Goal: Contribute content: Contribute content

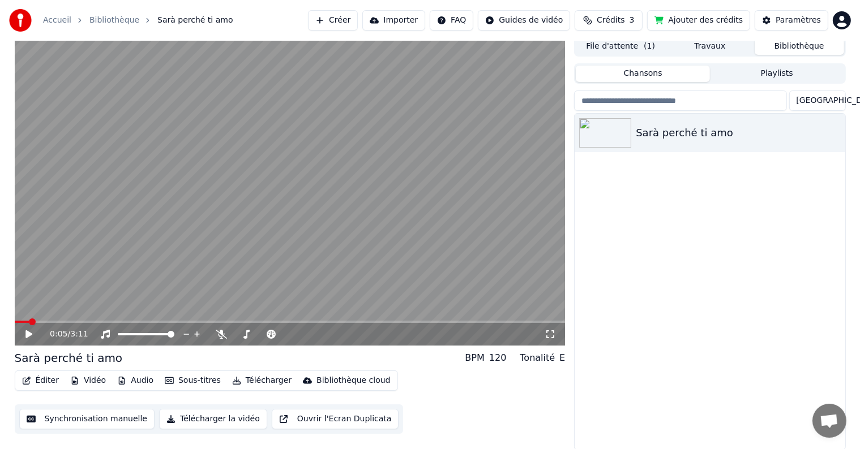
scroll to position [5, 0]
click at [78, 417] on button "Synchronisation manuelle" at bounding box center [87, 419] width 136 height 20
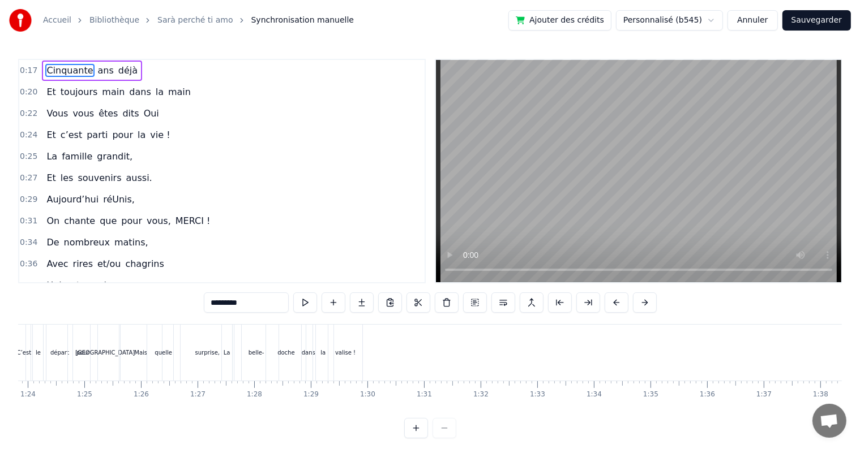
scroll to position [0, 4512]
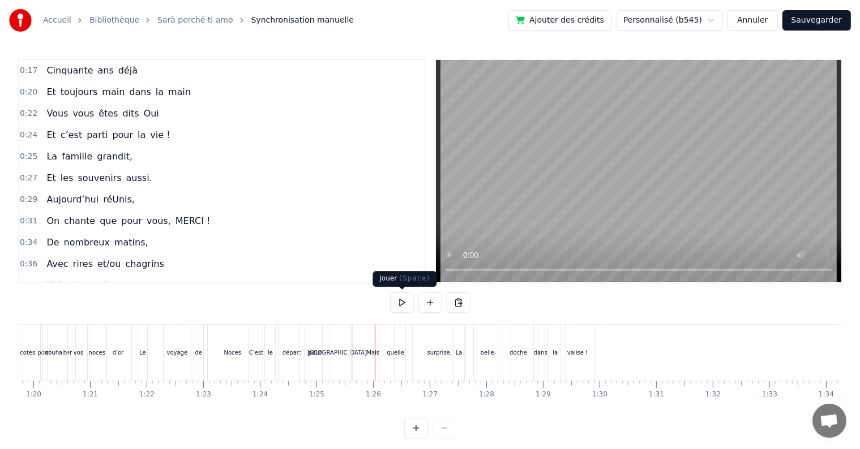
click at [396, 307] on button at bounding box center [402, 303] width 24 height 20
click at [403, 301] on button at bounding box center [402, 303] width 24 height 20
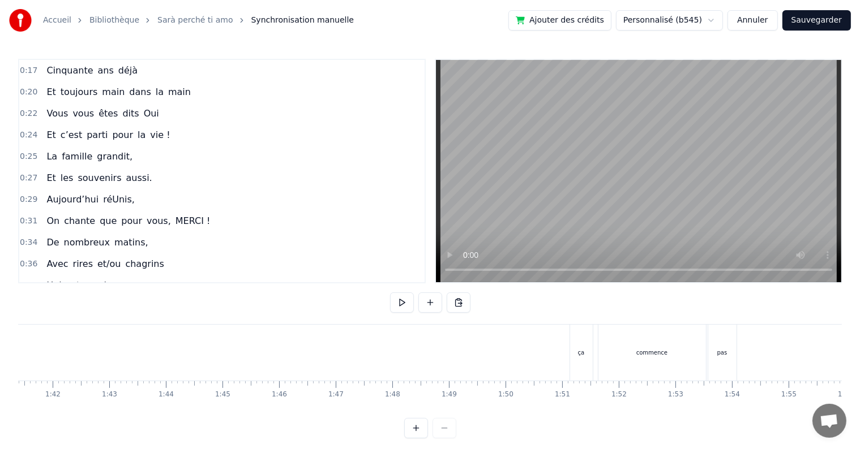
scroll to position [0, 5823]
click at [491, 340] on div "ça" at bounding box center [495, 353] width 23 height 56
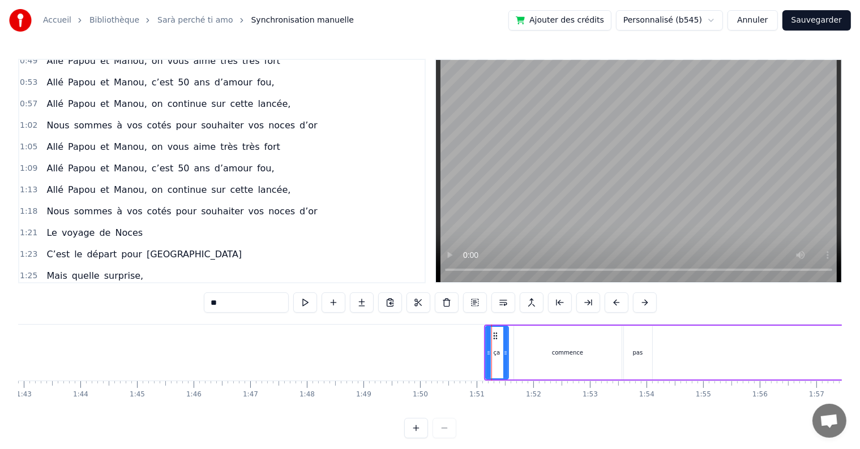
scroll to position [482, 0]
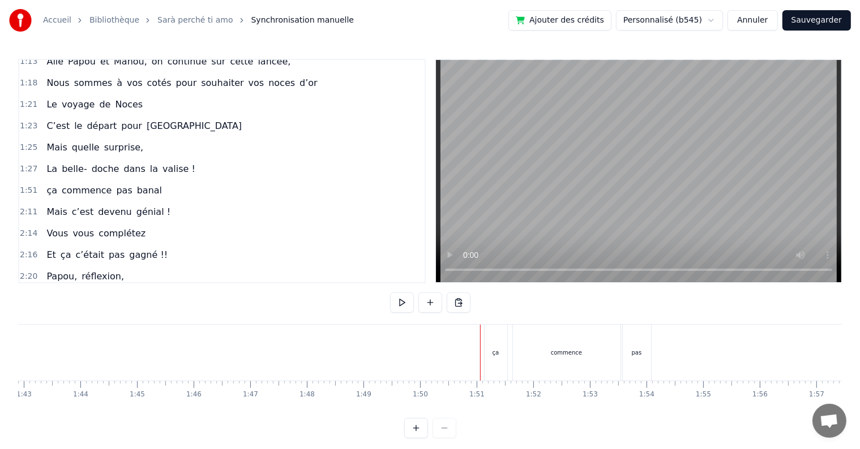
click at [493, 337] on div "ça" at bounding box center [495, 353] width 23 height 56
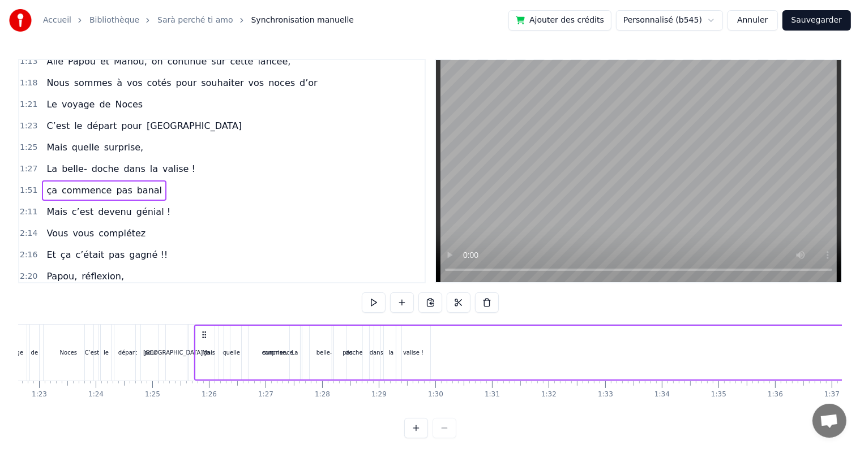
scroll to position [0, 4674]
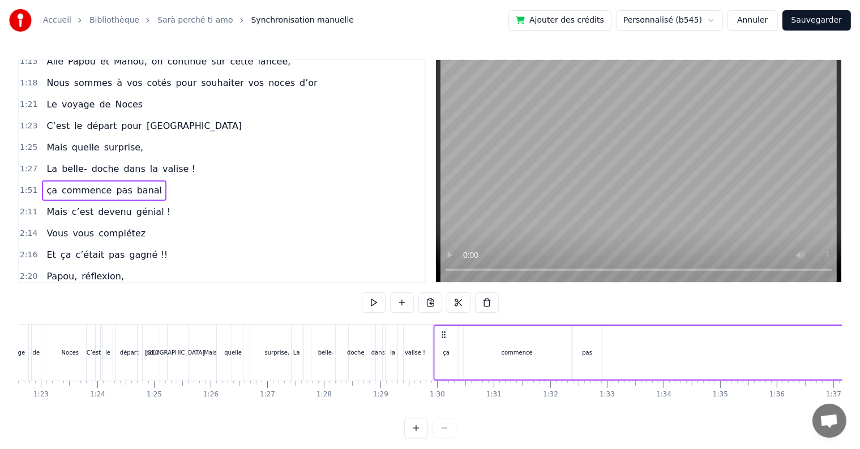
drag, startPoint x: 493, startPoint y: 334, endPoint x: 443, endPoint y: 353, distance: 53.7
click at [483, 355] on div "commence" at bounding box center [517, 353] width 108 height 54
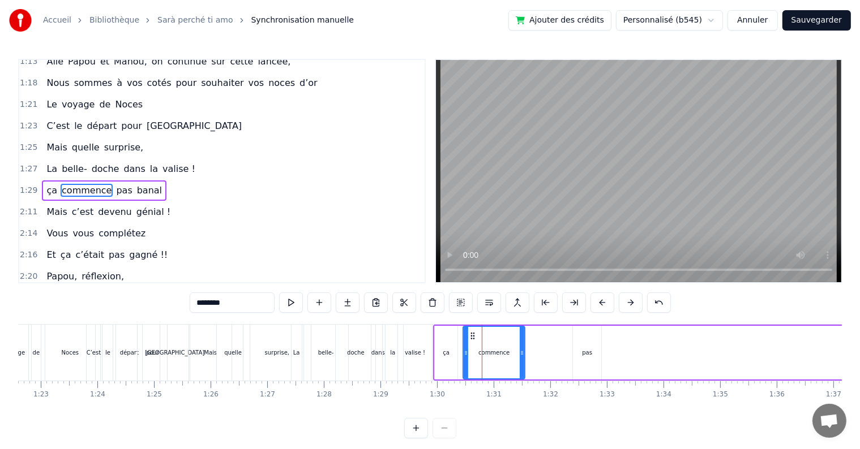
drag, startPoint x: 566, startPoint y: 352, endPoint x: 520, endPoint y: 361, distance: 46.7
click at [520, 361] on div at bounding box center [522, 352] width 5 height 51
drag, startPoint x: 470, startPoint y: 333, endPoint x: 464, endPoint y: 333, distance: 6.2
click at [464, 333] on icon at bounding box center [466, 336] width 9 height 9
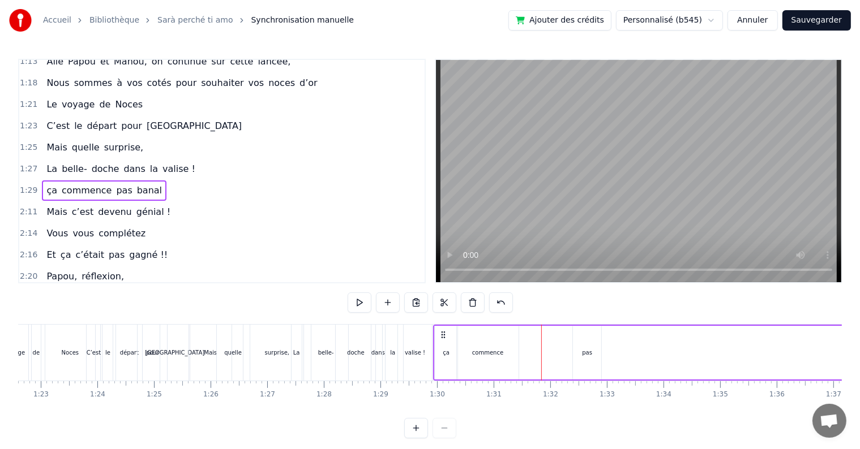
click at [588, 345] on div "pas" at bounding box center [587, 353] width 28 height 54
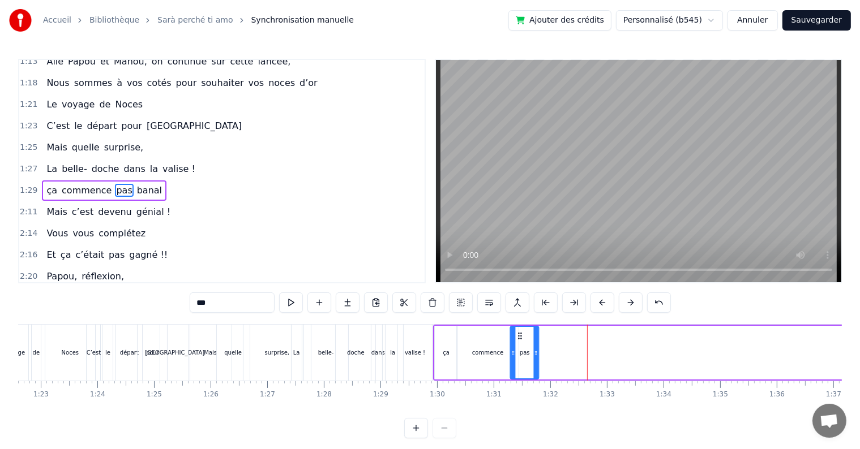
drag, startPoint x: 582, startPoint y: 334, endPoint x: 526, endPoint y: 345, distance: 56.5
click at [522, 345] on div "pas" at bounding box center [524, 352] width 27 height 51
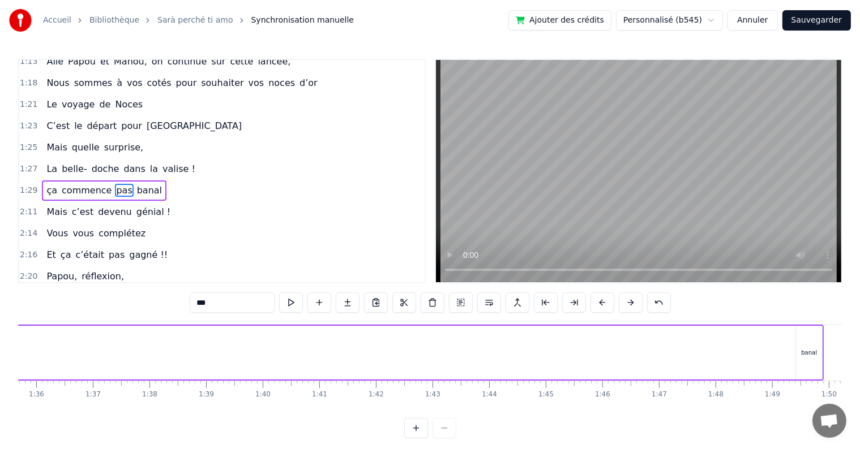
scroll to position [0, 5494]
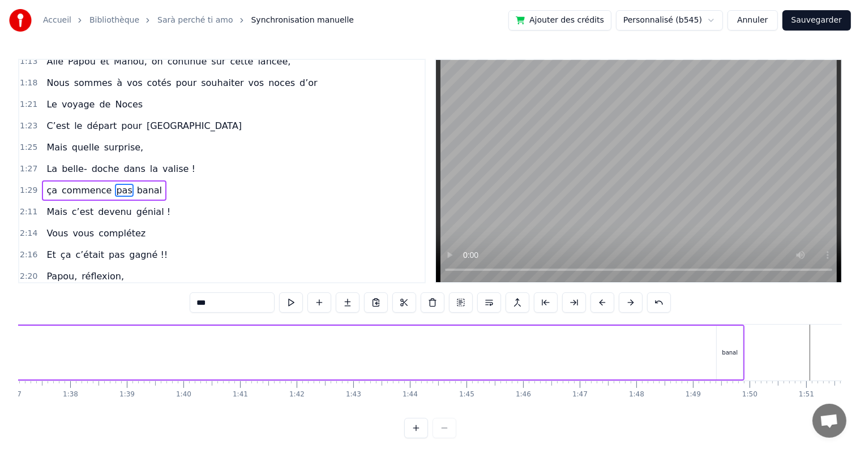
click at [735, 356] on div "banal" at bounding box center [730, 353] width 16 height 8
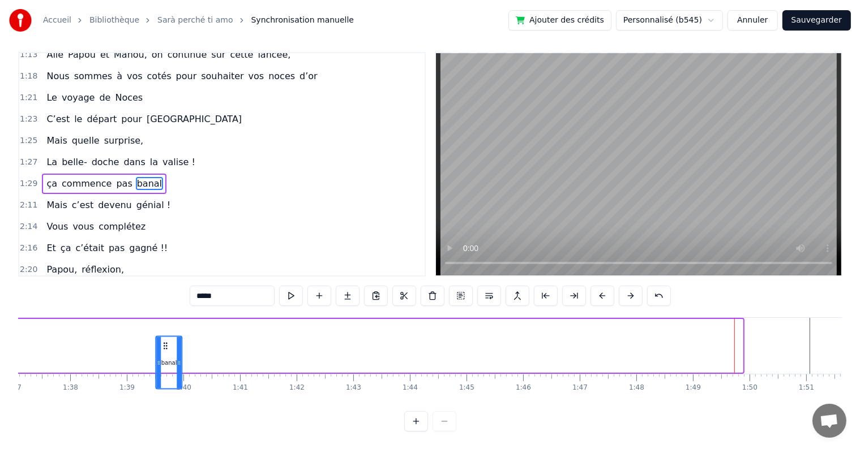
scroll to position [17, 0]
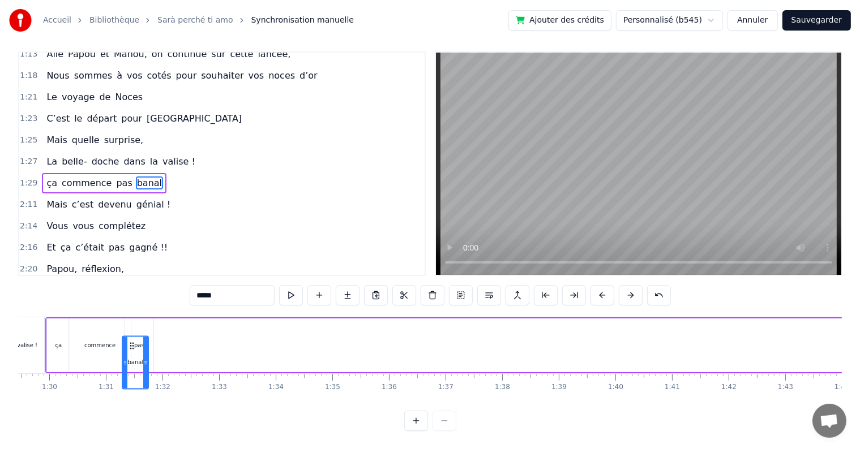
drag, startPoint x: 725, startPoint y: 334, endPoint x: 122, endPoint y: 320, distance: 602.9
click at [122, 320] on div "ça commence pas banal" at bounding box center [610, 345] width 1131 height 56
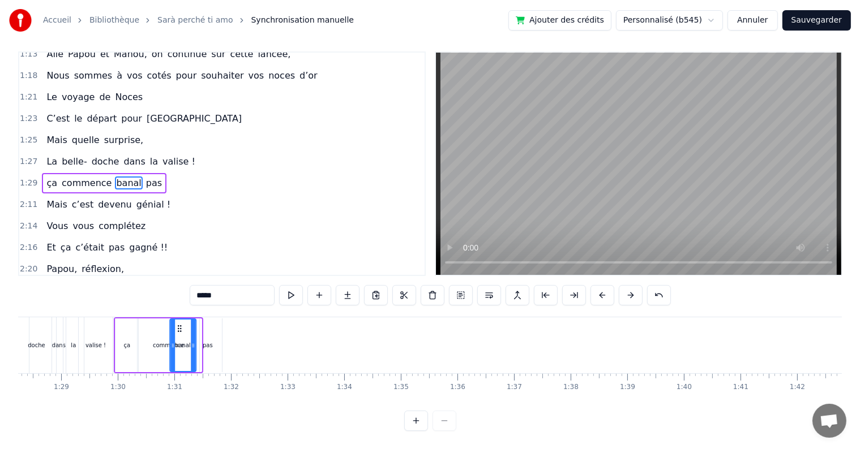
scroll to position [0, 4992]
drag, startPoint x: 126, startPoint y: 317, endPoint x: 217, endPoint y: 319, distance: 91.1
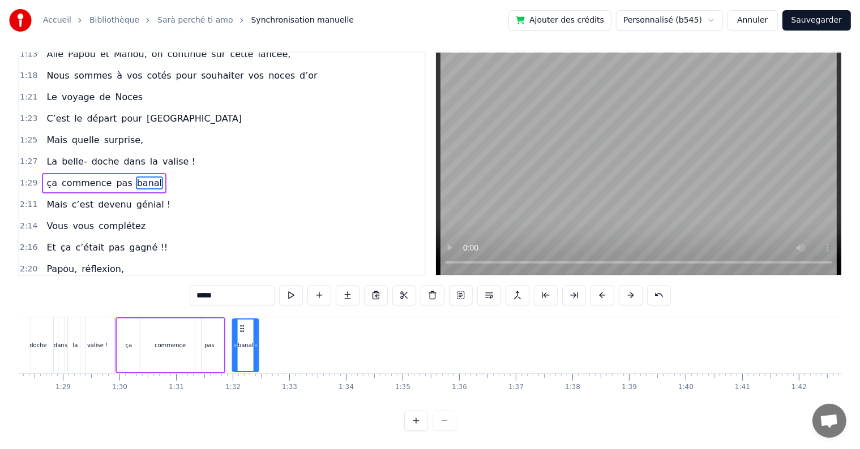
drag, startPoint x: 217, startPoint y: 319, endPoint x: 240, endPoint y: 321, distance: 23.4
click at [240, 324] on icon at bounding box center [242, 328] width 9 height 9
drag, startPoint x: 238, startPoint y: 321, endPoint x: 229, endPoint y: 320, distance: 9.1
click at [229, 324] on icon at bounding box center [231, 328] width 9 height 9
click at [61, 317] on div "dans" at bounding box center [61, 345] width 14 height 56
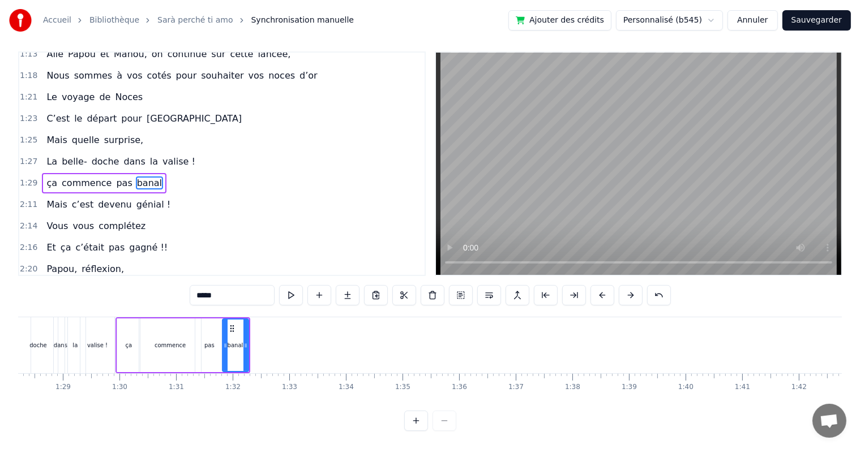
type input "****"
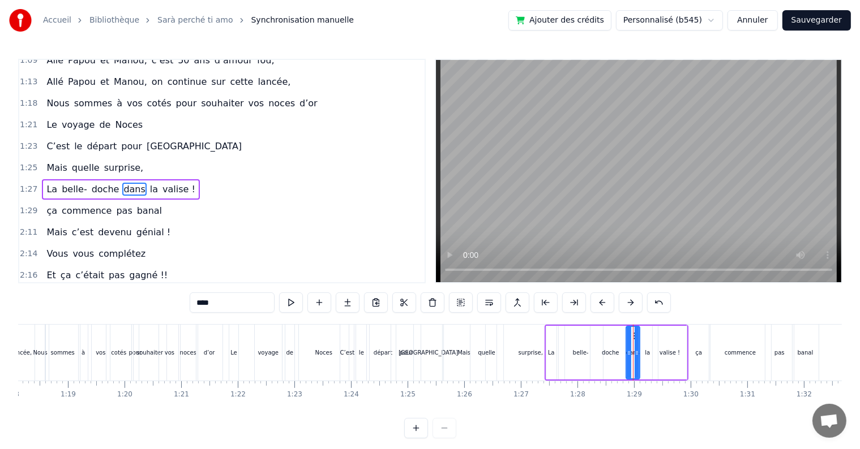
scroll to position [0, 4360]
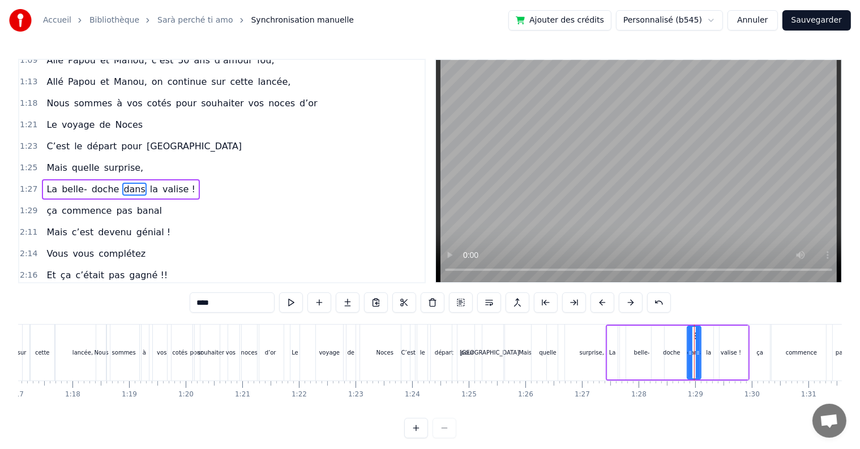
click at [344, 323] on div "0:17 Cinquante ans déjà 0:20 Et toujours main dans la main 0:22 Vous vous êtes …" at bounding box center [429, 249] width 823 height 380
click at [344, 325] on div "Le voyage de Noces" at bounding box center [351, 353] width 123 height 56
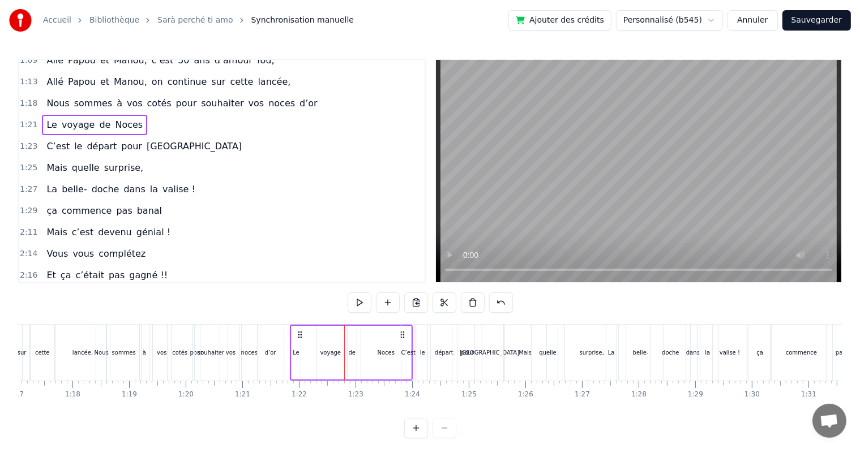
click at [347, 325] on div "Le voyage de Noces" at bounding box center [351, 353] width 123 height 56
click at [415, 323] on div "0:17 Cinquante ans déjà 0:20 Et toujours main dans la main 0:22 Vous vous êtes …" at bounding box center [429, 249] width 823 height 380
click at [414, 323] on div "0:17 Cinquante ans déjà 0:20 Et toujours main dans la main 0:22 Vous vous êtes …" at bounding box center [429, 249] width 823 height 380
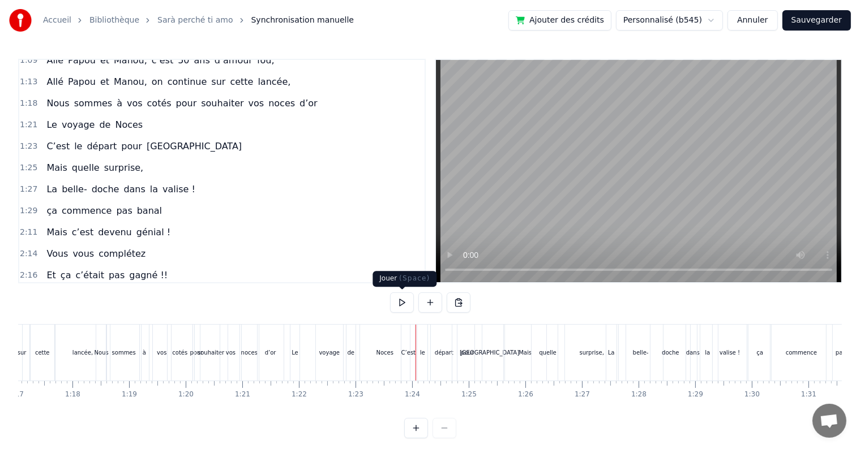
click at [407, 304] on button at bounding box center [402, 303] width 24 height 20
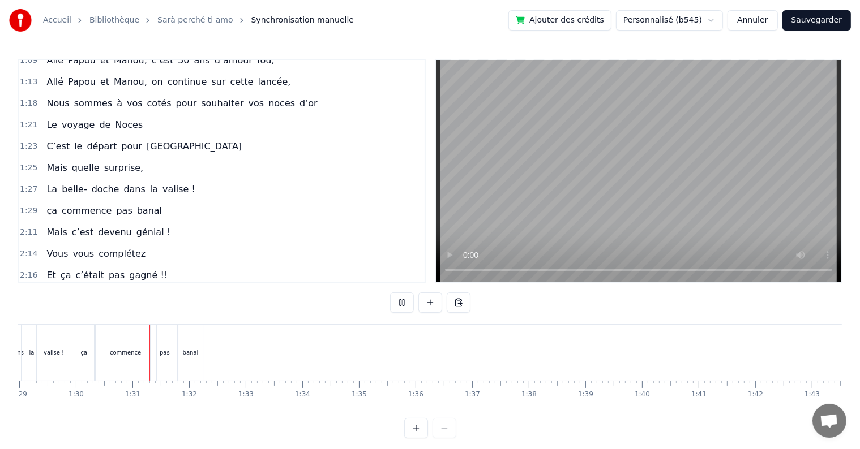
scroll to position [0, 5079]
click at [407, 304] on button at bounding box center [402, 303] width 24 height 20
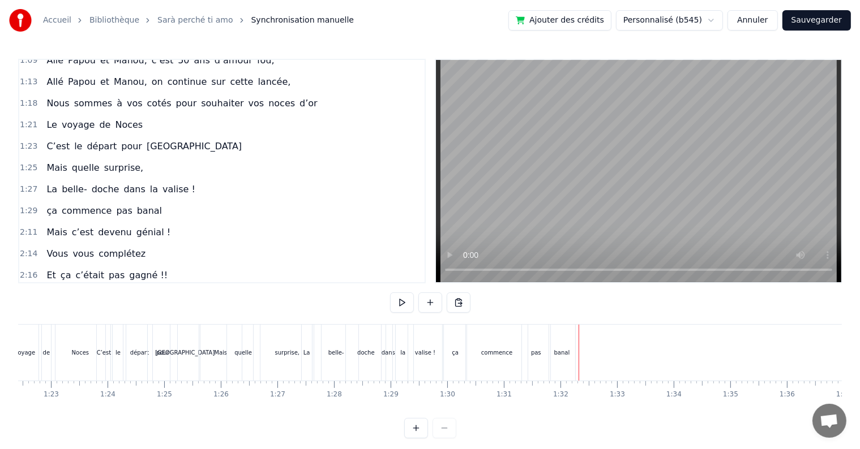
click at [462, 346] on div "ça" at bounding box center [455, 353] width 23 height 56
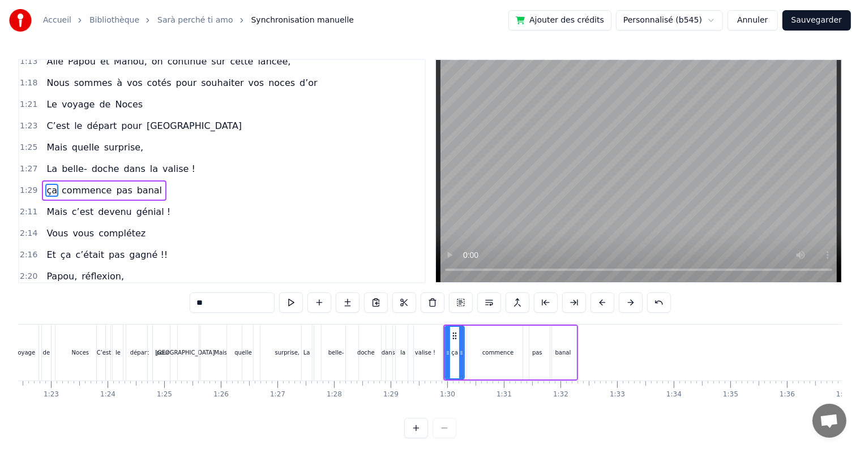
click at [460, 355] on icon at bounding box center [461, 353] width 5 height 9
click at [448, 337] on icon at bounding box center [449, 336] width 9 height 9
click at [478, 351] on div "commence" at bounding box center [498, 353] width 62 height 54
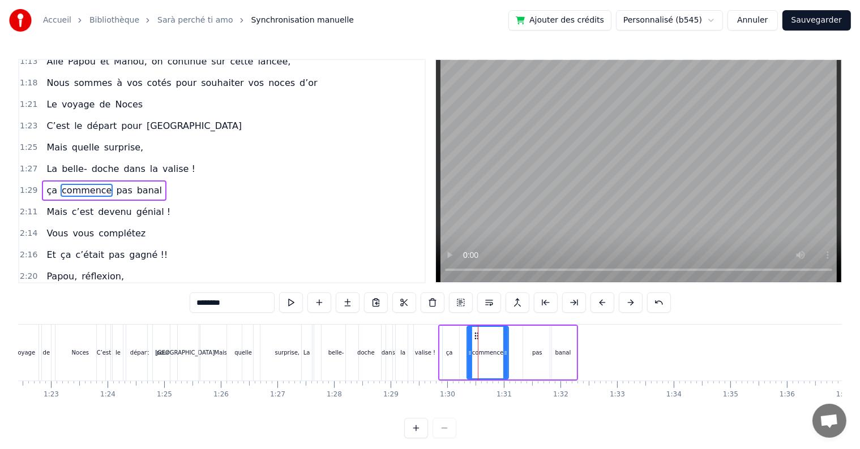
drag, startPoint x: 523, startPoint y: 354, endPoint x: 503, endPoint y: 354, distance: 20.4
click at [503, 354] on icon at bounding box center [505, 353] width 5 height 9
drag, startPoint x: 473, startPoint y: 335, endPoint x: 462, endPoint y: 335, distance: 11.3
click at [462, 335] on icon at bounding box center [462, 336] width 9 height 9
click at [533, 338] on div "pas" at bounding box center [537, 353] width 28 height 54
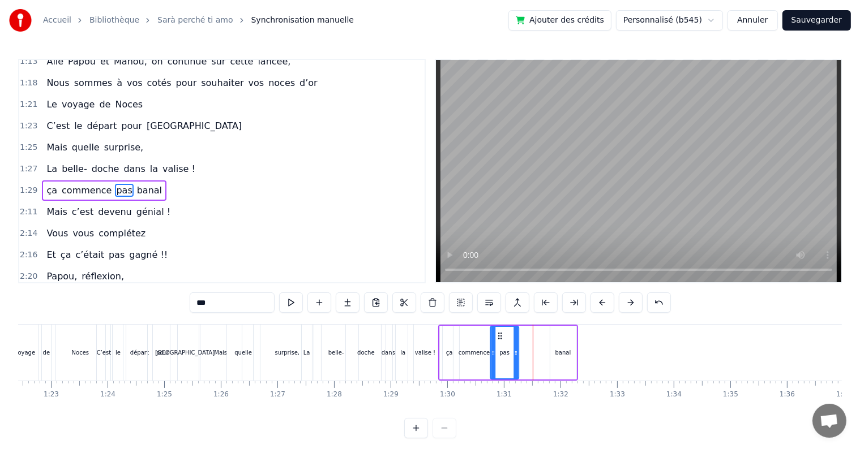
drag, startPoint x: 533, startPoint y: 335, endPoint x: 500, endPoint y: 329, distance: 33.4
click at [500, 329] on div "pas" at bounding box center [504, 352] width 27 height 51
click at [506, 354] on icon at bounding box center [508, 353] width 5 height 9
click at [563, 355] on div "banal" at bounding box center [563, 353] width 16 height 8
type input "*****"
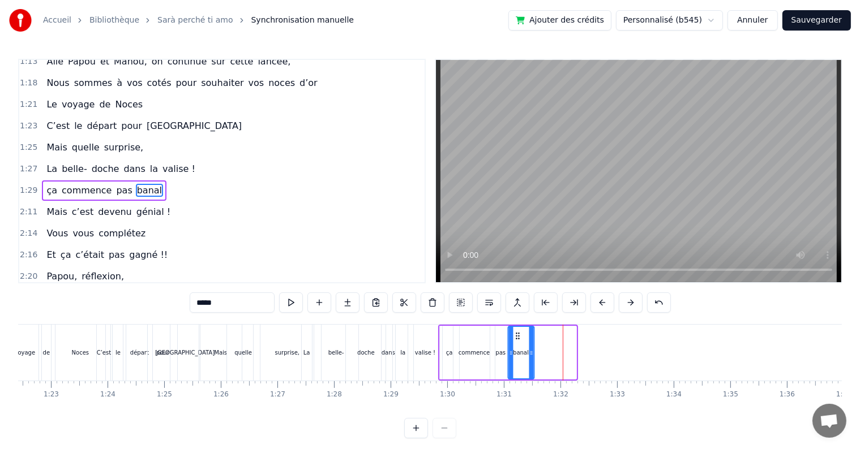
drag, startPoint x: 559, startPoint y: 337, endPoint x: 520, endPoint y: 340, distance: 39.7
click at [518, 334] on icon at bounding box center [517, 336] width 9 height 9
click at [435, 324] on div "Cinquante ans déjà Et toujours main dans la main Vous vous êtes dits Oui Et c’e…" at bounding box center [772, 352] width 10836 height 57
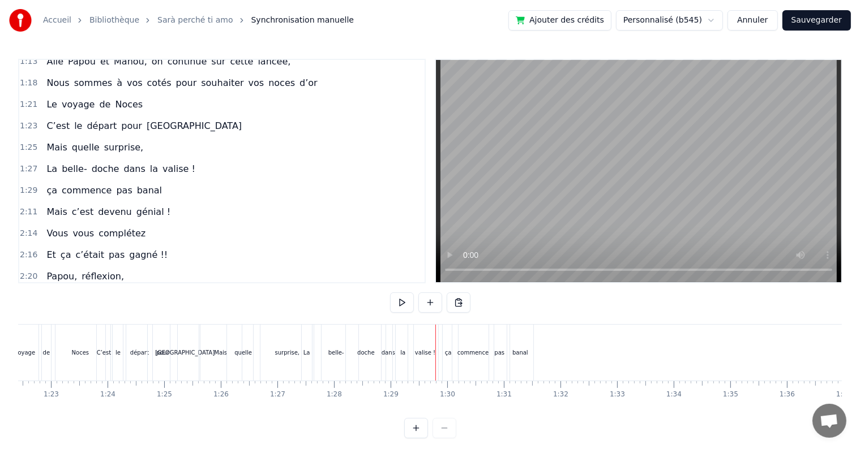
click at [410, 308] on button at bounding box center [402, 303] width 24 height 20
click at [394, 297] on button at bounding box center [402, 303] width 24 height 20
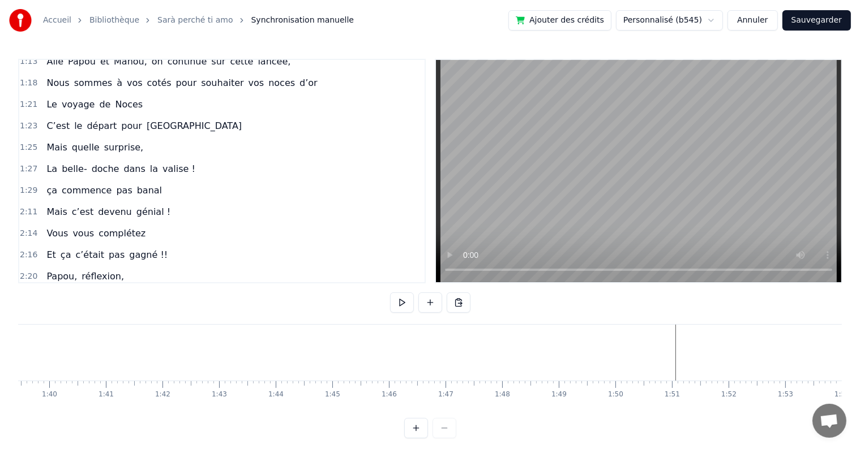
scroll to position [0, 5793]
click at [445, 435] on div at bounding box center [430, 428] width 52 height 20
click at [445, 439] on div at bounding box center [430, 428] width 52 height 20
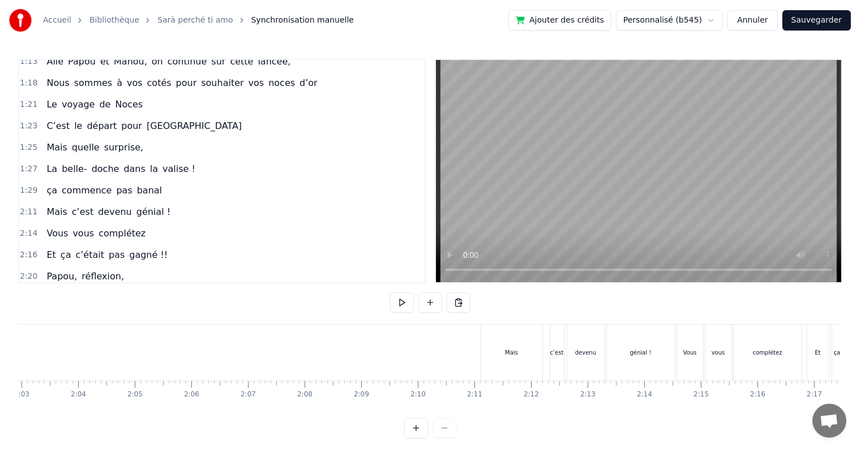
click at [527, 363] on div "Mais" at bounding box center [511, 353] width 61 height 56
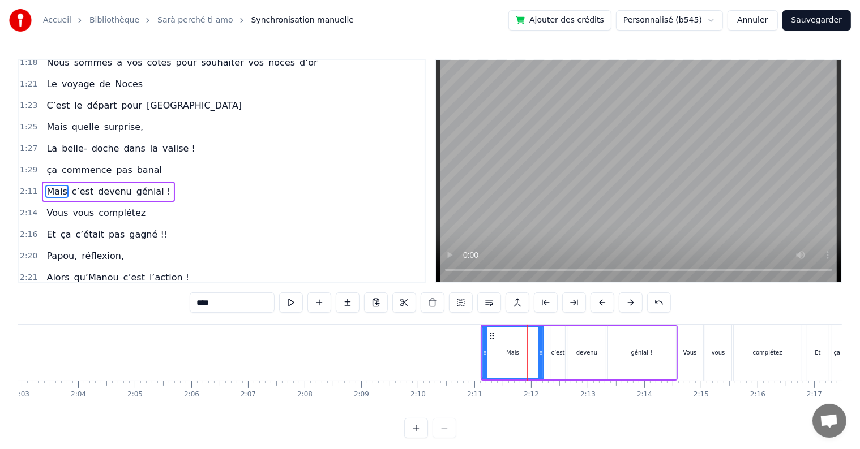
click at [543, 324] on div "0:17 Cinquante ans déjà 0:20 Et toujours main dans la main 0:22 Vous vous êtes …" at bounding box center [429, 249] width 823 height 380
click at [543, 325] on div "Mais c’est devenu génial !" at bounding box center [578, 353] width 197 height 56
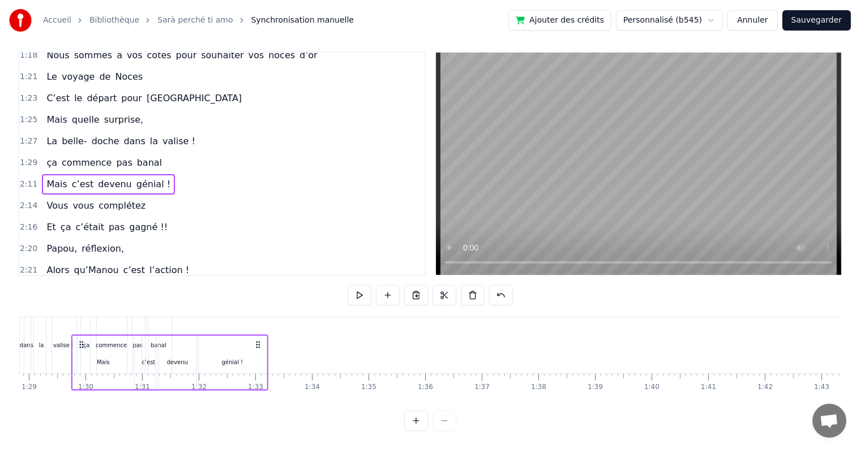
scroll to position [0, 5026]
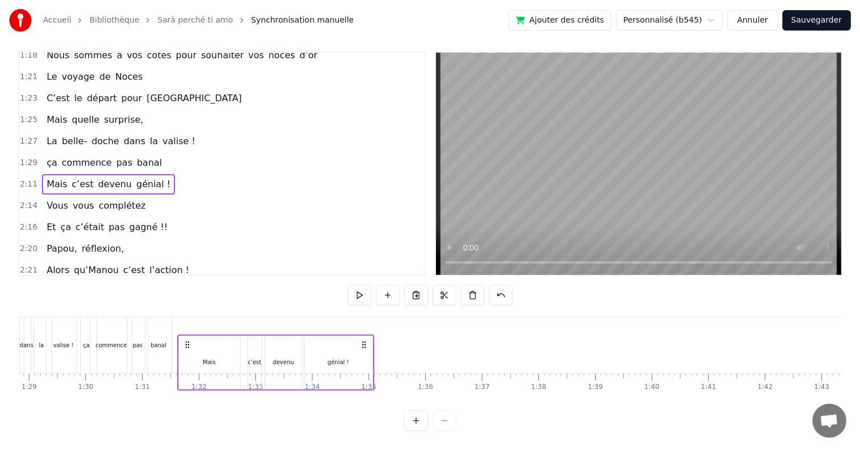
drag, startPoint x: 491, startPoint y: 334, endPoint x: 184, endPoint y: 317, distance: 307.2
click at [187, 317] on div "Cinquante ans déjà Et toujours main dans la main Vous vous êtes dits Oui Et c’e…" at bounding box center [410, 345] width 10836 height 57
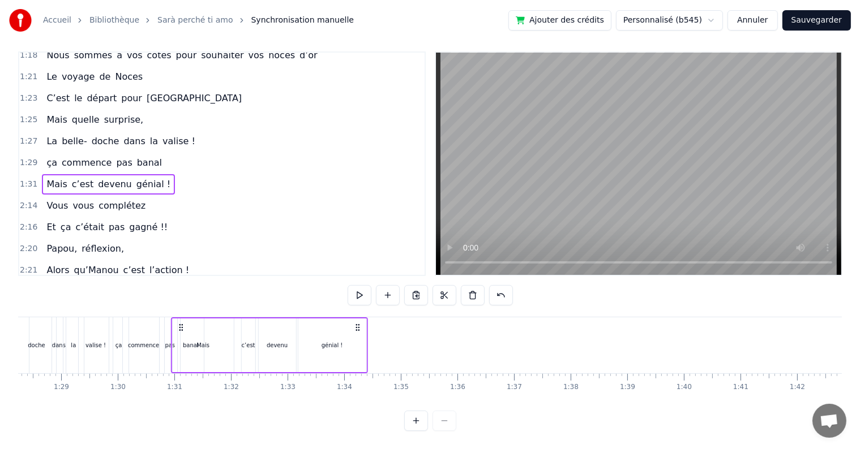
scroll to position [0, 4993]
drag, startPoint x: 187, startPoint y: 317, endPoint x: 195, endPoint y: 324, distance: 10.5
click at [195, 324] on div "Mais c’est devenu génial !" at bounding box center [284, 345] width 197 height 56
click at [247, 328] on div "Mais" at bounding box center [218, 346] width 62 height 54
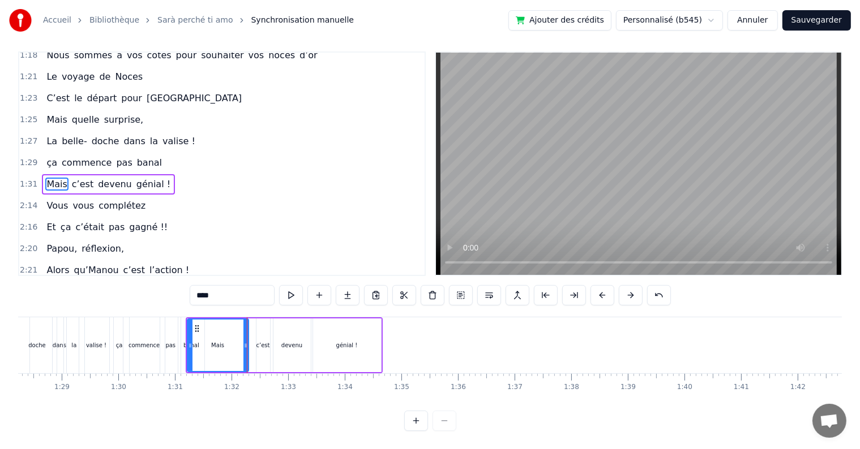
scroll to position [0, 0]
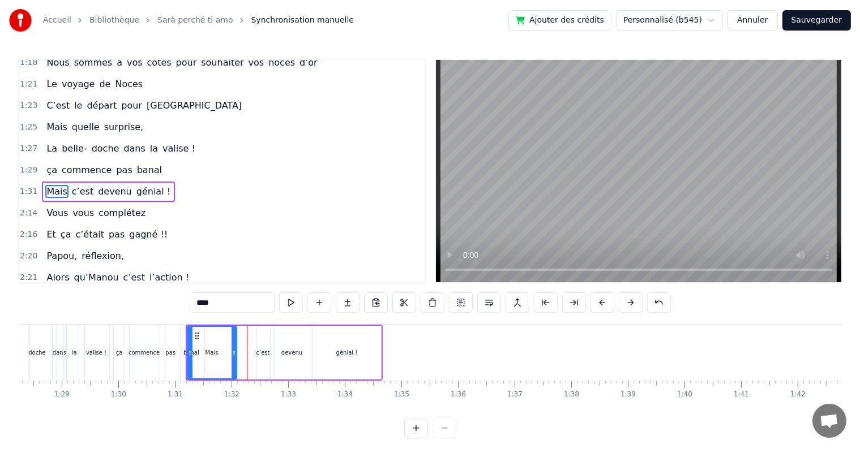
drag, startPoint x: 245, startPoint y: 349, endPoint x: 233, endPoint y: 347, distance: 11.9
click at [233, 347] on div at bounding box center [233, 352] width 5 height 51
click at [238, 326] on div "Mais c’est devenu génial !" at bounding box center [284, 353] width 197 height 56
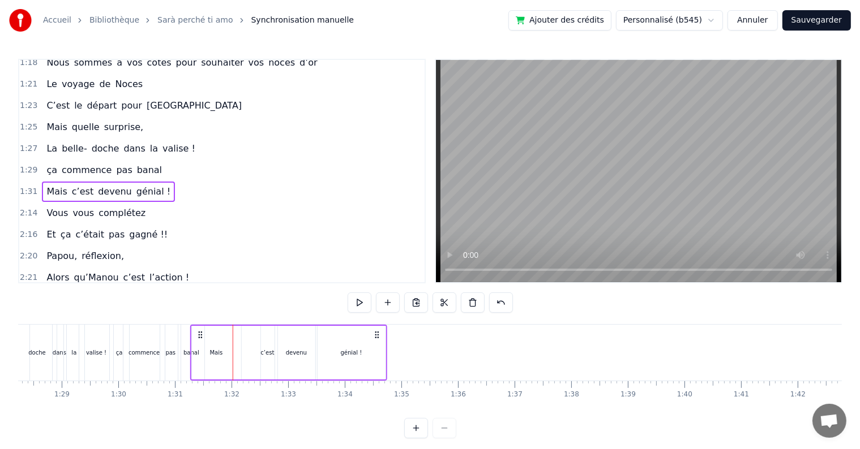
drag, startPoint x: 194, startPoint y: 331, endPoint x: 218, endPoint y: 332, distance: 24.4
click at [199, 335] on icon at bounding box center [200, 334] width 9 height 9
click at [226, 345] on div "Mais" at bounding box center [216, 353] width 49 height 54
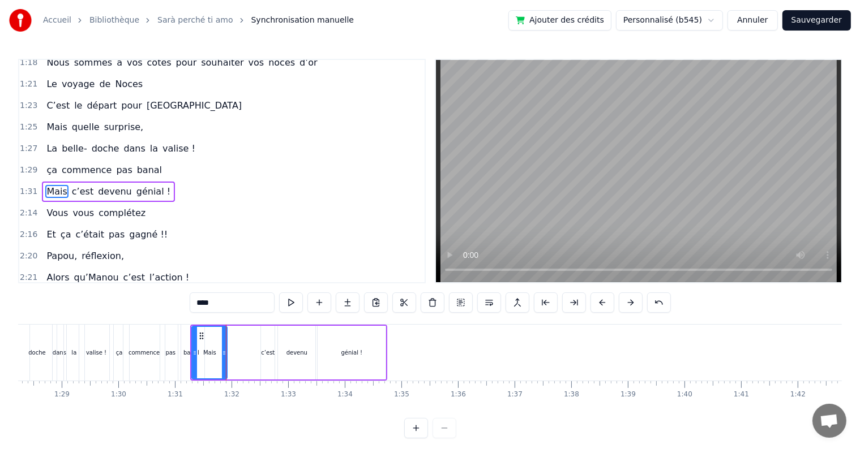
drag, startPoint x: 238, startPoint y: 353, endPoint x: 252, endPoint y: 348, distance: 15.0
click at [224, 353] on icon at bounding box center [224, 353] width 5 height 9
click at [258, 347] on div "Mais c’est devenu génial !" at bounding box center [288, 353] width 197 height 56
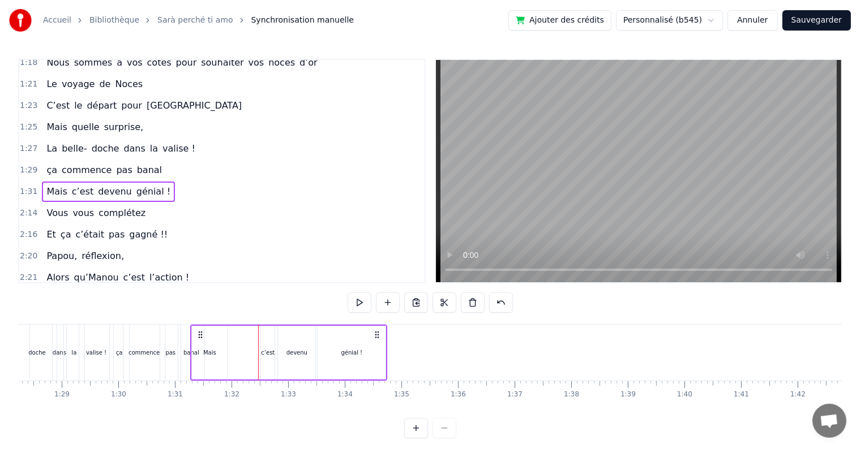
click at [265, 330] on div "c’est" at bounding box center [268, 353] width 14 height 54
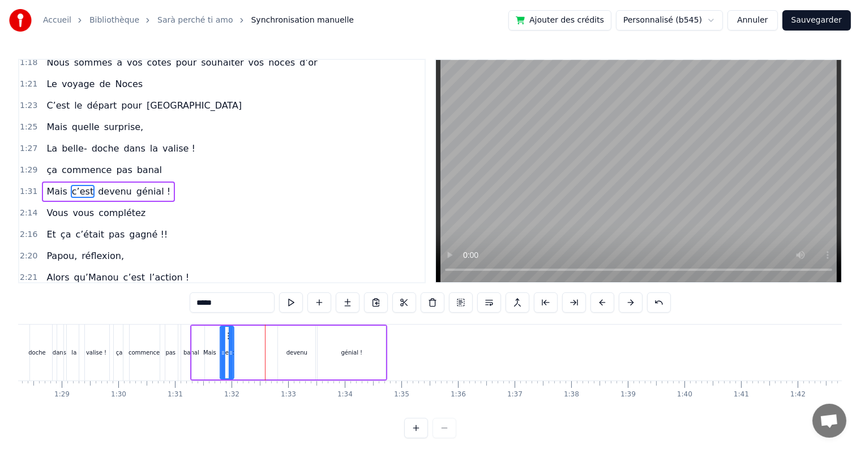
drag, startPoint x: 268, startPoint y: 334, endPoint x: 243, endPoint y: 338, distance: 25.1
click at [228, 337] on icon at bounding box center [229, 336] width 9 height 9
click at [291, 349] on div "devenu" at bounding box center [296, 353] width 21 height 8
drag, startPoint x: 283, startPoint y: 334, endPoint x: 249, endPoint y: 349, distance: 37.0
click at [242, 344] on div "devenu" at bounding box center [253, 352] width 36 height 51
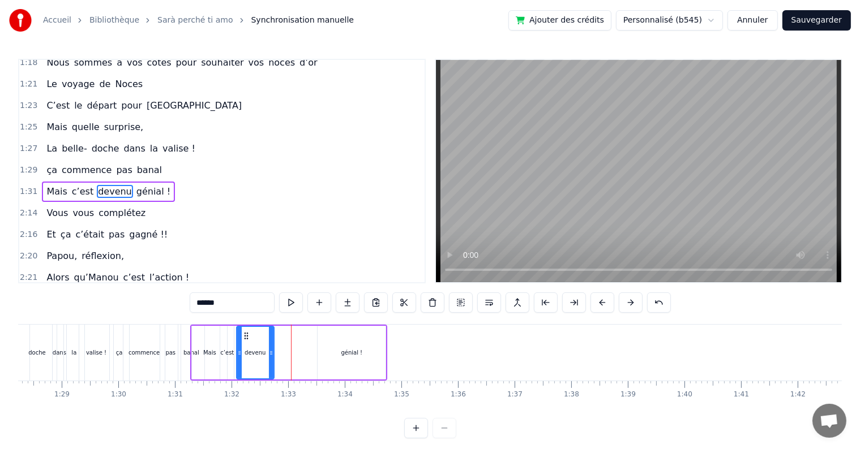
click at [332, 351] on div "génial !" at bounding box center [351, 353] width 68 height 54
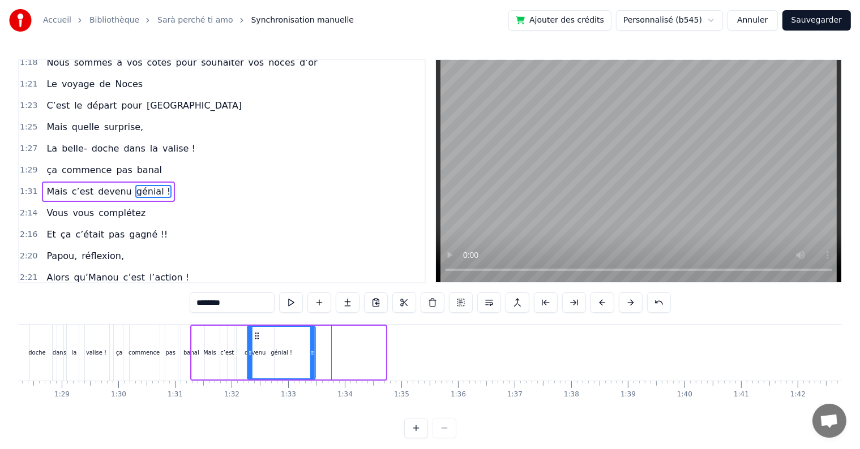
drag, startPoint x: 307, startPoint y: 336, endPoint x: 265, endPoint y: 342, distance: 42.3
click at [259, 341] on div "génial !" at bounding box center [281, 352] width 67 height 51
drag, startPoint x: 315, startPoint y: 354, endPoint x: 278, endPoint y: 350, distance: 37.6
click at [293, 350] on icon at bounding box center [292, 353] width 5 height 9
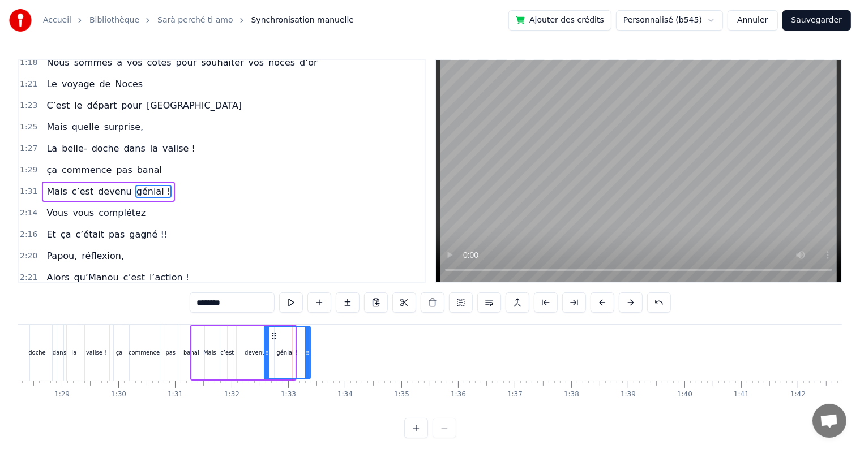
drag, startPoint x: 257, startPoint y: 339, endPoint x: 273, endPoint y: 341, distance: 15.4
click at [273, 341] on div "génial !" at bounding box center [287, 352] width 45 height 51
click at [260, 347] on div "devenu" at bounding box center [255, 353] width 37 height 54
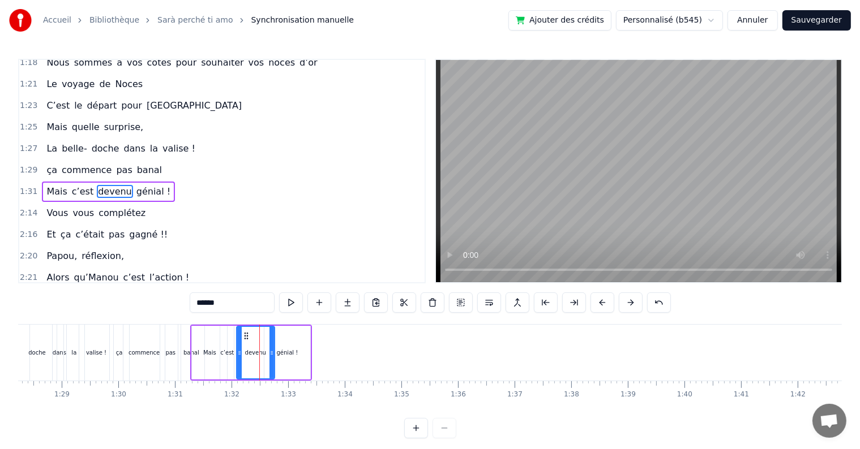
click at [273, 350] on icon at bounding box center [271, 353] width 5 height 9
drag, startPoint x: 273, startPoint y: 351, endPoint x: 265, endPoint y: 350, distance: 8.6
click at [265, 350] on icon at bounding box center [264, 353] width 5 height 9
click at [278, 349] on div "génial !" at bounding box center [288, 353] width 22 height 8
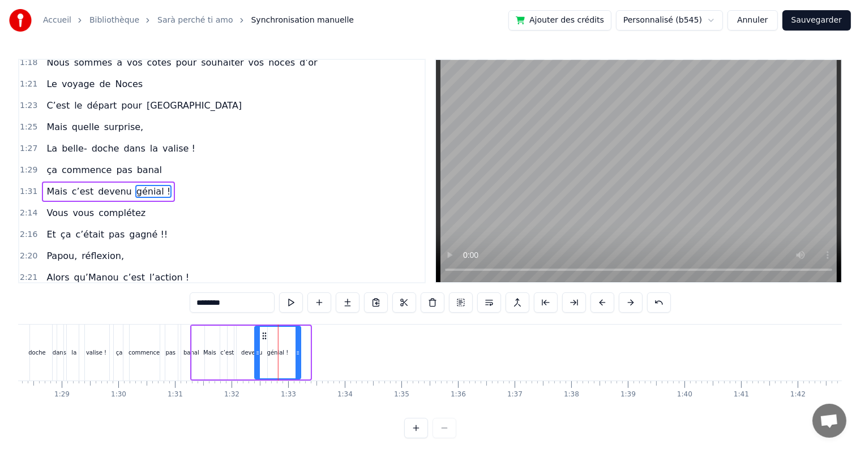
drag, startPoint x: 273, startPoint y: 335, endPoint x: 265, endPoint y: 337, distance: 7.7
click at [263, 334] on icon at bounding box center [264, 336] width 9 height 9
click at [292, 351] on icon at bounding box center [293, 353] width 5 height 9
click at [181, 325] on div "banal" at bounding box center [191, 353] width 27 height 56
type input "*****"
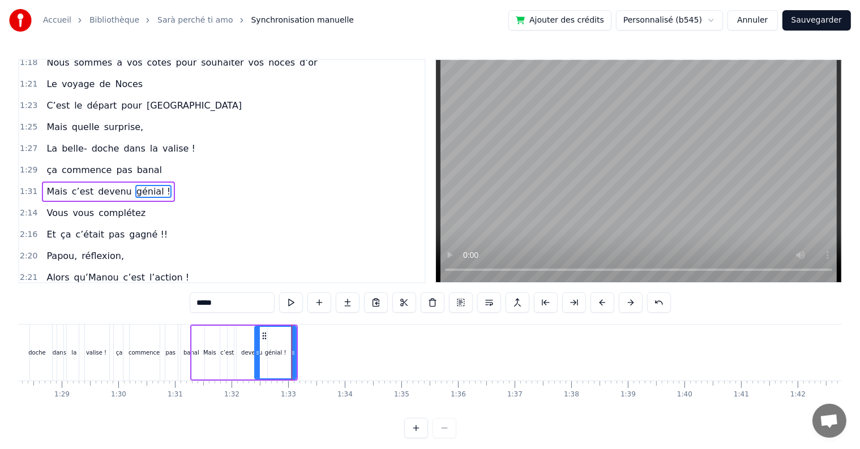
scroll to position [482, 0]
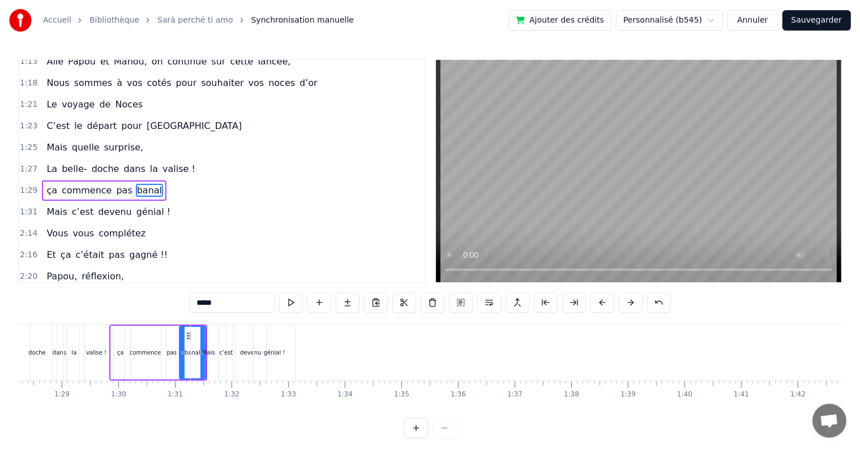
click at [72, 324] on div "Cinquante ans déjà Et toujours main dans la main Vous vous êtes dits Oui Et c’e…" at bounding box center [443, 352] width 10836 height 57
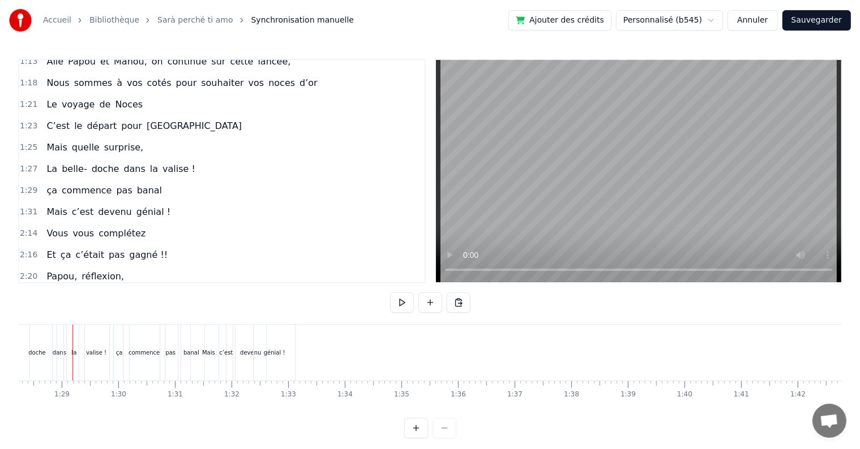
scroll to position [0, 4991]
click at [402, 308] on button at bounding box center [402, 303] width 24 height 20
click at [401, 308] on button at bounding box center [402, 303] width 24 height 20
click at [216, 357] on div "Mais" at bounding box center [210, 353] width 35 height 56
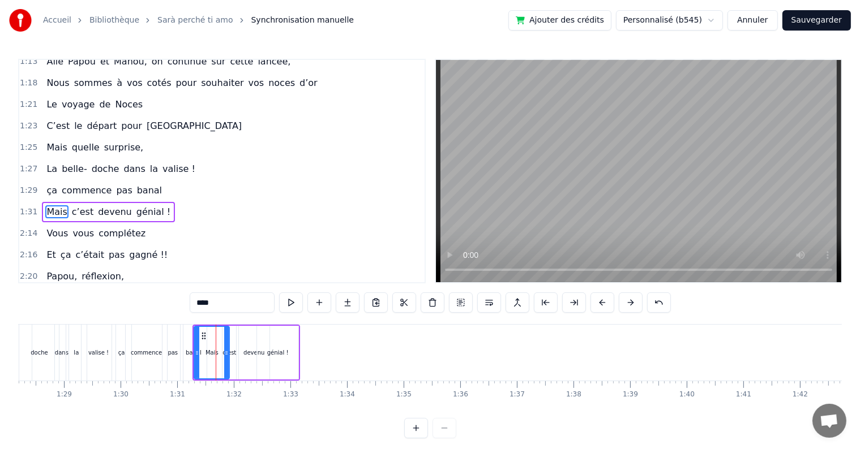
scroll to position [503, 0]
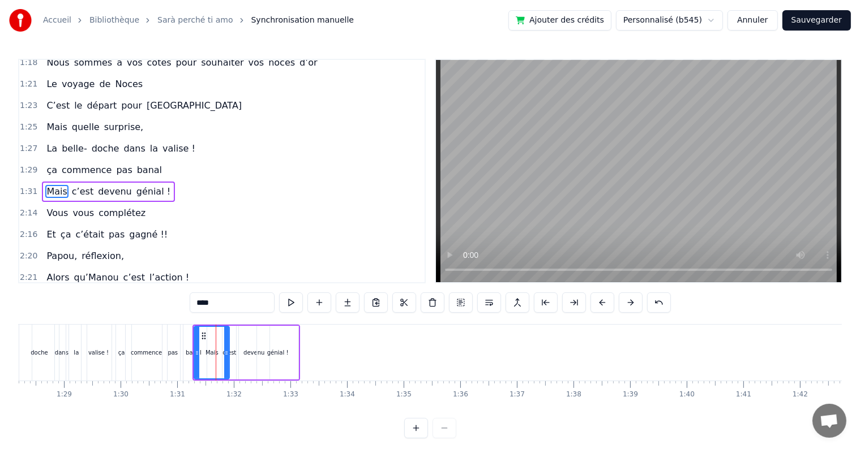
click at [237, 325] on div "Mais c’est devenu génial !" at bounding box center [246, 353] width 108 height 56
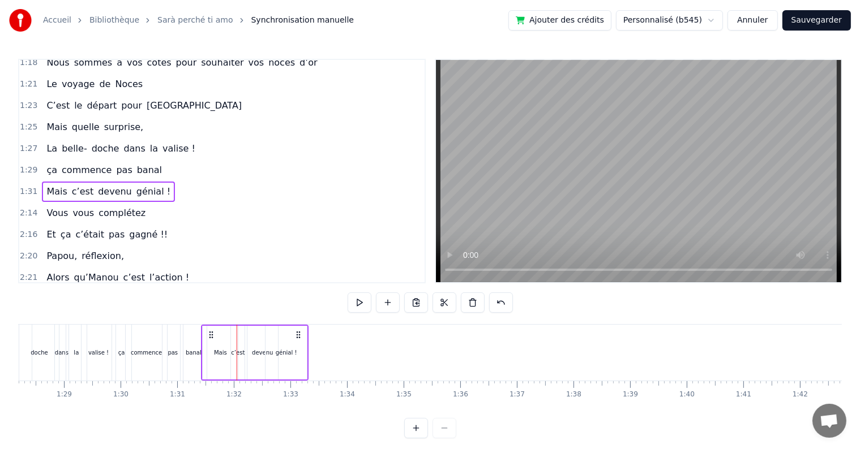
drag, startPoint x: 203, startPoint y: 331, endPoint x: 212, endPoint y: 333, distance: 8.7
click at [212, 333] on icon at bounding box center [211, 334] width 9 height 9
click at [200, 324] on div "0:17 Cinquante ans déjà 0:20 Et toujours main dans la main 0:22 Vous vous êtes …" at bounding box center [429, 249] width 823 height 380
click at [201, 325] on div "Mais c’est devenu génial !" at bounding box center [255, 353] width 108 height 56
click at [199, 324] on div "0:17 Cinquante ans déjà 0:20 Et toujours main dans la main 0:22 Vous vous êtes …" at bounding box center [429, 249] width 823 height 380
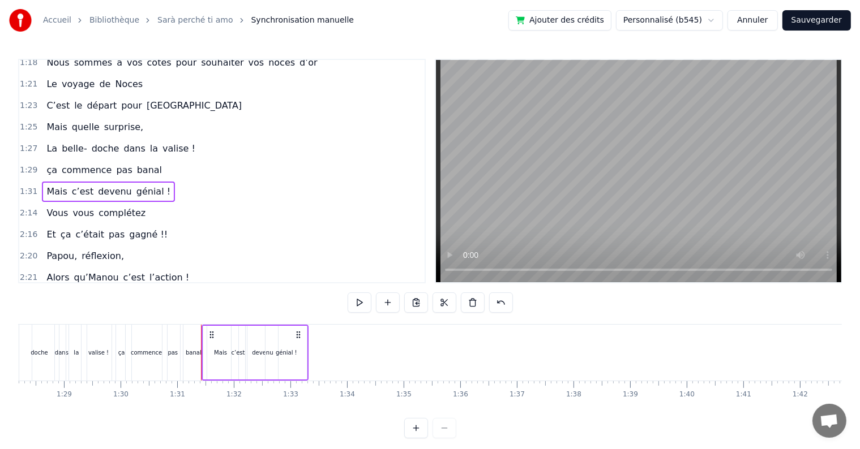
click at [125, 324] on div "Cinquante ans déjà Et toujours main dans la main Vous vous êtes dits Oui Et c’e…" at bounding box center [445, 352] width 10836 height 57
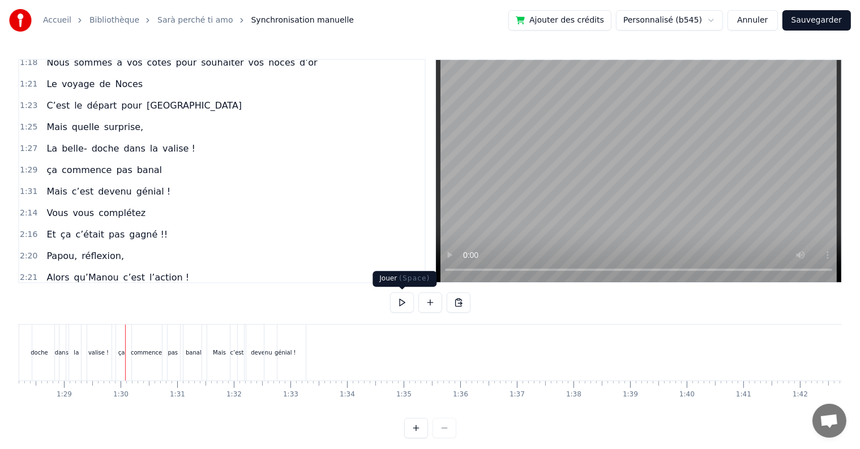
click at [397, 306] on button at bounding box center [402, 303] width 24 height 20
click at [401, 308] on button at bounding box center [402, 303] width 24 height 20
click at [396, 299] on button at bounding box center [402, 303] width 24 height 20
click at [401, 303] on button at bounding box center [402, 303] width 24 height 20
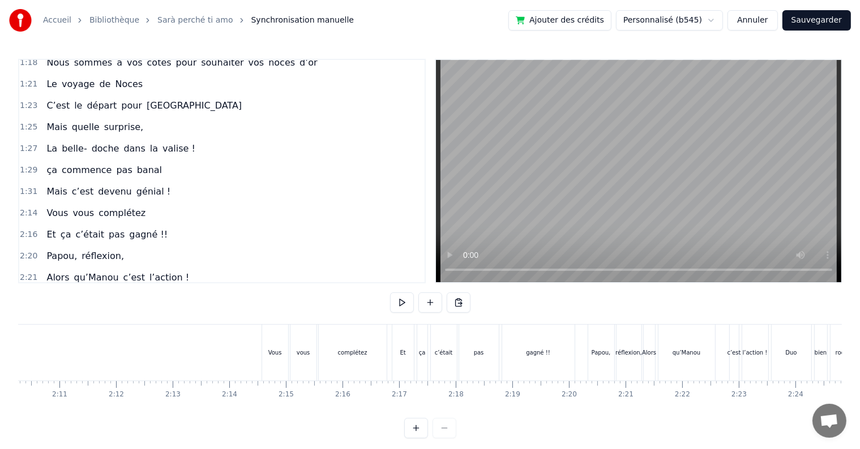
scroll to position [0, 7366]
click at [288, 328] on div "Vous" at bounding box center [281, 353] width 26 height 56
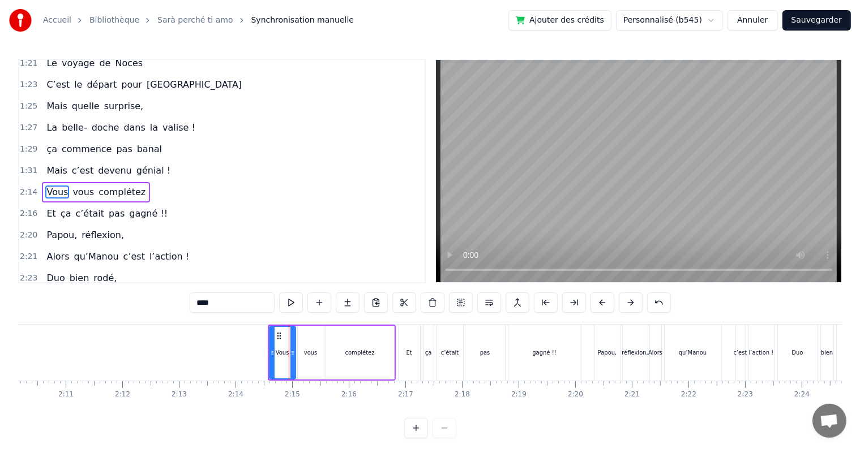
click at [304, 325] on div "Vous vous complétez" at bounding box center [332, 353] width 128 height 56
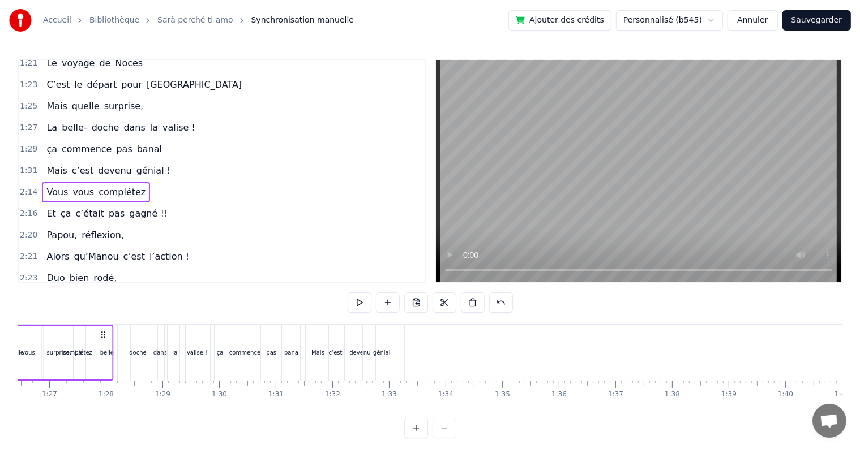
scroll to position [0, 4844]
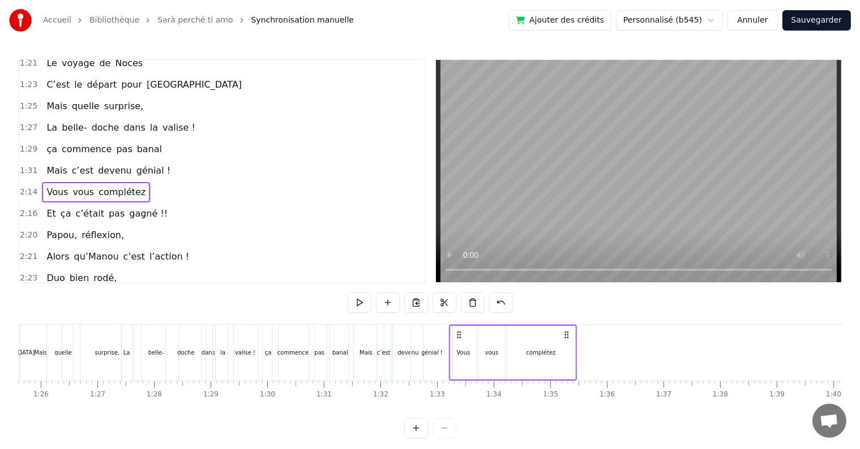
drag, startPoint x: 278, startPoint y: 333, endPoint x: 460, endPoint y: 355, distance: 182.4
click at [460, 355] on div "Vous vous complétez" at bounding box center [513, 353] width 128 height 56
click at [358, 325] on div "Mais" at bounding box center [366, 353] width 35 height 56
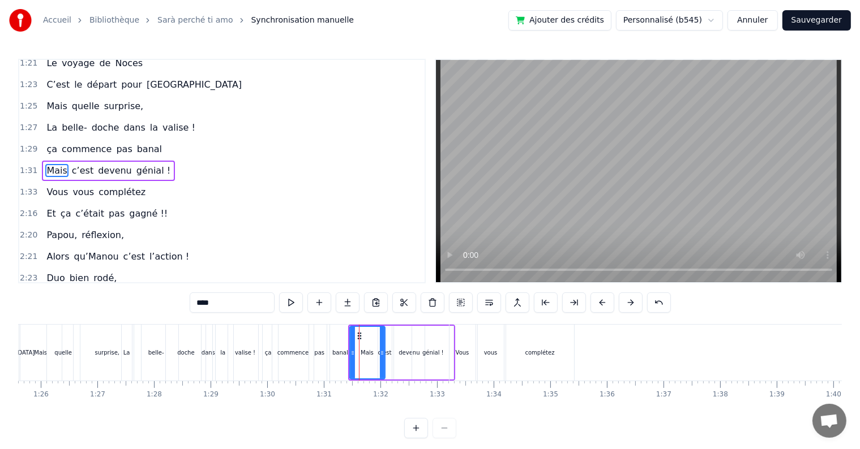
scroll to position [503, 0]
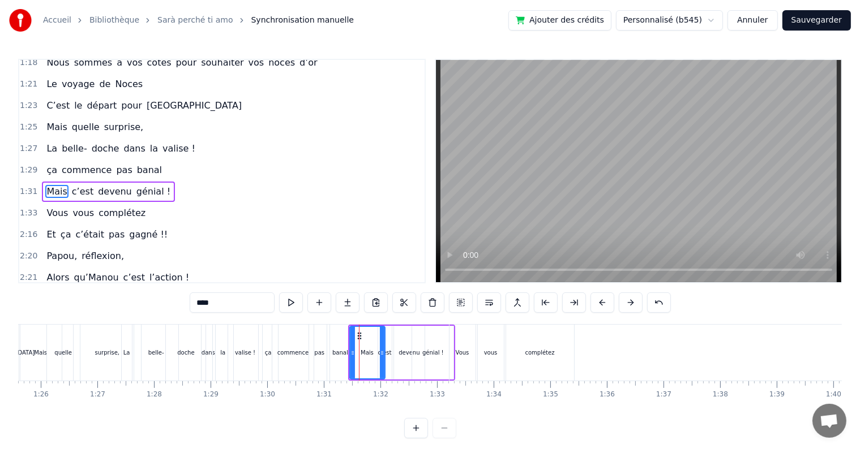
click at [349, 324] on div "Cinquante ans déjà Et toujours main dans la main Vous vous êtes dits Oui Et c’e…" at bounding box center [592, 352] width 10836 height 57
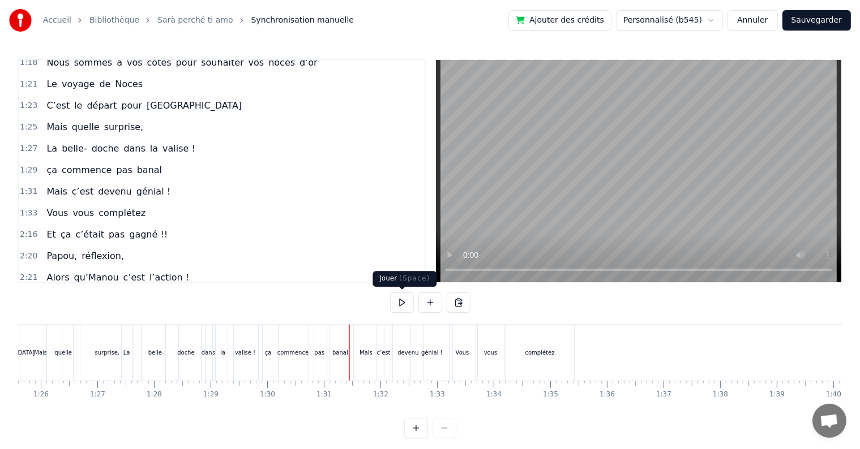
click at [403, 305] on button at bounding box center [402, 303] width 24 height 20
click at [401, 301] on button at bounding box center [402, 303] width 24 height 20
click at [511, 364] on div "complétez" at bounding box center [540, 353] width 68 height 56
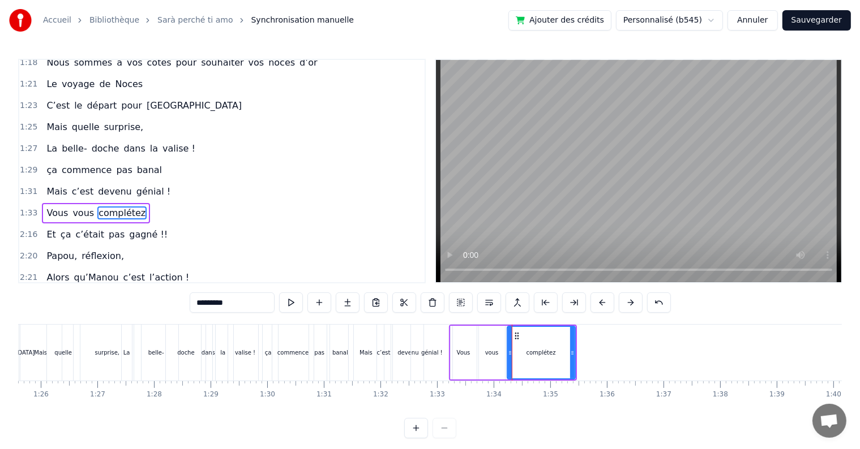
scroll to position [523, 0]
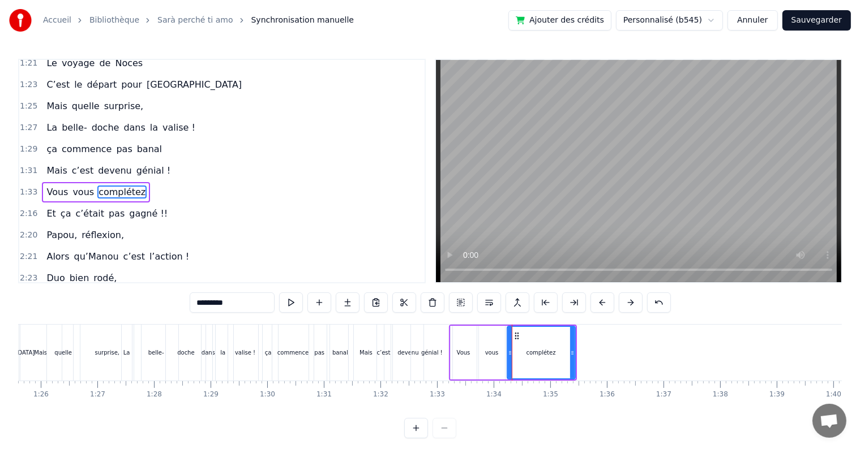
click at [506, 324] on div "Cinquante ans déjà Et toujours main dans la main Vous vous êtes dits Oui Et c’e…" at bounding box center [592, 352] width 10836 height 57
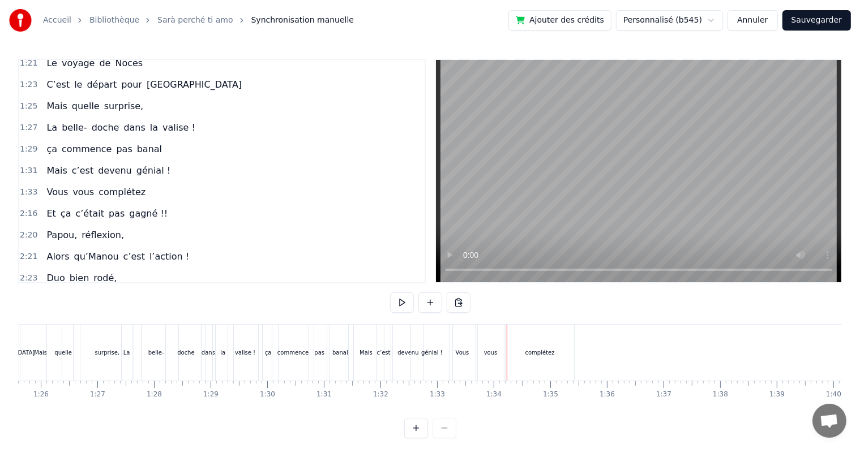
click at [501, 335] on div "vous" at bounding box center [491, 353] width 26 height 56
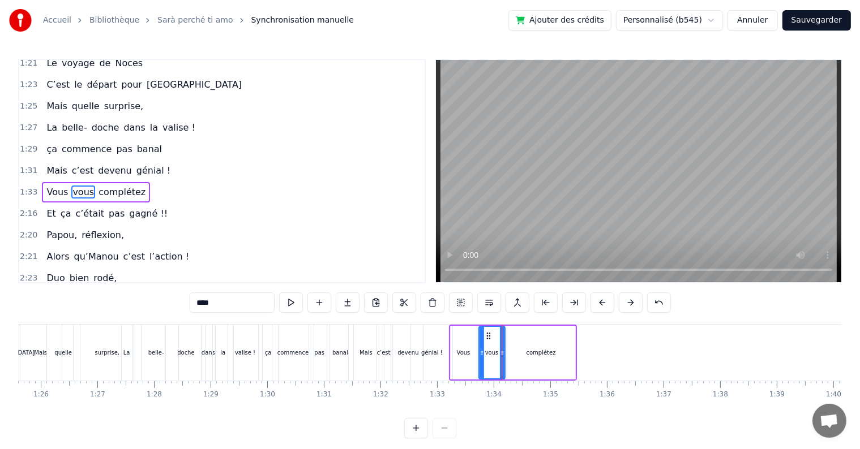
click at [477, 325] on div "Vous vous complétez" at bounding box center [513, 353] width 128 height 56
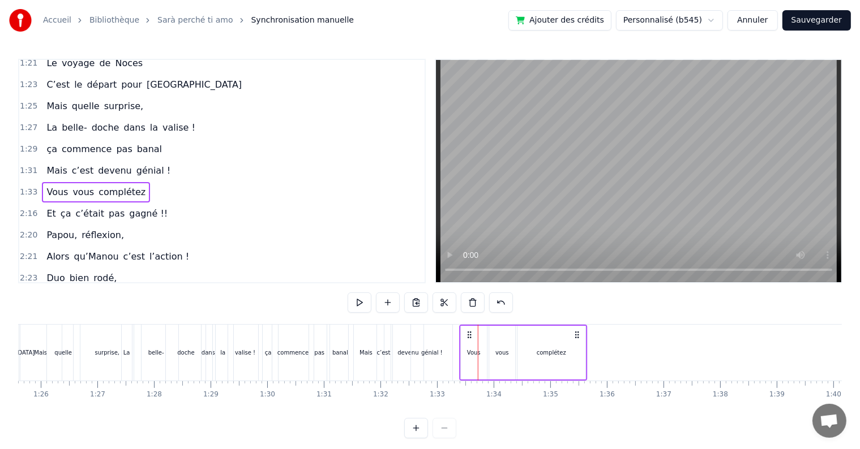
drag, startPoint x: 458, startPoint y: 333, endPoint x: 469, endPoint y: 335, distance: 11.0
click at [469, 335] on icon at bounding box center [469, 334] width 9 height 9
click at [311, 325] on div "pas" at bounding box center [319, 353] width 22 height 56
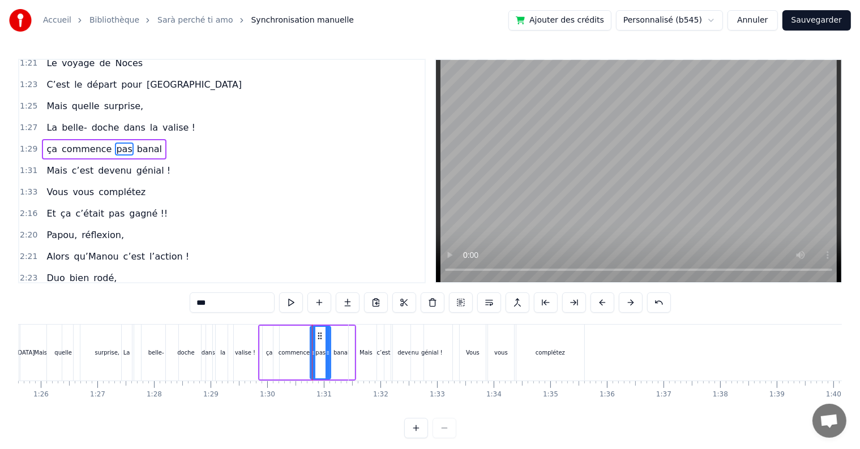
scroll to position [482, 0]
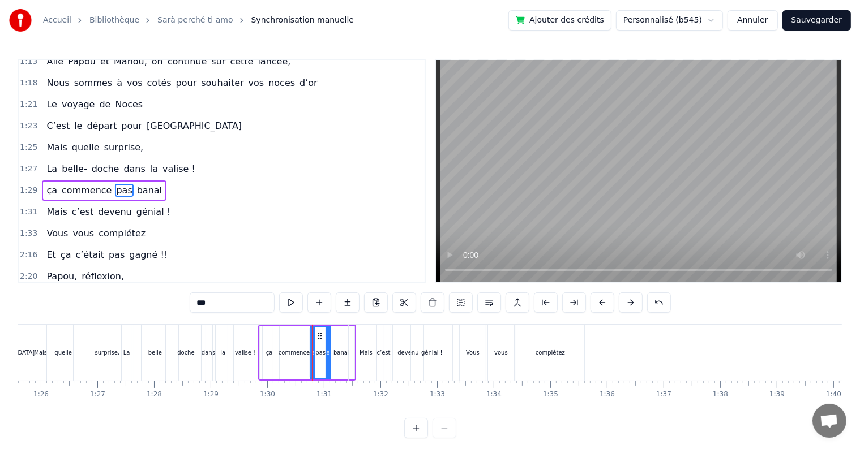
click at [321, 326] on div "pas" at bounding box center [321, 353] width 22 height 54
click at [352, 325] on div "Mais" at bounding box center [366, 353] width 35 height 56
type input "****"
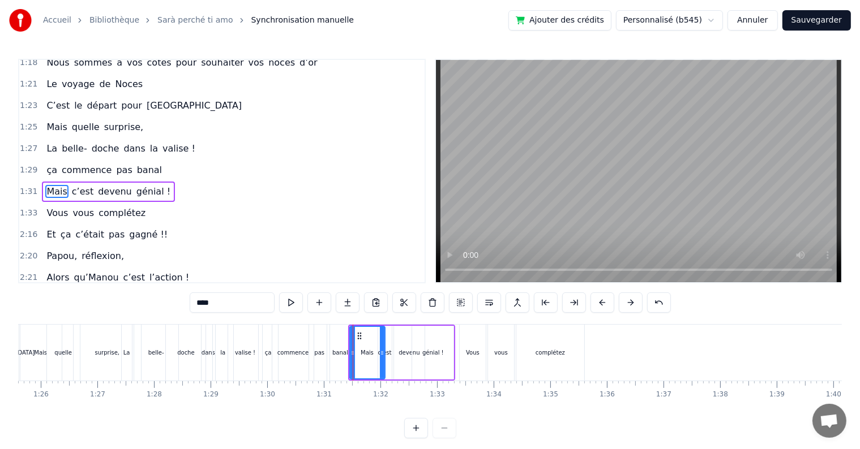
click at [249, 317] on div "0:17 Cinquante ans déjà 0:20 Et toujours main dans la main 0:22 Vous vous êtes …" at bounding box center [429, 249] width 823 height 380
click at [255, 319] on div "0:17 Cinquante ans déjà 0:20 Et toujours main dans la main 0:22 Vous vous êtes …" at bounding box center [429, 249] width 823 height 380
click at [265, 324] on div "Cinquante ans déjà Et toujours main dans la main Vous vous êtes dits Oui Et c’e…" at bounding box center [592, 352] width 10836 height 57
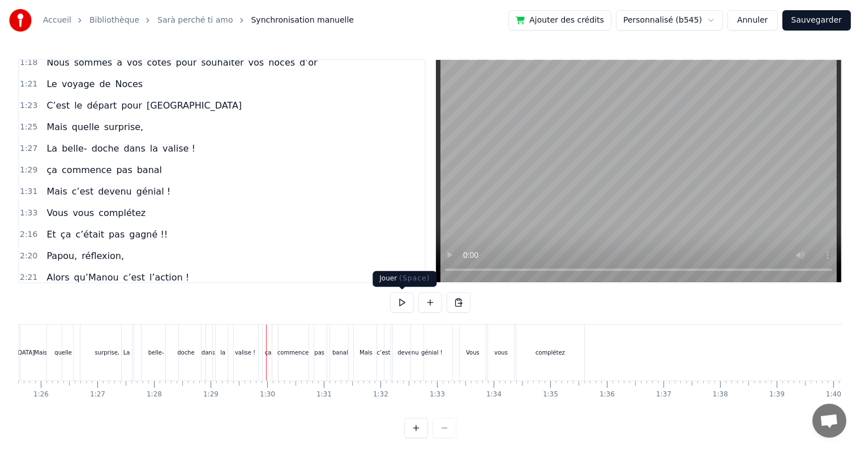
click at [398, 303] on button at bounding box center [402, 303] width 24 height 20
click at [401, 303] on button at bounding box center [402, 303] width 24 height 20
click at [479, 357] on div "Vous" at bounding box center [473, 353] width 26 height 56
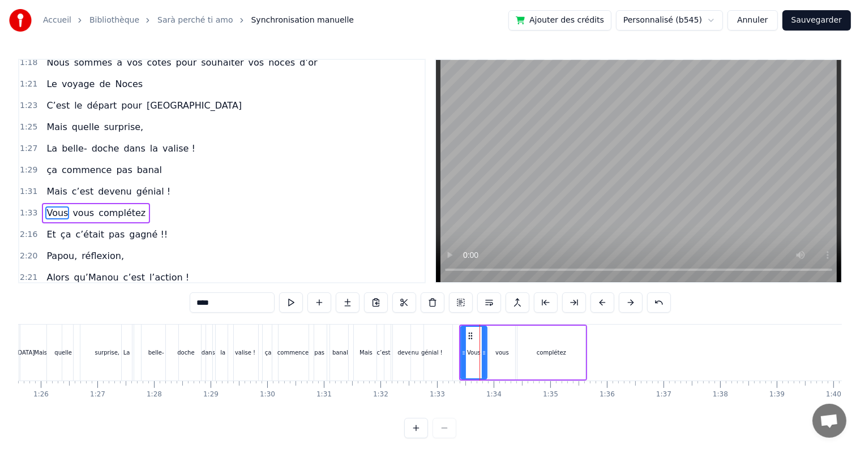
scroll to position [523, 0]
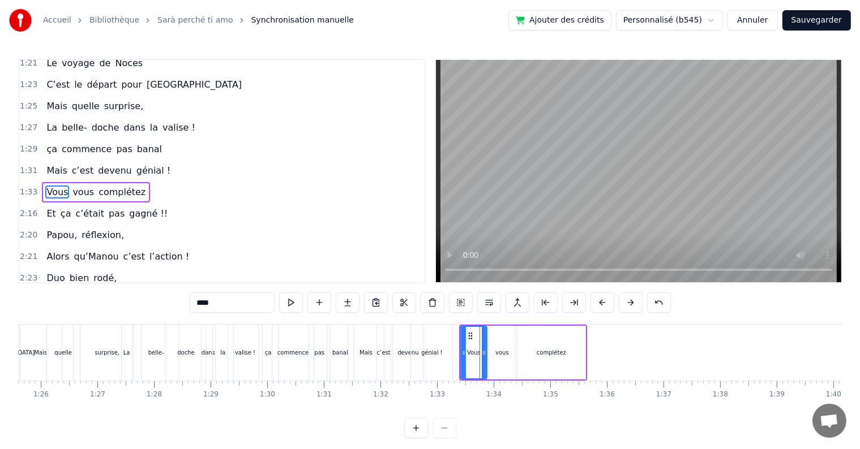
click at [483, 325] on div "Vous vous complétez" at bounding box center [523, 353] width 128 height 56
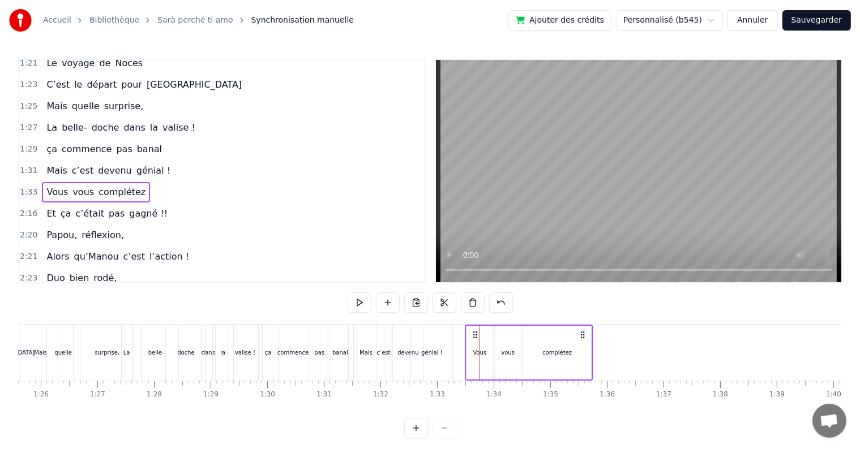
drag, startPoint x: 466, startPoint y: 330, endPoint x: 471, endPoint y: 331, distance: 5.7
click at [471, 331] on icon at bounding box center [474, 334] width 9 height 9
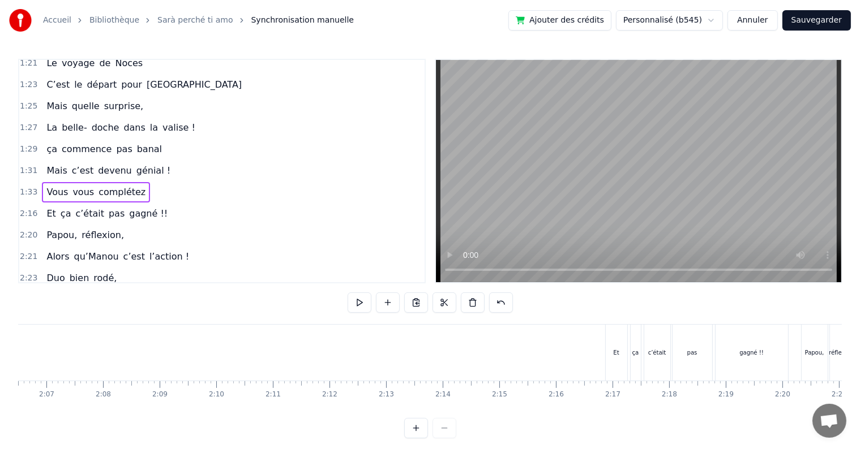
scroll to position [0, 7378]
click at [398, 357] on div "Et" at bounding box center [397, 353] width 6 height 8
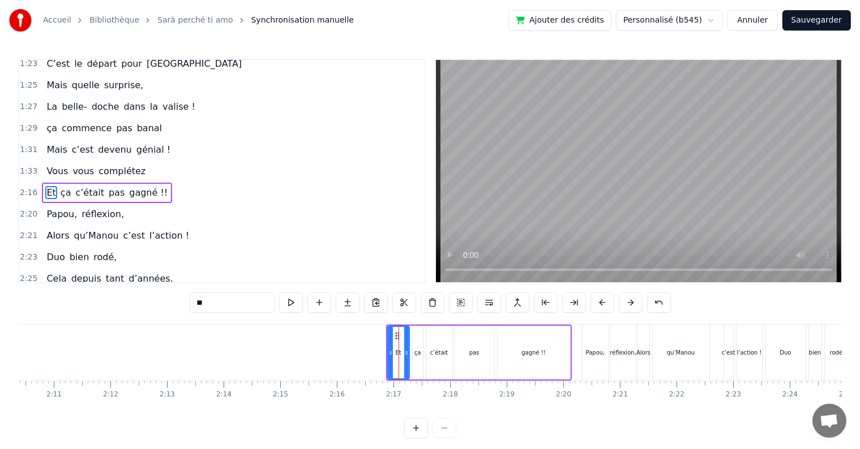
click at [410, 325] on div "Et ça c’était pas [PERSON_NAME] !!" at bounding box center [479, 353] width 186 height 56
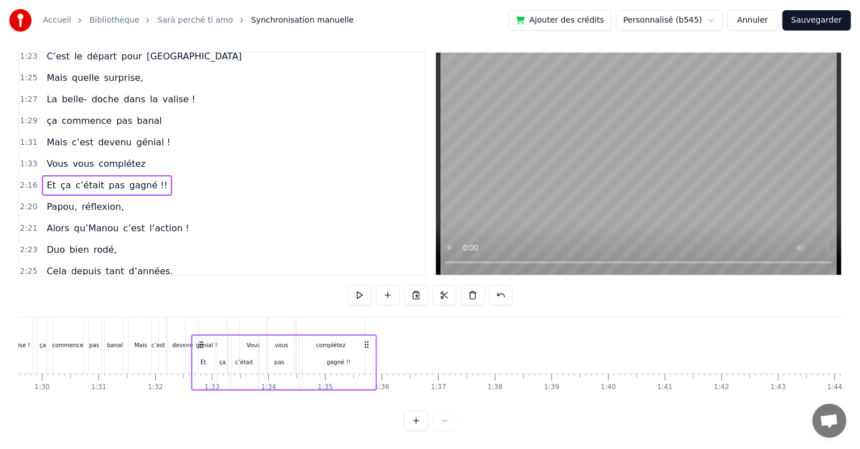
scroll to position [0, 5024]
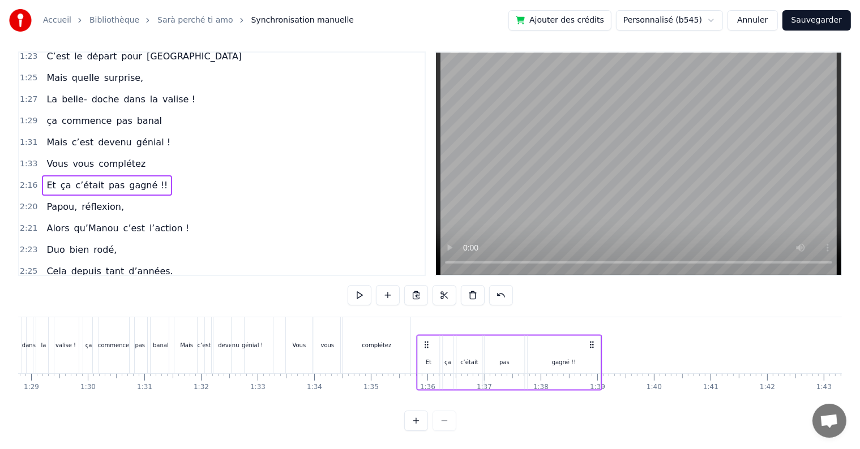
drag, startPoint x: 393, startPoint y: 333, endPoint x: 423, endPoint y: 306, distance: 40.1
click at [423, 306] on div "0:17 Cinquante ans déjà 0:20 Et toujours main dans la main 0:22 Vous vous êtes …" at bounding box center [429, 241] width 823 height 380
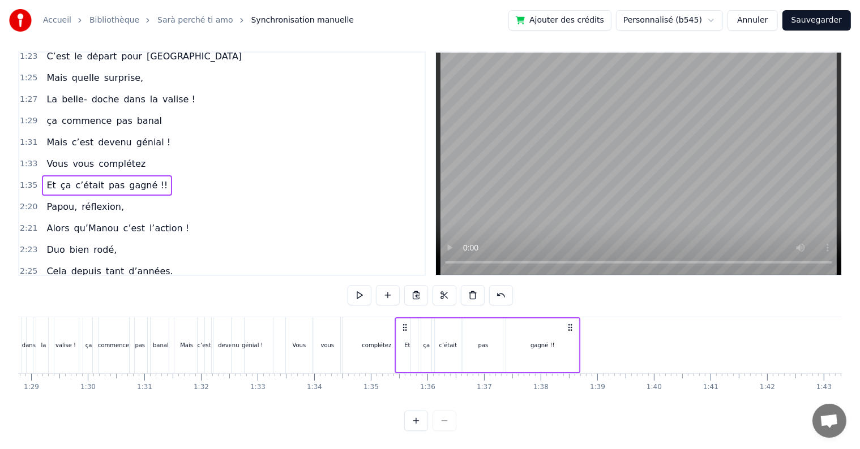
drag, startPoint x: 425, startPoint y: 318, endPoint x: 403, endPoint y: 313, distance: 22.1
click at [403, 323] on icon at bounding box center [405, 327] width 9 height 9
click at [59, 306] on div "0:17 Cinquante ans déjà 0:20 Et toujours main dans la main 0:22 Vous vous êtes …" at bounding box center [429, 241] width 823 height 380
click at [61, 306] on div "0:17 Cinquante ans déjà 0:20 Et toujours main dans la main 0:22 Vous vous êtes …" at bounding box center [429, 241] width 823 height 380
click at [62, 317] on div "valise !" at bounding box center [65, 345] width 35 height 56
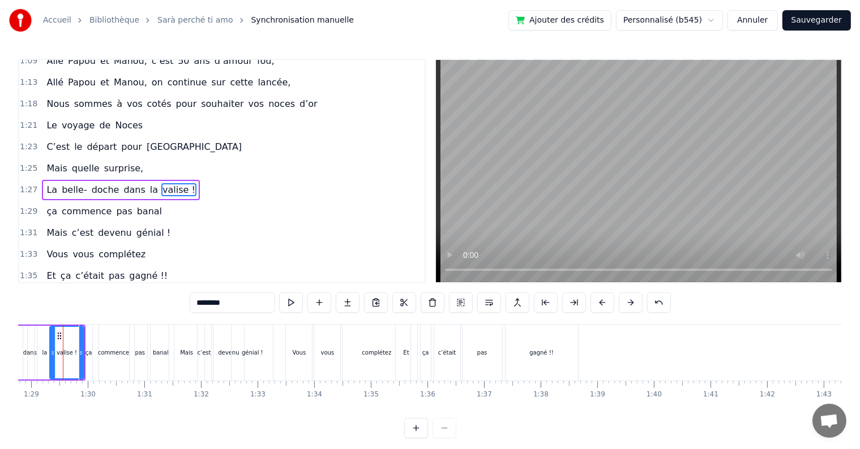
scroll to position [0, 5011]
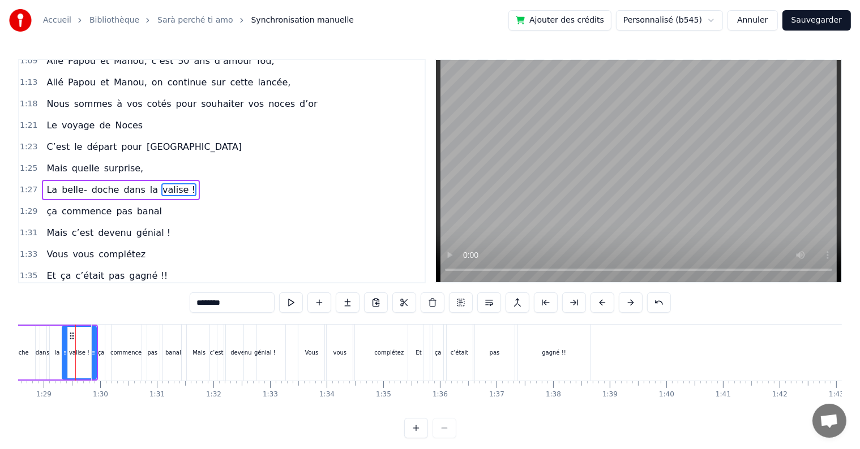
click at [97, 325] on div "ça" at bounding box center [101, 353] width 20 height 56
type input "**"
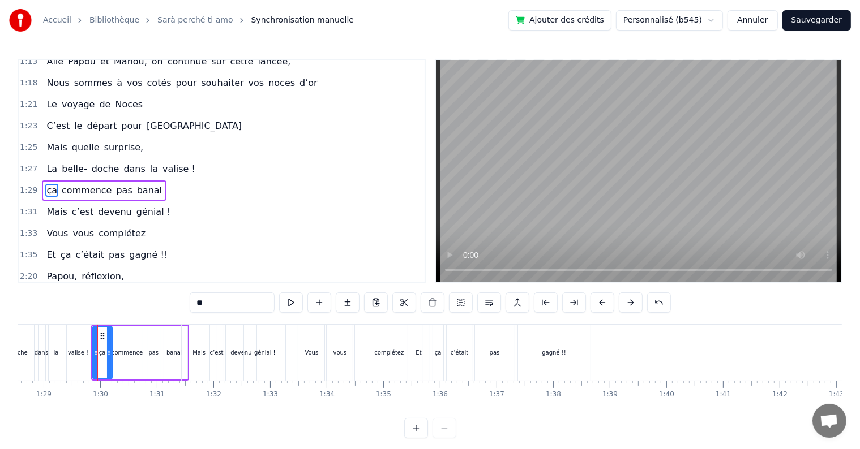
click at [93, 327] on div at bounding box center [95, 352] width 5 height 51
click at [90, 324] on div "Cinquante ans déjà Et toujours main dans la main Vous vous êtes dits Oui Et c’e…" at bounding box center [425, 352] width 10836 height 57
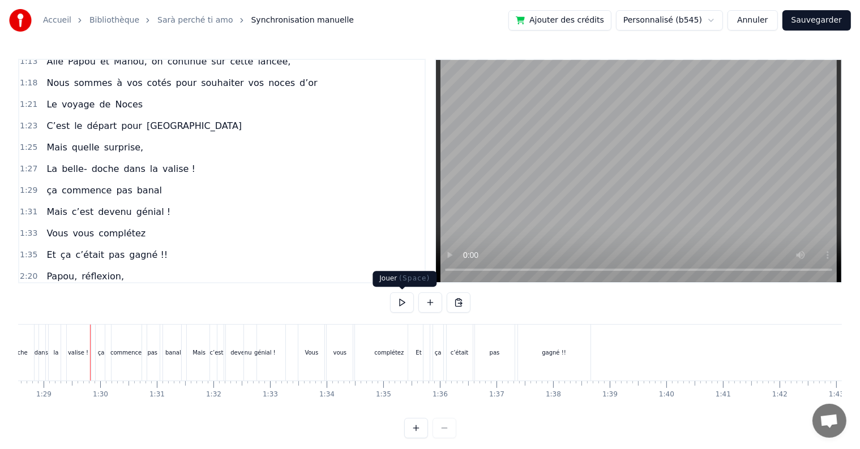
click at [402, 301] on button at bounding box center [402, 303] width 24 height 20
click at [405, 302] on button at bounding box center [402, 303] width 24 height 20
drag, startPoint x: 539, startPoint y: 361, endPoint x: 545, endPoint y: 360, distance: 6.3
click at [539, 361] on div "gagné !!" at bounding box center [554, 353] width 72 height 56
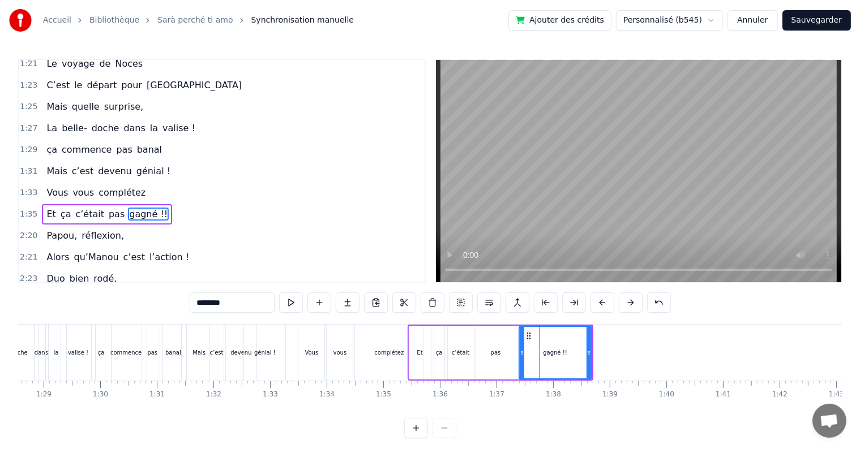
scroll to position [544, 0]
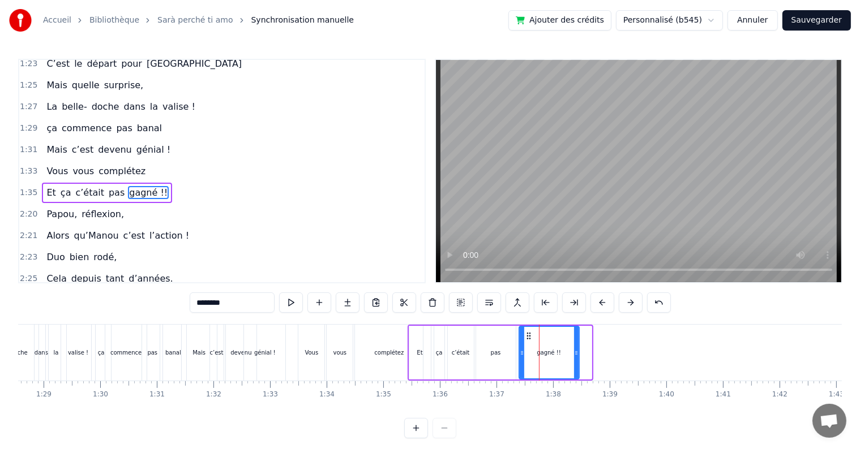
drag, startPoint x: 587, startPoint y: 352, endPoint x: 569, endPoint y: 349, distance: 17.8
click at [574, 351] on icon at bounding box center [576, 353] width 5 height 9
drag, startPoint x: 525, startPoint y: 337, endPoint x: 504, endPoint y: 341, distance: 21.4
click at [518, 339] on icon at bounding box center [517, 336] width 9 height 9
click at [420, 349] on div "Et" at bounding box center [420, 353] width 22 height 54
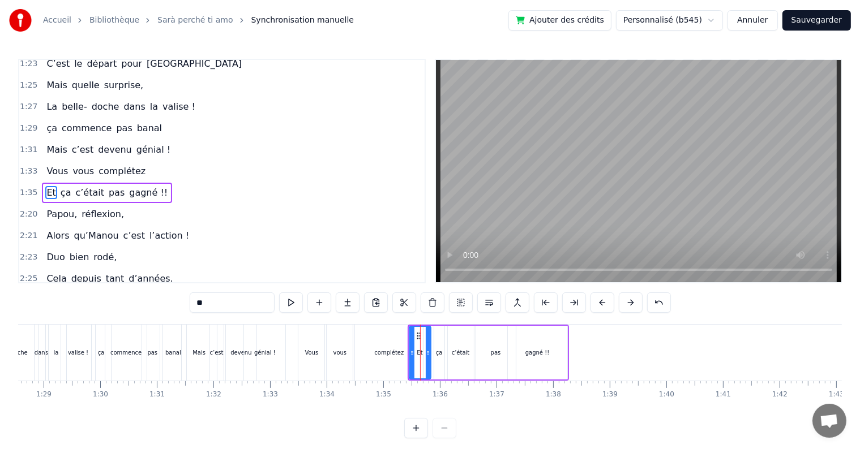
click at [438, 352] on div "ça" at bounding box center [439, 353] width 7 height 8
click at [439, 336] on circle at bounding box center [438, 336] width 1 height 1
click at [448, 340] on div "c’était" at bounding box center [461, 353] width 26 height 54
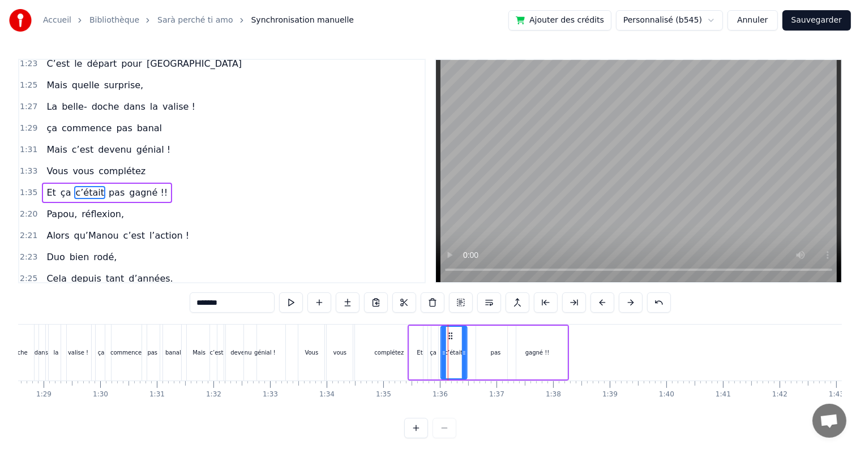
drag, startPoint x: 456, startPoint y: 335, endPoint x: 449, endPoint y: 335, distance: 6.8
click at [449, 335] on icon at bounding box center [450, 336] width 9 height 9
click at [497, 337] on div "pas" at bounding box center [496, 353] width 40 height 54
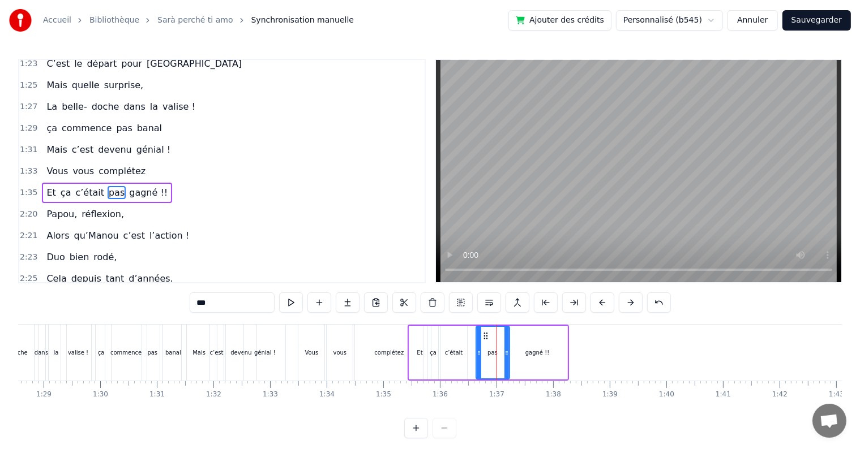
drag, startPoint x: 513, startPoint y: 352, endPoint x: 506, endPoint y: 352, distance: 6.2
click at [506, 352] on icon at bounding box center [506, 353] width 5 height 9
drag, startPoint x: 486, startPoint y: 334, endPoint x: 504, endPoint y: 338, distance: 18.5
click at [473, 335] on icon at bounding box center [471, 336] width 9 height 9
click at [524, 340] on div "gagné !!" at bounding box center [537, 353] width 59 height 54
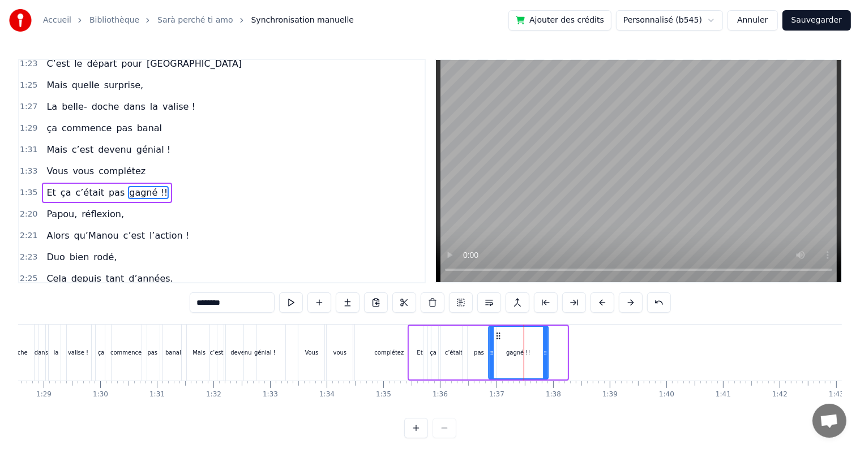
drag, startPoint x: 516, startPoint y: 335, endPoint x: 371, endPoint y: 364, distance: 147.8
click at [496, 333] on icon at bounding box center [497, 336] width 9 height 9
click at [134, 325] on div "commence" at bounding box center [126, 353] width 42 height 56
type input "********"
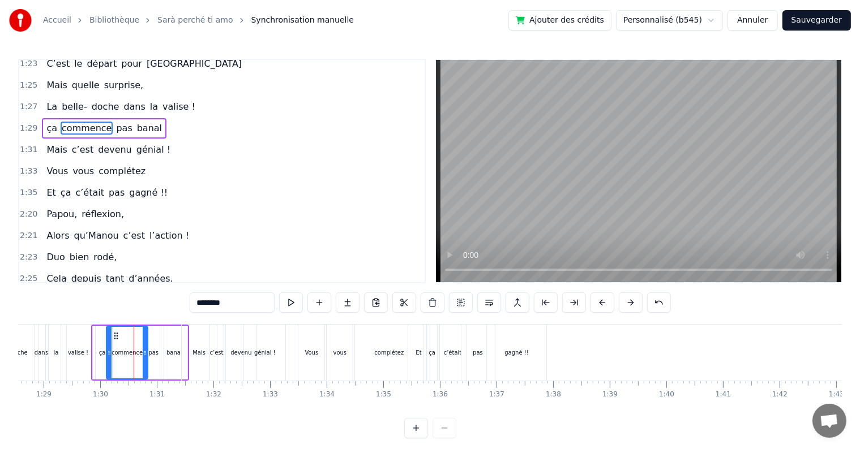
scroll to position [482, 0]
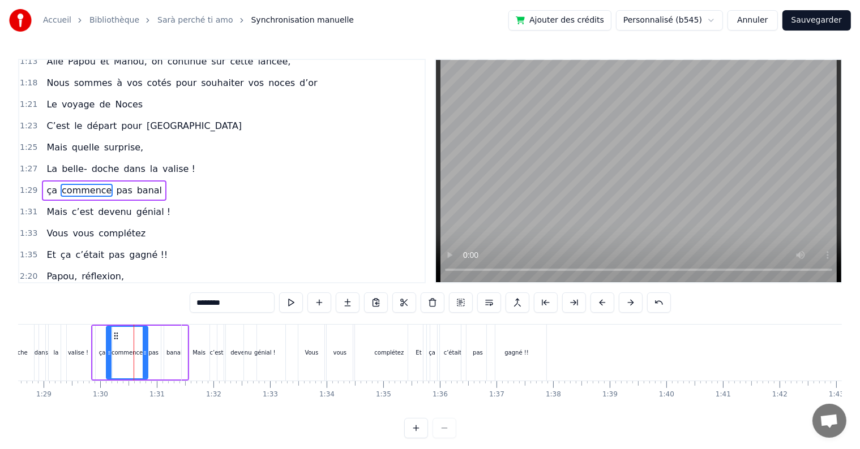
click at [105, 323] on div "0:17 Cinquante ans déjà 0:20 Et toujours main dans la main 0:22 Vous vous êtes …" at bounding box center [429, 249] width 823 height 380
click at [93, 324] on div "0:17 Cinquante ans déjà 0:20 Et toujours main dans la main 0:22 Vous vous êtes …" at bounding box center [429, 249] width 823 height 380
click at [88, 324] on div "Cinquante ans déjà Et toujours main dans la main Vous vous êtes dits Oui Et c’e…" at bounding box center [425, 352] width 10836 height 57
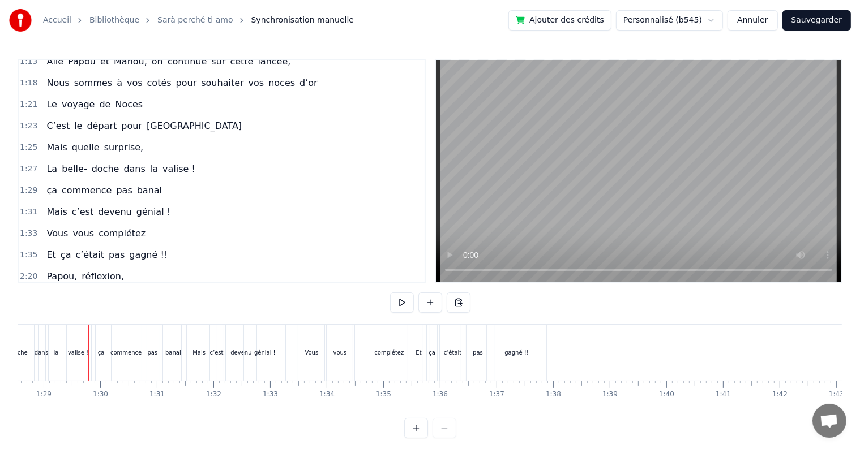
click at [394, 295] on div at bounding box center [402, 303] width 24 height 20
click at [398, 297] on button at bounding box center [402, 303] width 24 height 20
click at [404, 301] on button at bounding box center [402, 303] width 24 height 20
click at [273, 344] on div "génial !" at bounding box center [264, 353] width 41 height 56
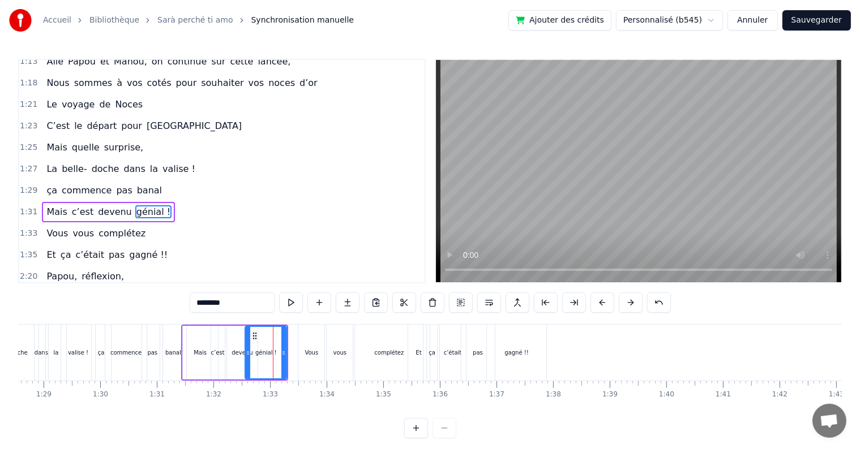
scroll to position [503, 0]
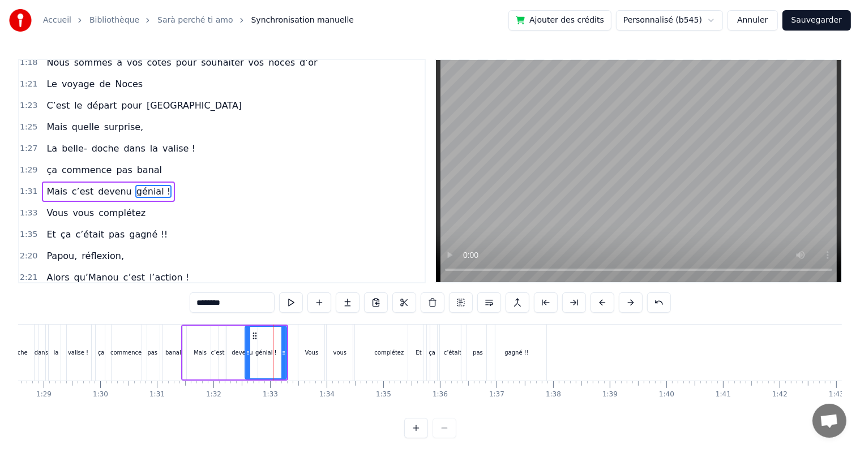
click at [225, 325] on div "Mais c’est devenu génial !" at bounding box center [235, 353] width 108 height 56
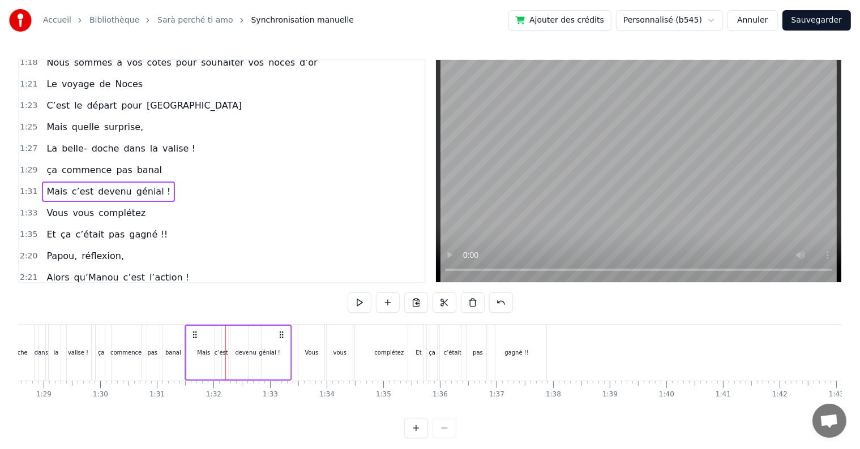
click at [281, 335] on icon at bounding box center [281, 334] width 9 height 9
click at [325, 343] on div "Vous vous complétez" at bounding box center [362, 353] width 128 height 56
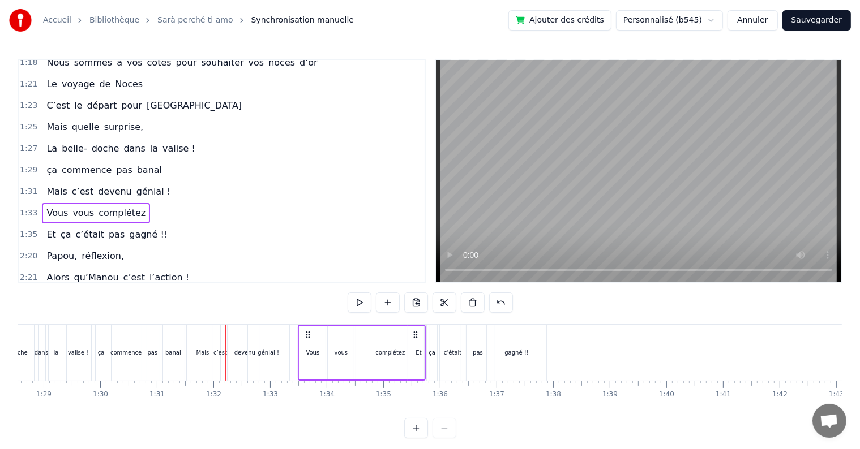
click at [317, 340] on div "Vous" at bounding box center [312, 353] width 26 height 54
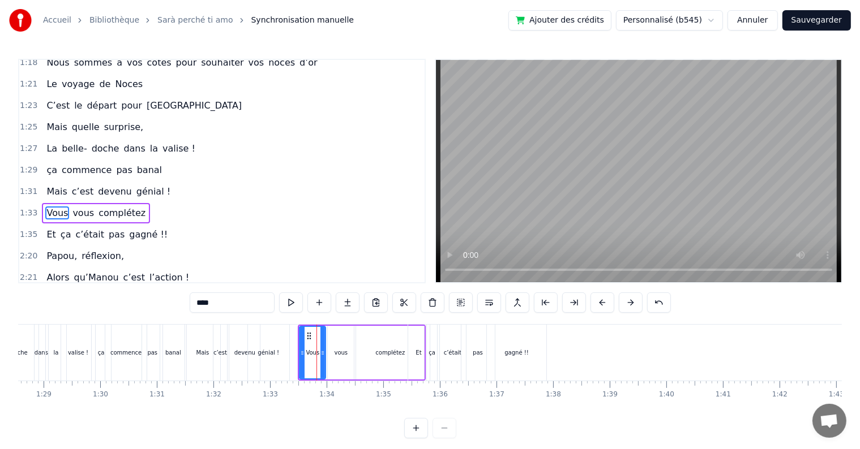
scroll to position [523, 0]
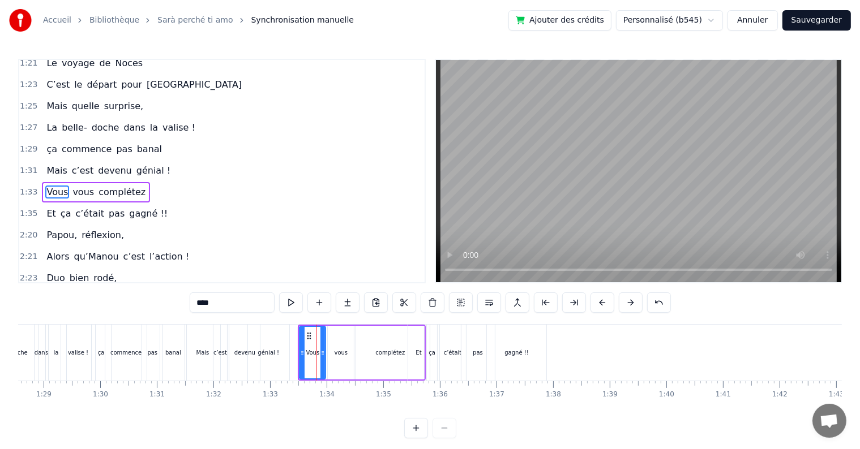
click at [326, 325] on div "Vous vous complétez" at bounding box center [362, 353] width 128 height 56
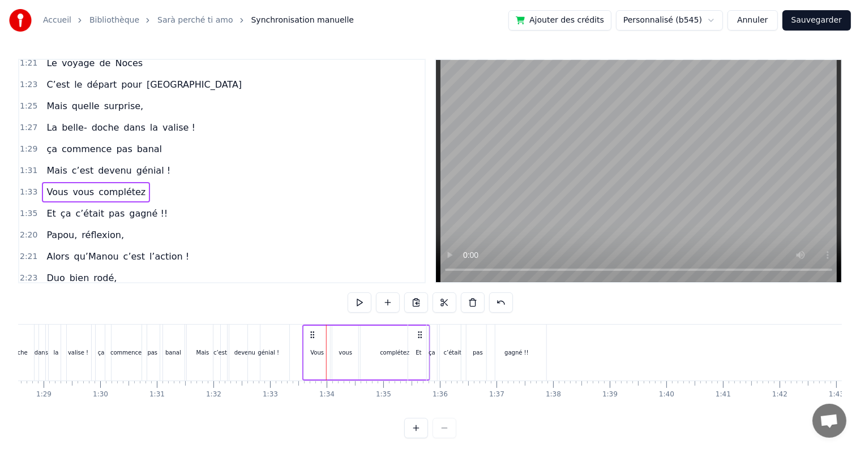
click at [314, 332] on circle at bounding box center [314, 332] width 1 height 1
click at [45, 324] on div "Cinquante ans déjà Et toujours main dans la main Vous vous êtes dits Oui Et c’e…" at bounding box center [425, 352] width 10836 height 57
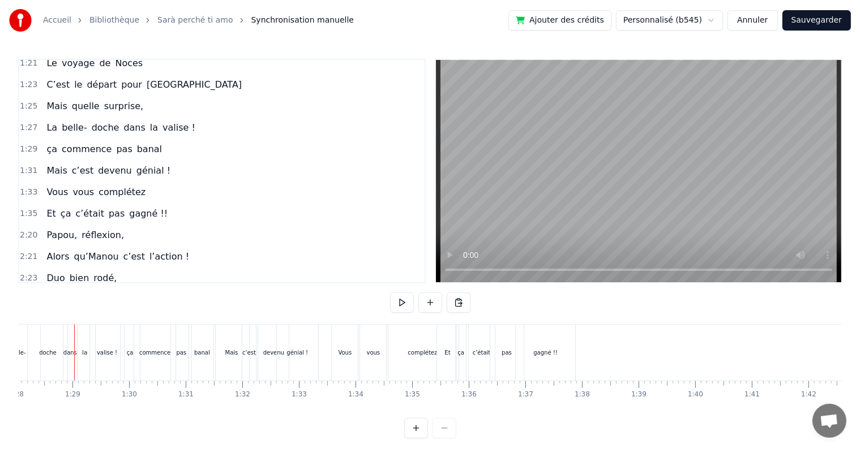
scroll to position [0, 4982]
click at [401, 299] on button at bounding box center [402, 303] width 24 height 20
click at [226, 360] on div "Mais" at bounding box center [231, 353] width 35 height 56
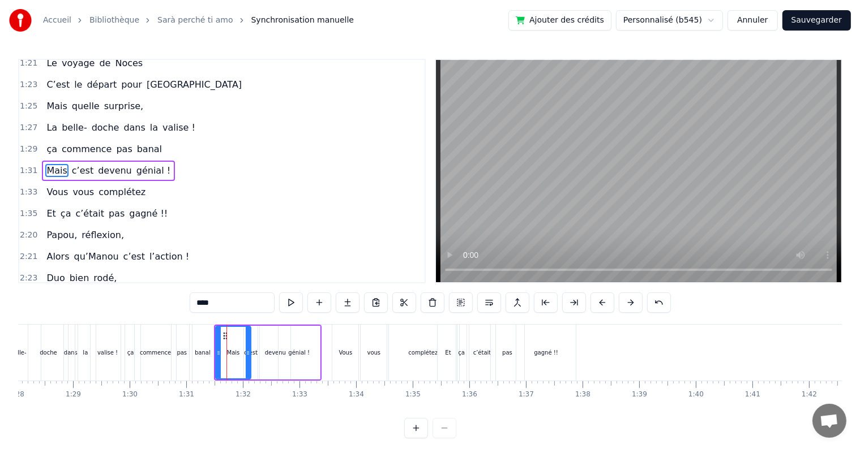
scroll to position [503, 0]
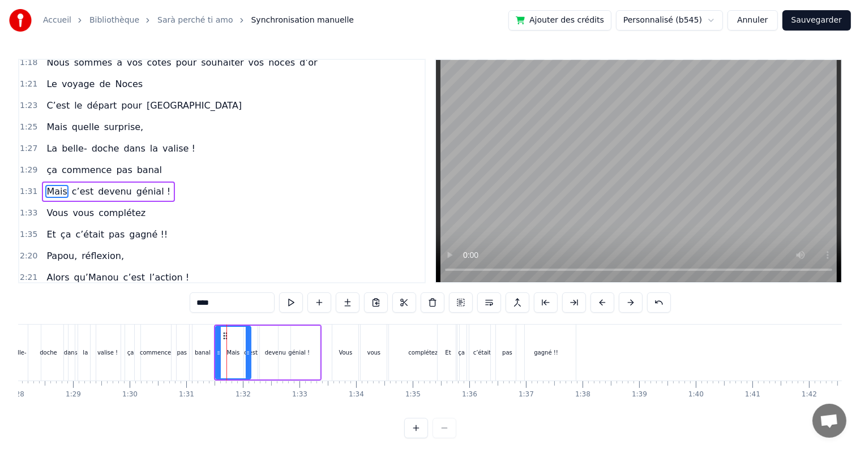
click at [259, 325] on div "Mais c’est devenu génial !" at bounding box center [268, 353] width 108 height 56
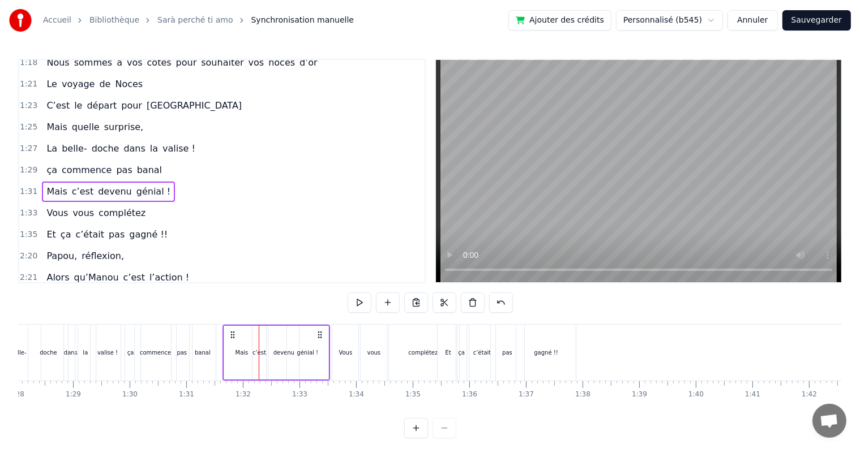
drag, startPoint x: 224, startPoint y: 333, endPoint x: 233, endPoint y: 333, distance: 8.5
click at [233, 333] on icon at bounding box center [232, 334] width 9 height 9
click at [39, 325] on div "doche" at bounding box center [48, 353] width 41 height 56
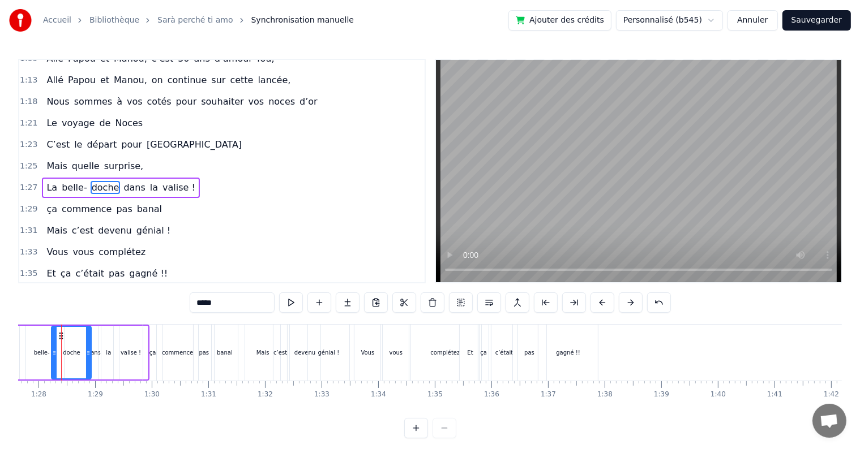
scroll to position [0, 4946]
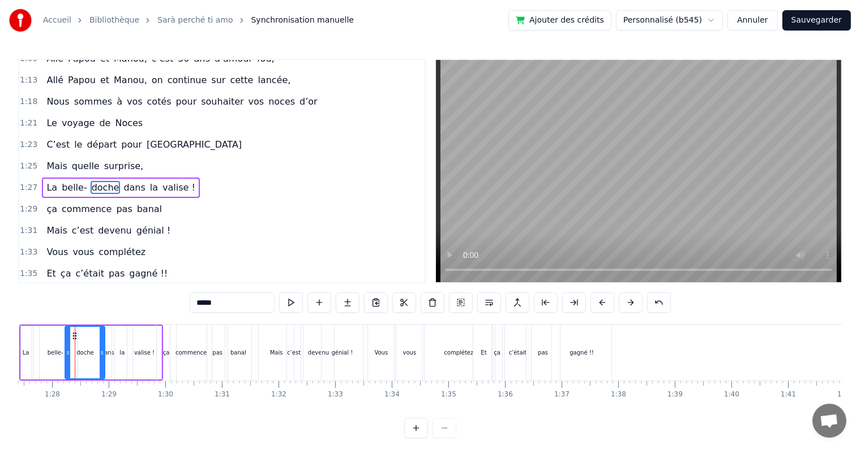
click at [165, 323] on div "0:17 Cinquante ans déjà 0:20 Et toujours main dans la main 0:22 Vous vous êtes …" at bounding box center [429, 249] width 823 height 380
click at [166, 324] on div "0:17 Cinquante ans déjà 0:20 Et toujours main dans la main 0:22 Vous vous êtes …" at bounding box center [429, 249] width 823 height 380
click at [166, 326] on div "ça" at bounding box center [166, 353] width 19 height 56
type input "**"
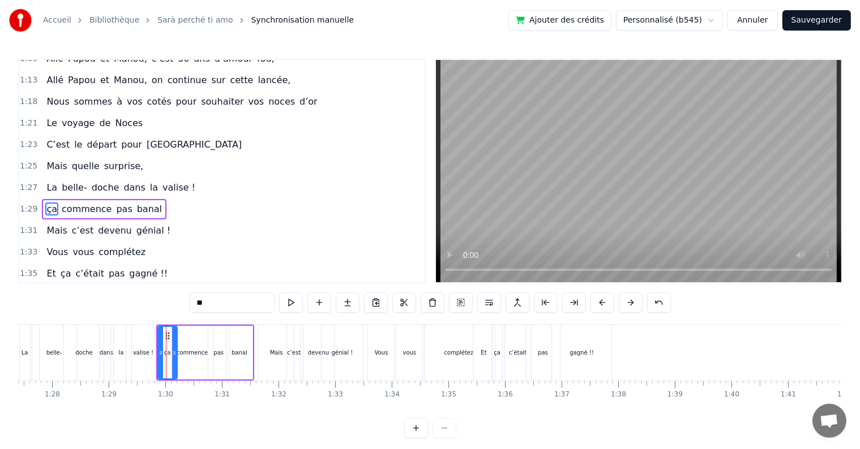
scroll to position [482, 0]
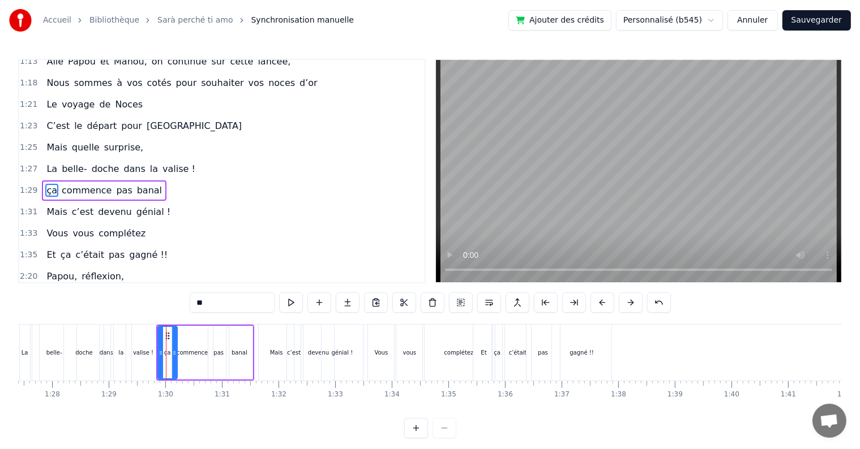
click at [158, 324] on div "Cinquante ans déjà Et toujours main dans la main Vous vous êtes dits Oui Et c’e…" at bounding box center [490, 352] width 10836 height 57
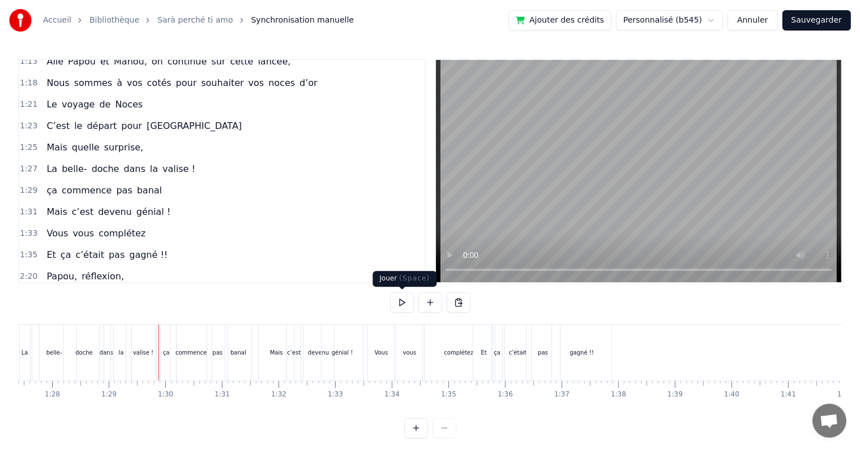
click at [405, 306] on button at bounding box center [402, 303] width 24 height 20
click at [410, 303] on button at bounding box center [402, 303] width 24 height 20
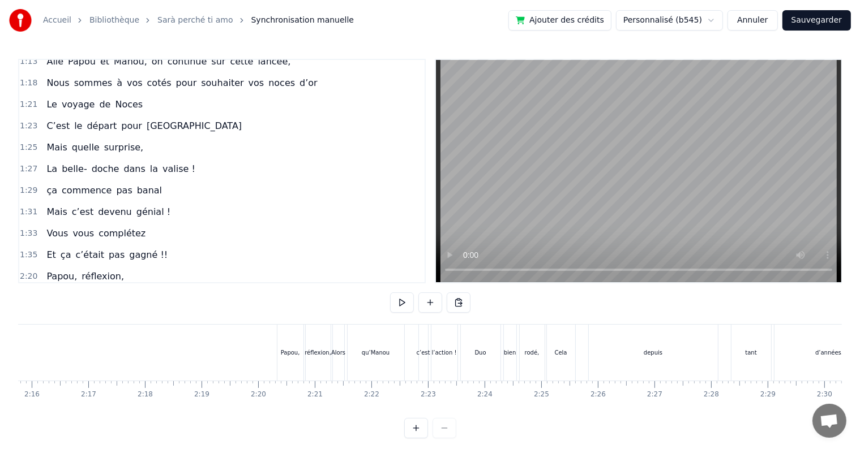
scroll to position [0, 7653]
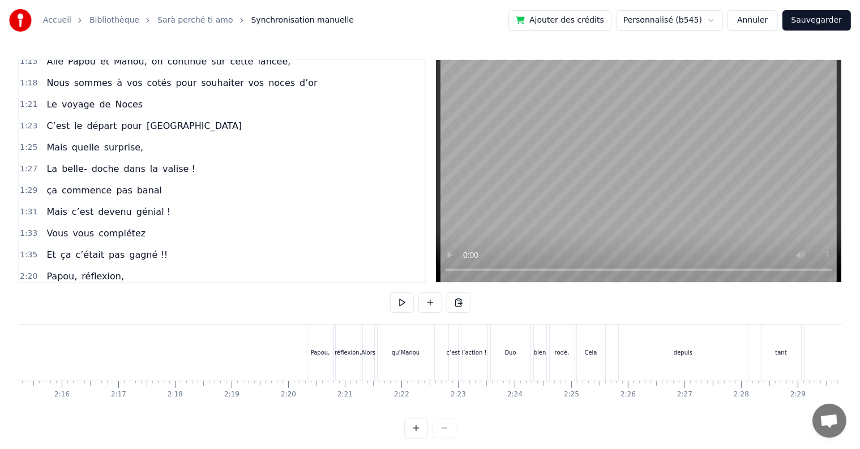
click at [325, 345] on div "Papou," at bounding box center [320, 353] width 26 height 56
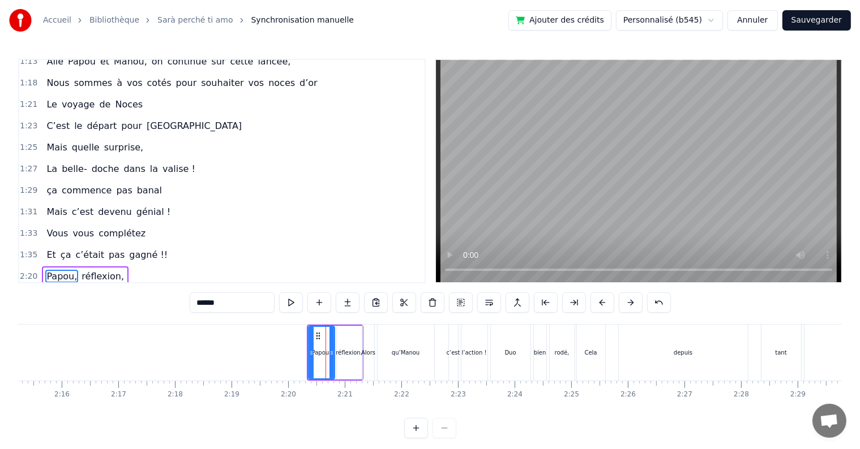
scroll to position [565, 0]
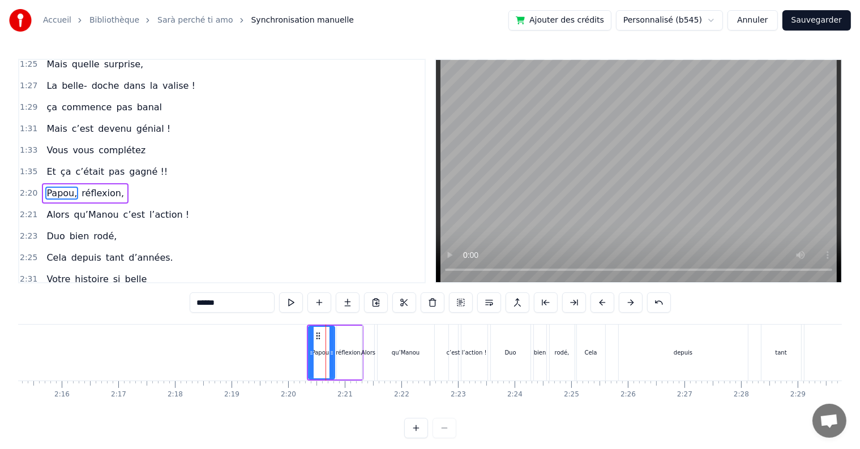
click at [337, 325] on div "Papou, réflexion," at bounding box center [335, 353] width 57 height 56
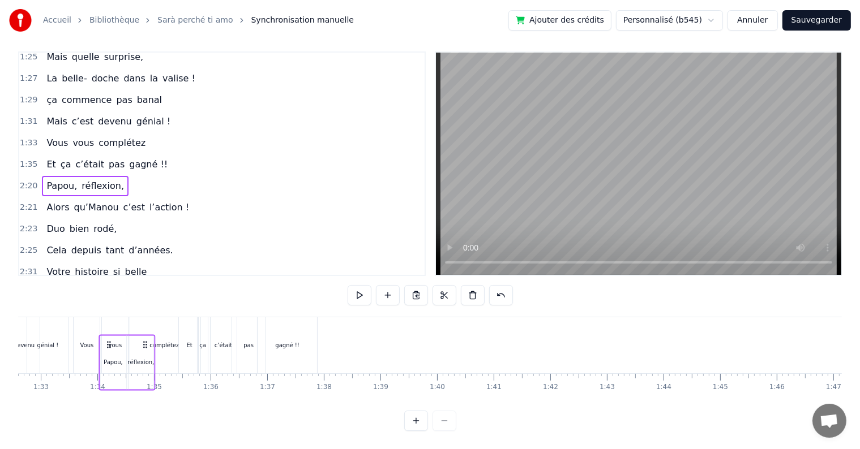
scroll to position [0, 5234]
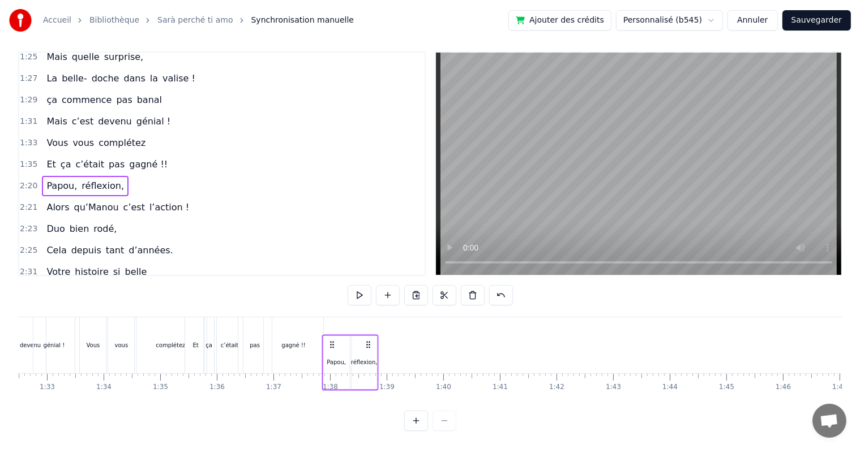
drag, startPoint x: 317, startPoint y: 333, endPoint x: 333, endPoint y: 305, distance: 31.7
click at [333, 305] on div "0:17 Cinquante ans déjà 0:20 Et toujours main dans la main 0:22 Vous vous êtes …" at bounding box center [429, 241] width 823 height 380
click at [328, 323] on icon at bounding box center [329, 327] width 9 height 9
click at [302, 317] on div "Cinquante ans déjà Et toujours main dans la main Vous vous êtes dits Oui Et c’e…" at bounding box center [202, 345] width 10836 height 57
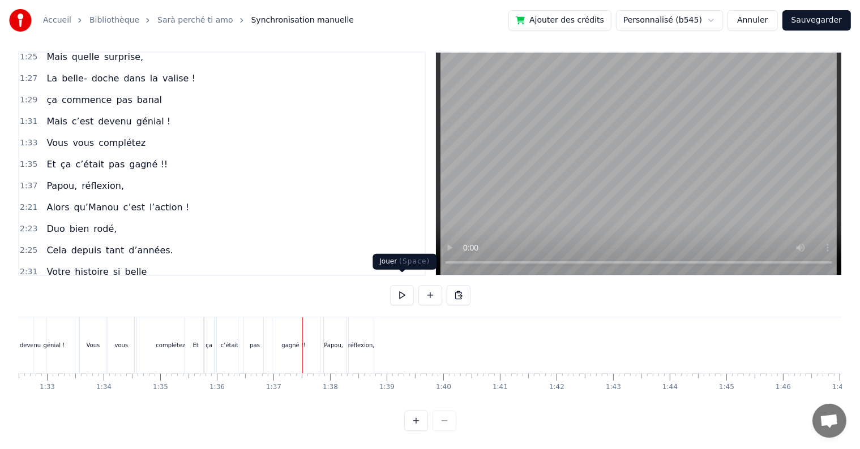
click at [398, 290] on button at bounding box center [402, 295] width 24 height 20
click at [401, 288] on button at bounding box center [402, 295] width 24 height 20
click at [346, 334] on div "Papou," at bounding box center [333, 345] width 27 height 56
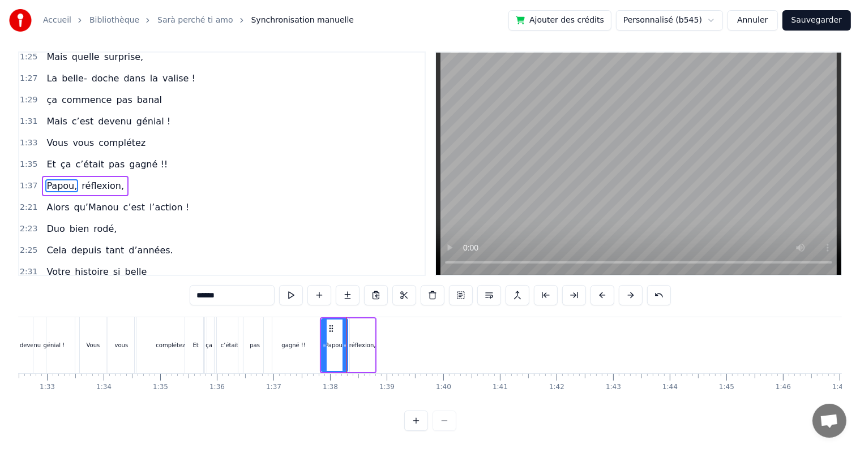
scroll to position [0, 0]
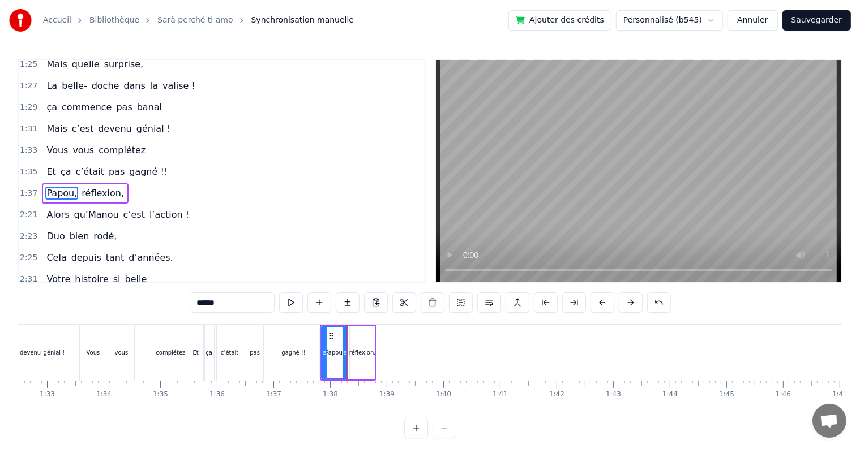
click at [349, 325] on div "Papou, réflexion," at bounding box center [348, 353] width 57 height 56
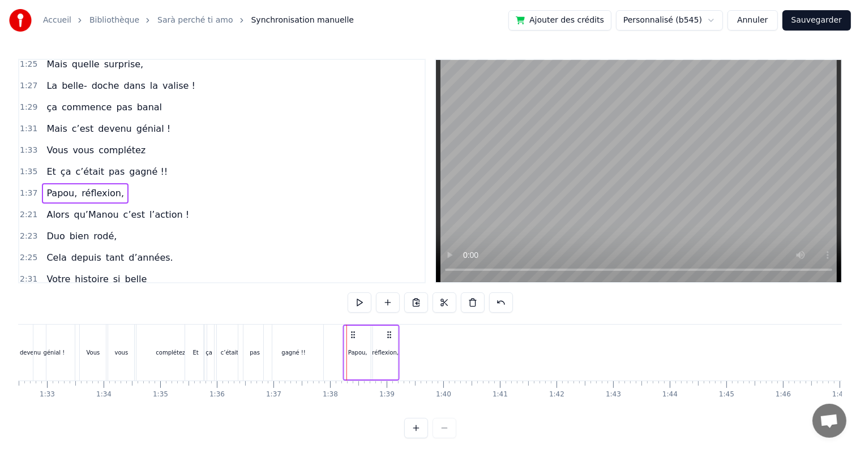
drag, startPoint x: 328, startPoint y: 334, endPoint x: 351, endPoint y: 337, distance: 23.4
click at [351, 337] on icon at bounding box center [353, 334] width 9 height 9
click at [360, 350] on div "Papou," at bounding box center [357, 353] width 19 height 8
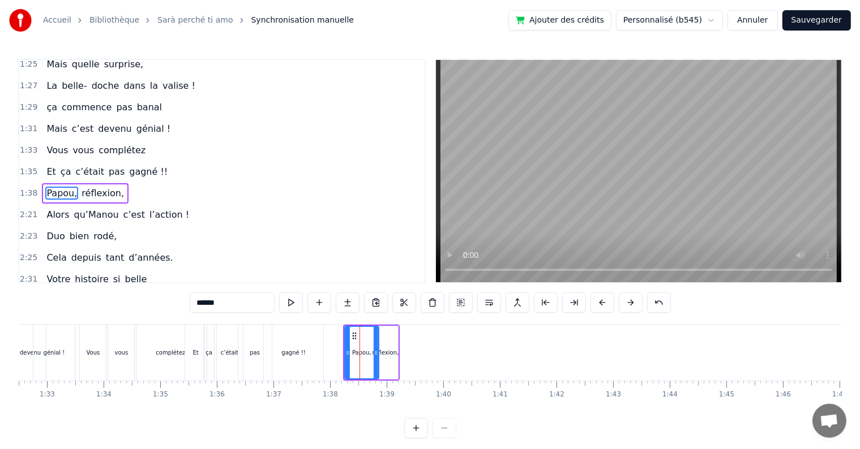
drag, startPoint x: 366, startPoint y: 351, endPoint x: 374, endPoint y: 354, distance: 8.4
click at [374, 354] on icon at bounding box center [376, 353] width 5 height 9
click at [387, 351] on div "réflexion," at bounding box center [385, 353] width 27 height 8
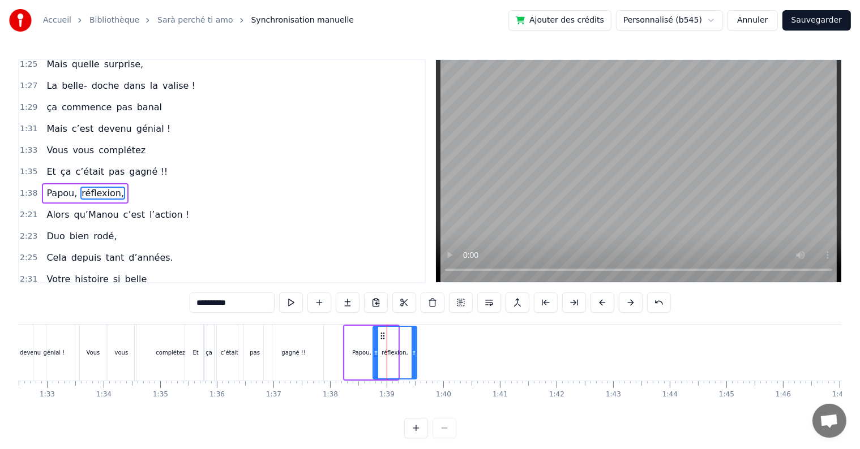
drag, startPoint x: 394, startPoint y: 349, endPoint x: 413, endPoint y: 355, distance: 19.9
click at [413, 355] on icon at bounding box center [413, 353] width 5 height 9
click at [249, 323] on div "0:17 Cinquante ans déjà 0:20 Et toujours main dans la main 0:22 Vous vous êtes …" at bounding box center [429, 249] width 823 height 380
click at [250, 325] on div "pas" at bounding box center [255, 353] width 35 height 56
type input "***"
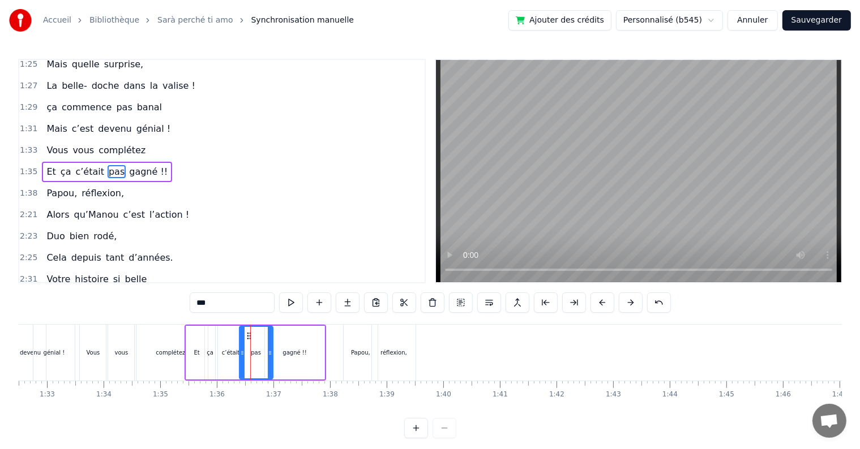
scroll to position [544, 0]
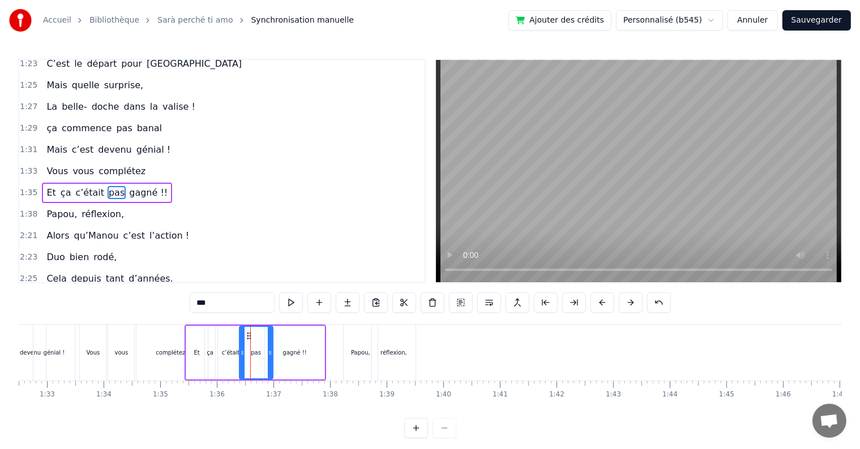
click at [308, 321] on div "0:17 Cinquante ans déjà 0:20 Et toujours main dans la main 0:22 Vous vous êtes …" at bounding box center [429, 249] width 823 height 380
click at [308, 325] on div "Et ça c’était pas [PERSON_NAME] !!" at bounding box center [255, 353] width 142 height 56
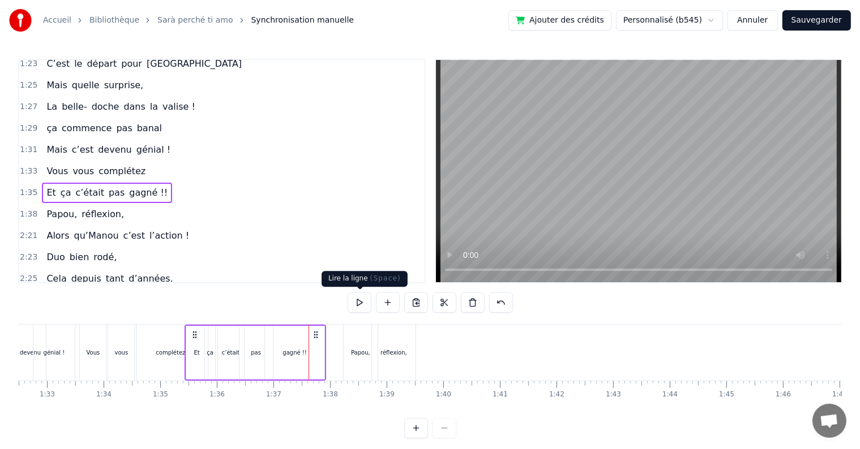
click at [353, 303] on button at bounding box center [359, 303] width 24 height 20
click at [363, 303] on button at bounding box center [359, 303] width 24 height 20
click at [177, 326] on div "complétez" at bounding box center [170, 353] width 68 height 56
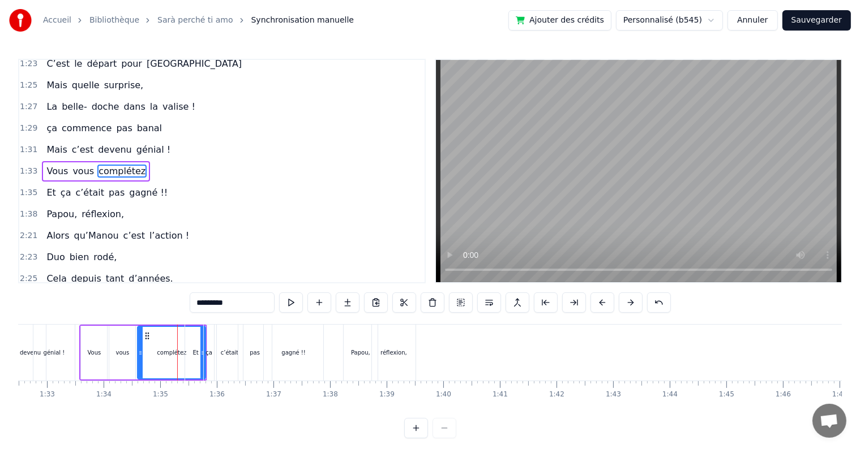
scroll to position [523, 0]
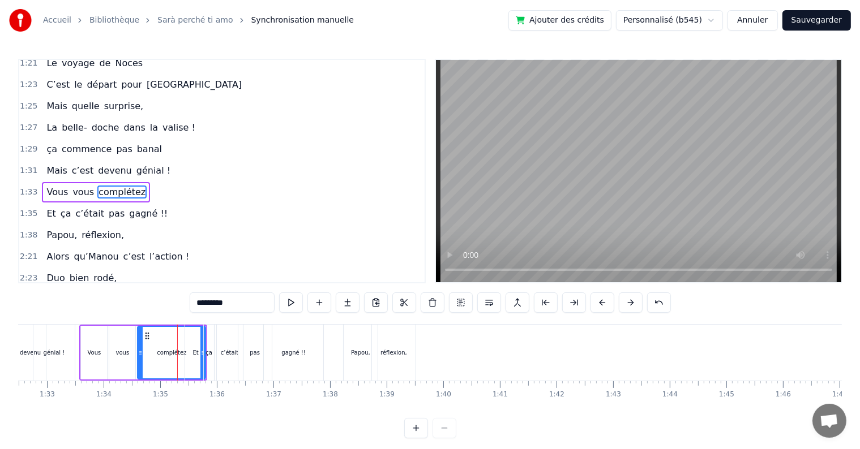
click at [207, 325] on div "ça" at bounding box center [208, 353] width 11 height 56
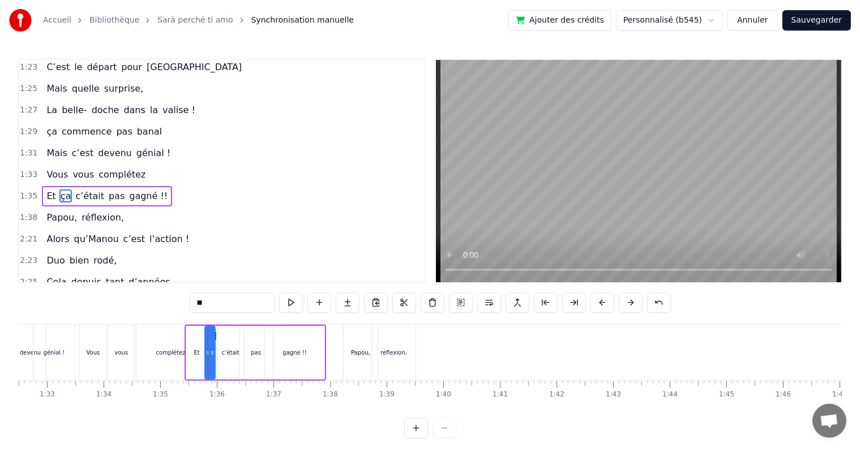
scroll to position [544, 0]
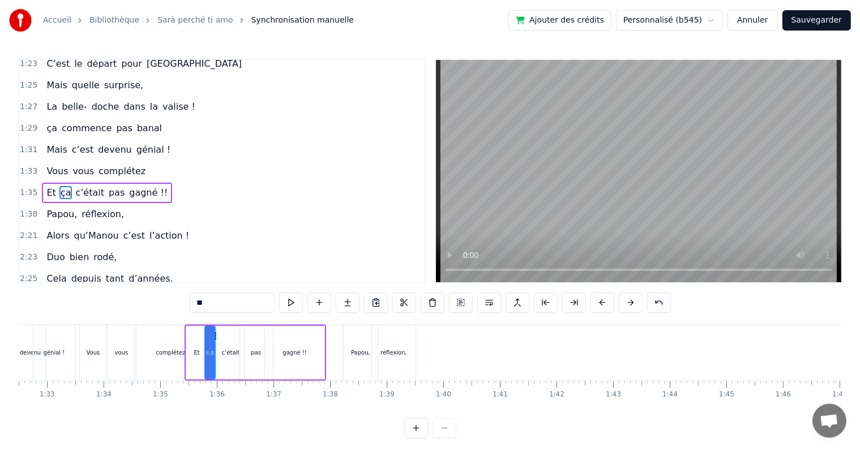
click at [199, 327] on div "Et" at bounding box center [197, 353] width 22 height 54
type input "**"
click at [326, 324] on div "Cinquante ans déjà Et toujours main dans la main Vous vous êtes dits Oui Et c’e…" at bounding box center [202, 352] width 10836 height 57
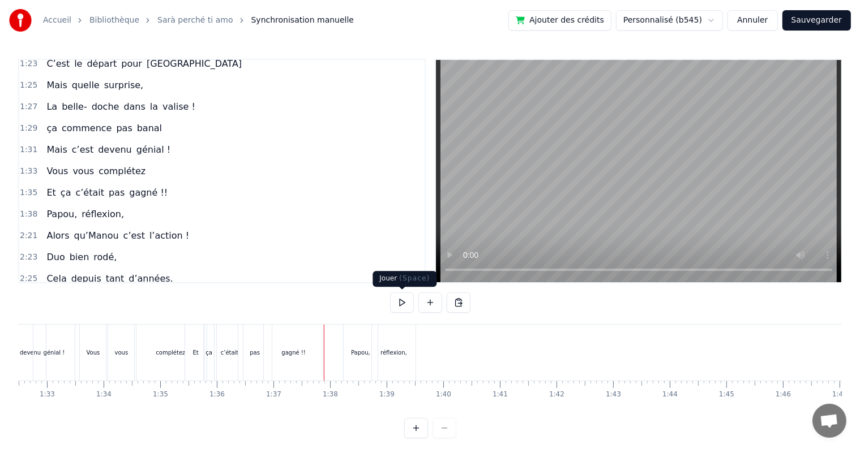
click at [398, 301] on button at bounding box center [402, 303] width 24 height 20
click at [403, 300] on button at bounding box center [402, 303] width 24 height 20
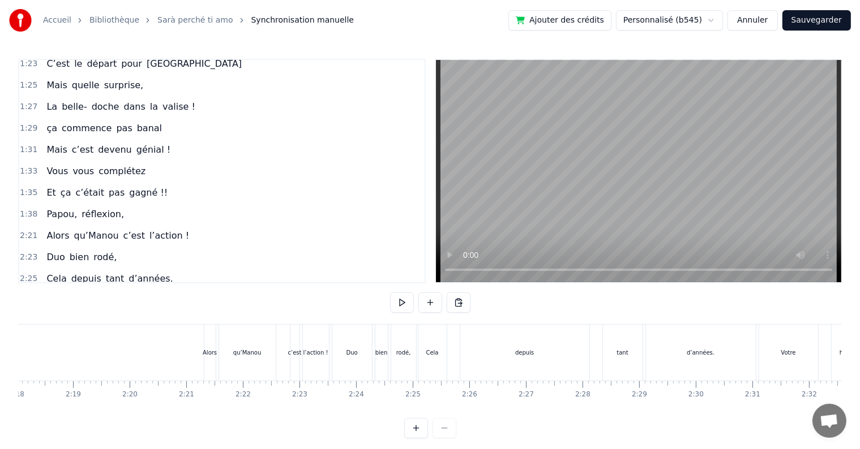
scroll to position [0, 7647]
click at [376, 353] on div "Alors" at bounding box center [374, 353] width 14 height 8
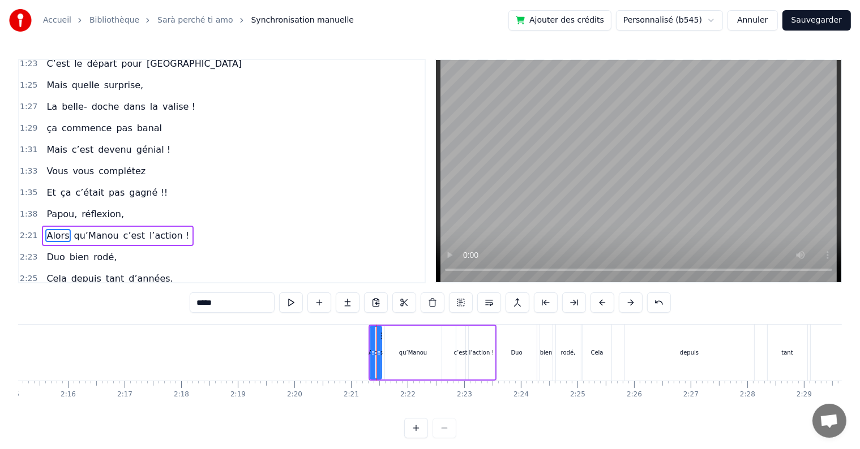
scroll to position [586, 0]
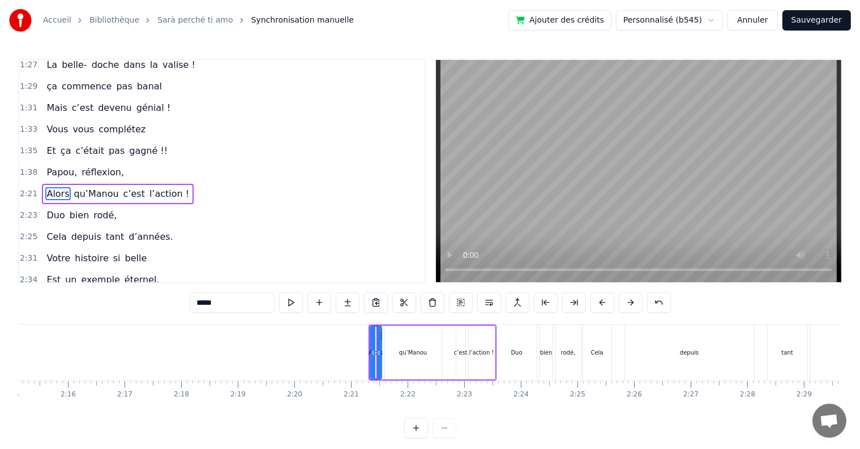
click at [383, 326] on div "Alors qu’Manou c’est l’action !" at bounding box center [432, 353] width 128 height 56
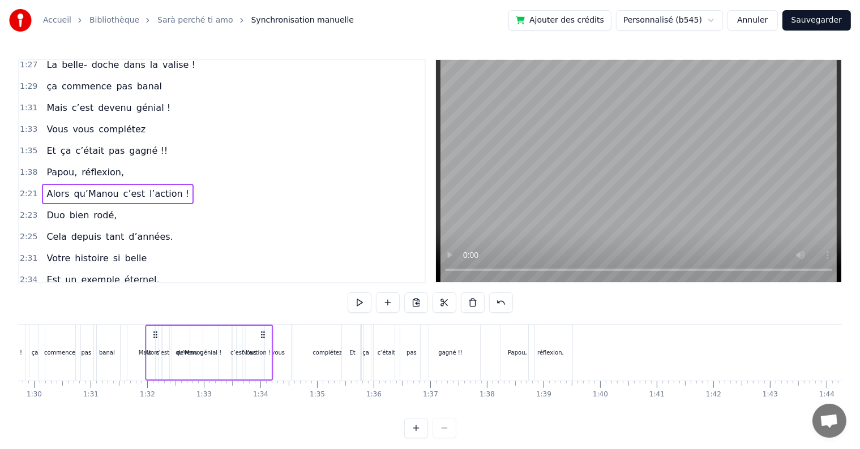
scroll to position [0, 5022]
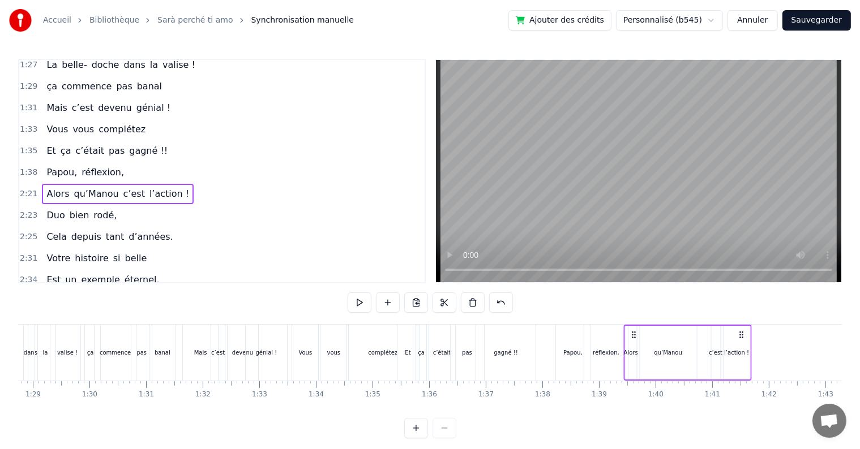
drag, startPoint x: 378, startPoint y: 334, endPoint x: 633, endPoint y: 324, distance: 254.9
click at [633, 324] on div "0:17 Cinquante ans déjà 0:20 Et toujours main dans la main 0:22 Vous vous êtes …" at bounding box center [429, 249] width 823 height 380
click at [532, 325] on div "gagné !!" at bounding box center [505, 353] width 61 height 56
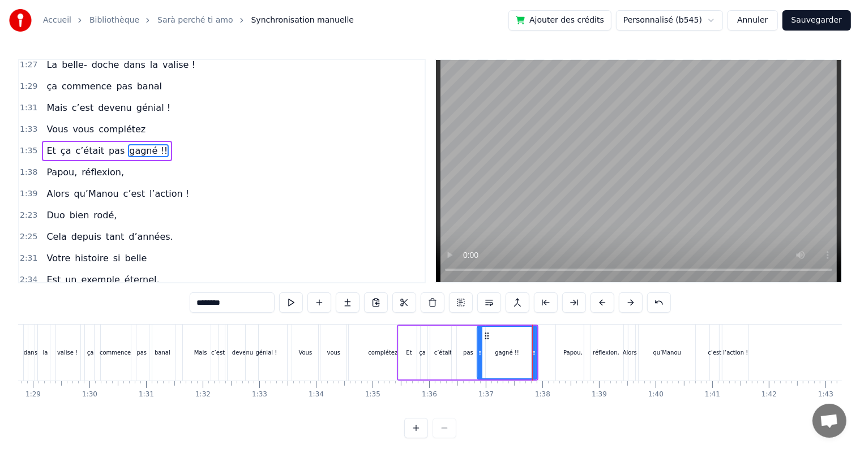
scroll to position [544, 0]
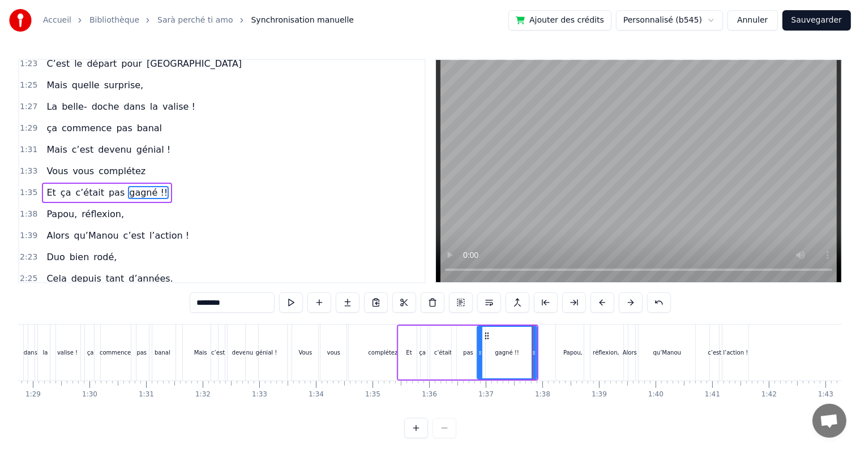
click at [538, 325] on div at bounding box center [414, 353] width 10836 height 56
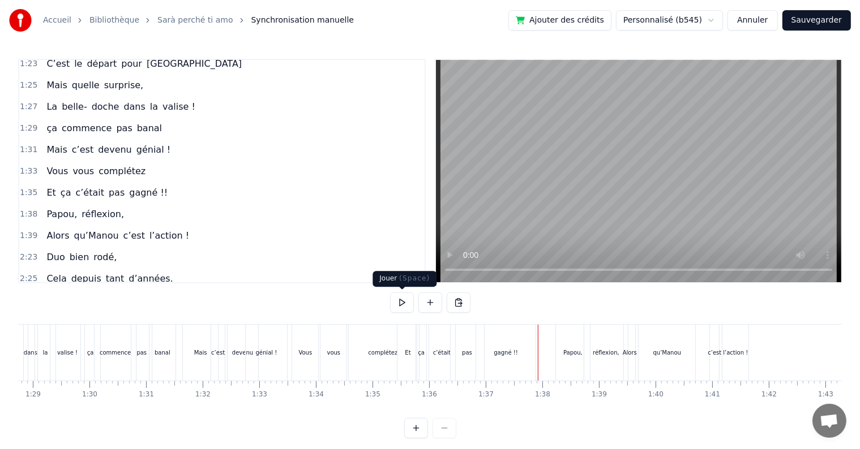
click at [400, 304] on button at bounding box center [402, 303] width 24 height 20
click at [406, 306] on button at bounding box center [402, 303] width 24 height 20
click at [630, 360] on div "Alors" at bounding box center [629, 353] width 11 height 56
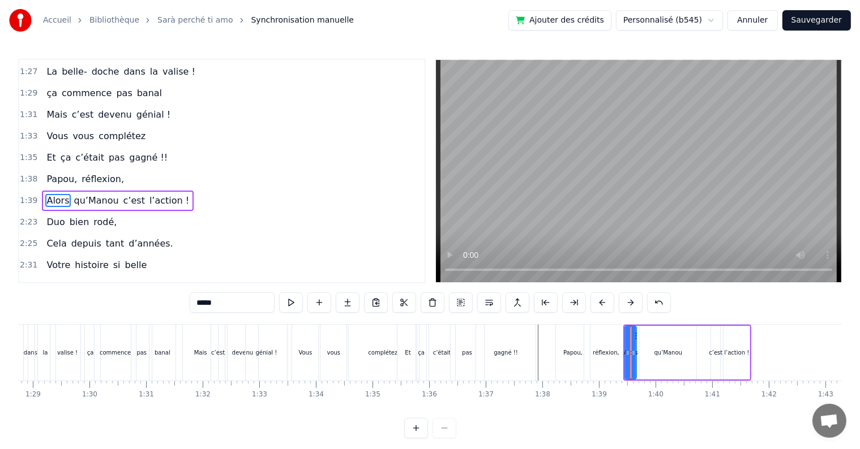
scroll to position [586, 0]
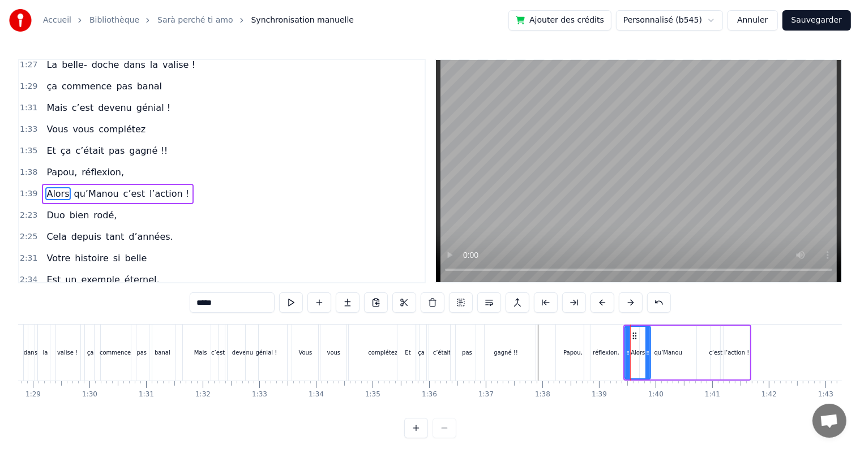
drag, startPoint x: 633, startPoint y: 351, endPoint x: 647, endPoint y: 354, distance: 14.5
click at [647, 354] on icon at bounding box center [647, 353] width 5 height 9
click at [653, 324] on div "Cinquante ans déjà Et toujours main dans la main Vous vous êtes dits Oui Et c’e…" at bounding box center [414, 352] width 10836 height 57
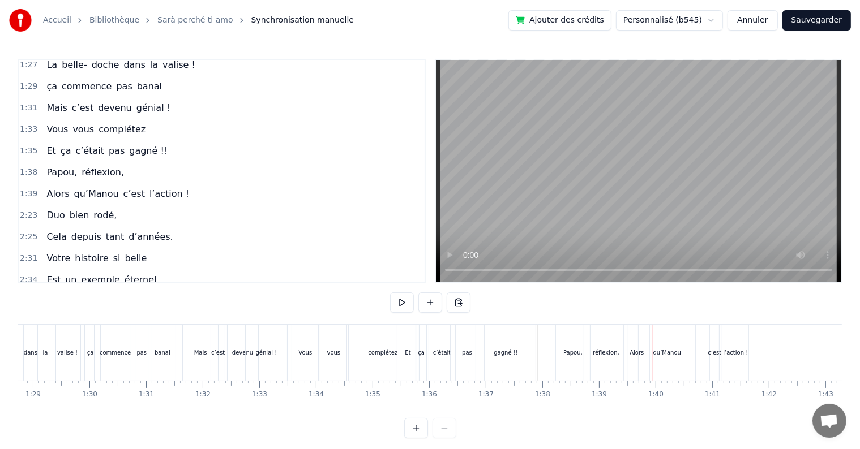
click at [659, 332] on div "qu’Manou" at bounding box center [666, 353] width 57 height 56
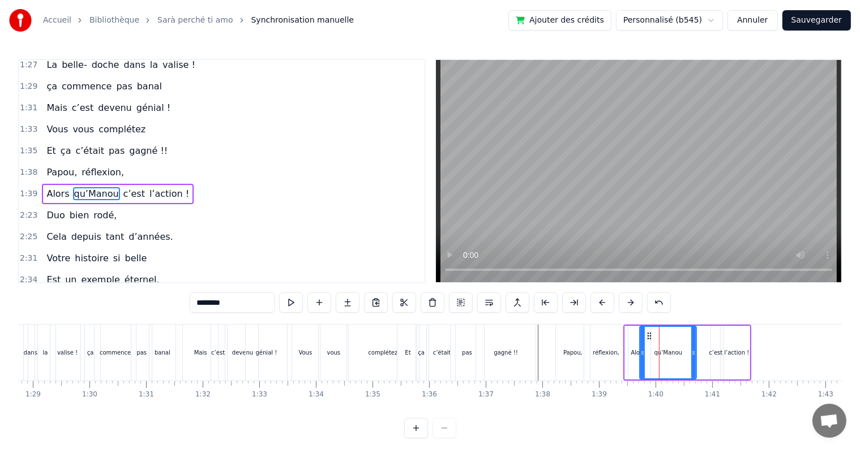
click at [697, 326] on div "Alors qu’Manou c’est l’action !" at bounding box center [687, 353] width 128 height 56
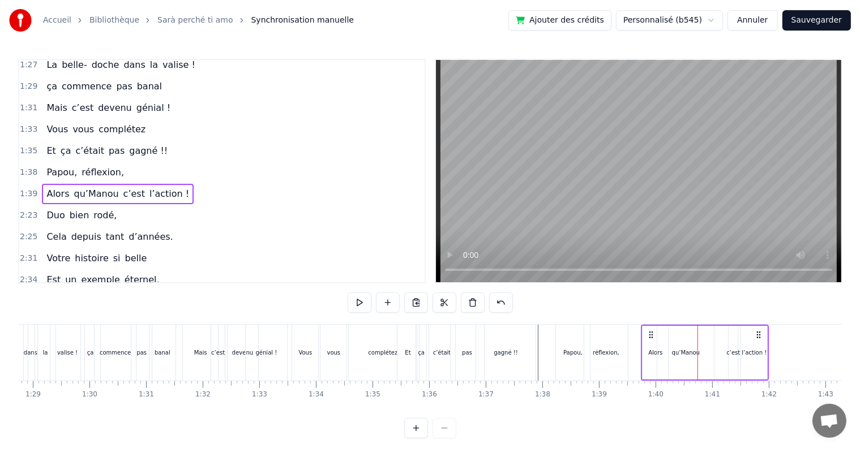
drag, startPoint x: 633, startPoint y: 334, endPoint x: 650, endPoint y: 336, distance: 17.6
click at [650, 336] on icon at bounding box center [651, 334] width 9 height 9
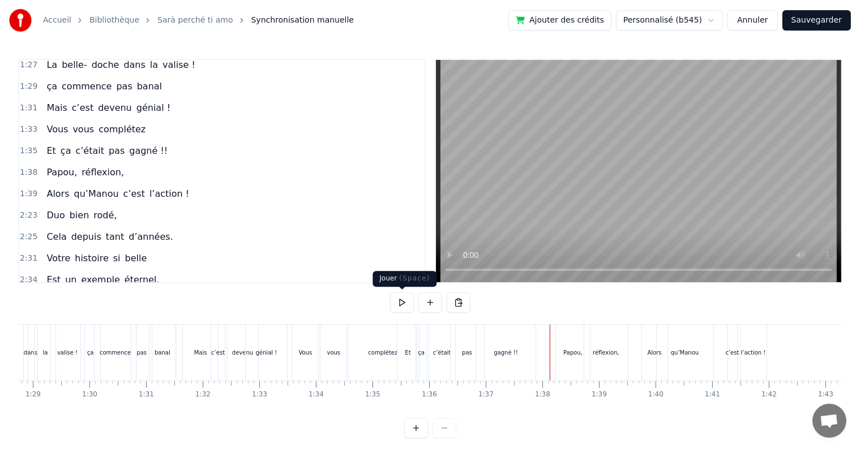
click at [401, 303] on button at bounding box center [402, 303] width 24 height 20
click at [403, 301] on button at bounding box center [402, 303] width 24 height 20
click at [546, 323] on div "0:17 Cinquante ans déjà 0:20 Et toujours main dans la main 0:22 Vous vous êtes …" at bounding box center [429, 249] width 823 height 380
click at [550, 324] on div "Cinquante ans déjà Et toujours main dans la main Vous vous êtes dits Oui Et c’e…" at bounding box center [414, 352] width 10836 height 57
click at [409, 308] on button at bounding box center [402, 303] width 24 height 20
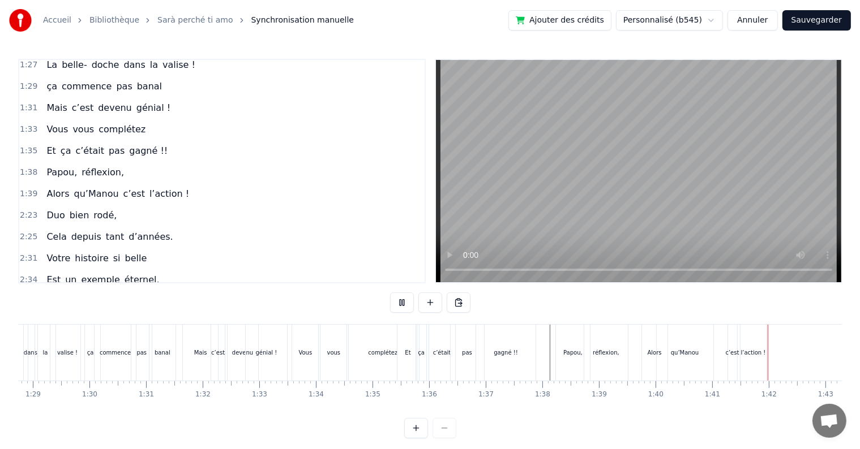
click at [407, 306] on button at bounding box center [402, 303] width 24 height 20
click at [645, 361] on div "Alors" at bounding box center [654, 353] width 25 height 56
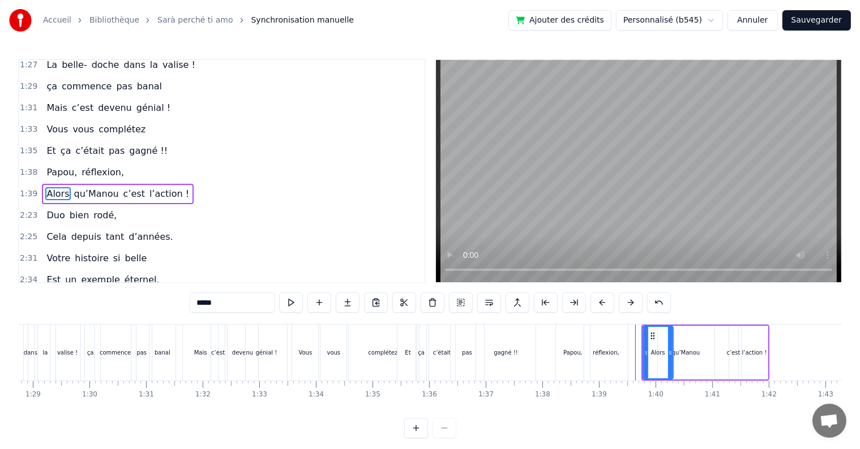
click at [670, 355] on icon at bounding box center [670, 353] width 5 height 9
click at [545, 325] on div at bounding box center [414, 353] width 10836 height 56
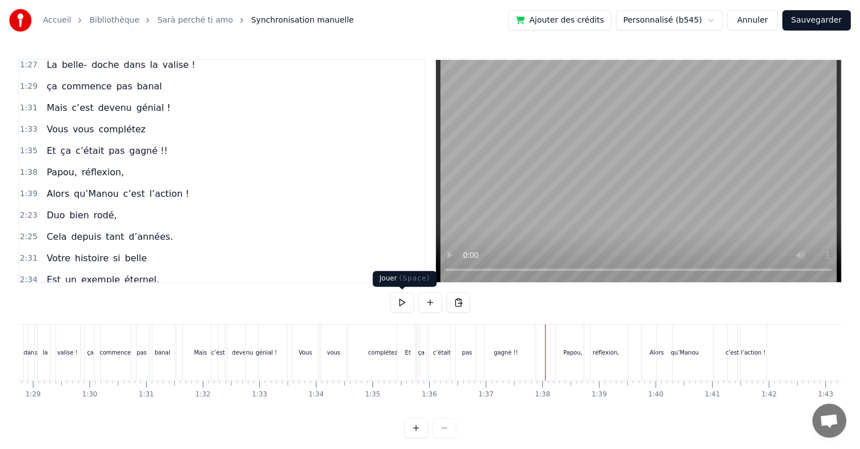
click at [403, 303] on button at bounding box center [402, 303] width 24 height 20
click at [405, 302] on button at bounding box center [402, 303] width 24 height 20
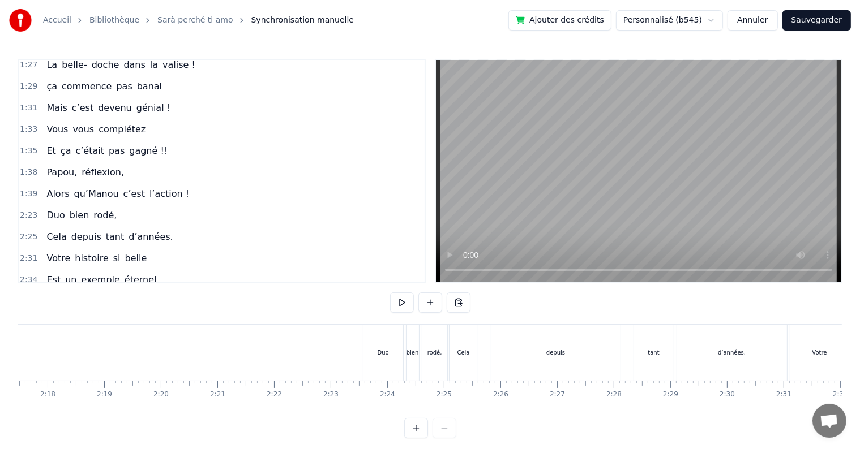
scroll to position [0, 7726]
click at [444, 344] on div "Duo" at bounding box center [438, 353] width 40 height 56
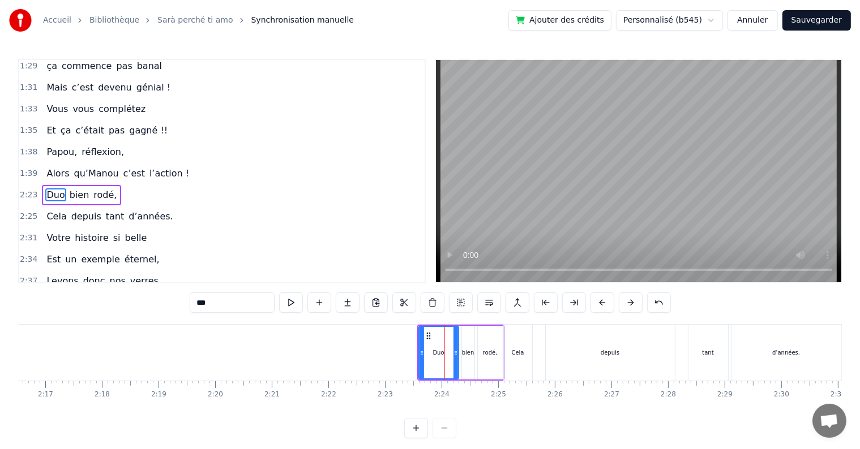
click at [460, 325] on div "Duo bien rodé," at bounding box center [460, 353] width 87 height 56
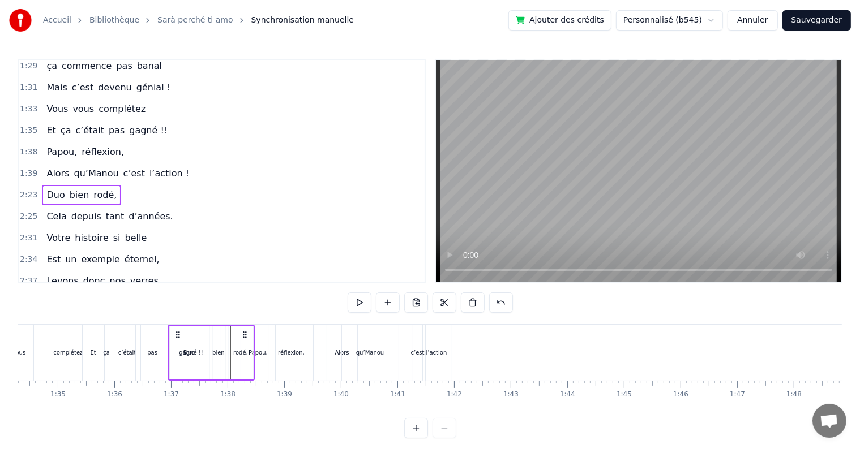
scroll to position [0, 5317]
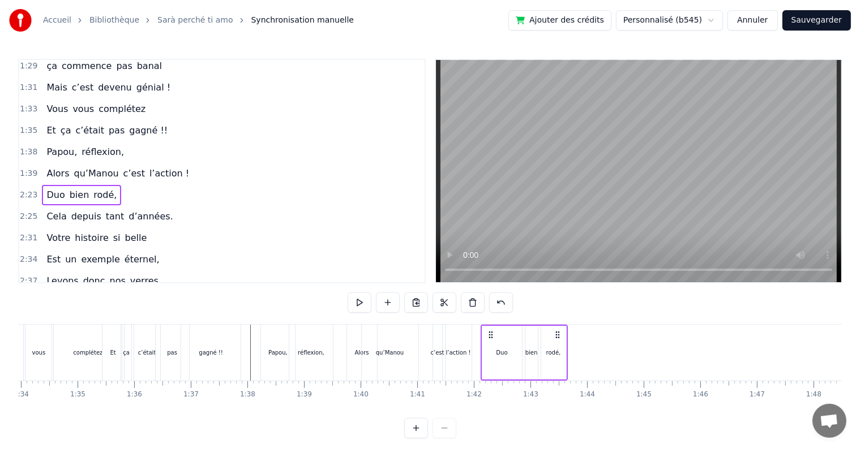
drag, startPoint x: 426, startPoint y: 334, endPoint x: 454, endPoint y: 334, distance: 28.3
click at [489, 353] on div "Duo bien rodé," at bounding box center [523, 353] width 87 height 56
click at [256, 324] on div "0:17 Cinquante ans déjà 0:20 Et toujours main dans la main 0:22 Vous vous êtes …" at bounding box center [429, 249] width 823 height 380
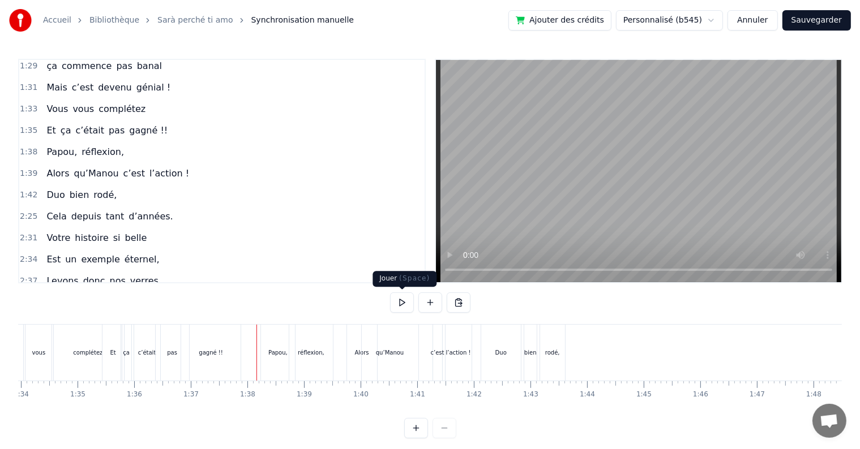
click at [402, 303] on button at bounding box center [402, 303] width 24 height 20
click at [258, 324] on div "0:17 Cinquante ans déjà 0:20 Et toujours main dans la main 0:22 Vous vous êtes …" at bounding box center [429, 249] width 823 height 380
click at [261, 325] on div "Papou," at bounding box center [278, 353] width 34 height 56
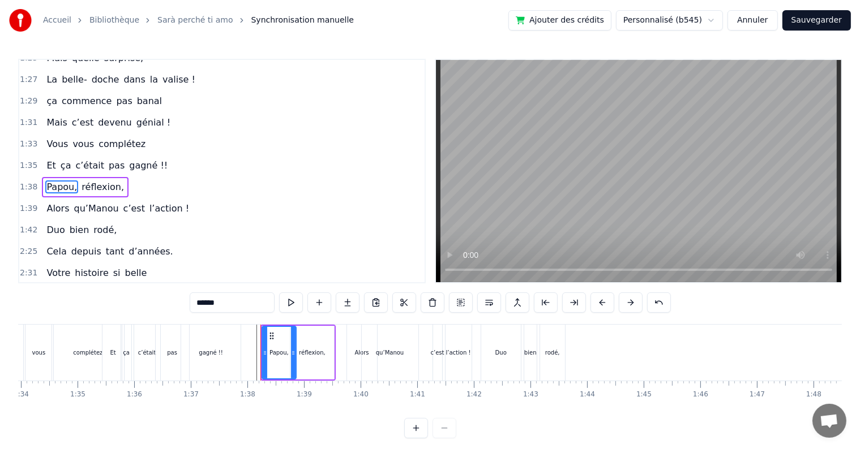
scroll to position [565, 0]
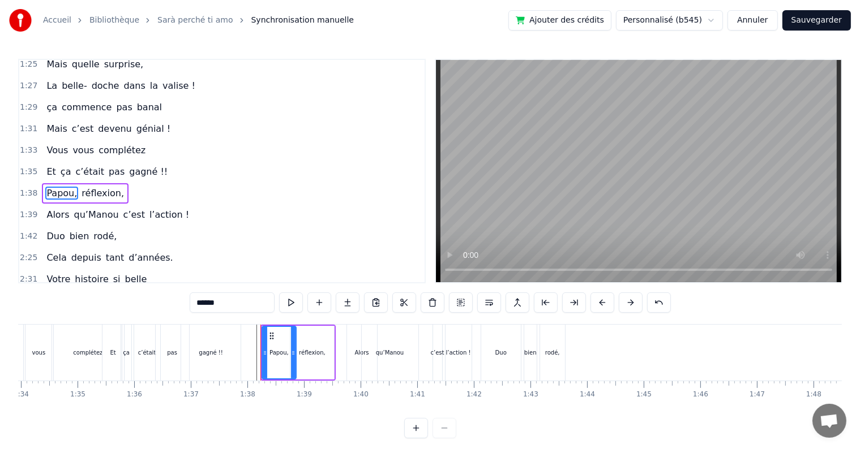
click at [256, 326] on div at bounding box center [119, 353] width 10836 height 56
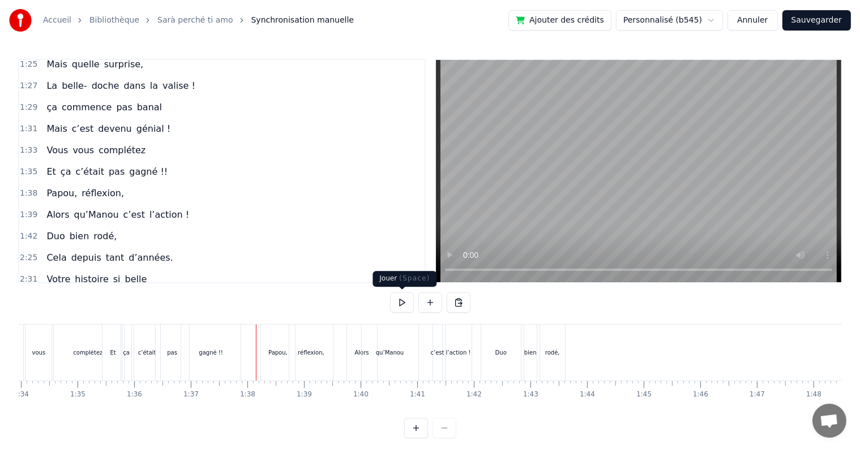
click at [402, 309] on button at bounding box center [402, 303] width 24 height 20
drag, startPoint x: 407, startPoint y: 307, endPoint x: 410, endPoint y: 315, distance: 8.1
click at [410, 315] on div at bounding box center [430, 304] width 80 height 23
click at [407, 299] on button at bounding box center [402, 303] width 24 height 20
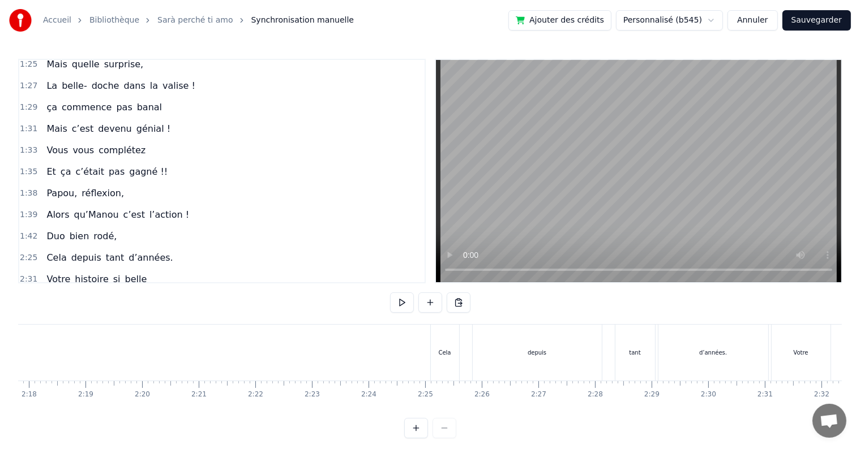
scroll to position [0, 7805]
click at [450, 347] on div "Cela" at bounding box center [438, 353] width 28 height 56
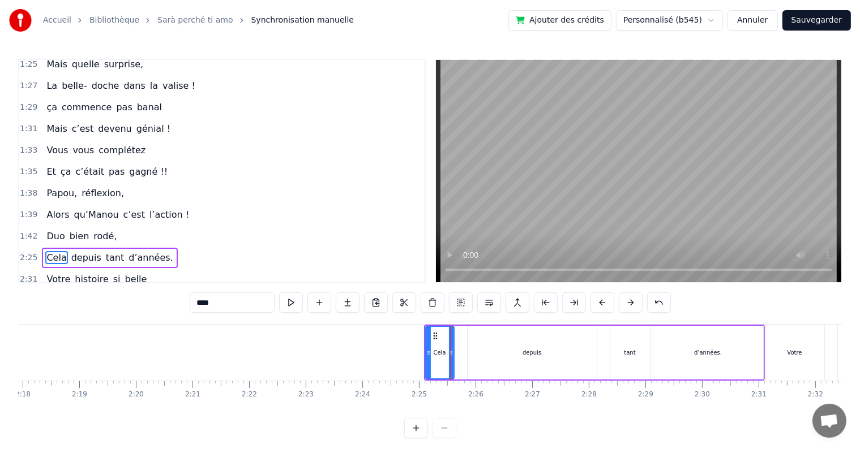
scroll to position [610, 0]
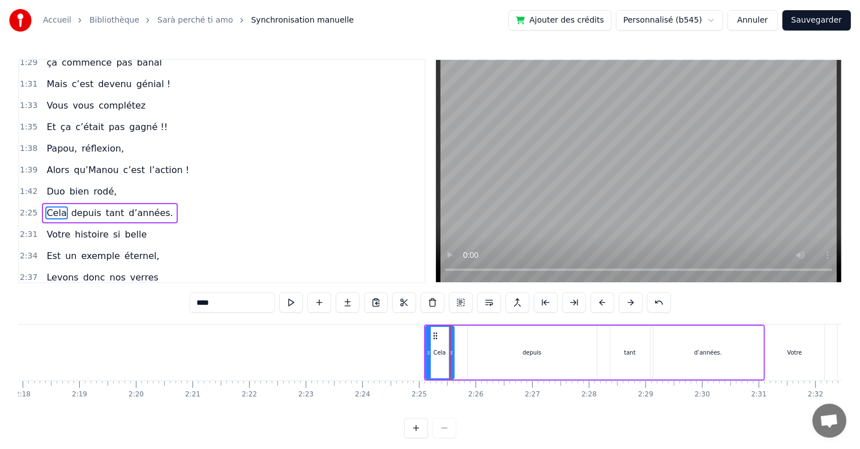
click at [455, 325] on div "Cela depuis tant d’années." at bounding box center [594, 353] width 341 height 56
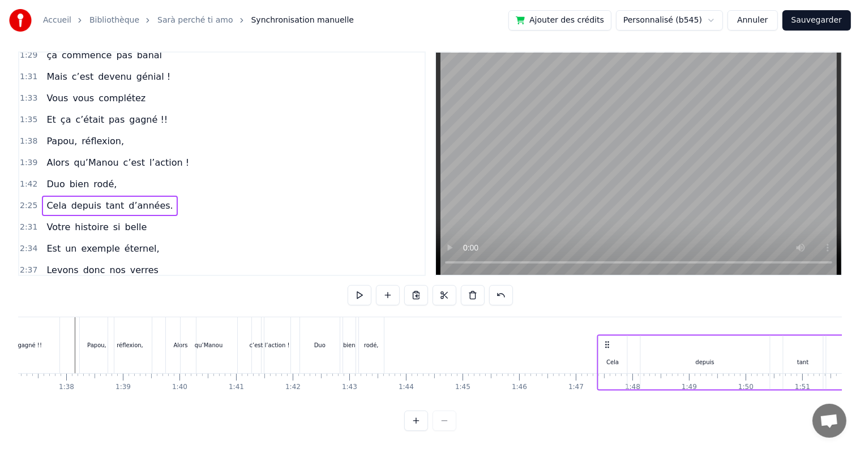
scroll to position [0, 5498]
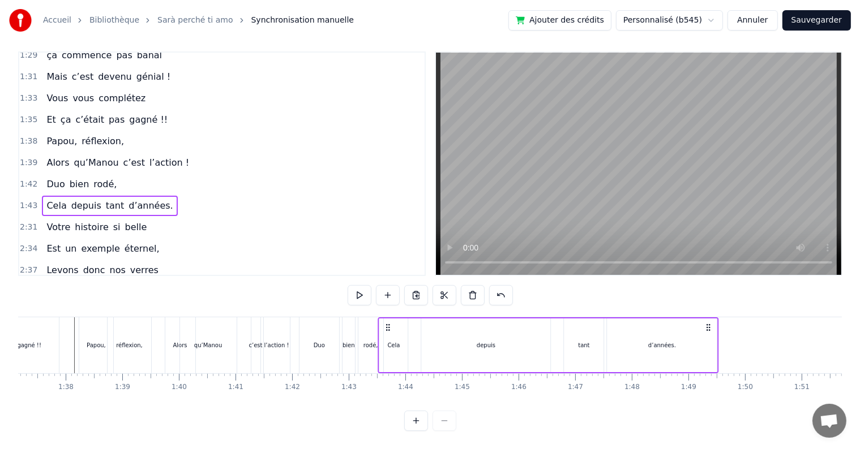
drag, startPoint x: 403, startPoint y: 317, endPoint x: 387, endPoint y: 319, distance: 16.5
click at [388, 323] on icon at bounding box center [388, 327] width 9 height 9
click at [292, 317] on div "Alors qu’Manou c’est l’action !" at bounding box center [229, 345] width 128 height 56
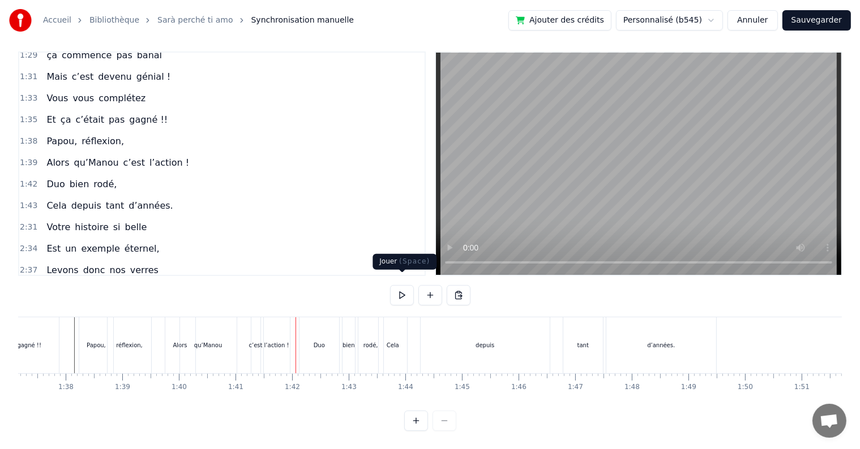
click at [407, 285] on button at bounding box center [402, 295] width 24 height 20
click at [405, 285] on button at bounding box center [402, 295] width 24 height 20
click at [397, 346] on div "Cela" at bounding box center [393, 345] width 28 height 56
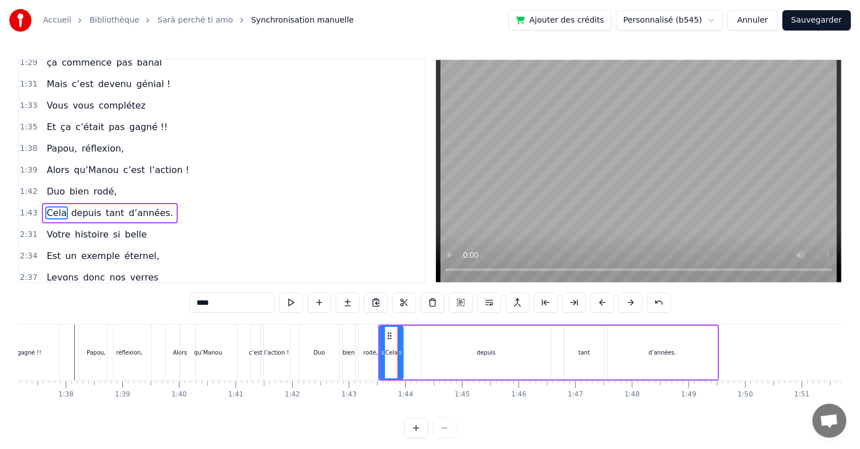
click at [398, 347] on div at bounding box center [400, 352] width 5 height 51
click at [453, 346] on div "depuis" at bounding box center [486, 353] width 129 height 54
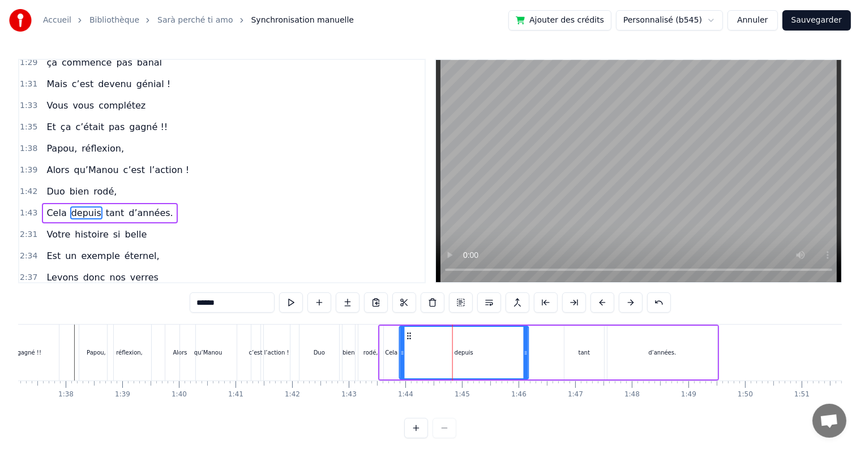
drag, startPoint x: 430, startPoint y: 335, endPoint x: 407, endPoint y: 333, distance: 22.2
click at [407, 333] on icon at bounding box center [409, 336] width 9 height 9
drag, startPoint x: 526, startPoint y: 354, endPoint x: 443, endPoint y: 351, distance: 82.7
click at [443, 351] on icon at bounding box center [442, 353] width 5 height 9
click at [568, 364] on div "tant" at bounding box center [584, 353] width 40 height 54
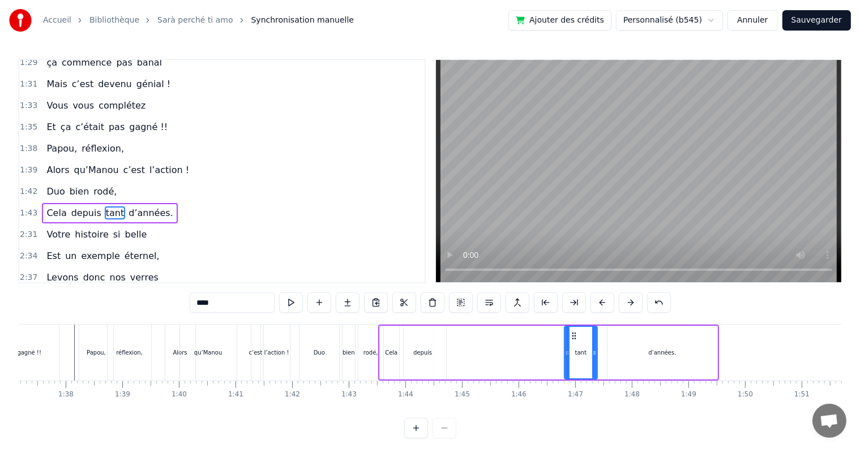
drag, startPoint x: 600, startPoint y: 354, endPoint x: 593, endPoint y: 354, distance: 6.8
click at [593, 354] on icon at bounding box center [594, 353] width 5 height 9
drag, startPoint x: 574, startPoint y: 337, endPoint x: 439, endPoint y: 353, distance: 135.6
click at [439, 353] on div "tant" at bounding box center [446, 352] width 32 height 51
click at [643, 342] on div "d’années." at bounding box center [662, 353] width 110 height 54
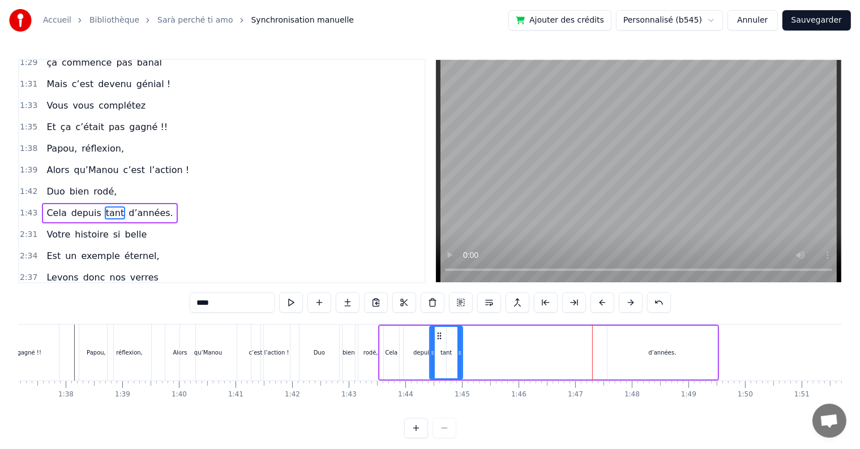
type input "*********"
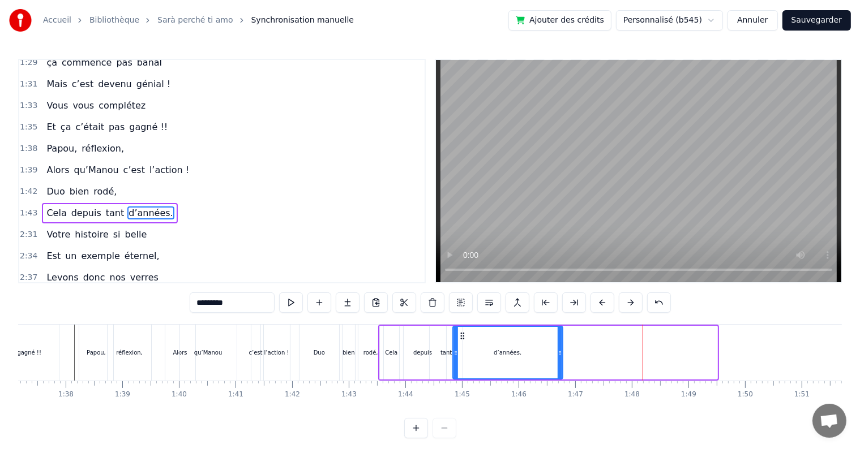
drag, startPoint x: 616, startPoint y: 334, endPoint x: 462, endPoint y: 351, distance: 154.9
click at [462, 351] on div "d’années." at bounding box center [507, 352] width 109 height 51
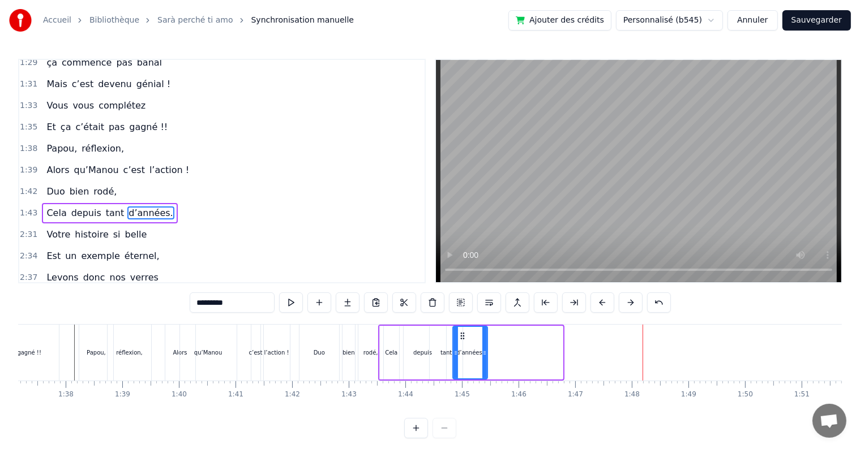
drag, startPoint x: 557, startPoint y: 353, endPoint x: 482, endPoint y: 369, distance: 76.9
click at [482, 369] on div "d’années." at bounding box center [469, 352] width 33 height 51
click at [293, 322] on div "0:17 Cinquante ans déjà 0:20 Et toujours main dans la main 0:22 Vous vous êtes …" at bounding box center [429, 249] width 823 height 380
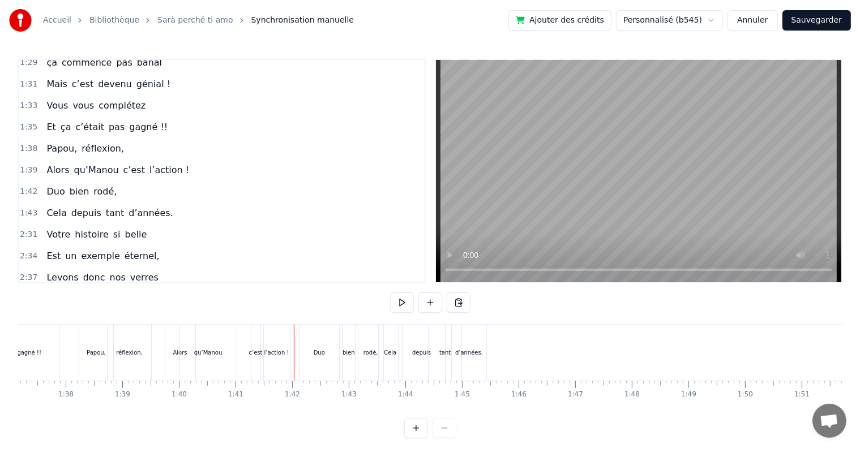
click at [294, 307] on div "0:17 Cinquante ans déjà 0:20 Et toujours main dans la main 0:22 Vous vous êtes …" at bounding box center [429, 249] width 823 height 380
click at [395, 303] on button at bounding box center [402, 303] width 24 height 20
click at [397, 303] on button at bounding box center [402, 303] width 24 height 20
click at [419, 357] on div "depuis" at bounding box center [421, 353] width 19 height 8
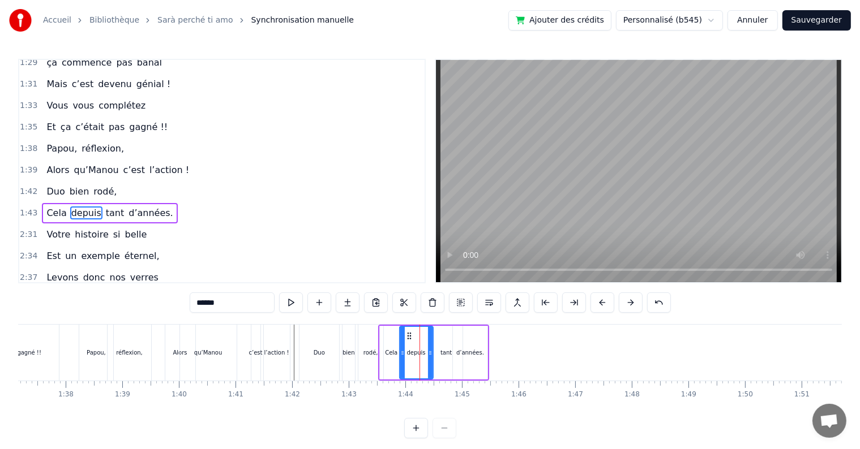
drag, startPoint x: 441, startPoint y: 354, endPoint x: 427, endPoint y: 352, distance: 14.3
click at [428, 352] on icon at bounding box center [430, 353] width 5 height 9
click at [443, 355] on div "tant" at bounding box center [445, 353] width 11 height 8
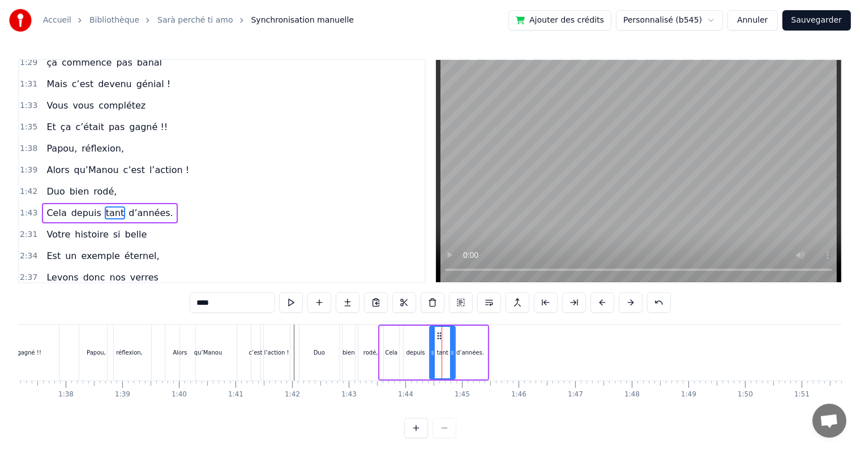
drag, startPoint x: 460, startPoint y: 355, endPoint x: 448, endPoint y: 353, distance: 11.4
click at [450, 355] on icon at bounding box center [452, 353] width 5 height 9
drag, startPoint x: 439, startPoint y: 337, endPoint x: 430, endPoint y: 335, distance: 9.2
click at [430, 335] on icon at bounding box center [430, 336] width 9 height 9
click at [413, 341] on div "depuis" at bounding box center [416, 353] width 32 height 54
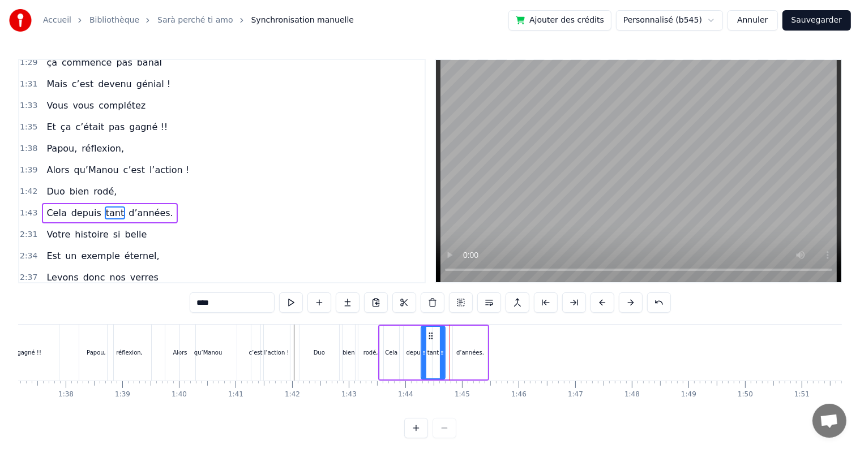
type input "******"
click at [405, 333] on icon at bounding box center [404, 336] width 9 height 9
click at [377, 324] on div "0:17 Cinquante ans déjà 0:20 Et toujours main dans la main 0:22 Vous vous êtes …" at bounding box center [429, 249] width 823 height 380
click at [379, 326] on div "Cela" at bounding box center [391, 353] width 24 height 54
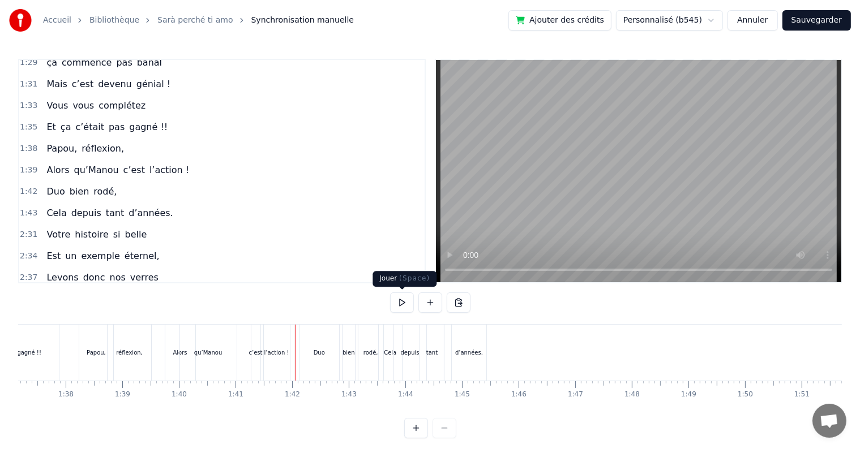
click at [404, 304] on button at bounding box center [402, 303] width 24 height 20
click at [401, 301] on button at bounding box center [402, 303] width 24 height 20
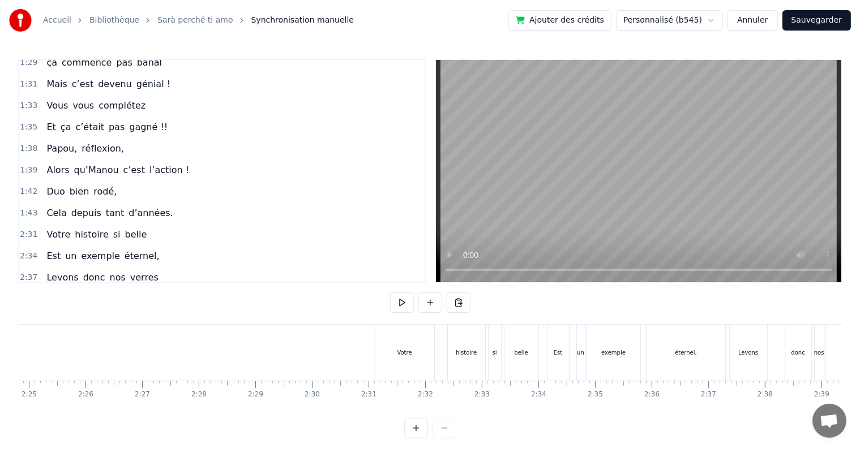
scroll to position [0, 8201]
click at [408, 366] on div "Votre" at bounding box center [398, 353] width 59 height 56
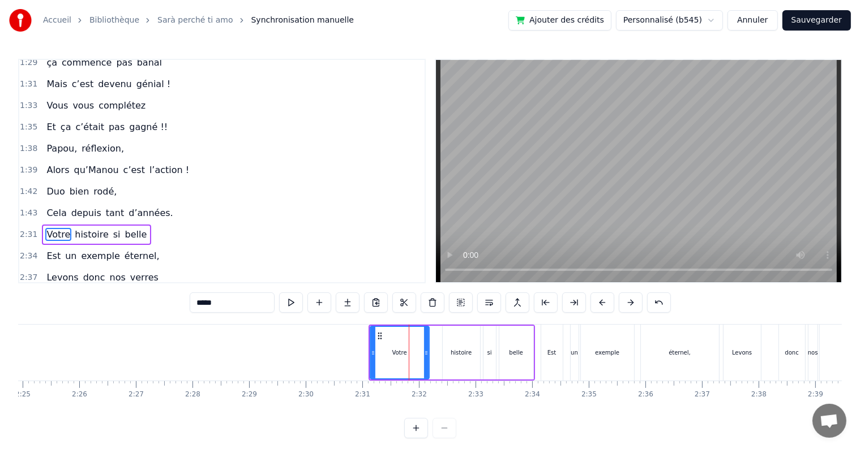
click at [431, 325] on div "Votre histoire si belle" at bounding box center [451, 353] width 166 height 56
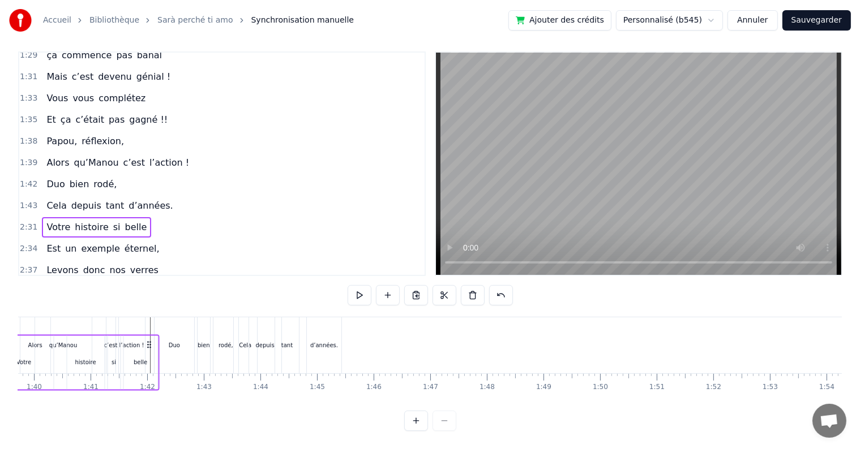
scroll to position [0, 5591]
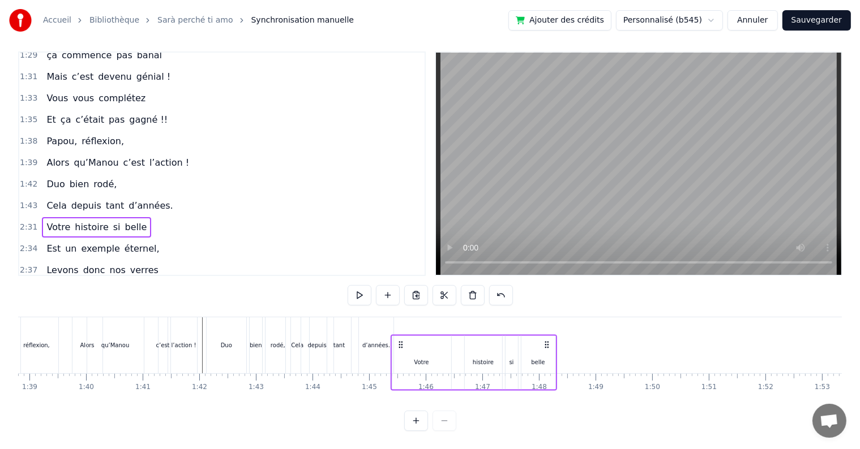
drag, startPoint x: 378, startPoint y: 333, endPoint x: 406, endPoint y: 251, distance: 86.3
click at [402, 249] on div "0:17 Cinquante ans déjà 0:20 Et toujours main dans la main 0:22 Vous vous êtes …" at bounding box center [429, 241] width 823 height 380
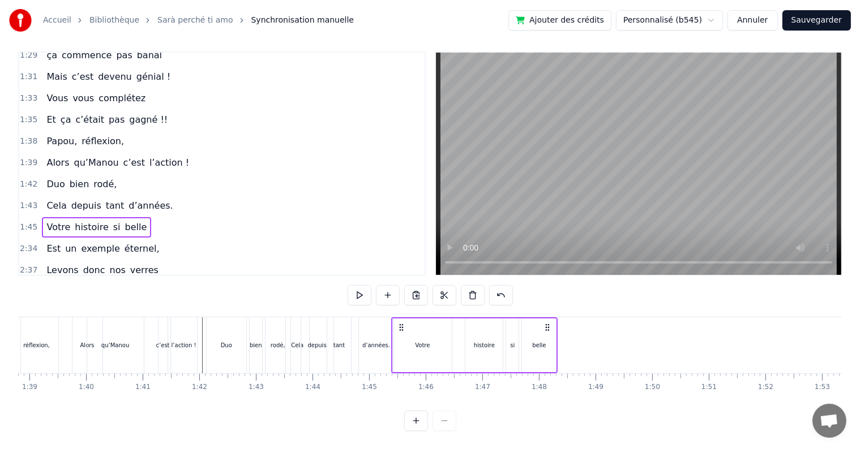
click at [443, 334] on div "Votre" at bounding box center [422, 346] width 59 height 54
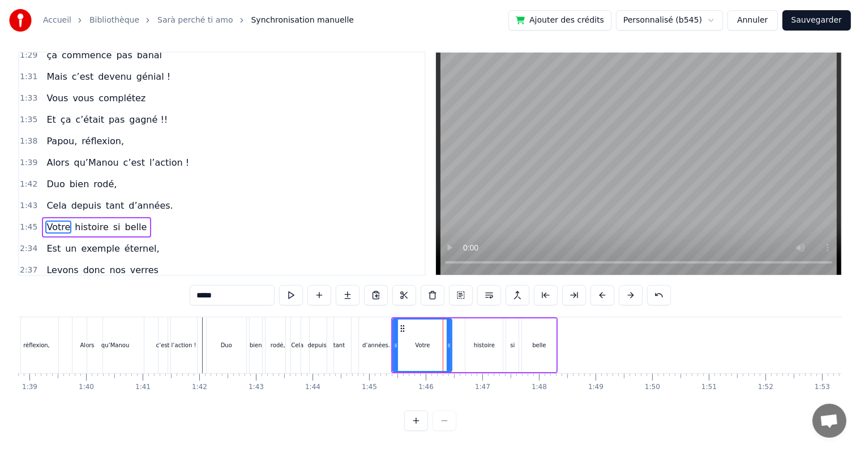
scroll to position [0, 0]
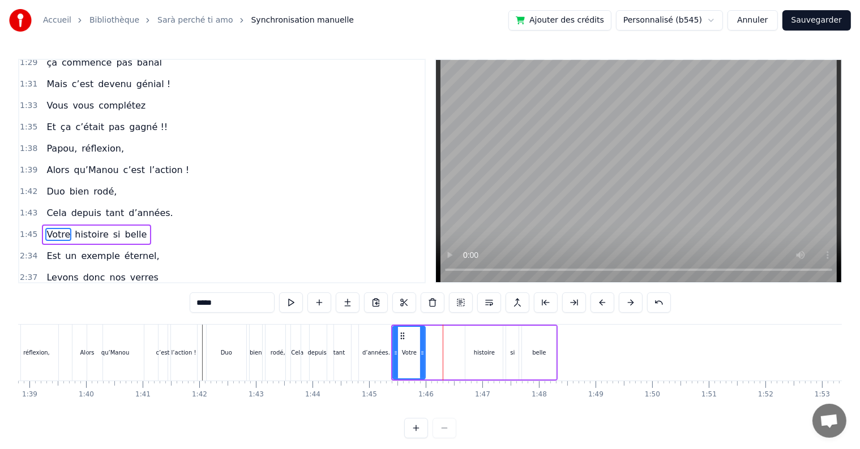
drag, startPoint x: 448, startPoint y: 347, endPoint x: 422, endPoint y: 346, distance: 26.6
click at [422, 346] on div at bounding box center [422, 352] width 5 height 51
click at [475, 351] on div "histoire" at bounding box center [484, 353] width 21 height 8
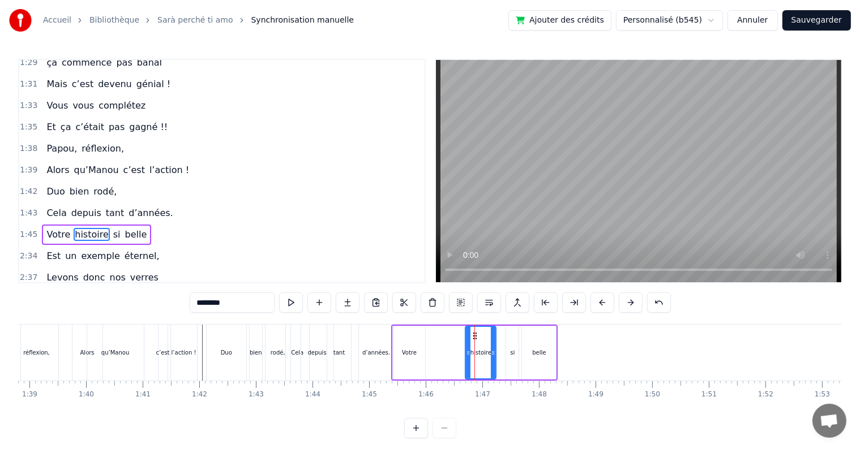
drag, startPoint x: 498, startPoint y: 355, endPoint x: 491, endPoint y: 353, distance: 7.0
click at [491, 353] on icon at bounding box center [493, 353] width 5 height 9
drag, startPoint x: 473, startPoint y: 336, endPoint x: 441, endPoint y: 341, distance: 31.5
click at [427, 341] on div "histoire" at bounding box center [435, 352] width 29 height 51
click at [510, 353] on div "si" at bounding box center [512, 353] width 5 height 8
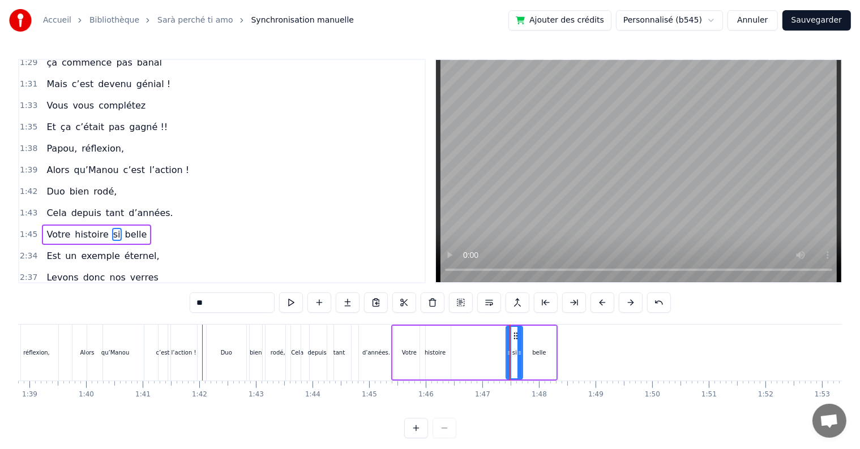
click at [520, 354] on icon at bounding box center [519, 353] width 5 height 9
drag, startPoint x: 513, startPoint y: 337, endPoint x: 453, endPoint y: 347, distance: 61.5
click at [453, 347] on div "si" at bounding box center [455, 352] width 16 height 51
drag, startPoint x: 543, startPoint y: 346, endPoint x: 535, endPoint y: 338, distance: 10.8
click at [542, 346] on div "belle" at bounding box center [539, 353] width 34 height 54
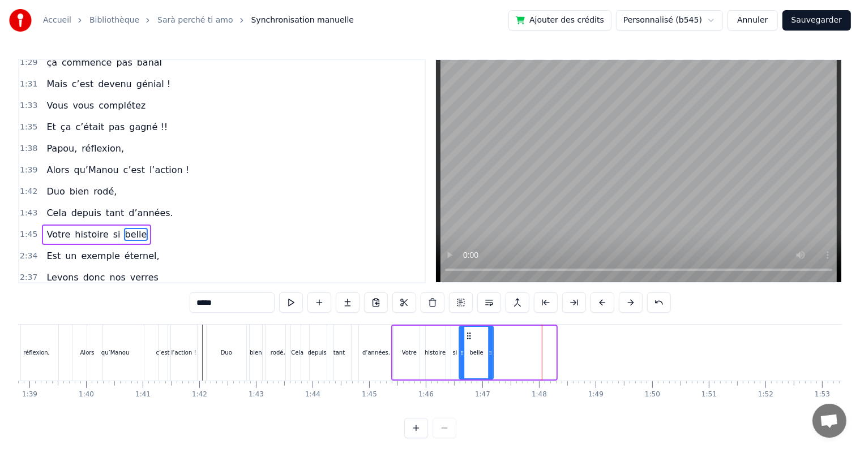
drag, startPoint x: 532, startPoint y: 335, endPoint x: 469, endPoint y: 346, distance: 63.8
click at [469, 346] on div "belle" at bounding box center [476, 352] width 33 height 51
click at [454, 353] on div "si" at bounding box center [454, 353] width 5 height 8
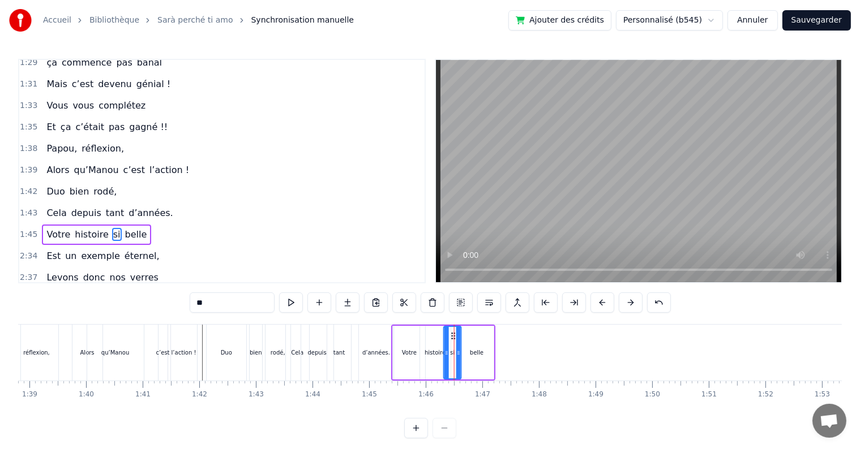
click at [435, 342] on div "histoire" at bounding box center [435, 353] width 31 height 54
click at [443, 345] on div at bounding box center [443, 352] width 5 height 51
click at [425, 335] on icon at bounding box center [426, 336] width 9 height 9
click at [412, 345] on div "Votre" at bounding box center [409, 353] width 32 height 54
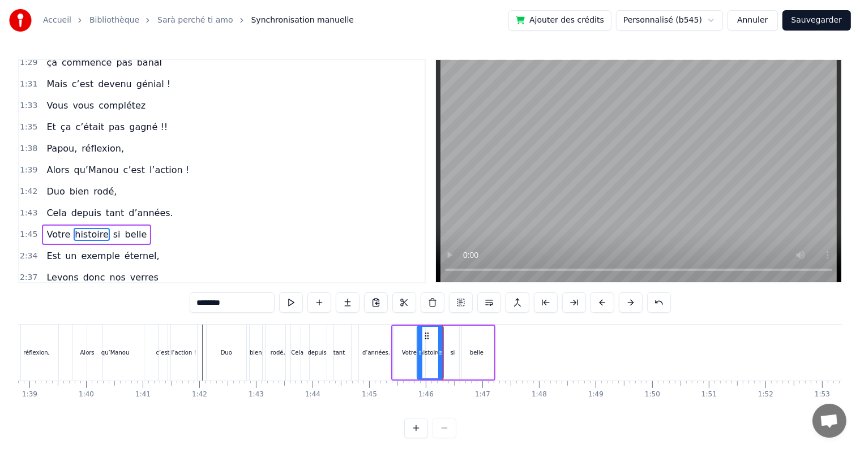
type input "*****"
drag, startPoint x: 422, startPoint y: 351, endPoint x: 414, endPoint y: 351, distance: 7.4
click at [414, 351] on icon at bounding box center [415, 353] width 5 height 9
click at [206, 323] on div "0:17 Cinquante ans déjà 0:20 Et toujours main dans la main 0:22 Vous vous êtes …" at bounding box center [429, 249] width 823 height 380
click at [203, 324] on div "0:17 Cinquante ans déjà 0:20 Et toujours main dans la main 0:22 Vous vous êtes …" at bounding box center [429, 249] width 823 height 380
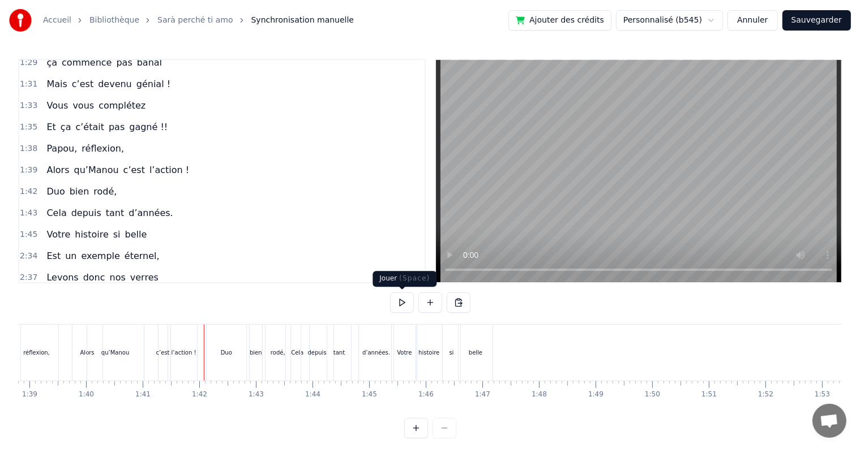
click at [401, 305] on button at bounding box center [402, 303] width 24 height 20
click at [402, 304] on button at bounding box center [402, 303] width 24 height 20
click at [396, 344] on div "Votre" at bounding box center [404, 353] width 25 height 56
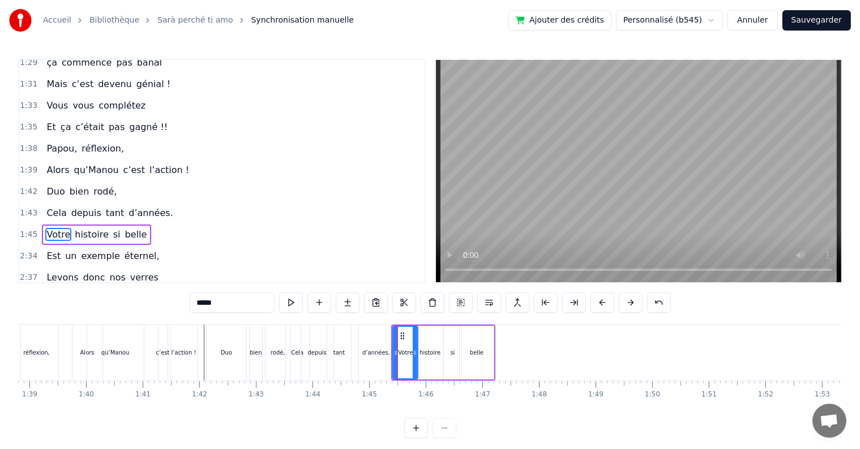
click at [416, 326] on div "Votre" at bounding box center [405, 353] width 26 height 54
click at [417, 326] on div "histoire" at bounding box center [430, 353] width 27 height 54
type input "********"
click at [436, 325] on div "Votre histoire si belle" at bounding box center [443, 353] width 104 height 56
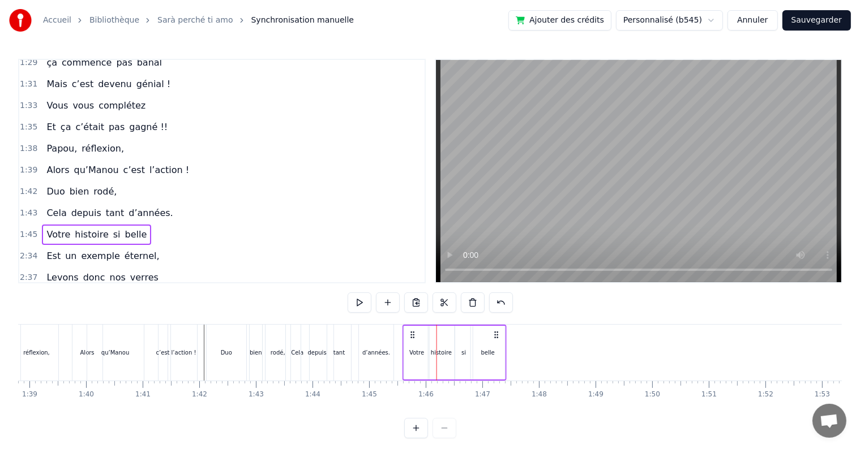
drag, startPoint x: 401, startPoint y: 332, endPoint x: 412, endPoint y: 336, distance: 12.0
click at [412, 336] on icon at bounding box center [412, 334] width 9 height 9
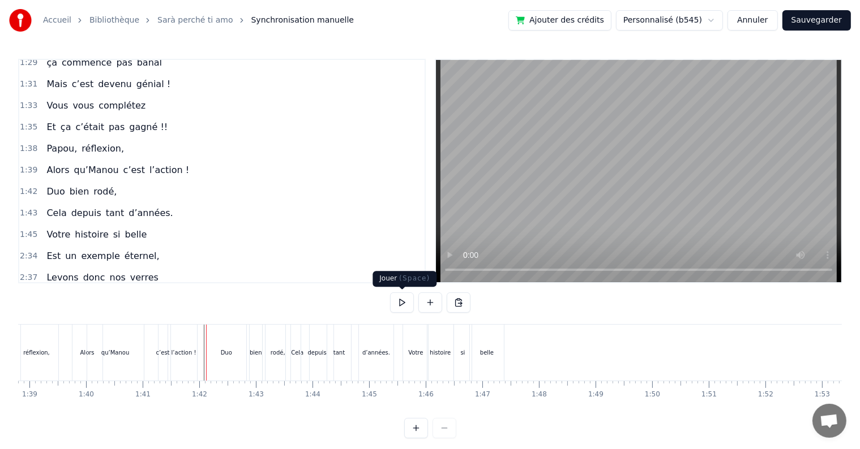
click at [405, 301] on button at bounding box center [402, 303] width 24 height 20
click at [415, 351] on div "Votre" at bounding box center [415, 353] width 15 height 8
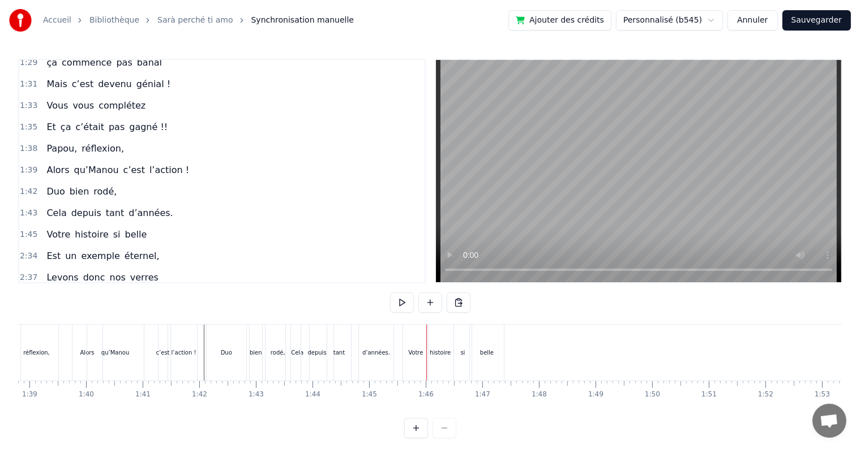
click at [435, 334] on div "histoire" at bounding box center [440, 353] width 26 height 56
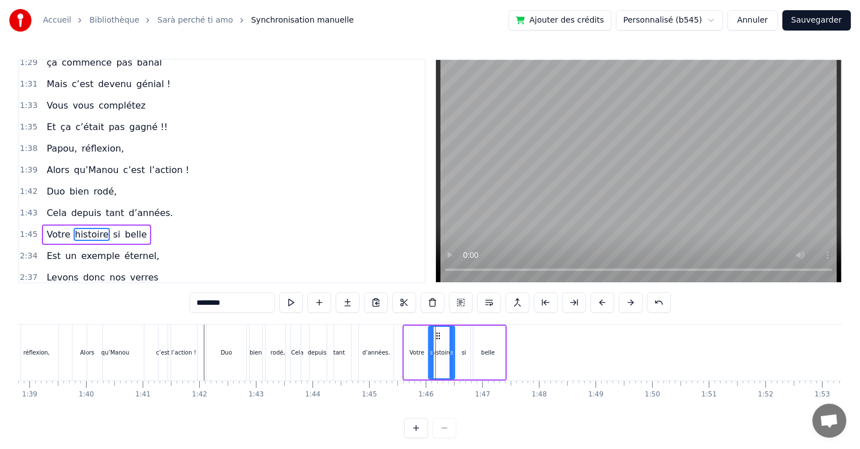
click at [496, 325] on div "Votre histoire si belle" at bounding box center [454, 353] width 104 height 56
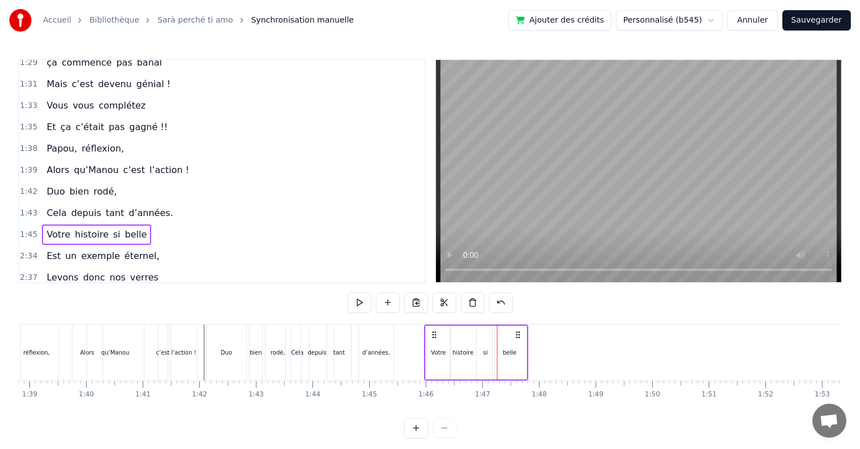
drag, startPoint x: 411, startPoint y: 334, endPoint x: 433, endPoint y: 336, distance: 21.6
click at [433, 336] on icon at bounding box center [434, 334] width 9 height 9
click at [213, 325] on div "Duo" at bounding box center [226, 353] width 41 height 56
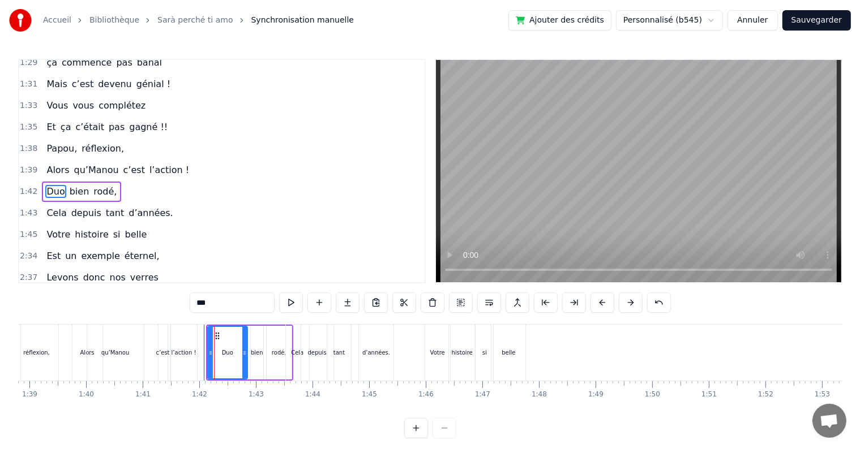
scroll to position [607, 0]
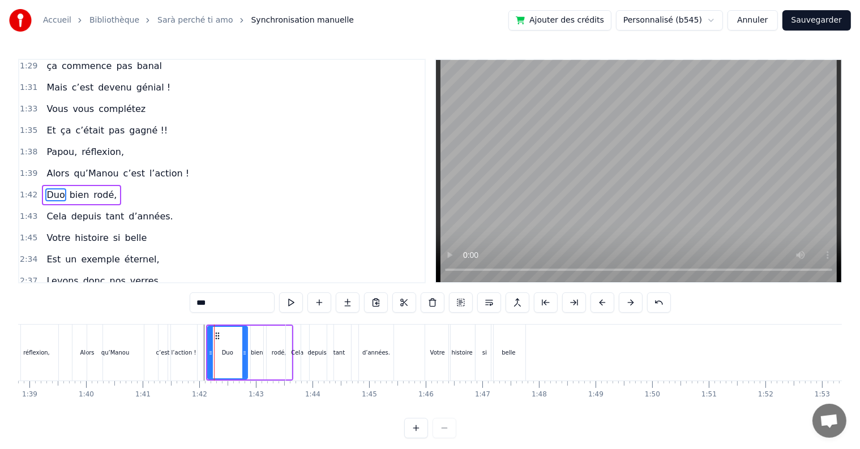
click at [206, 325] on div "Duo bien rodé," at bounding box center [249, 353] width 87 height 56
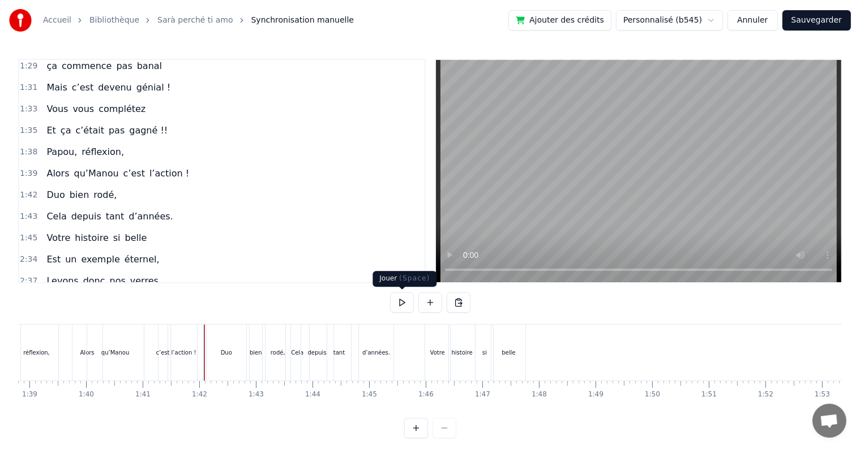
click at [410, 301] on button at bounding box center [402, 303] width 24 height 20
click at [404, 299] on button at bounding box center [402, 303] width 24 height 20
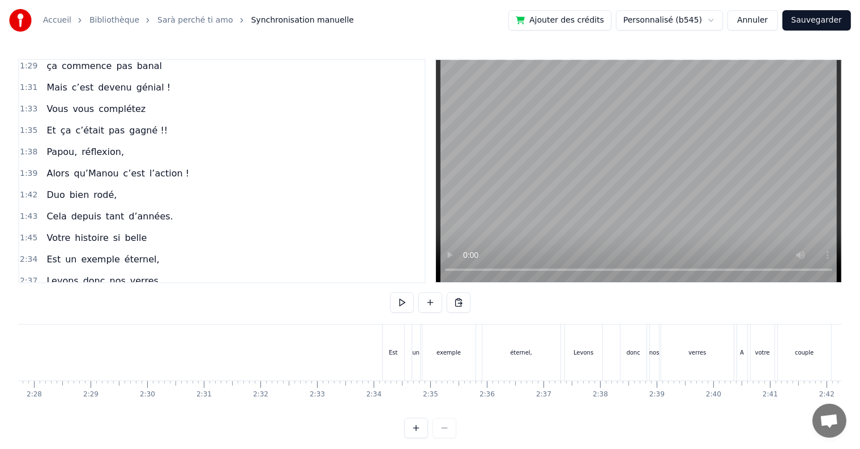
scroll to position [0, 8324]
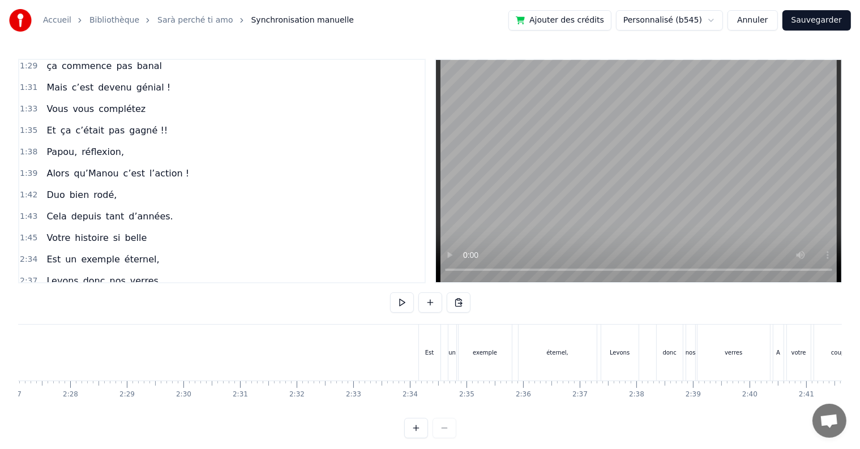
click at [432, 349] on div "Est" at bounding box center [429, 353] width 8 height 8
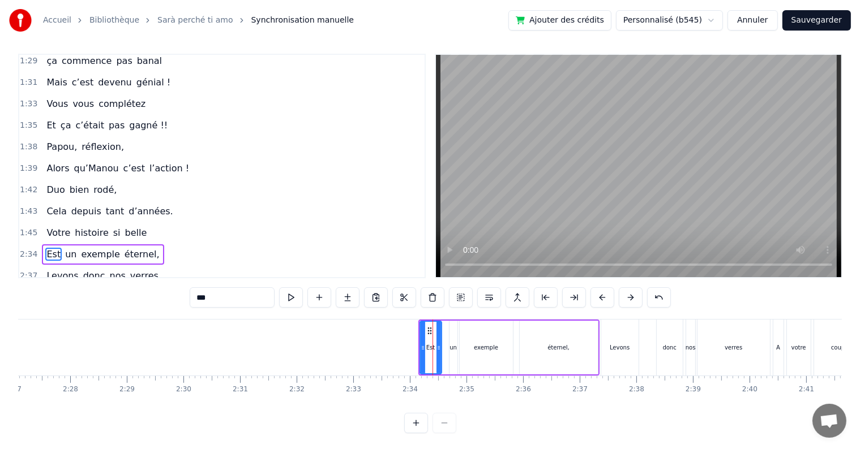
scroll to position [610, 0]
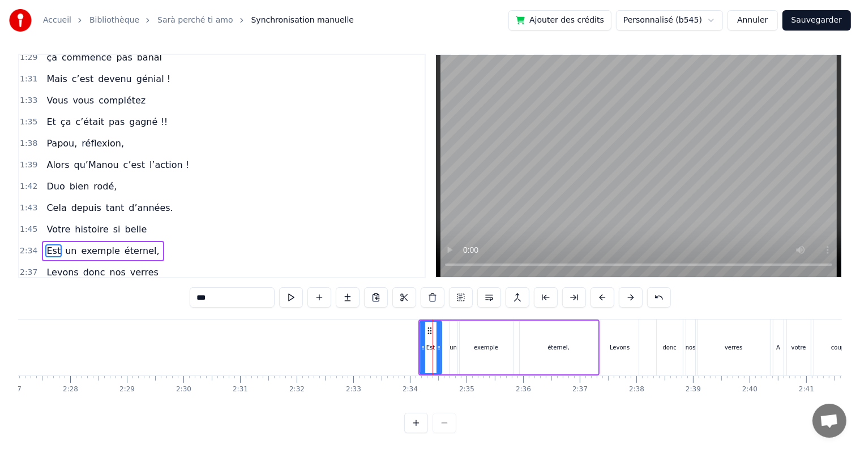
click at [440, 320] on div "Est un exemple éternel," at bounding box center [508, 348] width 181 height 56
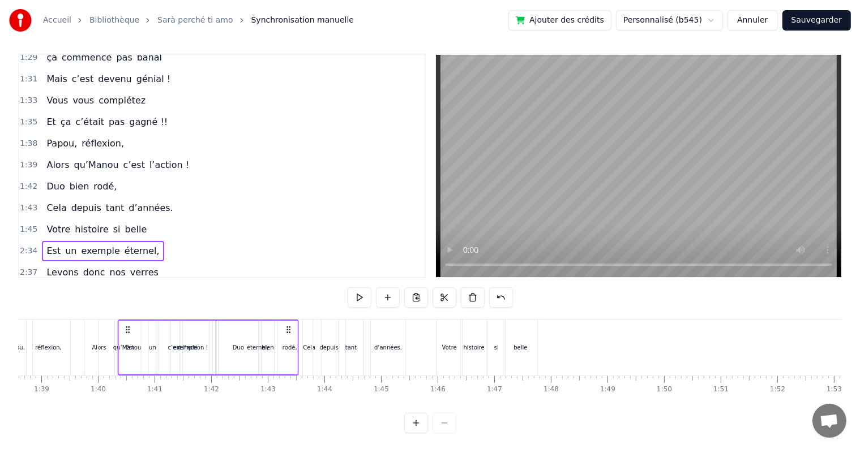
scroll to position [0, 5569]
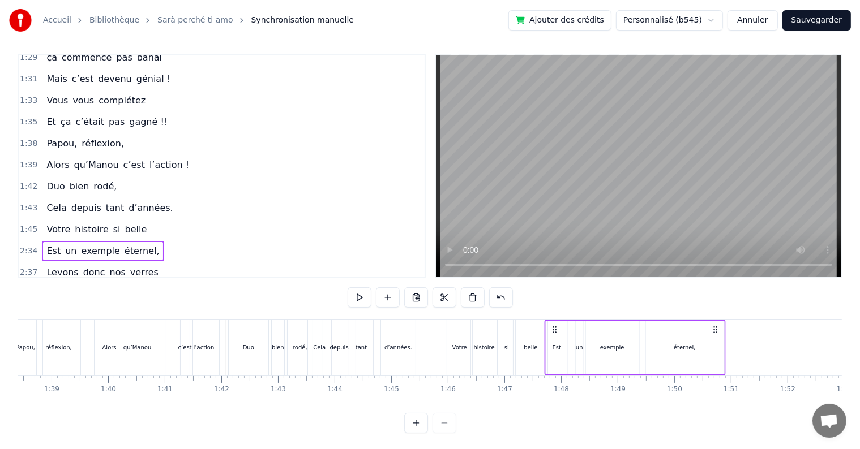
drag, startPoint x: 428, startPoint y: 330, endPoint x: 554, endPoint y: 341, distance: 126.6
click at [554, 341] on div "Est un exemple éternel," at bounding box center [634, 348] width 181 height 56
click at [573, 349] on div "Est un exemple éternel," at bounding box center [634, 348] width 181 height 56
click at [580, 350] on div "un" at bounding box center [579, 348] width 7 height 8
drag, startPoint x: 586, startPoint y: 331, endPoint x: 576, endPoint y: 330, distance: 9.6
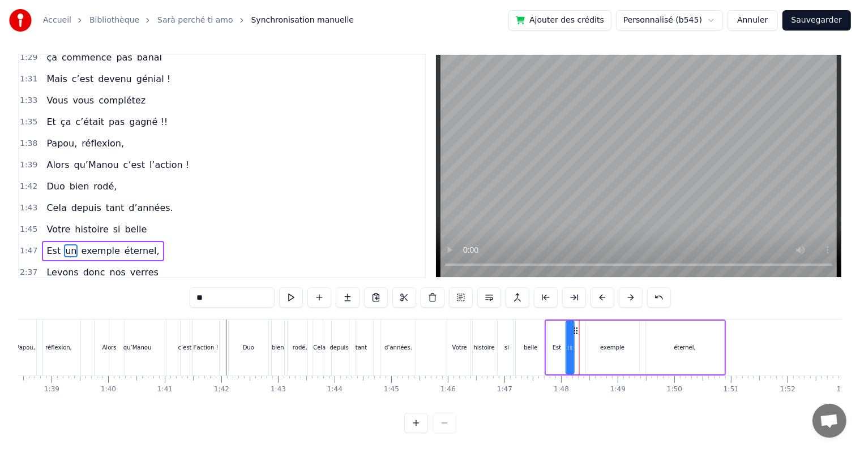
click at [576, 330] on icon at bounding box center [575, 331] width 9 height 9
click at [614, 342] on div "exemple" at bounding box center [612, 348] width 53 height 54
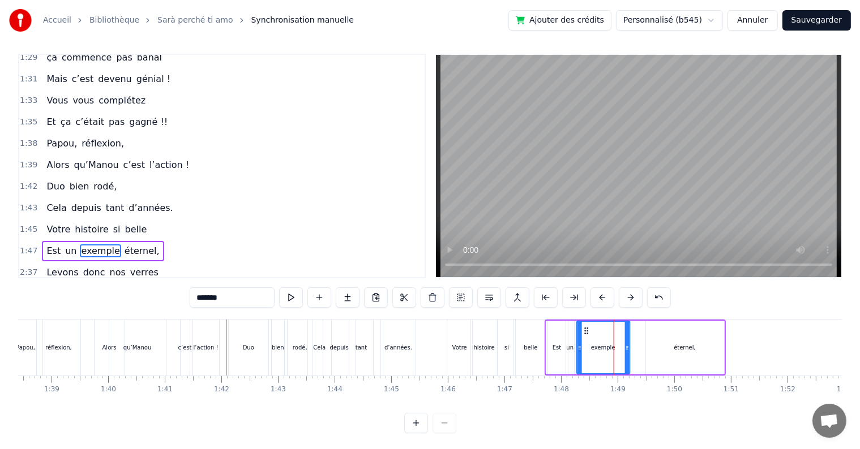
drag, startPoint x: 593, startPoint y: 330, endPoint x: 584, endPoint y: 329, distance: 9.1
click at [585, 330] on circle at bounding box center [585, 330] width 1 height 1
drag, startPoint x: 626, startPoint y: 346, endPoint x: 611, endPoint y: 346, distance: 15.9
click at [611, 346] on icon at bounding box center [611, 348] width 5 height 9
click at [650, 351] on div "éternel," at bounding box center [685, 348] width 78 height 54
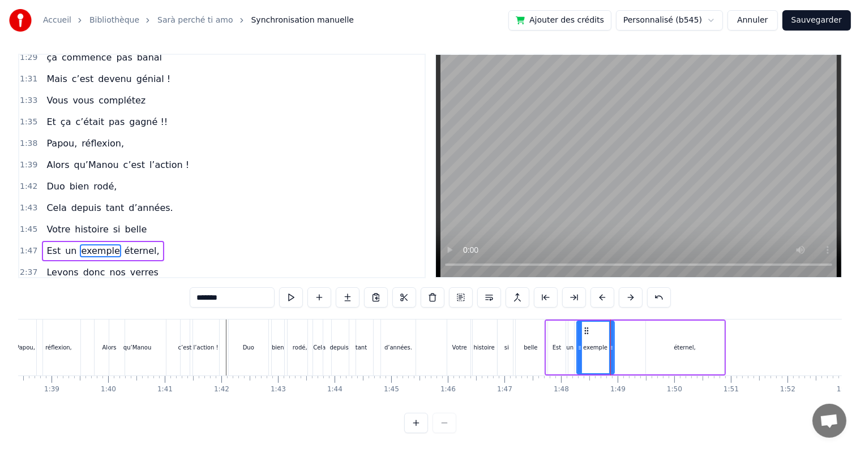
type input "********"
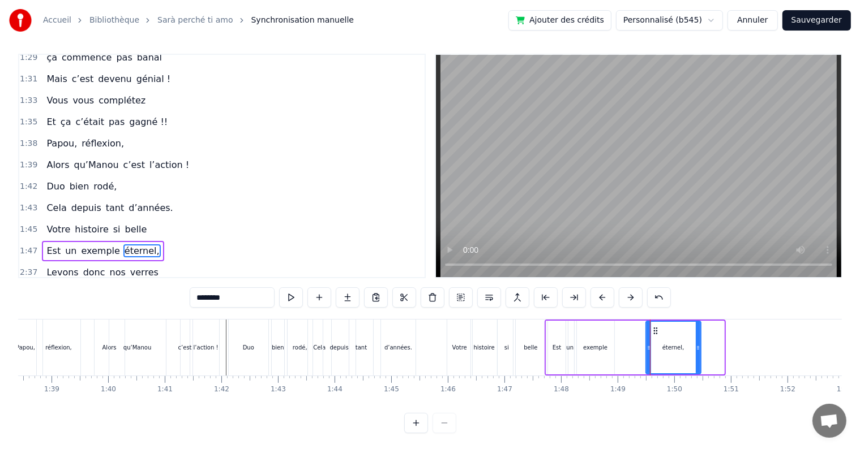
drag, startPoint x: 720, startPoint y: 349, endPoint x: 697, endPoint y: 349, distance: 23.8
click at [697, 349] on icon at bounding box center [698, 348] width 5 height 9
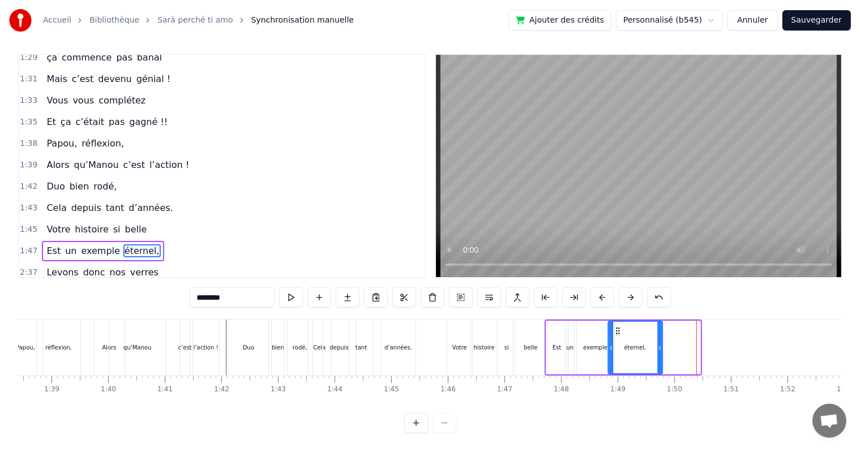
drag, startPoint x: 653, startPoint y: 330, endPoint x: 615, endPoint y: 341, distance: 38.7
click at [615, 341] on div "éternel," at bounding box center [634, 347] width 53 height 51
click at [227, 318] on div "0:17 Cinquante ans déjà 0:20 Et toujours main dans la main 0:22 Vous vous êtes …" at bounding box center [429, 244] width 823 height 380
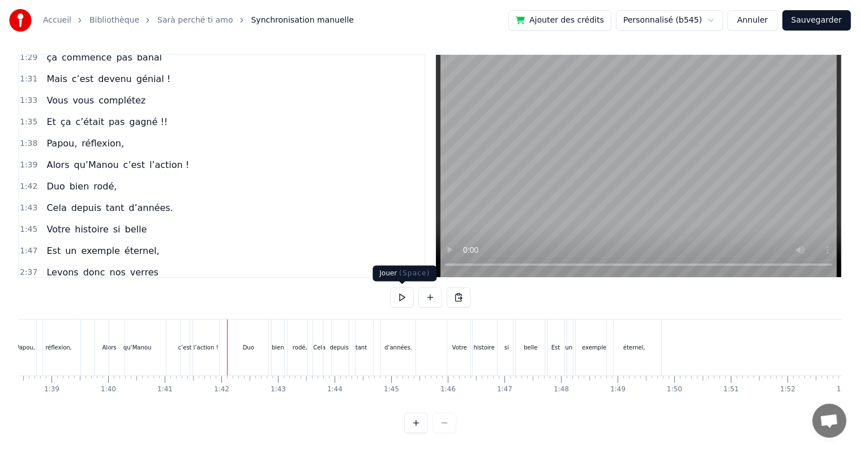
click at [402, 301] on button at bounding box center [402, 297] width 24 height 20
click at [404, 299] on button at bounding box center [402, 297] width 24 height 20
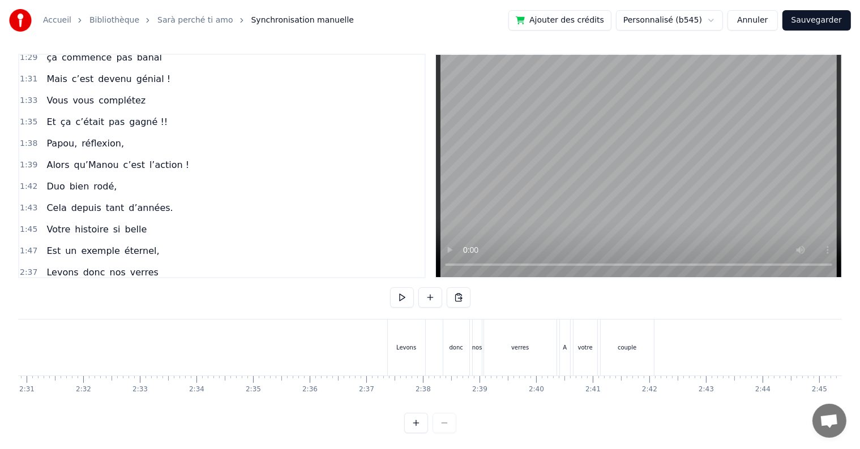
scroll to position [0, 8427]
click at [527, 344] on div "Levons" at bounding box center [515, 348] width 37 height 56
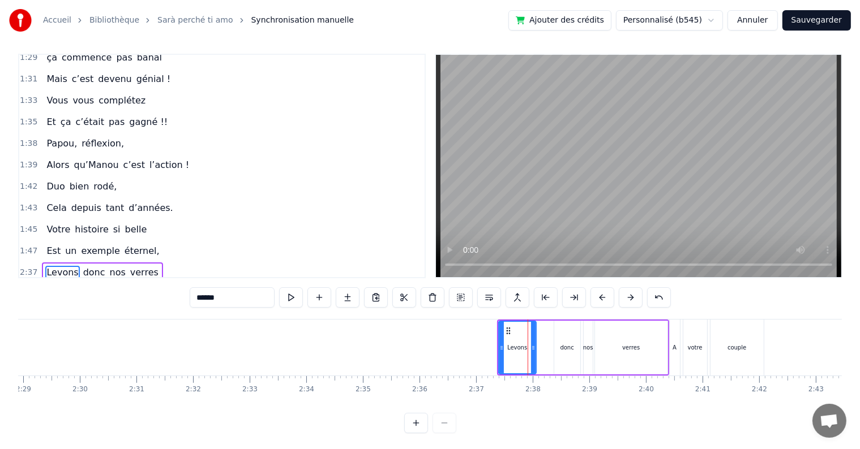
scroll to position [17, 0]
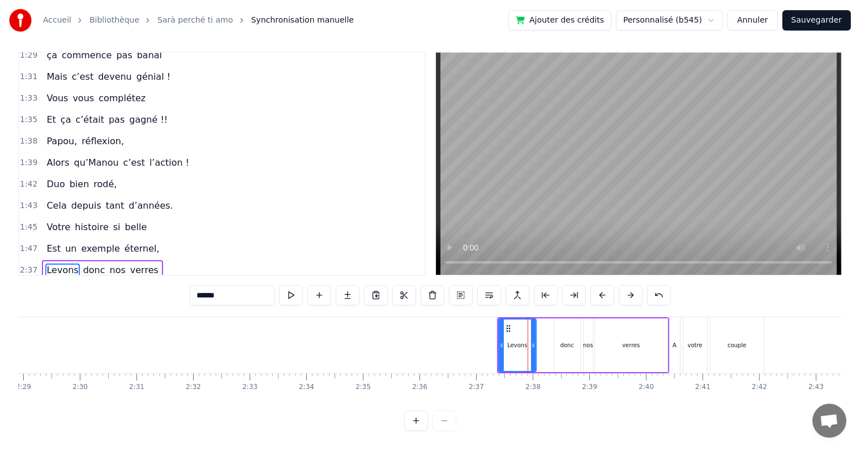
click at [538, 317] on div "Levons donc nos verres" at bounding box center [583, 345] width 172 height 56
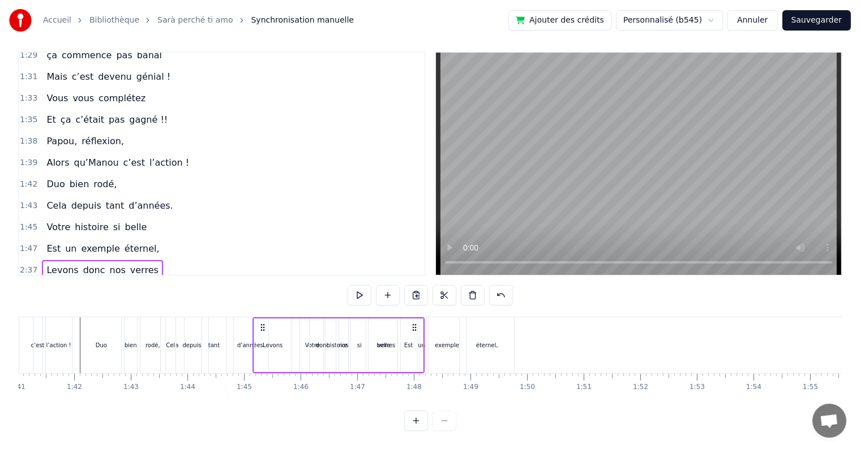
scroll to position [0, 5689]
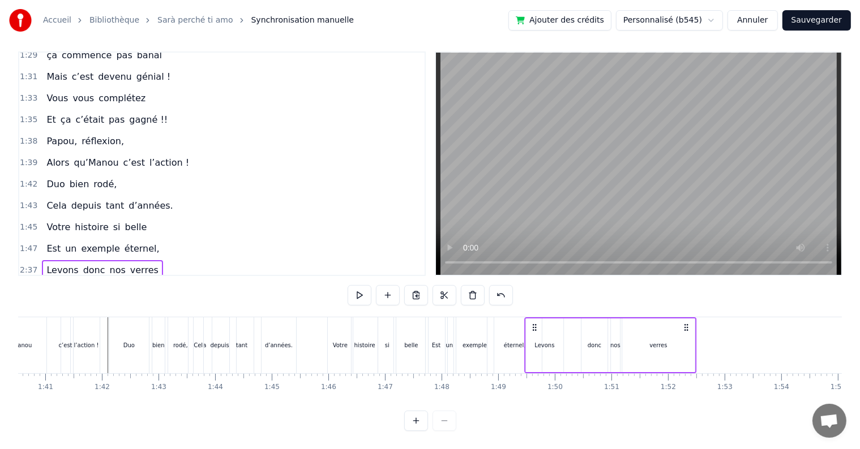
drag, startPoint x: 506, startPoint y: 316, endPoint x: 534, endPoint y: 355, distance: 47.9
click at [534, 355] on div "Levons donc nos verres" at bounding box center [610, 345] width 172 height 56
click at [589, 341] on div "donc" at bounding box center [594, 345] width 14 height 8
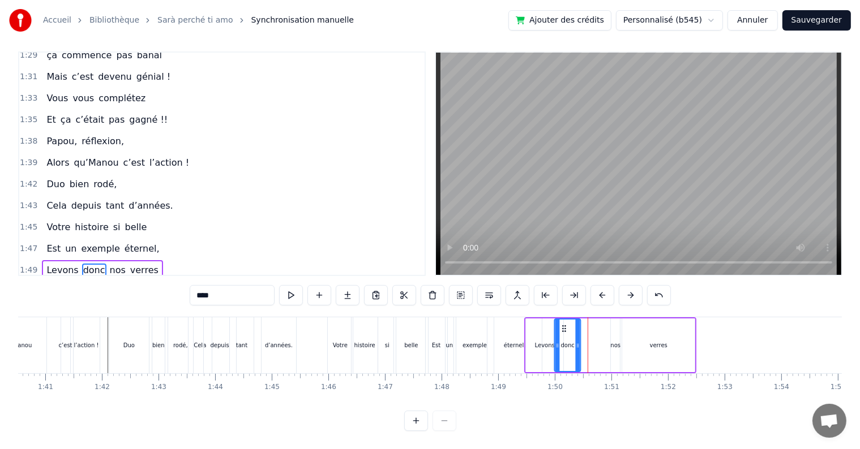
drag, startPoint x: 590, startPoint y: 319, endPoint x: 577, endPoint y: 320, distance: 13.1
click at [564, 324] on icon at bounding box center [564, 328] width 9 height 9
click at [622, 332] on div "verres" at bounding box center [658, 346] width 74 height 54
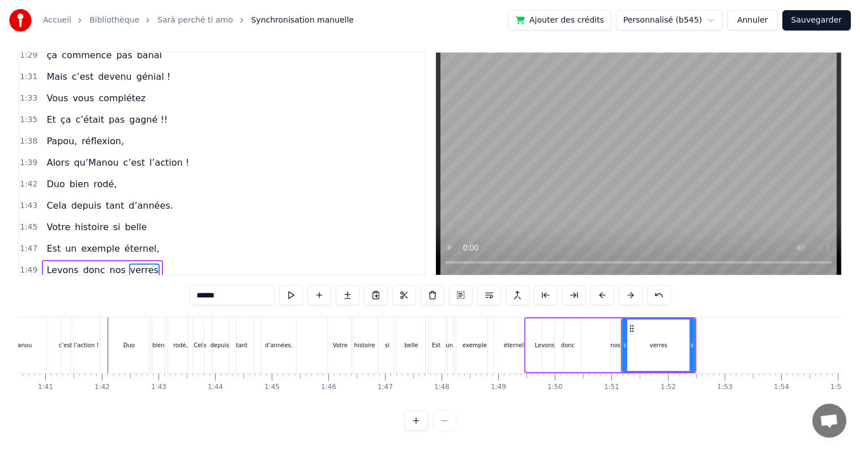
click at [616, 327] on div "nos" at bounding box center [615, 346] width 9 height 54
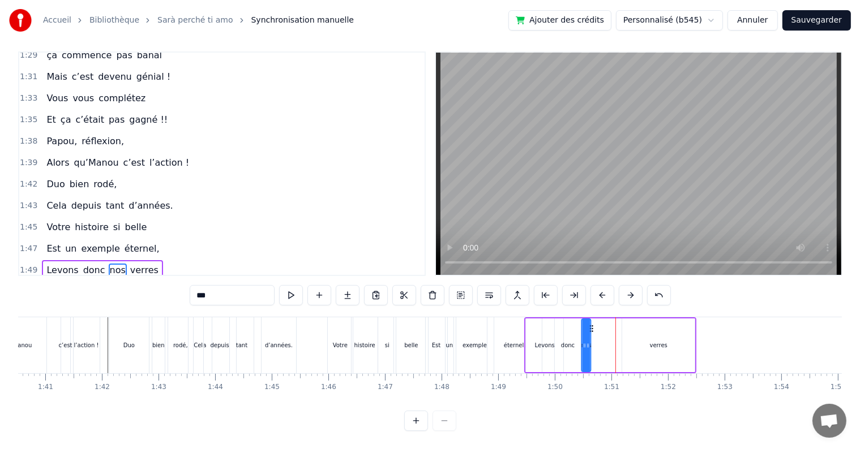
drag, startPoint x: 620, startPoint y: 318, endPoint x: 609, endPoint y: 325, distance: 12.7
click at [594, 324] on icon at bounding box center [591, 328] width 9 height 9
click at [656, 341] on div "verres" at bounding box center [659, 345] width 18 height 8
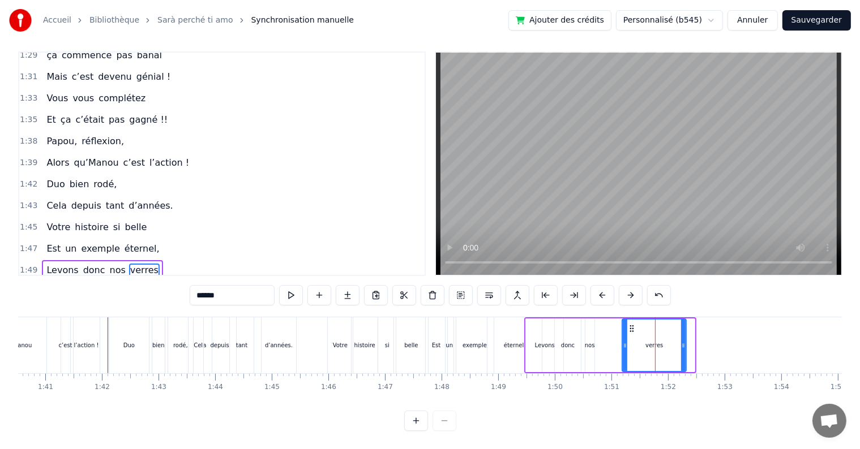
drag, startPoint x: 690, startPoint y: 338, endPoint x: 680, endPoint y: 334, distance: 11.5
click at [681, 341] on icon at bounding box center [683, 345] width 5 height 9
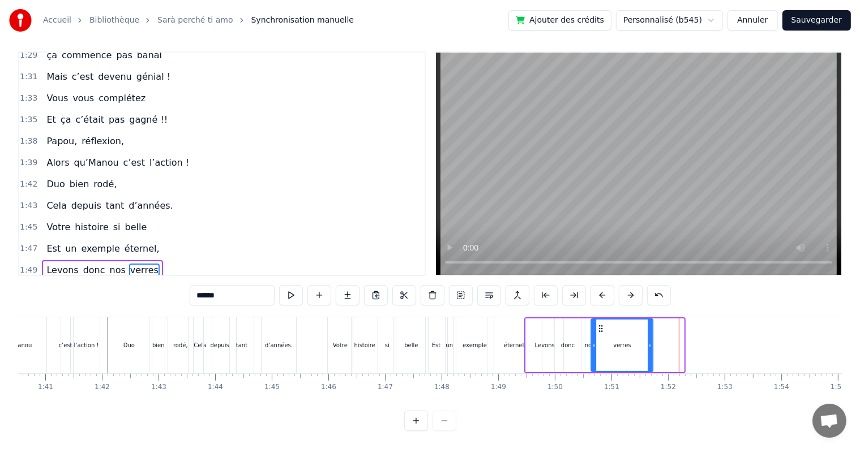
drag, startPoint x: 632, startPoint y: 319, endPoint x: 601, endPoint y: 326, distance: 31.4
click at [601, 326] on div "verres" at bounding box center [622, 345] width 61 height 51
click at [110, 317] on div "Duo" at bounding box center [129, 345] width 41 height 56
type input "***"
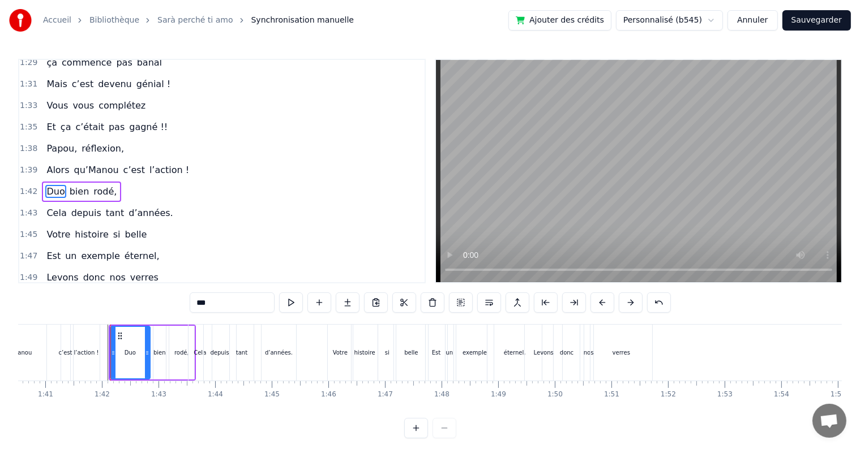
scroll to position [607, 0]
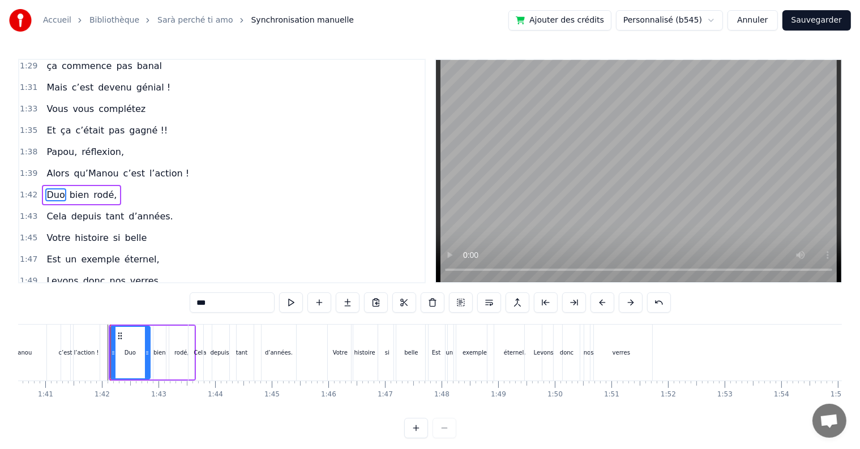
click at [109, 323] on div "0:17 Cinquante ans déjà 0:20 Et toujours main dans la main 0:22 Vous vous êtes …" at bounding box center [429, 249] width 823 height 380
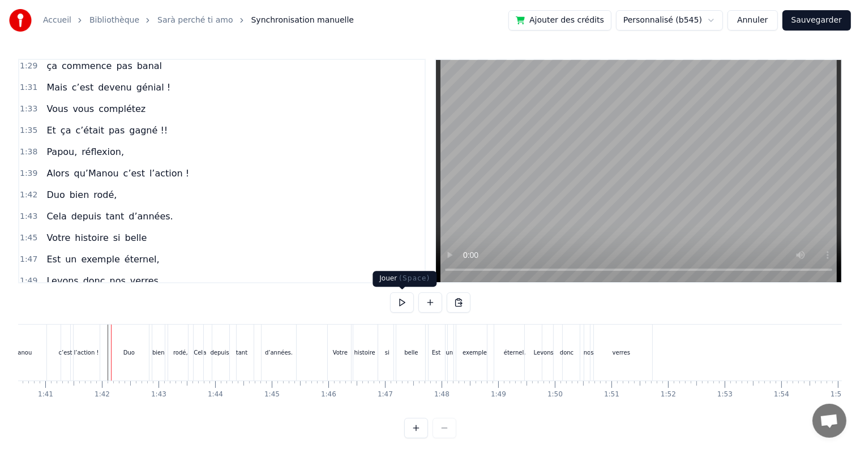
click at [410, 300] on button at bounding box center [402, 303] width 24 height 20
click at [403, 298] on button at bounding box center [402, 303] width 24 height 20
click at [531, 349] on div "Levons" at bounding box center [543, 353] width 37 height 56
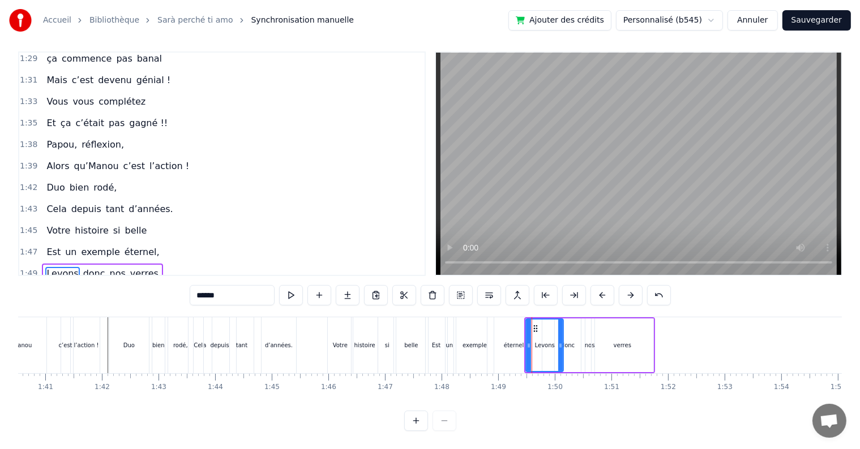
scroll to position [610, 0]
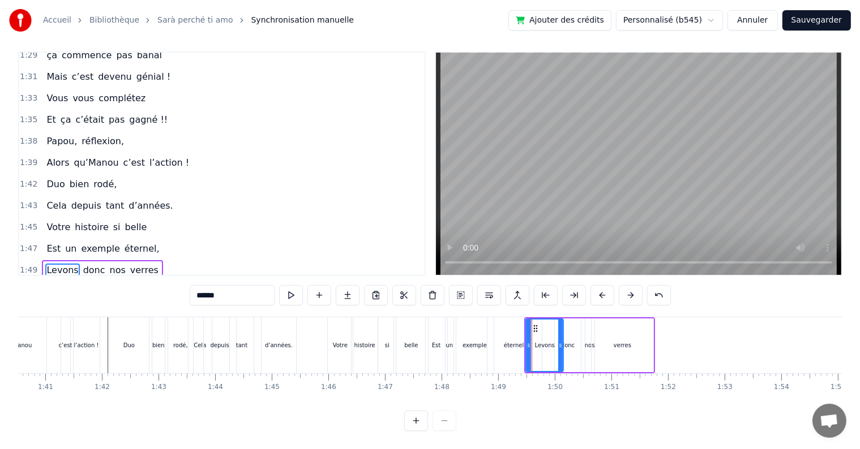
click at [565, 319] on div "donc" at bounding box center [567, 346] width 27 height 54
type input "****"
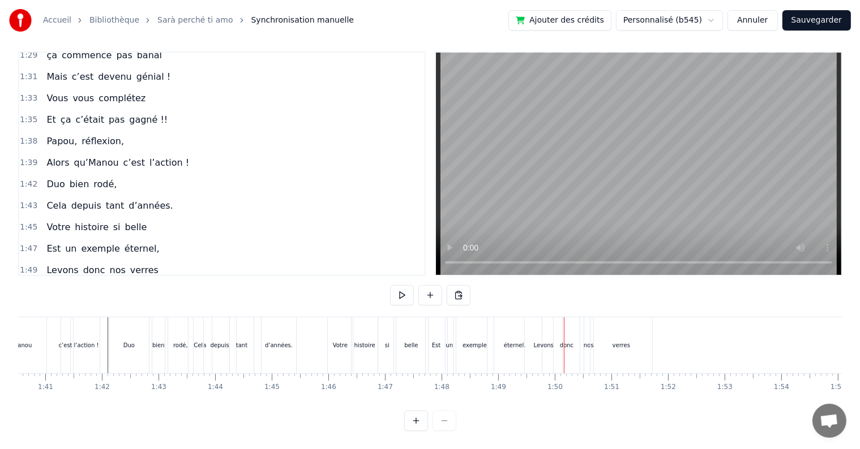
click at [546, 326] on div "Levons" at bounding box center [543, 345] width 37 height 56
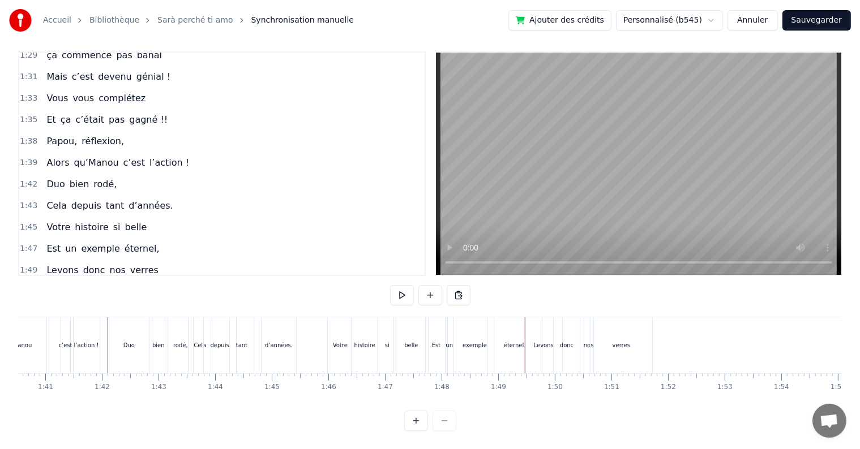
click at [527, 317] on div "Levons" at bounding box center [543, 345] width 37 height 56
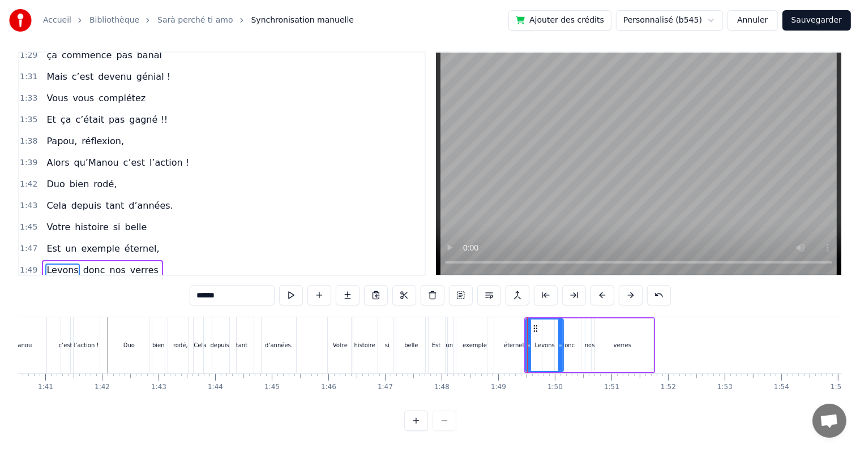
click at [526, 319] on div "Levons" at bounding box center [544, 346] width 38 height 54
click at [525, 319] on div "Levons" at bounding box center [544, 346] width 38 height 54
click at [583, 317] on div "Levons donc nos verres" at bounding box center [589, 345] width 131 height 56
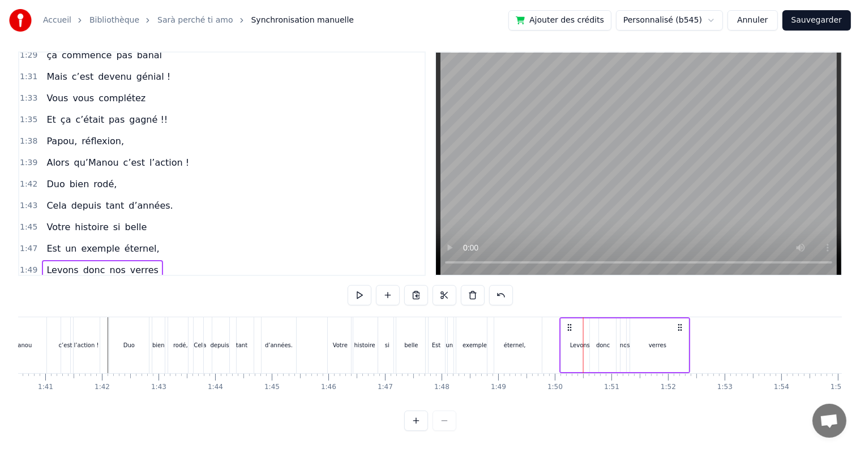
drag, startPoint x: 534, startPoint y: 315, endPoint x: 565, endPoint y: 323, distance: 32.0
click at [568, 324] on div "Levons donc nos verres" at bounding box center [625, 345] width 131 height 56
click at [363, 317] on div "histoire" at bounding box center [364, 345] width 27 height 56
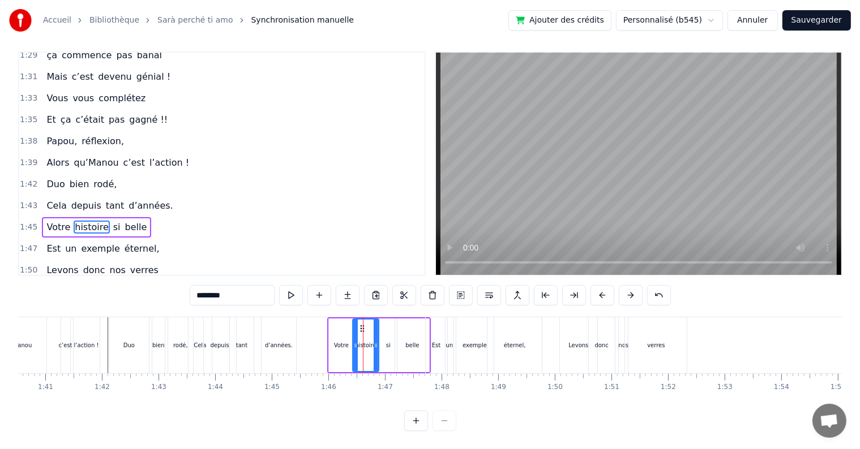
scroll to position [0, 0]
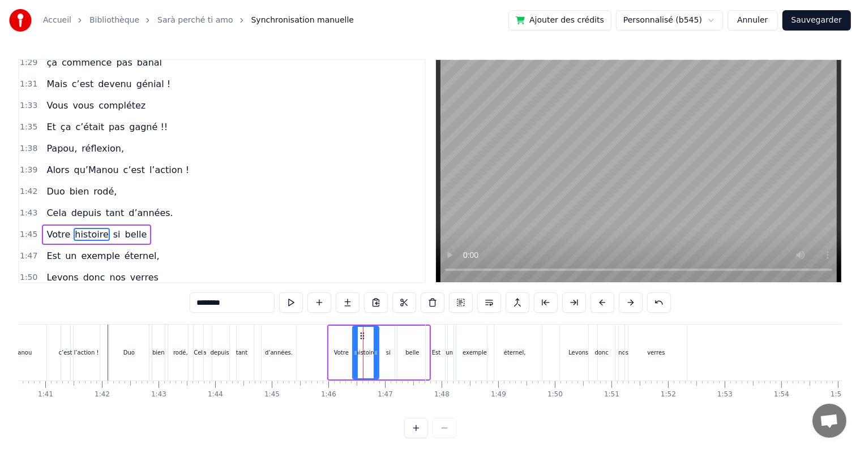
click at [454, 326] on div "Est un exemple éternel," at bounding box center [485, 353] width 120 height 56
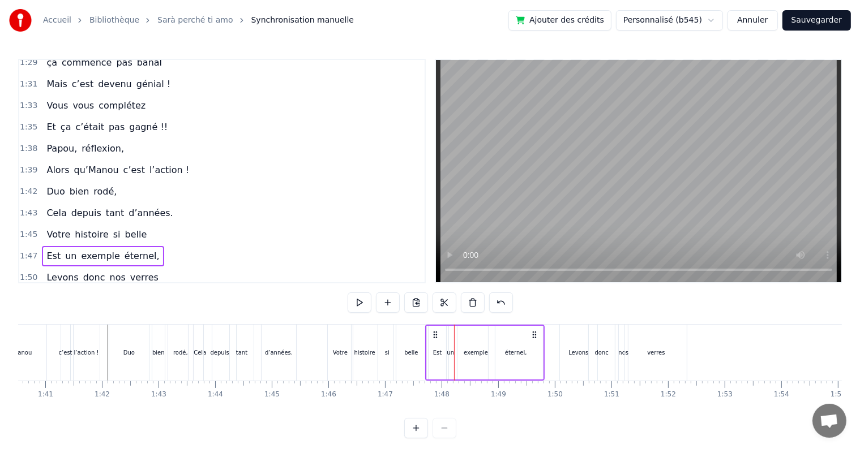
click at [378, 325] on div "si" at bounding box center [387, 353] width 18 height 56
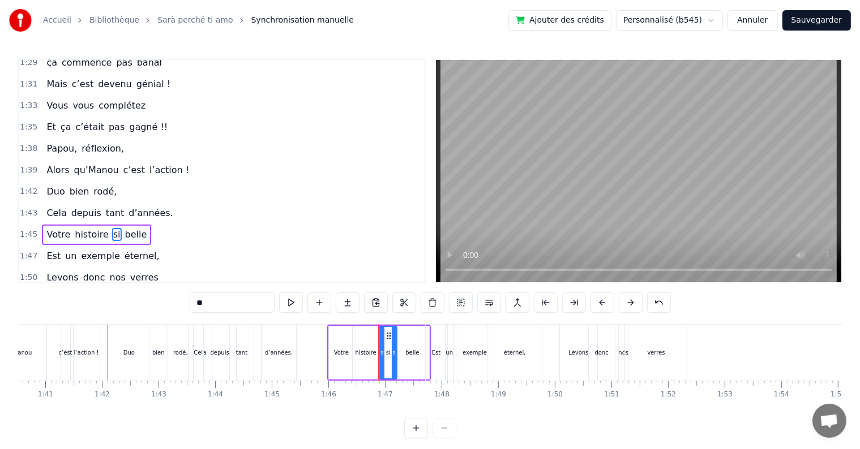
click at [109, 325] on div "Duo" at bounding box center [129, 353] width 41 height 56
type input "***"
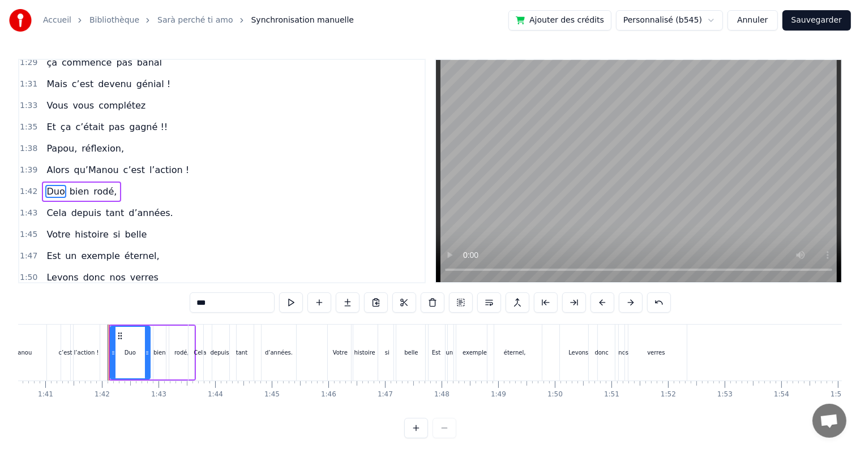
scroll to position [607, 0]
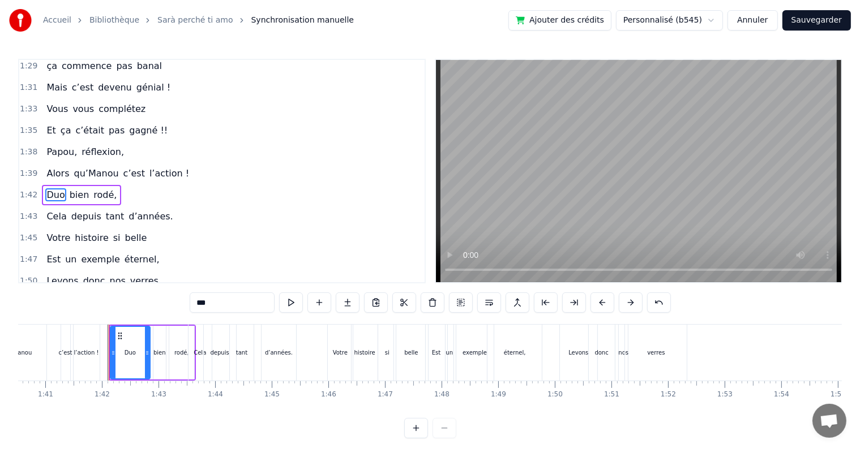
click at [109, 325] on div at bounding box center [109, 353] width 1 height 56
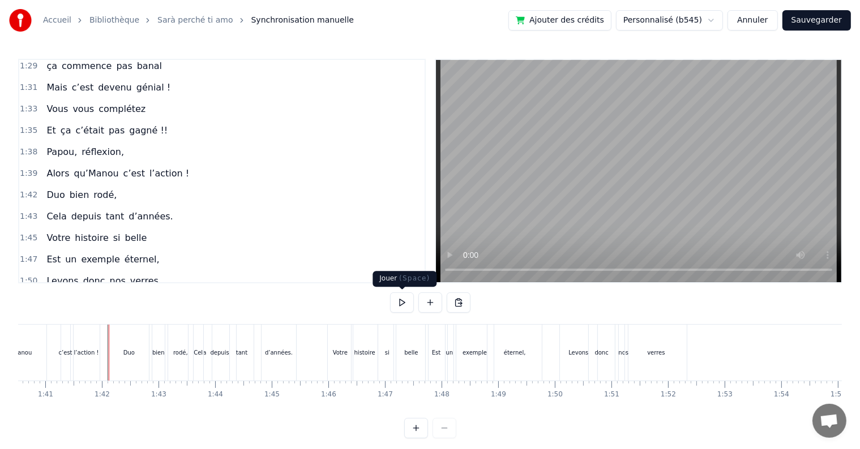
click at [403, 303] on button at bounding box center [402, 303] width 24 height 20
click at [408, 299] on button at bounding box center [402, 303] width 24 height 20
click at [570, 337] on div "Levons" at bounding box center [578, 353] width 37 height 56
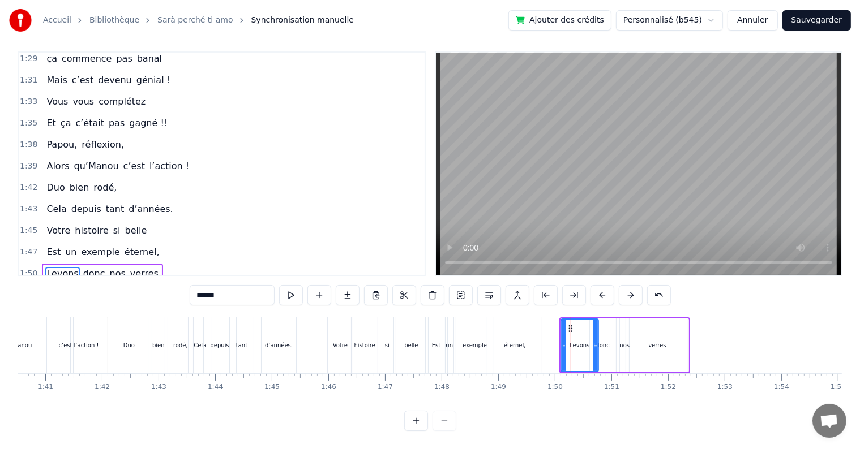
scroll to position [610, 0]
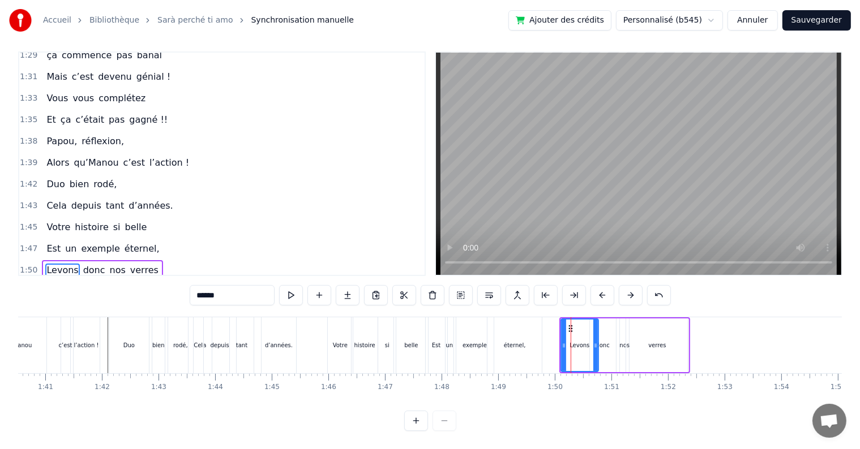
click at [606, 317] on div "Levons donc nos verres" at bounding box center [624, 345] width 131 height 56
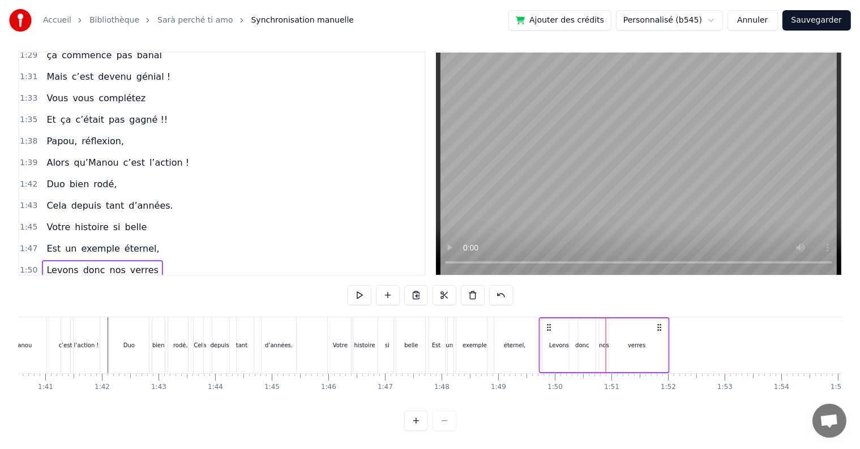
drag, startPoint x: 570, startPoint y: 316, endPoint x: 550, endPoint y: 312, distance: 20.8
click at [550, 317] on div "Levons donc nos verres" at bounding box center [604, 345] width 131 height 56
click at [109, 306] on div "0:17 Cinquante ans déjà 0:20 Et toujours main dans la main 0:22 Vous vous êtes …" at bounding box center [429, 241] width 823 height 380
click at [110, 310] on div "0:17 Cinquante ans déjà 0:20 Et toujours main dans la main 0:22 Vous vous êtes …" at bounding box center [429, 241] width 823 height 380
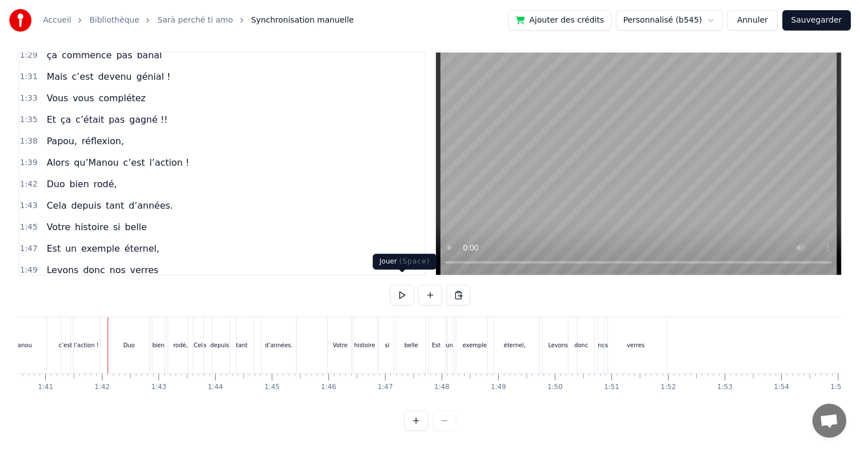
click at [397, 285] on button at bounding box center [402, 295] width 24 height 20
click at [407, 285] on button at bounding box center [402, 295] width 24 height 20
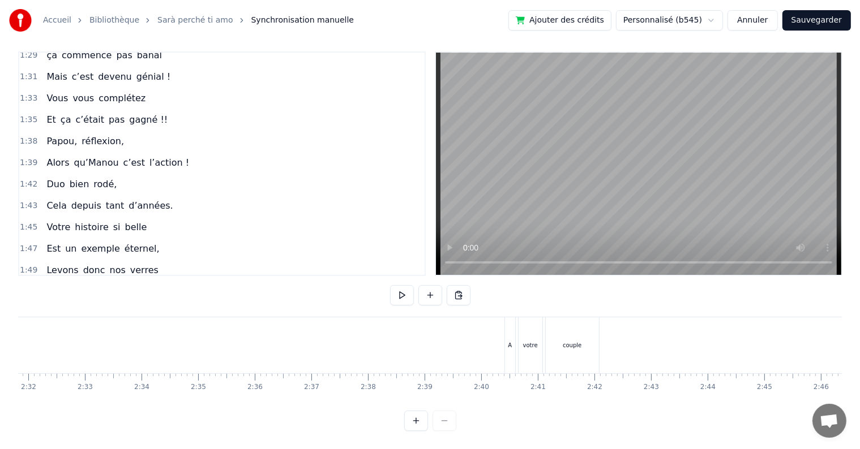
scroll to position [0, 8628]
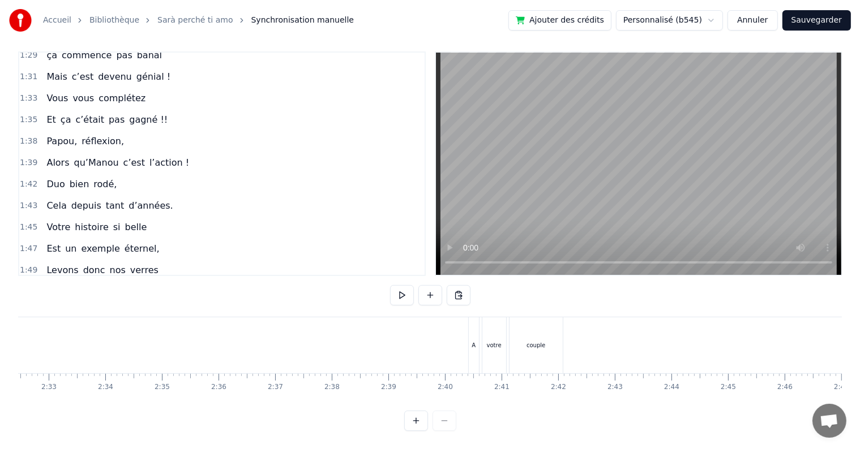
click at [475, 340] on div "A" at bounding box center [474, 345] width 10 height 56
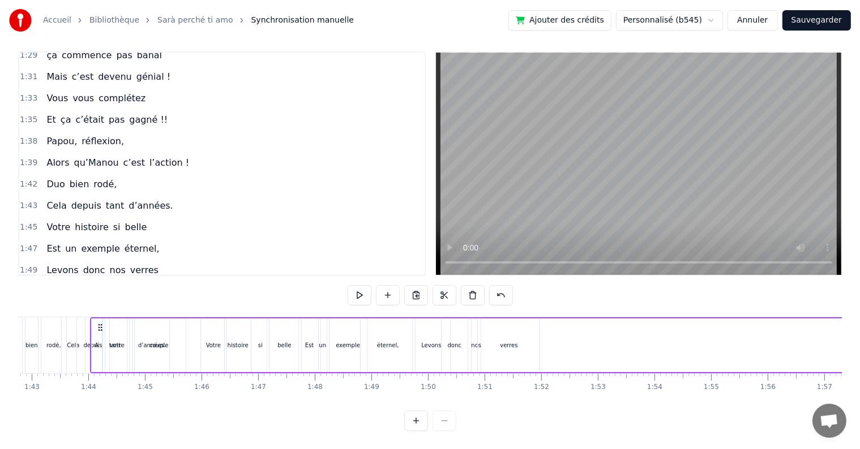
scroll to position [0, 5813]
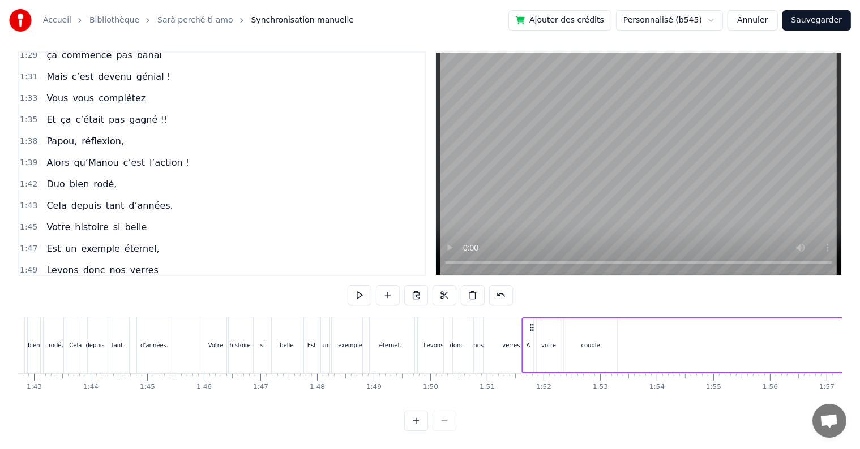
drag, startPoint x: 478, startPoint y: 317, endPoint x: 531, endPoint y: 367, distance: 72.9
click at [531, 367] on div "Cinquante ans déjà Et toujours main dans la main Vous vous êtes dits Oui Et c’e…" at bounding box center [429, 359] width 823 height 85
click at [607, 342] on div "couple" at bounding box center [590, 346] width 53 height 54
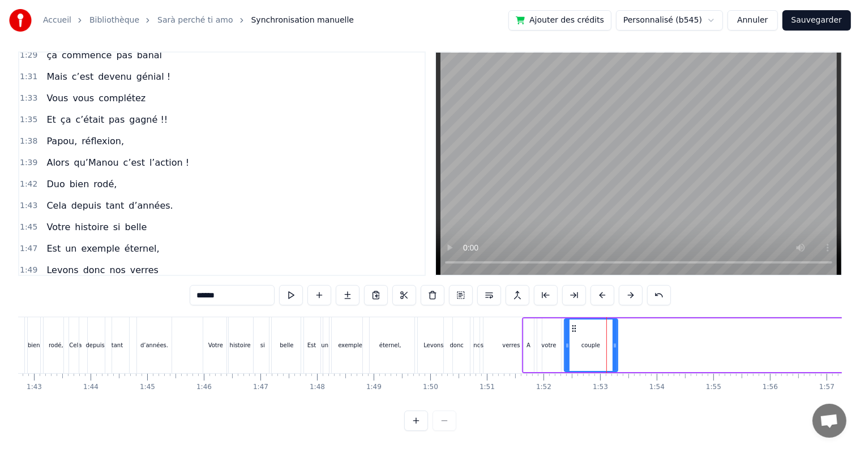
click at [555, 328] on div "votre" at bounding box center [549, 346] width 24 height 54
click at [582, 341] on div "couple" at bounding box center [590, 345] width 19 height 8
type input "******"
drag, startPoint x: 572, startPoint y: 317, endPoint x: 582, endPoint y: 321, distance: 11.1
click at [568, 324] on icon at bounding box center [567, 328] width 9 height 9
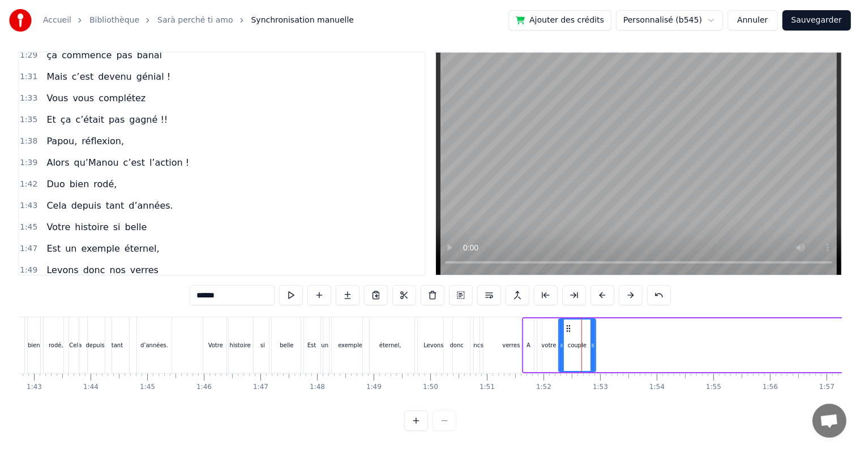
drag, startPoint x: 608, startPoint y: 343, endPoint x: 591, endPoint y: 340, distance: 16.7
click at [591, 340] on div at bounding box center [592, 345] width 5 height 51
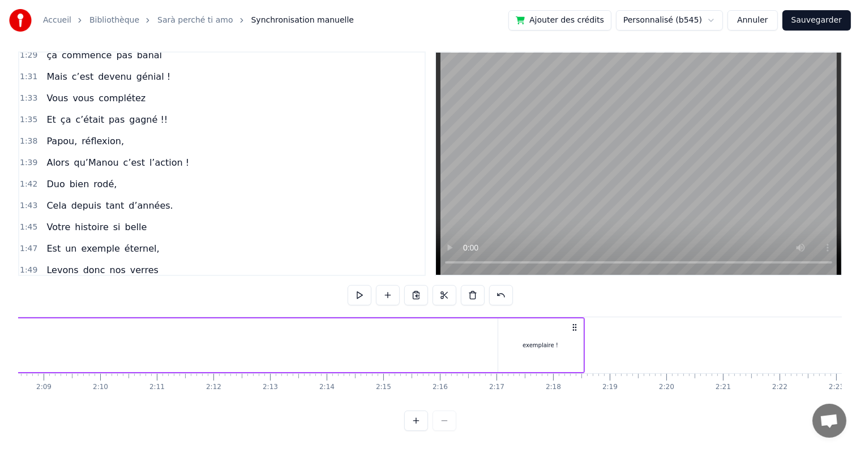
scroll to position [0, 7256]
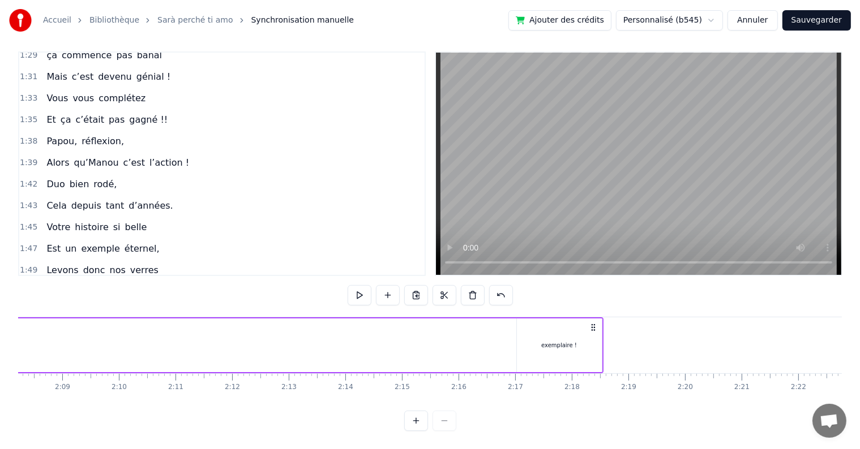
click at [574, 349] on div "exemplaire !" at bounding box center [559, 346] width 85 height 54
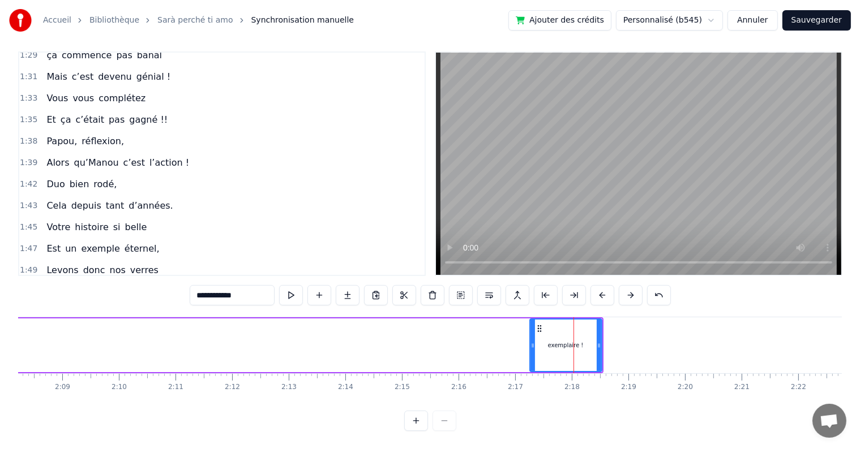
drag, startPoint x: 519, startPoint y: 338, endPoint x: 534, endPoint y: 344, distance: 15.8
click at [533, 344] on div at bounding box center [532, 345] width 5 height 51
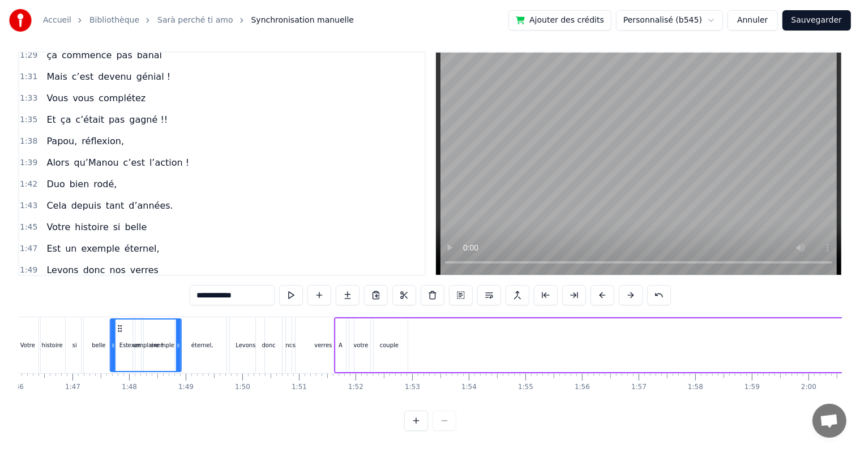
scroll to position [0, 6000]
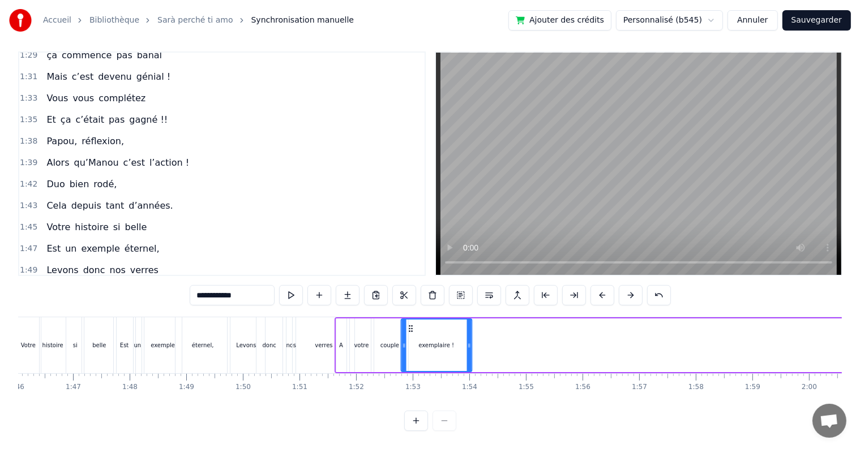
drag, startPoint x: 539, startPoint y: 319, endPoint x: 409, endPoint y: 342, distance: 131.7
click at [409, 342] on div "exemplaire !" at bounding box center [437, 345] width 70 height 51
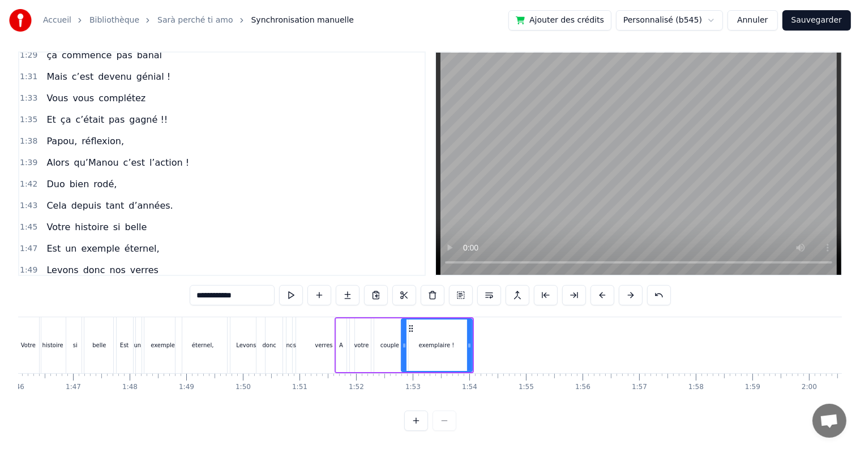
click at [66, 317] on div "Votre histoire si belle" at bounding box center [67, 345] width 104 height 56
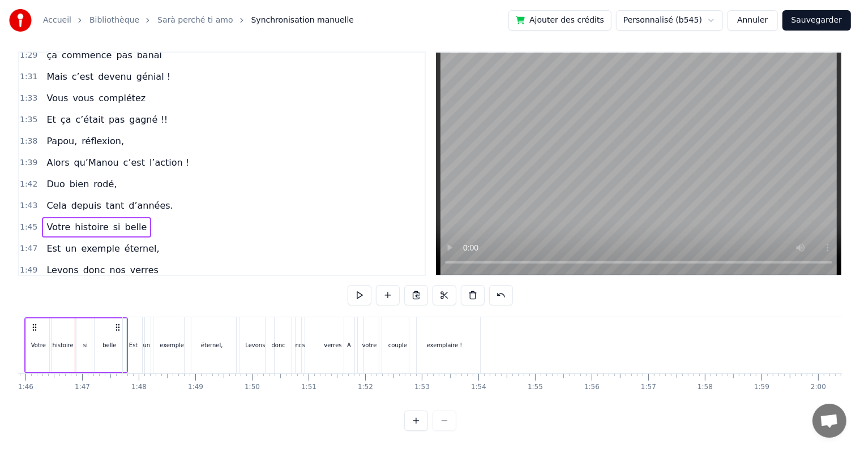
click at [131, 317] on div "Est" at bounding box center [133, 345] width 23 height 56
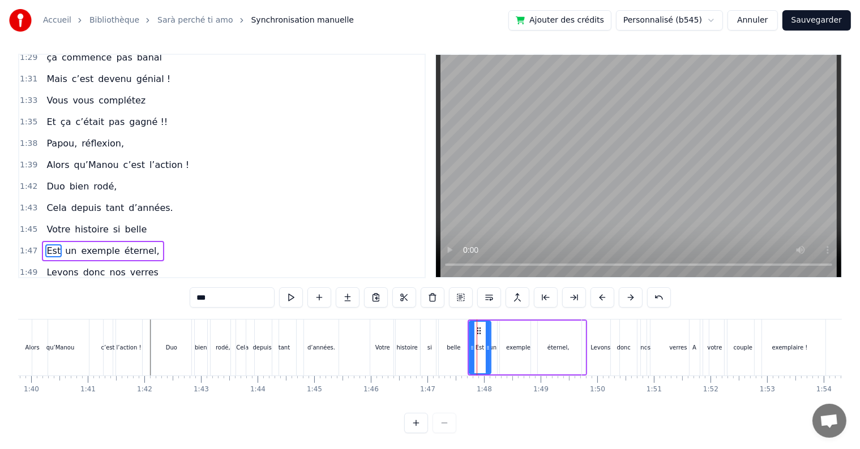
scroll to position [0, 5634]
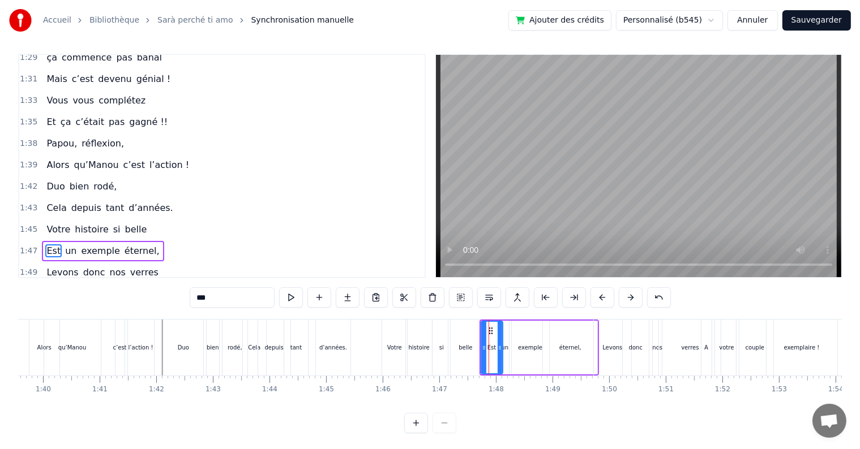
click at [168, 320] on div "Duo" at bounding box center [183, 348] width 41 height 56
type input "***"
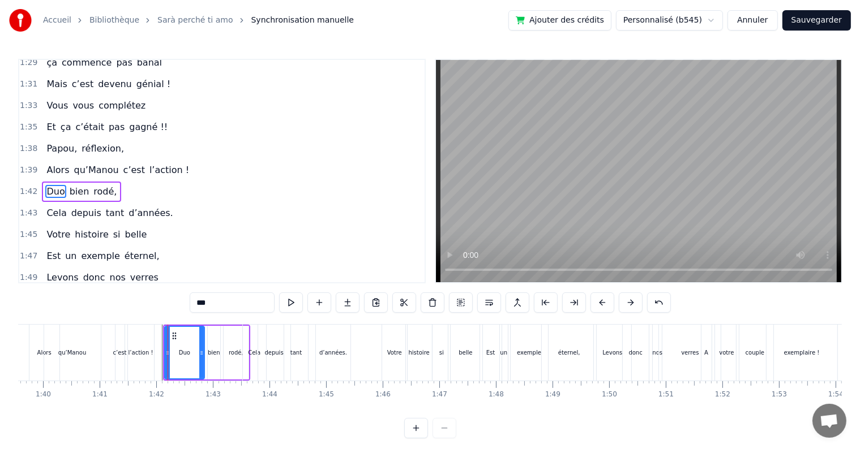
scroll to position [607, 0]
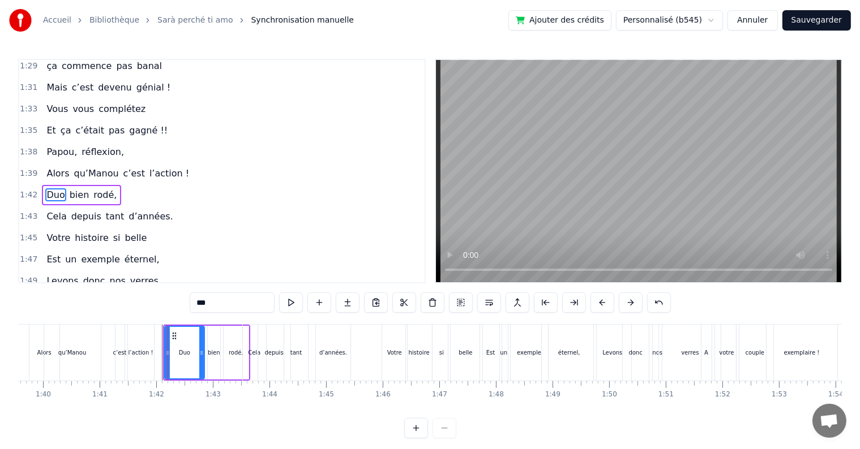
click at [162, 324] on div "0:17 Cinquante ans déjà 0:20 Et toujours main dans la main 0:22 Vous vous êtes …" at bounding box center [429, 249] width 823 height 380
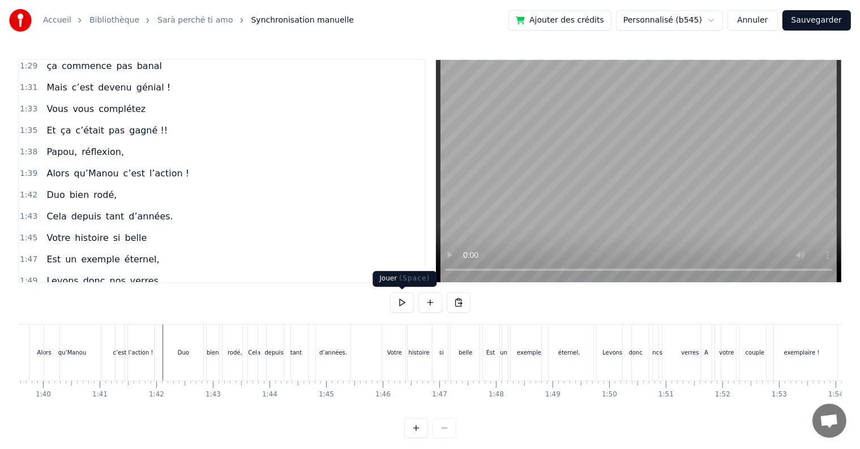
click at [402, 303] on button at bounding box center [402, 303] width 24 height 20
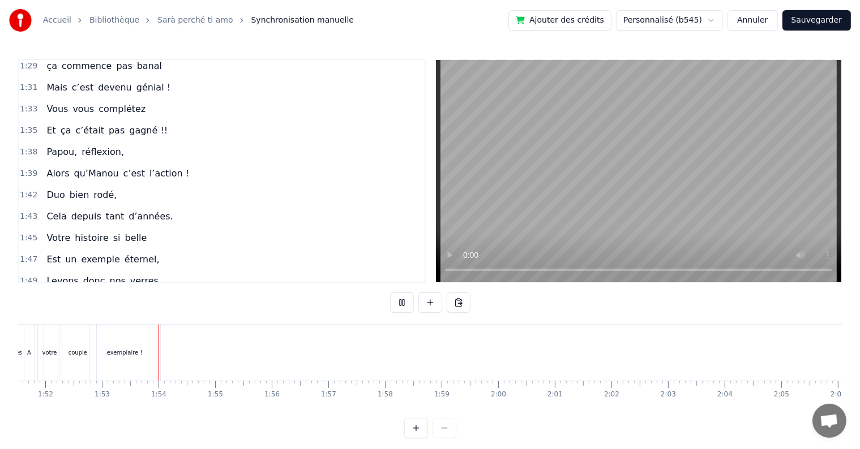
scroll to position [0, 6355]
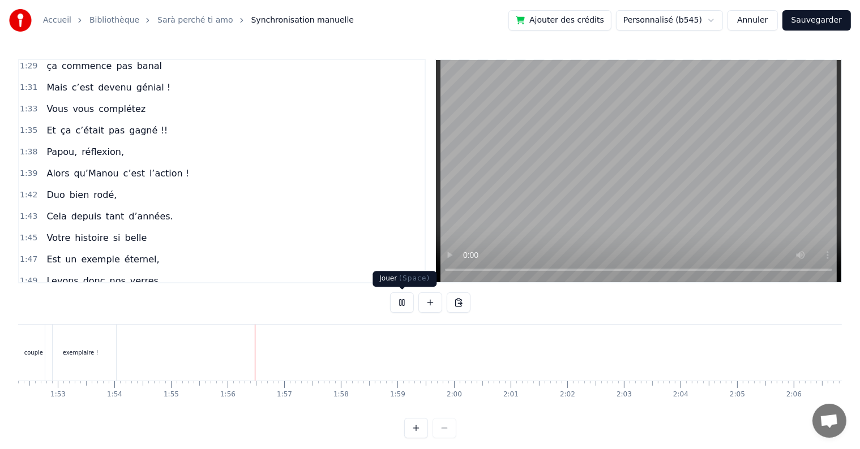
click at [401, 300] on button at bounding box center [402, 303] width 24 height 20
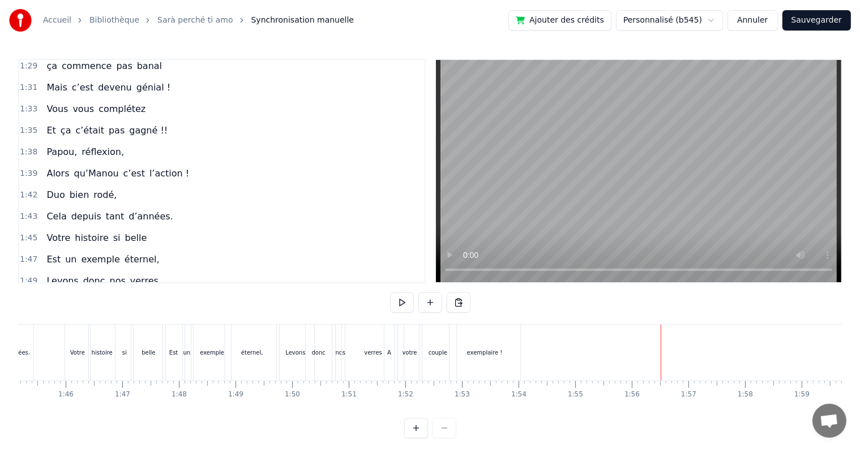
scroll to position [0, 5945]
click at [419, 359] on div "votre" at bounding box center [416, 353] width 24 height 56
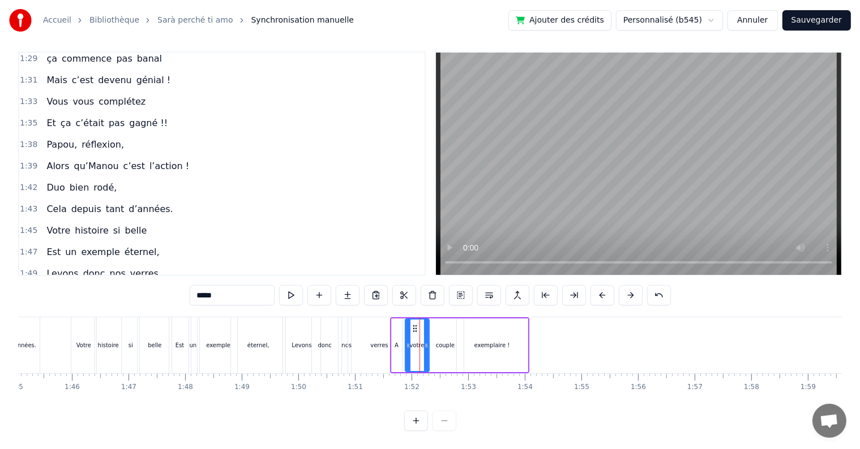
scroll to position [610, 0]
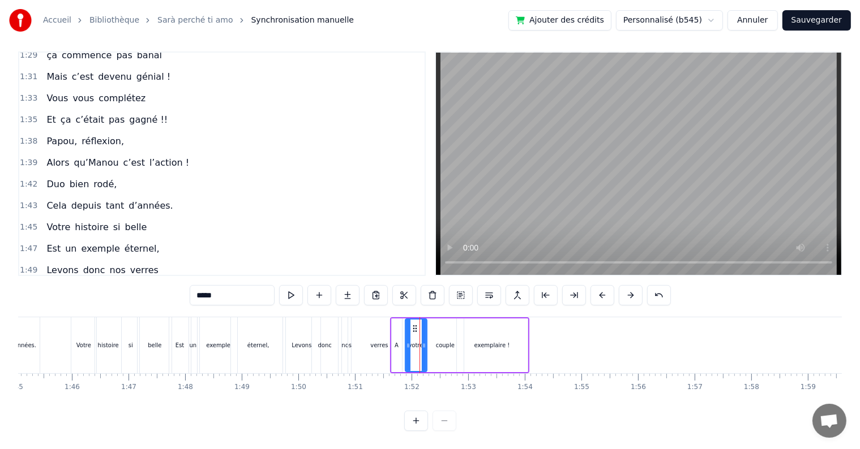
click at [423, 341] on icon at bounding box center [424, 345] width 5 height 9
click at [446, 341] on div "couple" at bounding box center [445, 345] width 19 height 8
click at [430, 324] on icon at bounding box center [432, 328] width 9 height 9
click at [453, 341] on icon at bounding box center [455, 345] width 5 height 9
click at [477, 341] on div "exemplaire !" at bounding box center [492, 345] width 36 height 8
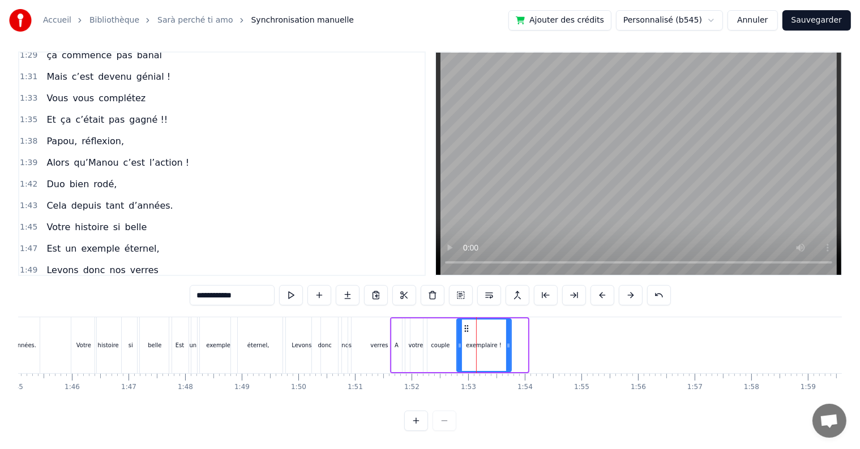
drag, startPoint x: 523, startPoint y: 334, endPoint x: 506, endPoint y: 334, distance: 16.4
click at [506, 341] on icon at bounding box center [508, 345] width 5 height 9
click at [371, 317] on div "verres" at bounding box center [378, 345] width 63 height 56
type input "******"
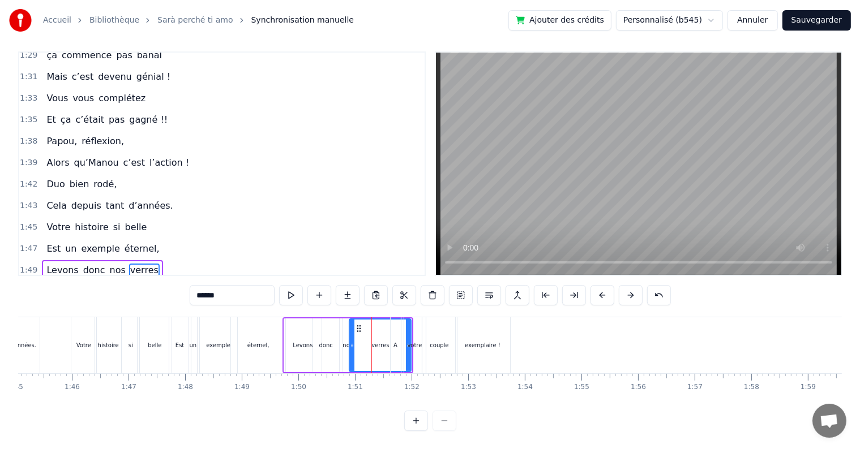
click at [376, 306] on div "0:17 Cinquante ans déjà 0:20 Et toujours main dans la main 0:22 Vous vous êtes …" at bounding box center [429, 241] width 823 height 380
click at [401, 317] on div "A votre couple exemplaire !" at bounding box center [451, 345] width 123 height 56
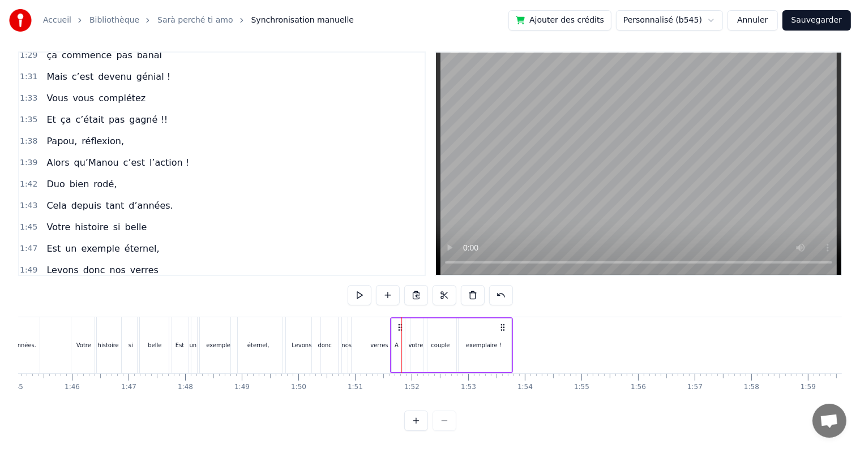
click at [391, 319] on div "A" at bounding box center [396, 346] width 11 height 54
click at [368, 292] on button at bounding box center [359, 295] width 24 height 20
click at [536, 299] on div "0:17 Cinquante ans déjà 0:20 Et toujours main dans la main 0:22 Vous vous êtes …" at bounding box center [429, 241] width 823 height 380
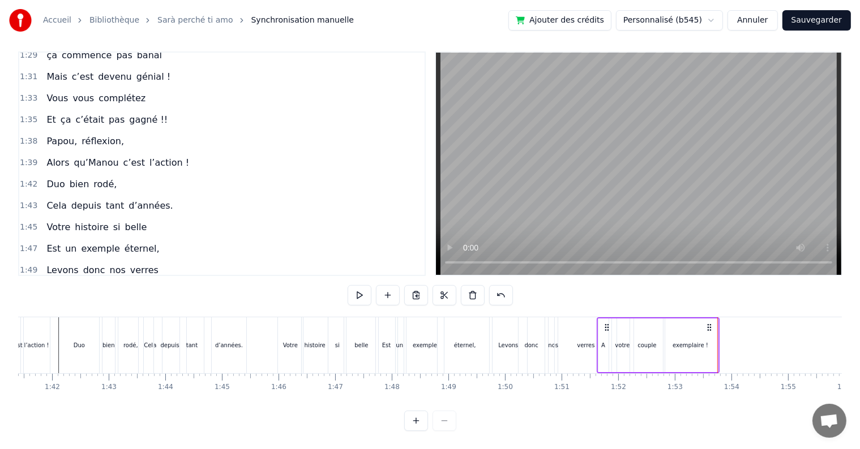
scroll to position [0, 5555]
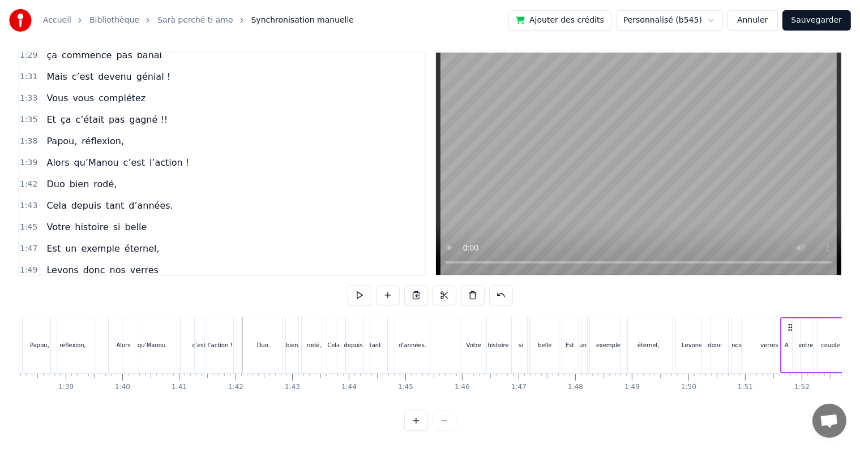
click at [361, 238] on div "1:47 Est un exemple éternel," at bounding box center [221, 249] width 405 height 22
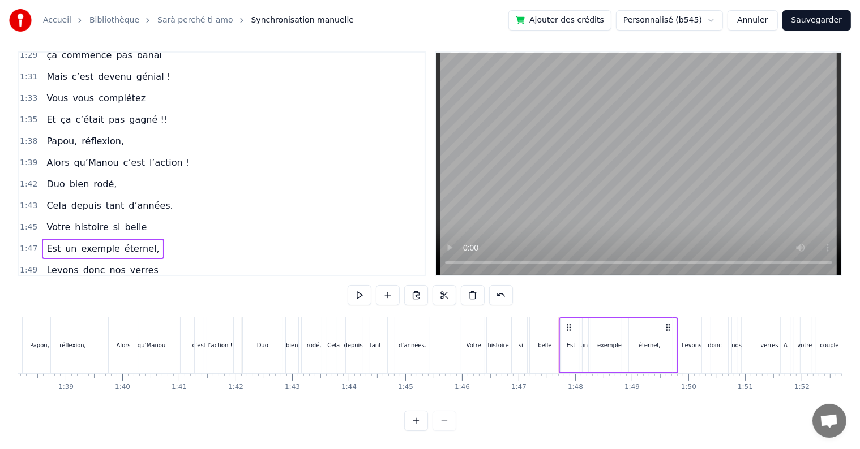
click at [825, 16] on button "Sauvegarder" at bounding box center [816, 20] width 68 height 20
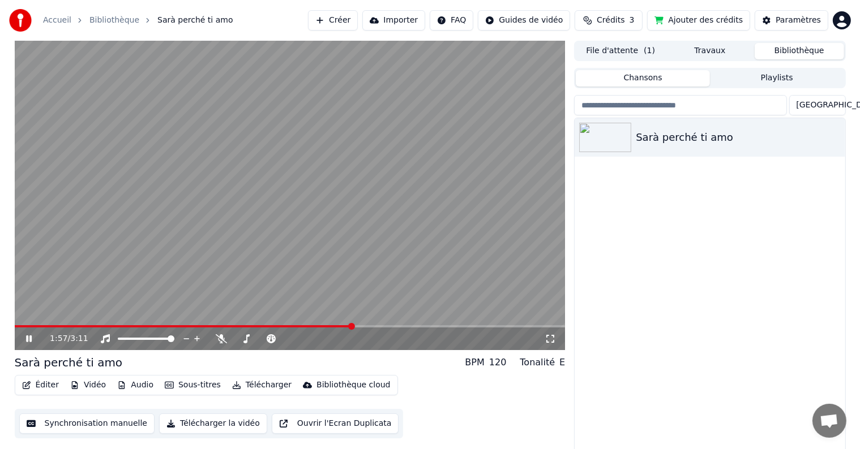
click at [32, 338] on icon at bounding box center [37, 338] width 27 height 9
click at [97, 422] on button "Synchronisation manuelle" at bounding box center [87, 424] width 136 height 20
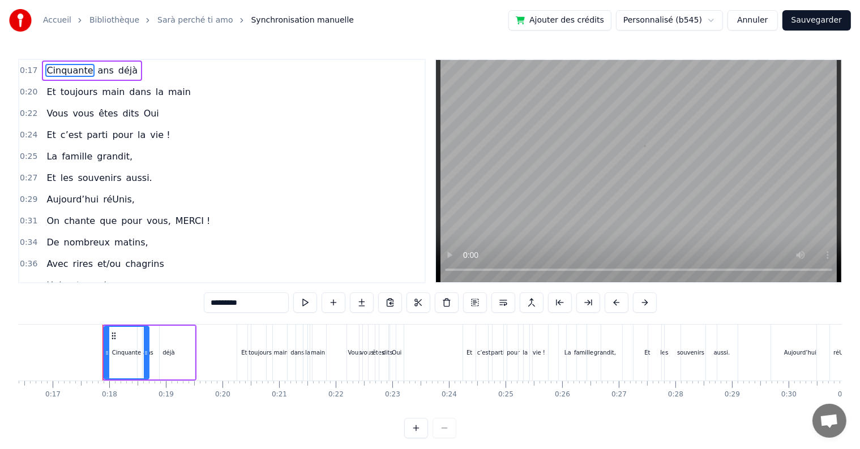
scroll to position [0, 955]
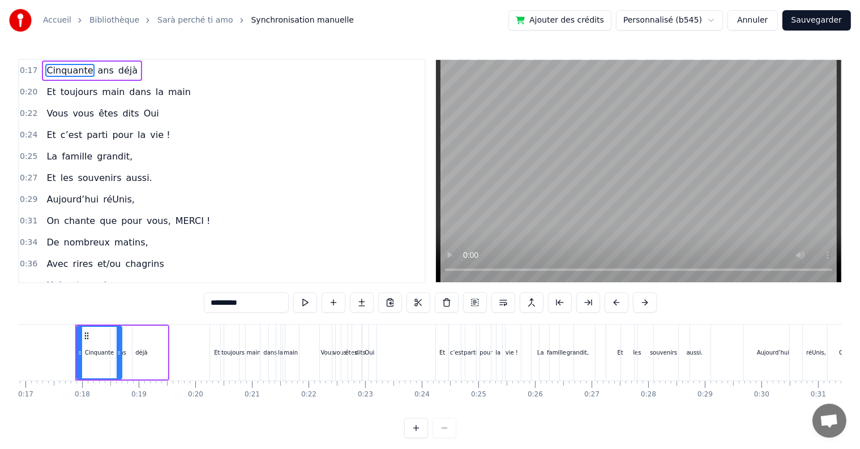
click at [122, 114] on span "dits" at bounding box center [130, 113] width 19 height 13
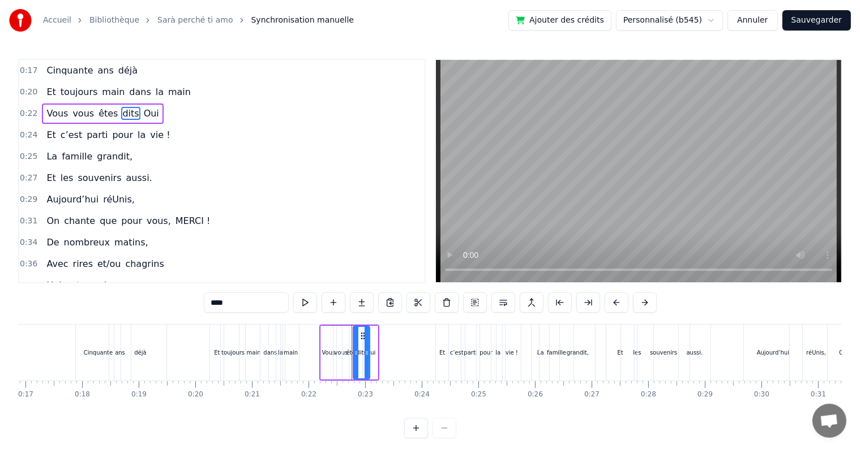
click at [122, 111] on span "dits" at bounding box center [130, 113] width 19 height 13
click at [232, 304] on input "****" at bounding box center [246, 303] width 85 height 20
click at [61, 155] on span "famille" at bounding box center [77, 156] width 33 height 13
type input "*******"
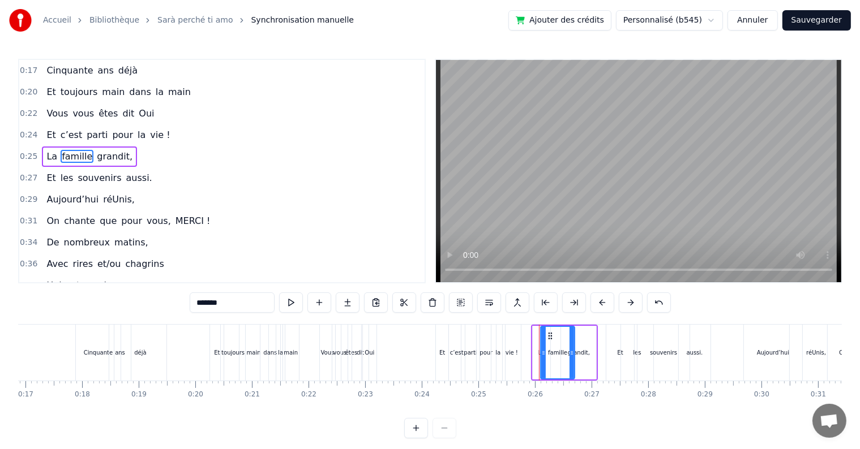
click at [824, 21] on button "Sauvegarder" at bounding box center [816, 20] width 68 height 20
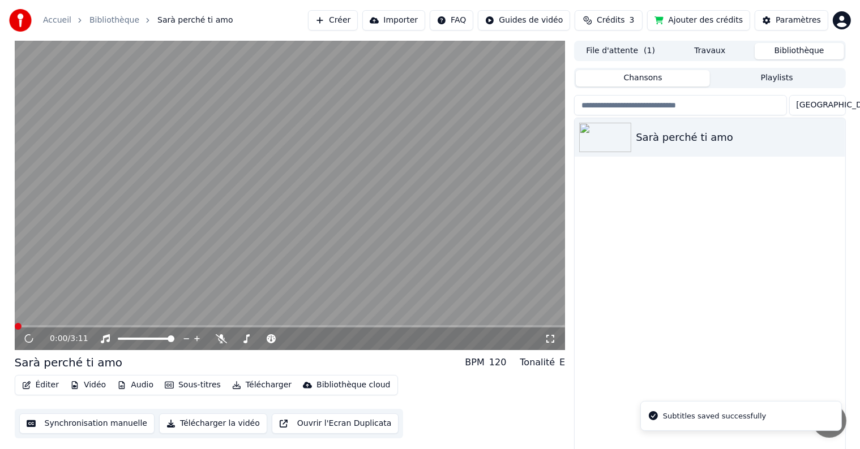
click at [121, 422] on button "Synchronisation manuelle" at bounding box center [87, 424] width 136 height 20
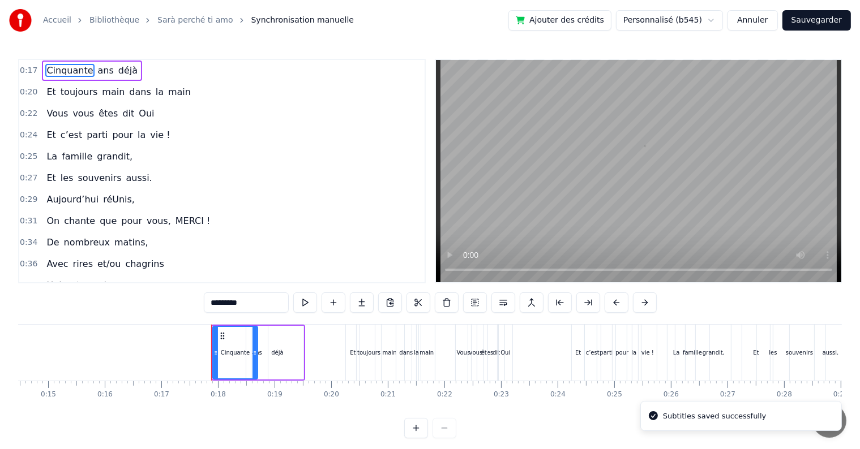
scroll to position [0, 955]
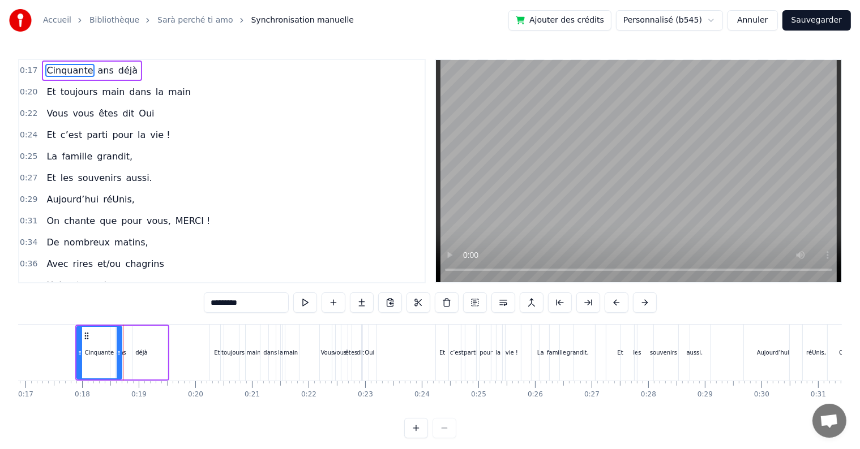
click at [806, 18] on button "Sauvegarder" at bounding box center [816, 20] width 68 height 20
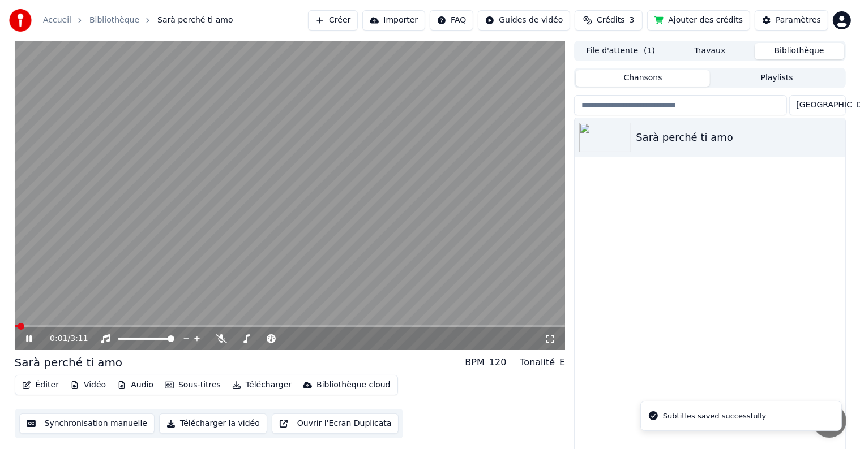
click at [27, 336] on icon at bounding box center [29, 339] width 6 height 7
click at [111, 426] on button "Synchronisation manuelle" at bounding box center [87, 424] width 136 height 20
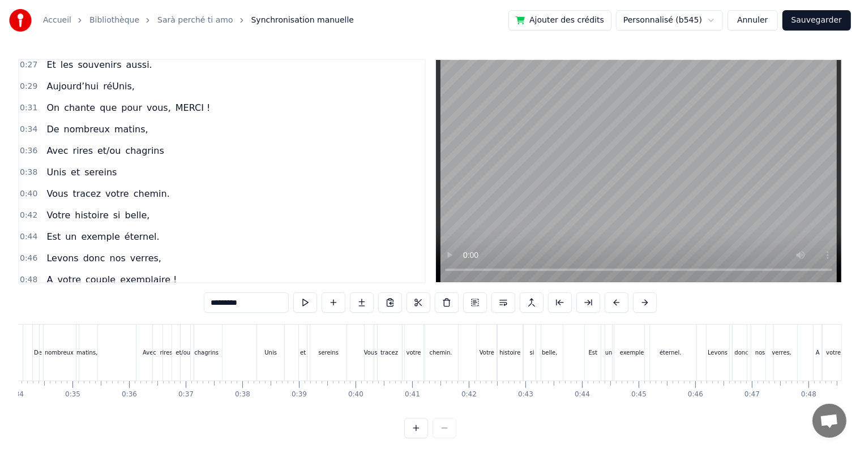
scroll to position [0, 2323]
click at [518, 358] on div "Allé" at bounding box center [524, 353] width 31 height 56
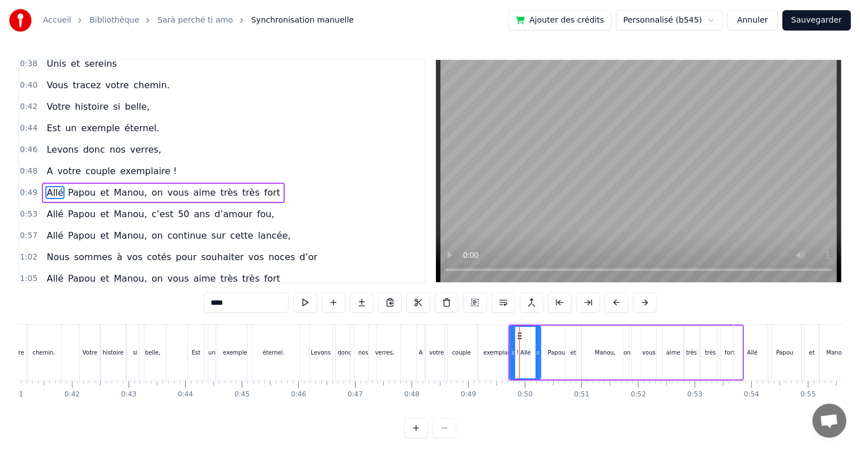
scroll to position [232, 0]
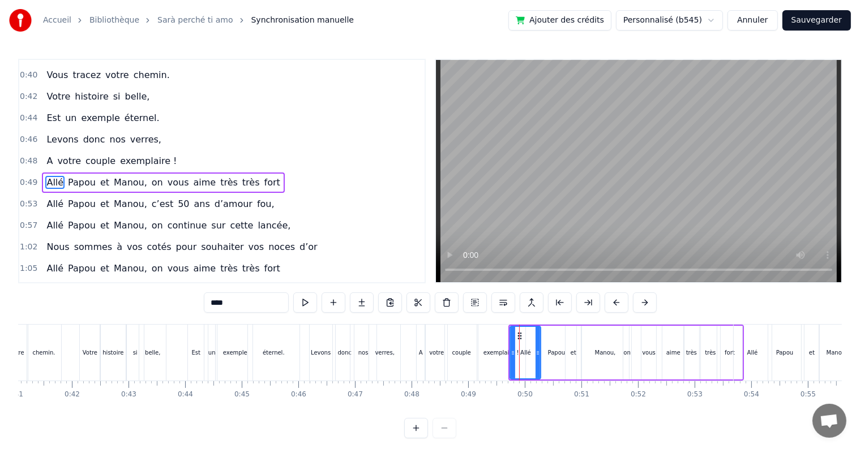
click at [542, 326] on div "Papou" at bounding box center [555, 353] width 41 height 54
type input "*****"
click at [538, 326] on div "Papou" at bounding box center [555, 353] width 41 height 54
click at [537, 324] on div "0:17 Cinquante ans déjà 0:20 Et toujours main dans la main 0:22 Vous vous êtes …" at bounding box center [429, 249] width 823 height 380
click at [535, 326] on div "Papou" at bounding box center [555, 353] width 41 height 54
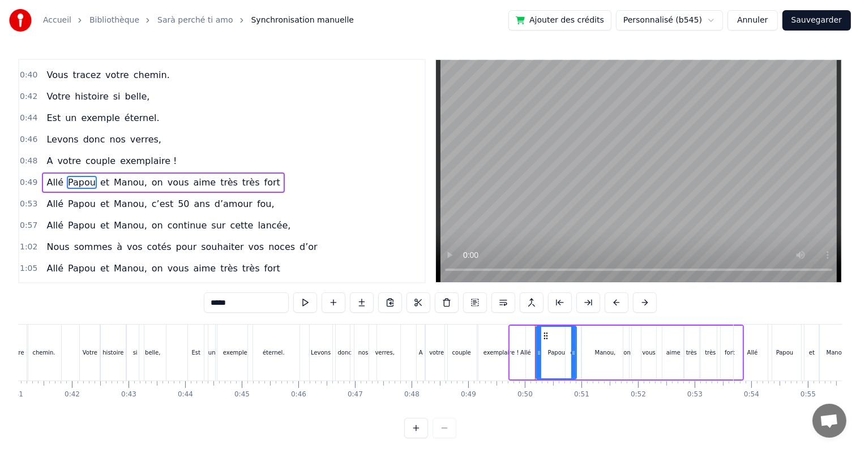
click at [535, 325] on div "Allé Papou et [PERSON_NAME], on vous aime très très fort" at bounding box center [625, 353] width 235 height 56
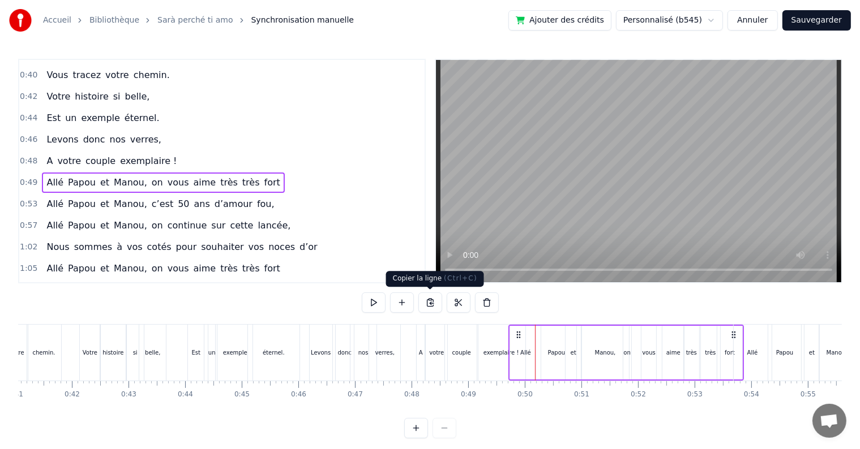
click at [432, 302] on button at bounding box center [430, 303] width 24 height 20
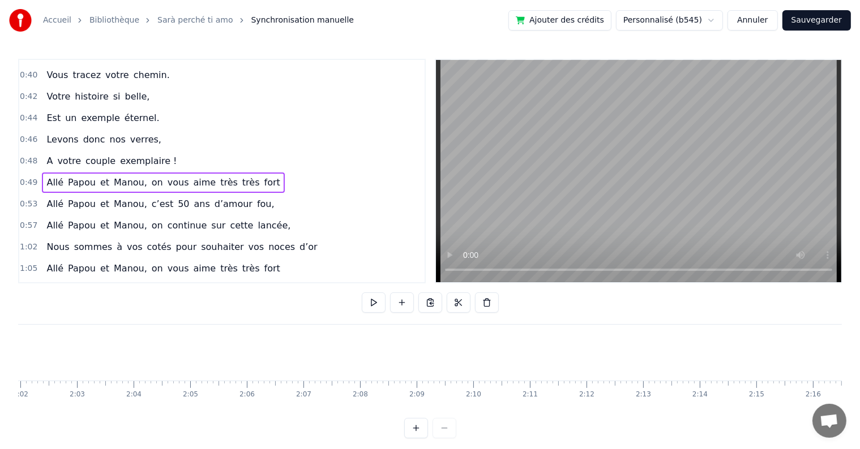
scroll to position [0, 6939]
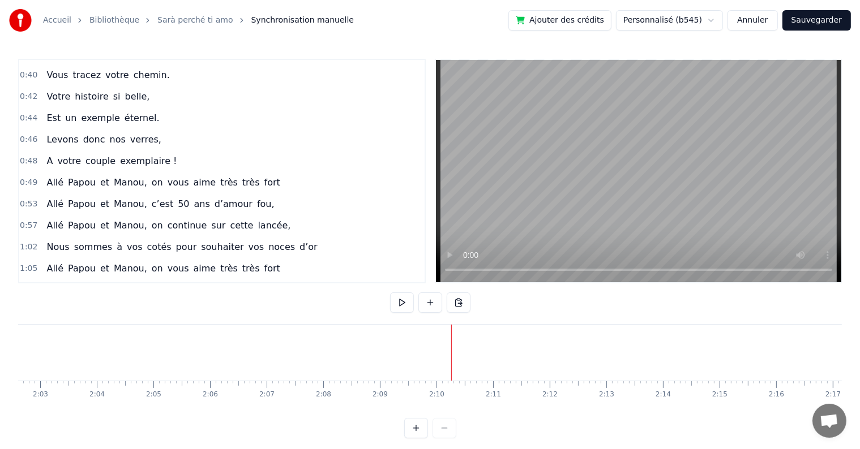
click at [431, 303] on button at bounding box center [430, 303] width 24 height 20
click at [463, 342] on div "<>" at bounding box center [472, 353] width 55 height 54
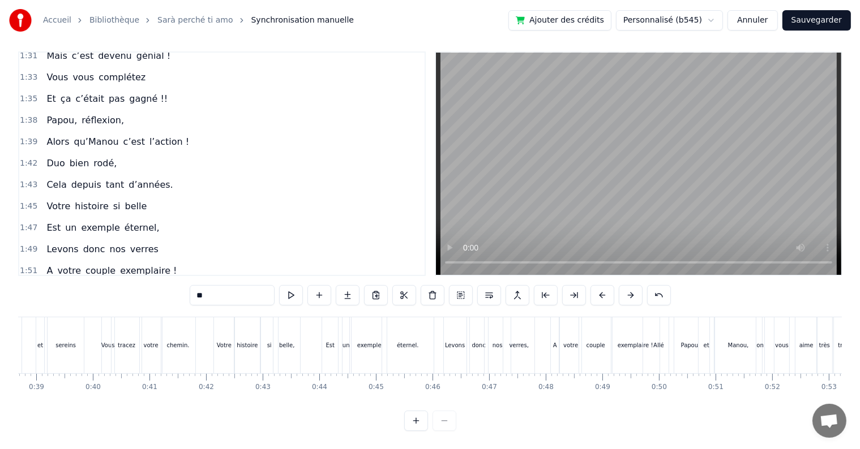
scroll to position [0, 2195]
click at [636, 317] on div "exemplaire !" at bounding box center [630, 345] width 48 height 56
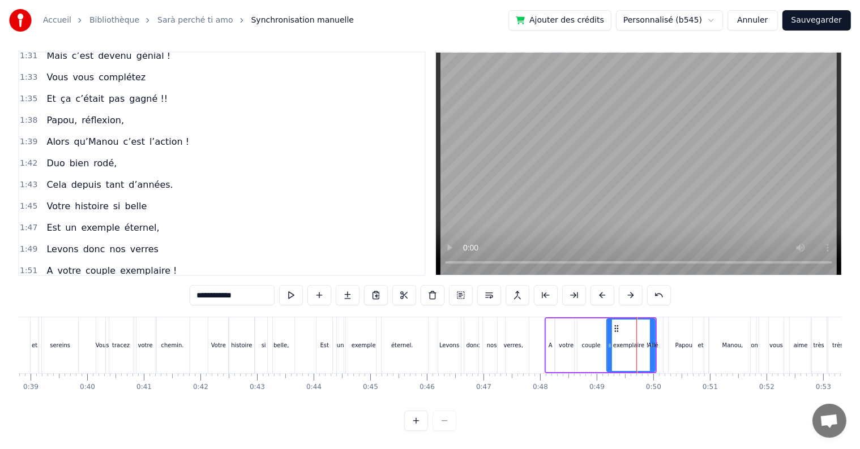
scroll to position [0, 0]
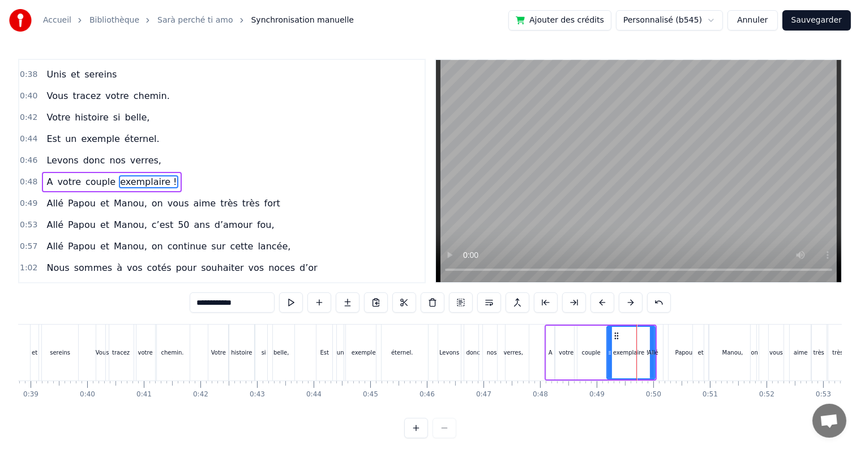
click at [656, 330] on div "Allé" at bounding box center [652, 353] width 31 height 56
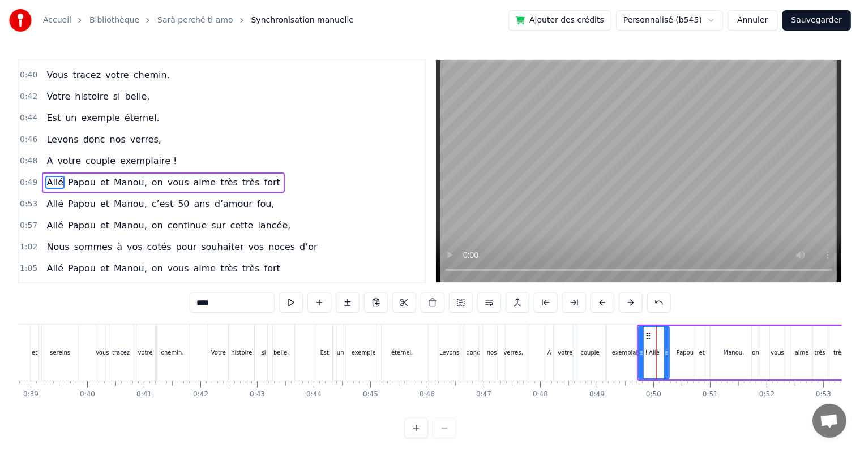
click at [672, 324] on div "0:17 Cinquante ans déjà 0:20 Et toujours main dans la main 0:22 Vous vous êtes …" at bounding box center [429, 249] width 823 height 380
click at [672, 326] on div "Papou" at bounding box center [684, 353] width 41 height 54
type input "*****"
click at [667, 324] on div "0:17 Cinquante ans déjà 0:20 Et toujours main dans la main 0:22 Vous vous êtes …" at bounding box center [429, 249] width 823 height 380
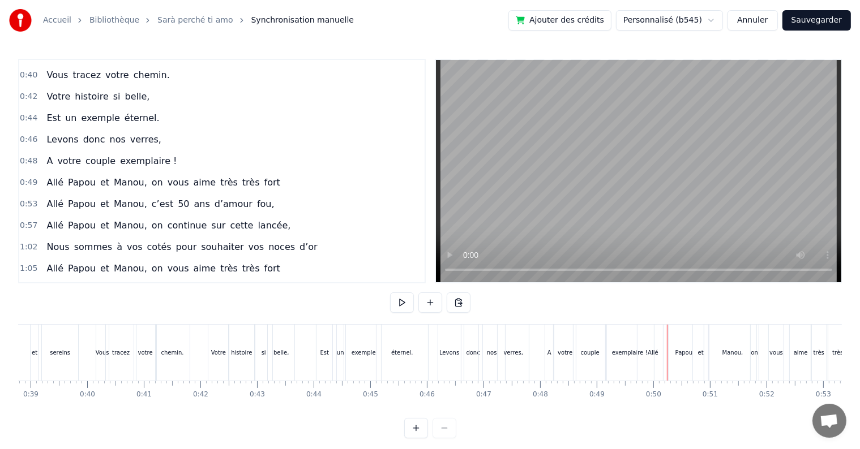
click at [680, 333] on div "Papou" at bounding box center [683, 353] width 40 height 56
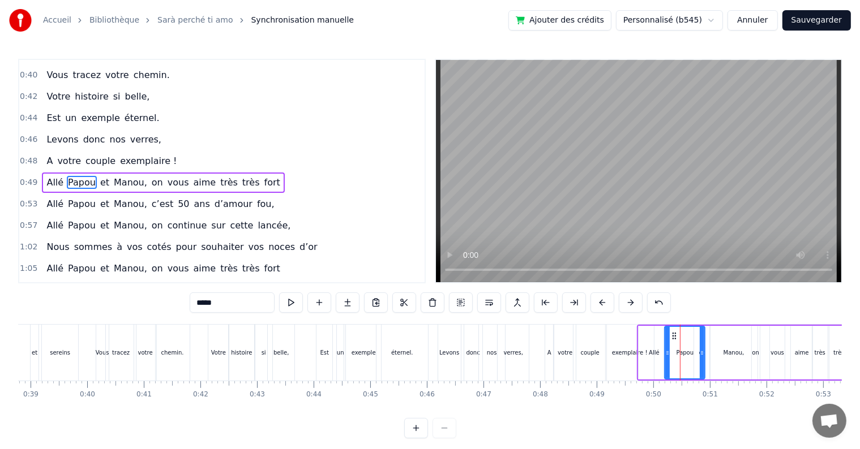
click at [707, 326] on div "et" at bounding box center [701, 353] width 17 height 54
type input "**"
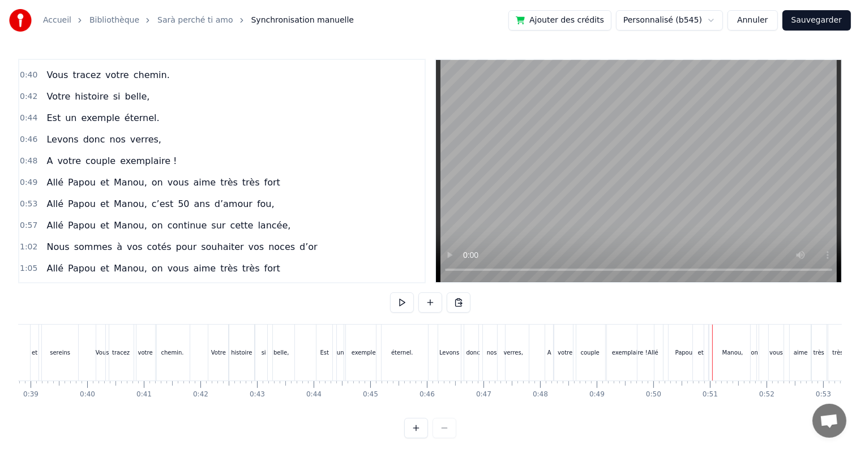
click at [705, 328] on div "et" at bounding box center [701, 353] width 16 height 56
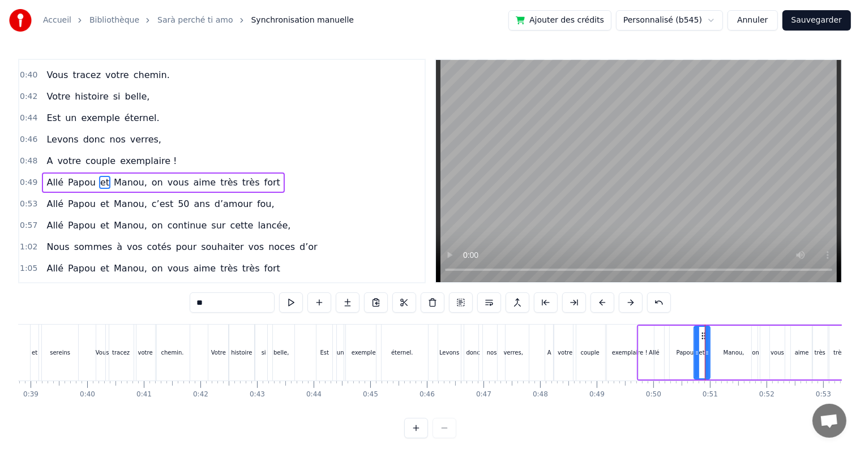
click at [710, 325] on div "Allé Papou et [PERSON_NAME], on vous aime très très fort" at bounding box center [754, 353] width 235 height 56
click at [648, 335] on circle at bounding box center [648, 334] width 1 height 1
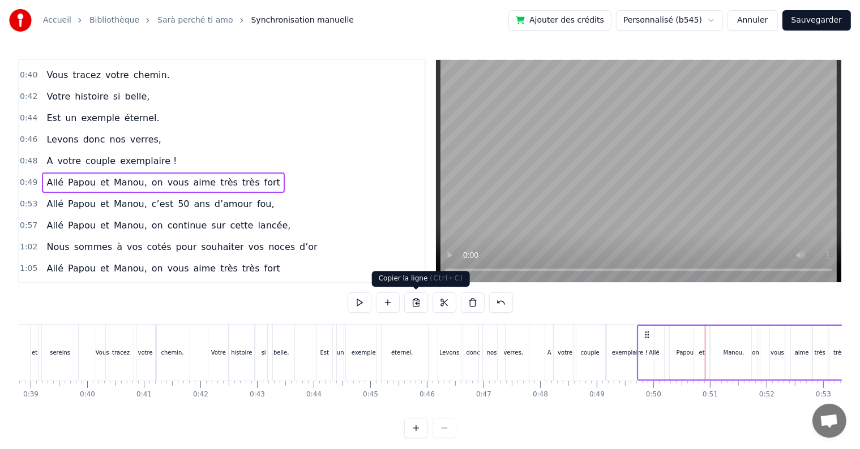
click at [414, 304] on button at bounding box center [416, 303] width 24 height 20
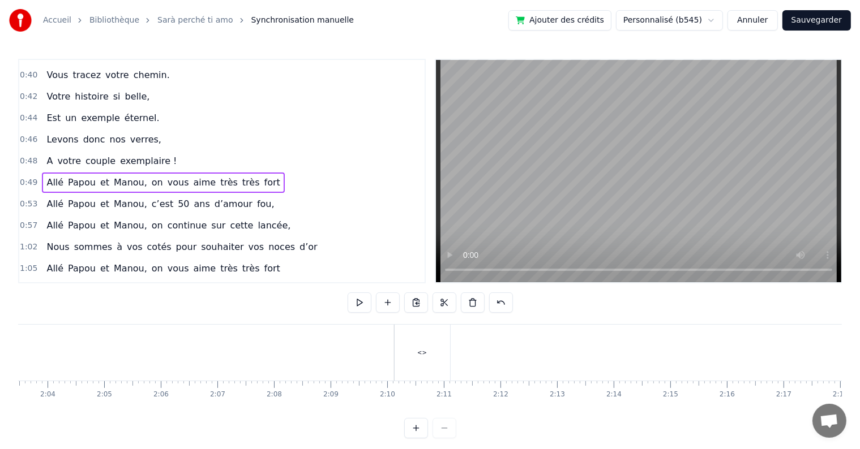
scroll to position [0, 6927]
click at [475, 352] on div "<>" at bounding box center [483, 353] width 55 height 56
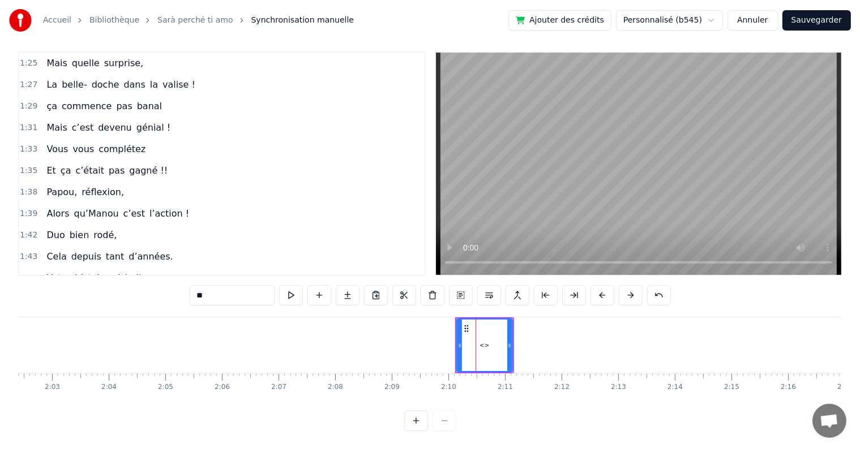
scroll to position [631, 0]
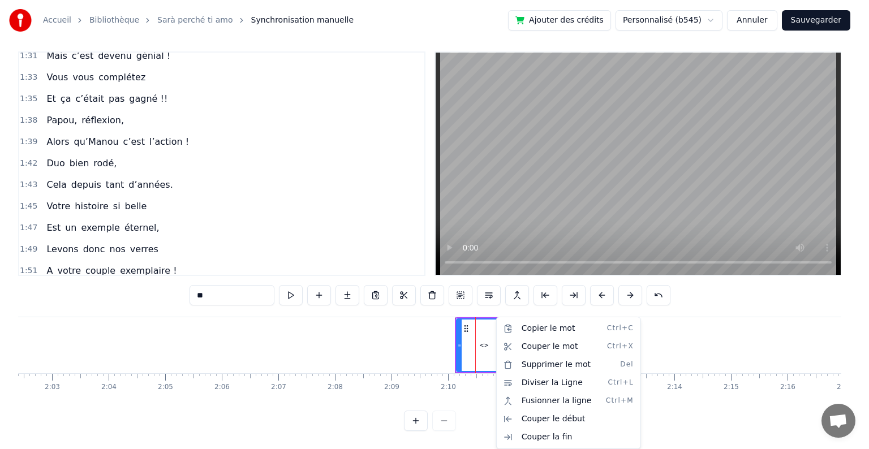
click at [487, 287] on html "Accueil Bibliothèque [PERSON_NAME] perché ti amo Synchronisation manuelle Ajout…" at bounding box center [434, 221] width 869 height 457
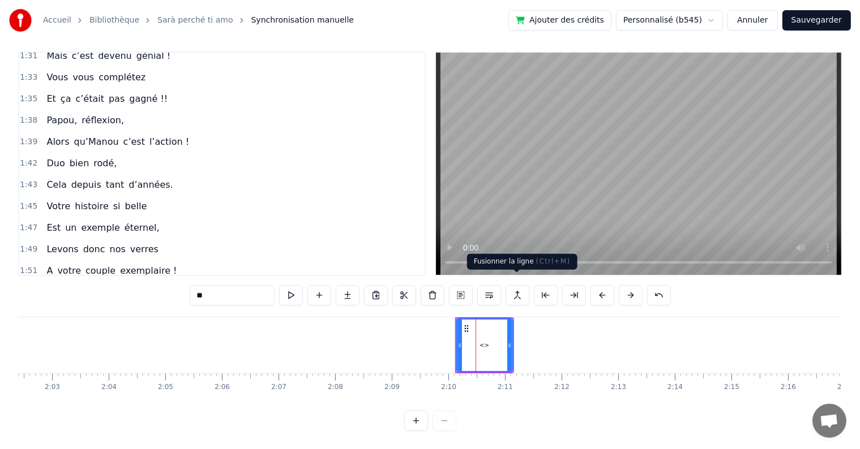
click at [516, 285] on button at bounding box center [517, 295] width 24 height 20
click at [50, 286] on span "<>" at bounding box center [54, 292] width 18 height 13
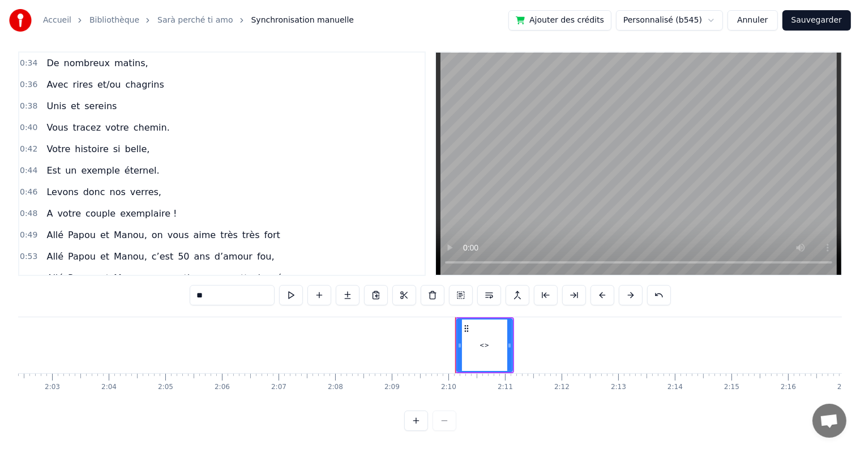
scroll to position [235, 0]
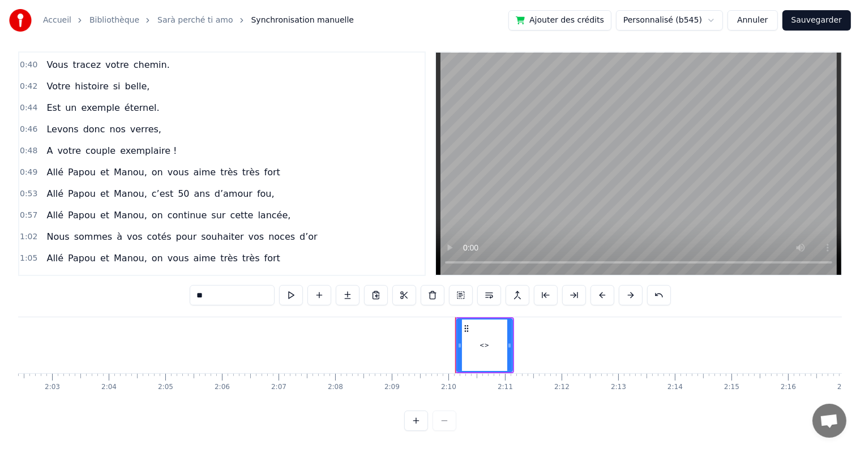
click at [28, 167] on span "0:49" at bounding box center [29, 172] width 18 height 11
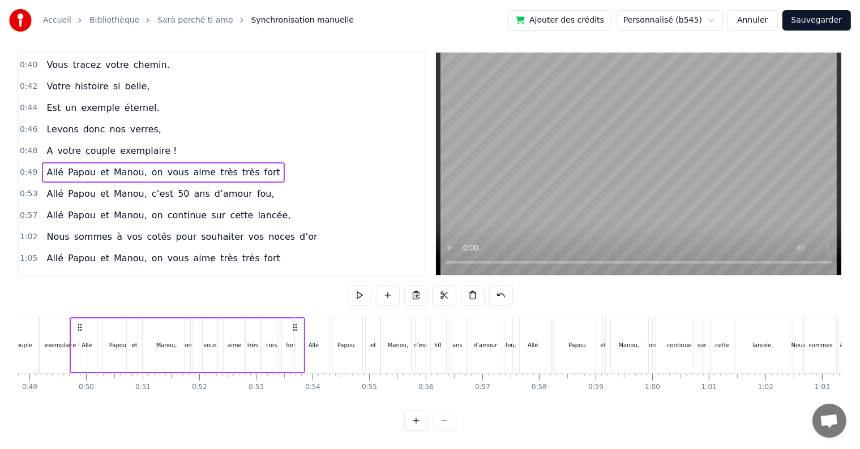
scroll to position [0, 2757]
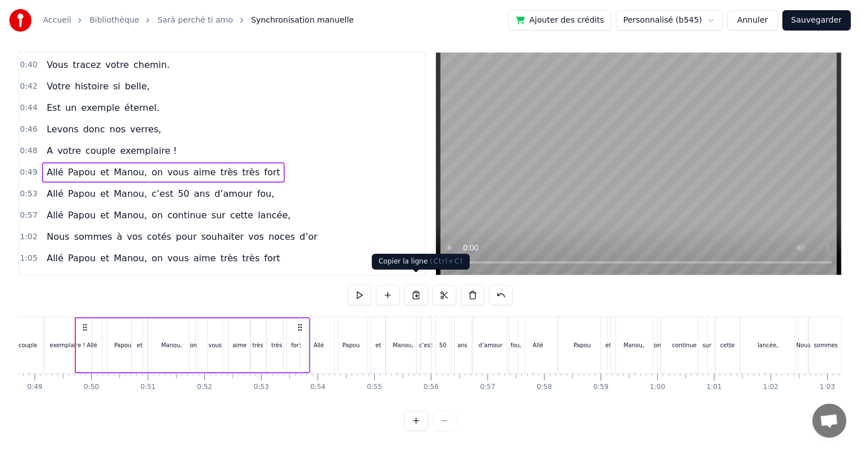
click at [416, 286] on button at bounding box center [416, 295] width 24 height 20
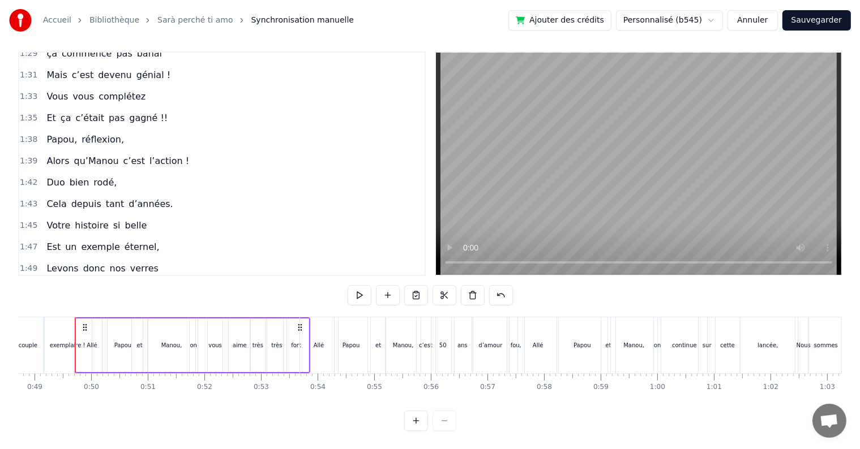
scroll to position [631, 0]
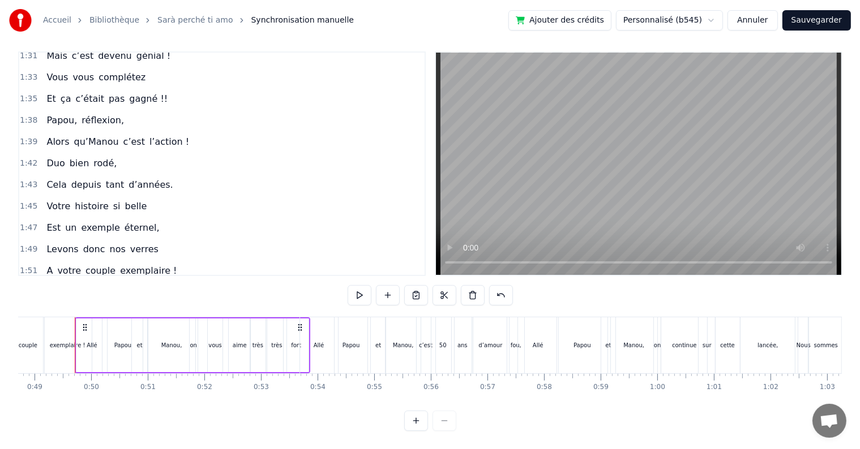
click at [52, 286] on span "<>" at bounding box center [54, 292] width 18 height 13
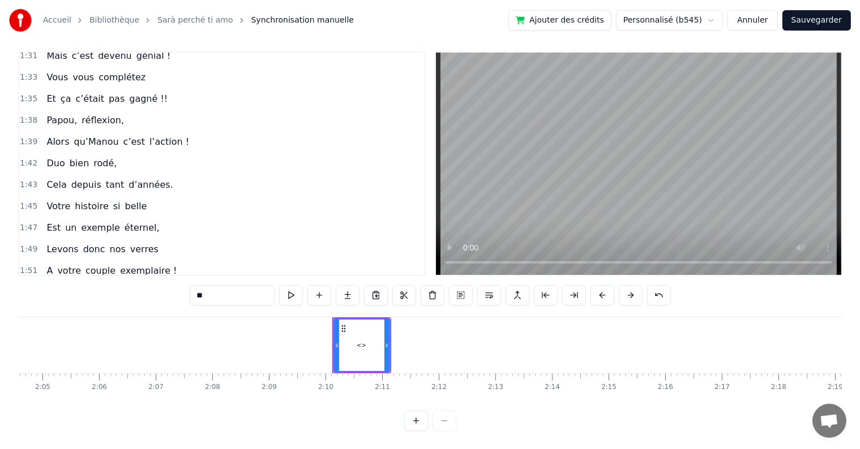
scroll to position [0, 7307]
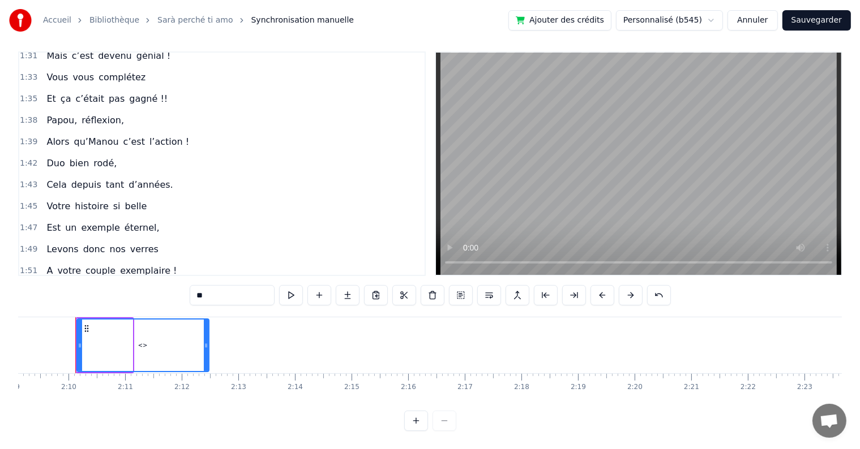
drag, startPoint x: 129, startPoint y: 333, endPoint x: 205, endPoint y: 330, distance: 76.4
click at [205, 330] on div at bounding box center [206, 345] width 5 height 51
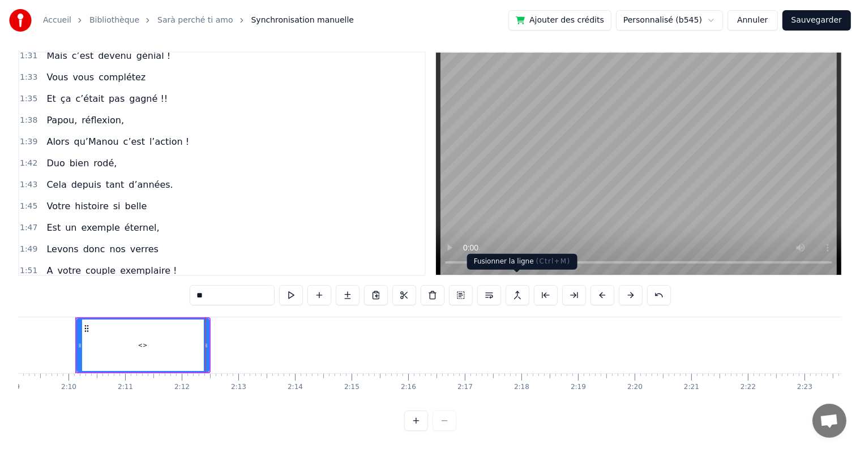
click at [521, 288] on button at bounding box center [517, 295] width 24 height 20
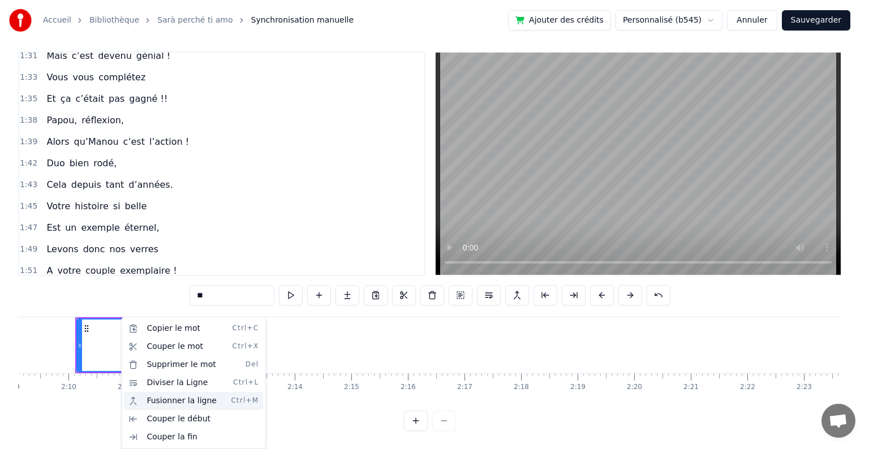
click at [163, 400] on div "Fusionner la ligne Ctrl+M" at bounding box center [193, 401] width 139 height 18
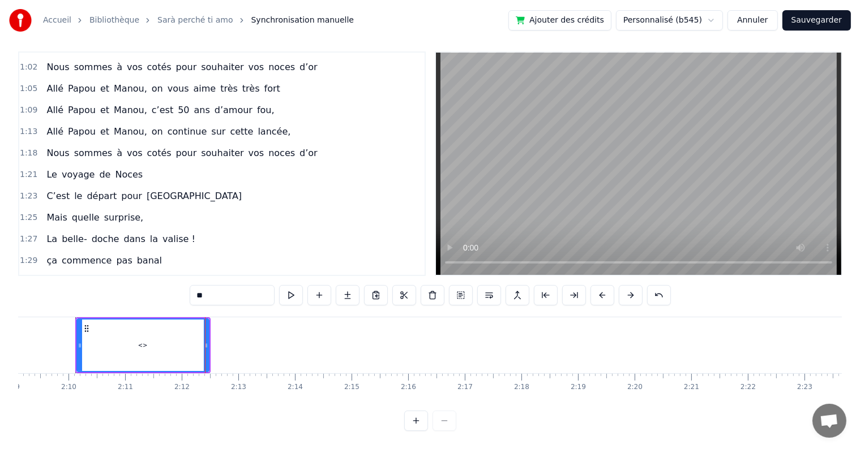
scroll to position [291, 0]
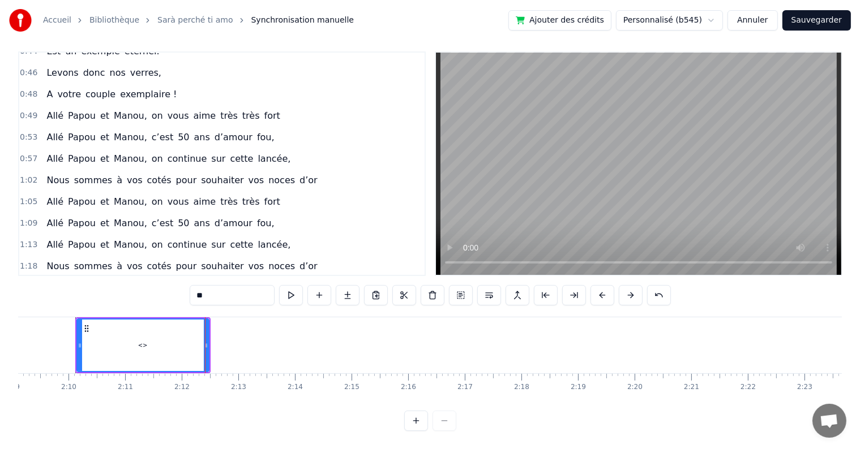
click at [32, 196] on span "1:05" at bounding box center [29, 201] width 18 height 11
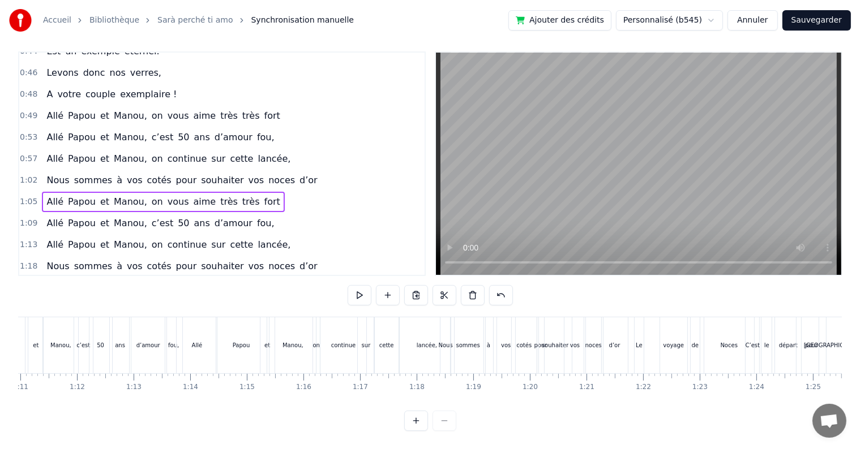
scroll to position [0, 3672]
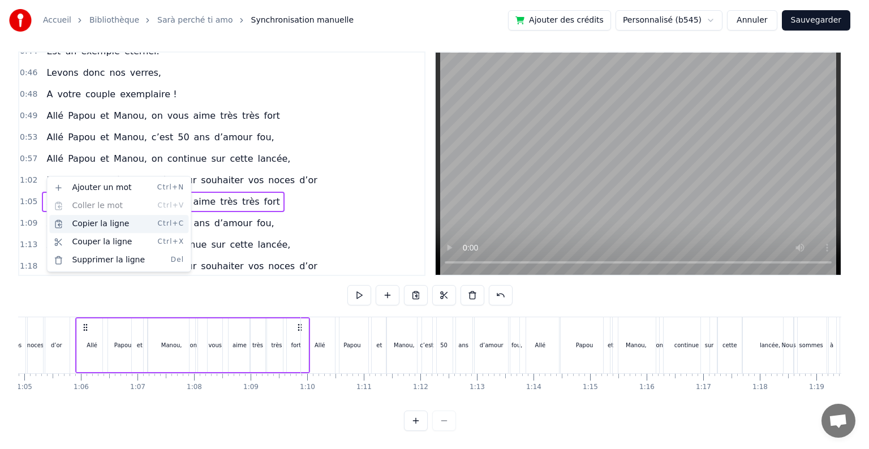
click at [98, 224] on div "Copier la ligne Ctrl+C" at bounding box center [118, 224] width 139 height 18
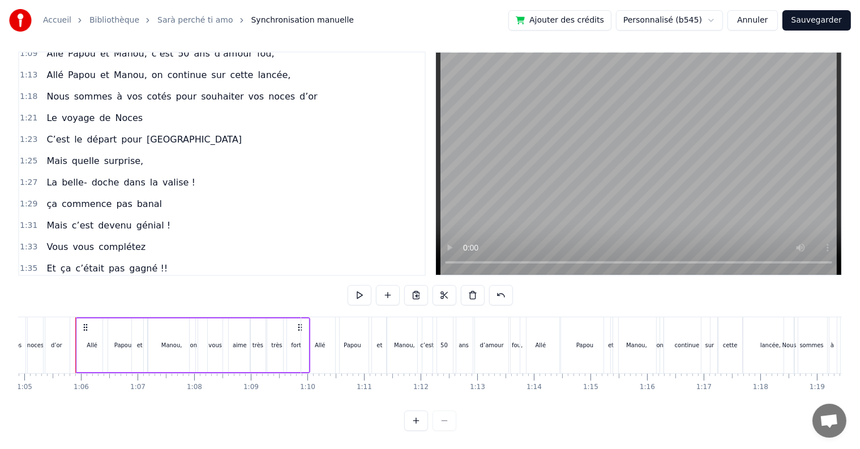
scroll to position [631, 0]
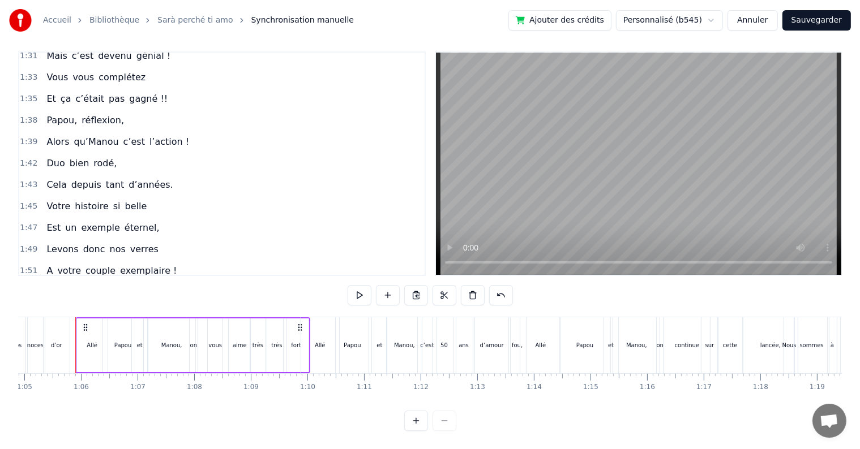
click at [74, 282] on div "2:10 <>" at bounding box center [221, 293] width 405 height 22
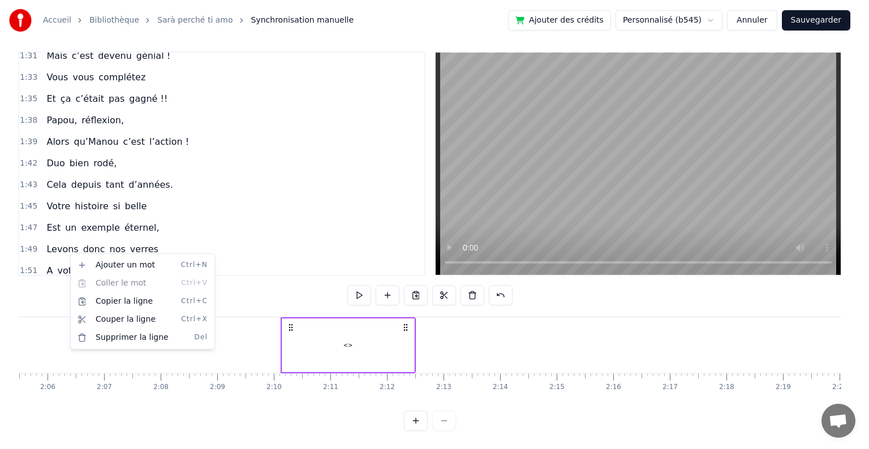
scroll to position [0, 7307]
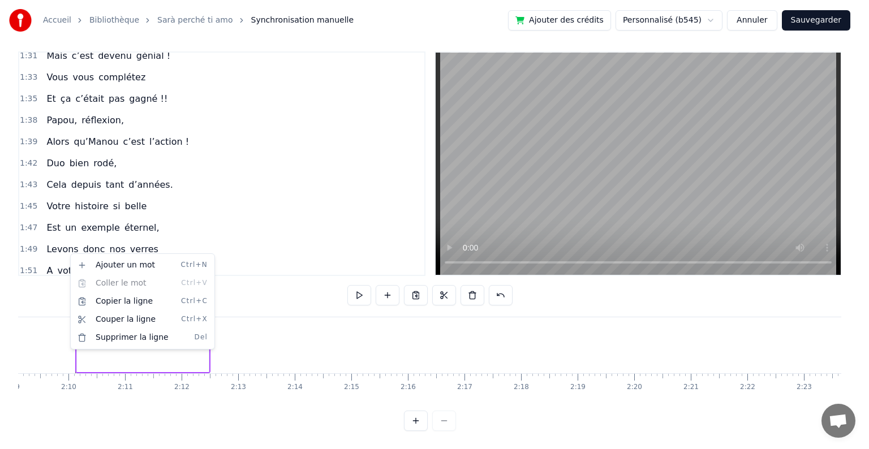
click at [247, 260] on div "1:51 A votre couple exemplaire !" at bounding box center [221, 271] width 405 height 22
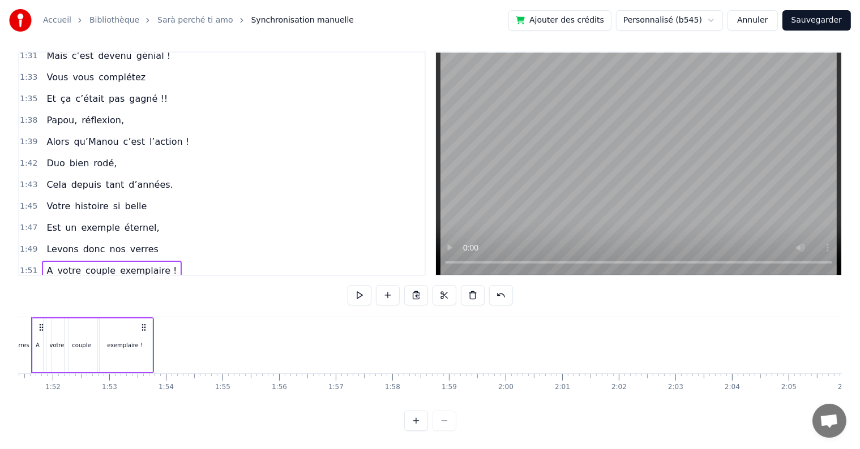
scroll to position [0, 6259]
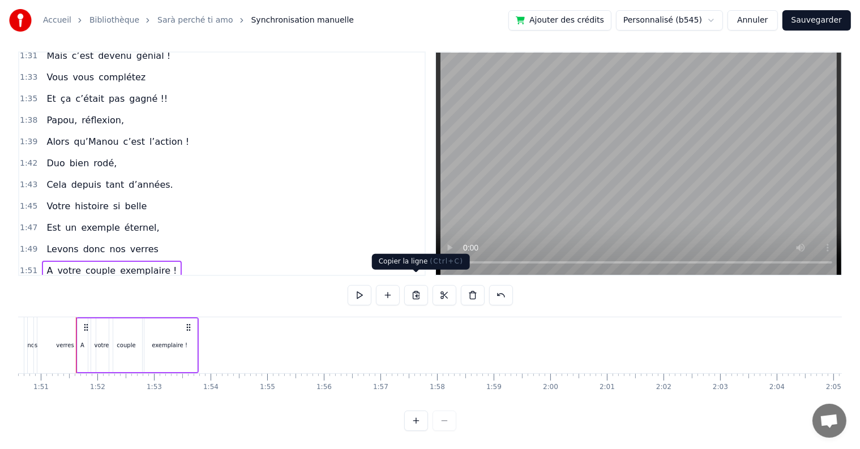
click at [413, 285] on button at bounding box center [416, 295] width 24 height 20
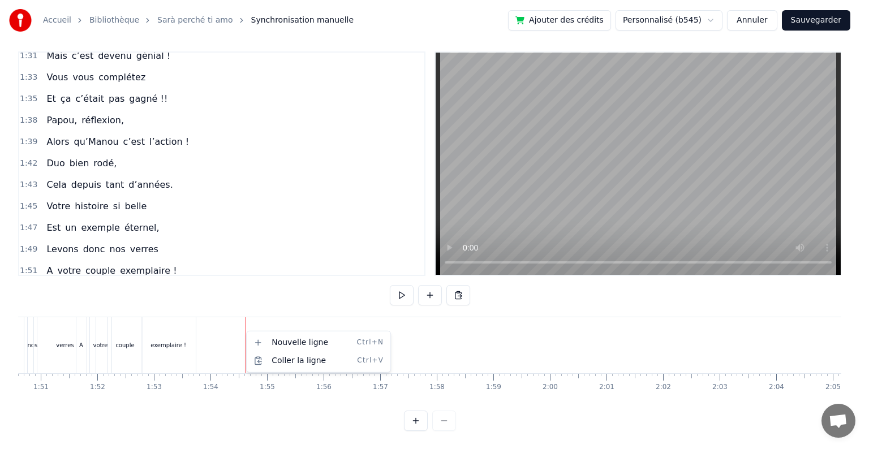
click at [265, 273] on html "Accueil Bibliothèque [PERSON_NAME] perché ti amo Synchronisation manuelle Ajout…" at bounding box center [434, 221] width 869 height 457
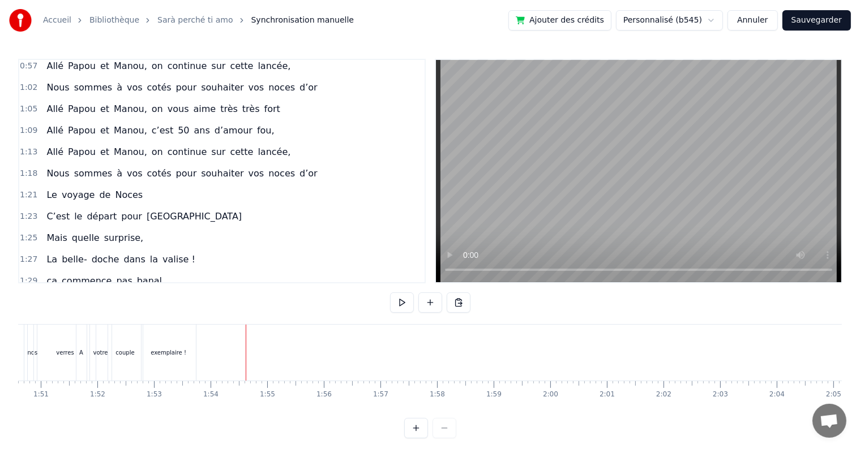
scroll to position [178, 0]
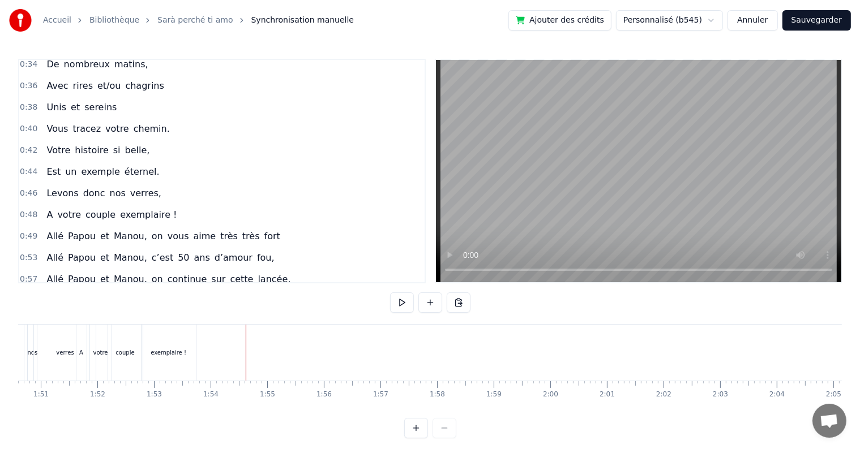
click at [99, 230] on span "et" at bounding box center [104, 236] width 11 height 13
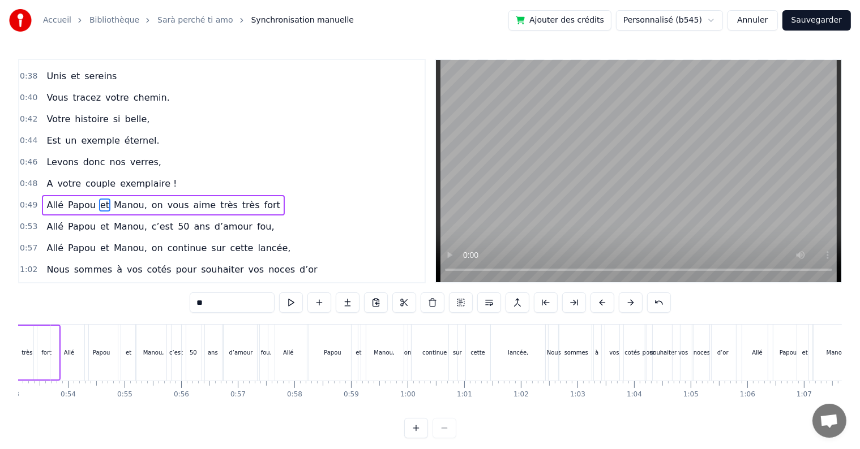
scroll to position [0, 2811]
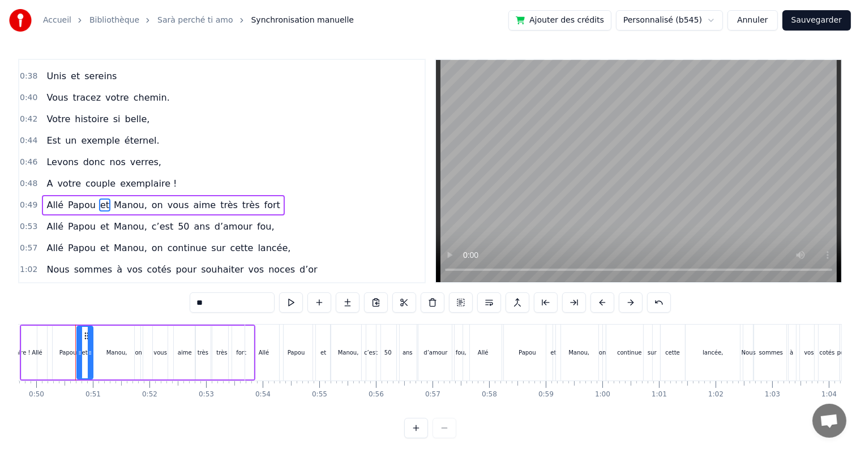
click at [20, 200] on span "0:49" at bounding box center [29, 205] width 18 height 11
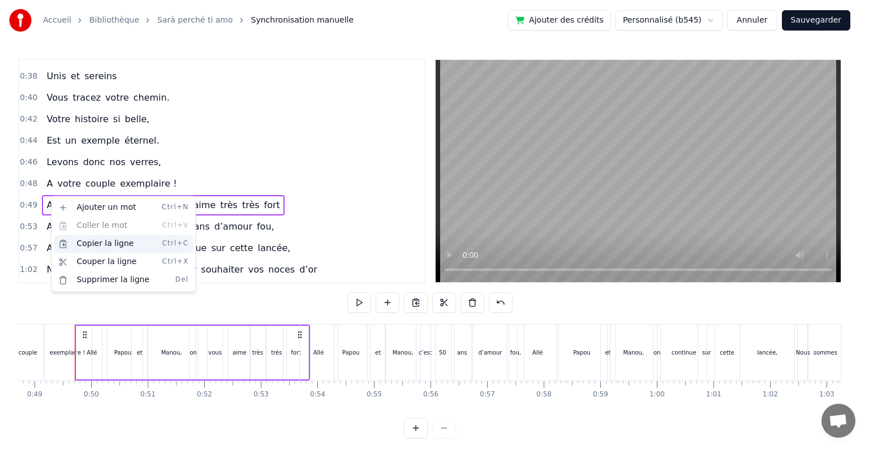
click at [92, 242] on div "Copier la ligne Ctrl+C" at bounding box center [123, 244] width 139 height 18
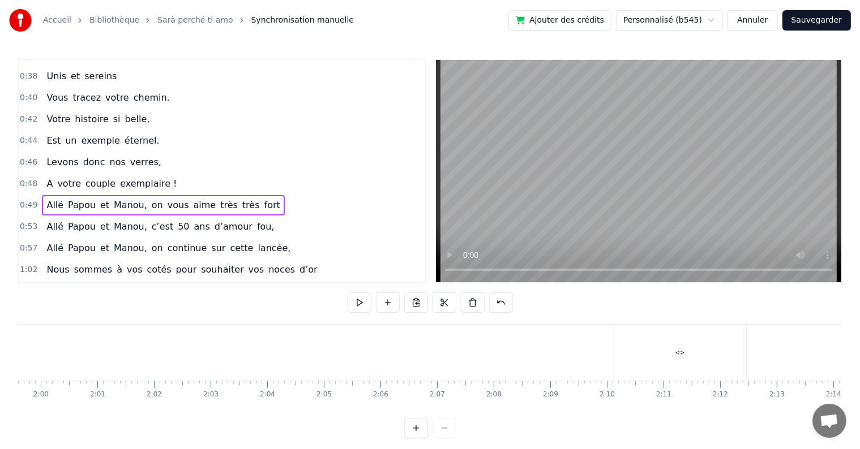
scroll to position [0, 6921]
click at [482, 342] on div "<>" at bounding box center [528, 353] width 132 height 56
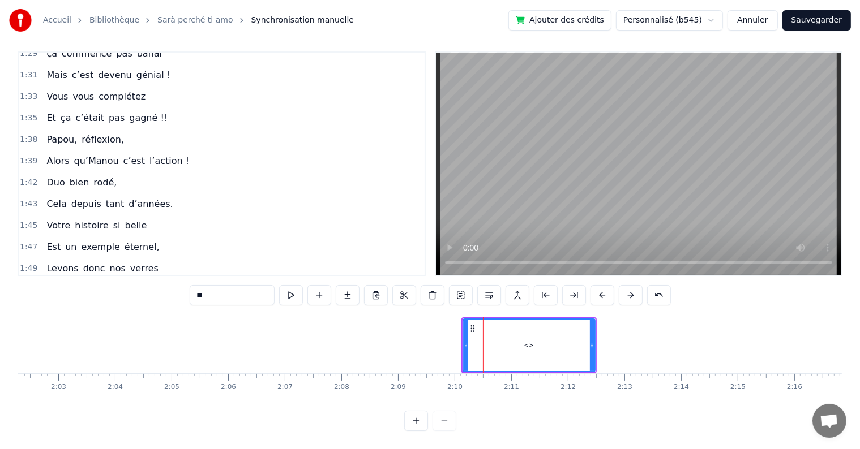
scroll to position [631, 0]
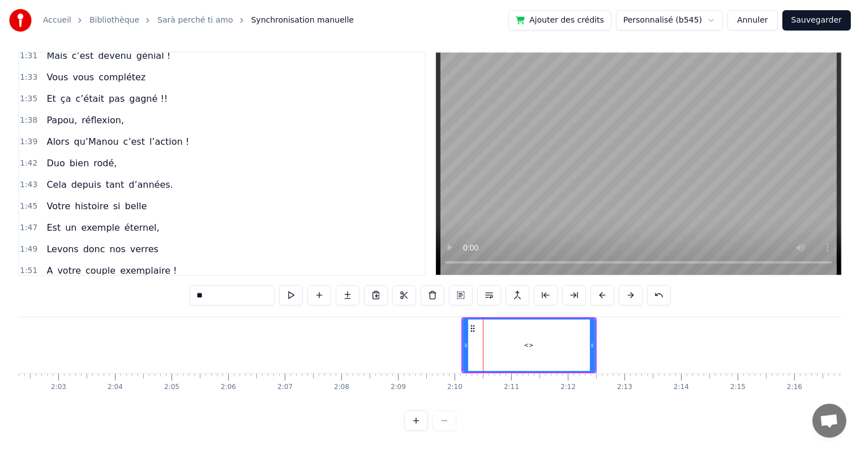
click at [466, 320] on div at bounding box center [465, 345] width 5 height 51
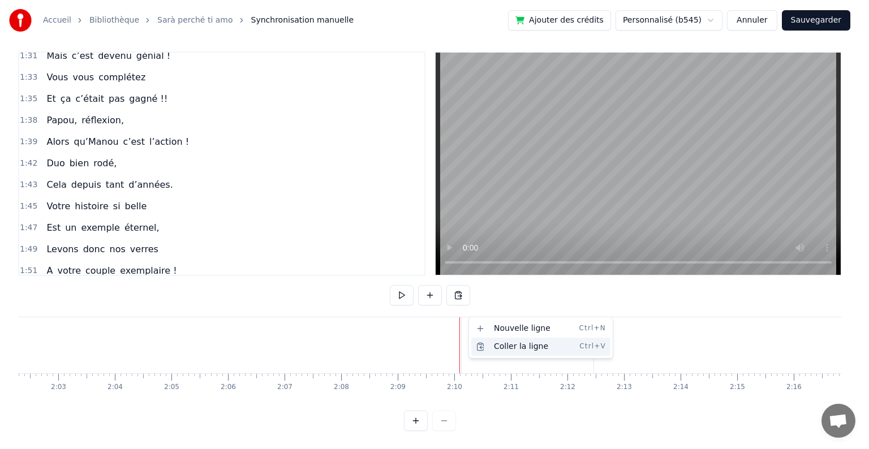
click at [497, 343] on div "Coller la ligne Ctrl+V" at bounding box center [540, 347] width 139 height 18
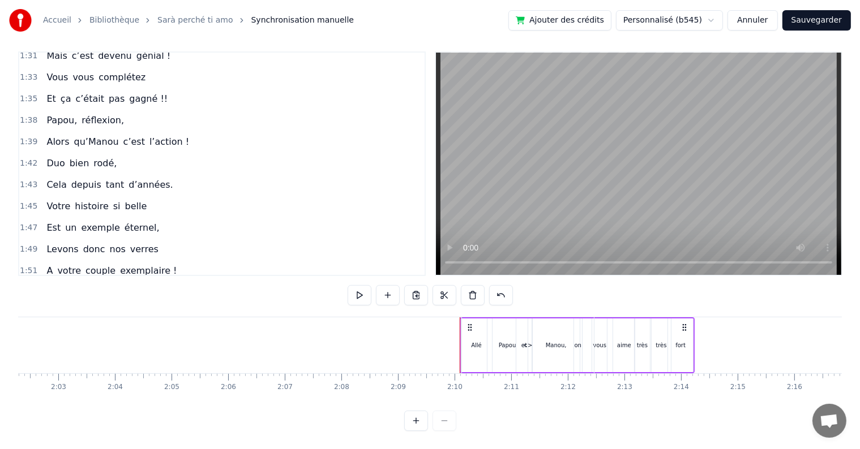
click at [410, 304] on div "0:17 Cinquante ans déjà 0:20 Et toujours main dans la main 0:22 Vous vous êtes …" at bounding box center [429, 241] width 823 height 380
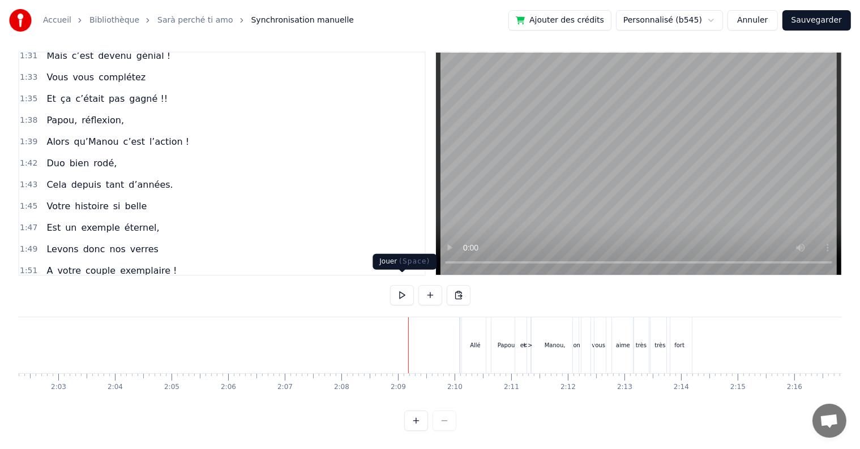
click at [400, 290] on button at bounding box center [402, 295] width 24 height 20
click at [659, 320] on div "très" at bounding box center [659, 345] width 19 height 56
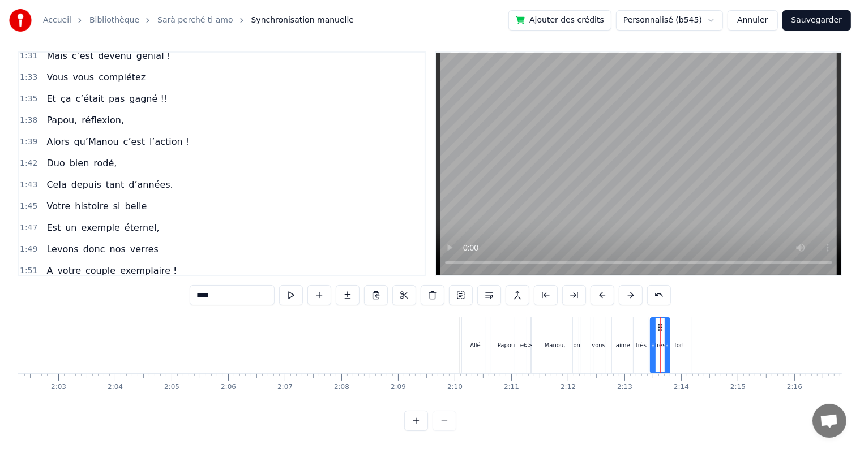
scroll to position [652, 0]
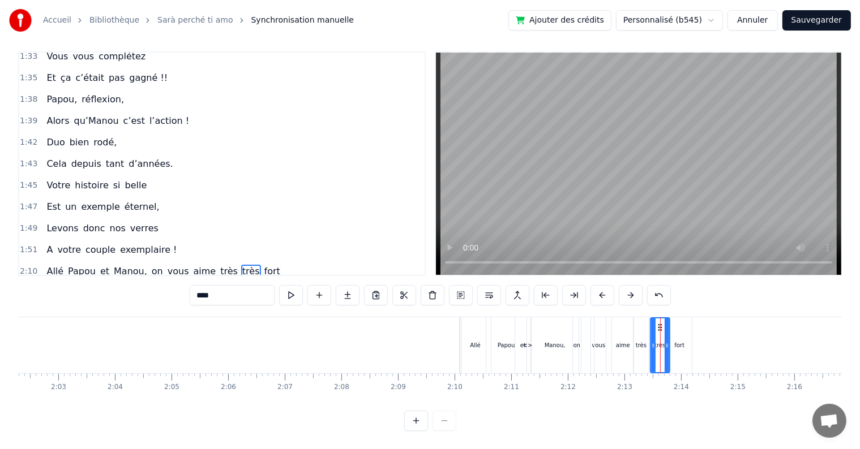
click at [675, 324] on div "fort" at bounding box center [679, 345] width 25 height 56
click at [505, 327] on div "<>" at bounding box center [528, 345] width 132 height 56
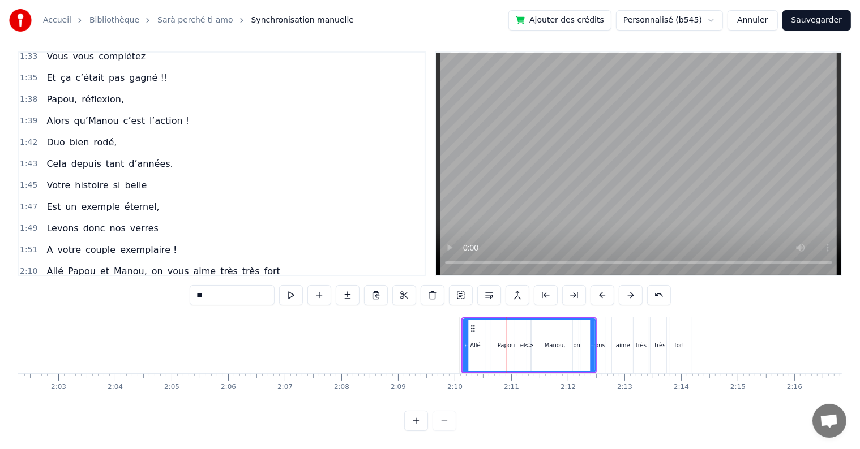
click at [474, 324] on icon at bounding box center [472, 328] width 9 height 9
click at [471, 324] on icon at bounding box center [472, 328] width 9 height 9
click at [464, 319] on div "<>" at bounding box center [528, 346] width 133 height 54
click at [462, 319] on div "<>" at bounding box center [528, 346] width 133 height 54
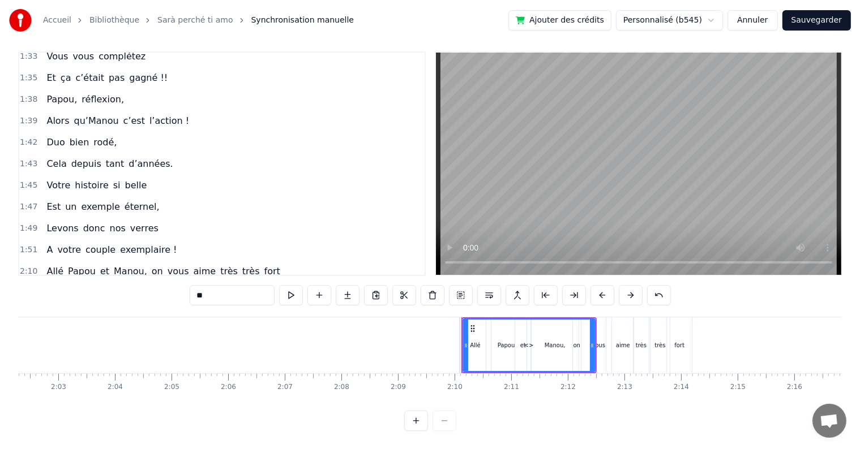
click at [624, 304] on div "0:17 Cinquante ans déjà 0:20 Et toujours main dans la main 0:22 Vous vous êtes …" at bounding box center [429, 241] width 823 height 380
click at [600, 317] on div "vous" at bounding box center [598, 345] width 15 height 56
click at [582, 318] on div "<>" at bounding box center [528, 345] width 132 height 56
type input "****"
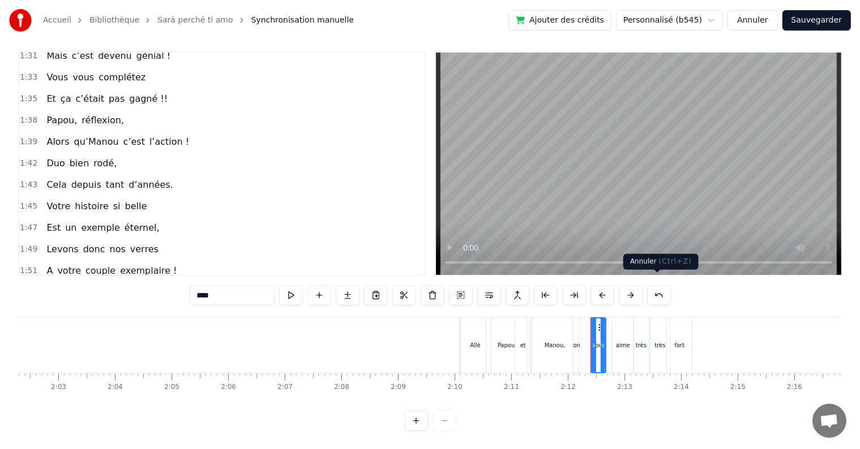
click at [653, 286] on button at bounding box center [659, 295] width 24 height 20
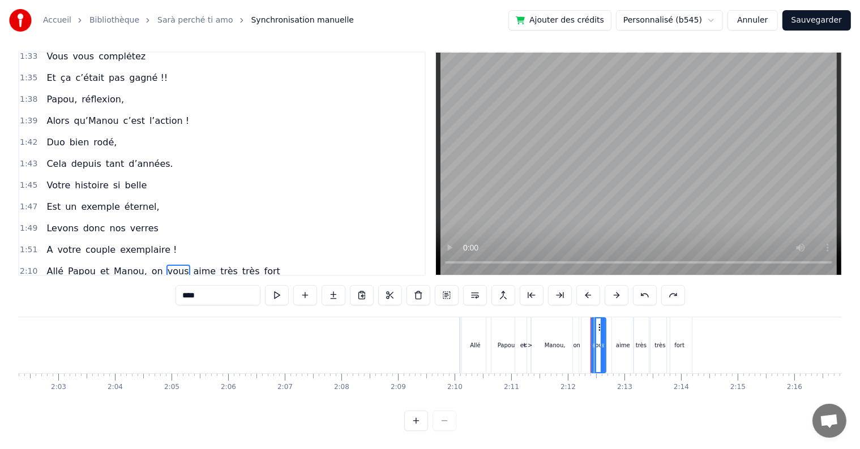
click at [653, 286] on button at bounding box center [645, 295] width 24 height 20
click at [645, 286] on button at bounding box center [645, 295] width 24 height 20
click at [639, 287] on button at bounding box center [645, 295] width 24 height 20
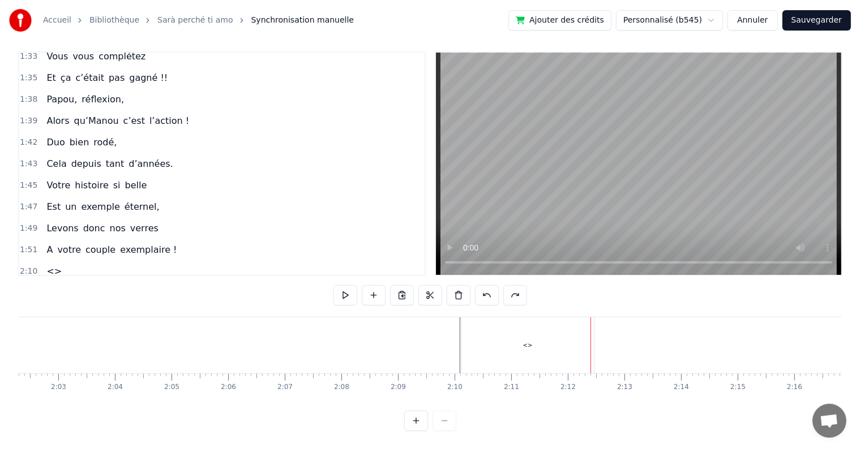
scroll to position [631, 0]
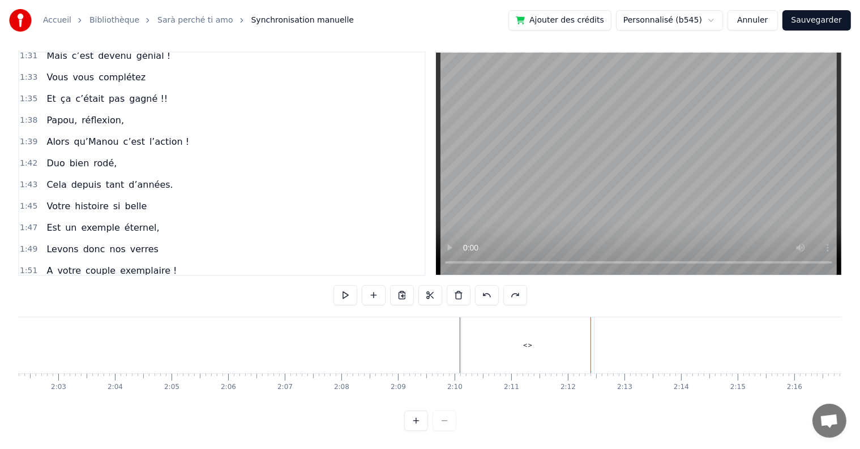
click at [640, 287] on div "0:17 Cinquante ans déjà 0:20 Et toujours main dans la main 0:22 Vous vous êtes …" at bounding box center [429, 241] width 823 height 380
click at [560, 326] on div "<>" at bounding box center [528, 345] width 132 height 56
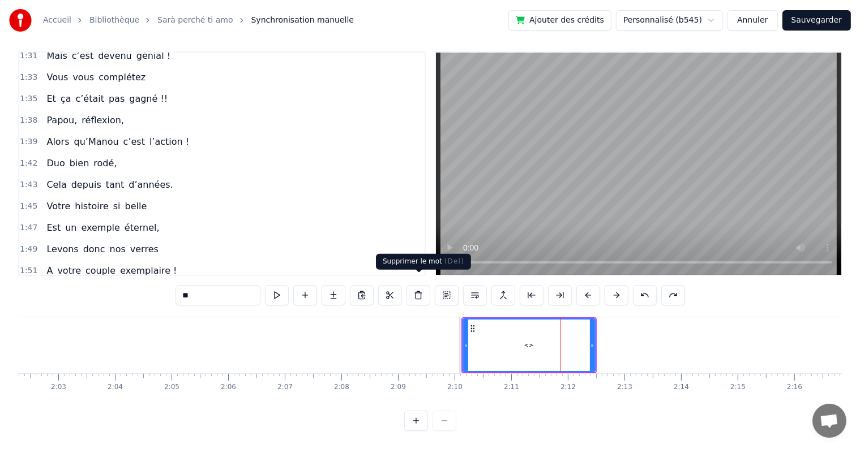
click at [419, 285] on button at bounding box center [418, 295] width 24 height 20
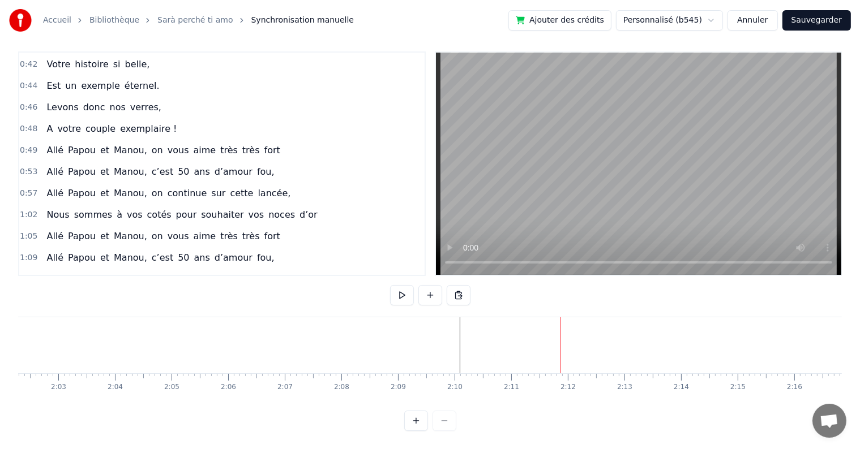
scroll to position [214, 0]
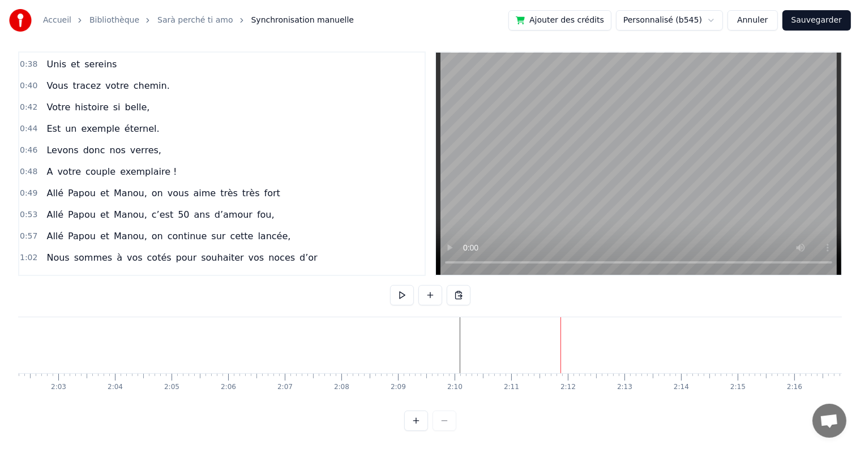
click at [28, 188] on span "0:49" at bounding box center [29, 193] width 18 height 11
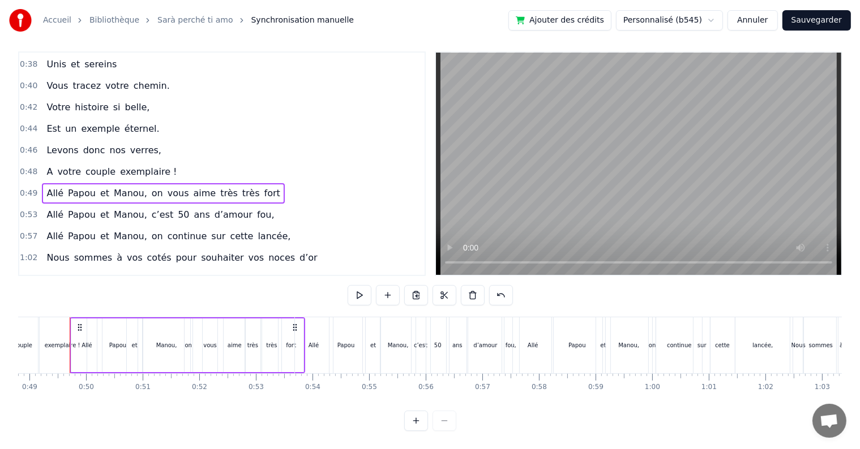
scroll to position [0, 2757]
drag, startPoint x: 24, startPoint y: 171, endPoint x: 20, endPoint y: 196, distance: 25.9
click at [20, 196] on div "0:17 Cinquante ans déjà 0:20 Et toujours main dans la main 0:22 Vous vous êtes …" at bounding box center [221, 163] width 407 height 225
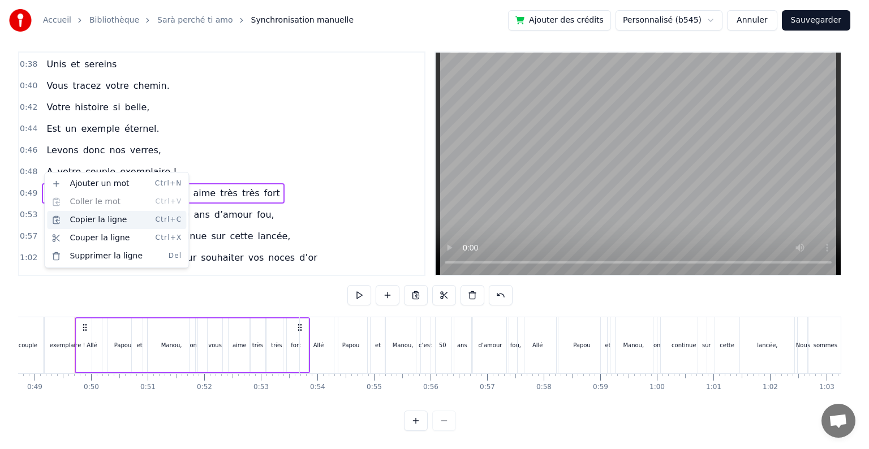
click at [87, 222] on div "Copier la ligne Ctrl+C" at bounding box center [116, 220] width 139 height 18
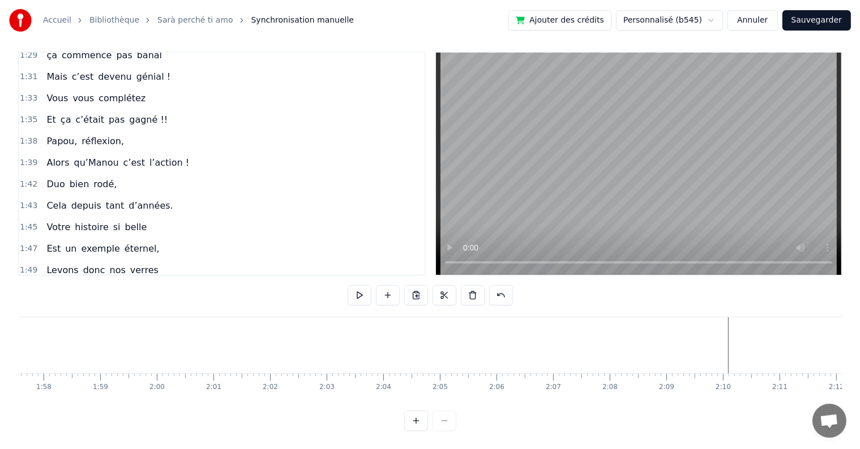
scroll to position [0, 6823]
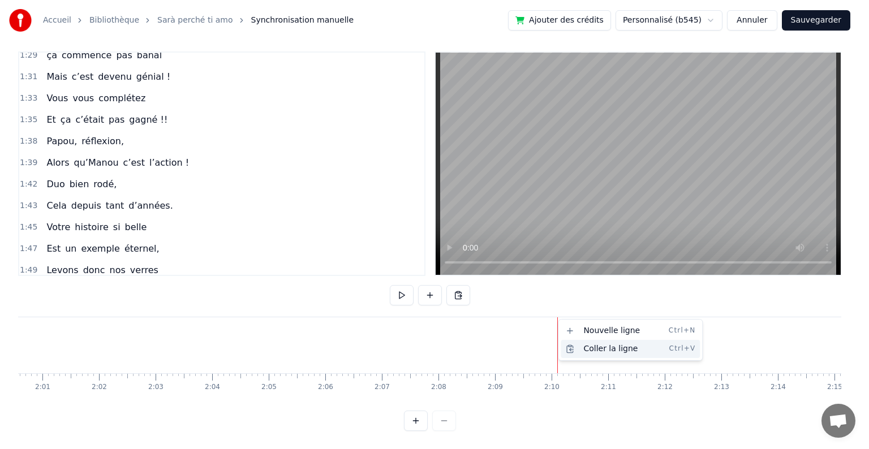
click at [580, 349] on div "Coller la ligne Ctrl+V" at bounding box center [630, 349] width 139 height 18
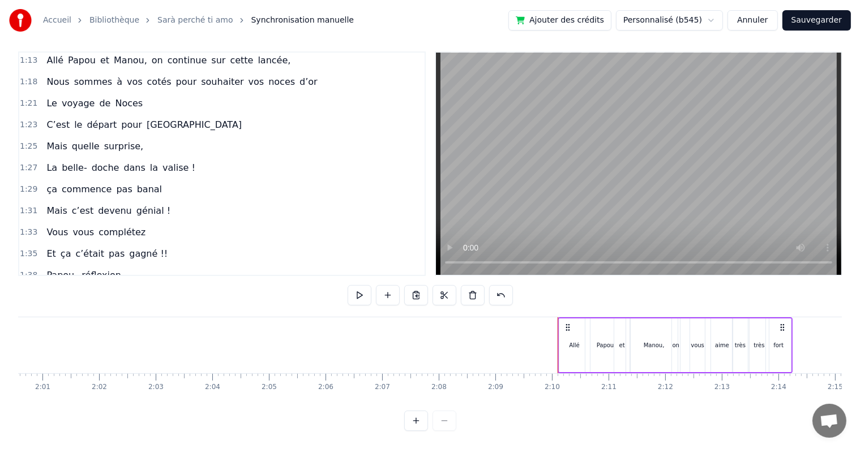
scroll to position [384, 0]
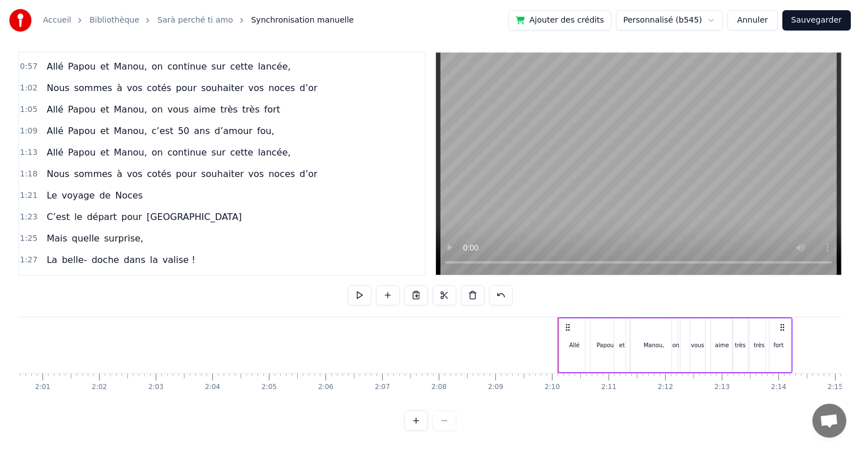
click at [25, 126] on span "1:09" at bounding box center [29, 131] width 18 height 11
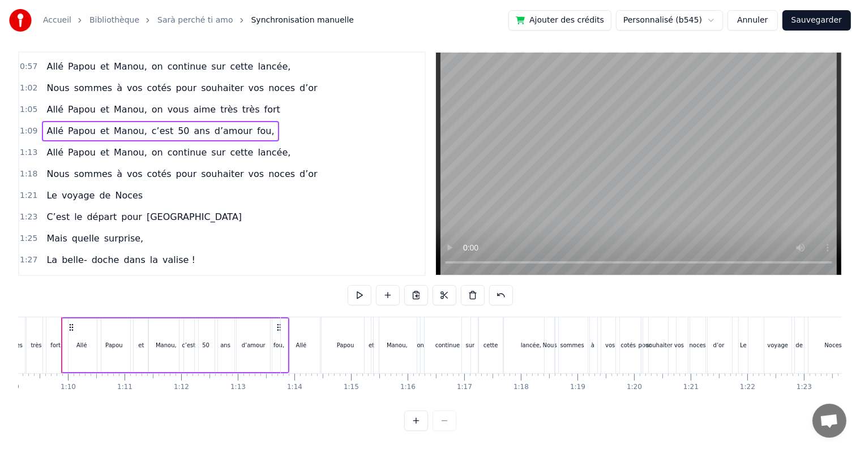
scroll to position [0, 3897]
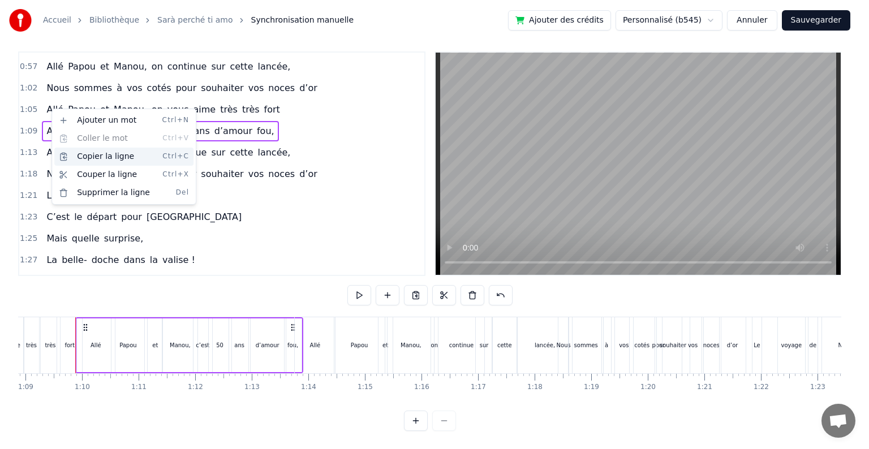
click at [93, 156] on div "Copier la ligne Ctrl+C" at bounding box center [123, 157] width 139 height 18
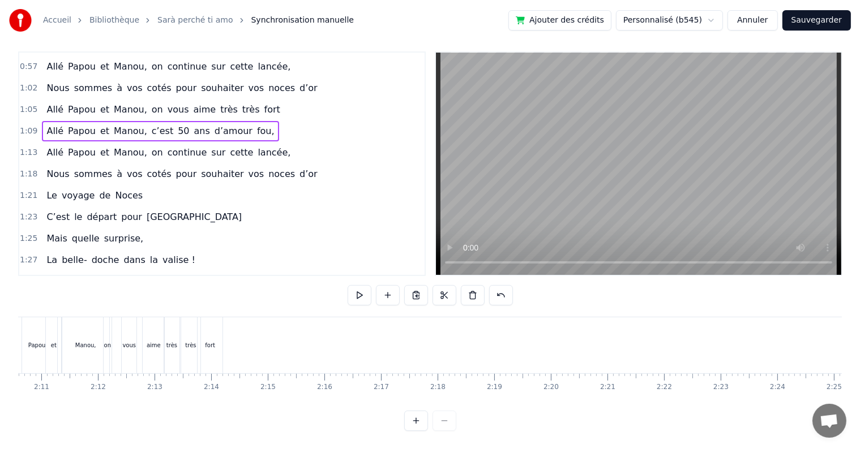
scroll to position [0, 7305]
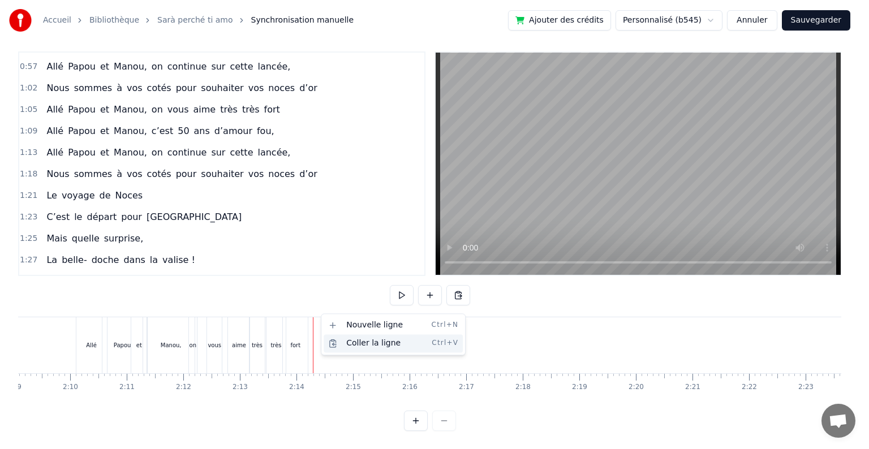
click at [349, 342] on div "Coller la ligne Ctrl+V" at bounding box center [393, 343] width 139 height 18
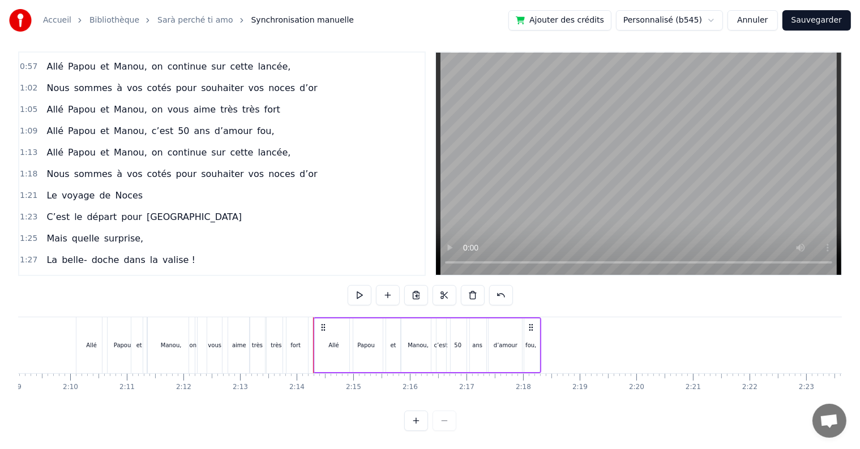
click at [28, 147] on span "1:13" at bounding box center [29, 152] width 18 height 11
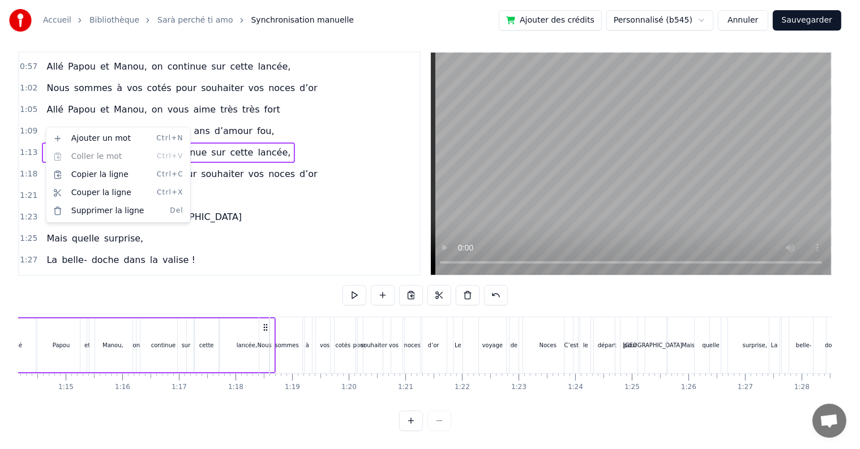
scroll to position [0, 4117]
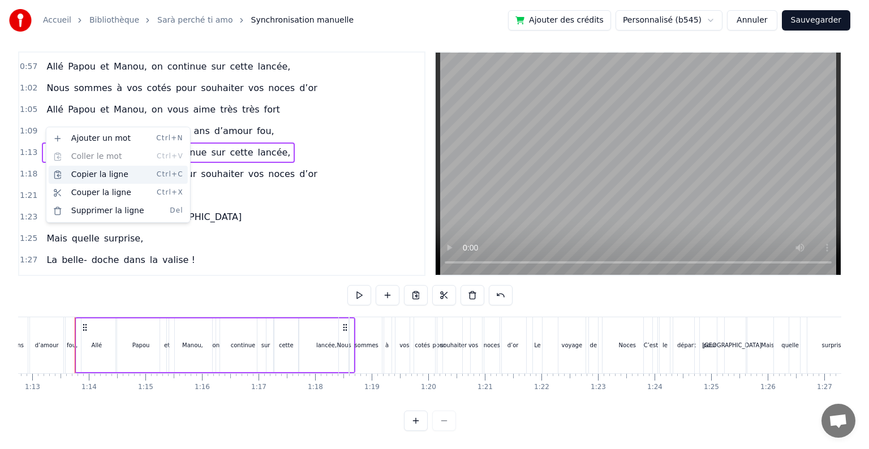
click at [77, 174] on div "Copier la ligne Ctrl+C" at bounding box center [118, 175] width 139 height 18
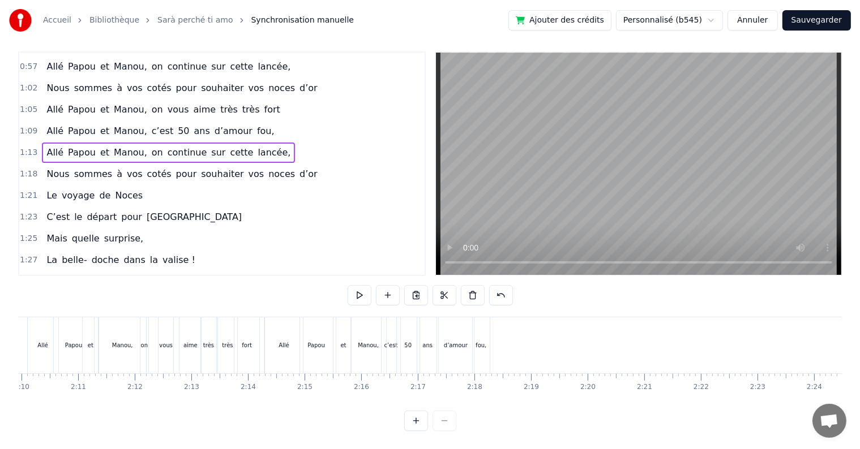
scroll to position [0, 7402]
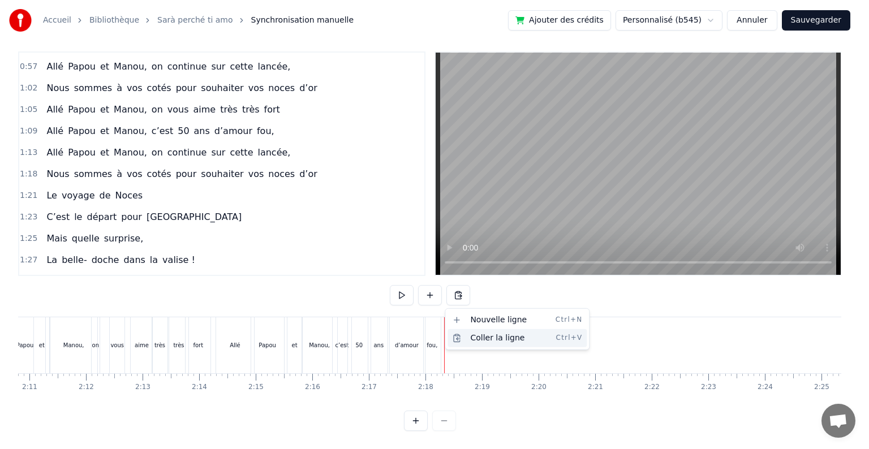
click at [478, 340] on div "Coller la ligne Ctrl+V" at bounding box center [517, 338] width 139 height 18
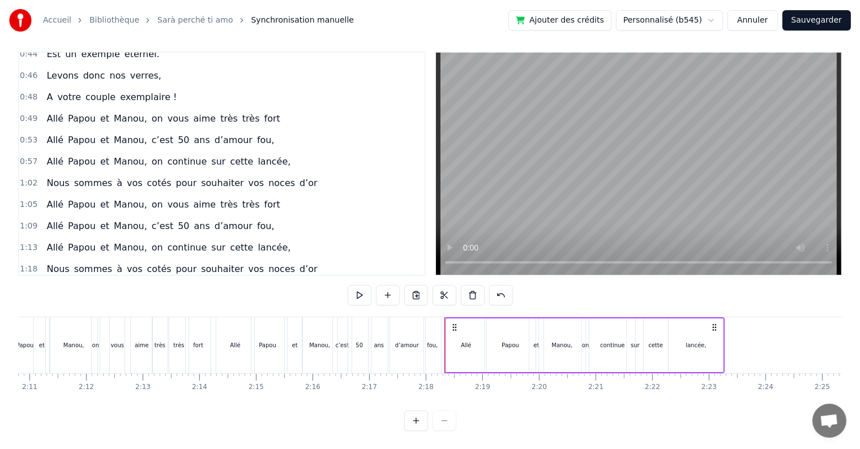
scroll to position [271, 0]
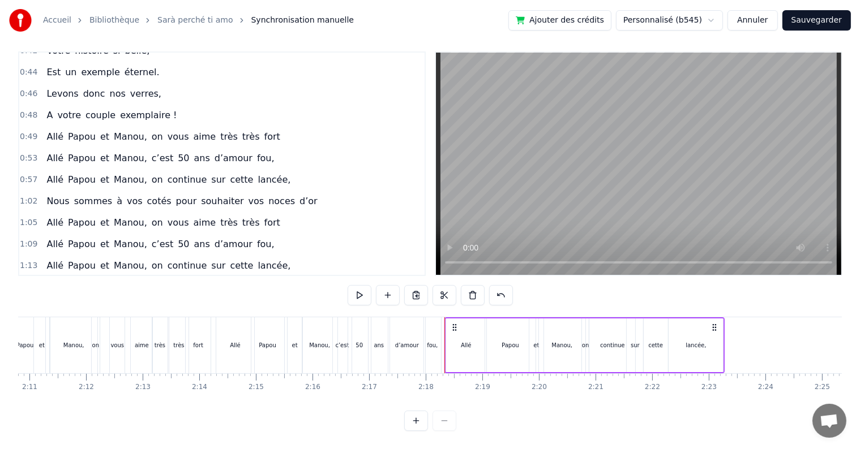
click at [32, 260] on span "1:13" at bounding box center [29, 265] width 18 height 11
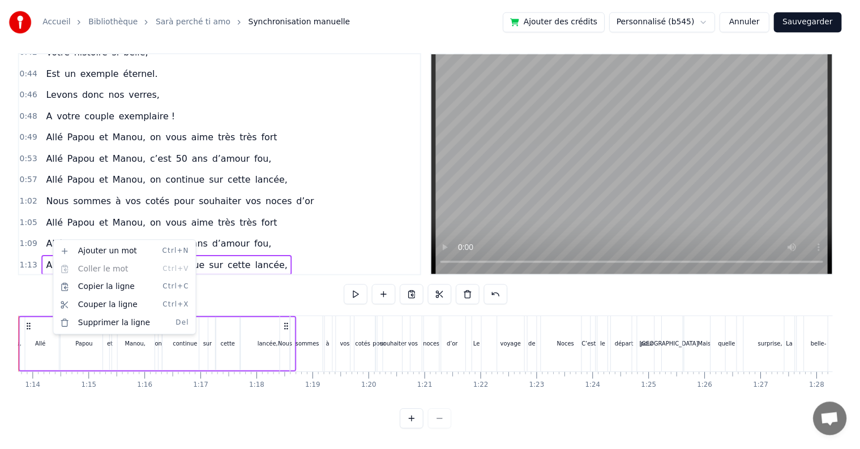
scroll to position [0, 4117]
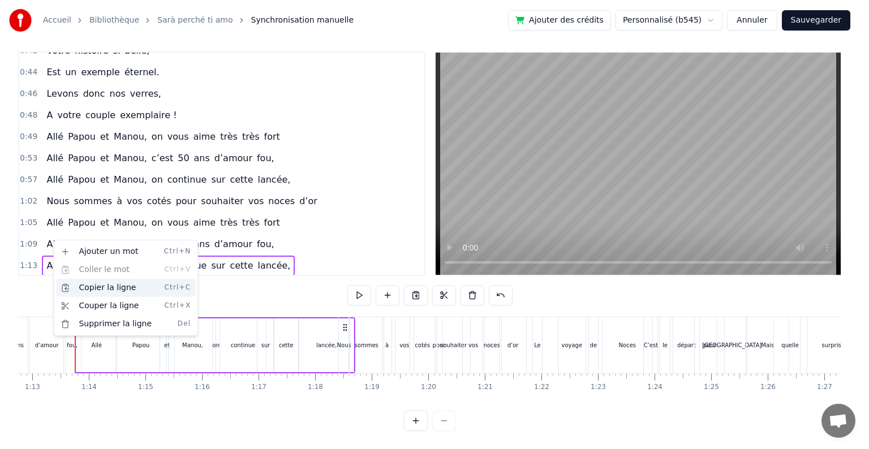
click at [102, 293] on div "Copier la ligne Ctrl+C" at bounding box center [125, 288] width 139 height 18
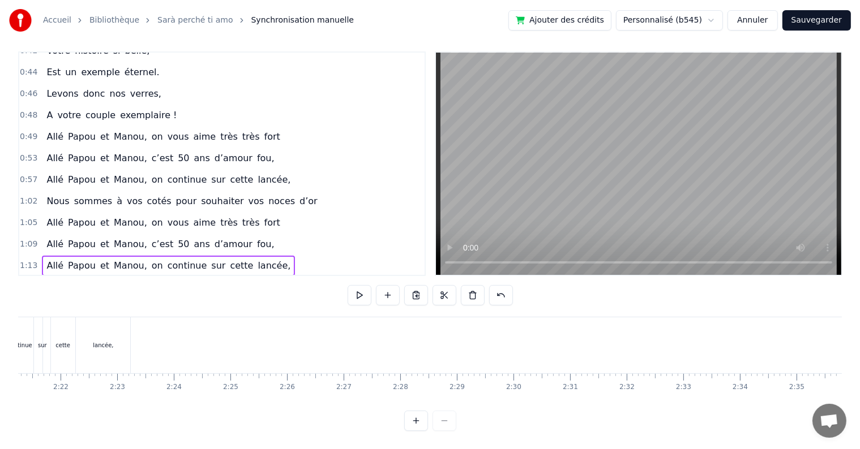
scroll to position [0, 7921]
click at [205, 317] on div "Allé Papou et [PERSON_NAME], on continue sur cette lancée," at bounding box center [66, 345] width 281 height 56
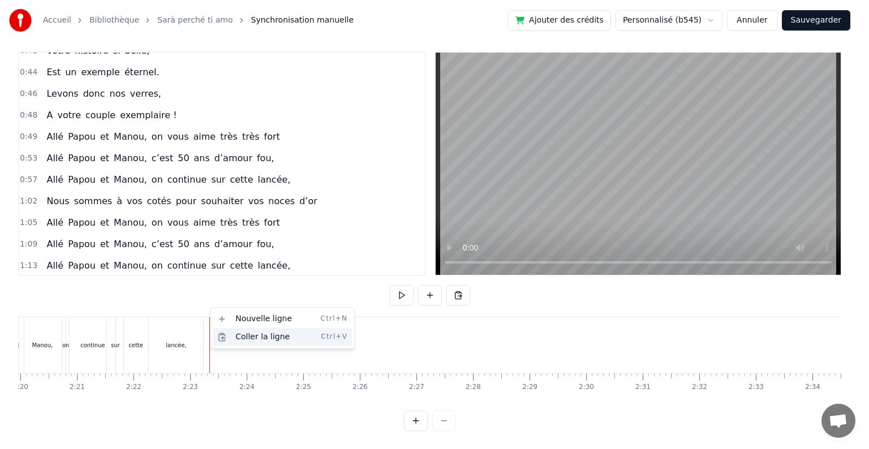
click at [239, 334] on div "Coller la ligne Ctrl+V" at bounding box center [282, 337] width 139 height 18
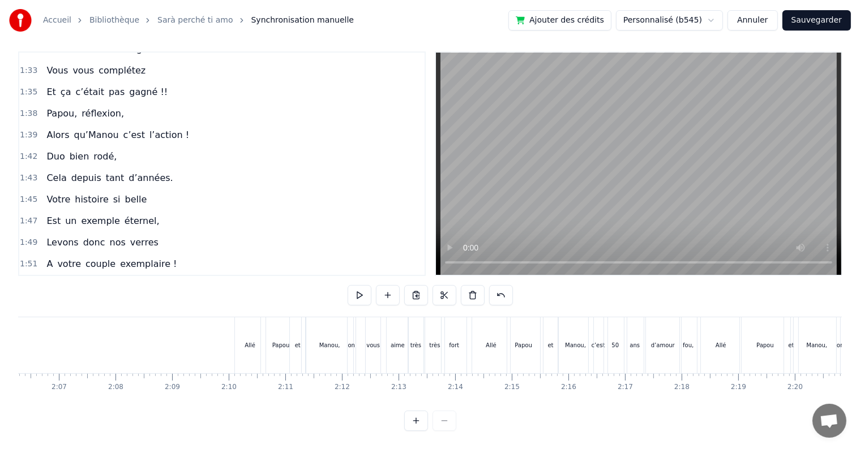
scroll to position [693, 0]
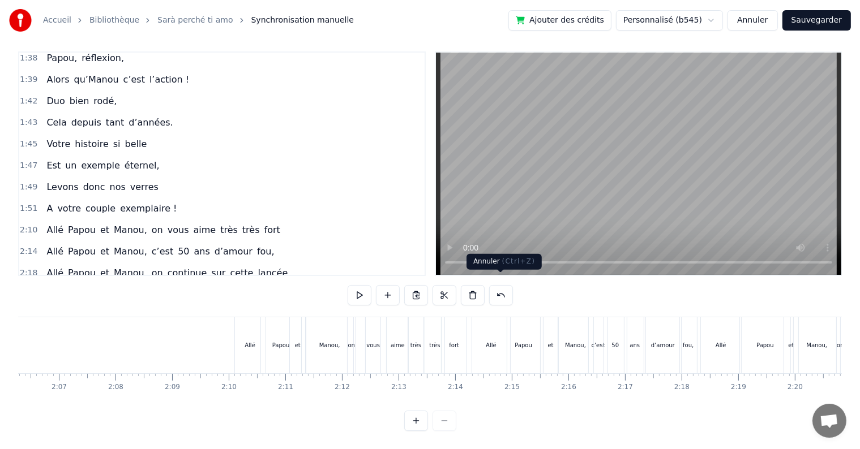
click at [499, 287] on button at bounding box center [501, 295] width 24 height 20
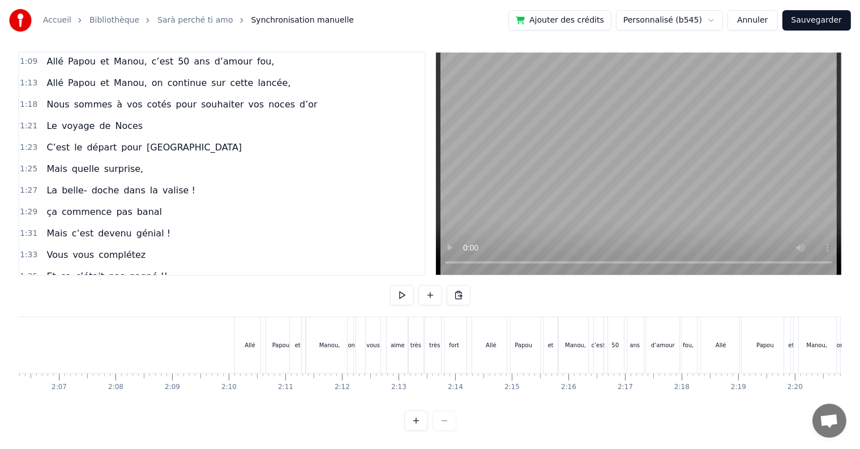
scroll to position [389, 0]
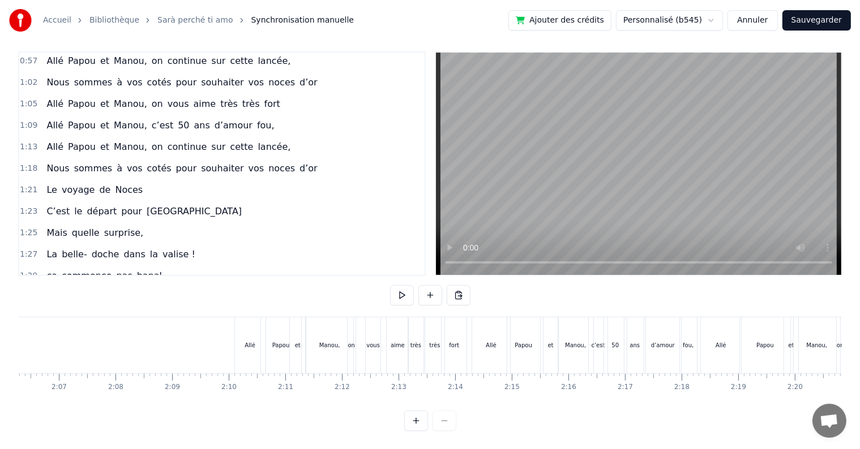
click at [24, 163] on span "1:18" at bounding box center [29, 168] width 18 height 11
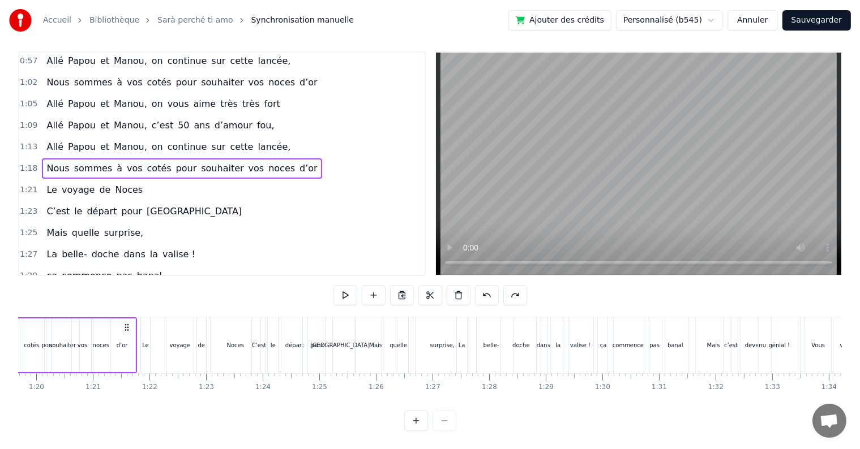
scroll to position [0, 4380]
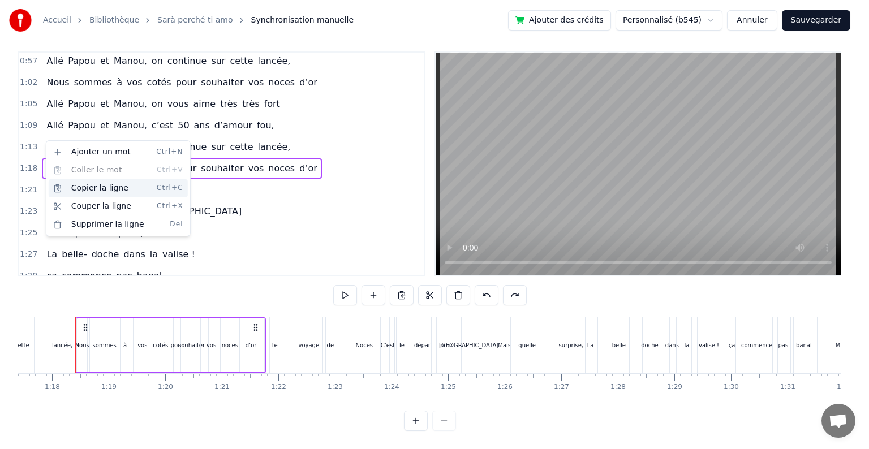
click at [87, 187] on div "Copier la ligne Ctrl+C" at bounding box center [118, 188] width 139 height 18
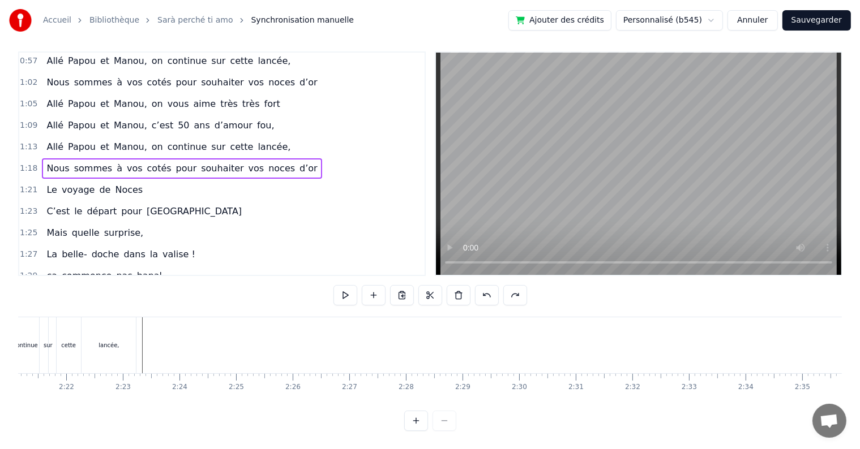
scroll to position [0, 7829]
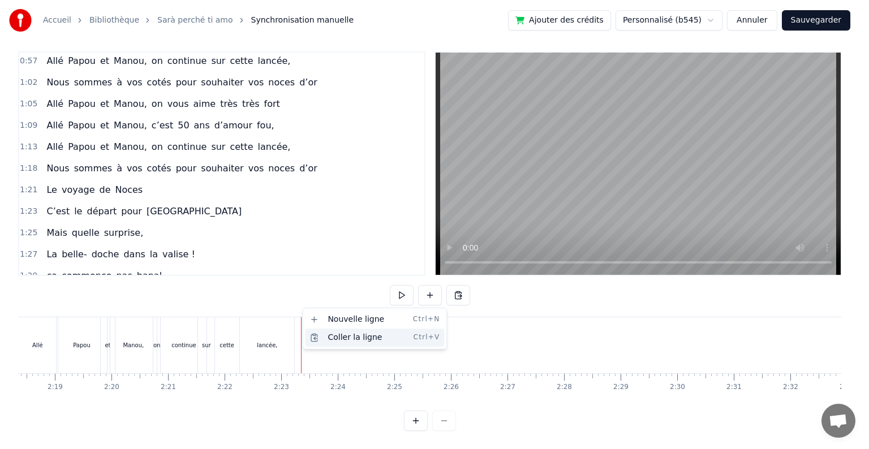
click at [330, 336] on div "Coller la ligne Ctrl+V" at bounding box center [374, 338] width 139 height 18
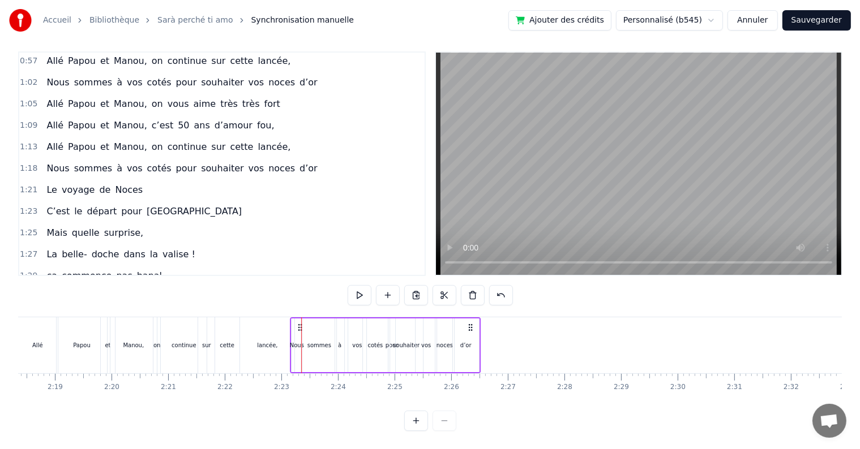
drag, startPoint x: 311, startPoint y: 317, endPoint x: 299, endPoint y: 317, distance: 11.3
click at [299, 323] on icon at bounding box center [299, 327] width 9 height 9
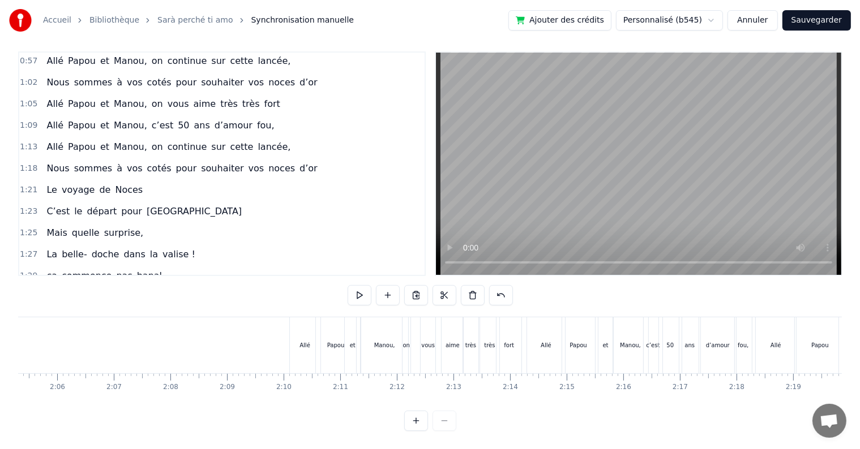
scroll to position [0, 6988]
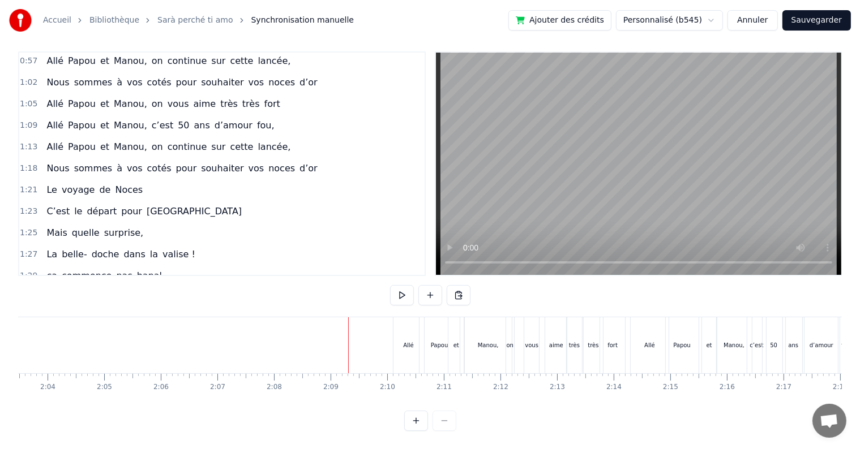
click at [398, 285] on button at bounding box center [402, 295] width 24 height 20
click at [400, 289] on button at bounding box center [402, 295] width 24 height 20
click at [654, 326] on div "Allé" at bounding box center [649, 345] width 38 height 56
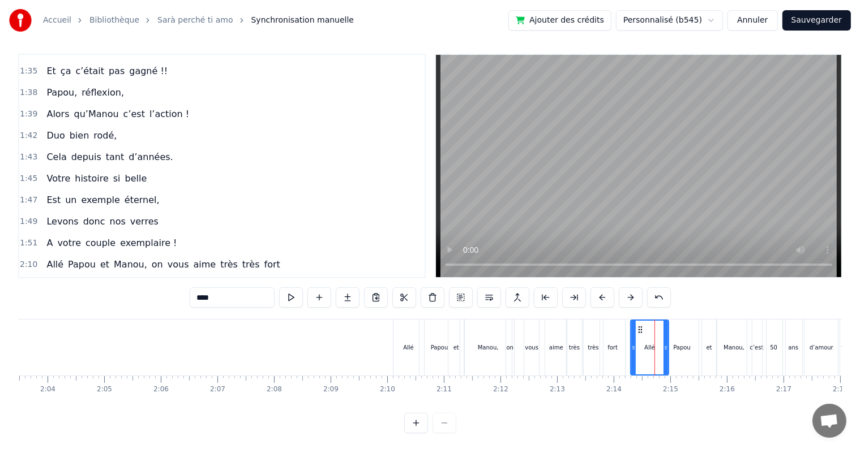
scroll to position [693, 0]
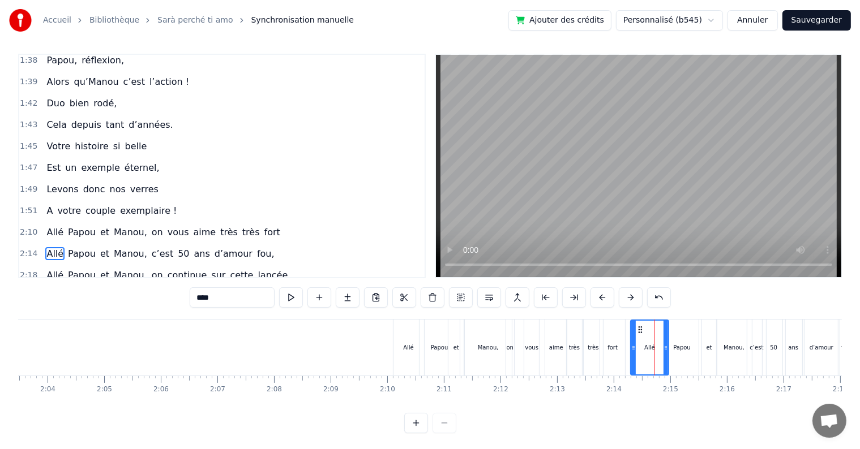
click at [640, 320] on div "Allé" at bounding box center [649, 348] width 39 height 56
click at [669, 321] on div "Papou" at bounding box center [682, 348] width 33 height 56
click at [704, 323] on div "et" at bounding box center [709, 348] width 15 height 56
click at [726, 322] on div "Manou," at bounding box center [733, 348] width 35 height 56
type input "******"
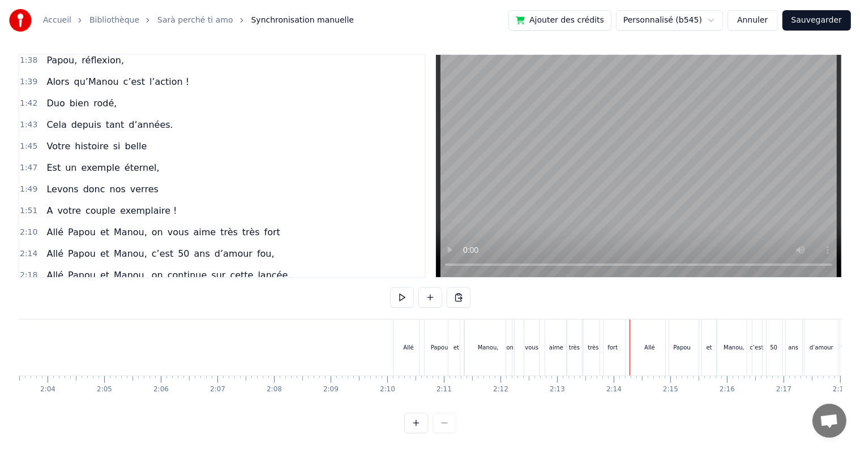
drag, startPoint x: 629, startPoint y: 319, endPoint x: 637, endPoint y: 320, distance: 7.4
click at [646, 328] on div "Allé" at bounding box center [649, 348] width 38 height 56
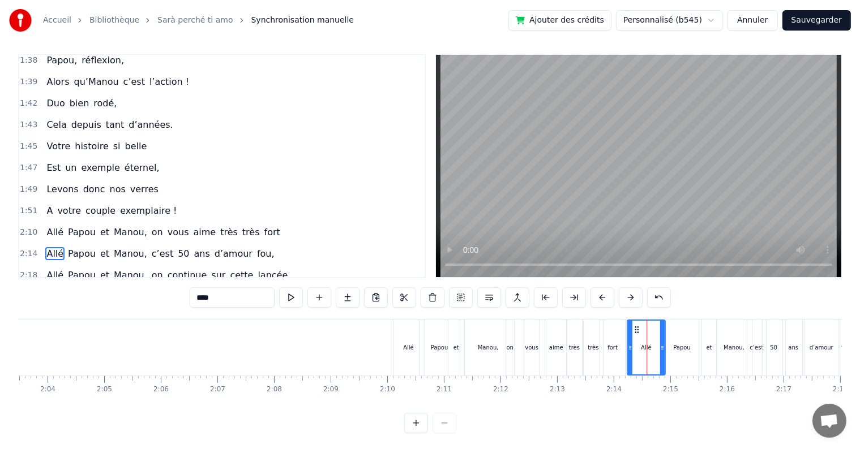
click at [636, 327] on icon at bounding box center [636, 329] width 9 height 9
click at [670, 325] on div "Papou" at bounding box center [682, 348] width 33 height 56
click at [667, 328] on icon at bounding box center [669, 329] width 9 height 9
click at [704, 335] on div "et" at bounding box center [709, 348] width 15 height 56
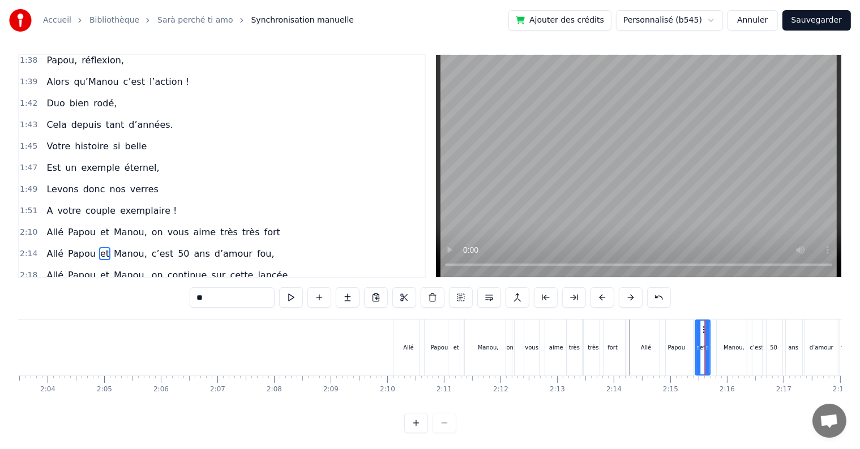
drag, startPoint x: 709, startPoint y: 327, endPoint x: 702, endPoint y: 328, distance: 6.9
click at [702, 328] on icon at bounding box center [704, 329] width 9 height 9
click at [727, 334] on div "Manou," at bounding box center [733, 348] width 35 height 56
type input "******"
drag, startPoint x: 724, startPoint y: 328, endPoint x: 718, endPoint y: 328, distance: 6.8
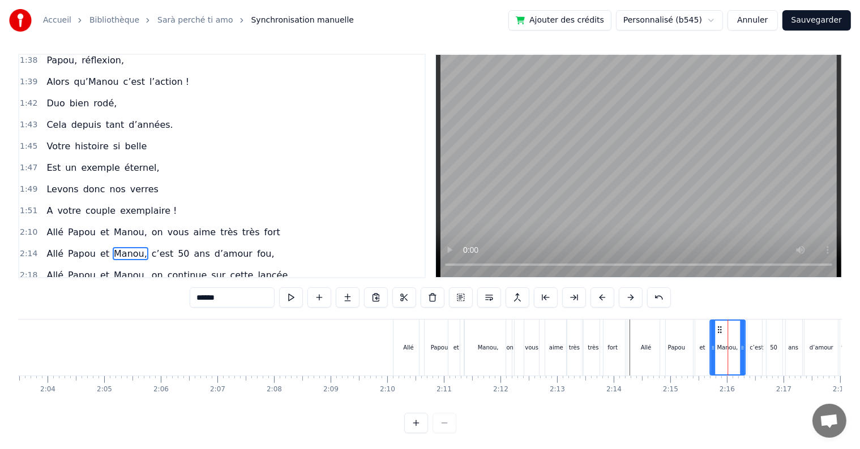
click at [718, 328] on icon at bounding box center [719, 329] width 9 height 9
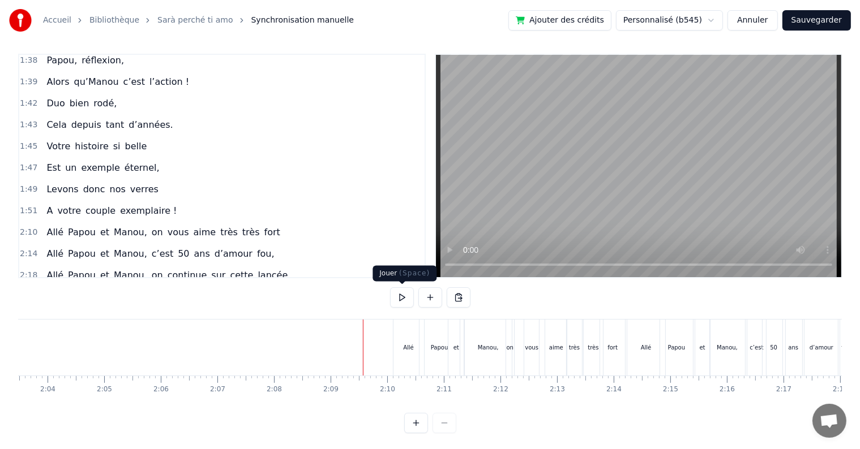
click at [403, 299] on button at bounding box center [402, 297] width 24 height 20
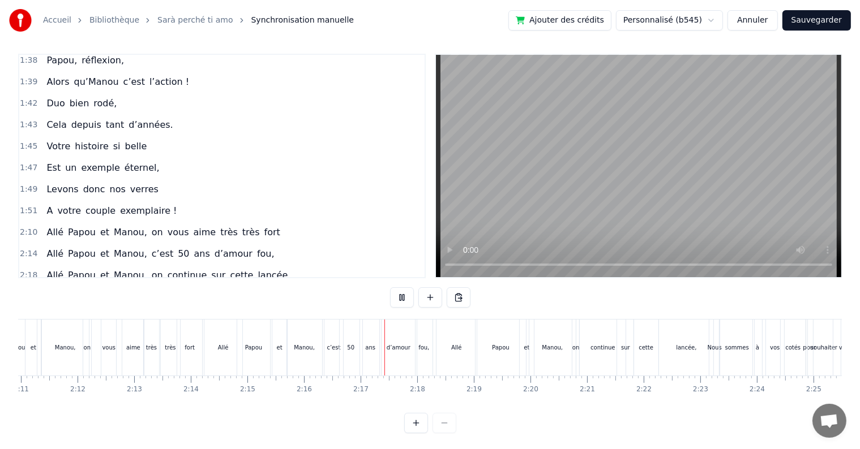
click at [403, 299] on button at bounding box center [402, 297] width 24 height 20
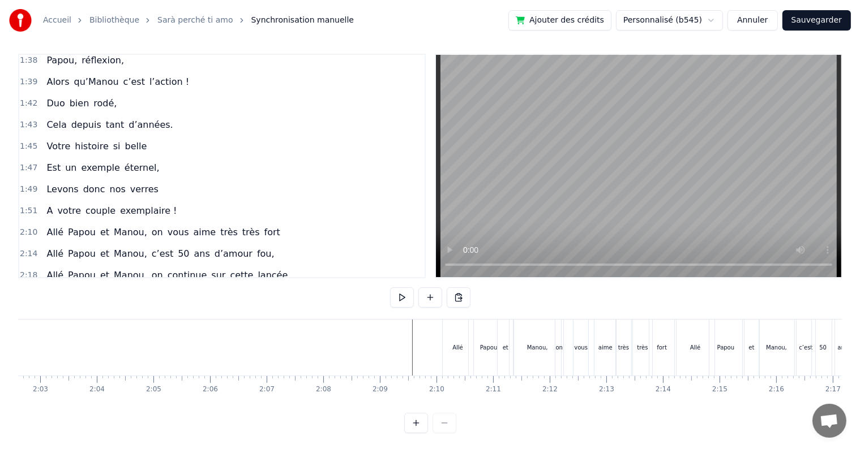
scroll to position [0, 6964]
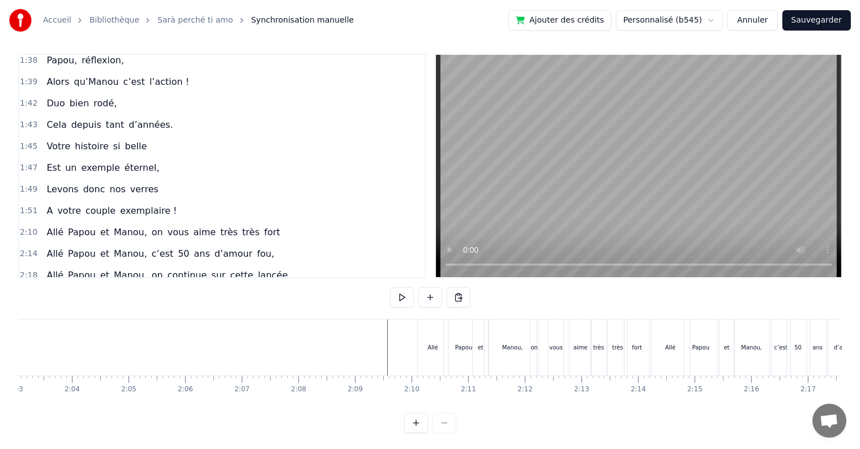
click at [502, 333] on div "Manou," at bounding box center [512, 348] width 48 height 56
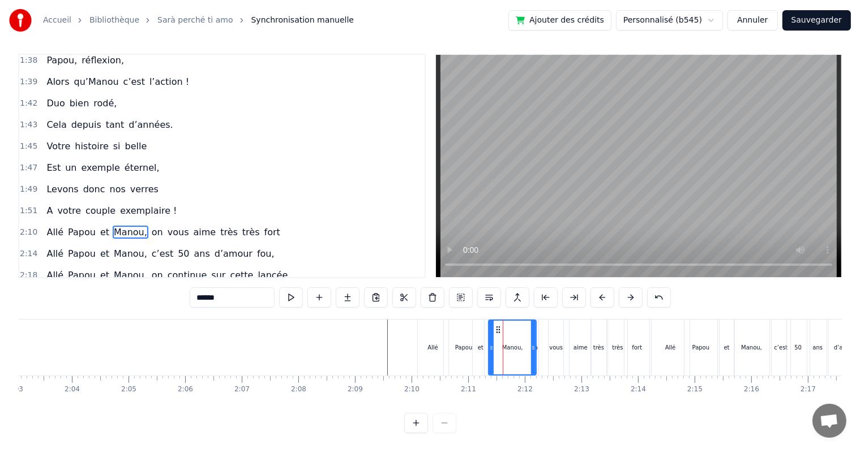
scroll to position [0, 0]
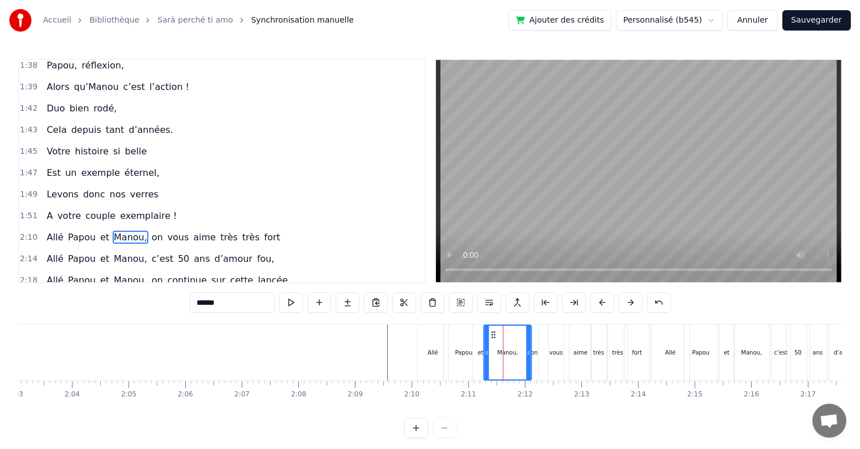
click at [493, 333] on icon at bounding box center [492, 334] width 9 height 9
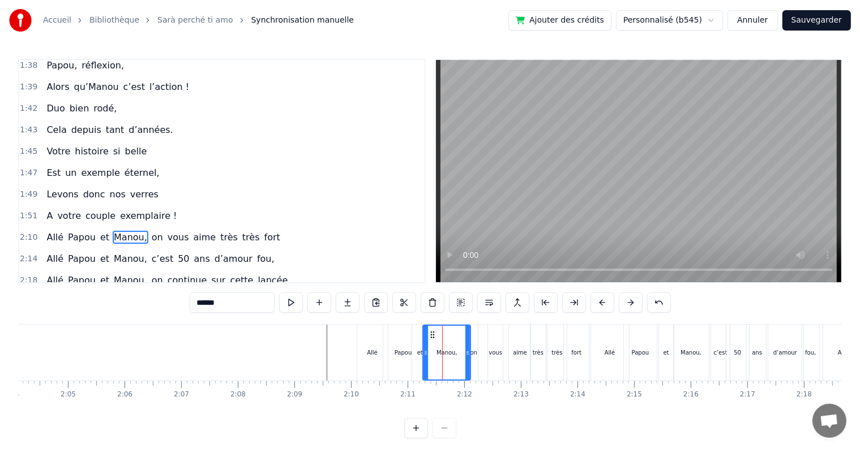
scroll to position [0, 7049]
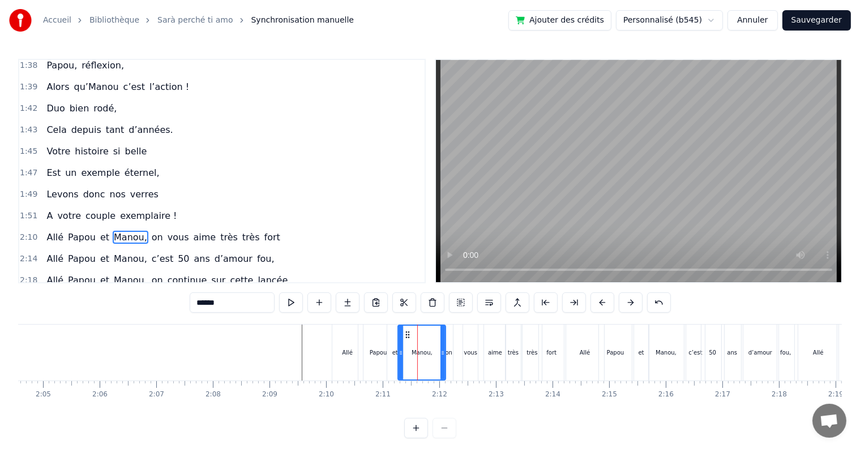
click at [548, 360] on div "fort" at bounding box center [551, 353] width 25 height 56
type input "****"
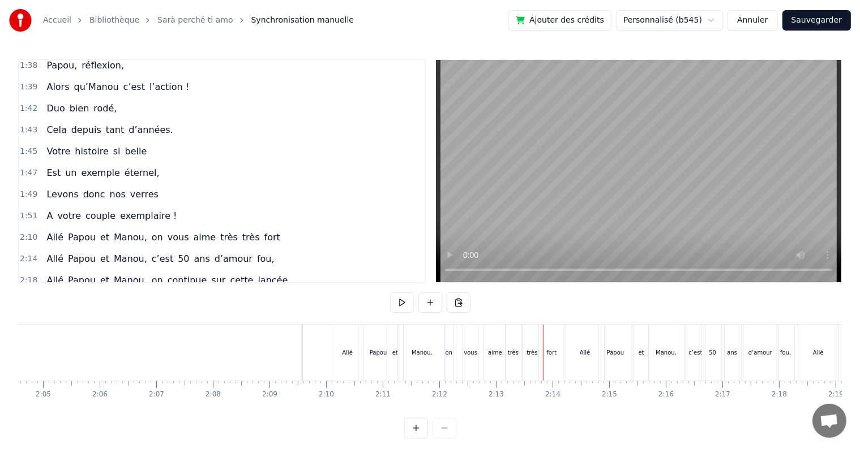
click at [576, 342] on div "Allé" at bounding box center [585, 353] width 38 height 56
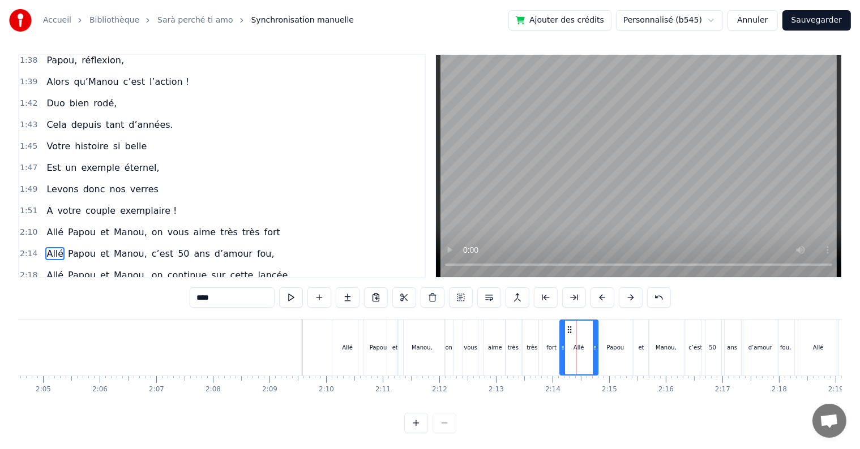
drag, startPoint x: 573, startPoint y: 326, endPoint x: 566, endPoint y: 326, distance: 6.2
click at [566, 326] on icon at bounding box center [568, 329] width 9 height 9
click at [615, 341] on div "Papou" at bounding box center [615, 348] width 33 height 56
drag, startPoint x: 608, startPoint y: 330, endPoint x: 600, endPoint y: 330, distance: 7.9
click at [600, 330] on icon at bounding box center [600, 329] width 9 height 9
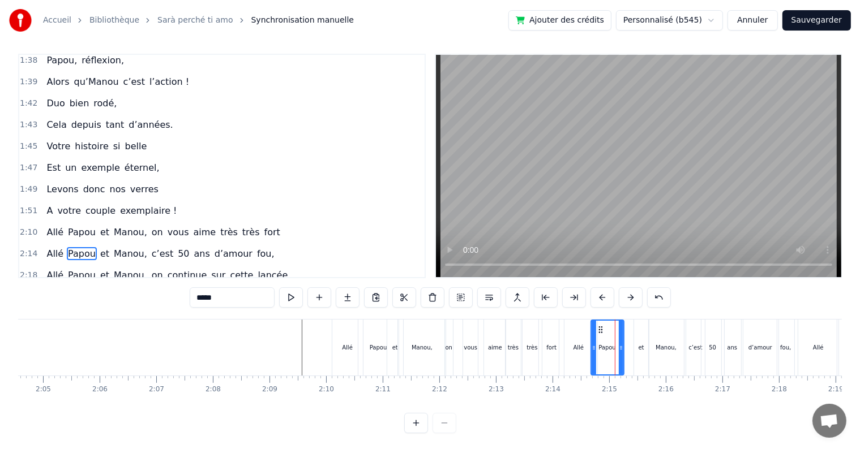
click at [636, 337] on div "et" at bounding box center [641, 348] width 15 height 56
click at [643, 330] on div at bounding box center [645, 348] width 5 height 54
drag, startPoint x: 641, startPoint y: 328, endPoint x: 625, endPoint y: 328, distance: 15.8
click at [626, 329] on circle at bounding box center [626, 329] width 1 height 1
click at [670, 335] on div "Manou," at bounding box center [666, 348] width 35 height 56
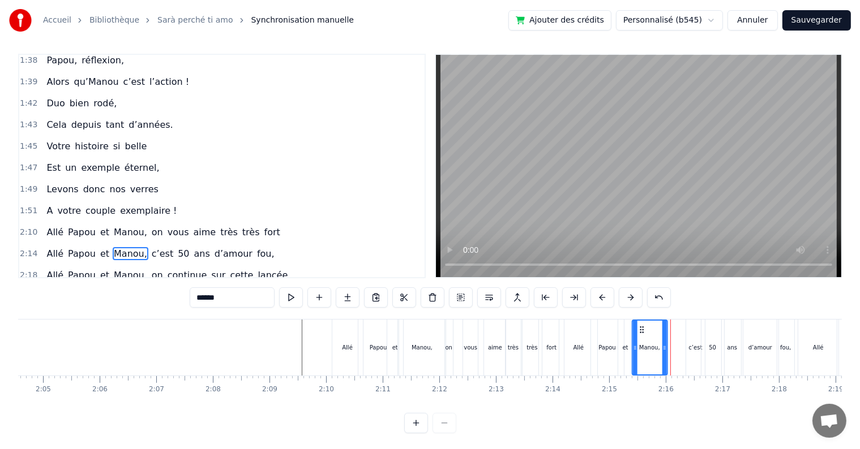
drag, startPoint x: 657, startPoint y: 326, endPoint x: 641, endPoint y: 327, distance: 16.5
click at [641, 327] on icon at bounding box center [641, 329] width 9 height 9
click at [699, 340] on div "c’est" at bounding box center [695, 348] width 19 height 56
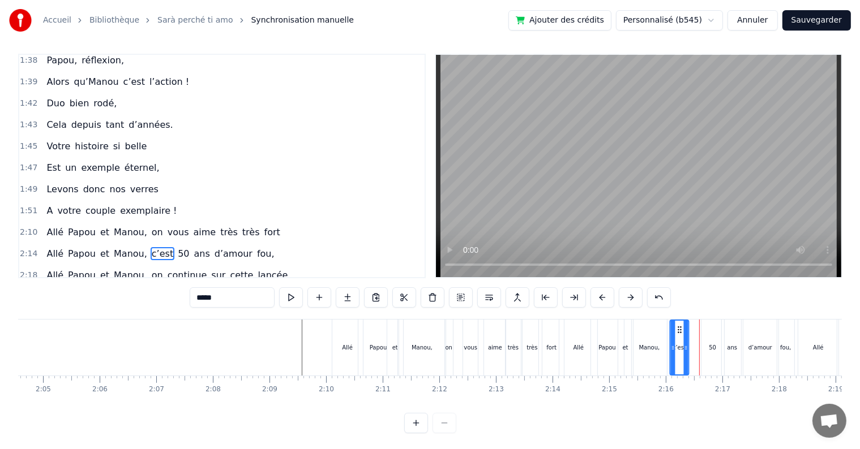
drag, startPoint x: 693, startPoint y: 327, endPoint x: 677, endPoint y: 326, distance: 16.5
click at [677, 326] on icon at bounding box center [679, 329] width 9 height 9
click at [711, 338] on div "50" at bounding box center [712, 348] width 23 height 56
drag, startPoint x: 709, startPoint y: 330, endPoint x: 698, endPoint y: 330, distance: 10.8
click at [698, 330] on icon at bounding box center [700, 329] width 9 height 9
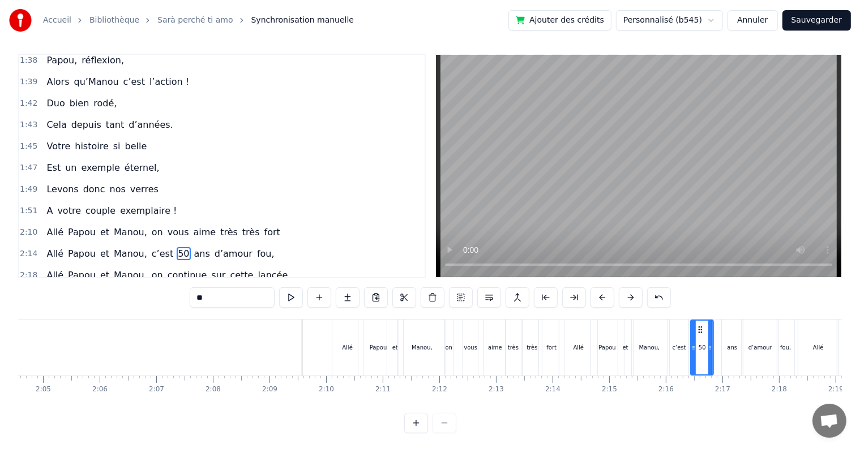
click at [731, 340] on div "ans" at bounding box center [732, 348] width 21 height 56
drag, startPoint x: 728, startPoint y: 328, endPoint x: 717, endPoint y: 328, distance: 10.8
click at [717, 328] on icon at bounding box center [720, 329] width 9 height 9
click at [761, 344] on div "d’amour" at bounding box center [760, 348] width 24 height 8
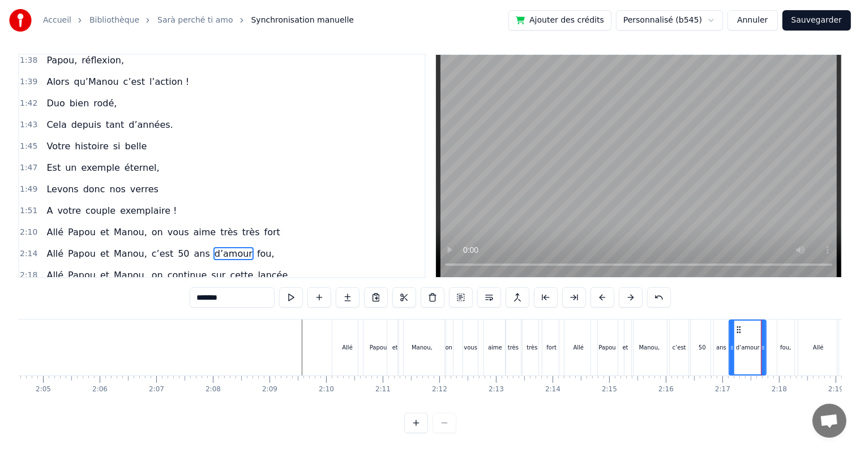
drag, startPoint x: 750, startPoint y: 330, endPoint x: 738, endPoint y: 332, distance: 12.6
click at [738, 332] on icon at bounding box center [738, 329] width 9 height 9
click at [779, 335] on div "fou," at bounding box center [785, 348] width 17 height 56
type input "****"
drag, startPoint x: 784, startPoint y: 328, endPoint x: 770, endPoint y: 328, distance: 14.1
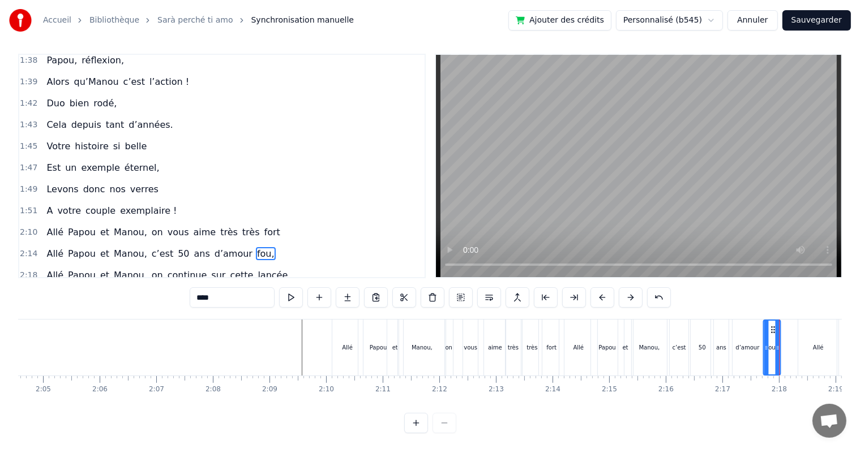
click at [771, 329] on circle at bounding box center [771, 329] width 1 height 1
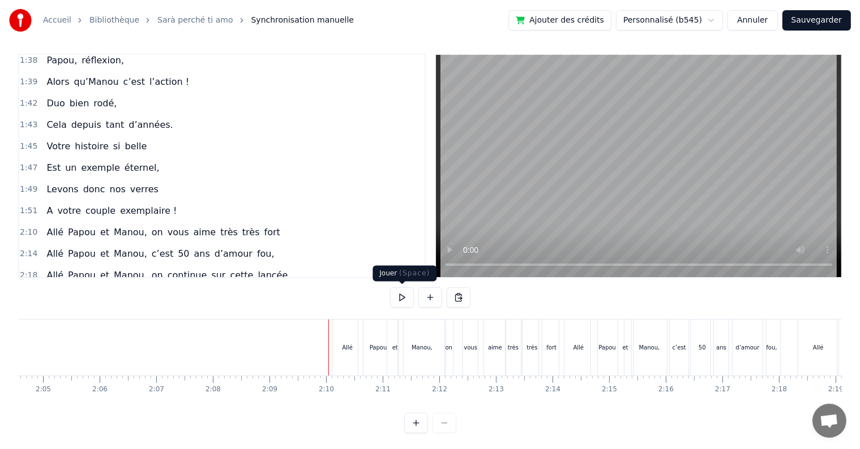
click at [399, 304] on button at bounding box center [402, 297] width 24 height 20
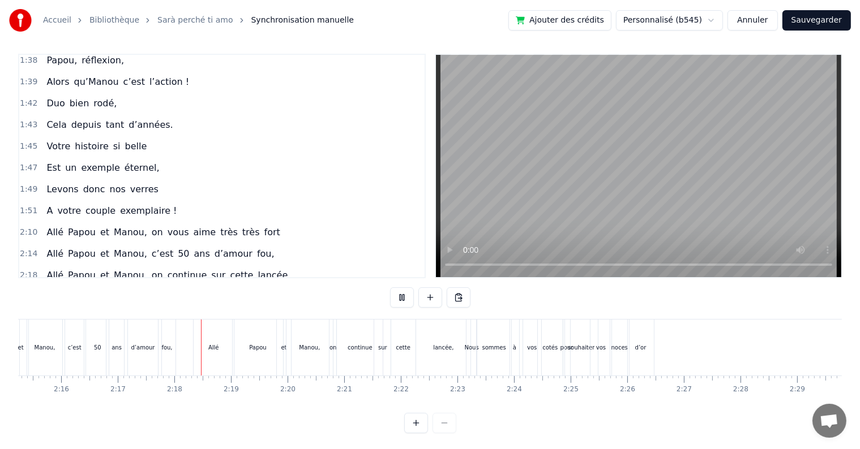
click at [401, 295] on button at bounding box center [402, 297] width 24 height 20
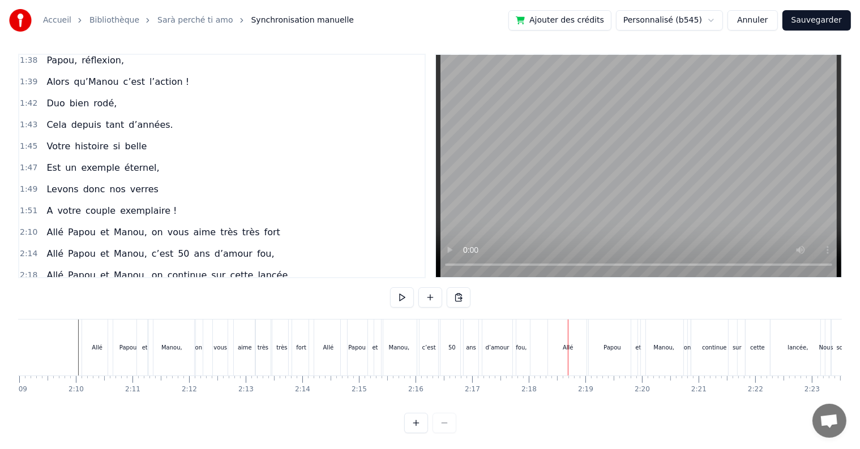
scroll to position [0, 7336]
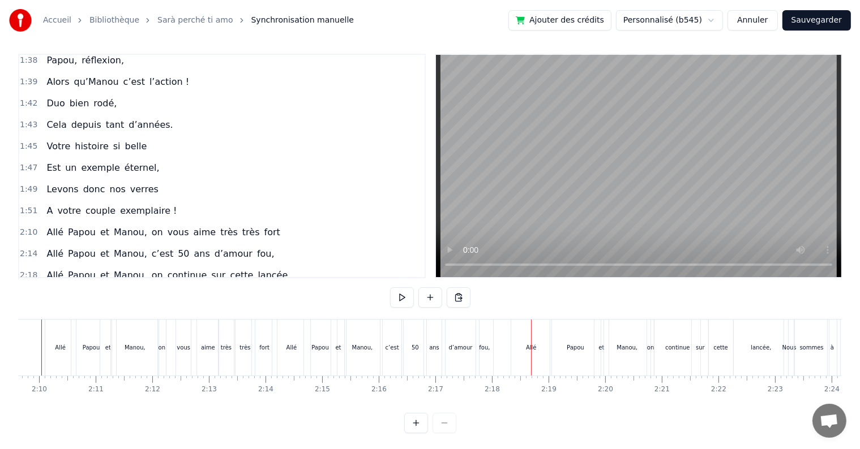
click at [517, 351] on div "Allé" at bounding box center [531, 348] width 40 height 56
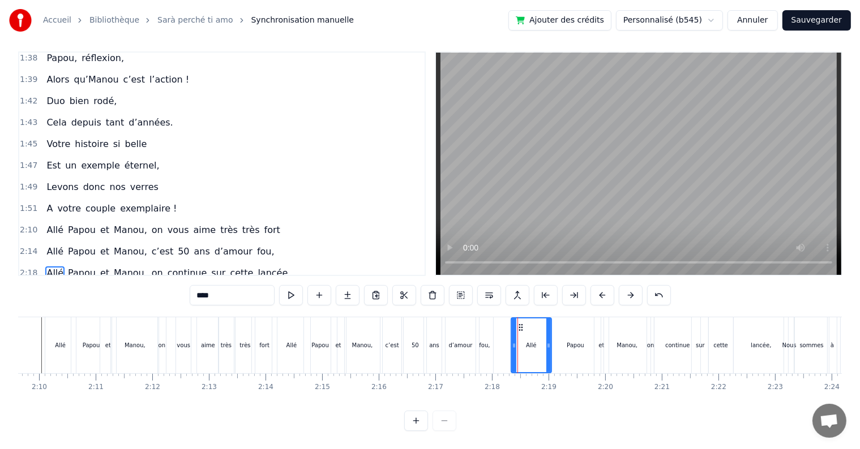
scroll to position [17, 0]
drag, startPoint x: 519, startPoint y: 319, endPoint x: 500, endPoint y: 321, distance: 18.8
click at [500, 321] on div "Allé" at bounding box center [511, 346] width 39 height 54
click at [587, 332] on div "Papou" at bounding box center [575, 345] width 50 height 56
drag, startPoint x: 557, startPoint y: 315, endPoint x: 527, endPoint y: 315, distance: 30.0
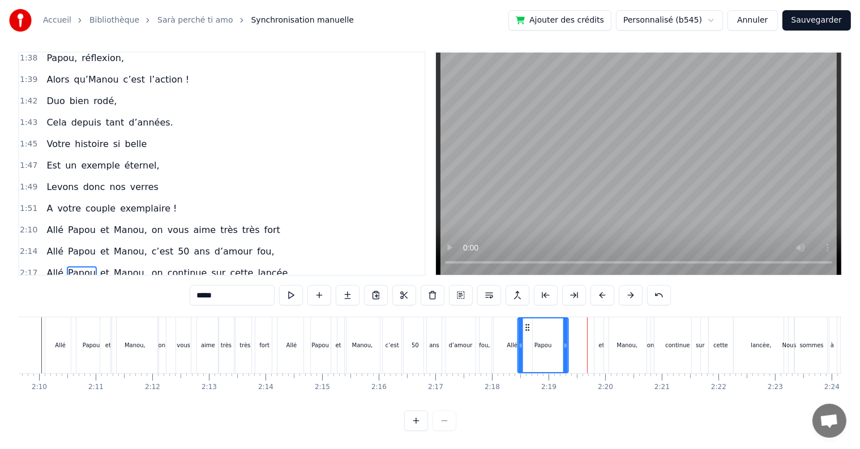
click at [527, 323] on icon at bounding box center [526, 327] width 9 height 9
drag, startPoint x: 566, startPoint y: 335, endPoint x: 558, endPoint y: 333, distance: 8.1
click at [558, 341] on icon at bounding box center [558, 345] width 5 height 9
click at [522, 323] on icon at bounding box center [524, 327] width 9 height 9
click at [600, 329] on div "et" at bounding box center [601, 345] width 14 height 56
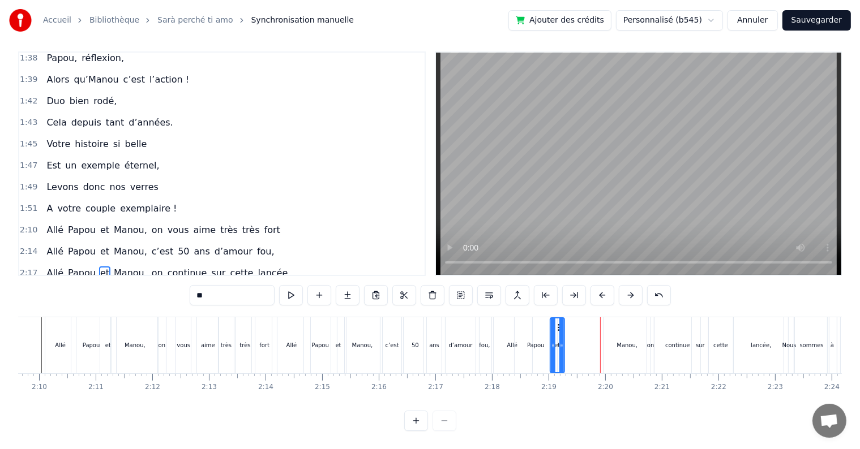
drag, startPoint x: 601, startPoint y: 317, endPoint x: 557, endPoint y: 320, distance: 44.3
click at [557, 323] on icon at bounding box center [559, 327] width 9 height 9
click at [612, 331] on div "Manou," at bounding box center [627, 345] width 46 height 56
drag, startPoint x: 613, startPoint y: 317, endPoint x: 569, endPoint y: 317, distance: 44.1
click at [569, 323] on icon at bounding box center [569, 327] width 9 height 9
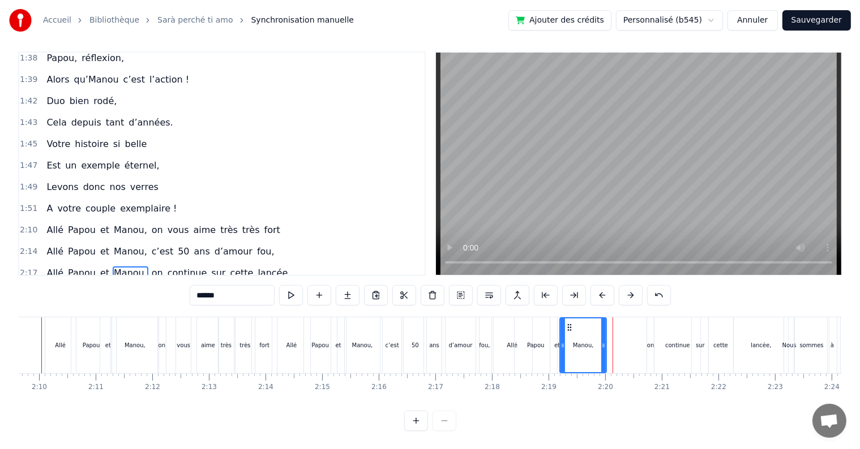
click at [654, 322] on div "continue" at bounding box center [677, 345] width 46 height 56
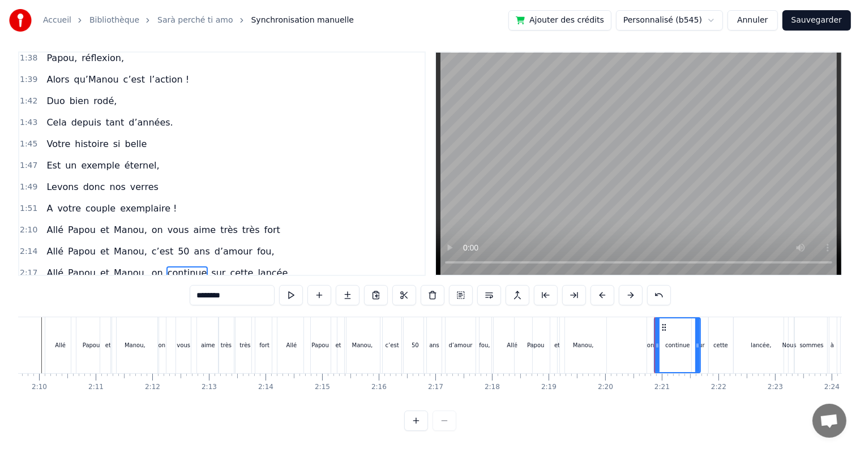
click at [649, 321] on div "on" at bounding box center [650, 345] width 7 height 56
type input "**"
click at [638, 333] on div "Allé Papou et [PERSON_NAME], on continue sur cette lancée," at bounding box center [640, 345] width 299 height 56
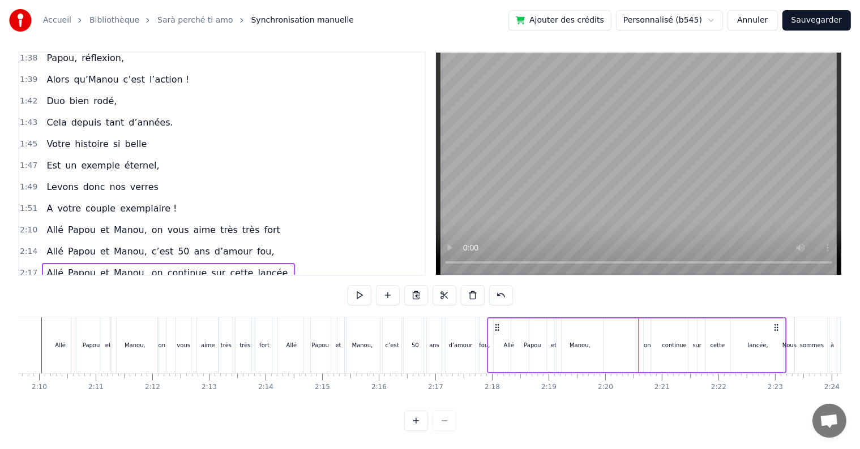
click at [496, 323] on icon at bounding box center [496, 327] width 9 height 9
click at [629, 332] on div "Allé Papou et [PERSON_NAME], on continue sur cette lancée," at bounding box center [636, 345] width 299 height 56
click at [308, 304] on div "0:17 Cinquante ans déjà 0:20 Et toujours main dans la main 0:22 Vous vous êtes …" at bounding box center [429, 241] width 823 height 380
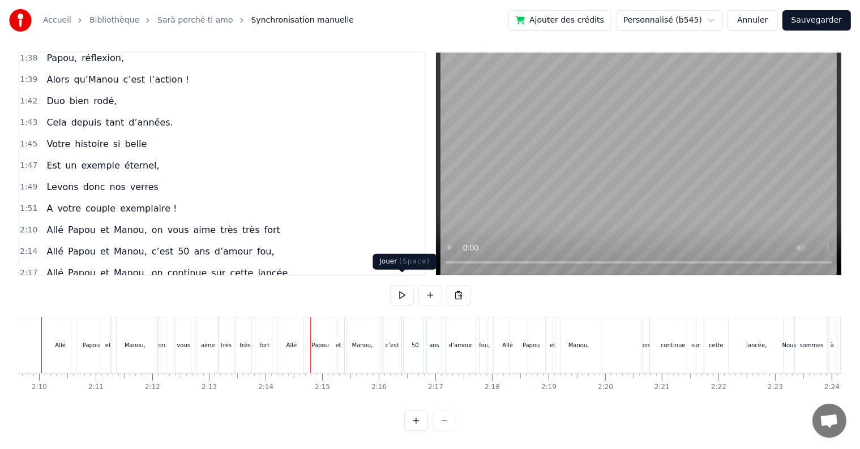
click at [396, 290] on button at bounding box center [402, 295] width 24 height 20
click at [405, 287] on button at bounding box center [402, 295] width 24 height 20
click at [449, 327] on div "d’amour" at bounding box center [460, 345] width 37 height 56
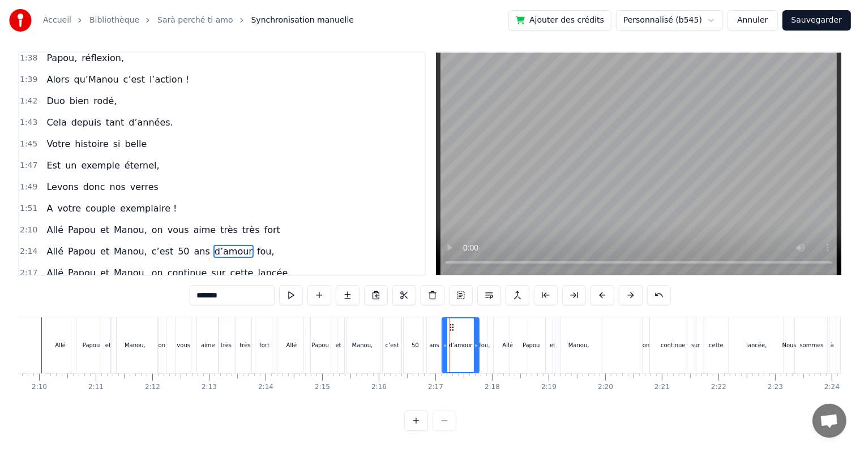
scroll to position [5, 0]
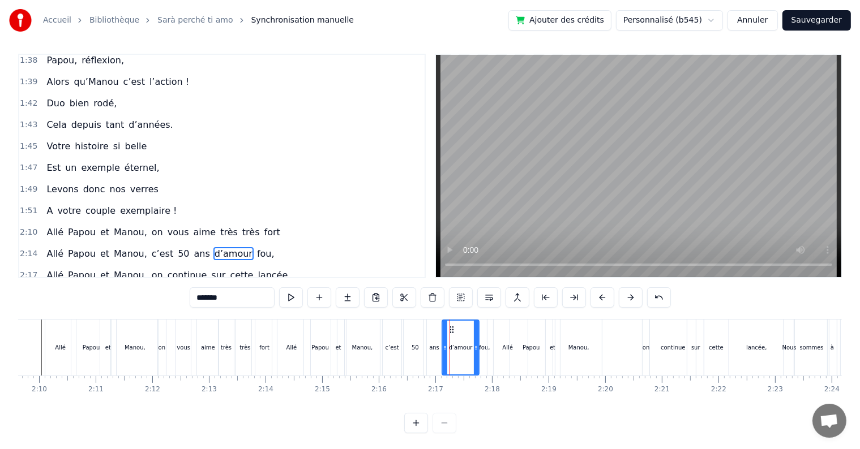
click at [467, 321] on div "d’amour" at bounding box center [461, 348] width 36 height 54
click at [480, 330] on div "[PERSON_NAME] et [PERSON_NAME], c’est 50 ans d’amour fou," at bounding box center [384, 348] width 224 height 56
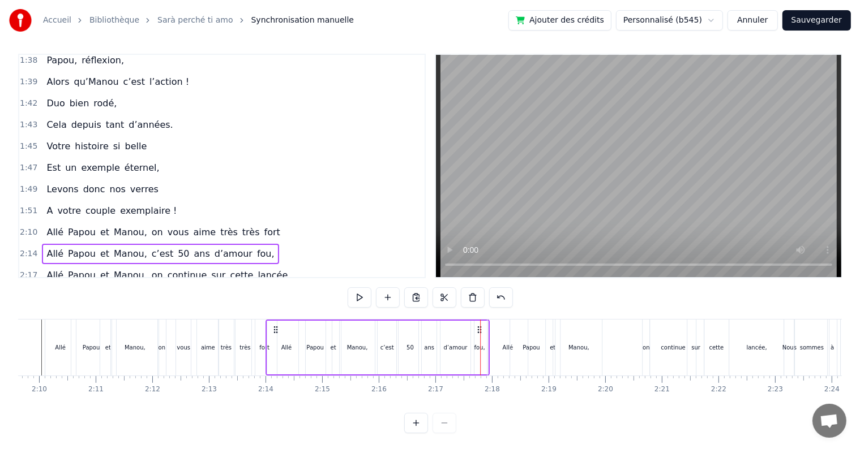
drag, startPoint x: 282, startPoint y: 327, endPoint x: 276, endPoint y: 327, distance: 6.3
click at [276, 327] on icon at bounding box center [275, 329] width 9 height 9
click at [496, 327] on div "Allé" at bounding box center [507, 348] width 40 height 56
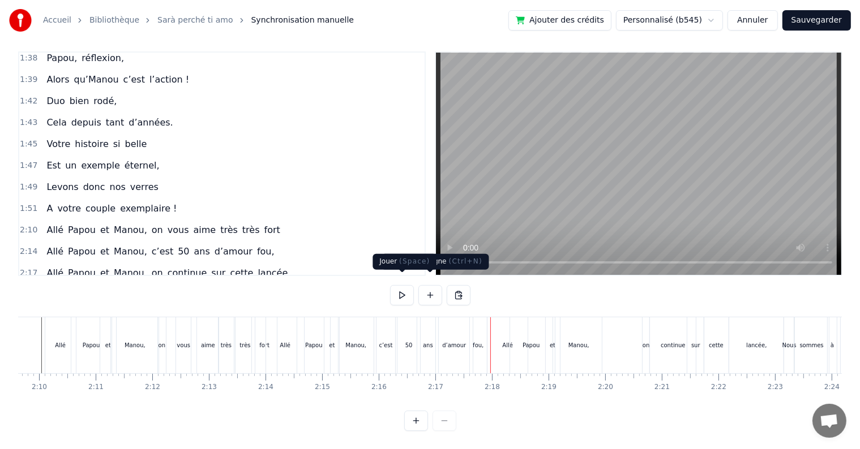
click at [404, 287] on button at bounding box center [402, 295] width 24 height 20
click at [398, 285] on button at bounding box center [402, 295] width 24 height 20
click at [636, 342] on div "Allé Papou et [PERSON_NAME], on continue sur cette lancée," at bounding box center [636, 345] width 299 height 56
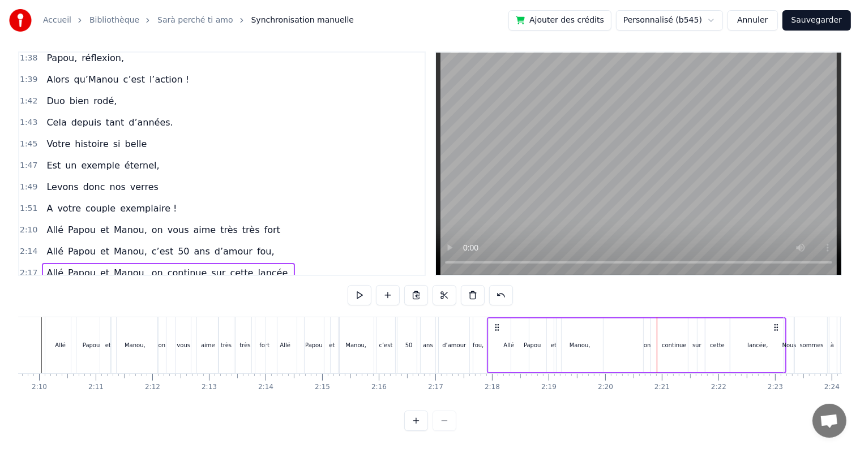
click at [622, 340] on div "Allé Papou et [PERSON_NAME], on continue sur cette lancée," at bounding box center [636, 345] width 299 height 56
drag, startPoint x: 775, startPoint y: 316, endPoint x: 765, endPoint y: 316, distance: 9.6
click at [765, 323] on icon at bounding box center [766, 327] width 9 height 9
click at [664, 341] on div "continue" at bounding box center [664, 345] width 24 height 8
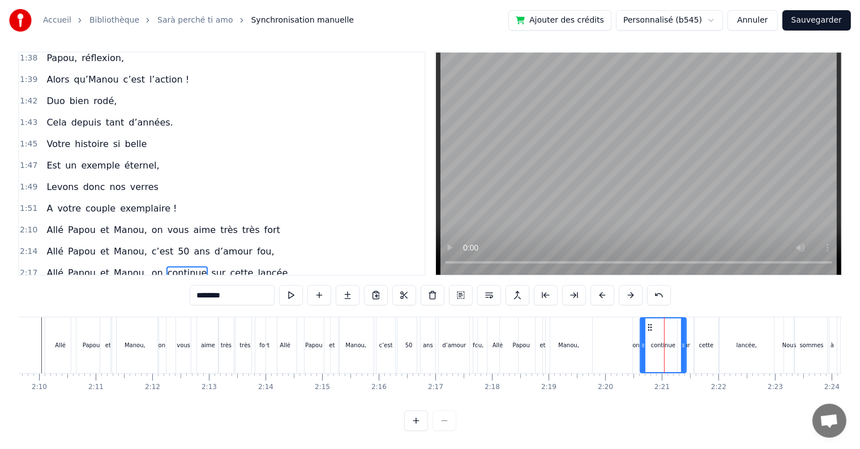
click at [638, 328] on div "on" at bounding box center [636, 345] width 7 height 56
drag, startPoint x: 641, startPoint y: 317, endPoint x: 598, endPoint y: 324, distance: 43.5
click at [598, 324] on div "Allé Papou et [PERSON_NAME], on continue sur cette lancée," at bounding box center [626, 345] width 299 height 56
click at [664, 323] on div "continue" at bounding box center [663, 345] width 46 height 56
drag, startPoint x: 648, startPoint y: 317, endPoint x: 600, endPoint y: 324, distance: 48.6
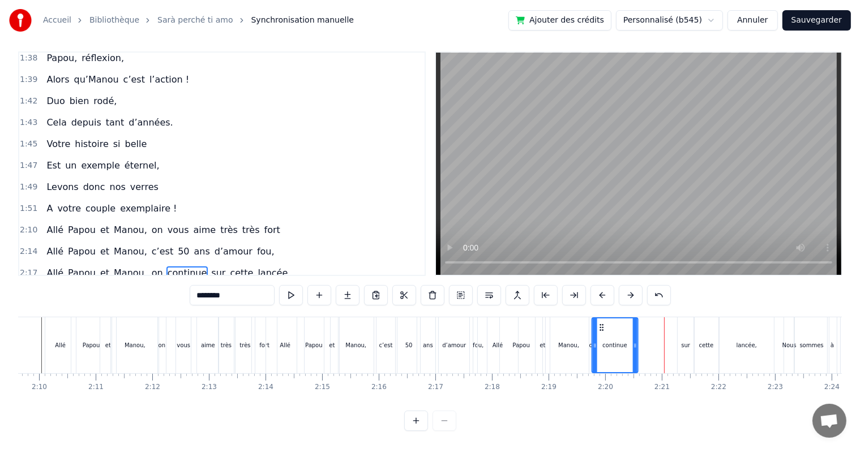
click at [600, 324] on div "continue" at bounding box center [614, 346] width 45 height 54
click at [686, 341] on div "sur" at bounding box center [685, 345] width 9 height 8
drag, startPoint x: 688, startPoint y: 318, endPoint x: 645, endPoint y: 319, distance: 43.0
click at [645, 323] on icon at bounding box center [644, 327] width 9 height 9
click at [710, 330] on div "cette" at bounding box center [706, 345] width 24 height 56
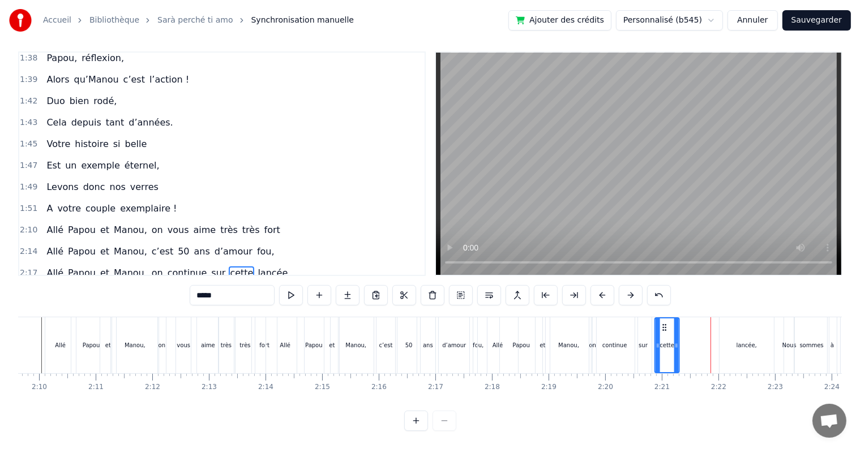
drag, startPoint x: 701, startPoint y: 317, endPoint x: 662, endPoint y: 319, distance: 39.1
click at [661, 323] on icon at bounding box center [663, 327] width 9 height 9
click at [737, 326] on div "lancée," at bounding box center [746, 345] width 54 height 56
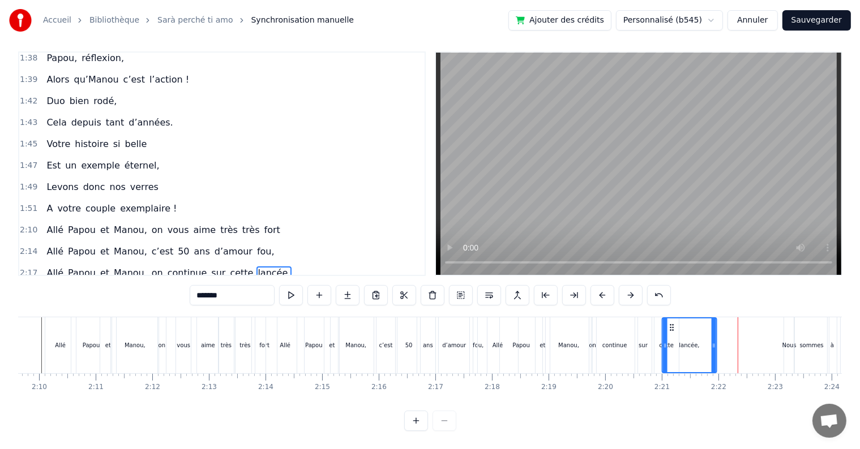
drag, startPoint x: 727, startPoint y: 314, endPoint x: 669, endPoint y: 314, distance: 57.7
click at [669, 323] on icon at bounding box center [671, 327] width 9 height 9
click at [405, 317] on div "50" at bounding box center [409, 345] width 24 height 56
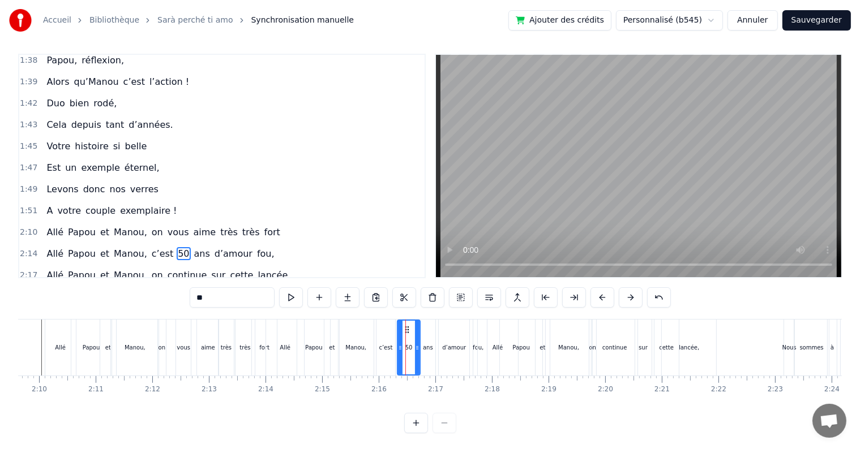
click at [424, 320] on div "ans" at bounding box center [428, 348] width 22 height 56
click at [439, 320] on div "d’amour" at bounding box center [454, 348] width 38 height 56
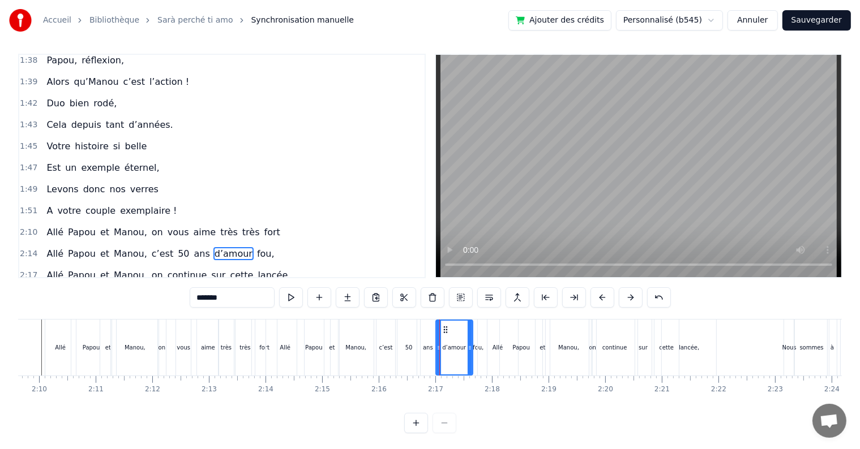
click at [432, 320] on div "ans" at bounding box center [428, 348] width 22 height 56
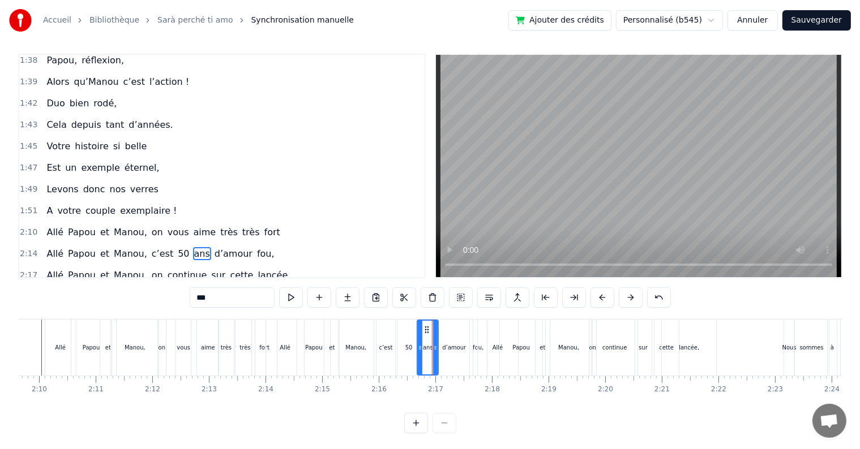
click at [373, 321] on div "Manou," at bounding box center [356, 348] width 36 height 56
type input "******"
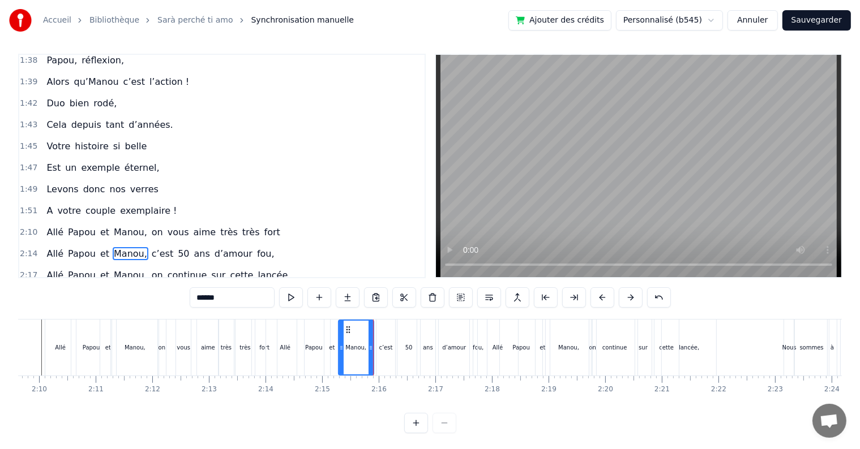
click at [376, 317] on div "0:17 Cinquante ans déjà 0:20 Et toujours main dans la main 0:22 Vous vous êtes …" at bounding box center [429, 244] width 823 height 380
click at [374, 317] on div "0:17 Cinquante ans déjà 0:20 Et toujours main dans la main 0:22 Vous vous êtes …" at bounding box center [429, 244] width 823 height 380
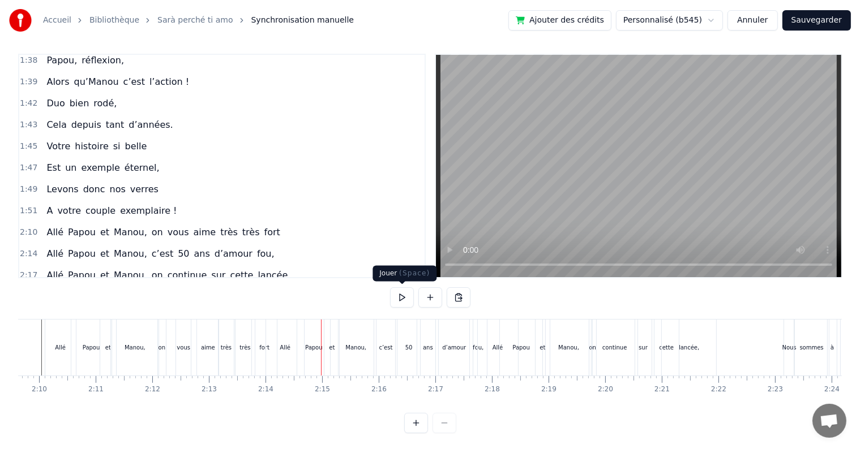
click at [403, 303] on button at bounding box center [402, 297] width 24 height 20
click at [405, 303] on button at bounding box center [402, 297] width 24 height 20
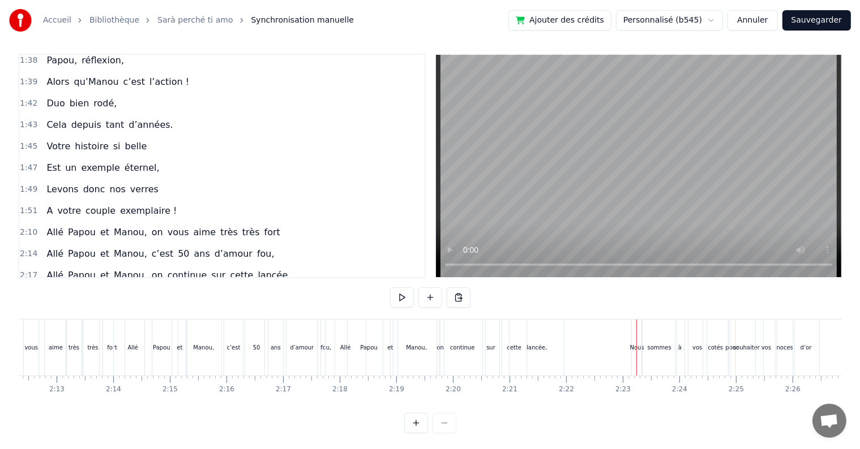
scroll to position [0, 7512]
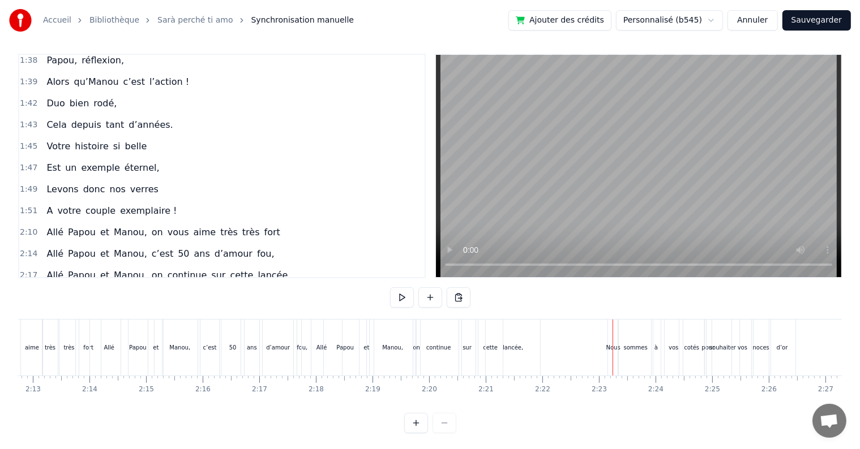
click at [657, 342] on div "à" at bounding box center [655, 348] width 9 height 56
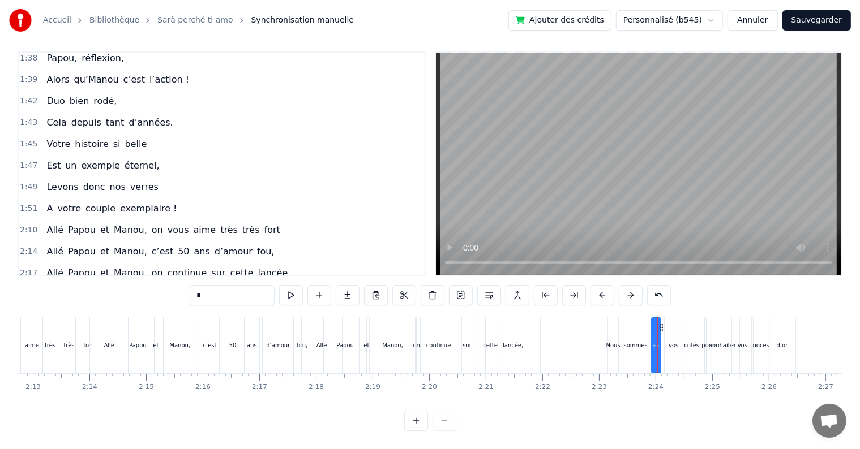
click at [625, 328] on div "sommes" at bounding box center [635, 345] width 35 height 56
click at [611, 317] on div "Nous" at bounding box center [613, 345] width 10 height 56
click at [618, 317] on div "sommes" at bounding box center [635, 345] width 35 height 56
click at [617, 306] on div "0:17 Cinquante ans déjà 0:20 Et toujours main dans la main 0:22 Vous vous êtes …" at bounding box center [429, 241] width 823 height 380
click at [615, 317] on div "Nous" at bounding box center [612, 345] width 11 height 56
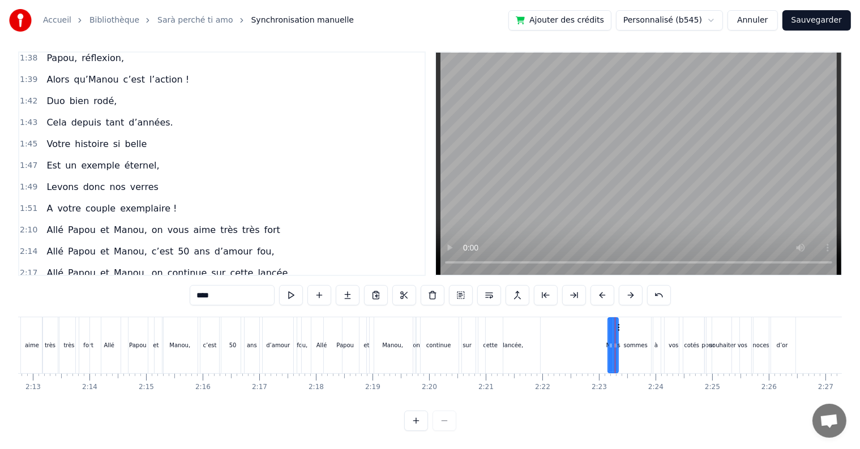
drag, startPoint x: 636, startPoint y: 311, endPoint x: 660, endPoint y: 312, distance: 23.8
click at [636, 317] on div "sommes" at bounding box center [635, 345] width 35 height 56
click at [666, 317] on div "vos" at bounding box center [673, 345] width 18 height 56
click at [708, 325] on div "souhaiter" at bounding box center [722, 345] width 33 height 56
drag, startPoint x: 710, startPoint y: 329, endPoint x: 722, endPoint y: 347, distance: 21.7
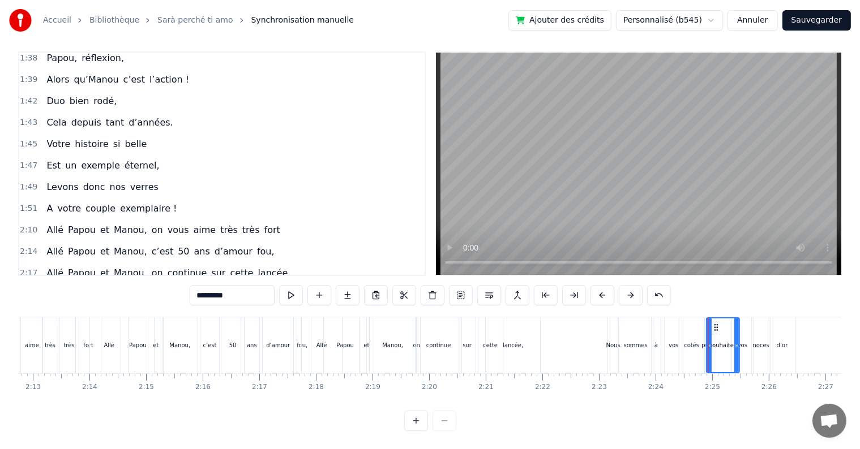
click at [714, 340] on div "souhaiter" at bounding box center [723, 346] width 32 height 54
drag, startPoint x: 740, startPoint y: 345, endPoint x: 775, endPoint y: 344, distance: 34.5
click at [744, 345] on div "vos" at bounding box center [742, 345] width 21 height 56
click at [776, 344] on div "d’or" at bounding box center [782, 345] width 26 height 56
type input "****"
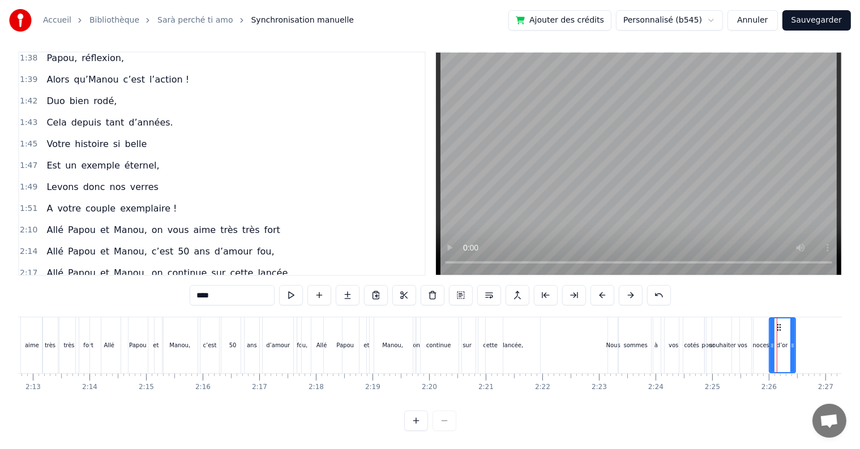
click at [795, 359] on div "d’or" at bounding box center [782, 345] width 27 height 56
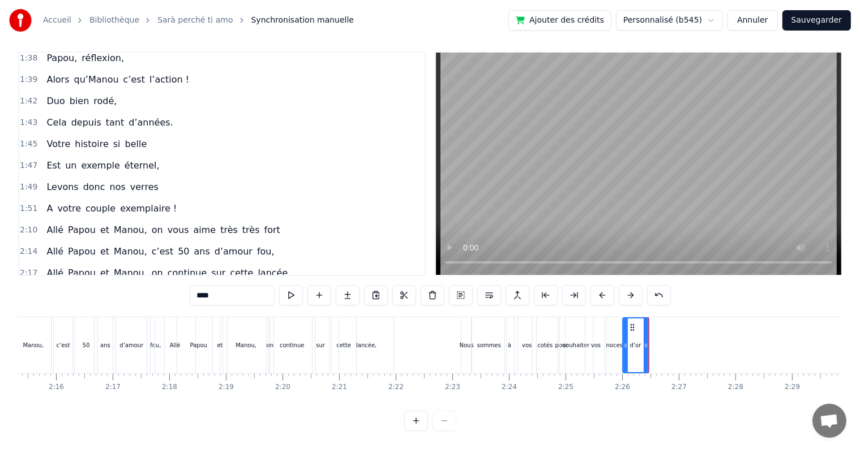
scroll to position [0, 7652]
click at [466, 363] on div "Cinquante ans déjà Et toujours main dans la main Vous vous êtes dit Oui Et c’es…" at bounding box center [429, 359] width 823 height 85
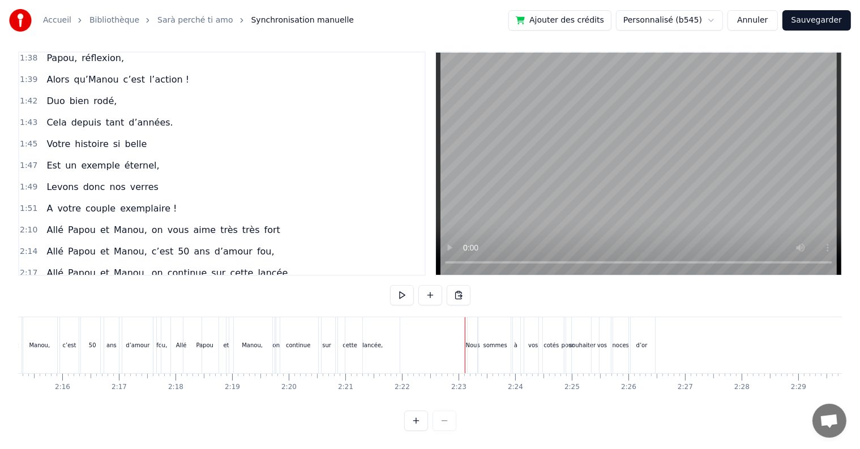
click at [473, 362] on div "Nous" at bounding box center [472, 345] width 11 height 56
click at [481, 362] on div "sommes" at bounding box center [495, 345] width 35 height 56
click at [500, 360] on div "sommes" at bounding box center [494, 346] width 33 height 54
click at [545, 362] on div "cotés" at bounding box center [551, 345] width 26 height 56
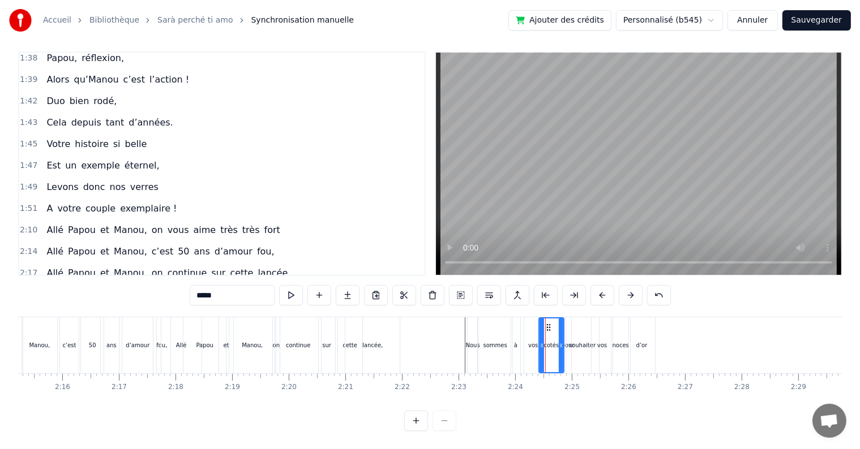
click at [617, 341] on div "noces" at bounding box center [620, 345] width 16 height 8
type input "*****"
click at [30, 289] on span "2:23" at bounding box center [29, 294] width 18 height 11
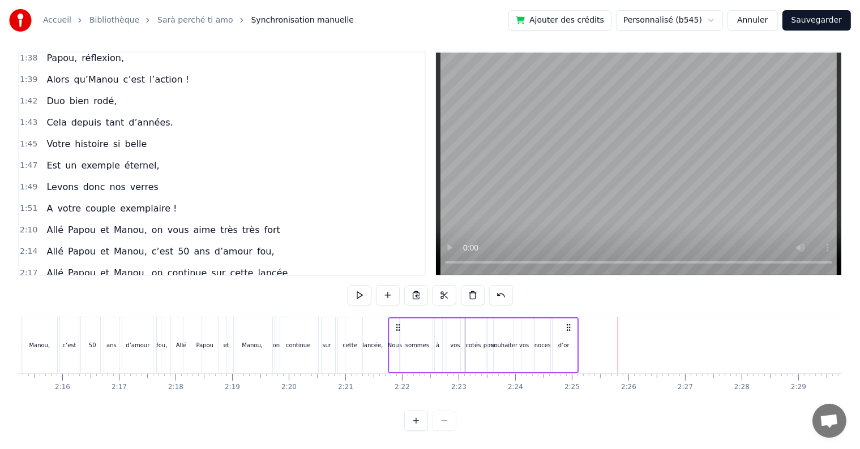
drag, startPoint x: 477, startPoint y: 317, endPoint x: 397, endPoint y: 326, distance: 79.7
click at [397, 326] on div "Nous sommes à vos cotés pour souhaiter vos noces d’or" at bounding box center [483, 345] width 190 height 56
click at [257, 303] on div "0:17 Cinquante ans déjà 0:20 Et toujours main dans la main 0:22 Vous vous êtes …" at bounding box center [429, 241] width 823 height 380
click at [257, 305] on div "0:17 Cinquante ans déjà 0:20 Et toujours main dans la main 0:22 Vous vous êtes …" at bounding box center [429, 241] width 823 height 380
click at [151, 224] on span "on" at bounding box center [158, 230] width 14 height 13
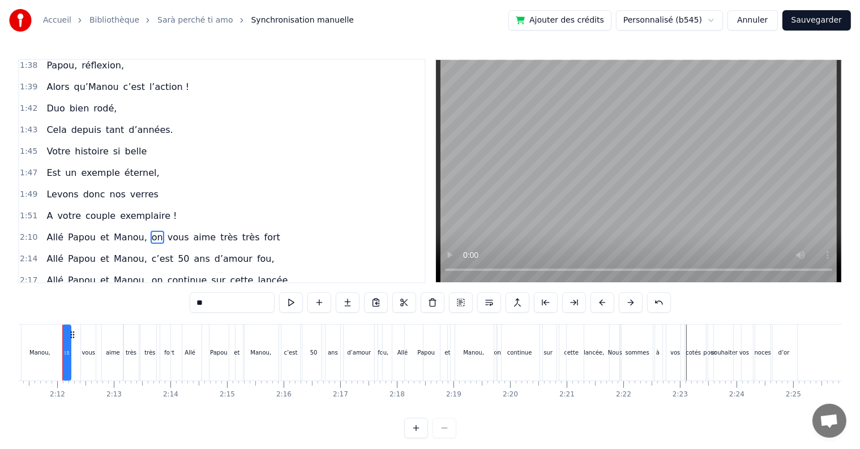
scroll to position [0, 7418]
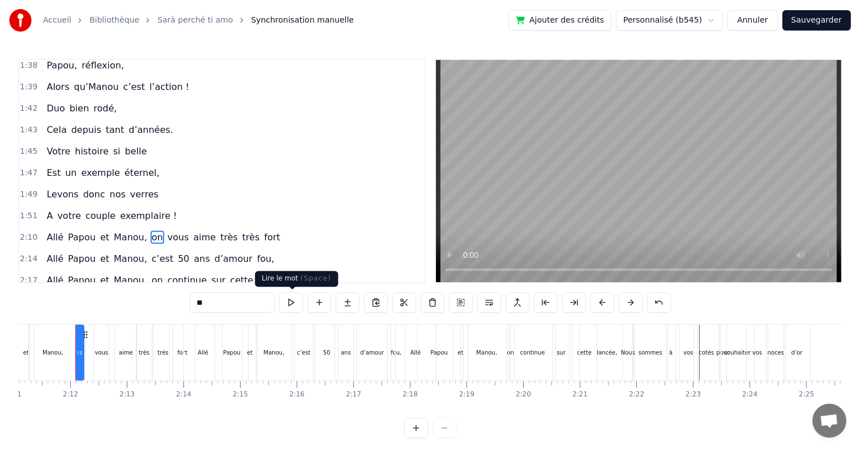
click at [295, 298] on button at bounding box center [291, 303] width 24 height 20
click at [24, 232] on span "2:10" at bounding box center [29, 237] width 18 height 11
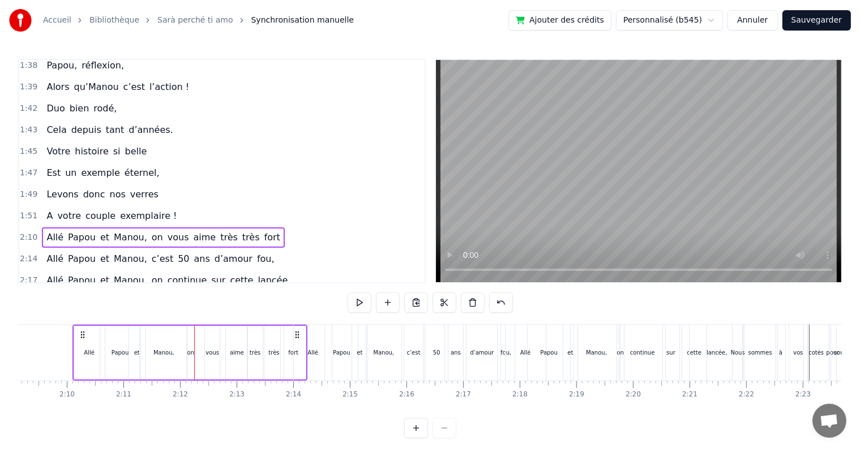
scroll to position [0, 7305]
click at [27, 254] on span "2:14" at bounding box center [29, 259] width 18 height 11
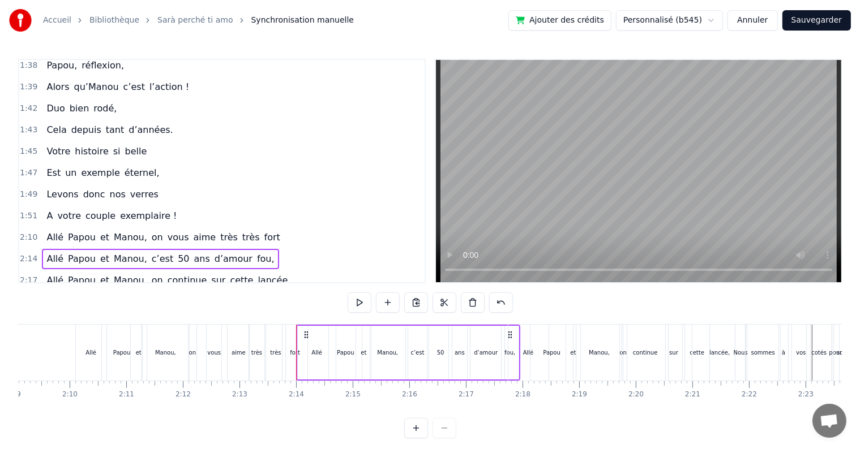
click at [349, 248] on div "2:14 [PERSON_NAME] et [PERSON_NAME], c’est 50 ans d’amour fou," at bounding box center [221, 259] width 405 height 22
click at [338, 270] on div "2:17 [PERSON_NAME] et [PERSON_NAME], on continue sur cette lancée," at bounding box center [221, 281] width 405 height 22
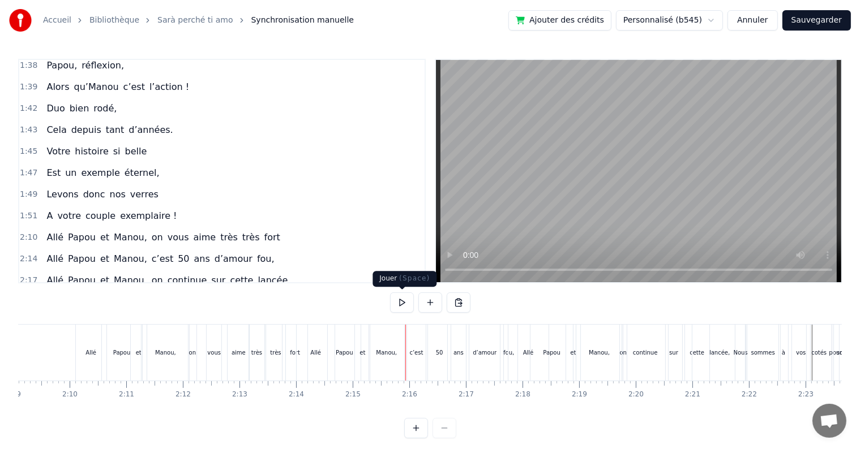
click at [399, 302] on button at bounding box center [402, 303] width 24 height 20
click at [403, 302] on button at bounding box center [402, 303] width 24 height 20
click at [555, 367] on div "Papou" at bounding box center [551, 353] width 42 height 56
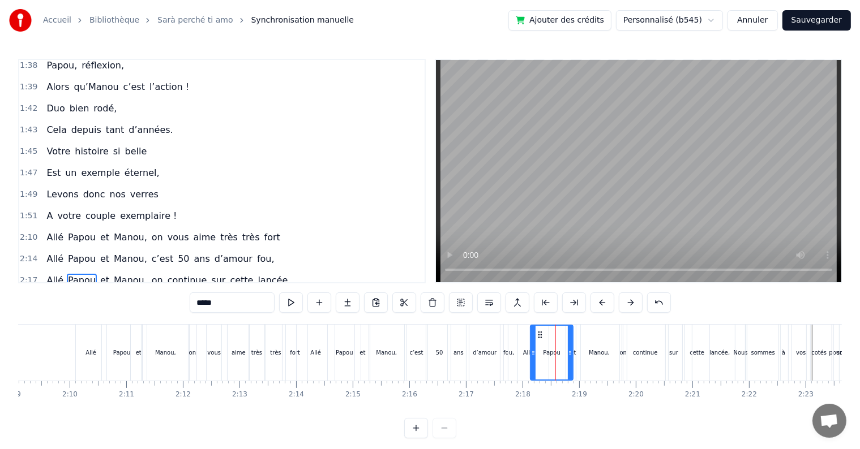
scroll to position [17, 0]
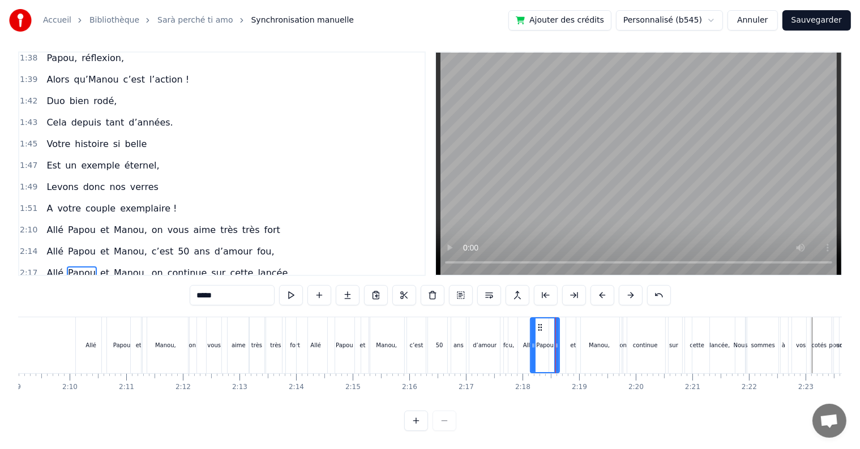
drag, startPoint x: 570, startPoint y: 340, endPoint x: 557, endPoint y: 340, distance: 13.6
click at [557, 340] on div at bounding box center [556, 346] width 5 height 54
click at [573, 341] on div "et" at bounding box center [573, 345] width 6 height 8
drag, startPoint x: 574, startPoint y: 319, endPoint x: 564, endPoint y: 319, distance: 10.2
click at [564, 330] on circle at bounding box center [564, 330] width 1 height 1
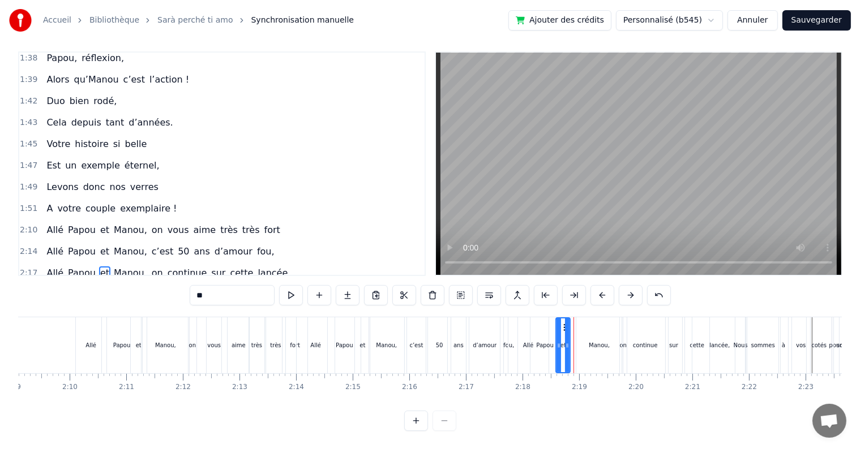
click at [594, 341] on div "Manou," at bounding box center [599, 345] width 21 height 8
type input "******"
drag, startPoint x: 618, startPoint y: 337, endPoint x: 602, endPoint y: 337, distance: 16.4
click at [602, 341] on icon at bounding box center [604, 345] width 5 height 9
drag, startPoint x: 584, startPoint y: 317, endPoint x: 575, endPoint y: 318, distance: 9.1
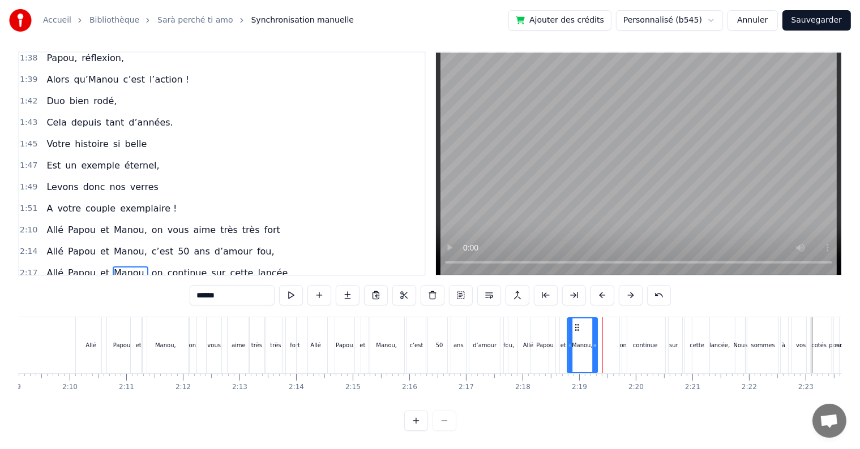
click at [575, 323] on icon at bounding box center [576, 327] width 9 height 9
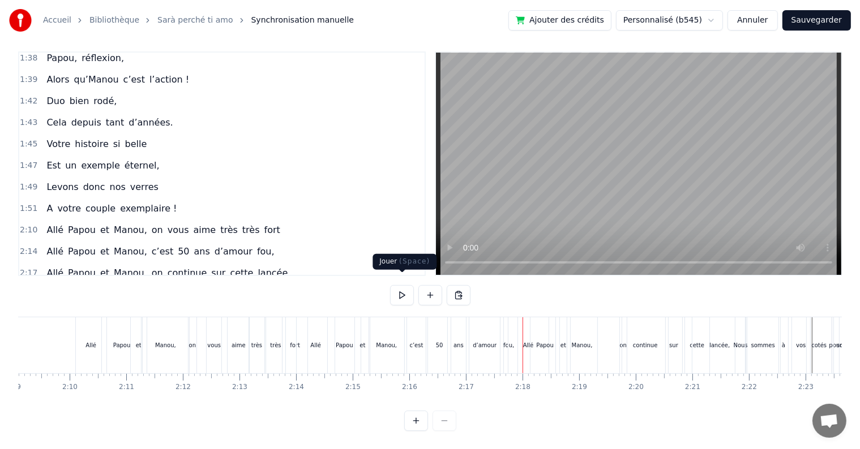
click at [402, 290] on button at bounding box center [402, 295] width 24 height 20
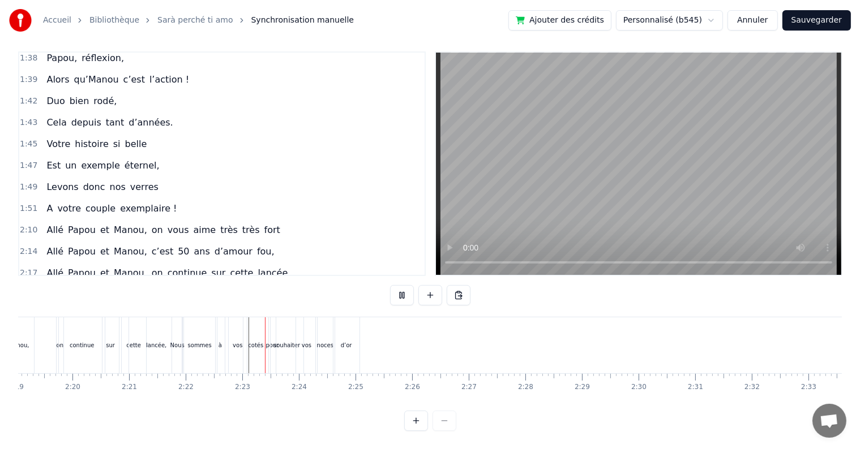
scroll to position [0, 8025]
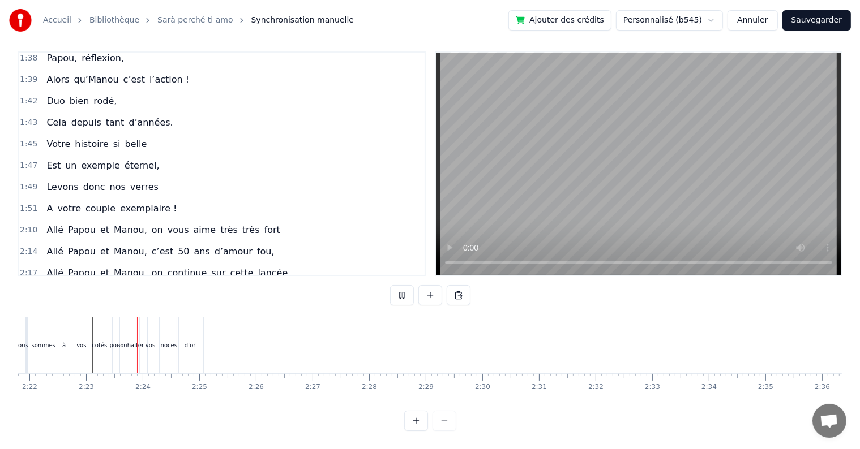
click at [398, 285] on button at bounding box center [402, 295] width 24 height 20
click at [111, 317] on div "cotés" at bounding box center [99, 345] width 25 height 56
click at [25, 289] on span "2:21" at bounding box center [29, 294] width 18 height 11
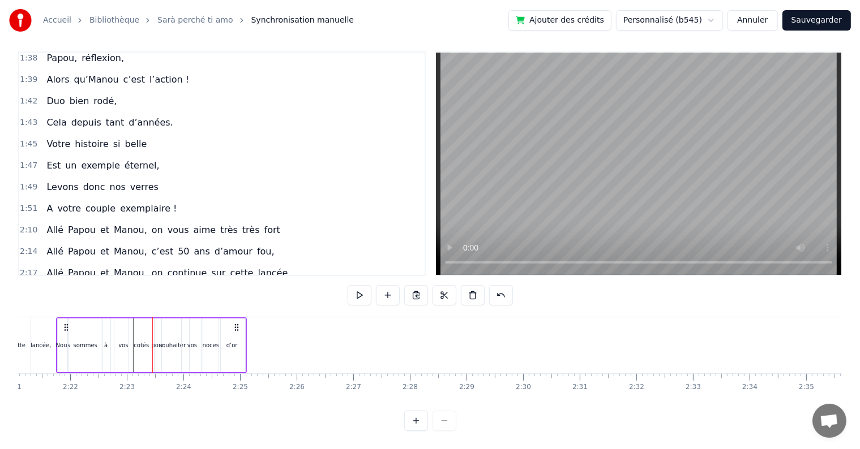
scroll to position [0, 7965]
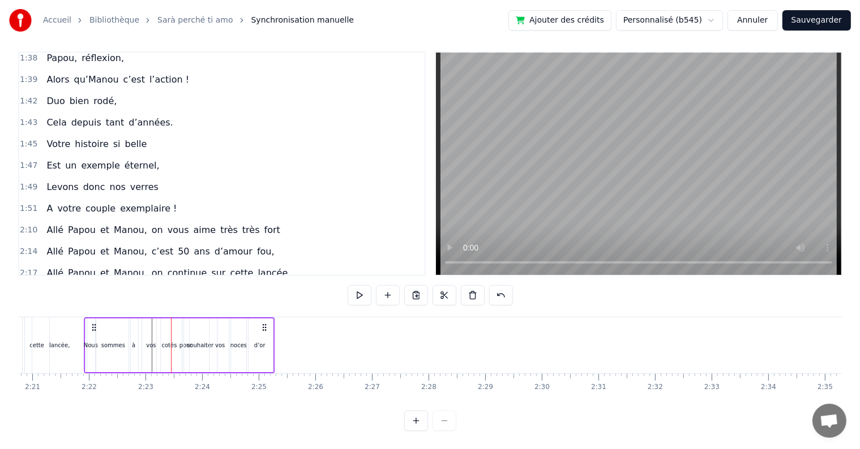
drag, startPoint x: 84, startPoint y: 314, endPoint x: 93, endPoint y: 317, distance: 9.5
click at [93, 323] on icon at bounding box center [93, 327] width 9 height 9
click at [297, 297] on div "0:17 Cinquante ans déjà 0:20 Et toujours main dans la main 0:22 Vous vous êtes …" at bounding box center [429, 241] width 823 height 380
click at [77, 317] on div "lancée," at bounding box center [59, 345] width 55 height 56
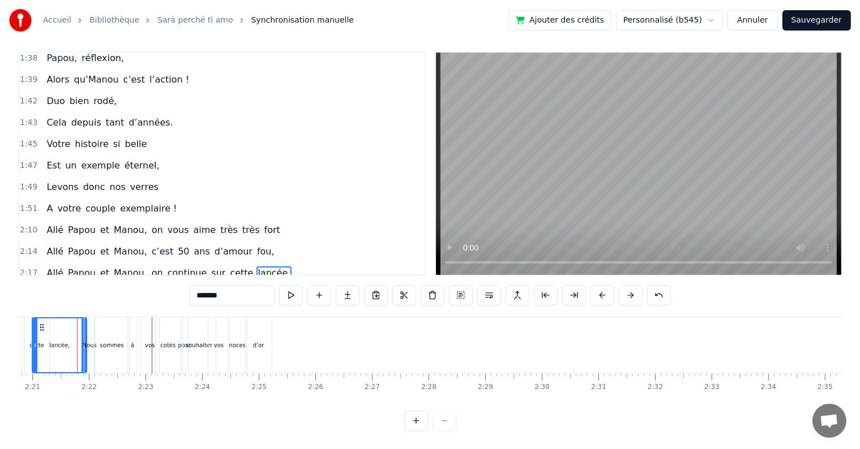
click at [84, 317] on div "Nous" at bounding box center [89, 345] width 11 height 56
click at [82, 306] on div "0:17 Cinquante ans déjà 0:20 Et toujours main dans la main 0:22 Vous vous êtes …" at bounding box center [429, 241] width 823 height 380
click at [152, 295] on div "0:17 Cinquante ans déjà 0:20 Et toujours main dans la main 0:22 Vous vous êtes …" at bounding box center [429, 241] width 823 height 380
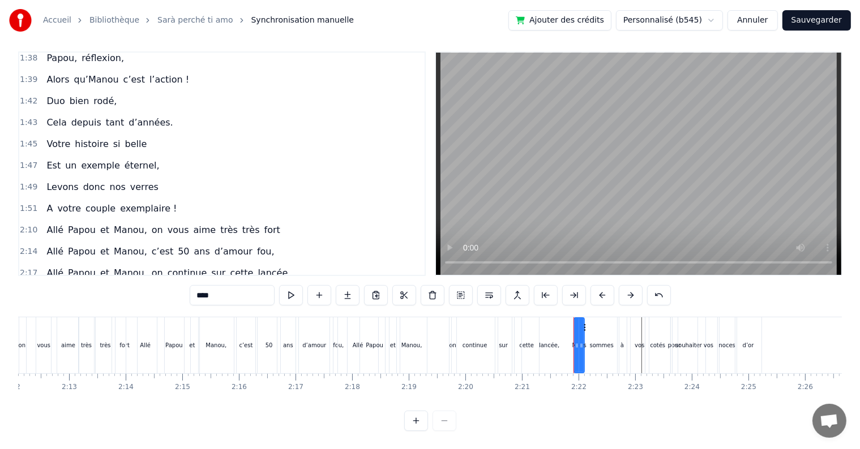
scroll to position [0, 7470]
click at [403, 306] on div "0:17 Cinquante ans déjà 0:20 Et toujours main dans la main 0:22 Vous vous êtes …" at bounding box center [429, 241] width 823 height 380
click at [403, 317] on div "Manou," at bounding box center [417, 345] width 31 height 56
type input "******"
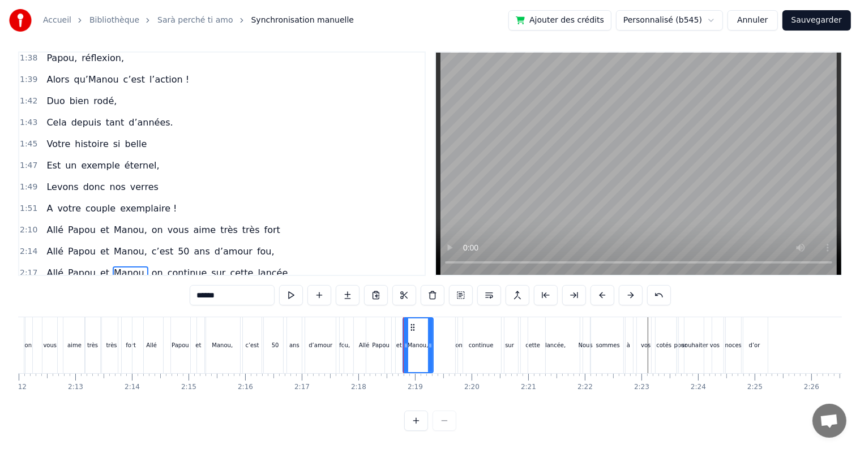
click at [452, 306] on div "0:17 Cinquante ans déjà 0:20 Et toujours main dans la main 0:22 Vous vous êtes …" at bounding box center [429, 241] width 823 height 380
click at [444, 305] on div "0:17 Cinquante ans déjà 0:20 Et toujours main dans la main 0:22 Vous vous êtes …" at bounding box center [429, 241] width 823 height 380
click at [440, 317] on div "Allé Papou et [PERSON_NAME], on continue sur cette lancée," at bounding box center [465, 345] width 242 height 56
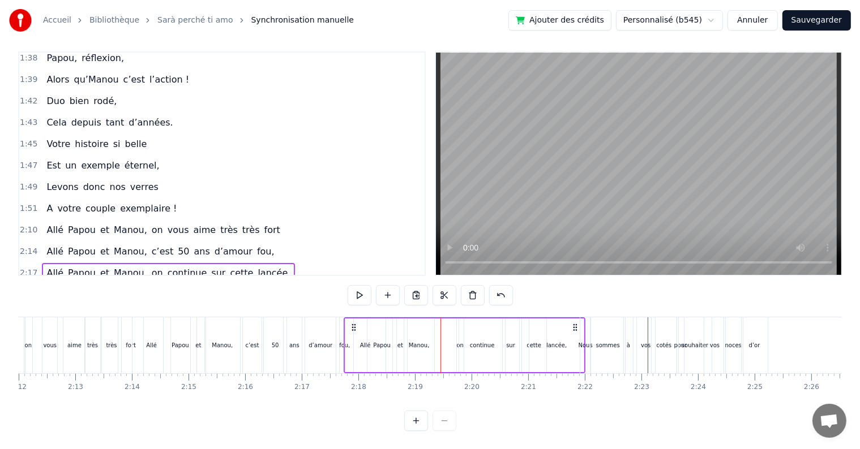
click at [341, 317] on div "fou," at bounding box center [344, 345] width 17 height 56
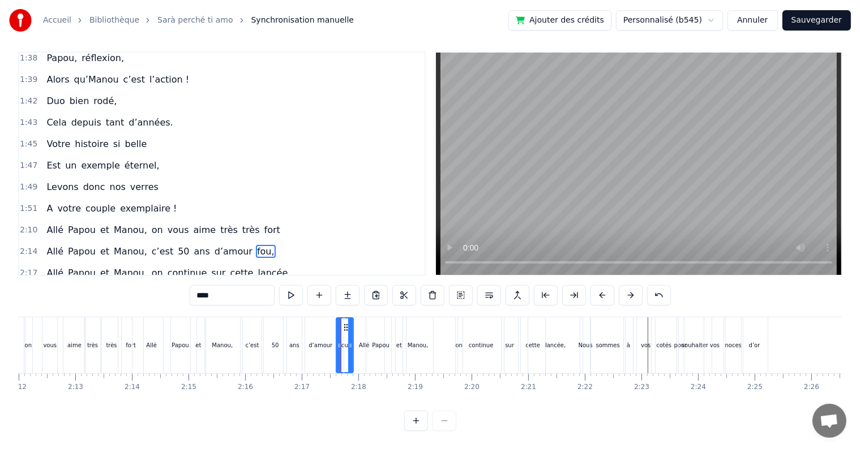
scroll to position [5, 0]
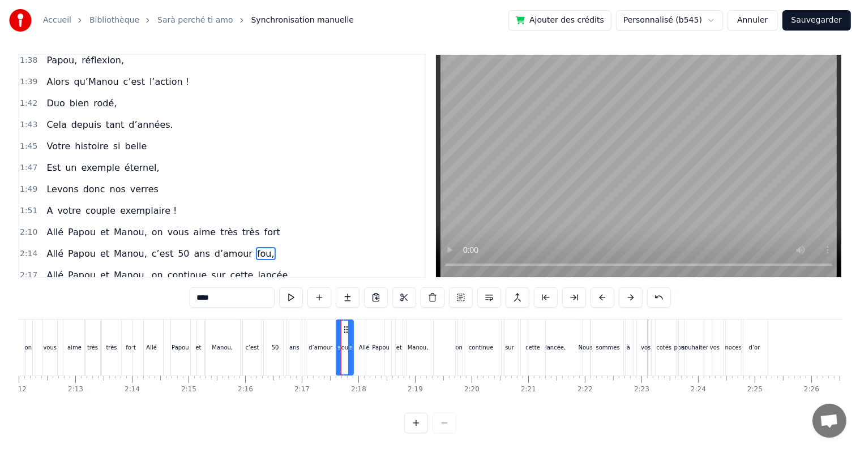
click at [337, 321] on div at bounding box center [339, 348] width 5 height 54
click at [330, 320] on div "d’amour" at bounding box center [321, 348] width 38 height 56
click at [354, 321] on div "Allé" at bounding box center [364, 348] width 40 height 56
type input "****"
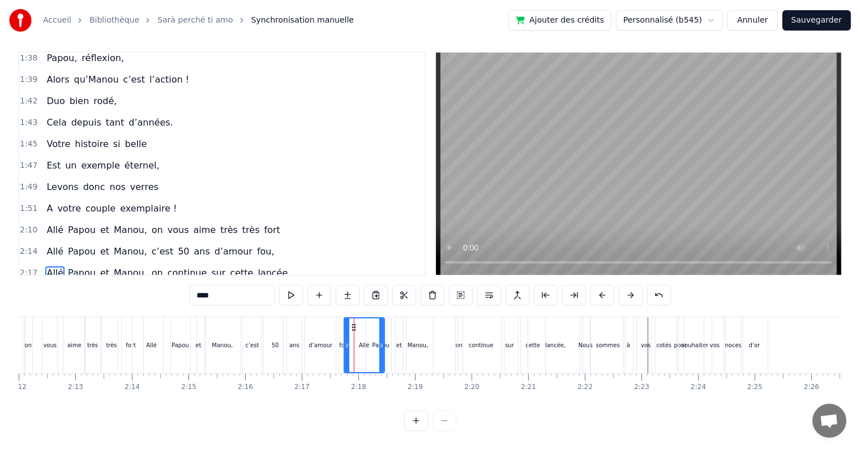
click at [425, 303] on div "0:17 Cinquante ans déjà 0:20 Et toujours main dans la main 0:22 Vous vous êtes …" at bounding box center [429, 241] width 823 height 380
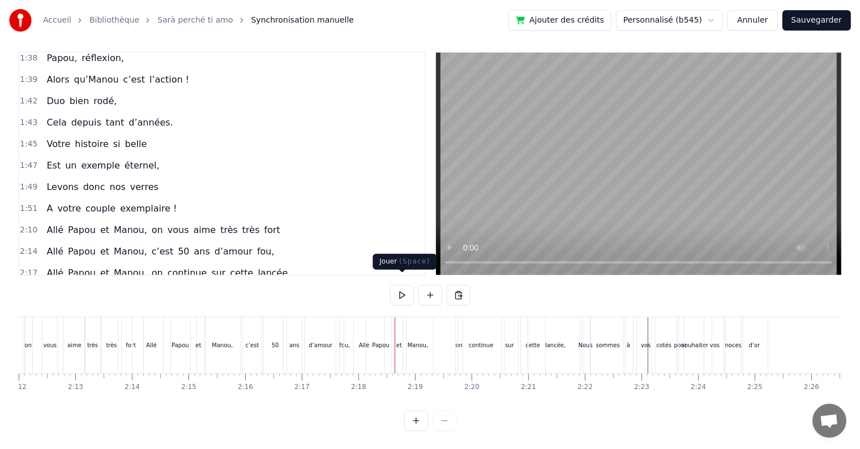
click at [405, 287] on button at bounding box center [402, 295] width 24 height 20
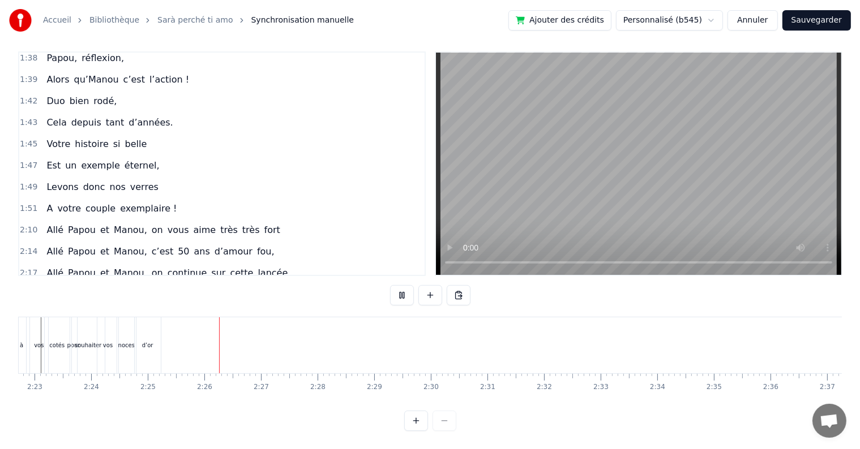
scroll to position [0, 8185]
click at [402, 285] on button at bounding box center [402, 295] width 24 height 20
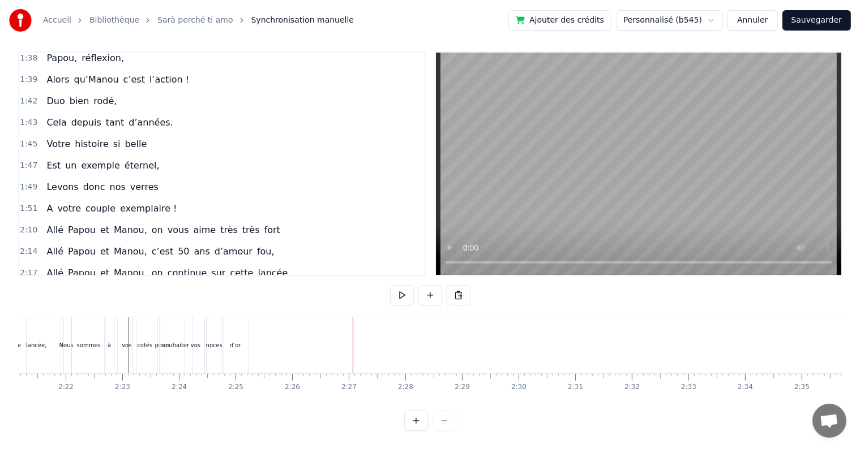
scroll to position [0, 7952]
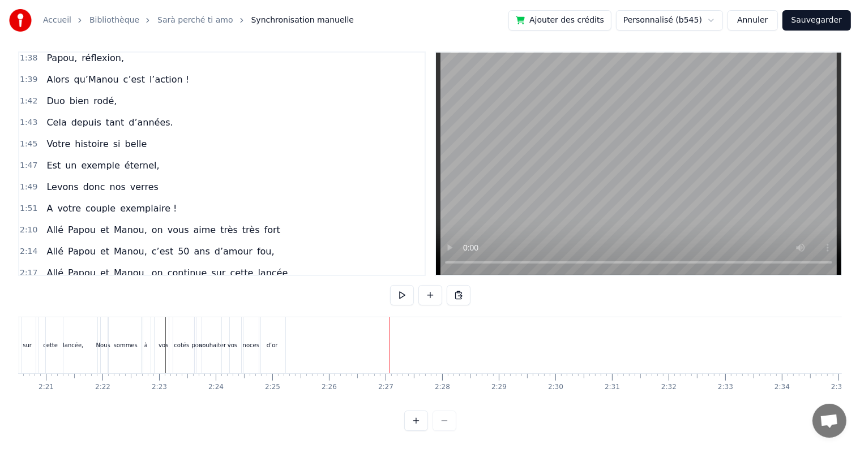
click at [29, 225] on span "2:10" at bounding box center [29, 230] width 18 height 11
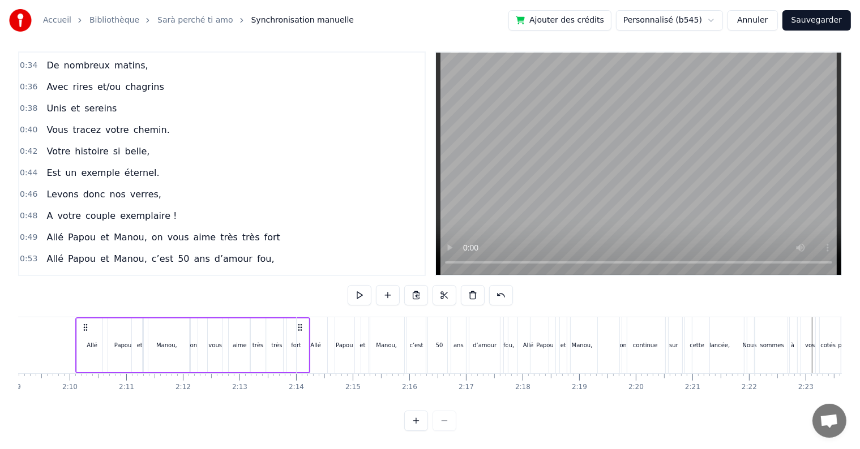
scroll to position [226, 0]
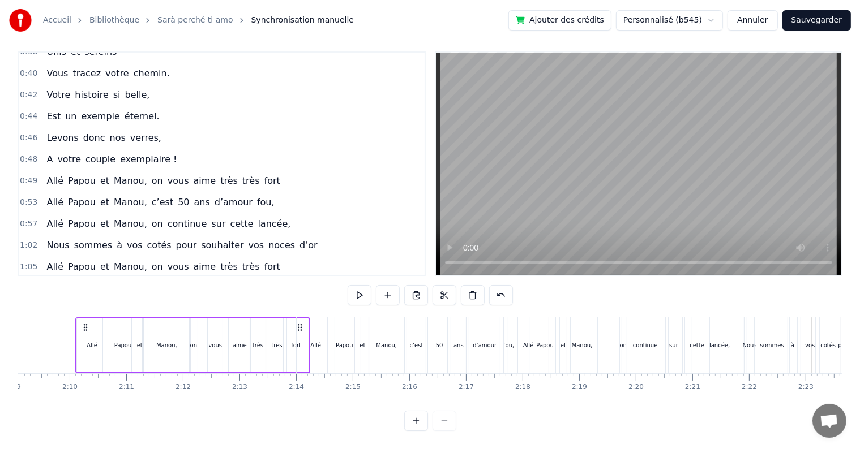
click at [27, 175] on span "0:49" at bounding box center [29, 180] width 18 height 11
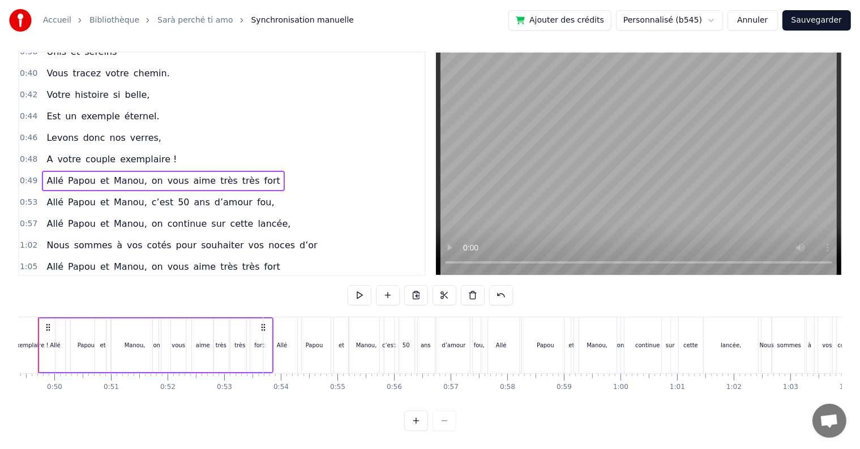
scroll to position [0, 2757]
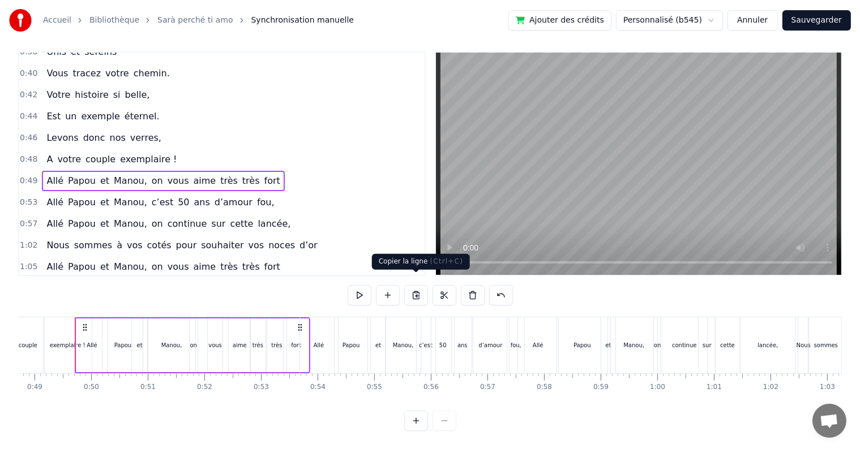
click at [416, 285] on button at bounding box center [416, 295] width 24 height 20
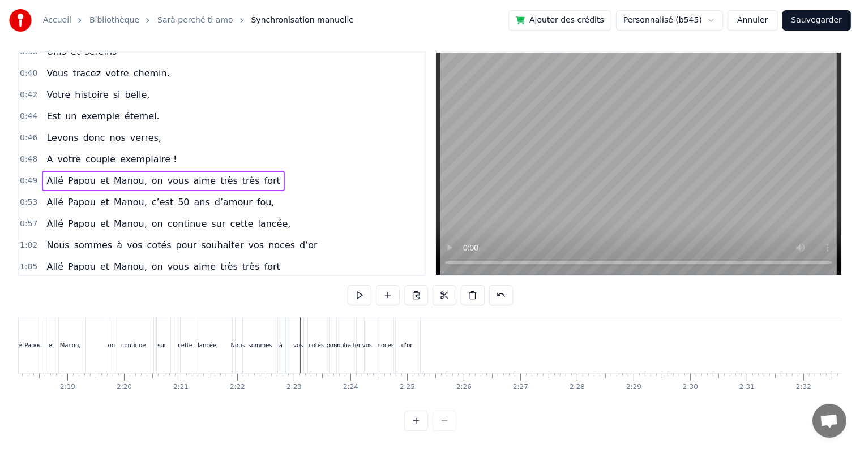
scroll to position [0, 7835]
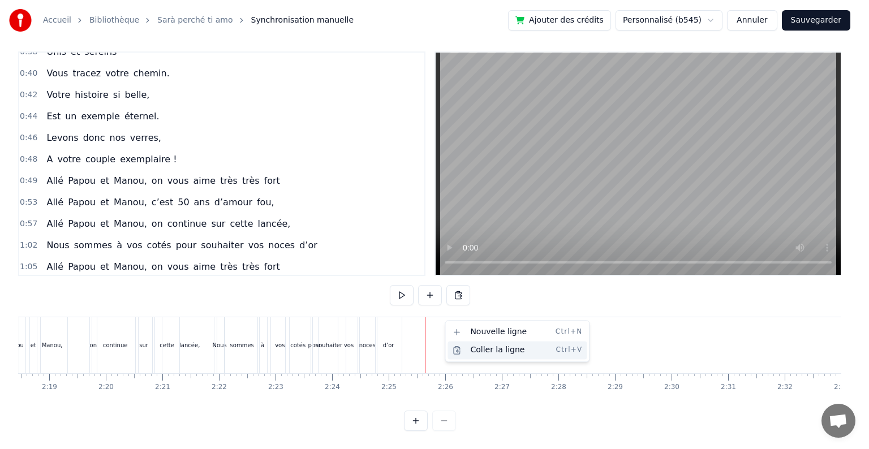
click at [469, 348] on div "Coller la ligne Ctrl+V" at bounding box center [517, 350] width 139 height 18
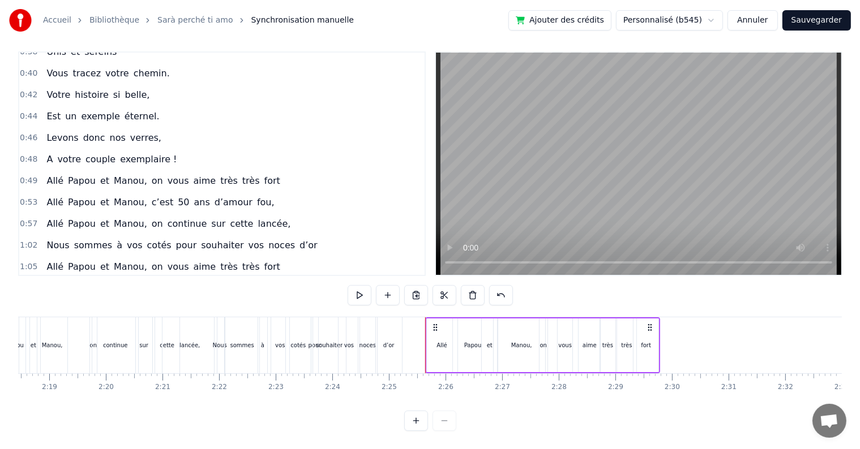
click at [350, 317] on div "vos" at bounding box center [349, 345] width 22 height 56
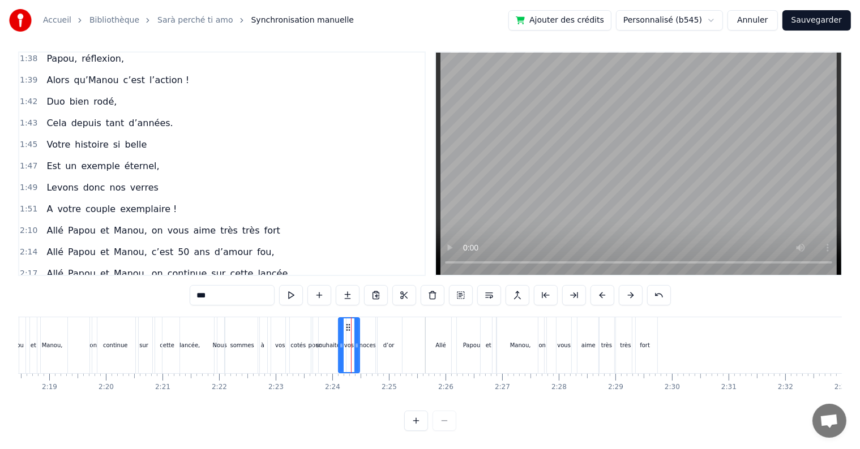
scroll to position [714, 0]
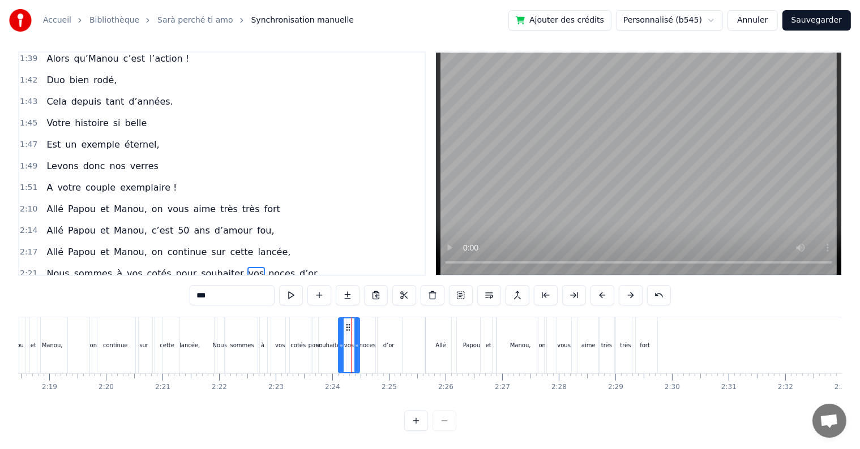
click at [359, 307] on div "0:17 Cinquante ans déjà 0:20 Et toujours main dans la main 0:22 Vous vous êtes …" at bounding box center [429, 241] width 823 height 380
click at [358, 317] on div "Nous sommes à vos cotés pour souhaiter vos noces d’or" at bounding box center [309, 345] width 190 height 56
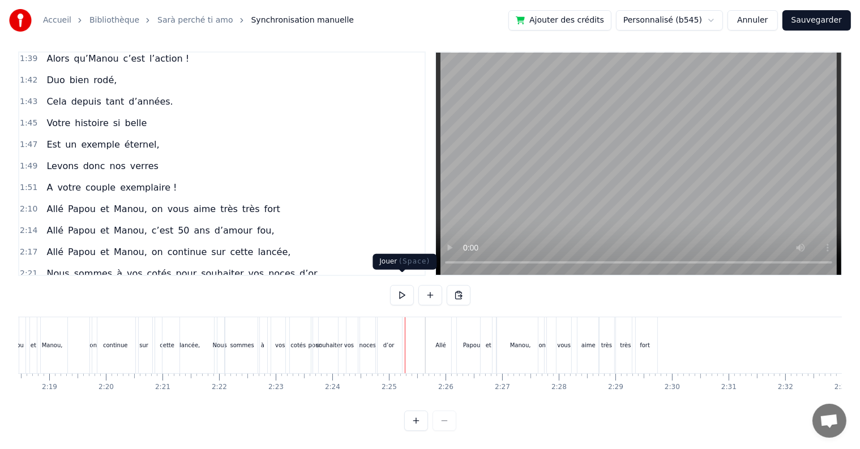
click at [401, 293] on button at bounding box center [402, 295] width 24 height 20
click at [401, 289] on button at bounding box center [402, 295] width 24 height 20
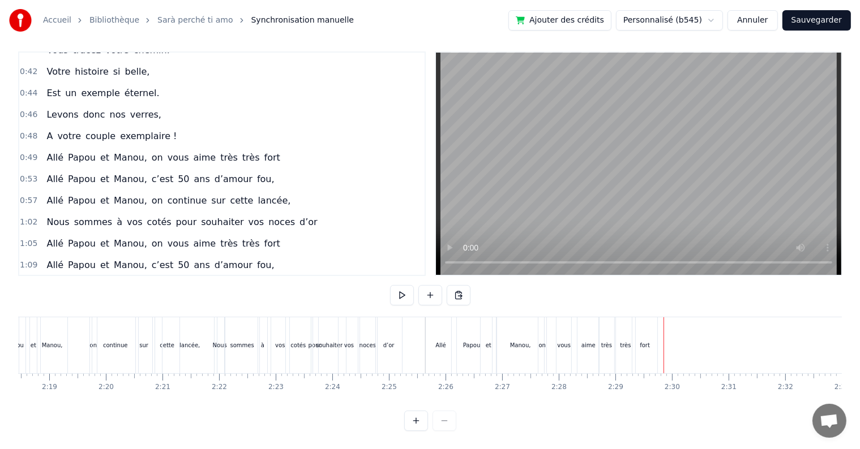
scroll to position [205, 0]
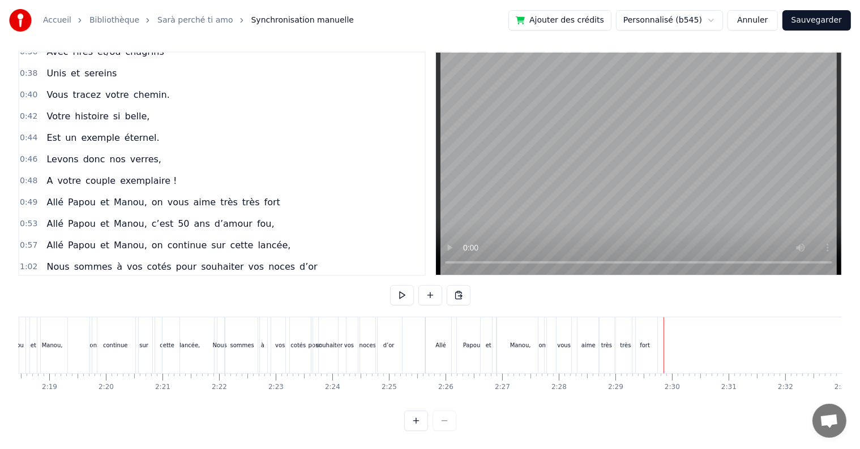
click at [25, 218] on span "0:53" at bounding box center [29, 223] width 18 height 11
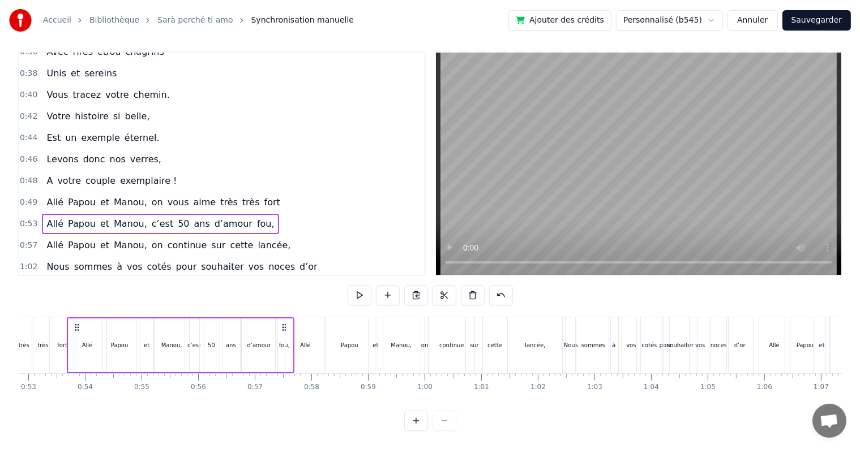
scroll to position [0, 2981]
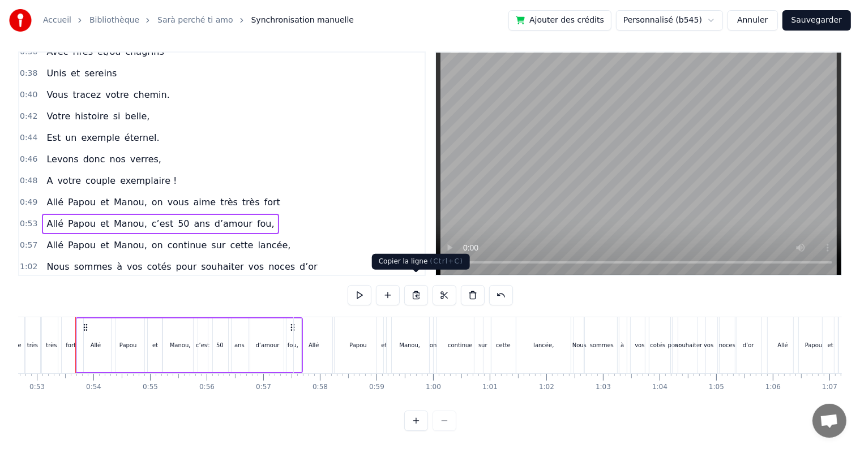
click at [418, 286] on button at bounding box center [416, 295] width 24 height 20
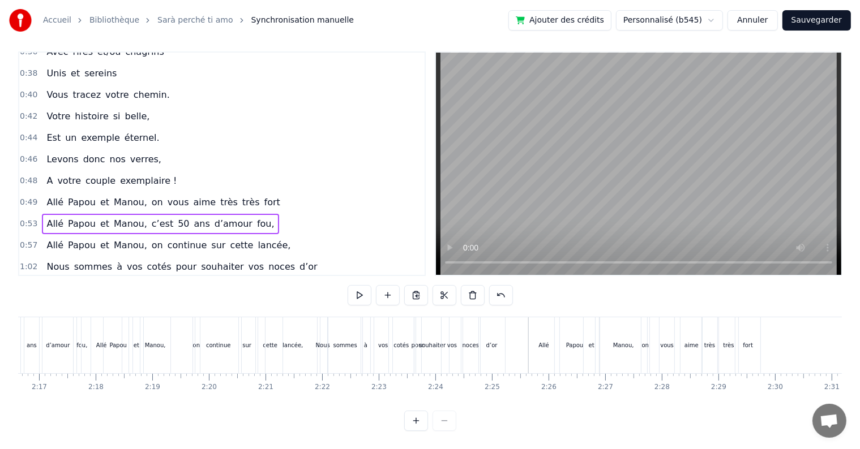
scroll to position [0, 8043]
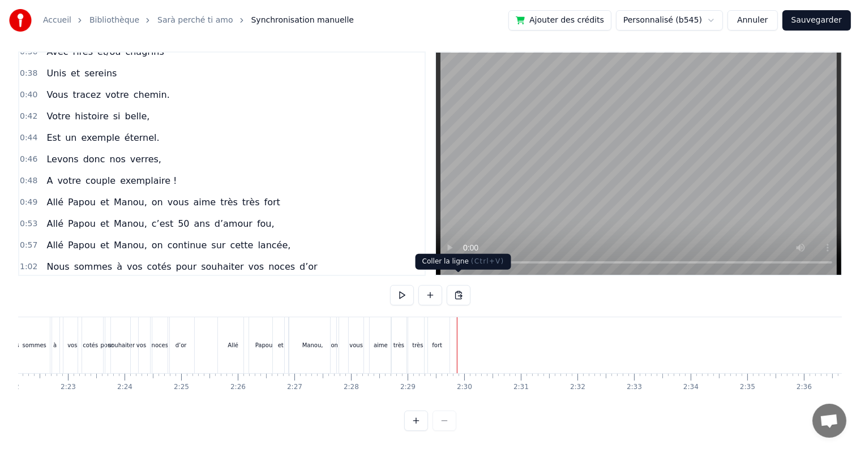
click at [457, 287] on button at bounding box center [459, 295] width 24 height 20
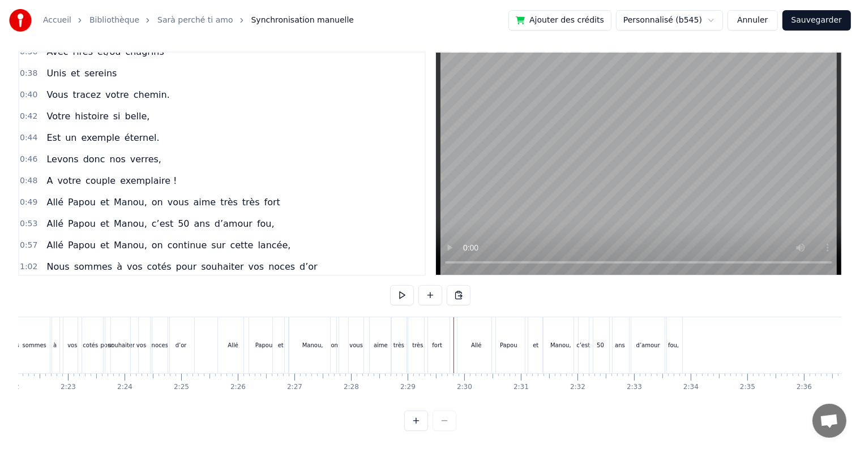
drag, startPoint x: 414, startPoint y: 288, endPoint x: 407, endPoint y: 288, distance: 7.4
click at [414, 288] on div at bounding box center [430, 295] width 80 height 20
click at [403, 285] on button at bounding box center [402, 295] width 24 height 20
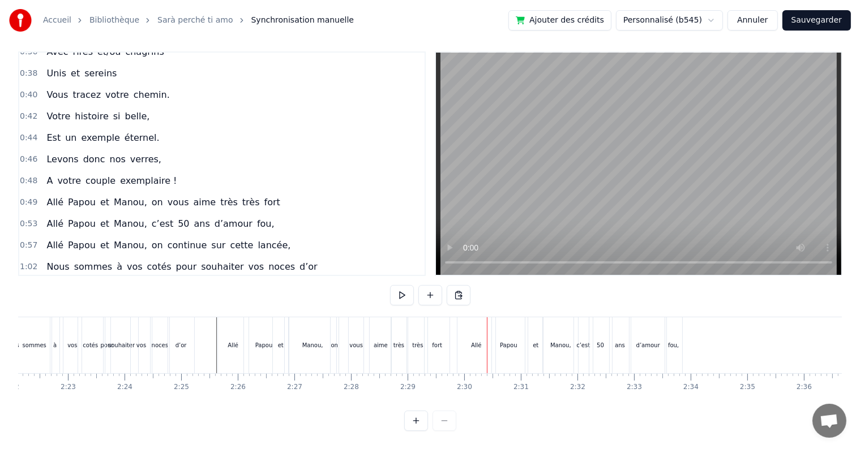
click at [403, 285] on button at bounding box center [402, 295] width 24 height 20
click at [27, 240] on span "0:57" at bounding box center [29, 245] width 18 height 11
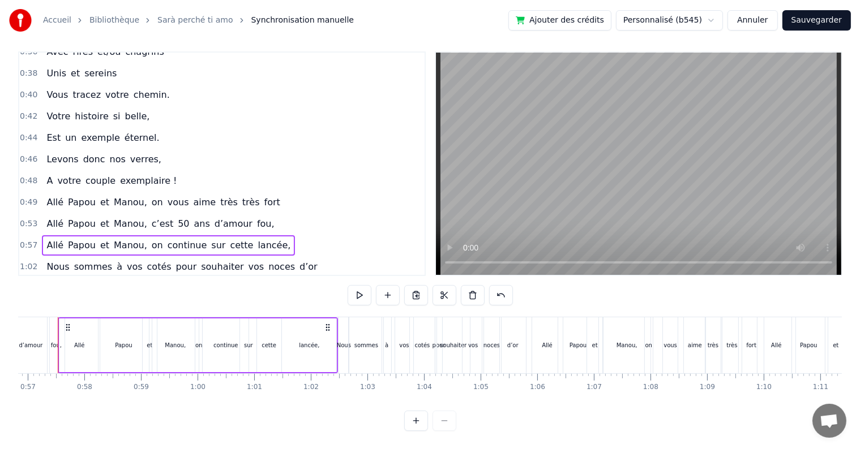
scroll to position [0, 3199]
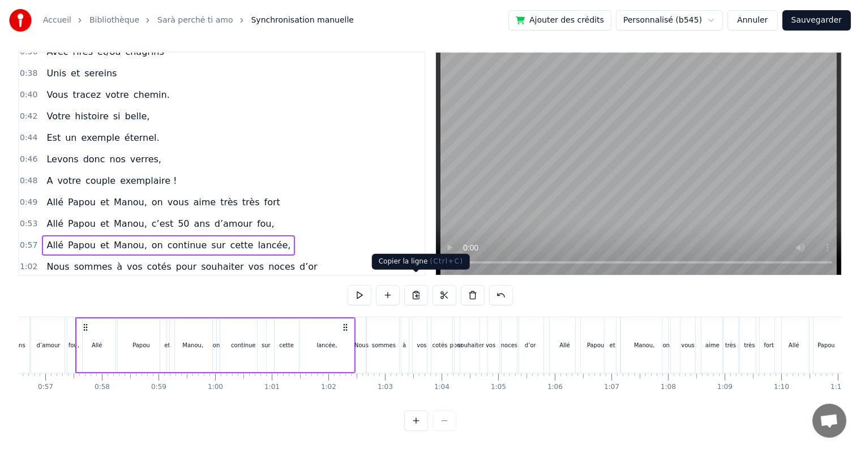
click at [418, 285] on button at bounding box center [416, 295] width 24 height 20
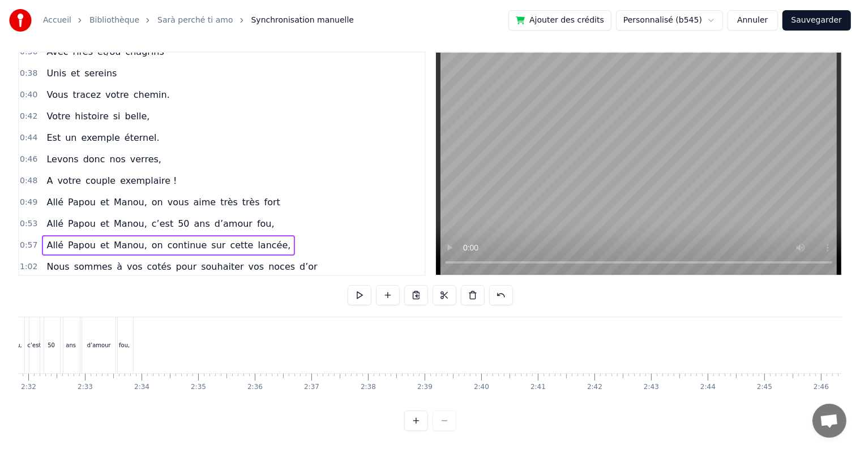
scroll to position [0, 8335]
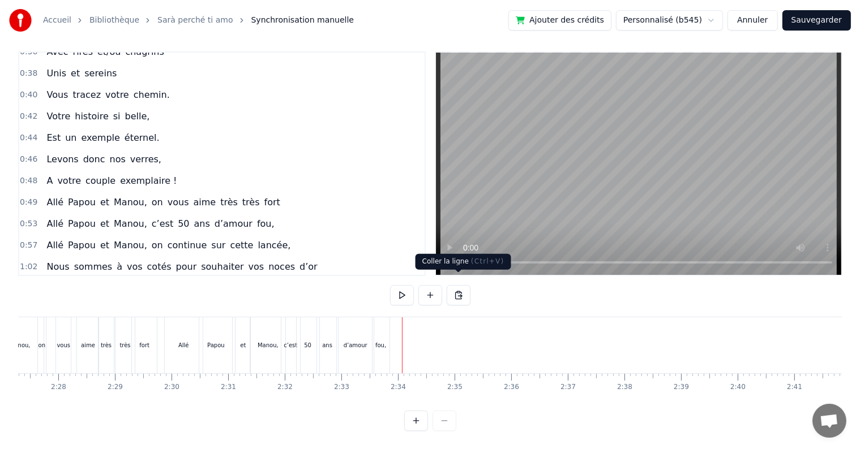
click at [461, 286] on button at bounding box center [459, 295] width 24 height 20
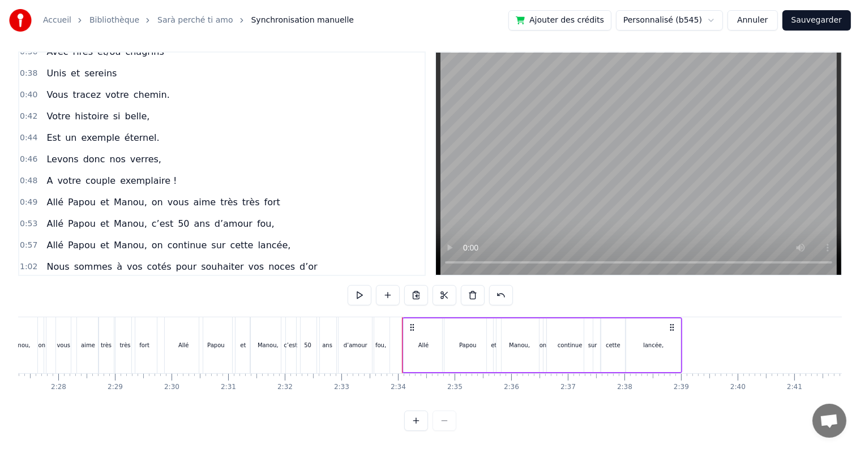
click at [203, 306] on div "0:17 Cinquante ans déjà 0:20 Et toujours main dans la main 0:22 Vous vous êtes …" at bounding box center [429, 241] width 823 height 380
click at [196, 317] on div "Allé" at bounding box center [183, 345] width 39 height 56
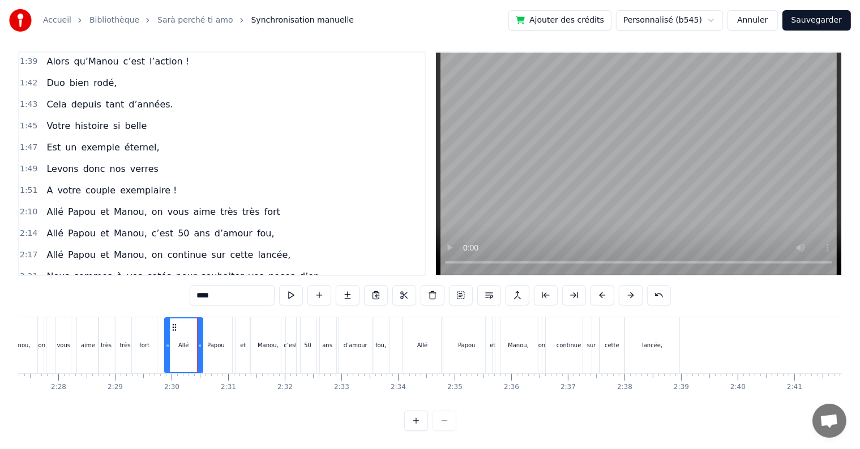
scroll to position [756, 0]
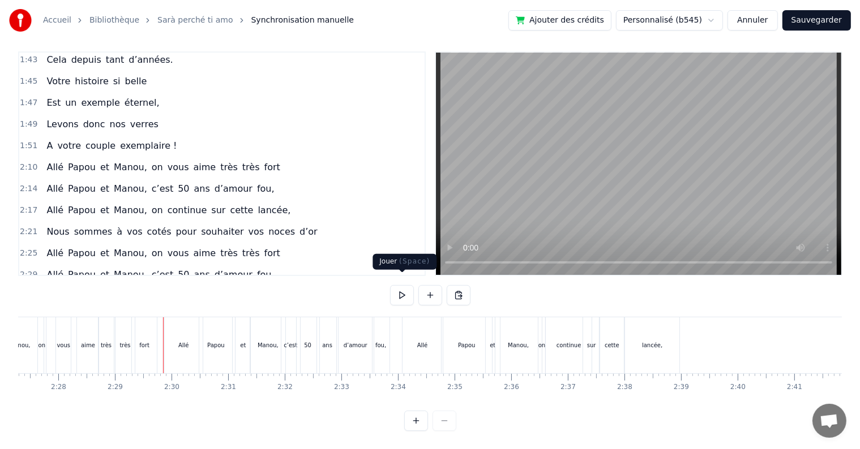
click at [396, 285] on button at bounding box center [402, 295] width 24 height 20
click at [405, 285] on button at bounding box center [402, 295] width 24 height 20
click at [653, 342] on div "lancée," at bounding box center [652, 345] width 54 height 56
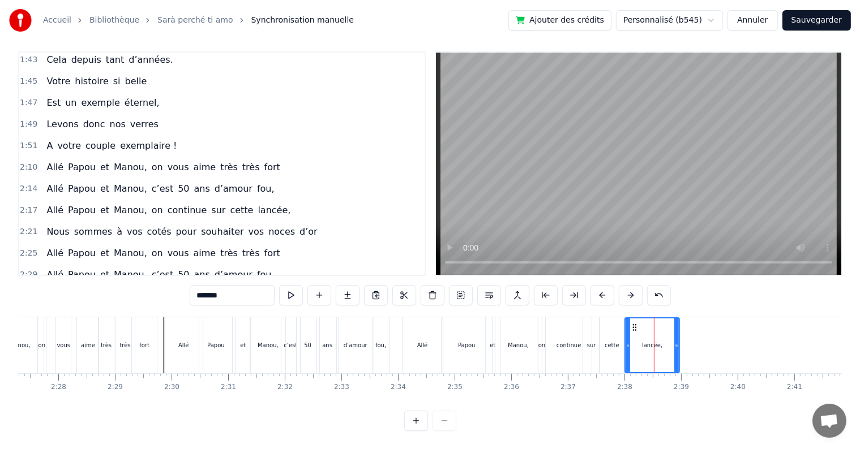
click at [466, 341] on div "Papou" at bounding box center [467, 345] width 18 height 8
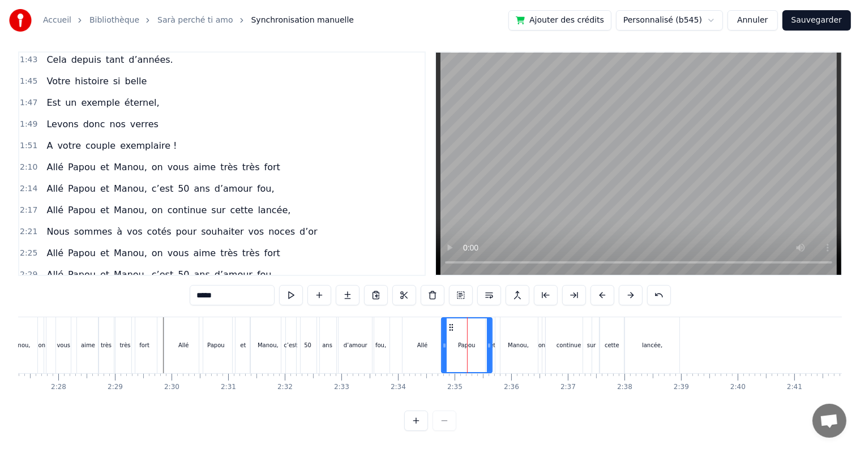
click at [452, 323] on icon at bounding box center [451, 327] width 9 height 9
click at [453, 317] on div "Papou" at bounding box center [466, 345] width 51 height 56
click at [491, 317] on div "Papou" at bounding box center [466, 345] width 51 height 56
click at [496, 317] on div "Manou," at bounding box center [518, 345] width 46 height 56
type input "******"
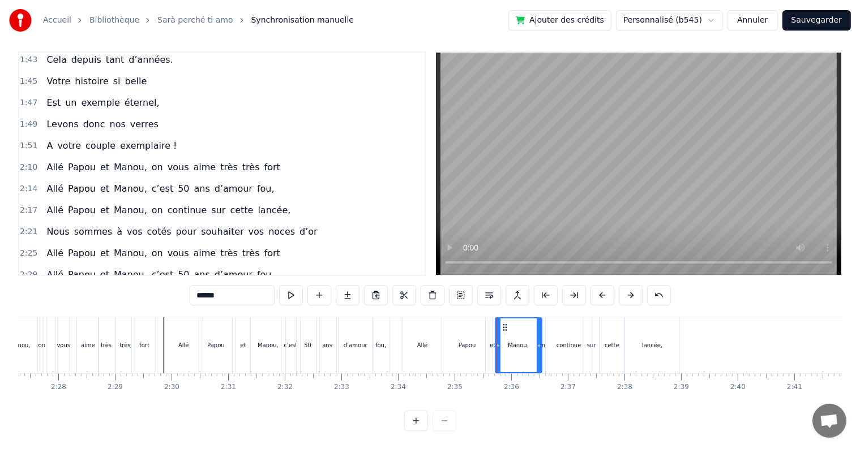
click at [492, 305] on div "0:17 Cinquante ans déjà 0:20 Et toujours main dans la main 0:22 Vous vous êtes …" at bounding box center [429, 241] width 823 height 380
click at [28, 291] on span "2:34" at bounding box center [29, 296] width 18 height 11
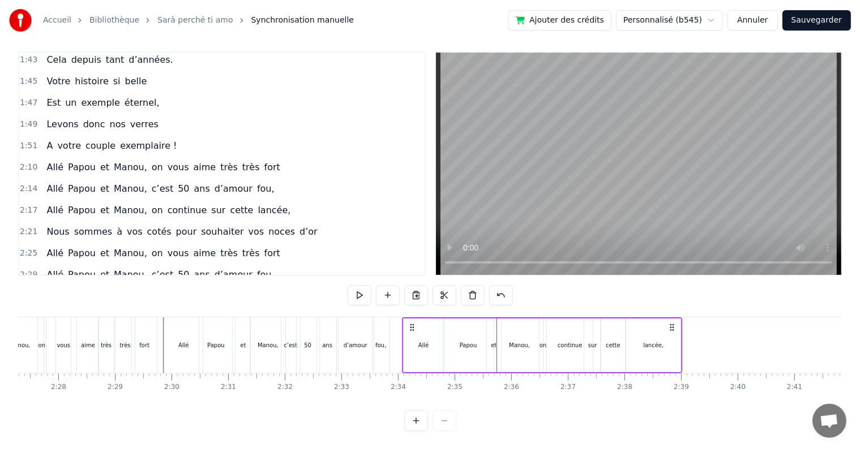
click at [423, 330] on div "Allé" at bounding box center [423, 346] width 40 height 54
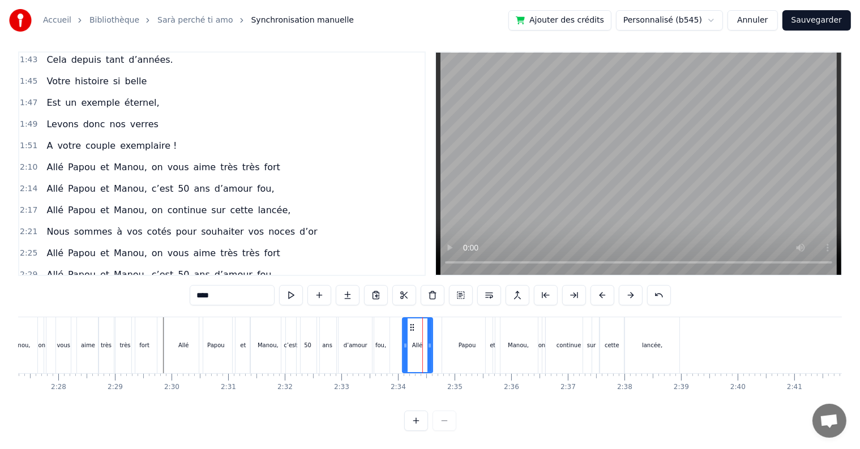
drag, startPoint x: 438, startPoint y: 334, endPoint x: 428, endPoint y: 334, distance: 10.2
click at [428, 341] on icon at bounding box center [429, 345] width 5 height 9
click at [453, 336] on div "Papou" at bounding box center [467, 345] width 50 height 56
drag, startPoint x: 452, startPoint y: 319, endPoint x: 433, endPoint y: 316, distance: 18.3
click at [433, 323] on icon at bounding box center [433, 327] width 9 height 9
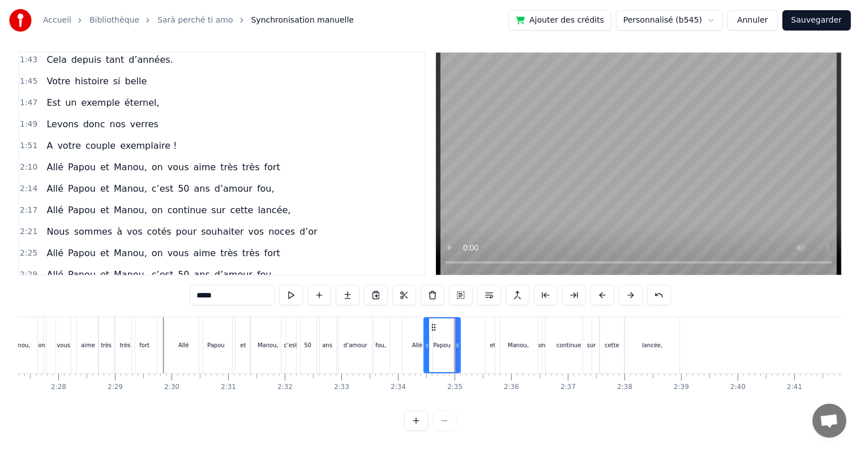
drag, startPoint x: 471, startPoint y: 335, endPoint x: 457, endPoint y: 333, distance: 14.3
click at [457, 341] on icon at bounding box center [457, 345] width 5 height 9
click at [491, 341] on div "et" at bounding box center [493, 345] width 14 height 56
drag, startPoint x: 493, startPoint y: 319, endPoint x: 465, endPoint y: 316, distance: 27.9
click at [465, 323] on icon at bounding box center [467, 327] width 9 height 9
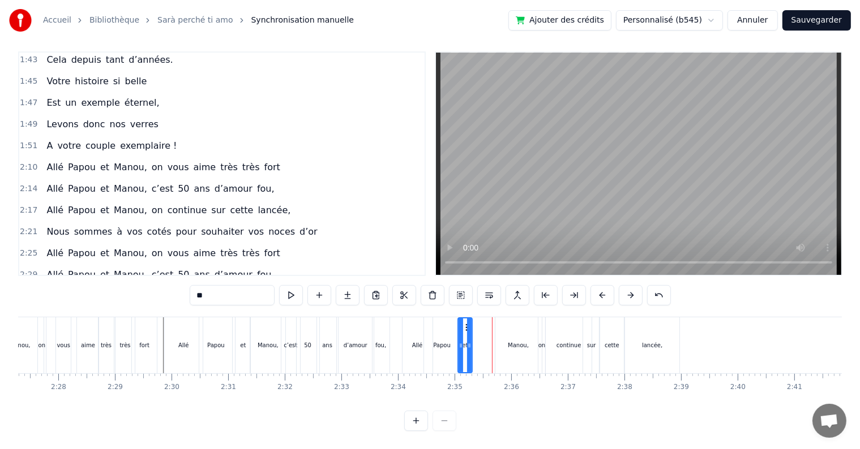
click at [509, 326] on div "Manou," at bounding box center [518, 345] width 46 height 56
type input "******"
drag, startPoint x: 537, startPoint y: 336, endPoint x: 518, endPoint y: 321, distance: 23.4
click at [532, 341] on icon at bounding box center [533, 345] width 5 height 9
drag, startPoint x: 501, startPoint y: 316, endPoint x: 478, endPoint y: 315, distance: 23.3
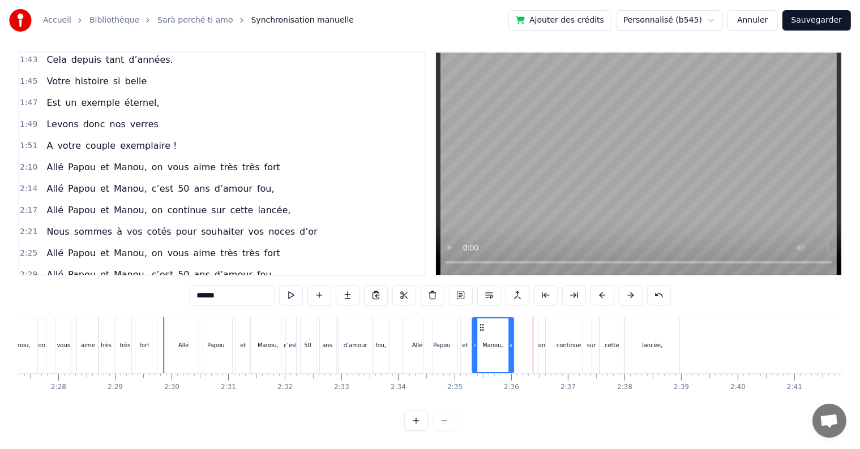
click at [478, 323] on icon at bounding box center [481, 327] width 9 height 9
click at [530, 330] on div "Allé Papou et [PERSON_NAME], on continue sur cette lancée," at bounding box center [542, 345] width 281 height 56
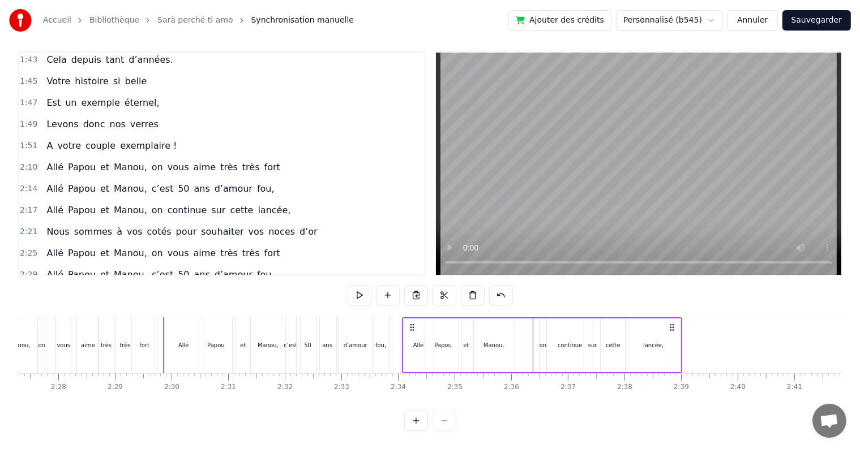
click at [538, 331] on div "Allé Papou et [PERSON_NAME], on continue sur cette lancée," at bounding box center [542, 345] width 281 height 56
click at [543, 321] on div "on" at bounding box center [542, 346] width 7 height 54
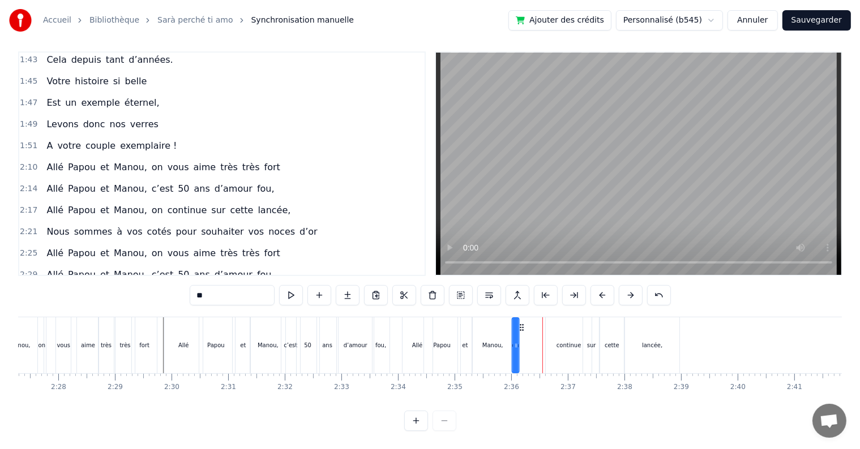
drag, startPoint x: 546, startPoint y: 316, endPoint x: 520, endPoint y: 317, distance: 26.0
click at [520, 323] on icon at bounding box center [521, 327] width 9 height 9
click at [563, 328] on div "continue" at bounding box center [569, 345] width 46 height 56
drag, startPoint x: 554, startPoint y: 317, endPoint x: 524, endPoint y: 316, distance: 30.0
click at [524, 323] on icon at bounding box center [525, 327] width 9 height 9
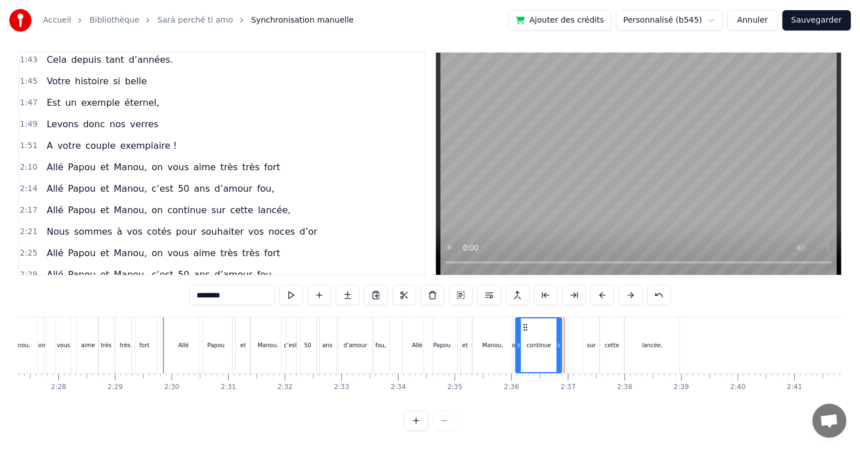
click at [590, 341] on div "sur" at bounding box center [591, 345] width 9 height 8
drag, startPoint x: 591, startPoint y: 317, endPoint x: 564, endPoint y: 320, distance: 27.9
click at [564, 323] on icon at bounding box center [564, 327] width 9 height 9
click at [602, 333] on div "cette" at bounding box center [611, 345] width 24 height 56
drag, startPoint x: 609, startPoint y: 315, endPoint x: 580, endPoint y: 314, distance: 28.9
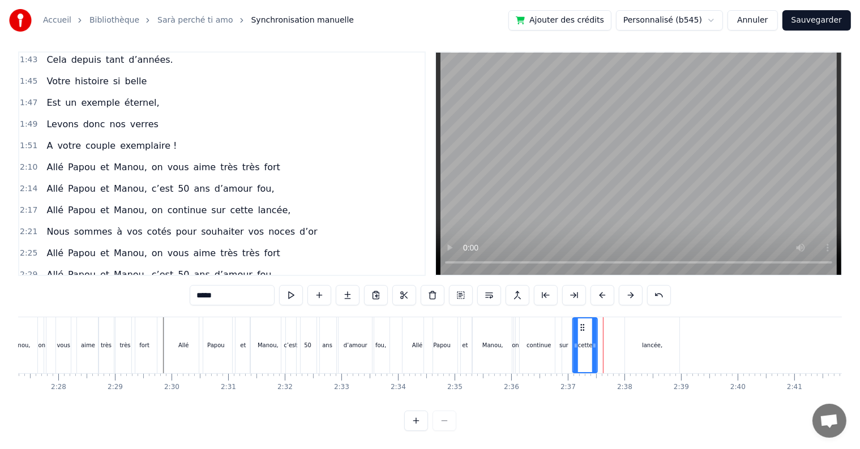
click at [580, 323] on icon at bounding box center [582, 327] width 9 height 9
click at [642, 328] on div "lancée," at bounding box center [652, 345] width 54 height 56
type input "*******"
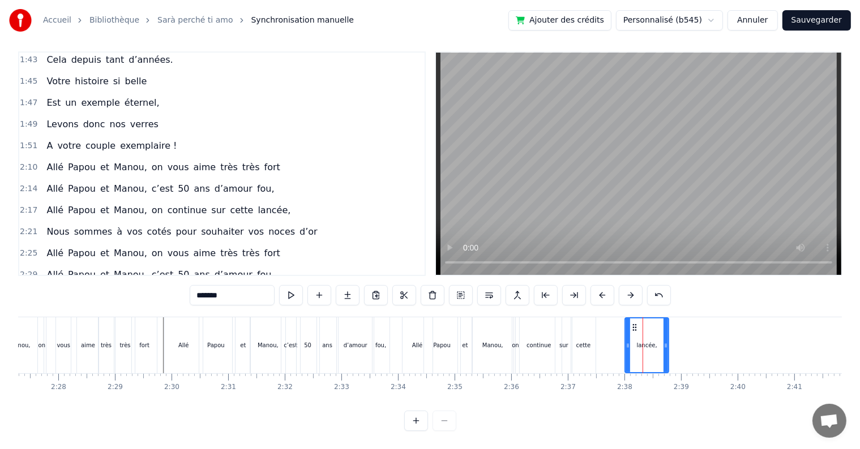
drag, startPoint x: 675, startPoint y: 336, endPoint x: 663, endPoint y: 336, distance: 11.3
click at [663, 341] on icon at bounding box center [665, 345] width 5 height 9
drag, startPoint x: 634, startPoint y: 317, endPoint x: 596, endPoint y: 319, distance: 38.0
click at [596, 323] on icon at bounding box center [597, 327] width 9 height 9
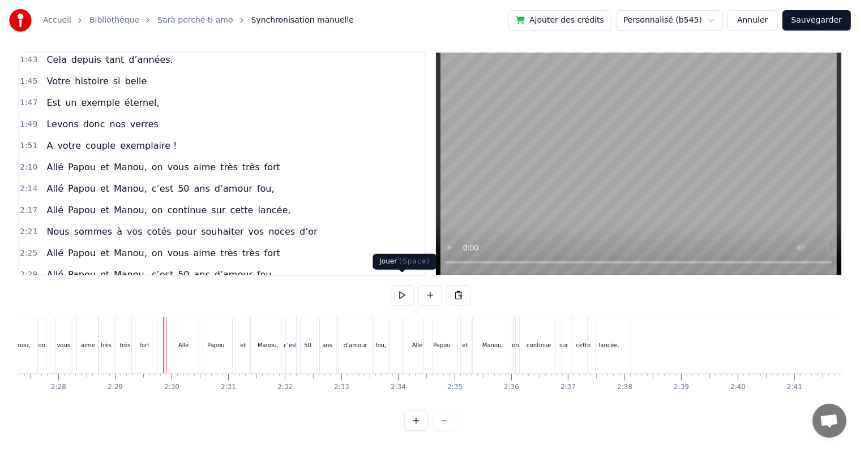
click at [405, 286] on button at bounding box center [402, 295] width 24 height 20
click at [26, 291] on span "2:34" at bounding box center [29, 296] width 18 height 11
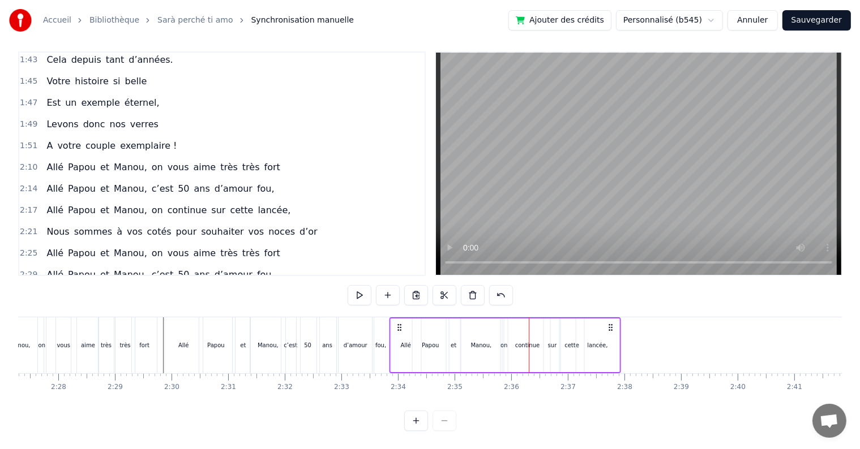
drag, startPoint x: 410, startPoint y: 319, endPoint x: 397, endPoint y: 317, distance: 12.5
click at [397, 323] on icon at bounding box center [398, 327] width 9 height 9
click at [119, 268] on span "Manou," at bounding box center [131, 274] width 36 height 13
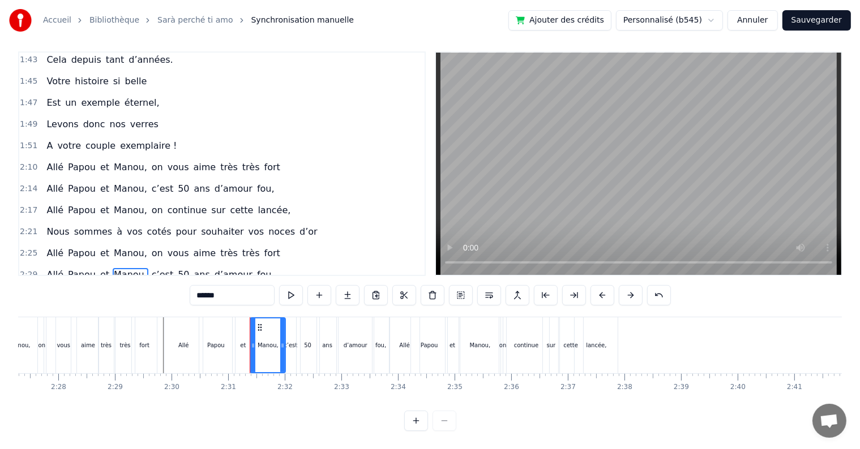
click at [31, 269] on span "2:29" at bounding box center [29, 274] width 18 height 11
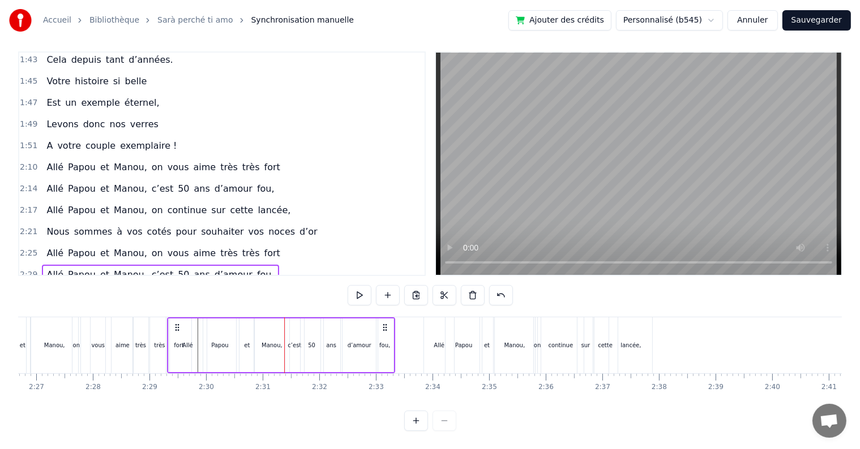
scroll to position [0, 8299]
drag, startPoint x: 175, startPoint y: 318, endPoint x: 211, endPoint y: 328, distance: 36.5
click at [211, 328] on div "[PERSON_NAME] et [PERSON_NAME], c’est 50 ans d’amour fou," at bounding box center [313, 345] width 228 height 56
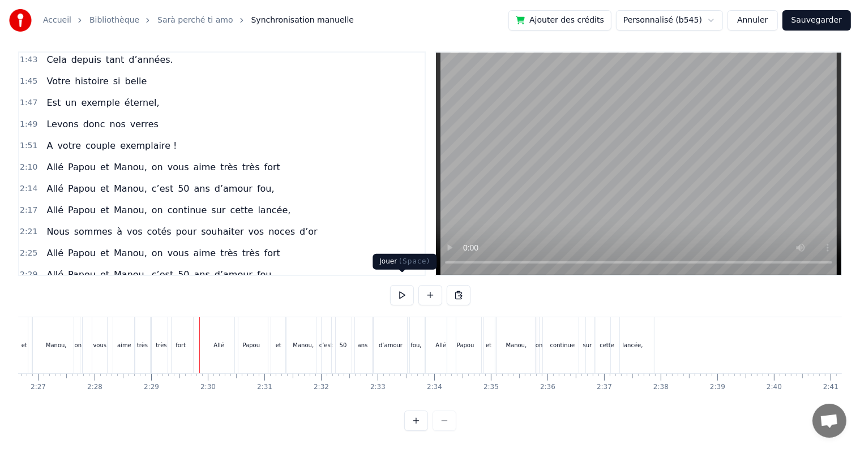
click at [404, 285] on button at bounding box center [402, 295] width 24 height 20
click at [398, 285] on button at bounding box center [402, 295] width 24 height 20
click at [26, 291] on span "2:33" at bounding box center [29, 296] width 18 height 11
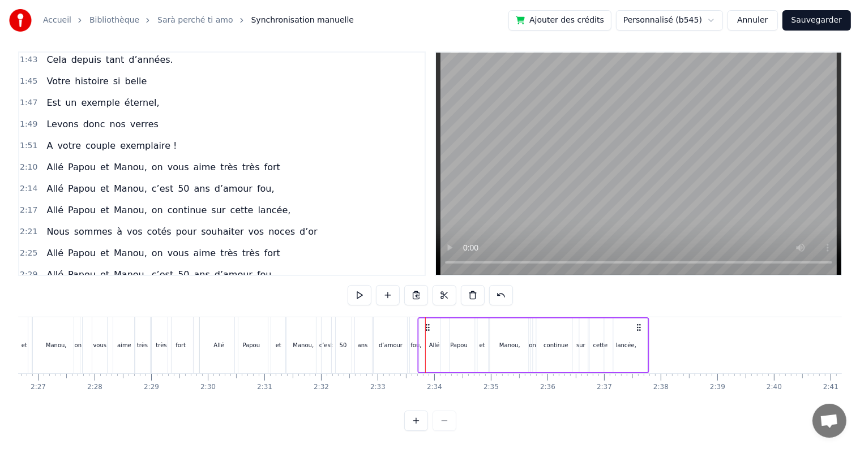
drag, startPoint x: 435, startPoint y: 316, endPoint x: 428, endPoint y: 316, distance: 7.4
click at [428, 323] on icon at bounding box center [427, 327] width 9 height 9
click at [454, 341] on div "Papou" at bounding box center [459, 345] width 18 height 8
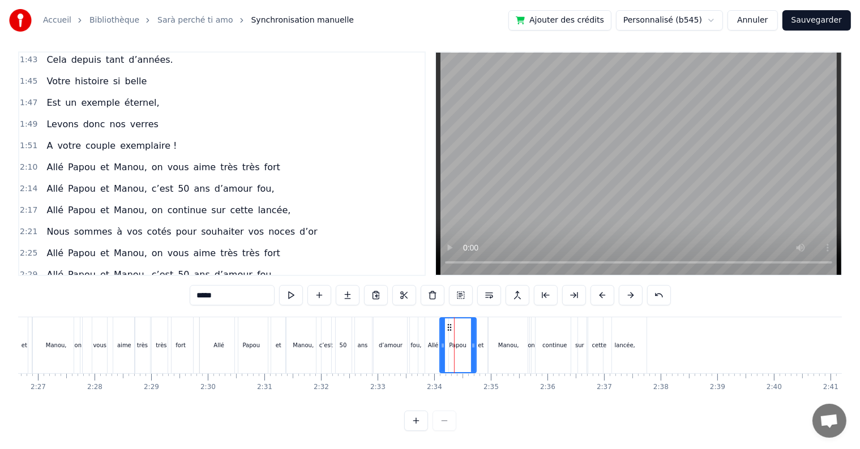
click at [512, 342] on div "Manou," at bounding box center [508, 345] width 41 height 56
drag, startPoint x: 526, startPoint y: 337, endPoint x: 516, endPoint y: 334, distance: 10.0
click at [520, 341] on icon at bounding box center [521, 345] width 5 height 9
click at [492, 323] on icon at bounding box center [493, 327] width 9 height 9
click at [530, 325] on div "on" at bounding box center [531, 345] width 7 height 56
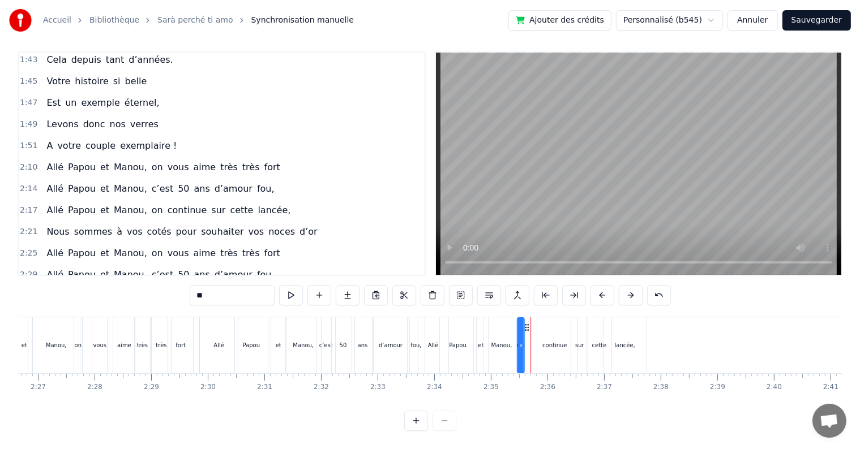
drag, startPoint x: 536, startPoint y: 316, endPoint x: 525, endPoint y: 316, distance: 11.3
click at [525, 323] on icon at bounding box center [526, 327] width 9 height 9
click at [548, 327] on div "continue" at bounding box center [554, 345] width 46 height 56
drag, startPoint x: 539, startPoint y: 319, endPoint x: 527, endPoint y: 319, distance: 11.3
click at [527, 323] on icon at bounding box center [530, 327] width 9 height 9
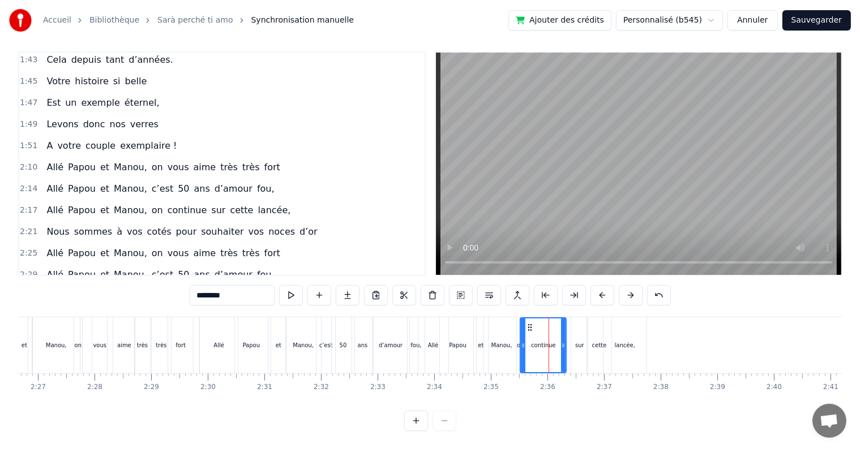
click at [580, 330] on div "sur" at bounding box center [579, 345] width 16 height 56
drag, startPoint x: 581, startPoint y: 316, endPoint x: 571, endPoint y: 316, distance: 10.2
click at [571, 323] on icon at bounding box center [570, 327] width 9 height 9
click at [595, 320] on div "cette" at bounding box center [599, 345] width 24 height 56
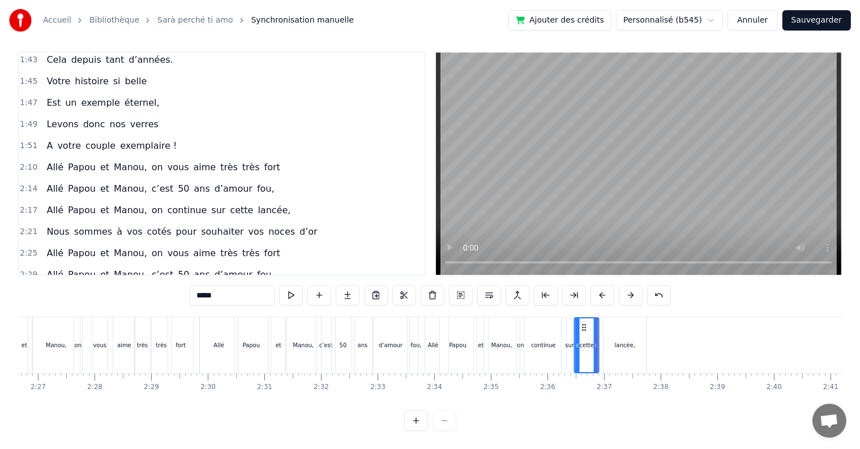
drag, startPoint x: 594, startPoint y: 317, endPoint x: 581, endPoint y: 317, distance: 12.5
click at [581, 323] on icon at bounding box center [584, 327] width 9 height 9
click at [615, 330] on div "lancée," at bounding box center [624, 345] width 43 height 56
drag, startPoint x: 612, startPoint y: 319, endPoint x: 599, endPoint y: 317, distance: 13.1
click at [599, 323] on icon at bounding box center [599, 327] width 9 height 9
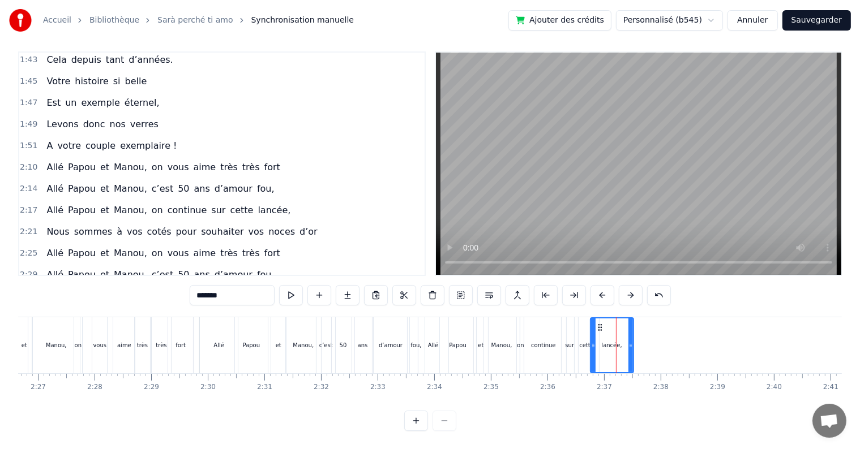
click at [198, 306] on div "0:17 Cinquante ans déjà 0:20 Et toujours main dans la main 0:22 Vous vous êtes …" at bounding box center [429, 241] width 823 height 380
click at [200, 317] on div "Allé" at bounding box center [218, 345] width 39 height 56
type input "****"
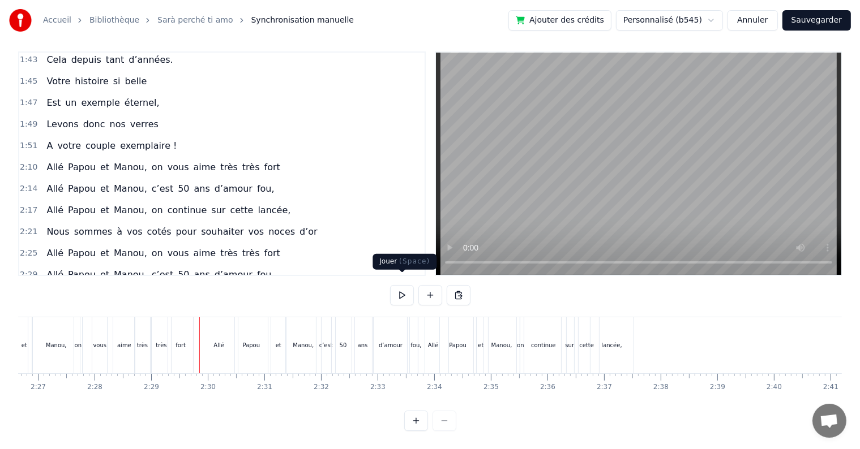
click at [398, 287] on button at bounding box center [402, 295] width 24 height 20
click at [403, 285] on button at bounding box center [402, 295] width 24 height 20
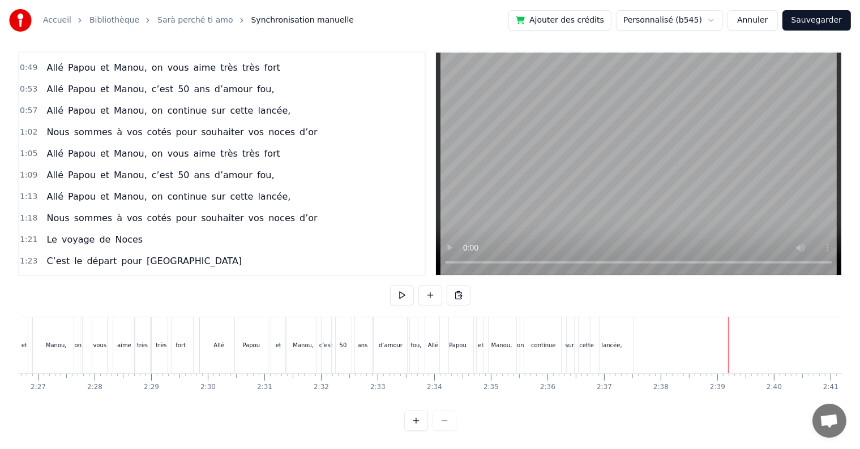
scroll to position [283, 0]
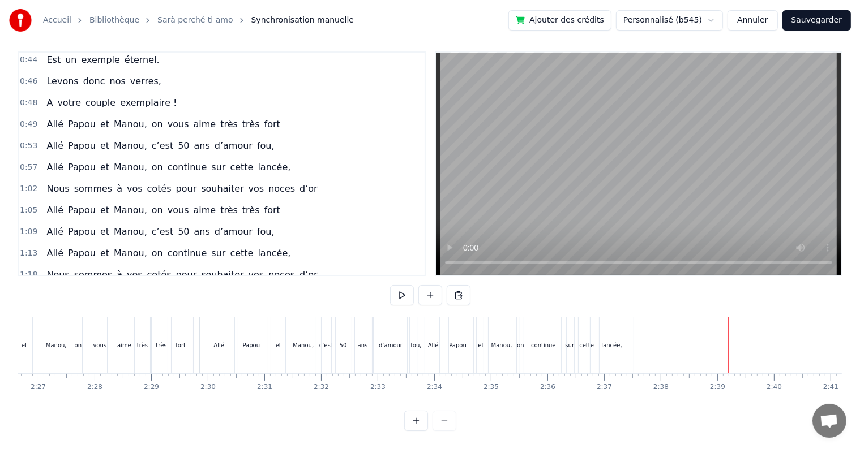
click at [24, 183] on span "1:02" at bounding box center [29, 188] width 18 height 11
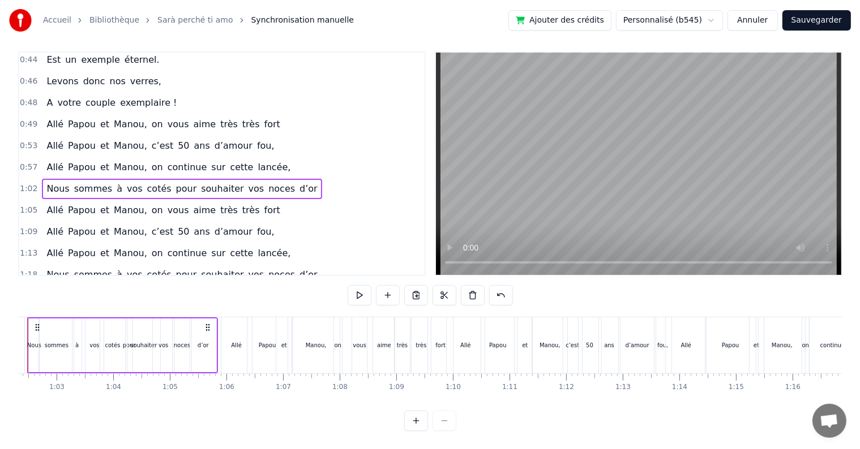
scroll to position [0, 3479]
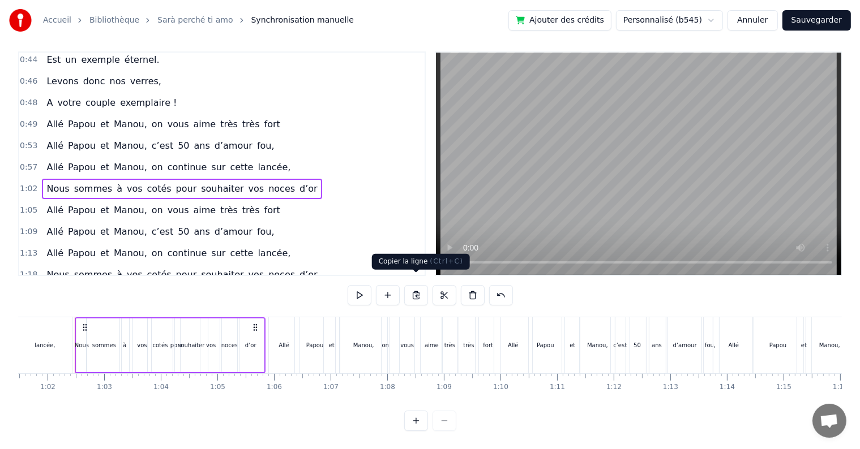
click at [417, 285] on button at bounding box center [416, 295] width 24 height 20
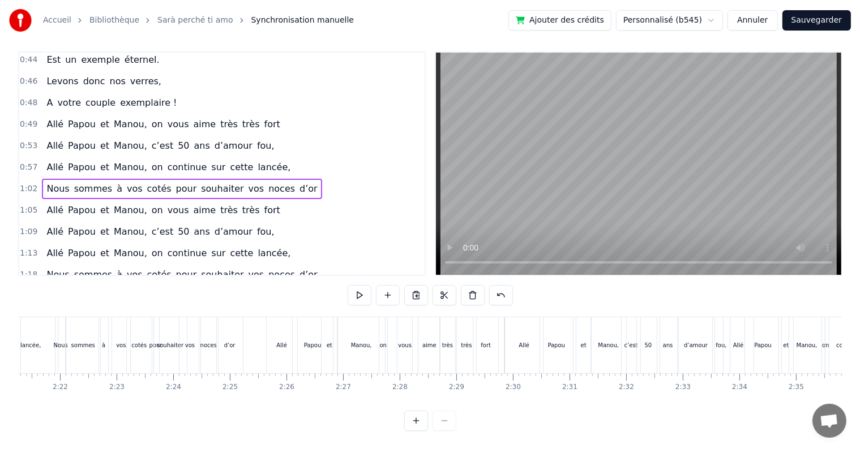
scroll to position [0, 8366]
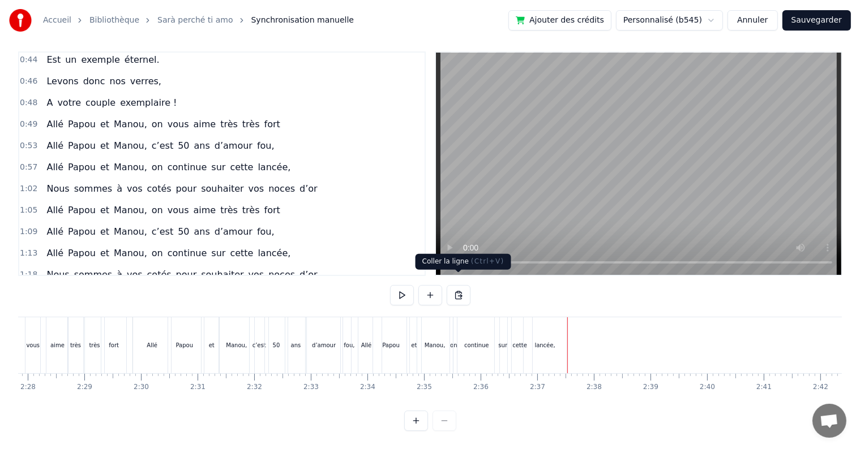
click at [457, 285] on button at bounding box center [459, 295] width 24 height 20
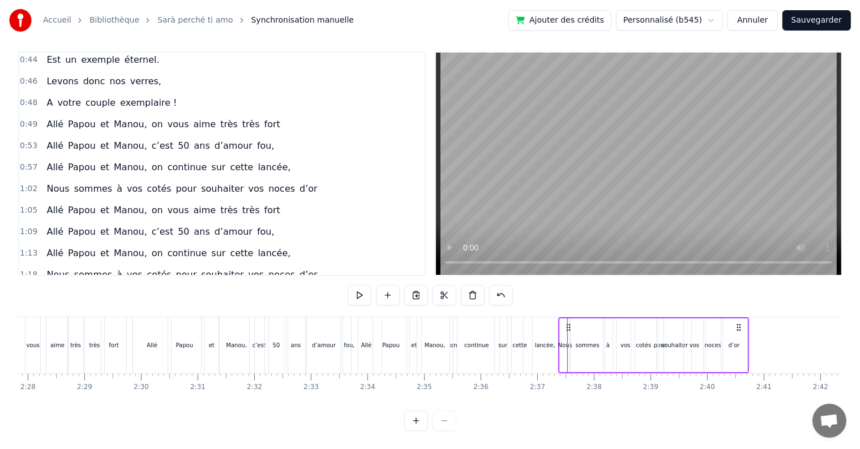
drag, startPoint x: 577, startPoint y: 317, endPoint x: 568, endPoint y: 315, distance: 9.3
click at [568, 323] on icon at bounding box center [568, 327] width 9 height 9
click at [136, 306] on div "0:17 Cinquante ans déjà 0:20 Et toujours main dans la main 0:22 Vous vous êtes …" at bounding box center [429, 241] width 823 height 380
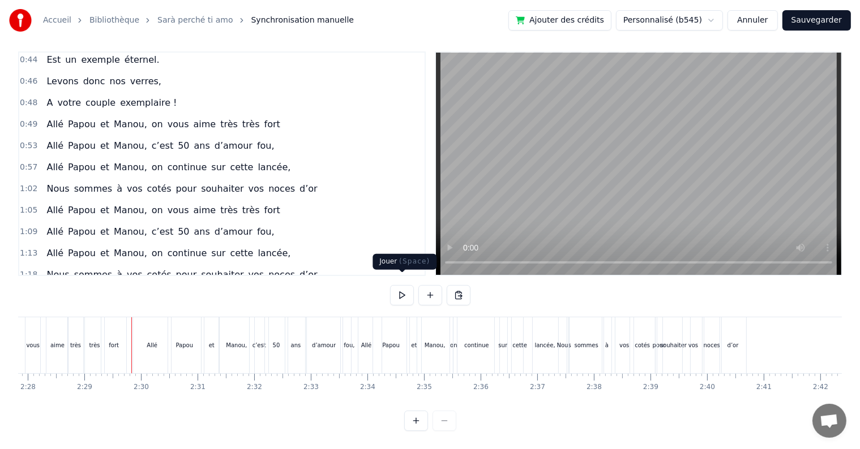
click at [403, 289] on button at bounding box center [402, 295] width 24 height 20
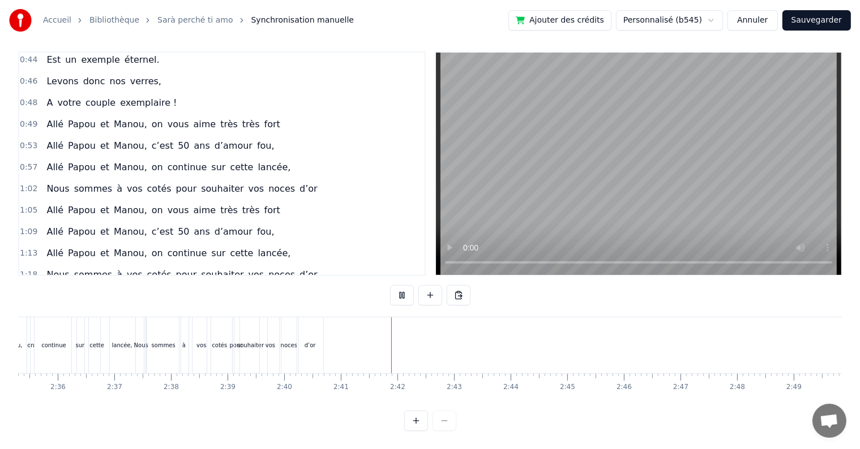
click at [399, 285] on button at bounding box center [402, 295] width 24 height 20
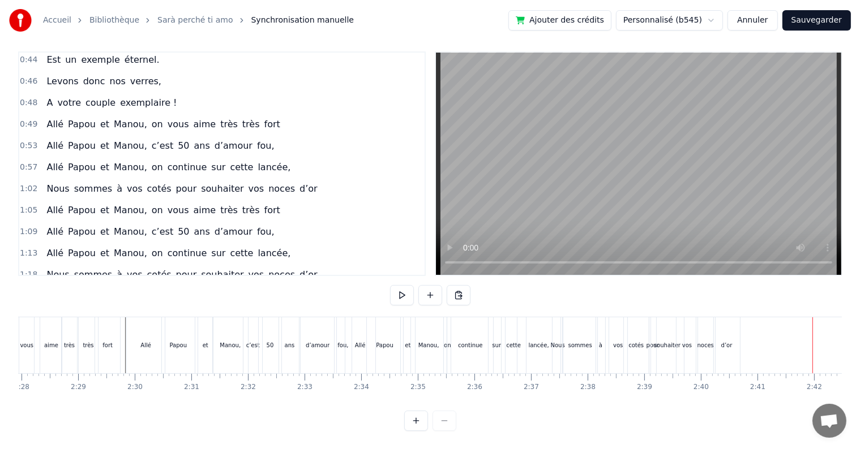
scroll to position [0, 8238]
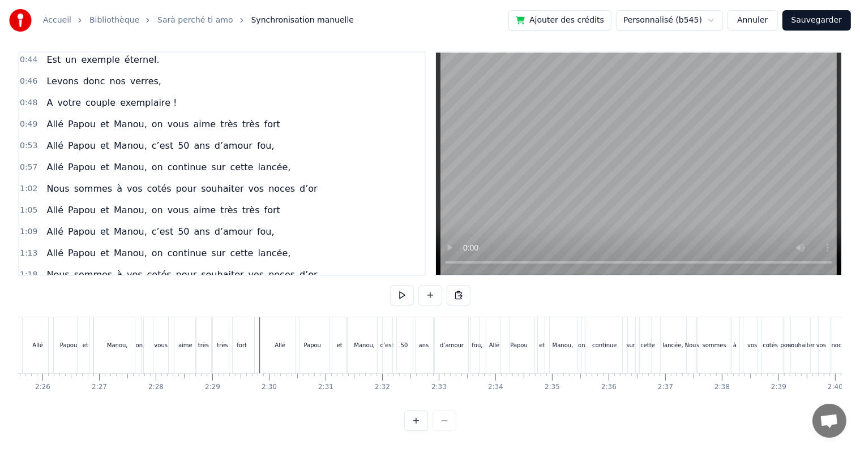
click at [23, 269] on span "1:18" at bounding box center [29, 274] width 18 height 11
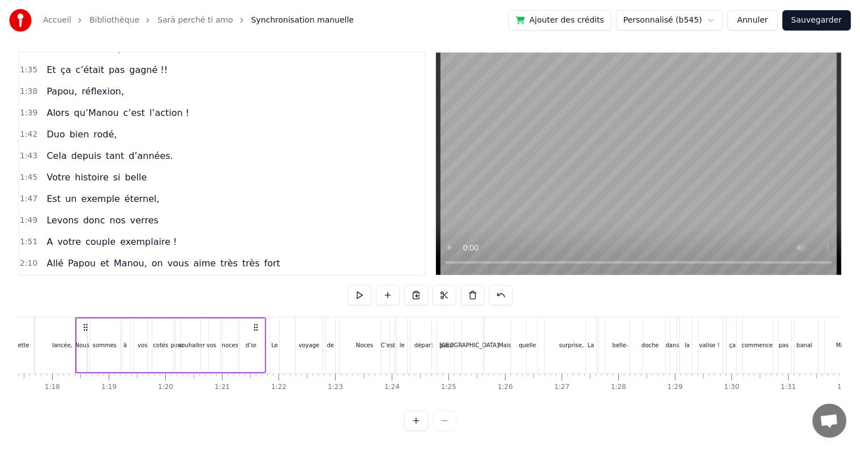
scroll to position [776, 0]
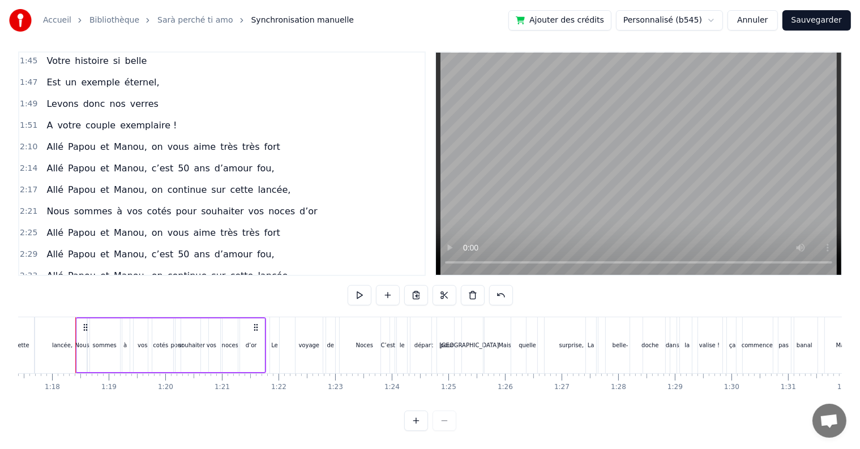
click at [26, 292] on span "2:37" at bounding box center [29, 297] width 18 height 11
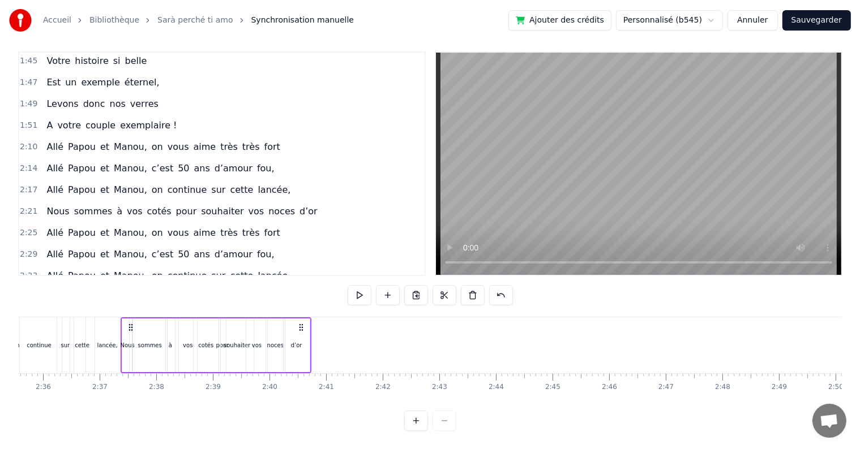
scroll to position [0, 8849]
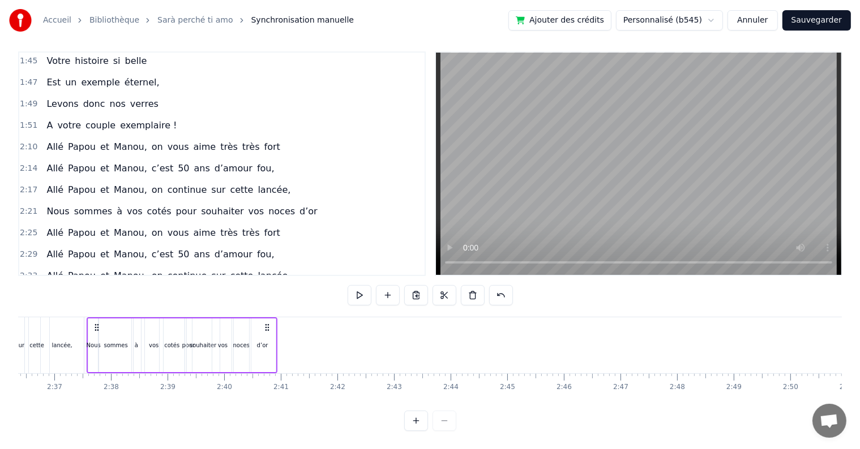
drag, startPoint x: 84, startPoint y: 315, endPoint x: 95, endPoint y: 316, distance: 11.4
click at [95, 323] on icon at bounding box center [96, 327] width 9 height 9
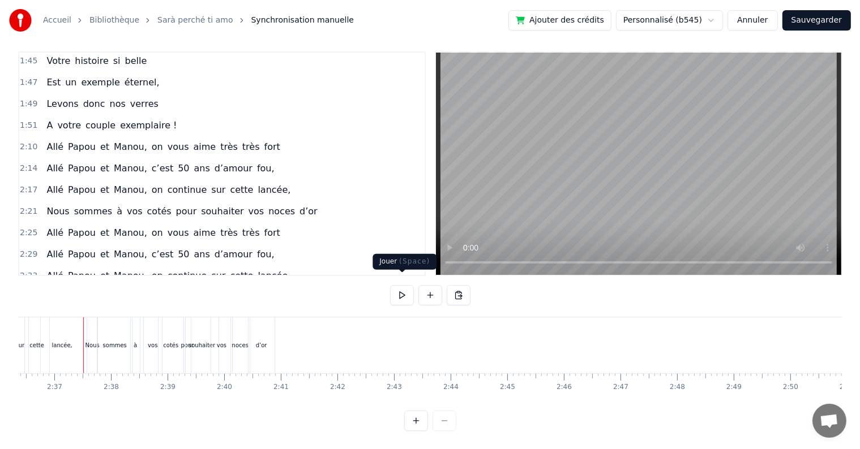
click at [396, 285] on button at bounding box center [402, 295] width 24 height 20
click at [398, 287] on button at bounding box center [402, 295] width 24 height 20
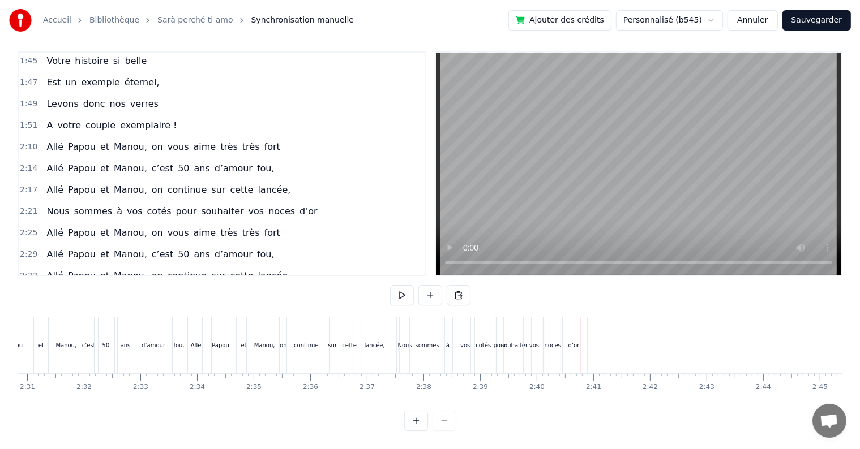
scroll to position [0, 8543]
click at [29, 292] on span "2:37" at bounding box center [29, 297] width 18 height 11
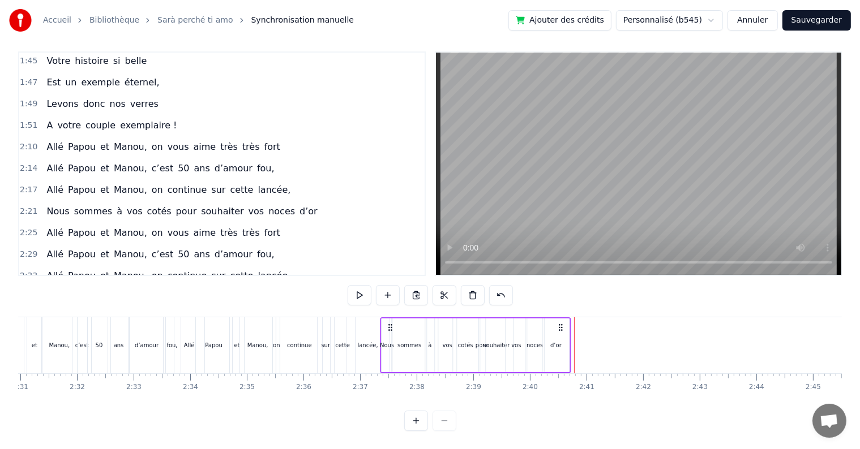
drag, startPoint x: 401, startPoint y: 316, endPoint x: 389, endPoint y: 316, distance: 11.9
click at [389, 323] on icon at bounding box center [390, 327] width 9 height 9
click at [386, 323] on icon at bounding box center [387, 327] width 9 height 9
click at [409, 325] on div "sommes" at bounding box center [406, 346] width 35 height 54
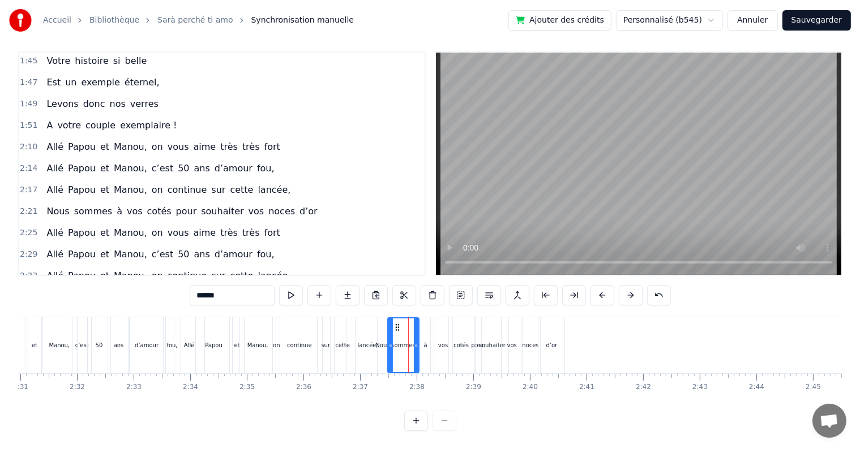
click at [415, 345] on circle at bounding box center [415, 345] width 1 height 1
click at [425, 327] on div "à" at bounding box center [425, 345] width 9 height 56
click at [426, 323] on icon at bounding box center [426, 327] width 9 height 9
click at [437, 324] on div "vos" at bounding box center [443, 345] width 18 height 56
drag, startPoint x: 443, startPoint y: 315, endPoint x: 435, endPoint y: 315, distance: 8.5
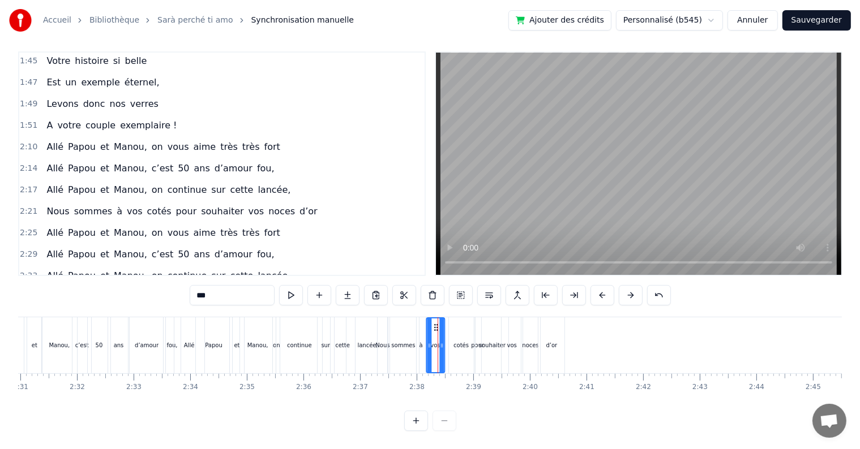
click at [435, 323] on icon at bounding box center [435, 327] width 9 height 9
click at [456, 322] on div "cotés" at bounding box center [461, 345] width 25 height 56
drag, startPoint x: 456, startPoint y: 317, endPoint x: 449, endPoint y: 316, distance: 6.8
click at [449, 323] on icon at bounding box center [451, 327] width 9 height 9
click at [476, 324] on div "souhaiter" at bounding box center [491, 345] width 33 height 56
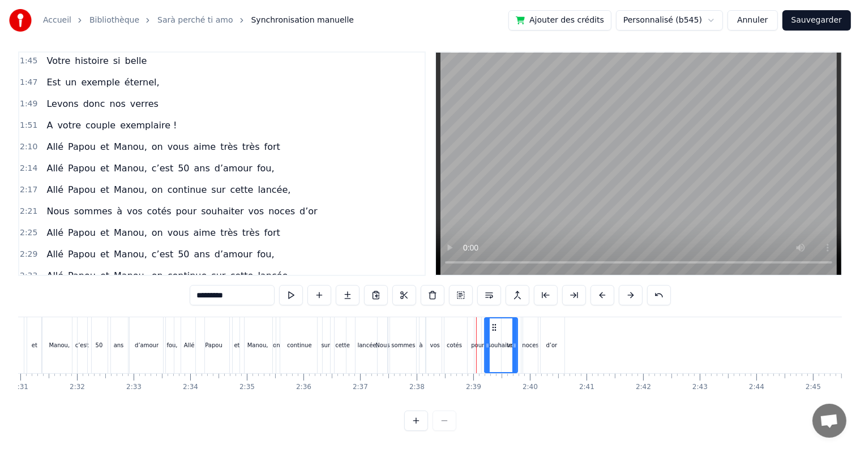
drag, startPoint x: 484, startPoint y: 317, endPoint x: 493, endPoint y: 317, distance: 9.1
click at [493, 323] on icon at bounding box center [494, 327] width 9 height 9
click at [475, 326] on div "pour" at bounding box center [477, 345] width 7 height 56
drag, startPoint x: 482, startPoint y: 317, endPoint x: 475, endPoint y: 316, distance: 6.8
click at [475, 323] on icon at bounding box center [477, 327] width 9 height 9
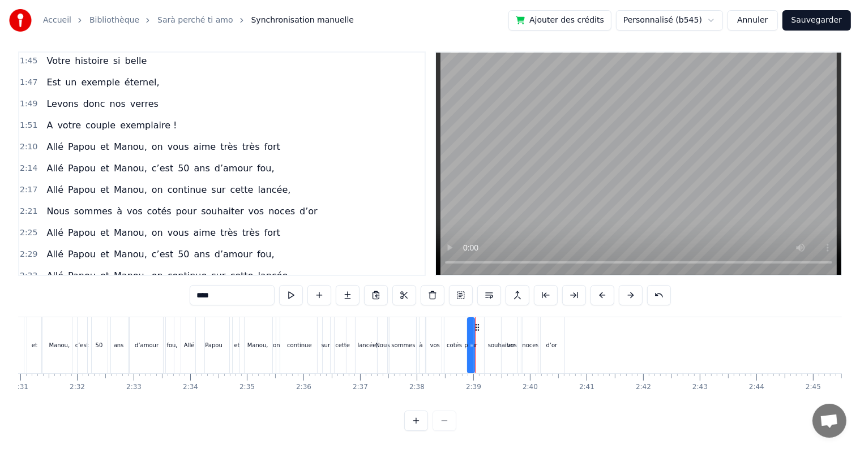
click at [496, 327] on div "souhaiter" at bounding box center [500, 345] width 33 height 56
drag, startPoint x: 494, startPoint y: 317, endPoint x: 488, endPoint y: 317, distance: 6.2
click at [488, 323] on icon at bounding box center [487, 327] width 9 height 9
click at [208, 306] on div "0:17 Cinquante ans déjà 0:20 Et toujours main dans la main 0:22 Vous vous êtes …" at bounding box center [429, 241] width 823 height 380
click at [209, 306] on div "0:17 Cinquante ans déjà 0:20 Et toujours main dans la main 0:22 Vous vous êtes …" at bounding box center [429, 241] width 823 height 380
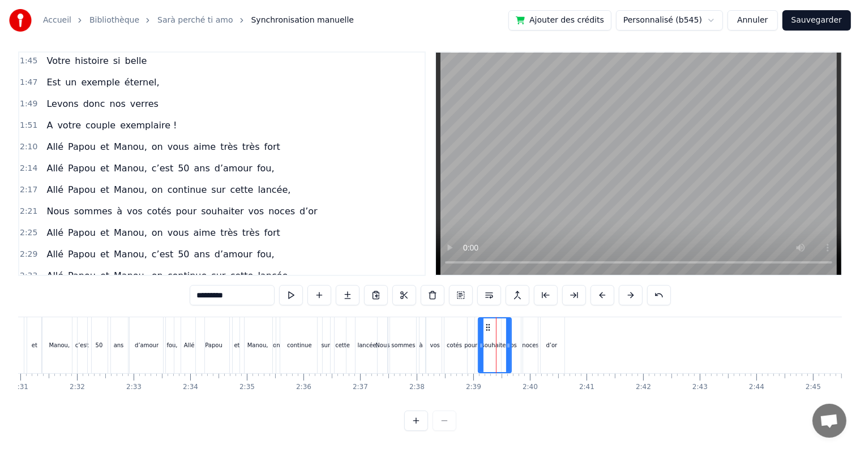
click at [192, 306] on div "0:17 Cinquante ans déjà 0:20 Et toujours main dans la main 0:22 Vous vous êtes …" at bounding box center [429, 241] width 823 height 380
click at [193, 317] on div "Allé" at bounding box center [189, 345] width 31 height 56
type input "****"
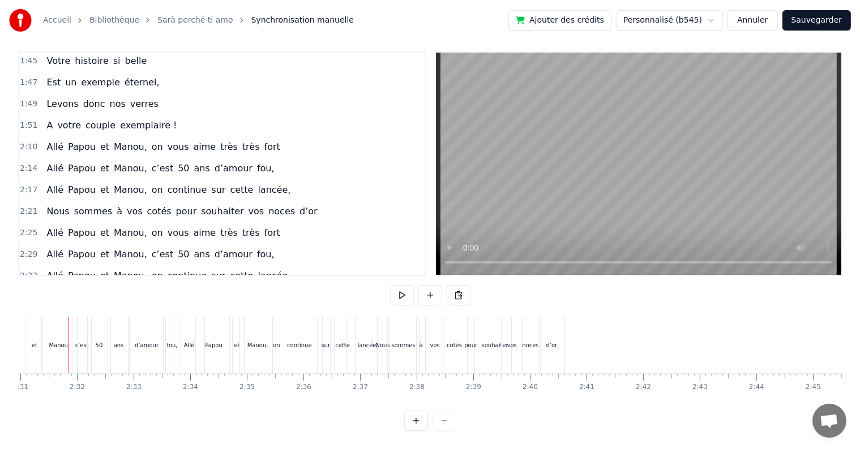
scroll to position [0, 8536]
click at [397, 285] on button at bounding box center [402, 295] width 24 height 20
click at [404, 287] on button at bounding box center [402, 295] width 24 height 20
click at [27, 292] on span "2:37" at bounding box center [29, 297] width 18 height 11
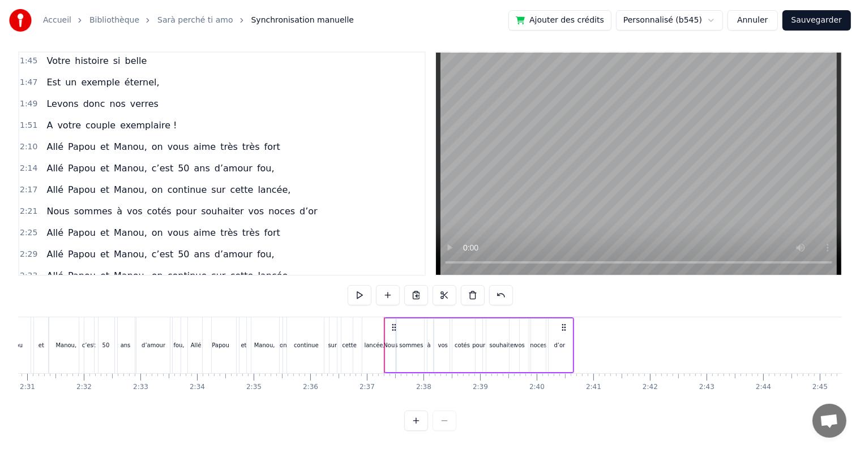
click at [401, 319] on div "sommes" at bounding box center [411, 346] width 32 height 54
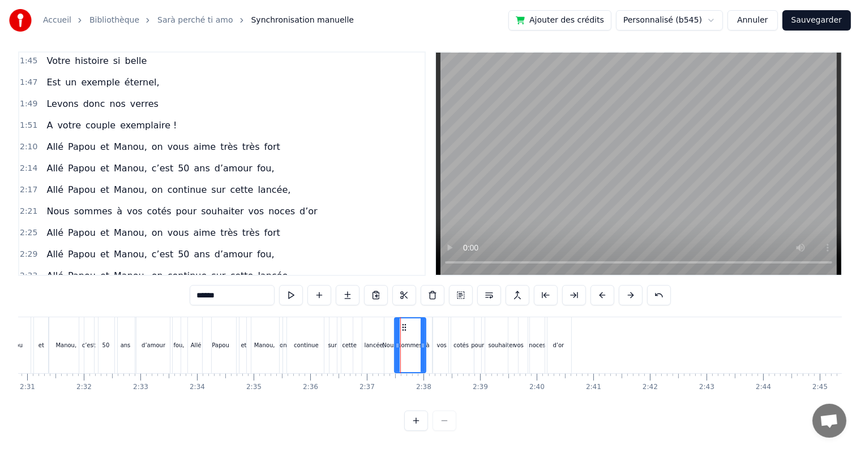
click at [18, 254] on div "Accueil Bibliothèque [PERSON_NAME] perché ti amo Synchronisation manuelle Ajout…" at bounding box center [430, 212] width 860 height 439
click at [28, 292] on span "2:37" at bounding box center [29, 297] width 18 height 11
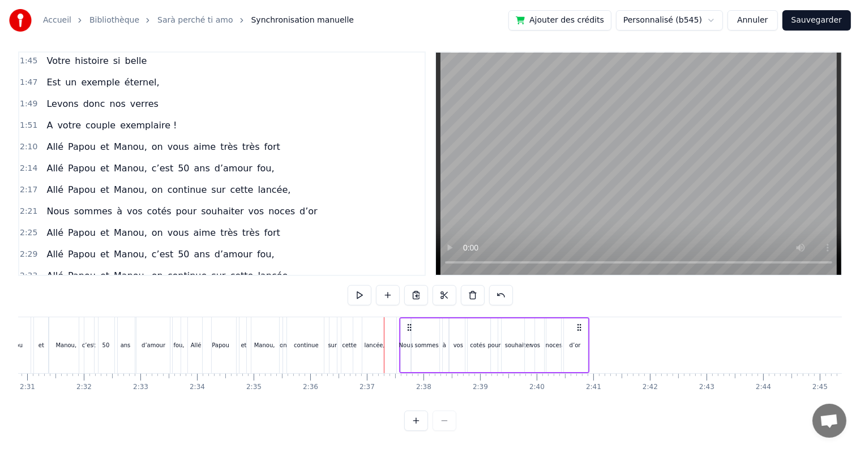
drag, startPoint x: 393, startPoint y: 316, endPoint x: 406, endPoint y: 319, distance: 12.7
click at [409, 323] on icon at bounding box center [409, 327] width 9 height 9
click at [22, 271] on span "2:33" at bounding box center [29, 276] width 18 height 11
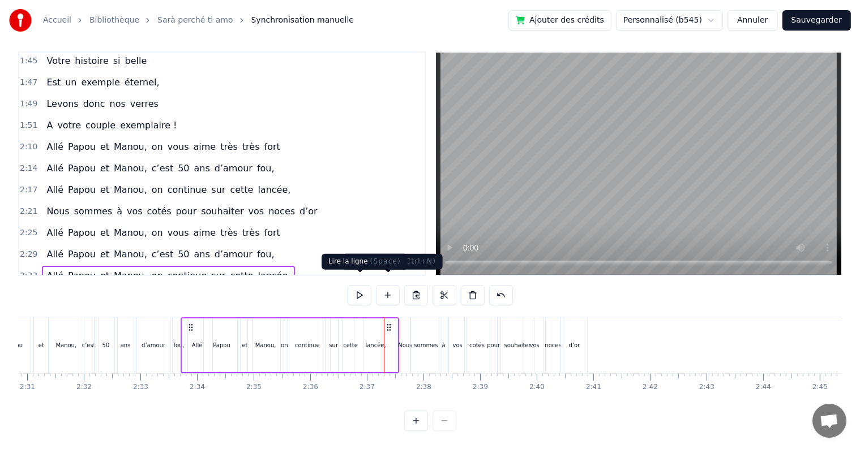
click at [360, 285] on button at bounding box center [359, 295] width 24 height 20
click at [44, 305] on div "0:17 Cinquante ans déjà 0:20 Et toujours main dans la main 0:22 Vous vous êtes …" at bounding box center [429, 241] width 823 height 380
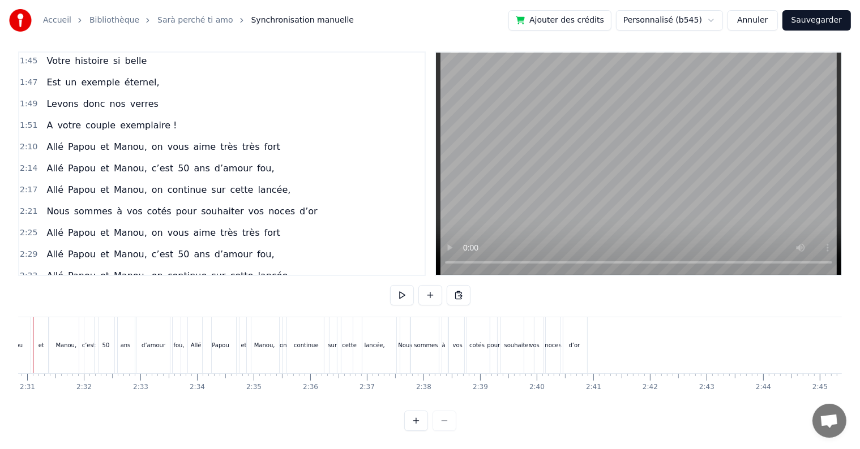
scroll to position [0, 8494]
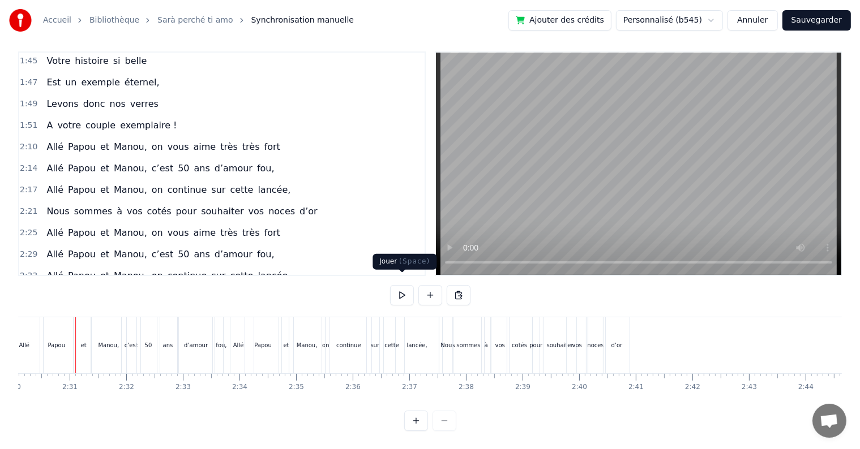
click at [398, 285] on button at bounding box center [402, 295] width 24 height 20
click at [409, 286] on button at bounding box center [402, 295] width 24 height 20
click at [28, 271] on span "2:33" at bounding box center [29, 276] width 18 height 11
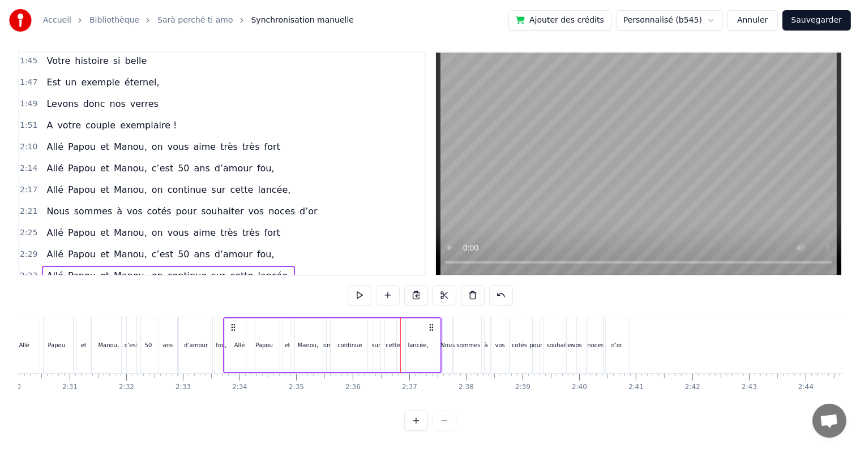
click at [327, 335] on div "continue" at bounding box center [350, 346] width 46 height 54
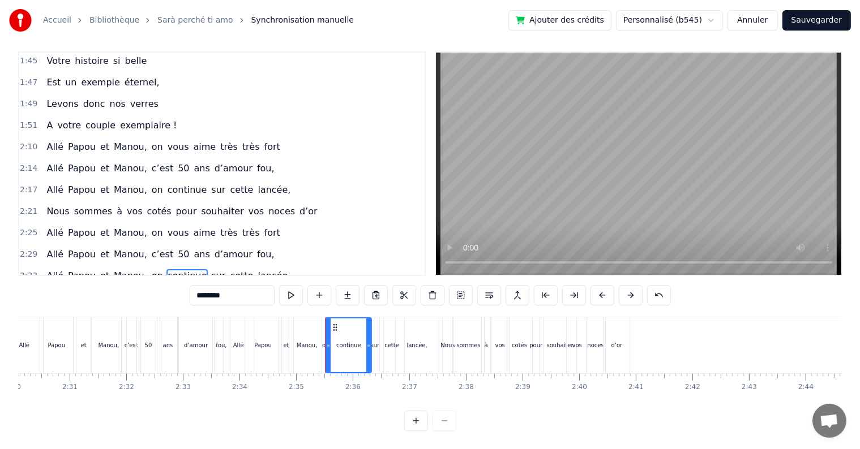
click at [322, 341] on div "on" at bounding box center [325, 345] width 7 height 8
click at [330, 327] on circle at bounding box center [330, 327] width 1 height 1
click at [336, 341] on icon at bounding box center [335, 345] width 5 height 9
click at [341, 341] on div "continue" at bounding box center [348, 345] width 24 height 8
drag, startPoint x: 336, startPoint y: 315, endPoint x: 357, endPoint y: 327, distance: 24.1
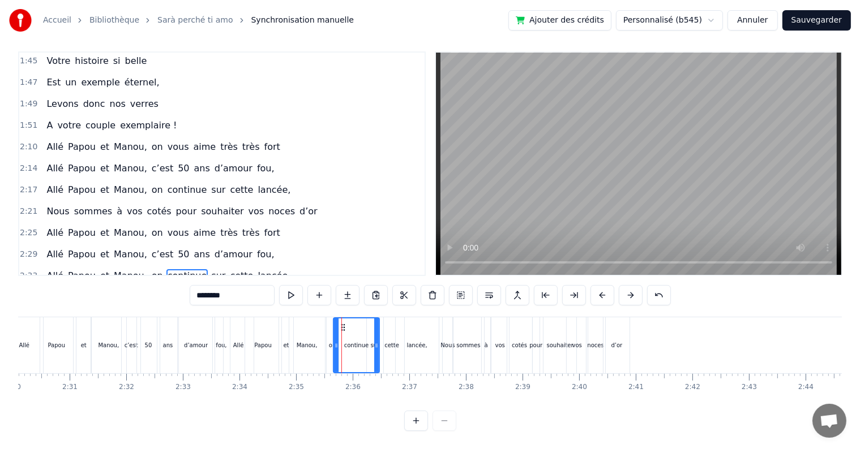
click at [382, 336] on div "cette" at bounding box center [392, 345] width 24 height 56
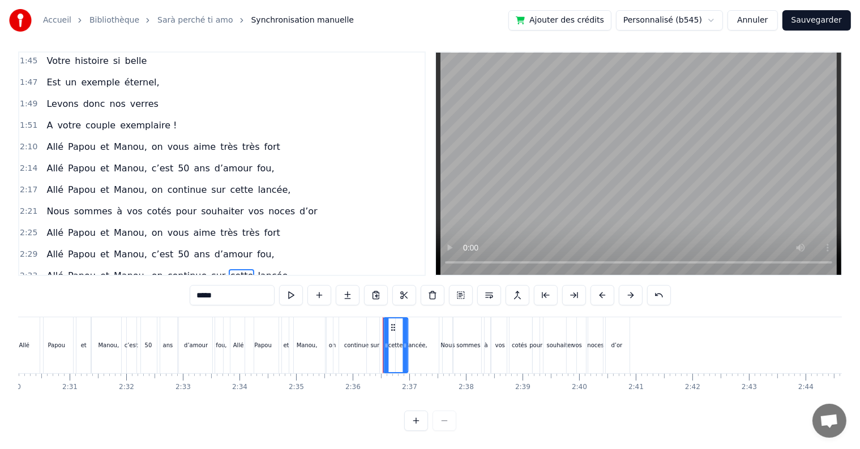
click at [390, 323] on icon at bounding box center [392, 327] width 9 height 9
click at [376, 324] on div "sur" at bounding box center [375, 345] width 16 height 56
drag, startPoint x: 377, startPoint y: 317, endPoint x: 385, endPoint y: 319, distance: 8.1
click at [385, 323] on icon at bounding box center [384, 327] width 9 height 9
click at [397, 326] on div "lancée," at bounding box center [417, 345] width 43 height 56
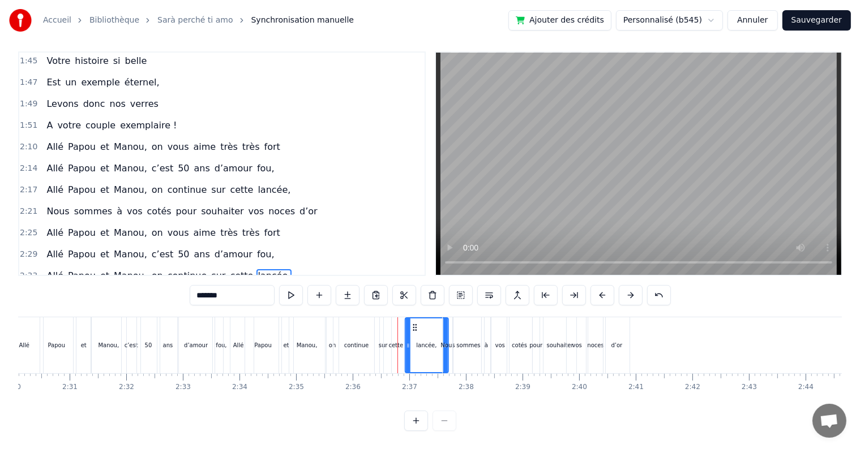
drag, startPoint x: 405, startPoint y: 316, endPoint x: 414, endPoint y: 317, distance: 9.1
click at [414, 323] on icon at bounding box center [414, 327] width 9 height 9
click at [401, 317] on div "cette" at bounding box center [396, 345] width 24 height 56
type input "*****"
click at [397, 323] on icon at bounding box center [397, 327] width 9 height 9
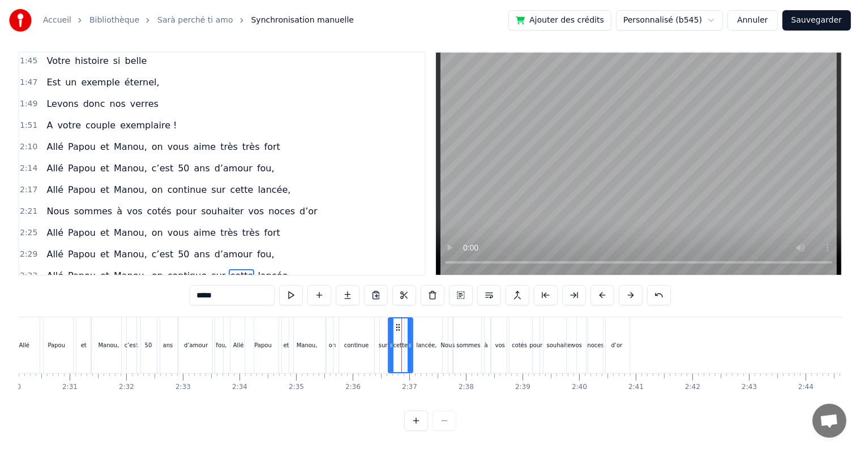
click at [123, 306] on div "0:17 Cinquante ans déjà 0:20 Et toujours main dans la main 0:22 Vous vous êtes …" at bounding box center [429, 241] width 823 height 380
click at [121, 306] on div "0:17 Cinquante ans déjà 0:20 Et toujours main dans la main 0:22 Vous vous êtes …" at bounding box center [429, 241] width 823 height 380
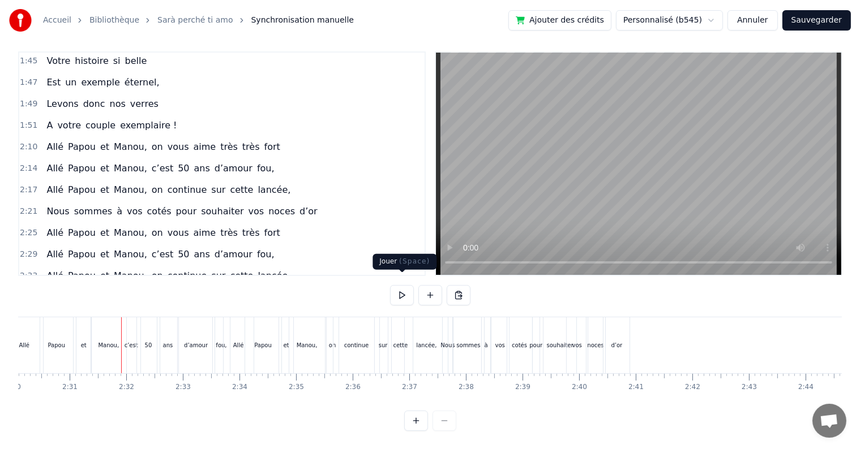
click at [399, 287] on button at bounding box center [402, 295] width 24 height 20
click at [333, 350] on div "continue" at bounding box center [356, 345] width 46 height 56
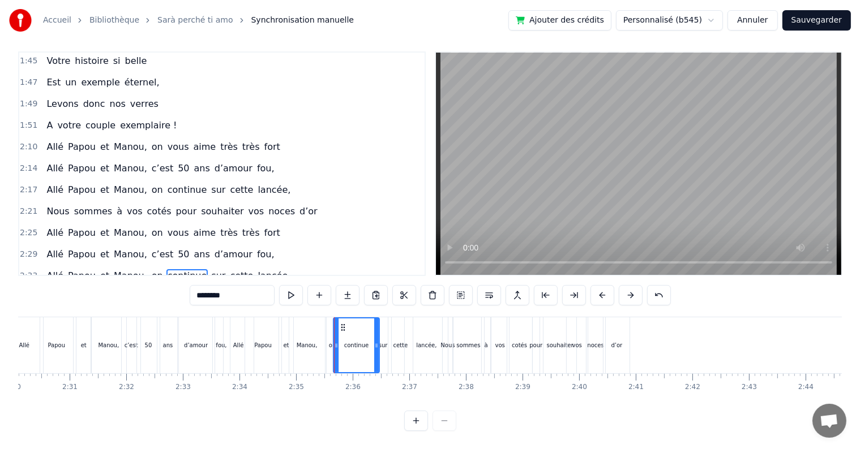
click at [328, 348] on div "on" at bounding box center [333, 345] width 12 height 56
click at [340, 324] on div at bounding box center [339, 346] width 5 height 54
drag, startPoint x: 334, startPoint y: 317, endPoint x: 344, endPoint y: 319, distance: 9.3
click at [360, 323] on div "continue" at bounding box center [356, 345] width 46 height 56
drag, startPoint x: 342, startPoint y: 314, endPoint x: 363, endPoint y: 321, distance: 21.9
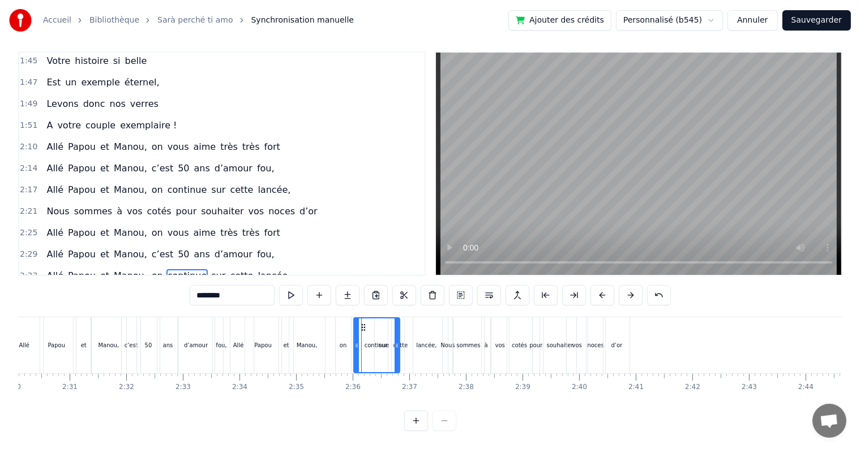
click at [418, 419] on button at bounding box center [416, 421] width 24 height 20
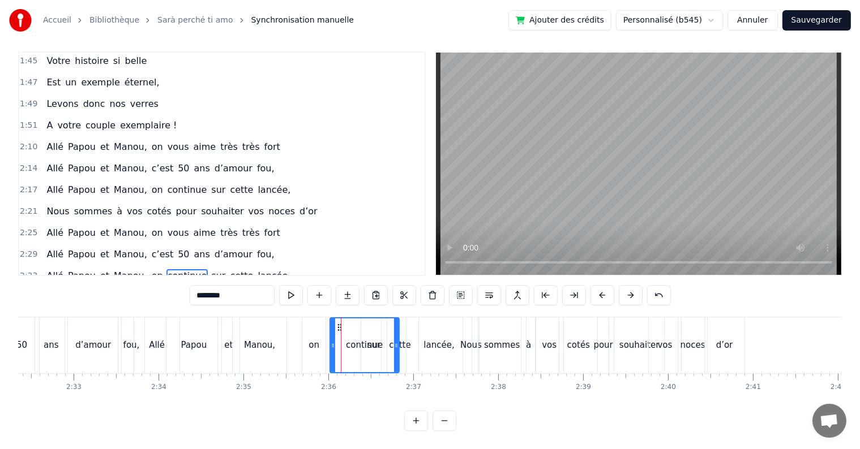
scroll to position [0, 13198]
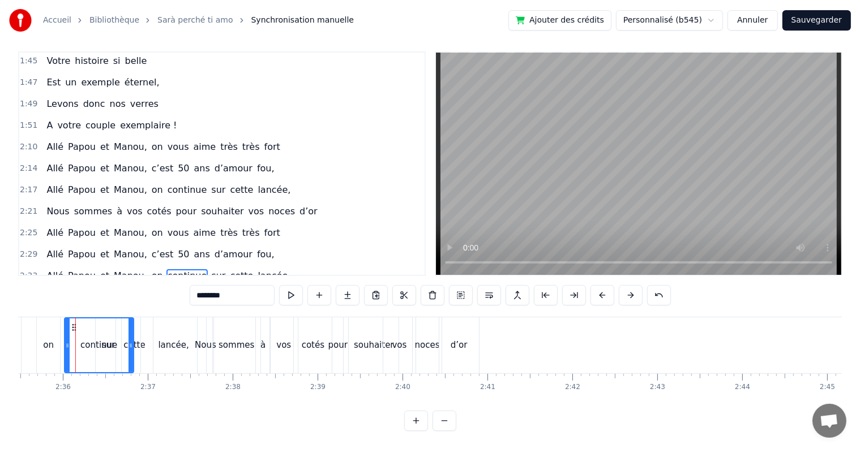
click at [412, 422] on button at bounding box center [416, 421] width 24 height 20
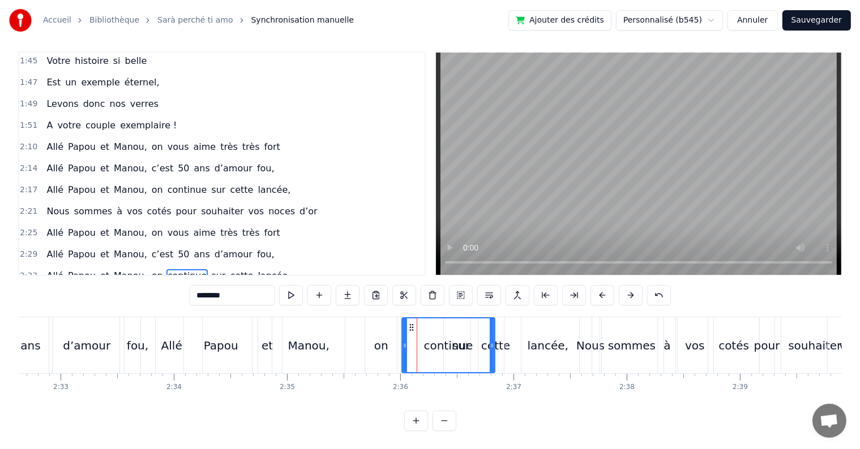
scroll to position [0, 17287]
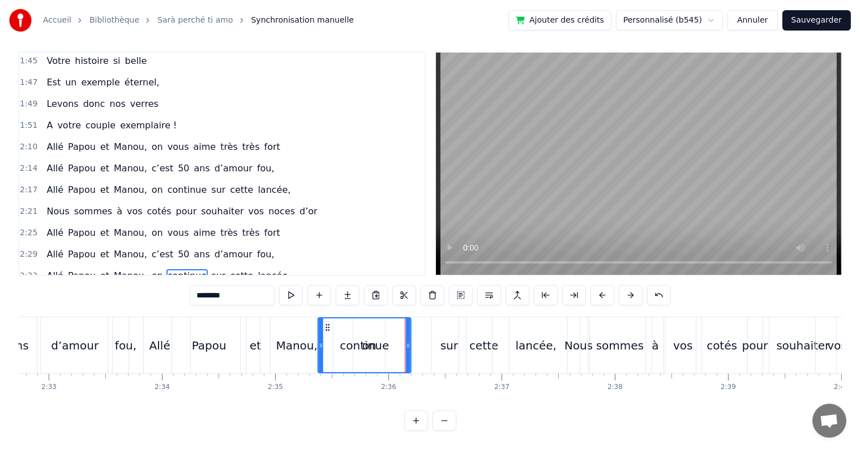
drag, startPoint x: 400, startPoint y: 315, endPoint x: 328, endPoint y: 319, distance: 72.0
click at [328, 323] on icon at bounding box center [327, 327] width 9 height 9
click at [444, 337] on div "sur" at bounding box center [449, 345] width 18 height 17
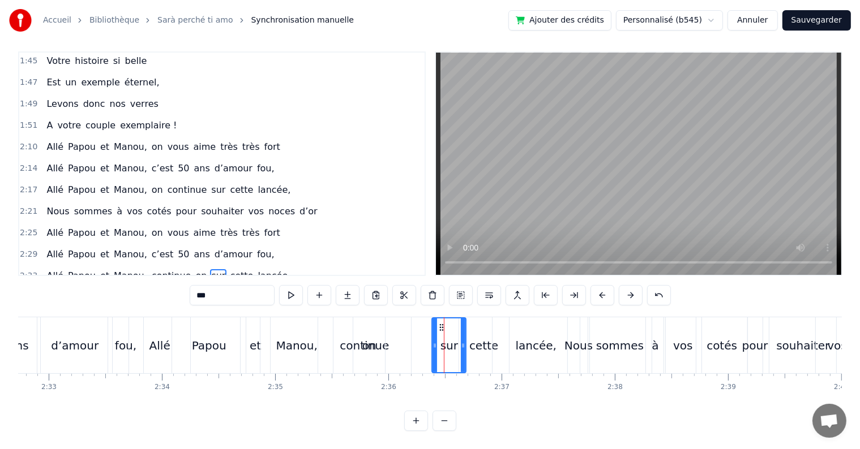
click at [525, 321] on div "lancée," at bounding box center [535, 345] width 87 height 56
type input "*******"
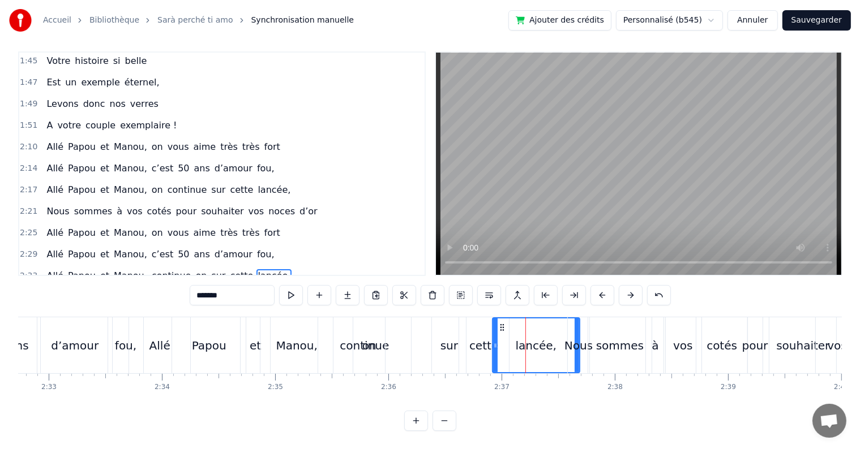
click at [27, 292] on span "2:37" at bounding box center [29, 297] width 18 height 11
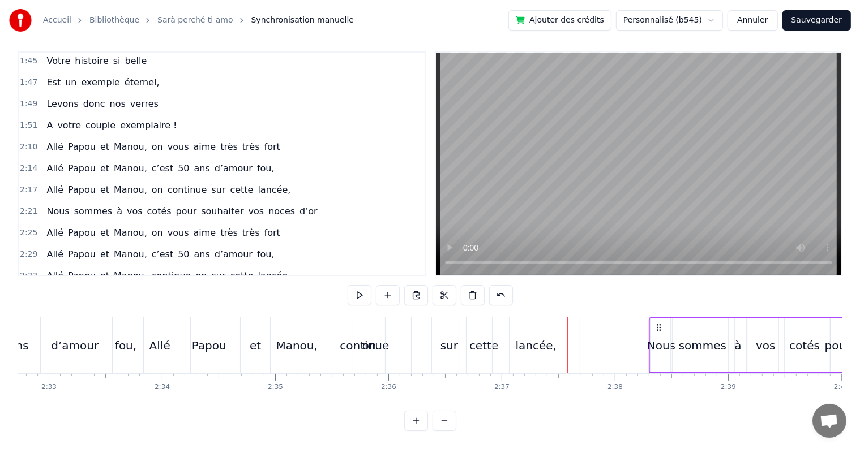
drag, startPoint x: 576, startPoint y: 312, endPoint x: 636, endPoint y: 323, distance: 60.9
click at [655, 323] on icon at bounding box center [658, 327] width 9 height 9
click at [534, 319] on div "lancée," at bounding box center [535, 345] width 87 height 56
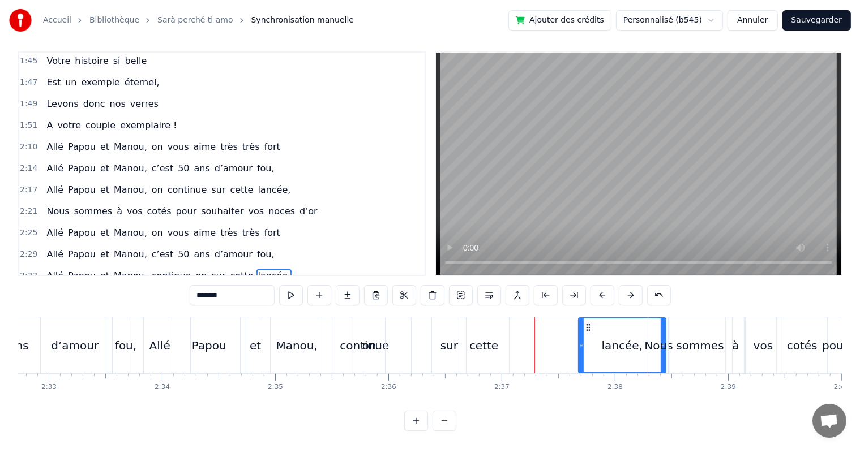
drag, startPoint x: 499, startPoint y: 314, endPoint x: 523, endPoint y: 335, distance: 32.1
click at [583, 325] on div "lancée," at bounding box center [622, 346] width 86 height 54
click at [471, 318] on div "cette" at bounding box center [484, 345] width 50 height 56
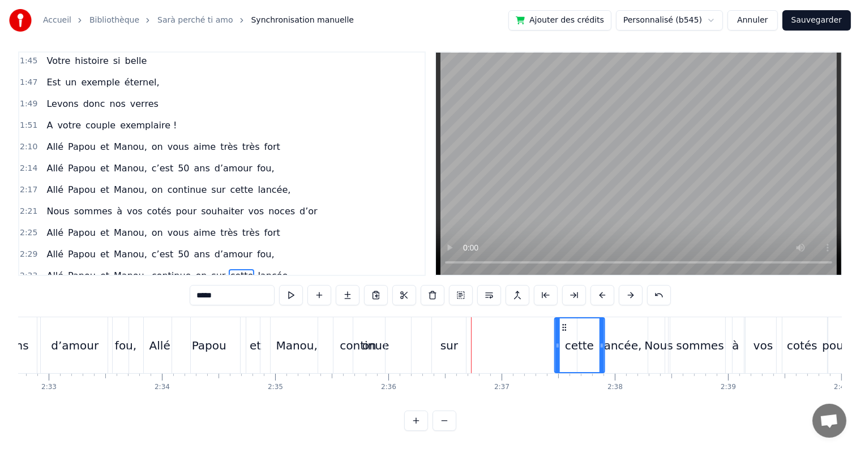
drag, startPoint x: 468, startPoint y: 315, endPoint x: 510, endPoint y: 328, distance: 43.9
click at [563, 323] on icon at bounding box center [563, 327] width 9 height 9
click at [463, 333] on div "sur" at bounding box center [449, 345] width 34 height 56
drag, startPoint x: 441, startPoint y: 314, endPoint x: 500, endPoint y: 327, distance: 60.3
click at [544, 323] on icon at bounding box center [545, 327] width 9 height 9
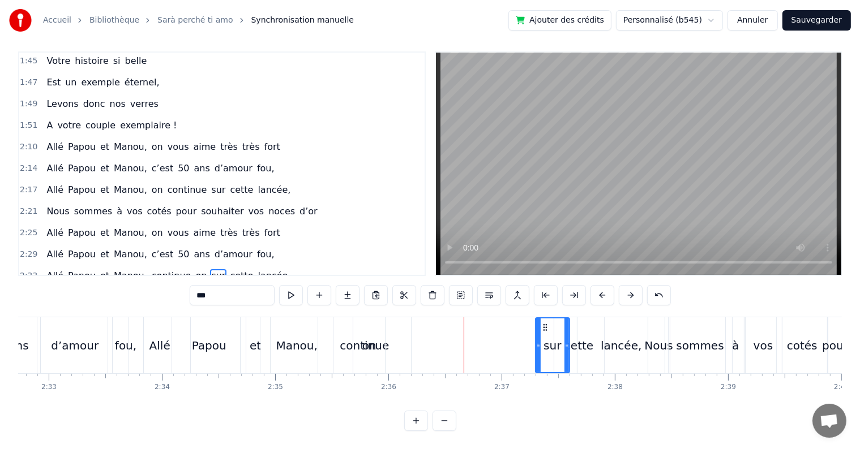
click at [389, 337] on div "continue" at bounding box center [364, 345] width 93 height 56
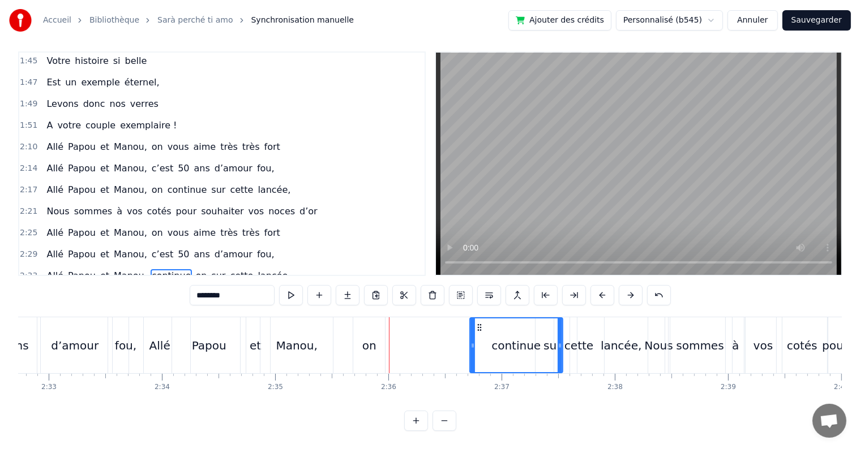
drag, startPoint x: 327, startPoint y: 317, endPoint x: 449, endPoint y: 324, distance: 122.5
click at [375, 337] on div "on" at bounding box center [369, 345] width 14 height 17
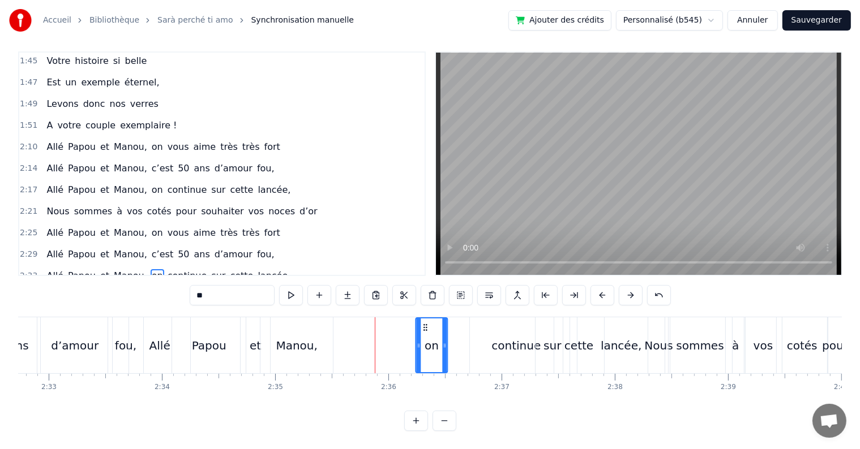
drag, startPoint x: 361, startPoint y: 315, endPoint x: 423, endPoint y: 316, distance: 62.3
click at [423, 323] on icon at bounding box center [425, 327] width 9 height 9
click at [330, 317] on div "Manou," at bounding box center [297, 345] width 74 height 56
type input "******"
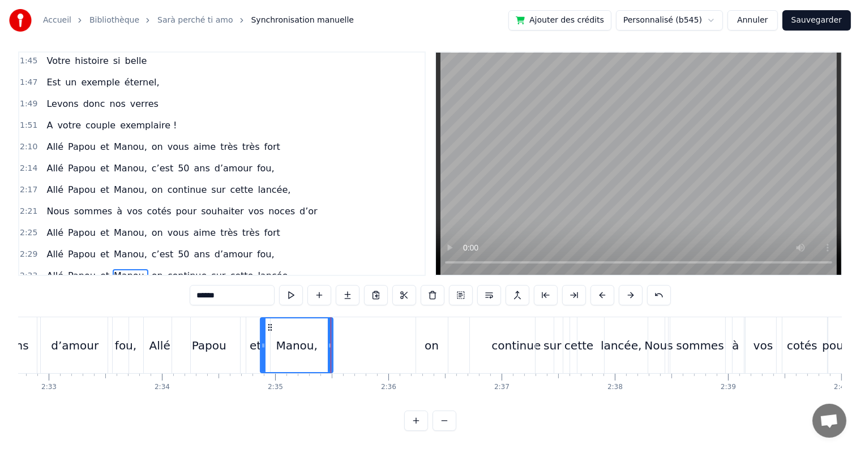
click at [333, 317] on div "Manou," at bounding box center [297, 345] width 74 height 56
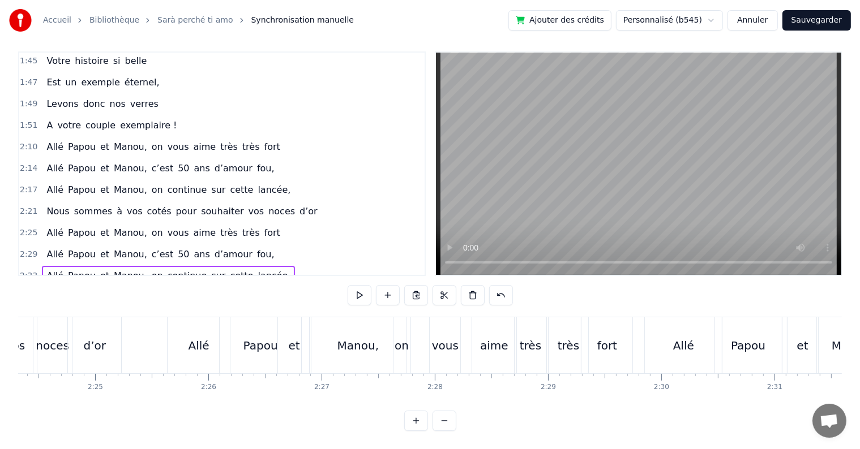
scroll to position [0, 16311]
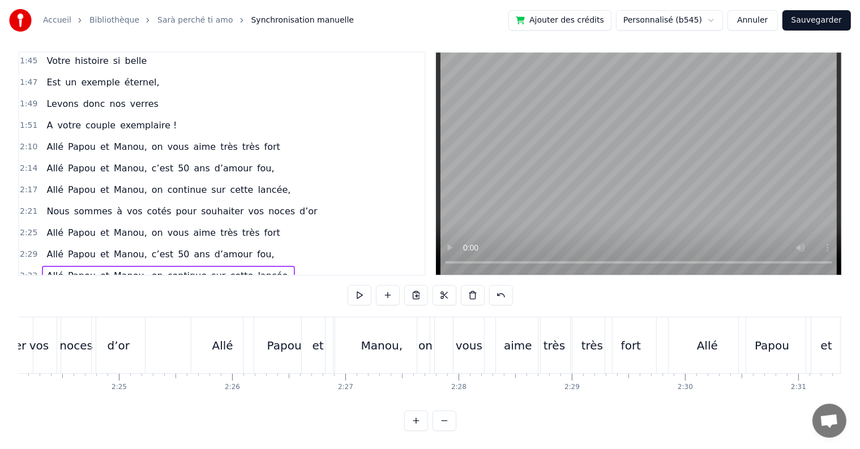
click at [188, 306] on div "0:17 Cinquante ans déjà 0:20 Et toujours main dans la main 0:22 Vous vous êtes …" at bounding box center [429, 241] width 823 height 380
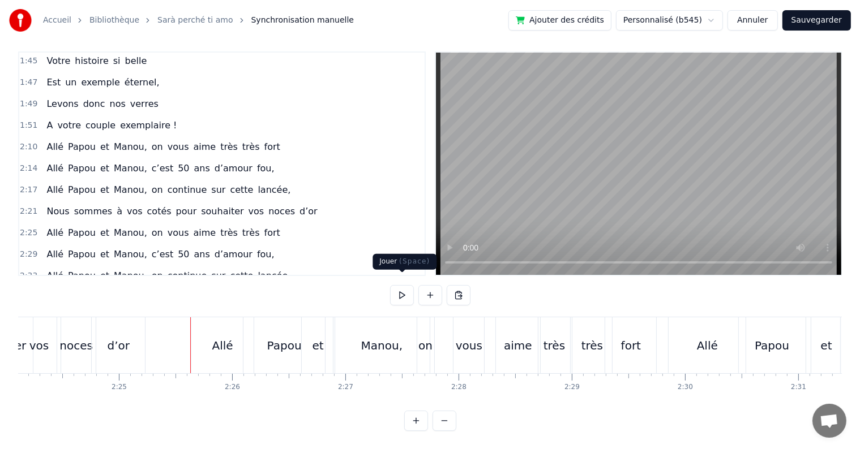
click at [406, 286] on button at bounding box center [402, 295] width 24 height 20
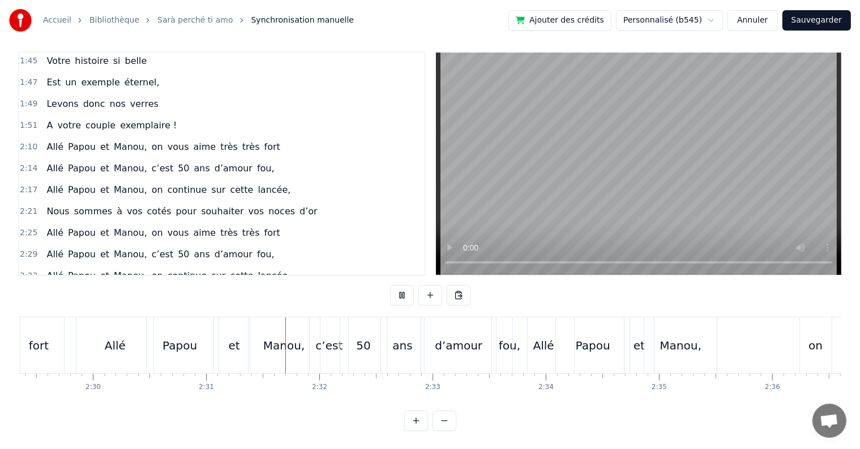
scroll to position [0, 17047]
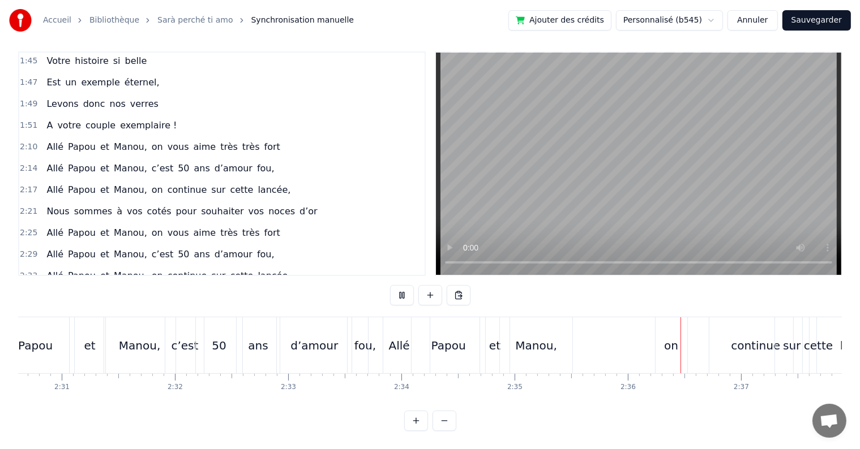
click at [405, 285] on button at bounding box center [402, 295] width 24 height 20
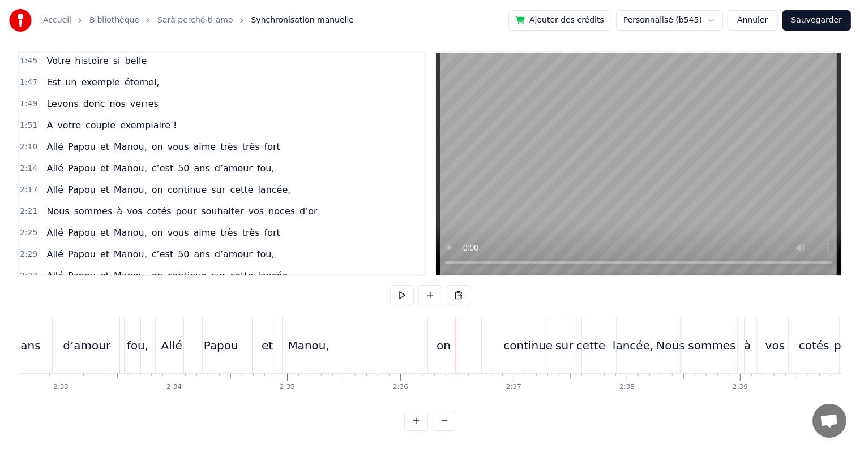
scroll to position [0, 17360]
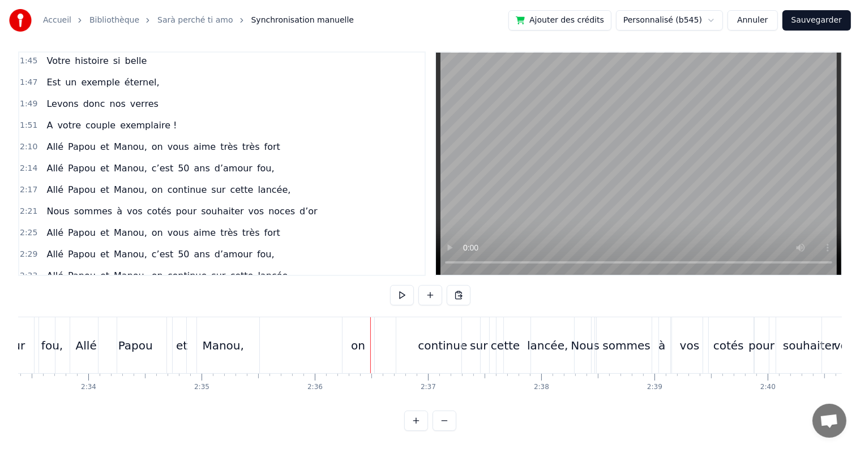
click at [364, 337] on div "on" at bounding box center [358, 345] width 14 height 17
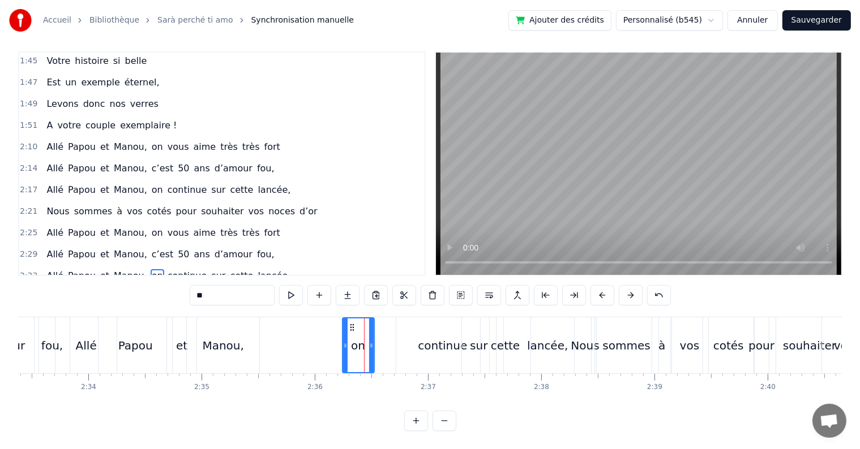
click at [416, 332] on div "continue" at bounding box center [442, 345] width 93 height 56
type input "********"
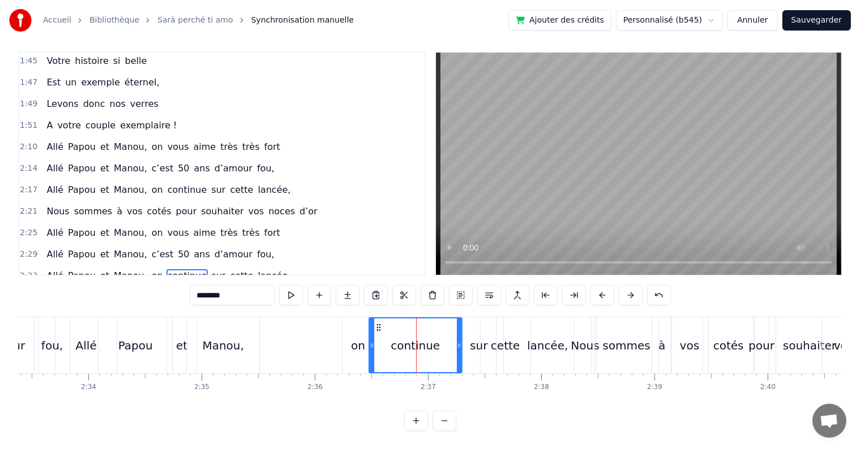
drag, startPoint x: 405, startPoint y: 317, endPoint x: 378, endPoint y: 319, distance: 27.3
click at [378, 323] on icon at bounding box center [378, 327] width 9 height 9
drag, startPoint x: 459, startPoint y: 336, endPoint x: 437, endPoint y: 335, distance: 22.1
click at [437, 341] on icon at bounding box center [437, 345] width 5 height 9
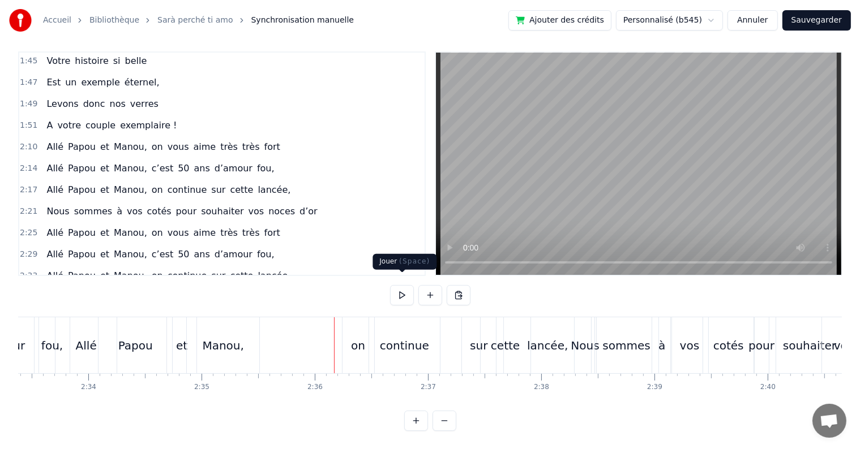
click at [407, 285] on button at bounding box center [402, 295] width 24 height 20
click at [403, 285] on button at bounding box center [402, 295] width 24 height 20
click at [477, 344] on div "sur" at bounding box center [479, 345] width 18 height 17
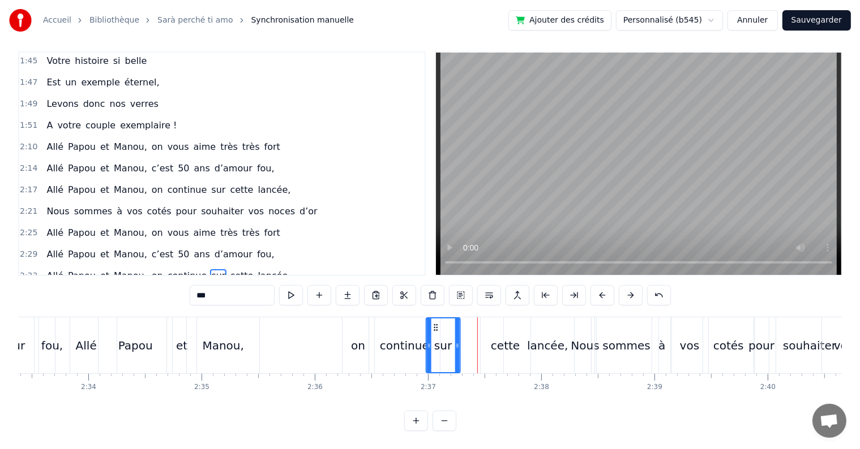
drag, startPoint x: 470, startPoint y: 317, endPoint x: 461, endPoint y: 315, distance: 8.8
click at [437, 323] on icon at bounding box center [435, 327] width 9 height 9
click at [486, 317] on div "cette" at bounding box center [505, 345] width 50 height 56
drag, startPoint x: 488, startPoint y: 315, endPoint x: 477, endPoint y: 315, distance: 10.8
click at [457, 323] on icon at bounding box center [456, 327] width 9 height 9
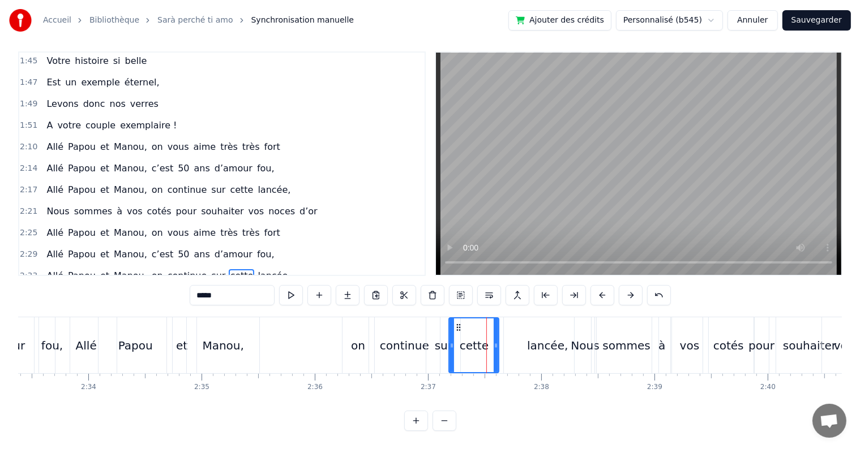
click at [550, 337] on div "lancée," at bounding box center [547, 345] width 41 height 17
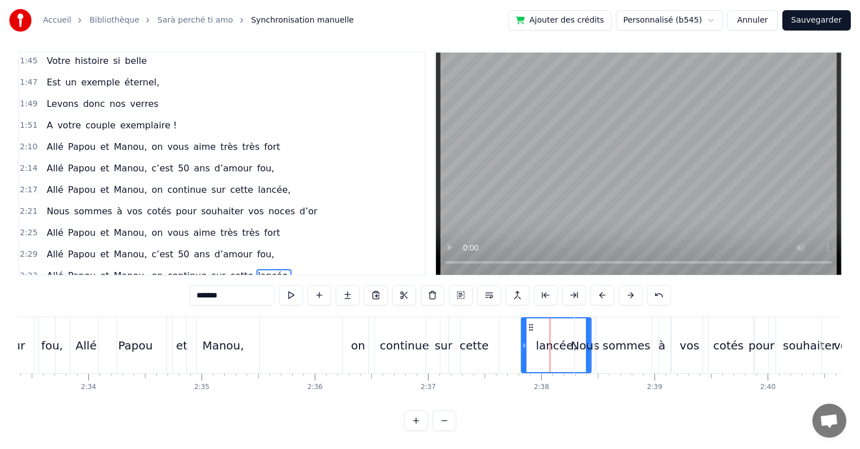
drag, startPoint x: 505, startPoint y: 335, endPoint x: 523, endPoint y: 337, distance: 17.7
click at [523, 341] on icon at bounding box center [524, 345] width 5 height 9
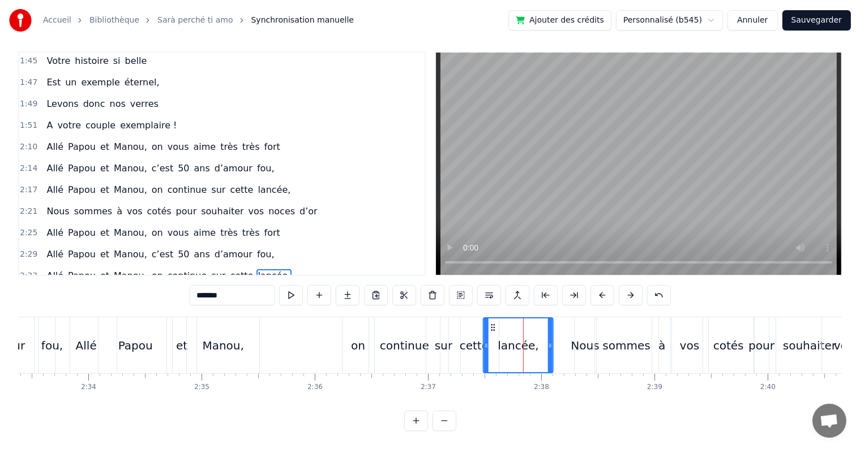
drag, startPoint x: 530, startPoint y: 316, endPoint x: 492, endPoint y: 316, distance: 37.9
click at [492, 323] on icon at bounding box center [492, 327] width 9 height 9
click at [342, 317] on div "on" at bounding box center [358, 345] width 33 height 56
type input "**"
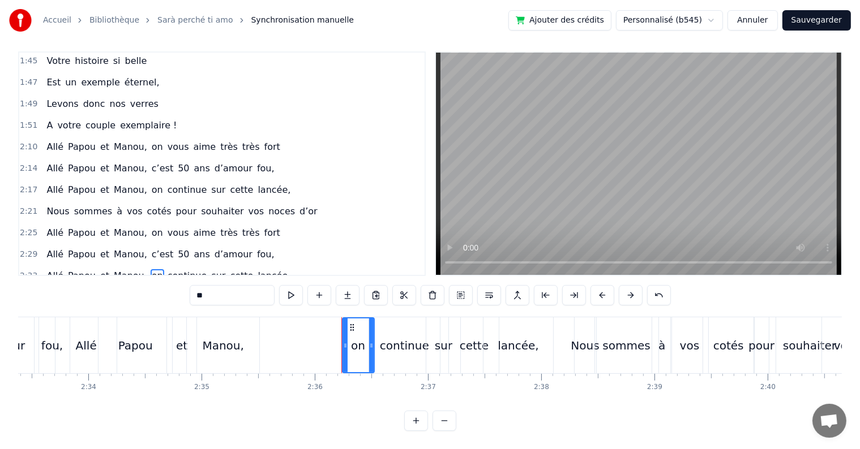
click at [341, 317] on div at bounding box center [341, 345] width 1 height 56
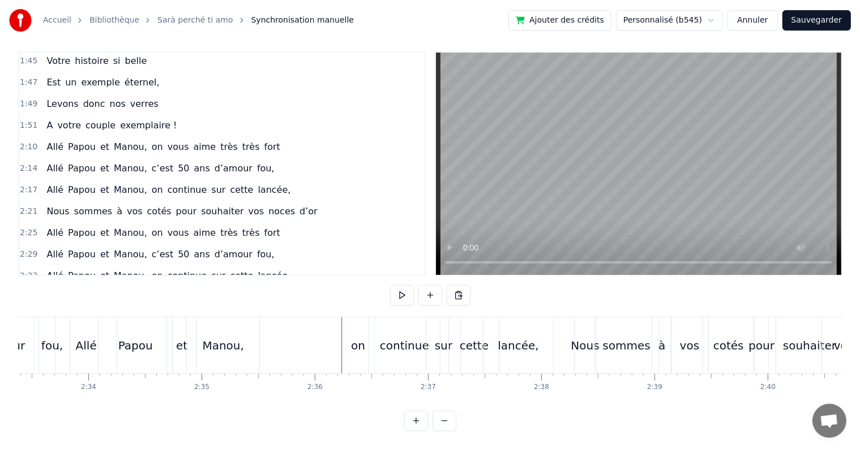
click at [342, 317] on div "on" at bounding box center [358, 345] width 32 height 56
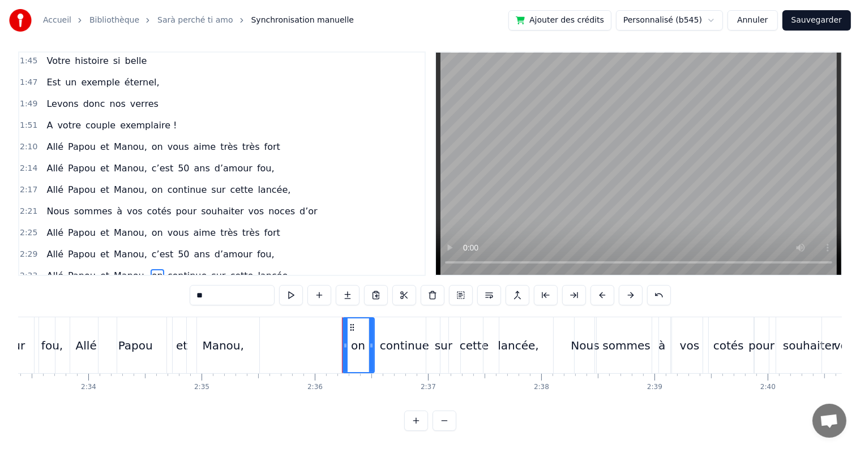
click at [339, 317] on div "Allé Papou et [PERSON_NAME], on continue sur cette lancée," at bounding box center [305, 345] width 501 height 56
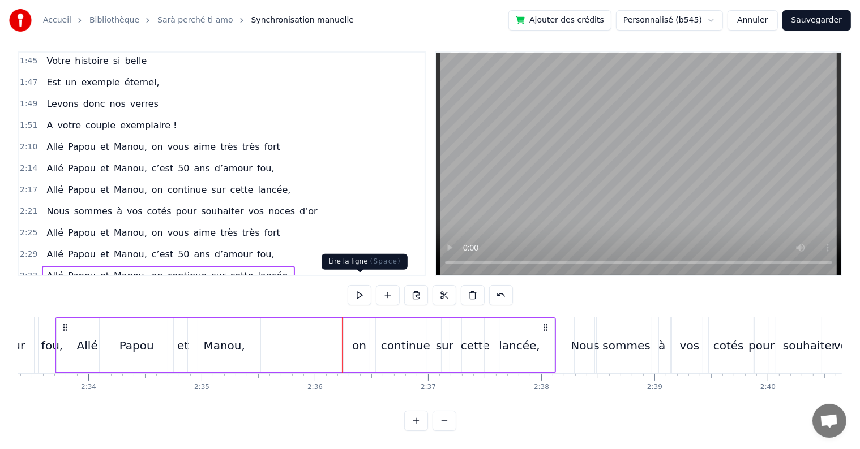
click at [360, 289] on button at bounding box center [359, 295] width 24 height 20
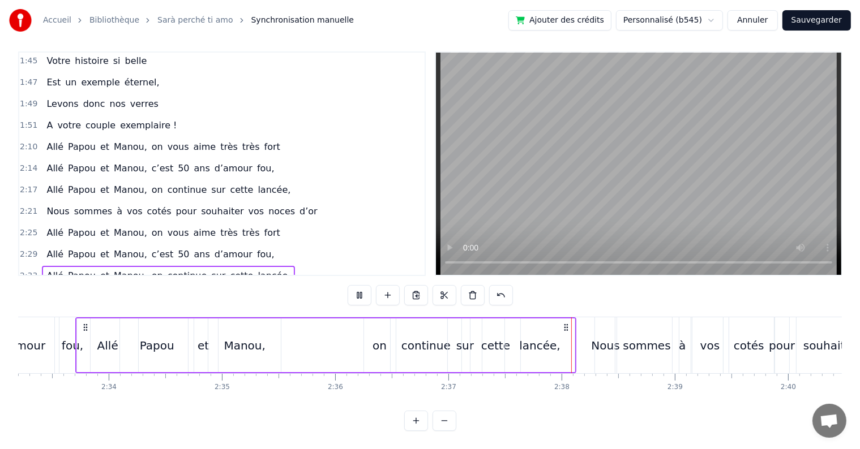
click at [358, 285] on button at bounding box center [359, 295] width 24 height 20
click at [360, 287] on button at bounding box center [359, 295] width 24 height 20
click at [376, 319] on div "on" at bounding box center [380, 346] width 32 height 54
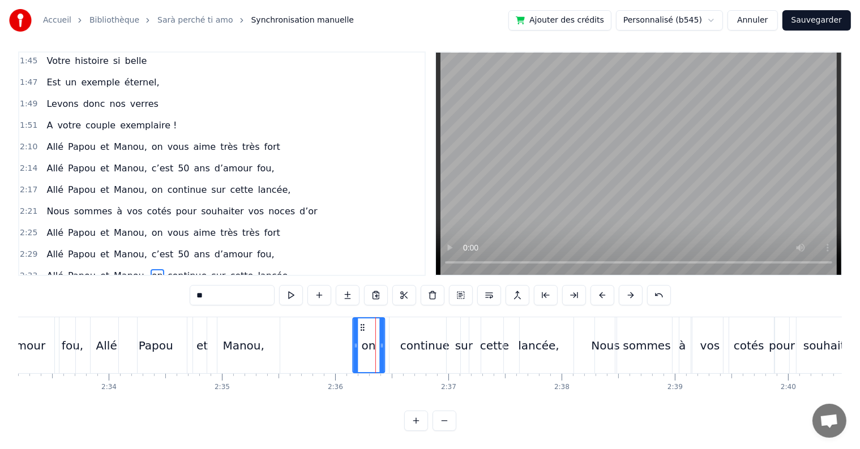
drag, startPoint x: 371, startPoint y: 312, endPoint x: 362, endPoint y: 312, distance: 9.6
click at [362, 323] on icon at bounding box center [362, 327] width 9 height 9
drag, startPoint x: 427, startPoint y: 340, endPoint x: 407, endPoint y: 318, distance: 29.7
click at [424, 337] on div "continue" at bounding box center [424, 345] width 49 height 17
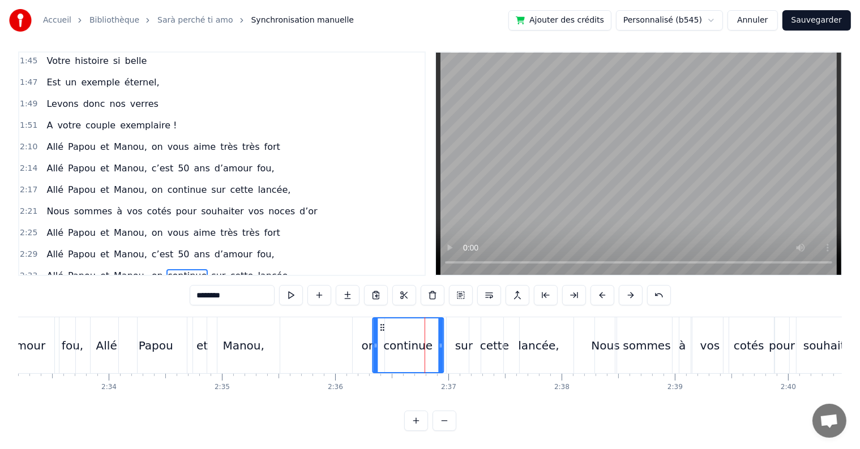
drag, startPoint x: 397, startPoint y: 315, endPoint x: 380, endPoint y: 315, distance: 17.0
click at [381, 325] on circle at bounding box center [381, 325] width 1 height 1
drag, startPoint x: 470, startPoint y: 324, endPoint x: 462, endPoint y: 317, distance: 10.4
click at [469, 323] on div "cette" at bounding box center [494, 345] width 51 height 56
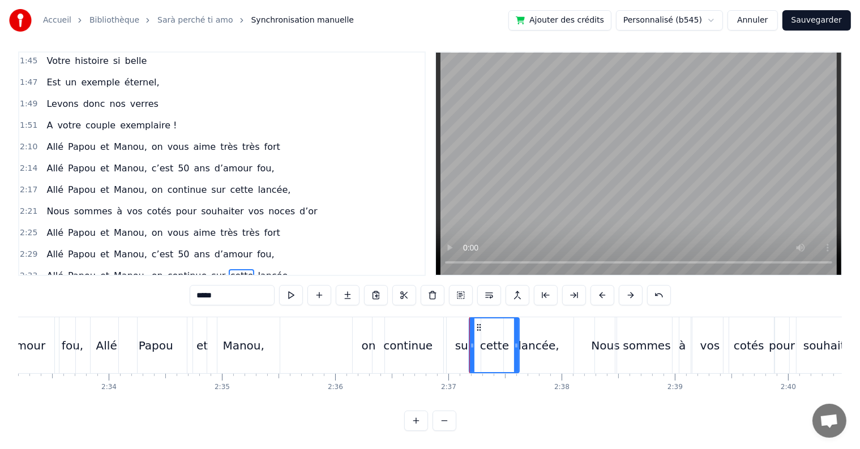
click at [450, 319] on div "sur" at bounding box center [464, 345] width 34 height 56
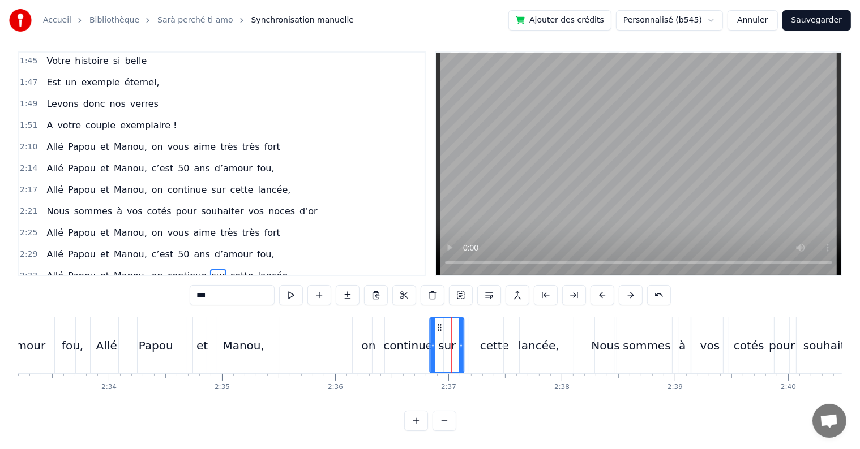
drag, startPoint x: 457, startPoint y: 316, endPoint x: 440, endPoint y: 316, distance: 17.0
click at [440, 323] on icon at bounding box center [439, 327] width 9 height 9
click at [444, 323] on icon at bounding box center [444, 327] width 9 height 9
drag, startPoint x: 485, startPoint y: 328, endPoint x: 480, endPoint y: 324, distance: 6.8
click at [482, 337] on div "cette" at bounding box center [494, 345] width 29 height 17
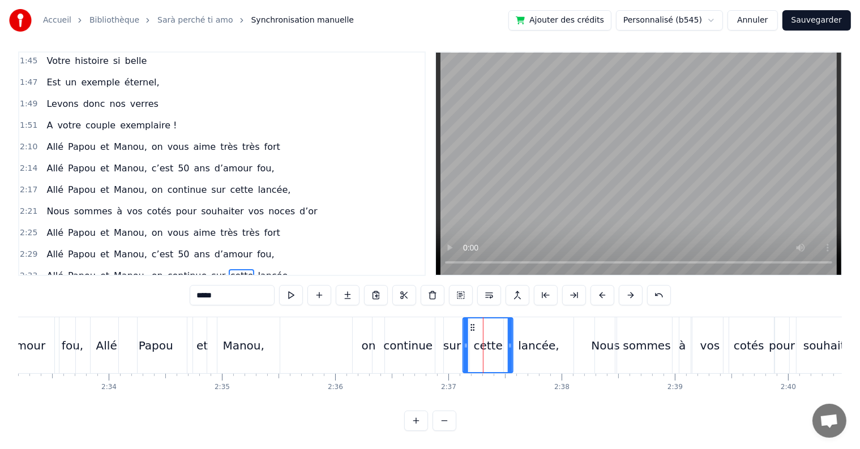
drag, startPoint x: 480, startPoint y: 315, endPoint x: 474, endPoint y: 315, distance: 6.2
click at [474, 323] on icon at bounding box center [472, 327] width 9 height 9
drag, startPoint x: 525, startPoint y: 328, endPoint x: 518, endPoint y: 320, distance: 10.4
click at [524, 337] on div "lancée," at bounding box center [538, 345] width 41 height 17
type input "*******"
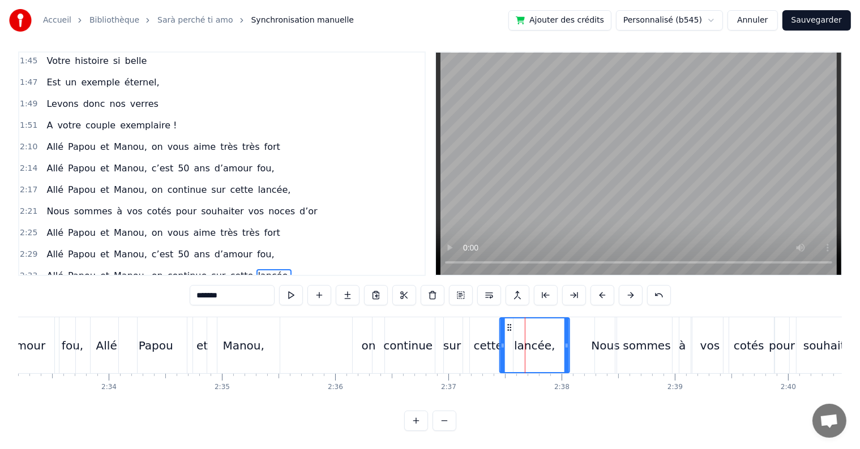
click at [510, 327] on circle at bounding box center [510, 327] width 1 height 1
click at [273, 306] on div "0:17 Cinquante ans déjà 0:20 Et toujours main dans la main 0:22 Vous vous êtes …" at bounding box center [429, 241] width 823 height 380
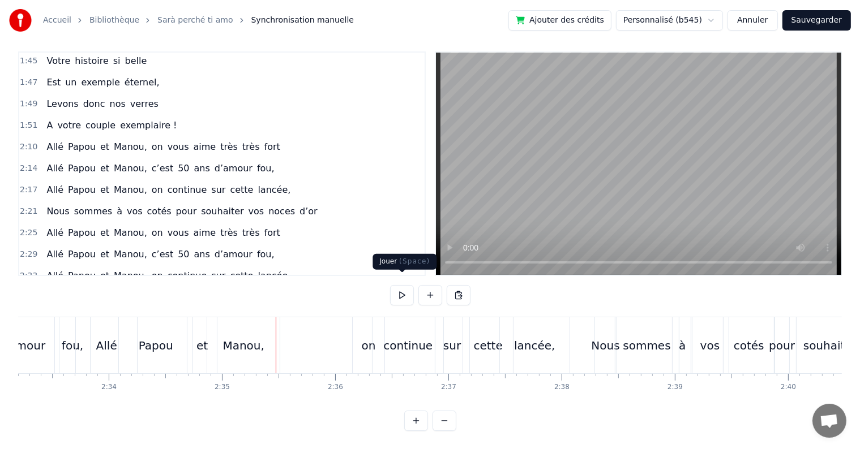
click at [401, 290] on button at bounding box center [402, 295] width 24 height 20
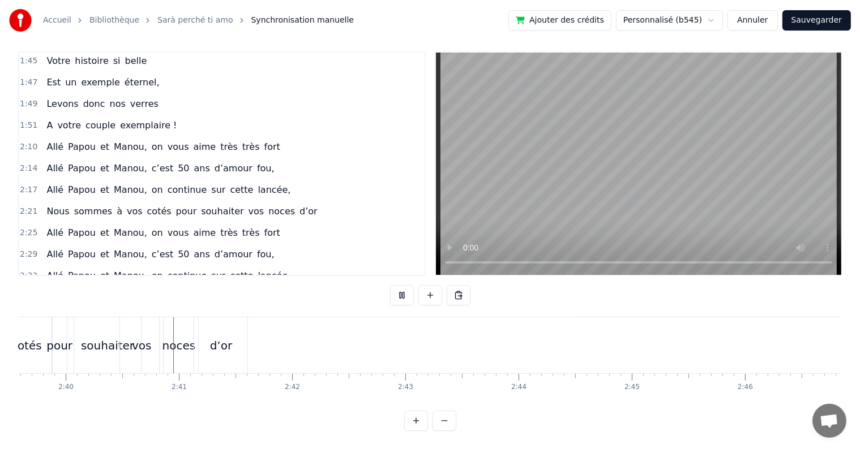
scroll to position [0, 18080]
click at [401, 290] on button at bounding box center [402, 295] width 24 height 20
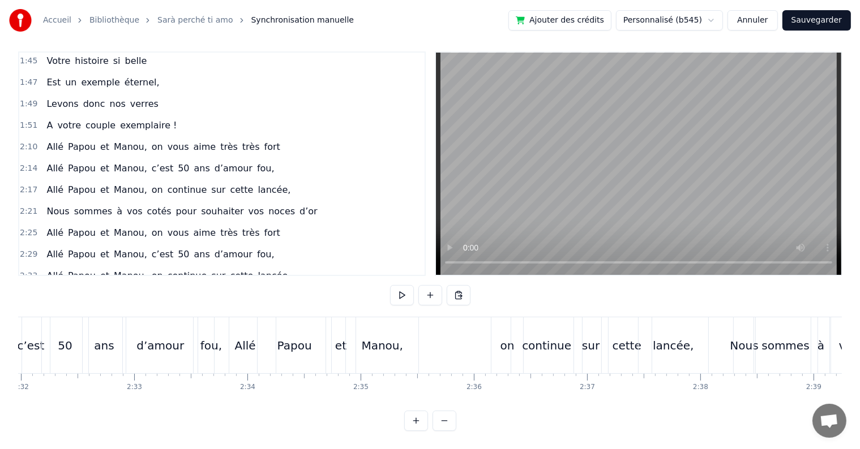
scroll to position [0, 17104]
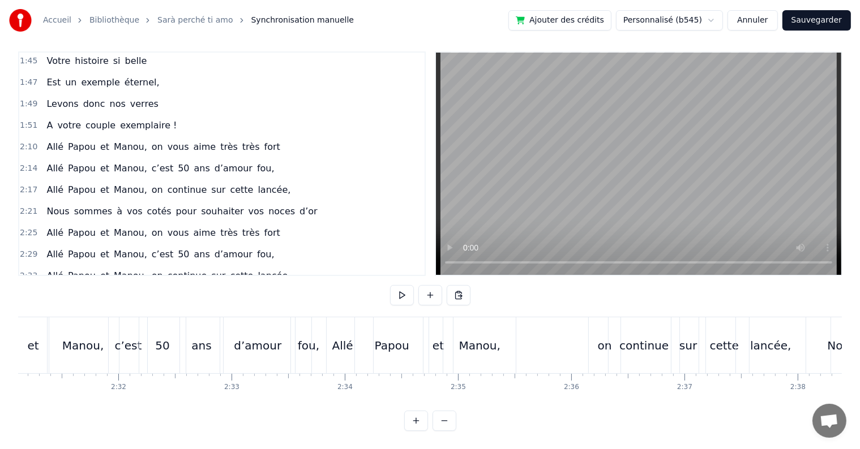
click at [540, 317] on div "Allé Papou et [PERSON_NAME], on continue sur cette lancée," at bounding box center [559, 345] width 497 height 56
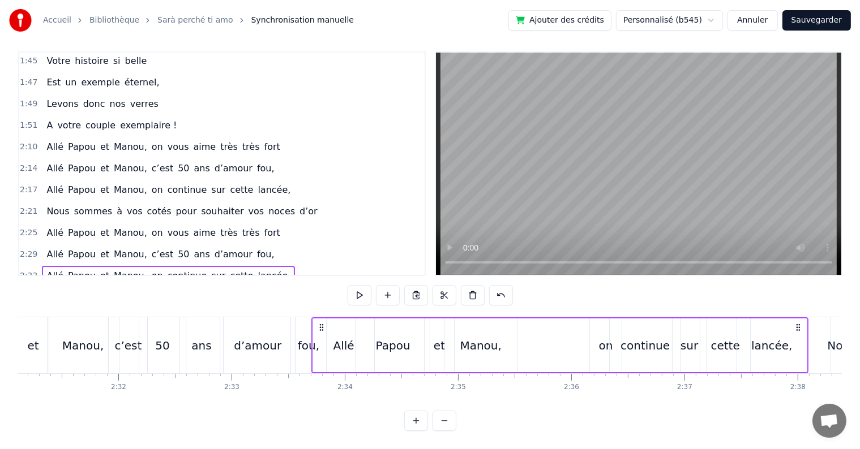
click at [812, 306] on div "0:17 Cinquante ans déjà 0:20 Et toujours main dans la main 0:22 Vous vous êtes …" at bounding box center [429, 241] width 823 height 380
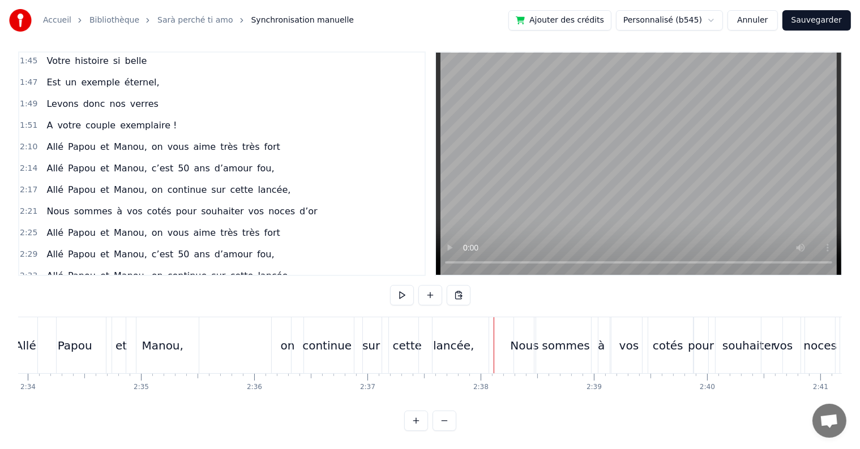
scroll to position [0, 17274]
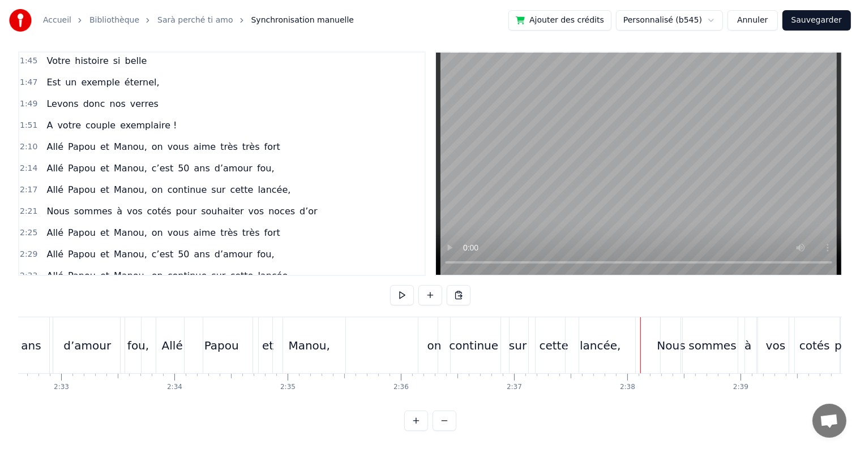
click at [117, 305] on div "0:17 Cinquante ans déjà 0:20 Et toujours main dans la main 0:22 Vous vous êtes …" at bounding box center [429, 241] width 823 height 380
click at [120, 317] on div "fou," at bounding box center [138, 345] width 36 height 56
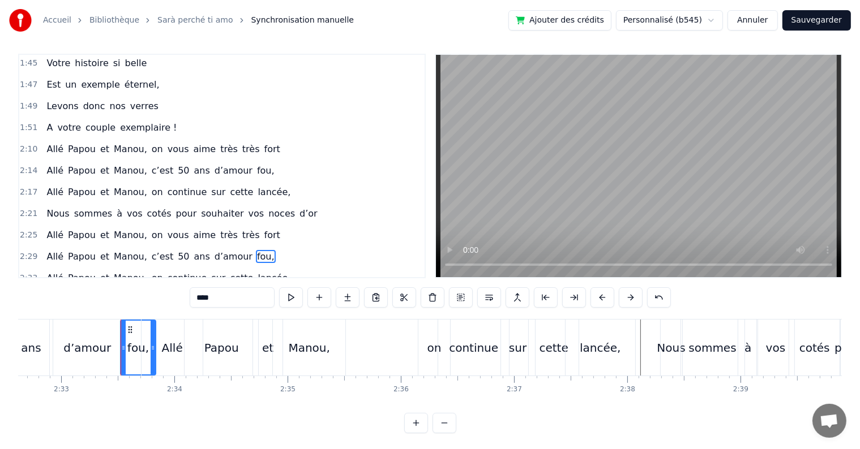
click at [51, 318] on div "0:17 Cinquante ans déjà 0:20 Et toujours main dans la main 0:22 Vous vous êtes …" at bounding box center [429, 244] width 823 height 380
click at [52, 320] on div "d’amour" at bounding box center [87, 348] width 76 height 56
type input "*******"
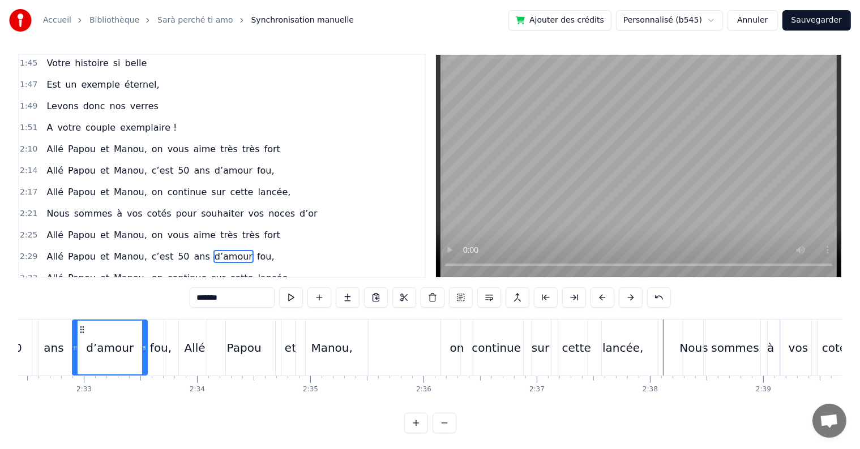
scroll to position [0, 16701]
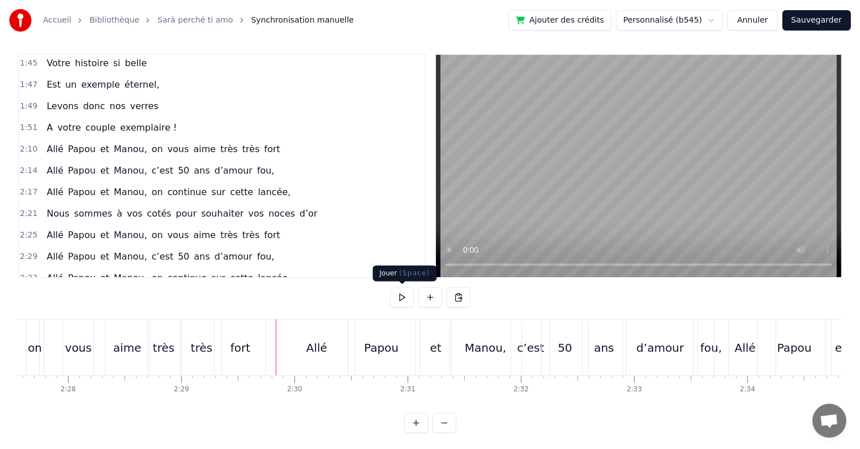
click at [397, 298] on button at bounding box center [402, 297] width 24 height 20
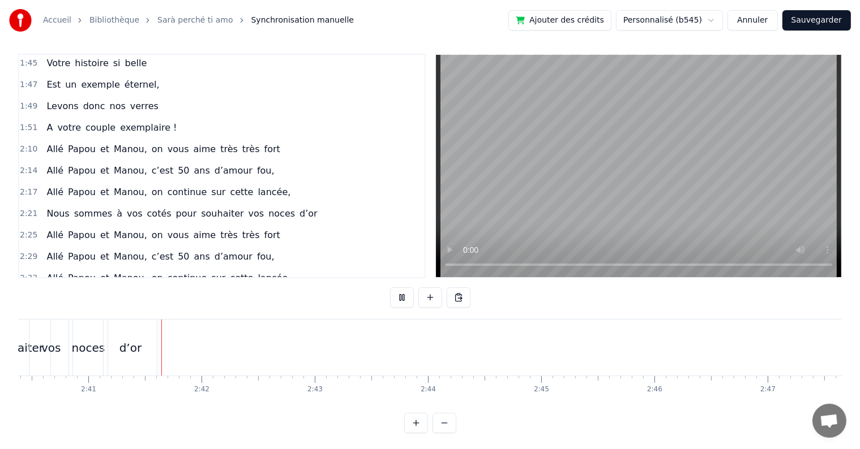
scroll to position [0, 18168]
click at [401, 298] on button at bounding box center [402, 297] width 24 height 20
click at [815, 22] on button "Sauvegarder" at bounding box center [816, 20] width 68 height 20
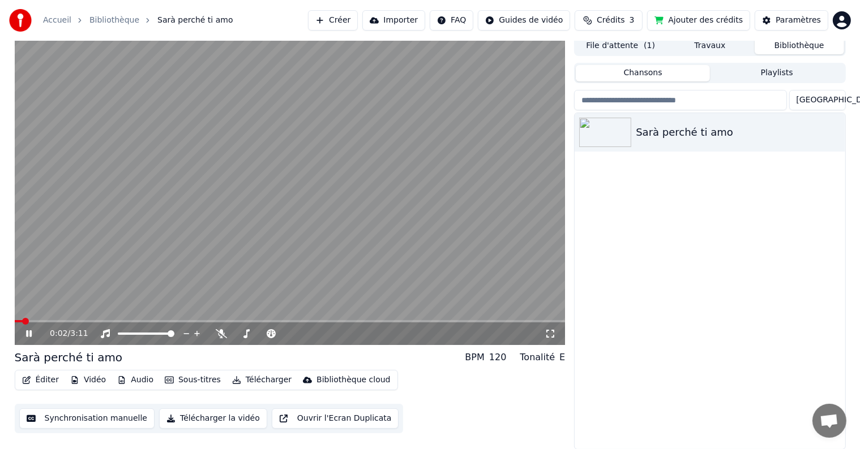
click at [30, 334] on icon at bounding box center [29, 333] width 6 height 7
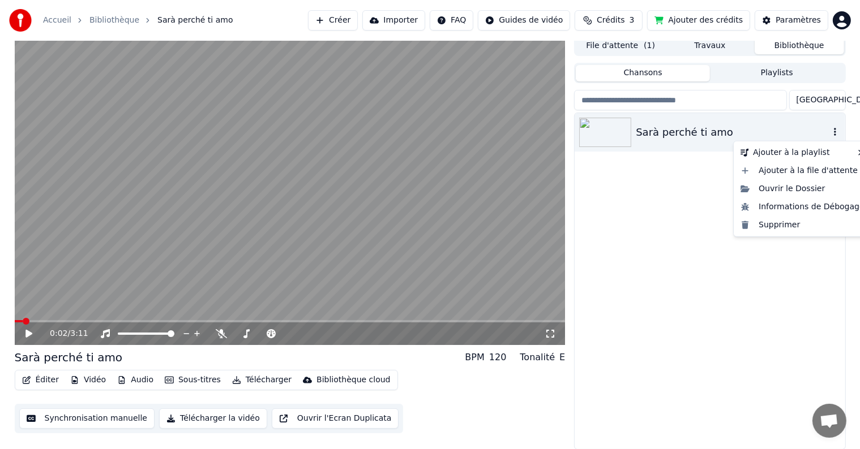
click at [832, 134] on icon "button" at bounding box center [834, 131] width 11 height 9
click at [649, 132] on div "Sarà perché ti amo" at bounding box center [732, 133] width 193 height 16
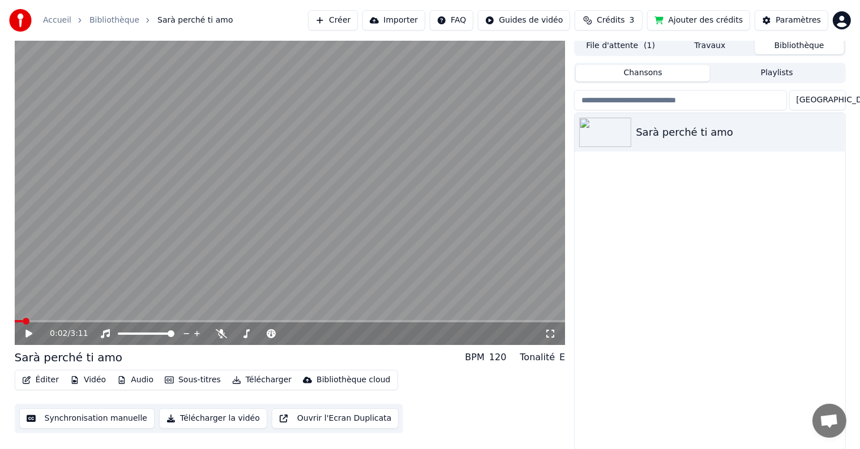
click at [118, 420] on button "Synchronisation manuelle" at bounding box center [87, 419] width 136 height 20
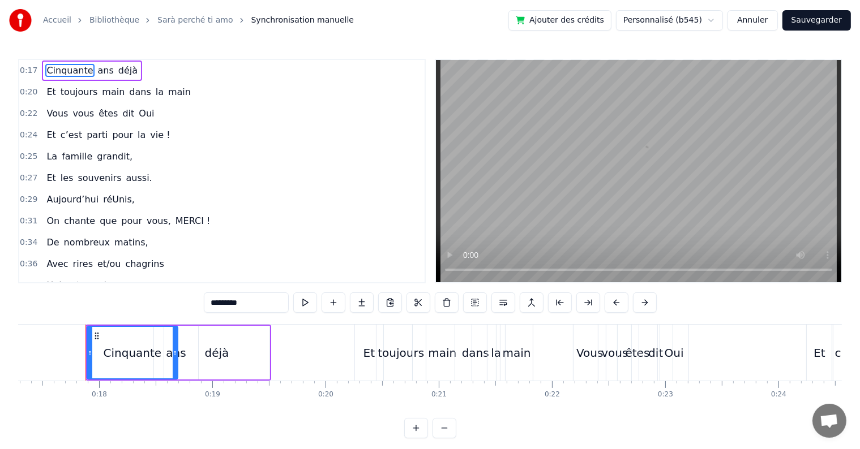
scroll to position [0, 1967]
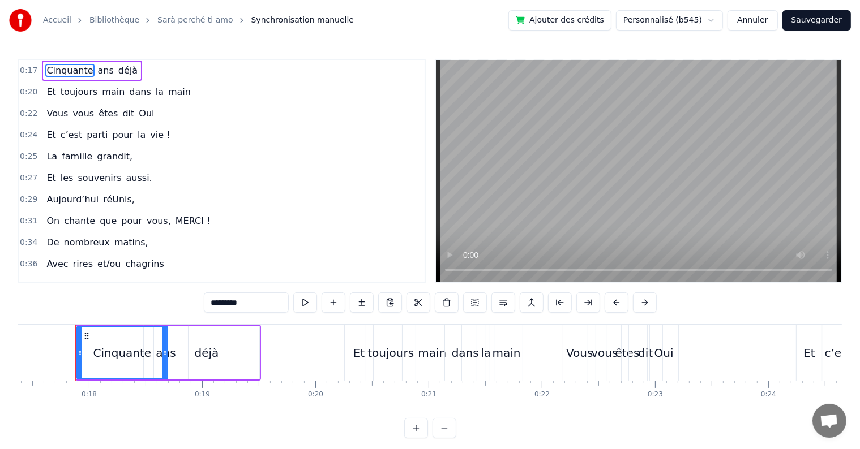
click at [722, 21] on html "Accueil Bibliothèque [PERSON_NAME] perché ti amo Synchronisation manuelle Ajout…" at bounding box center [430, 228] width 860 height 457
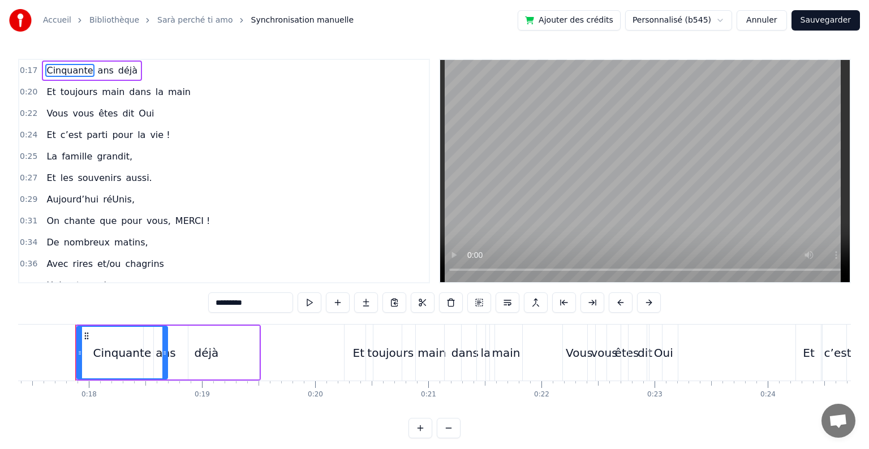
click at [722, 21] on html "Accueil Bibliothèque [PERSON_NAME] perché ti amo Synchronisation manuelle Ajout…" at bounding box center [434, 228] width 869 height 457
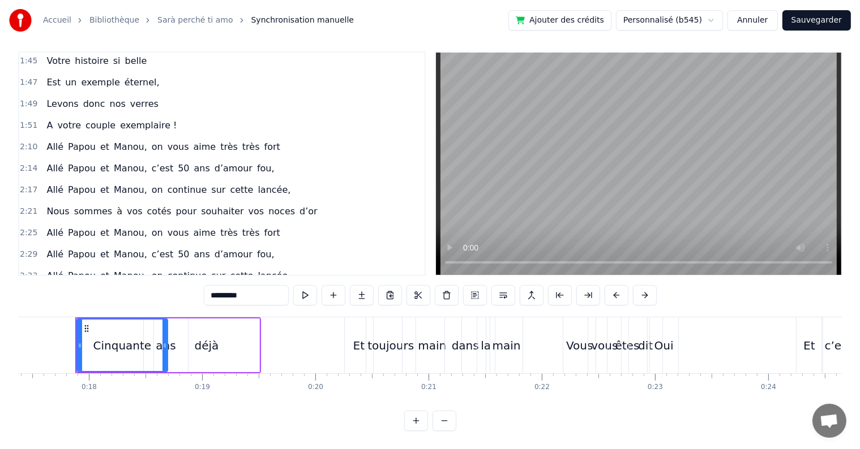
scroll to position [17, 0]
click at [810, 23] on button "Sauvegarder" at bounding box center [816, 20] width 68 height 20
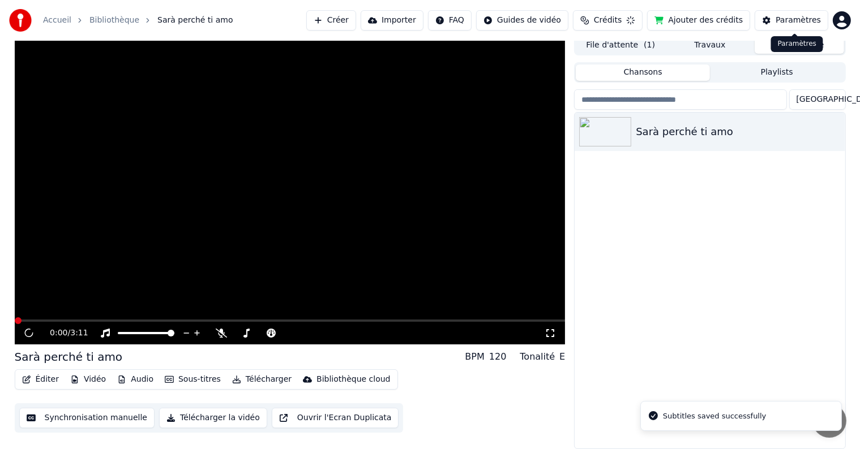
scroll to position [5, 0]
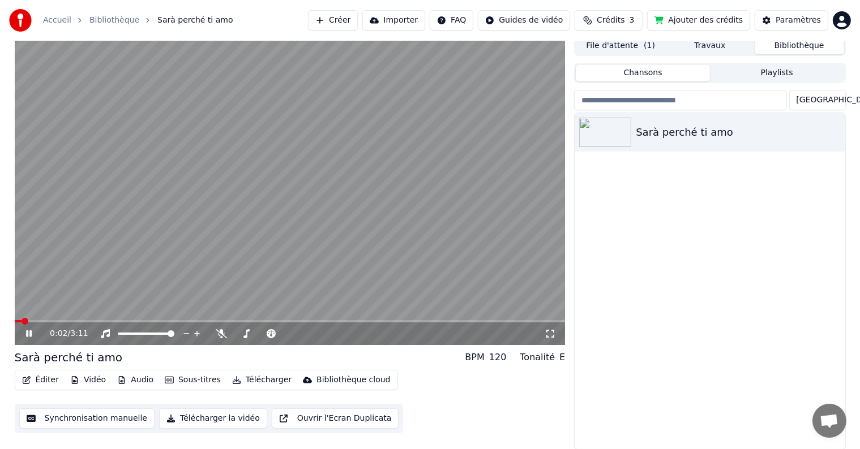
click at [25, 339] on div "0:02 / 3:11" at bounding box center [290, 333] width 542 height 11
click at [28, 334] on icon at bounding box center [37, 333] width 27 height 9
click at [247, 110] on video at bounding box center [290, 191] width 551 height 310
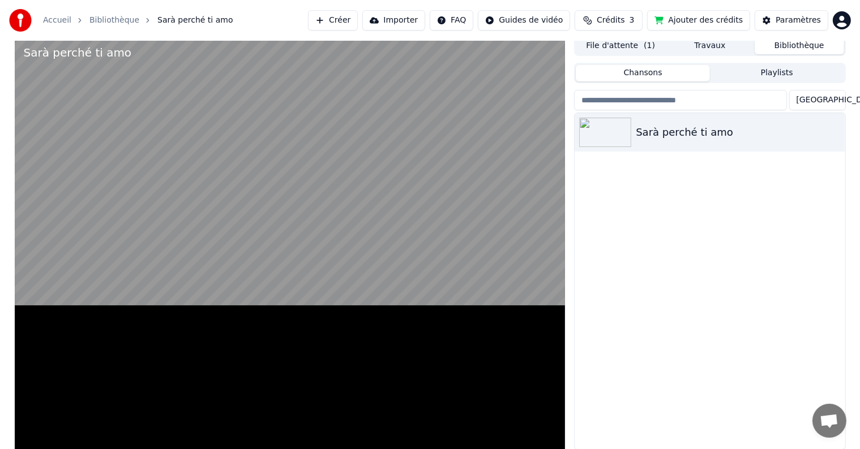
scroll to position [0, 0]
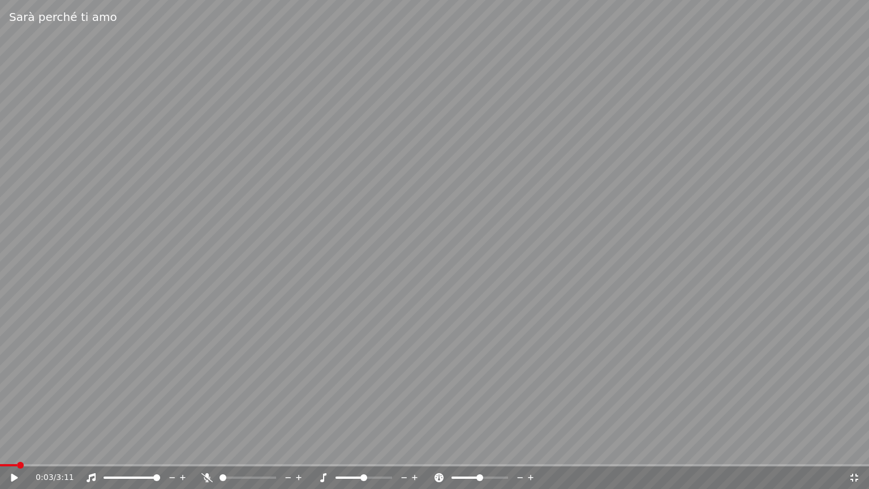
click at [856, 449] on icon at bounding box center [855, 478] width 8 height 8
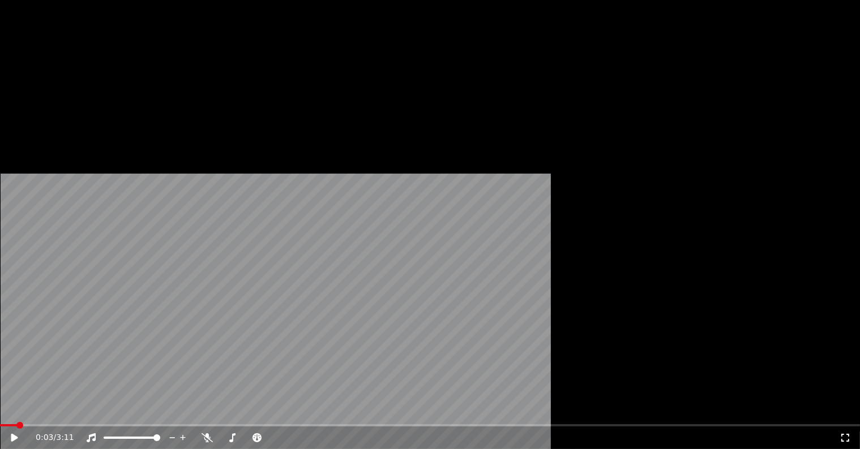
scroll to position [5, 0]
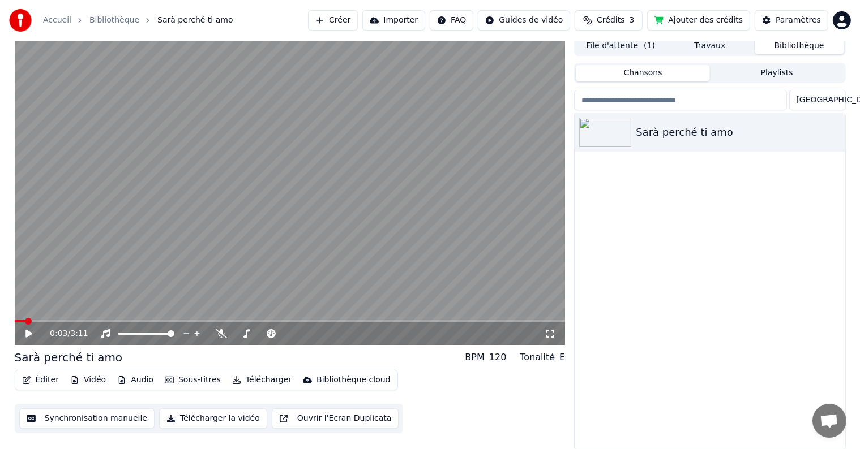
click at [765, 72] on button "Playlists" at bounding box center [777, 73] width 134 height 16
click at [649, 71] on button "Chansons" at bounding box center [643, 73] width 134 height 16
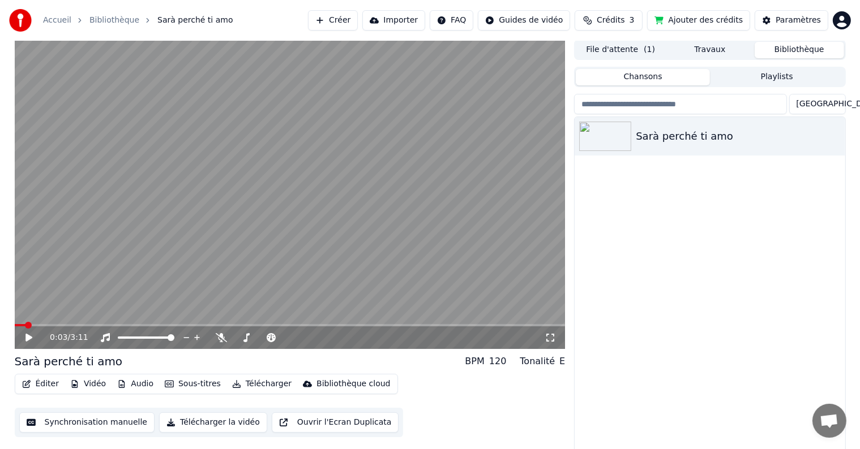
scroll to position [0, 0]
click at [718, 52] on button "Travaux" at bounding box center [709, 51] width 89 height 16
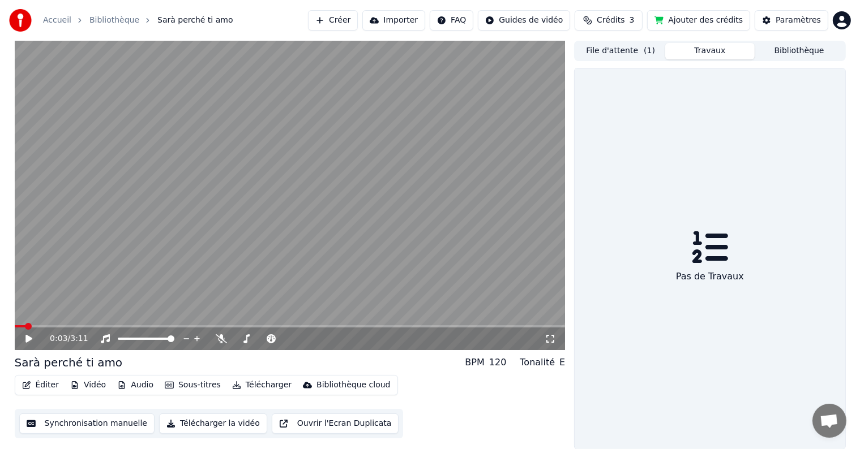
click at [634, 54] on button "File d'attente ( 1 )" at bounding box center [620, 51] width 89 height 16
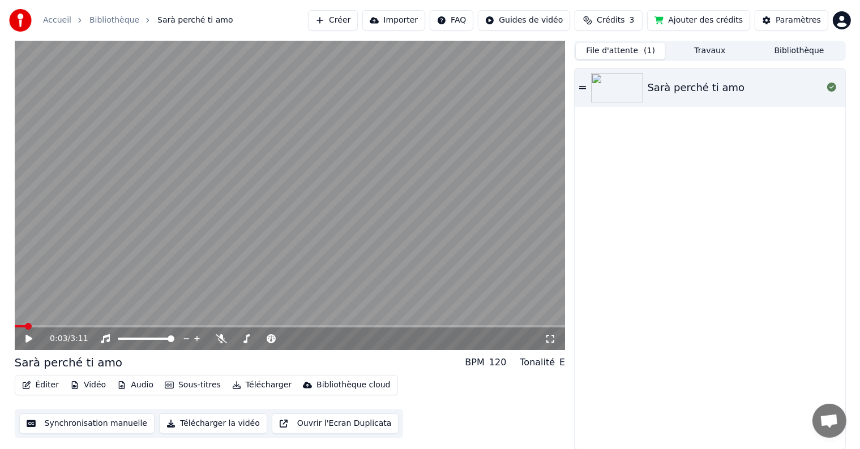
click at [816, 49] on button "Bibliothèque" at bounding box center [798, 51] width 89 height 16
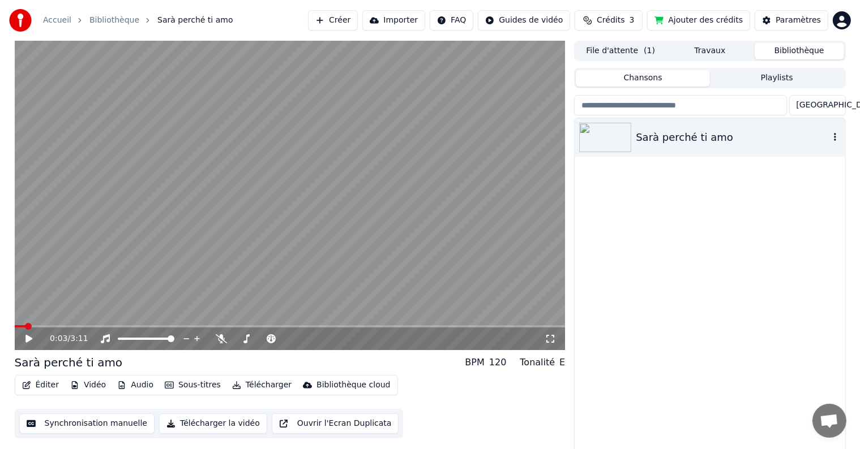
click at [830, 135] on icon "button" at bounding box center [834, 136] width 11 height 9
click at [648, 200] on div "Sarà perché ti amo" at bounding box center [709, 286] width 270 height 336
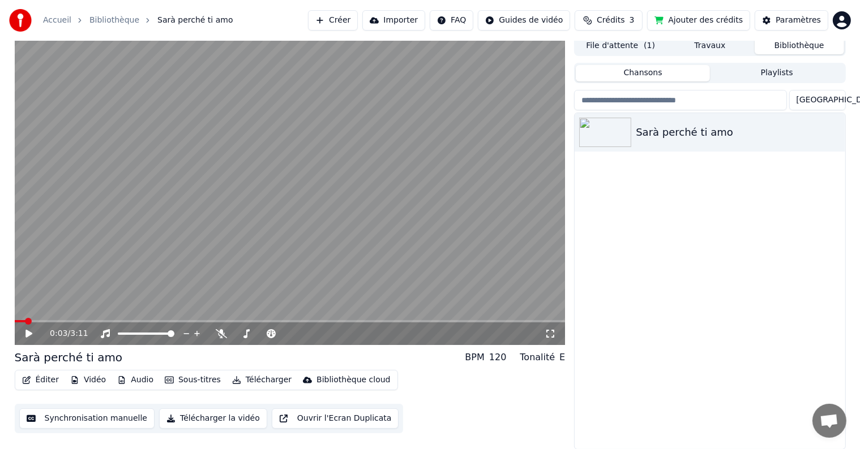
click at [70, 419] on button "Synchronisation manuelle" at bounding box center [87, 419] width 136 height 20
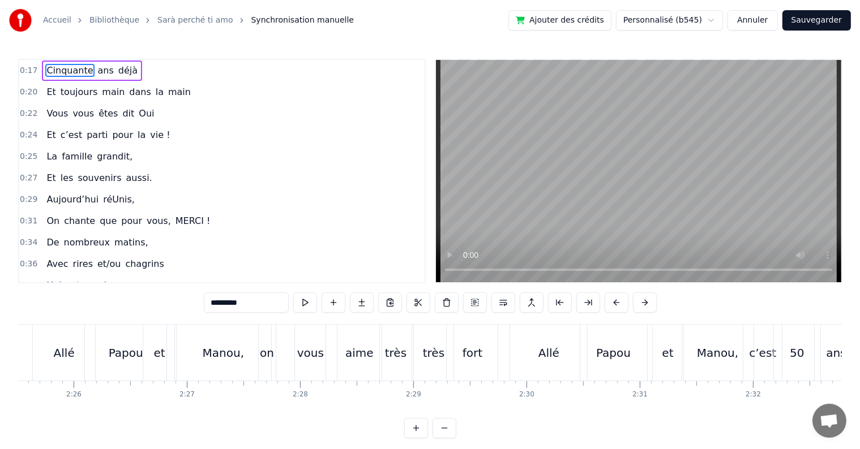
scroll to position [0, 16055]
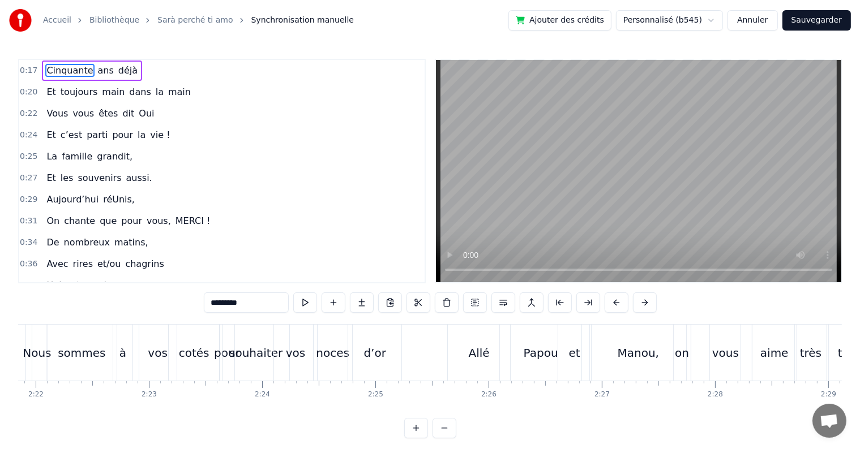
click at [445, 323] on div "0:17 Cinquante ans déjà 0:20 Et toujours main dans la main 0:22 Vous vous êtes …" at bounding box center [429, 249] width 823 height 380
click at [448, 324] on div "0:17 Cinquante ans déjà 0:20 Et toujours main dans la main 0:22 Vous vous êtes …" at bounding box center [429, 249] width 823 height 380
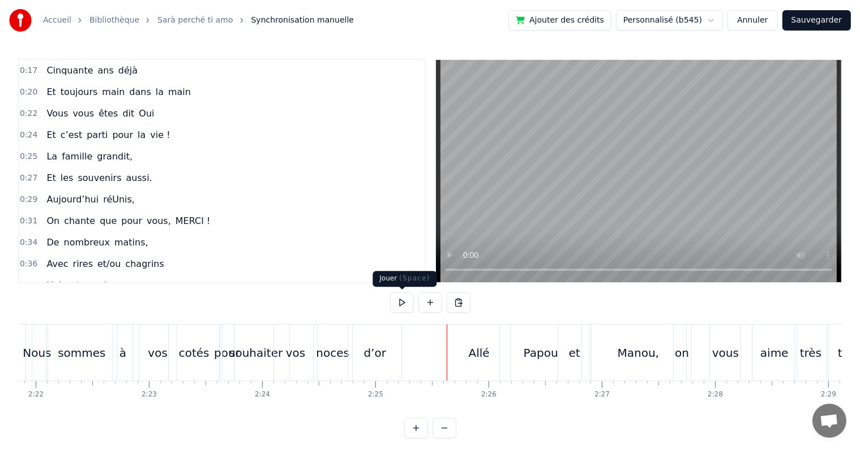
click at [402, 303] on button at bounding box center [402, 303] width 24 height 20
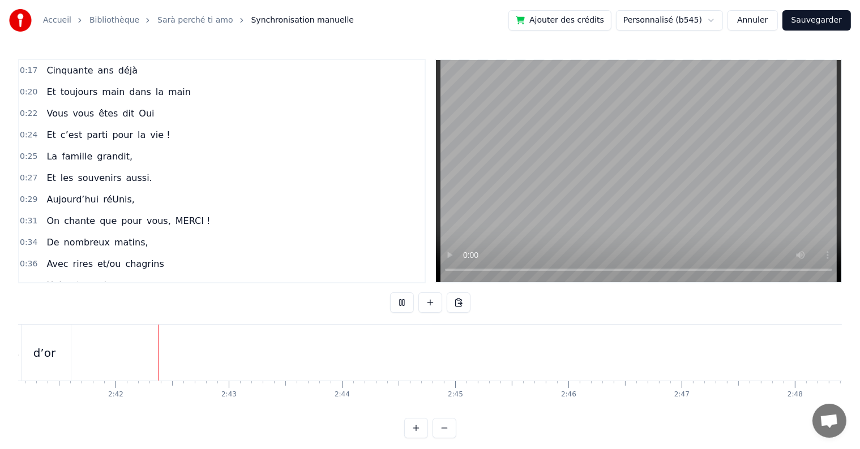
scroll to position [0, 18243]
click at [402, 303] on button at bounding box center [402, 303] width 24 height 20
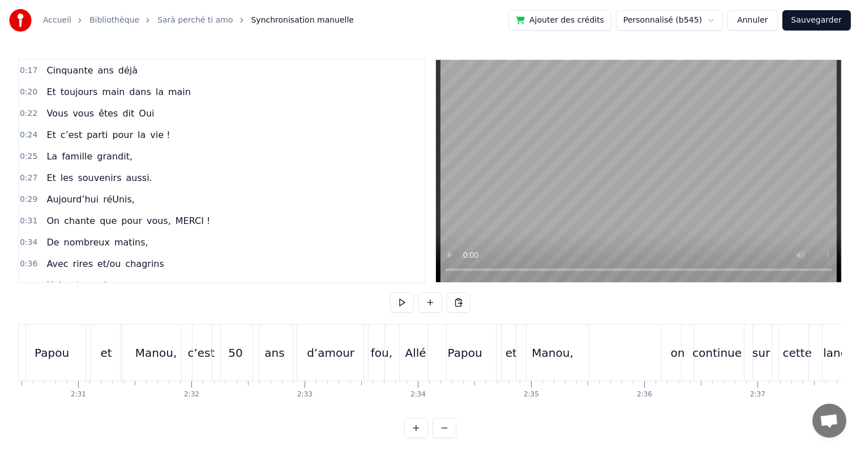
scroll to position [0, 17021]
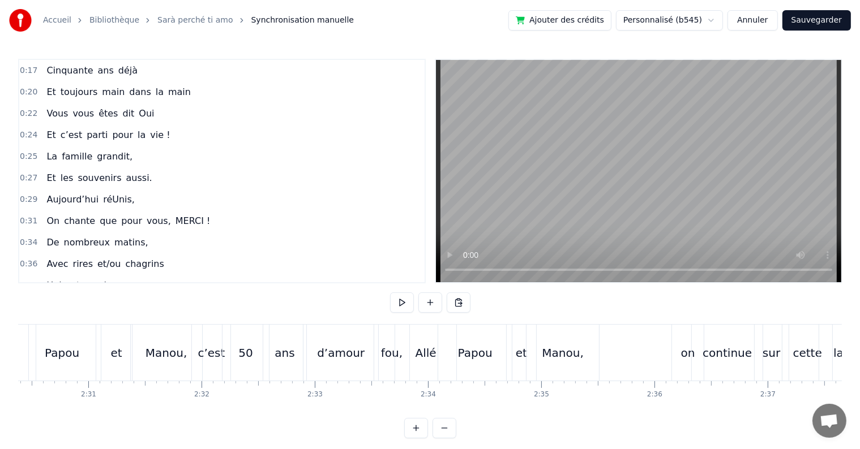
click at [97, 325] on div "[PERSON_NAME] et [PERSON_NAME], c’est 50 ans d’amour fou," at bounding box center [185, 353] width 454 height 56
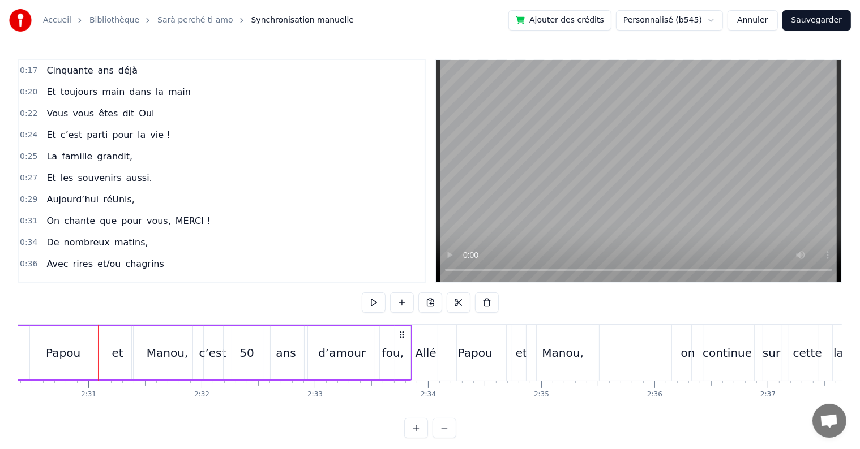
click at [411, 325] on div "Allé" at bounding box center [425, 353] width 62 height 56
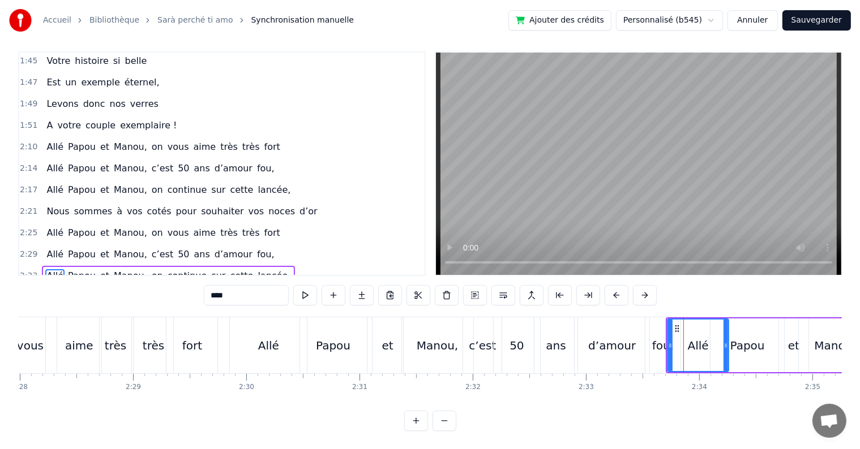
scroll to position [0, 16749]
click at [447, 420] on button at bounding box center [444, 421] width 24 height 20
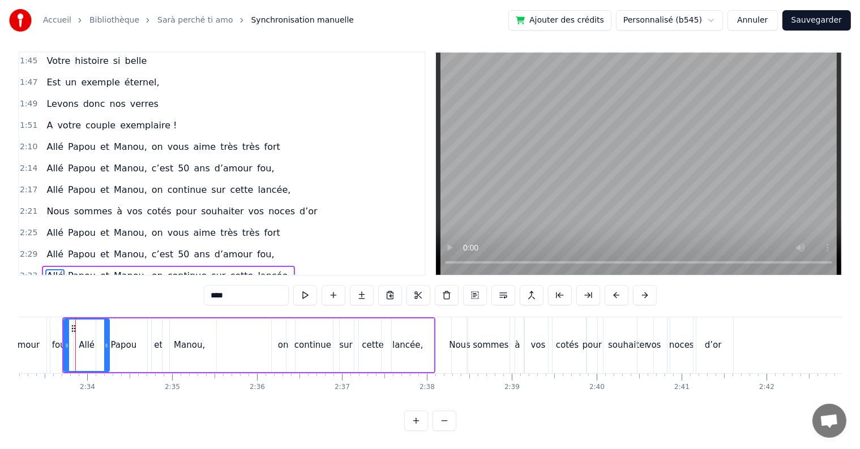
click at [447, 420] on button at bounding box center [444, 421] width 24 height 20
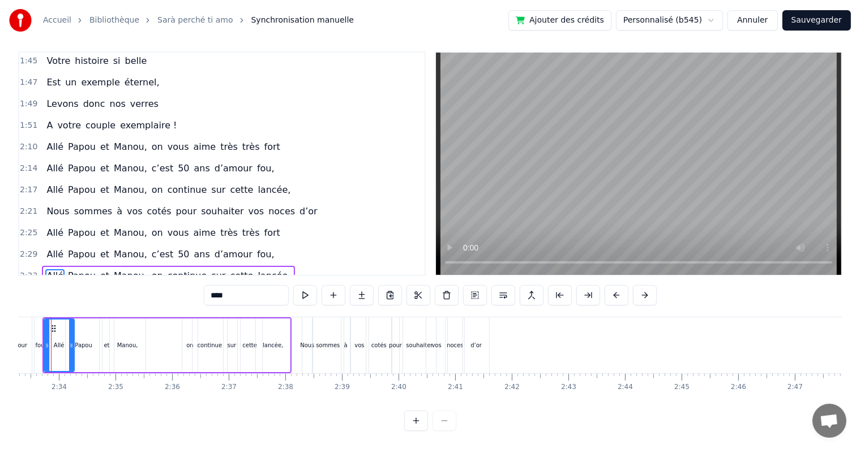
scroll to position [0, 8650]
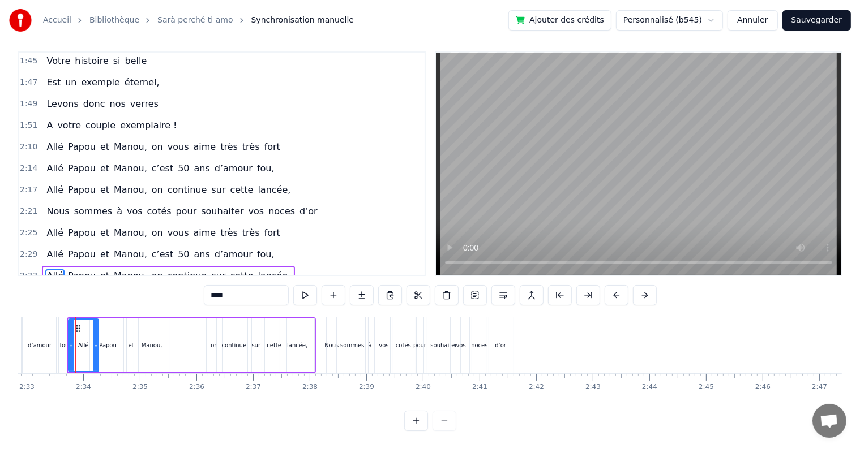
click at [57, 306] on div "0:17 Cinquante ans déjà 0:20 Et toujours main dans la main 0:22 Vous vous êtes …" at bounding box center [429, 241] width 823 height 380
click at [57, 317] on div "fou," at bounding box center [65, 345] width 18 height 56
type input "****"
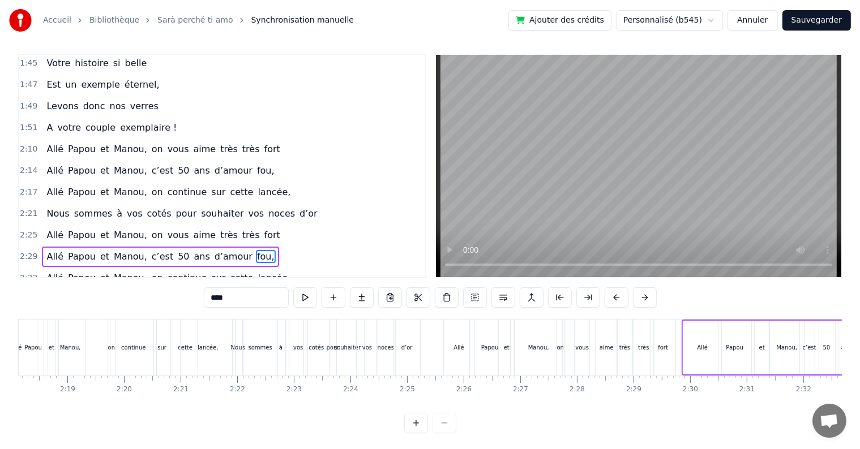
scroll to position [0, 7780]
